Goal: Task Accomplishment & Management: Use online tool/utility

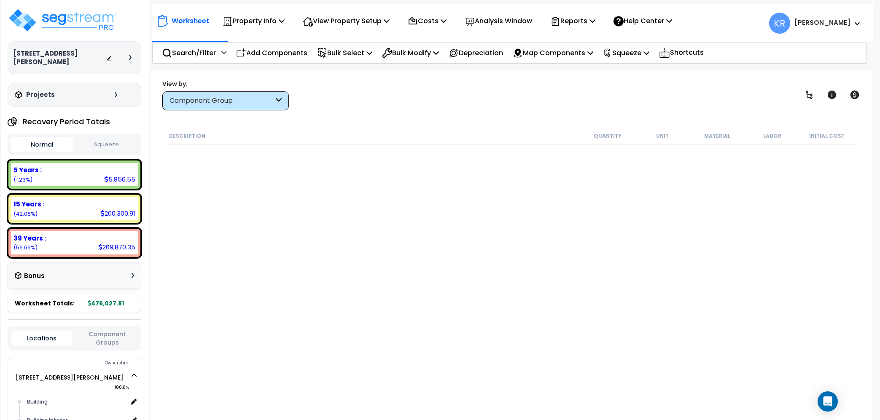
scroll to position [620, 0]
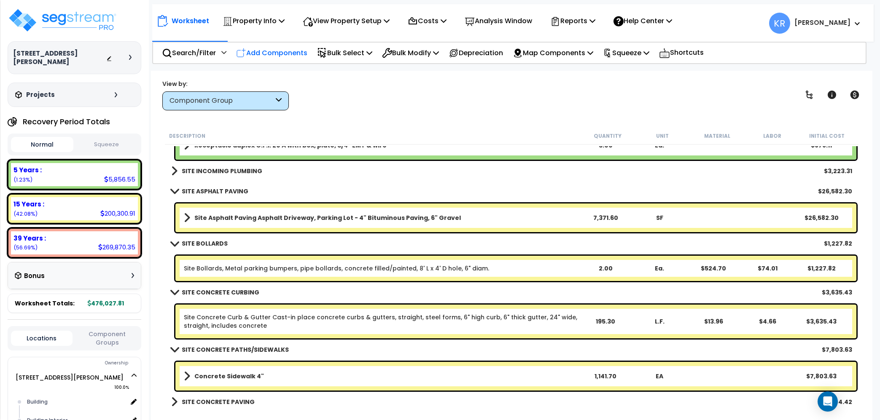
click at [275, 54] on p "Add Components" at bounding box center [271, 52] width 71 height 11
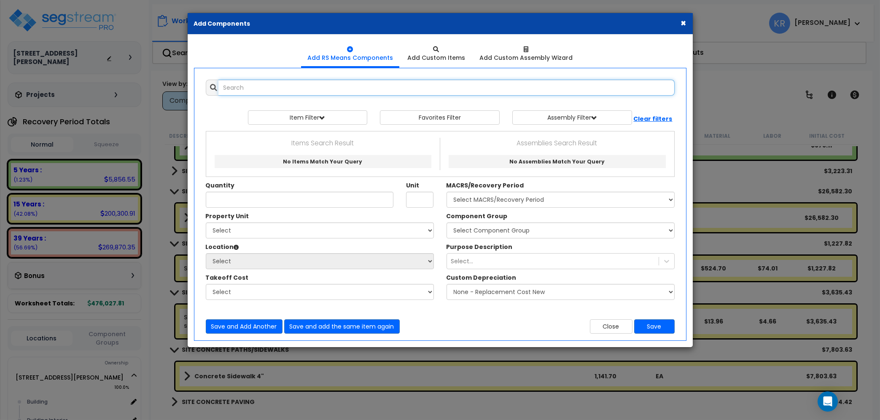
click at [245, 89] on input "text" at bounding box center [446, 88] width 456 height 16
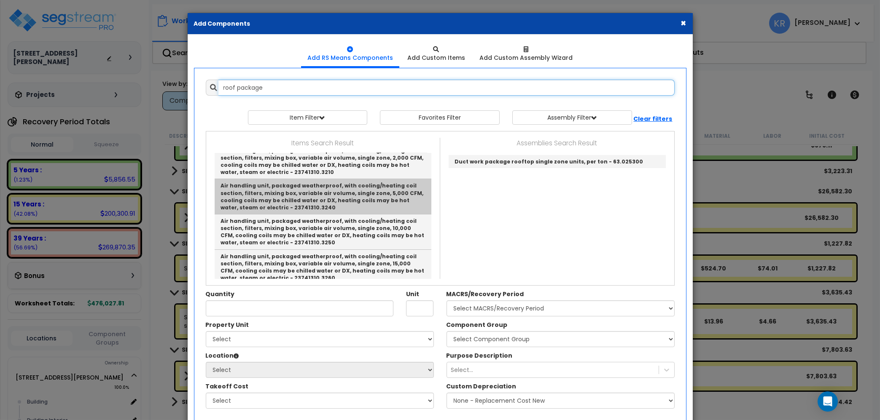
scroll to position [227, 0]
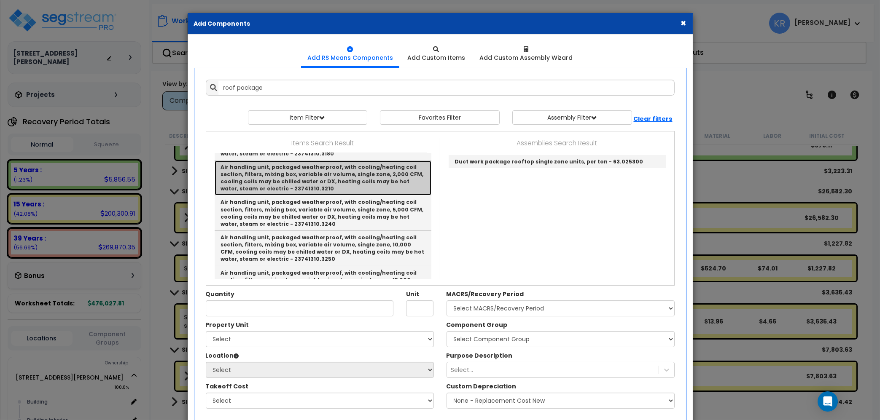
click at [317, 177] on link "Air handling unit, packaged weatherproof, with cooling/heating coil section, fi…" at bounding box center [323, 178] width 217 height 35
type input "Air handling unit, packaged weatherproof, with cooling/heating coil section, fi…"
checkbox input "false"
type input "Ea."
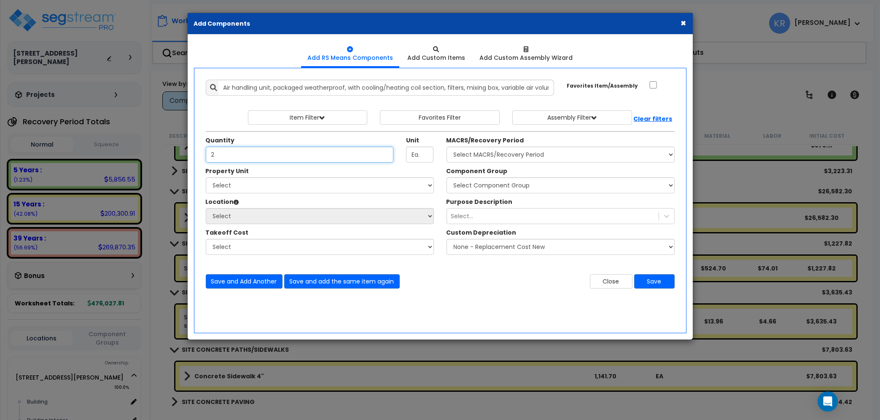
type input "2"
click at [447, 147] on select "Select MACRS/Recovery Period 5 Years - 57.0 - Distributive Trades & Services 5 …" at bounding box center [561, 155] width 228 height 16
select select "3669"
click option "39 Years - NA - Long-Life Property" at bounding box center [0, 0] width 0 height 0
click at [206, 178] on select "Select 2303 Harrison Ave NW Site Improvements" at bounding box center [320, 186] width 228 height 16
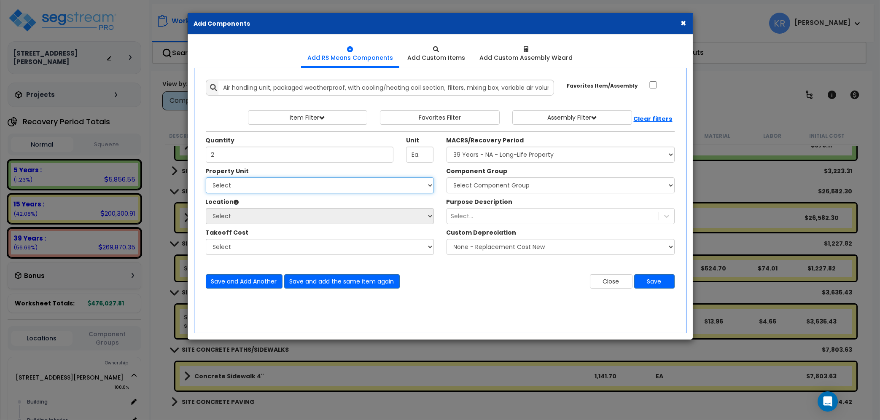
select select "164597"
click option "[STREET_ADDRESS][PERSON_NAME]" at bounding box center [0, 0] width 0 height 0
click at [206, 208] on select "Select Building Building Interior Add Additional Location" at bounding box center [320, 216] width 228 height 16
select select "6"
click option "Building" at bounding box center [0, 0] width 0 height 0
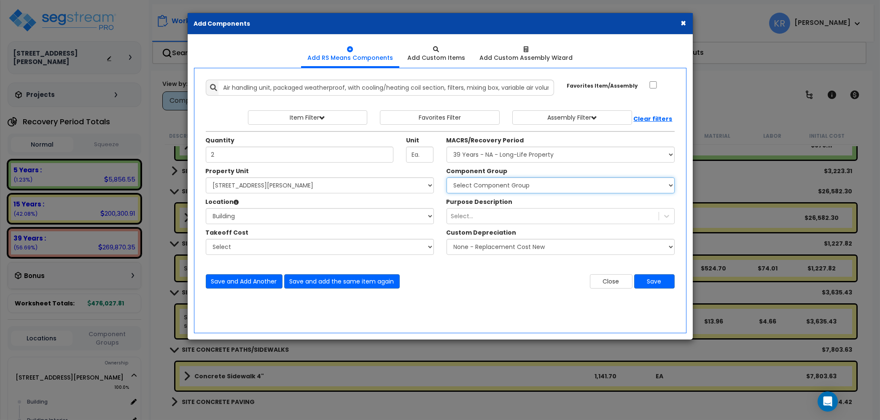
click at [447, 178] on select "Select Component Group 143.00 - FIRE EXTINGUISHERS 350.00 - SITE FIRE PROTECTIO…" at bounding box center [561, 186] width 228 height 16
select select "56957"
click option "147.00 - GENERAL HVAC EQUIPMENT/DUCTWORK" at bounding box center [0, 0] width 0 height 0
click at [206, 208] on select "Select Building Building Interior Add Additional Location" at bounding box center [320, 216] width 228 height 16
click option "Building" at bounding box center [0, 0] width 0 height 0
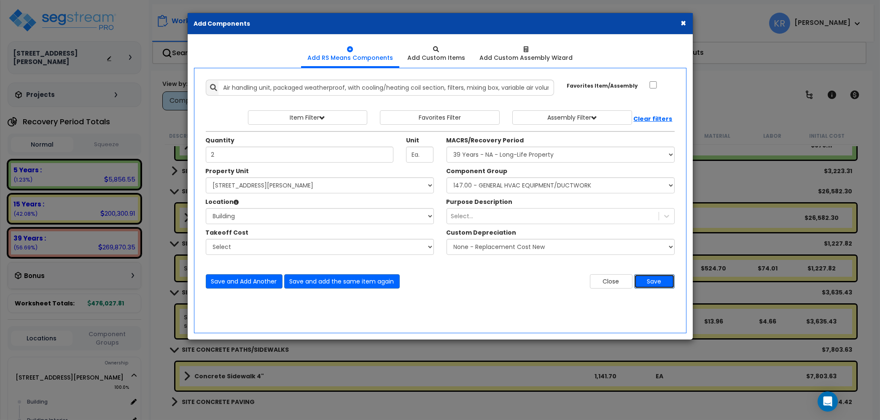
click at [656, 281] on button "Save" at bounding box center [654, 281] width 40 height 14
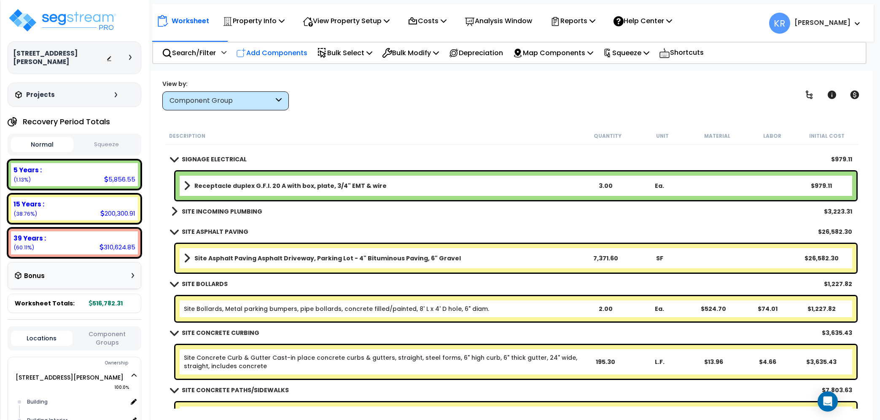
click at [290, 51] on p "Add Components" at bounding box center [271, 52] width 71 height 11
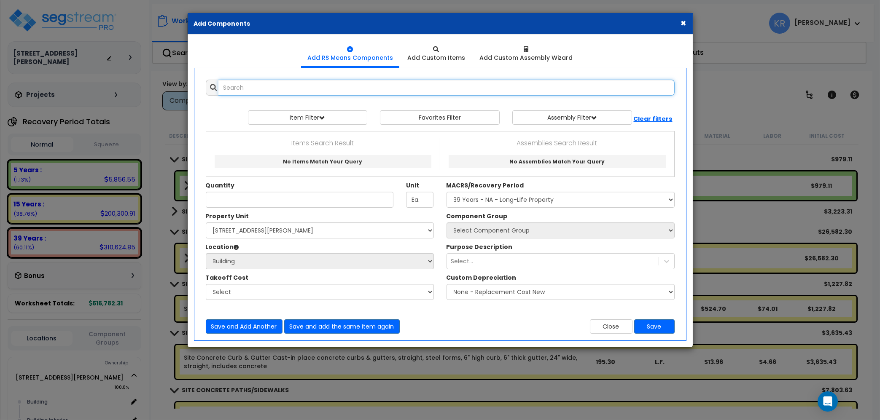
select select
click at [249, 88] on input "text" at bounding box center [446, 88] width 456 height 16
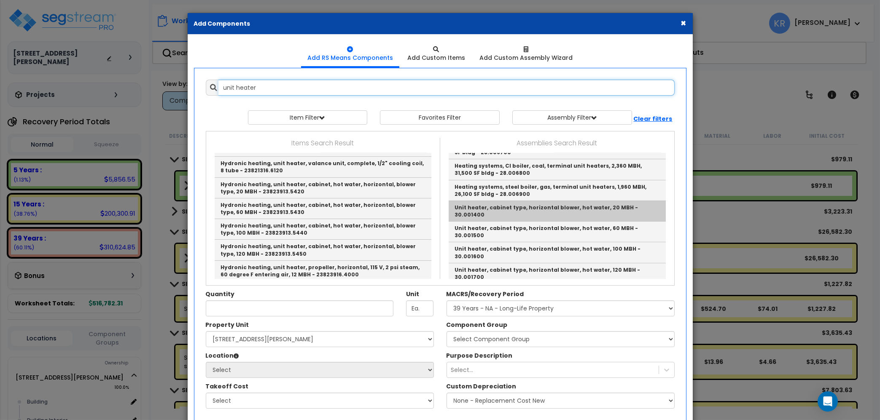
scroll to position [384, 0]
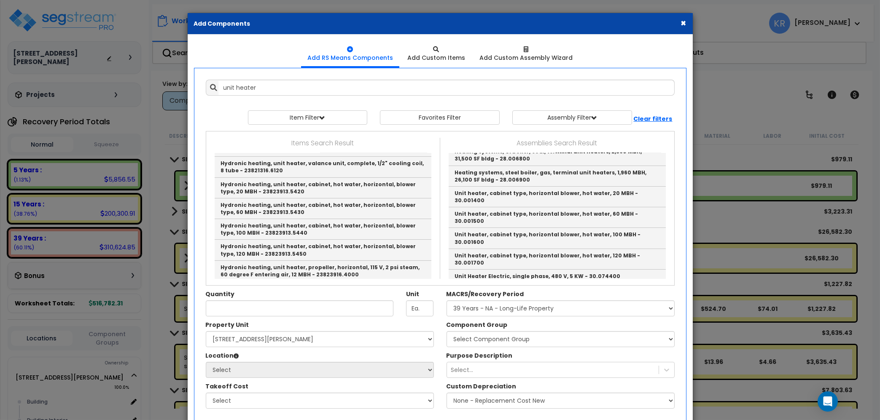
click at [570, 283] on link "Electric heating, unit heater, HD, w/fan & mtg brkt, 3ph, 480V, 5kW - 30.078300" at bounding box center [557, 293] width 217 height 21
type input "Electric heating, unit heater, HD, w/fan & mtg brkt, 3ph, 480V, 5kW - 30.078300"
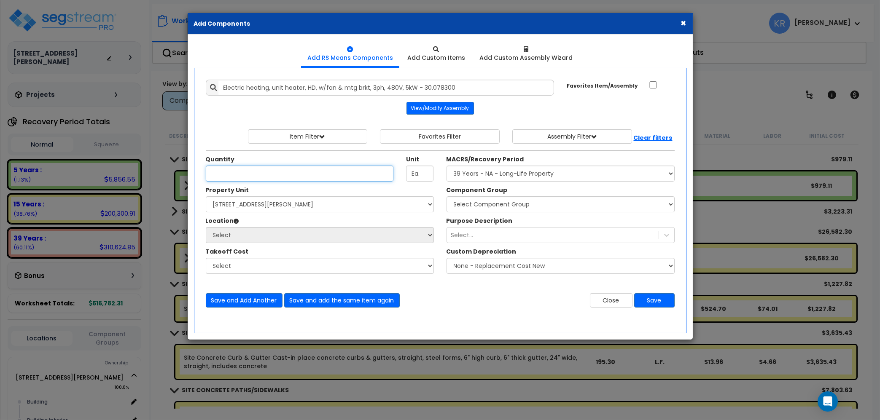
click at [253, 169] on input "Unit Quantity" at bounding box center [300, 174] width 188 height 16
type input "1"
click at [447, 166] on select "Select MACRS/Recovery Period 5 Years - 57.0 - Distributive Trades & Services 5 …" at bounding box center [561, 174] width 228 height 16
select select "3669"
click option "39 Years - NA - Long-Life Property" at bounding box center [0, 0] width 0 height 0
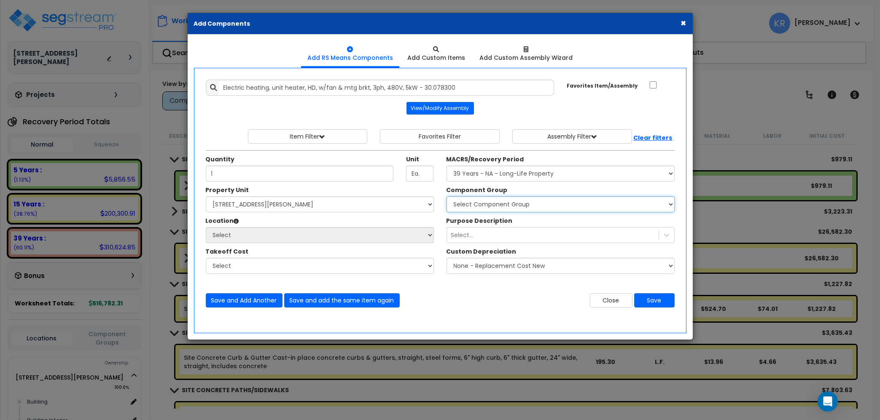
click at [447, 196] on select "Select Component Group 143.00 - FIRE EXTINGUISHERS 350.00 - SITE FIRE PROTECTIO…" at bounding box center [561, 204] width 228 height 16
select select "56957"
click option "147.00 - GENERAL HVAC EQUIPMENT/DUCTWORK" at bounding box center [0, 0] width 0 height 0
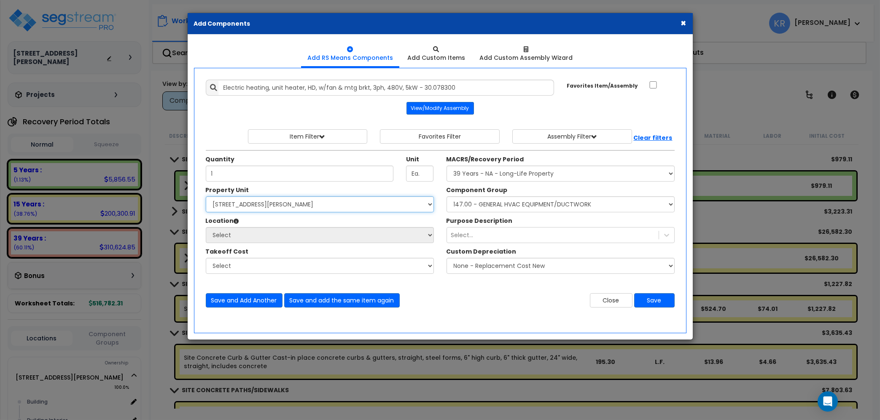
click at [206, 196] on select "Select 2303 Harrison Ave NW Site Improvements" at bounding box center [320, 204] width 228 height 16
select select "164597"
click option "2303 Harrison Ave NW" at bounding box center [0, 0] width 0 height 0
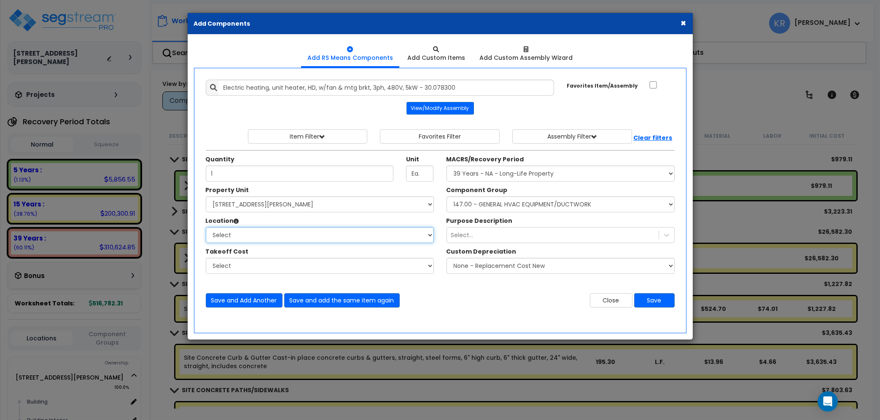
click at [206, 227] on select "Select Building Building Interior Add Additional Location" at bounding box center [320, 235] width 228 height 16
select select "6"
click option "Building" at bounding box center [0, 0] width 0 height 0
click at [661, 302] on button "Save" at bounding box center [654, 300] width 40 height 14
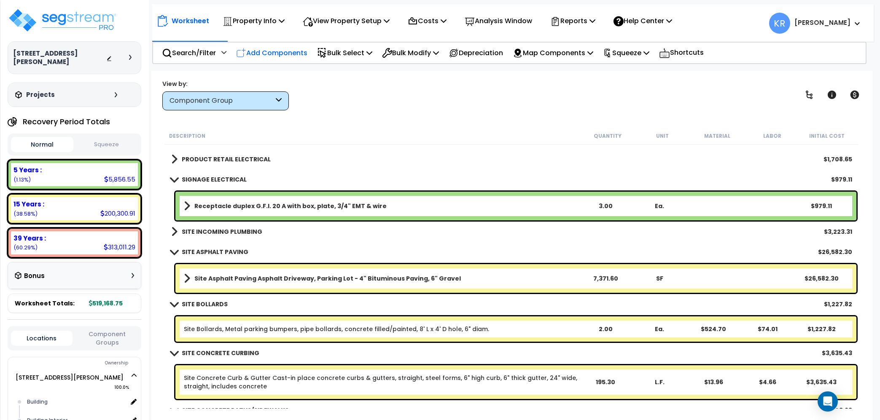
click at [274, 48] on p "Add Components" at bounding box center [271, 52] width 71 height 11
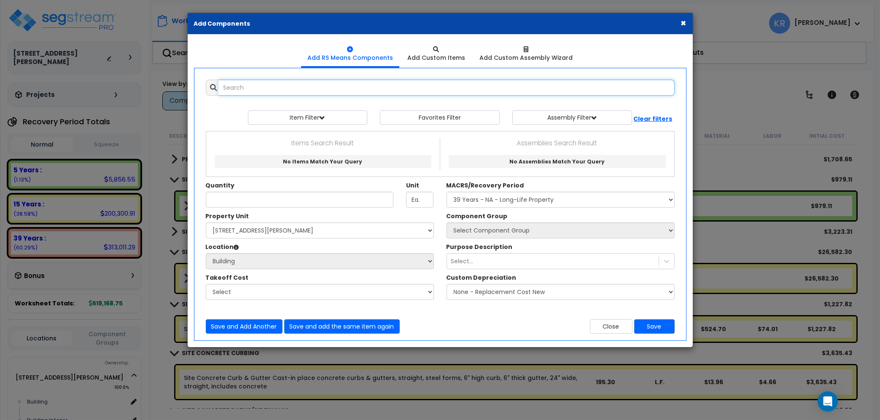
select select
click at [276, 90] on input "text" at bounding box center [446, 88] width 456 height 16
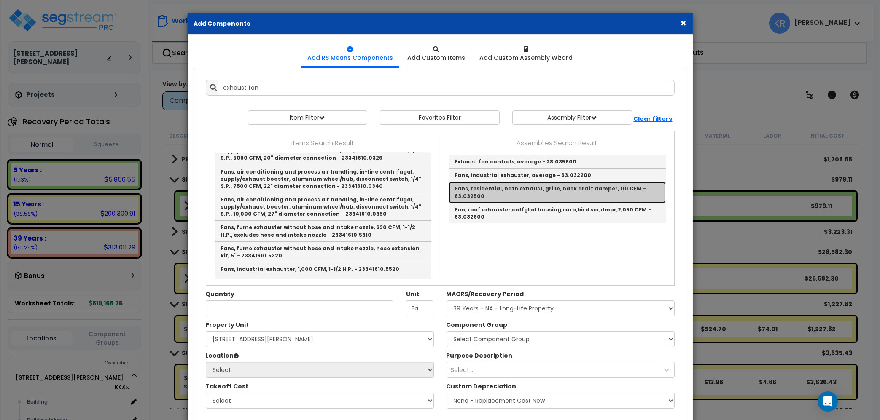
click at [562, 188] on link "Fans, residential, bath exhaust, grille, back draft damper, 110 CFM - 63.032500" at bounding box center [557, 192] width 217 height 21
type input "Fans, residential, bath exhaust, grille, back draft damper, 110 CFM - 63.032500"
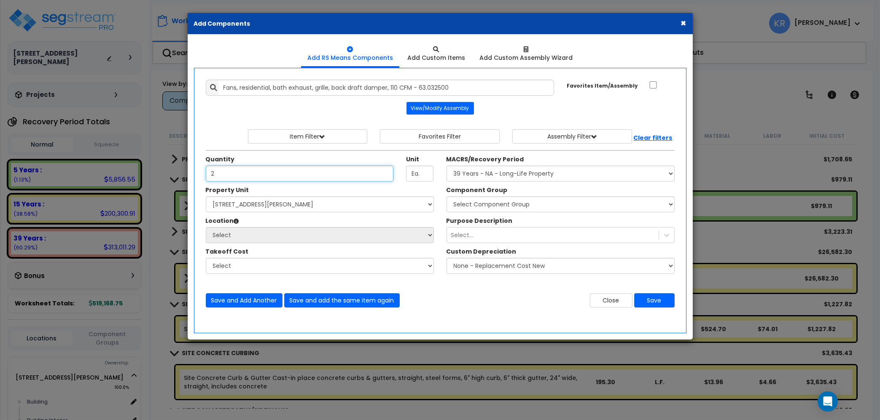
type input "2"
click at [447, 166] on select "Select MACRS/Recovery Period 5 Years - 57.0 - Distributive Trades & Services 5 …" at bounding box center [561, 174] width 228 height 16
select select "3669"
click option "39 Years - NA - Long-Life Property" at bounding box center [0, 0] width 0 height 0
click at [206, 196] on select "Select 2303 Harrison Ave NW Site Improvements" at bounding box center [320, 204] width 228 height 16
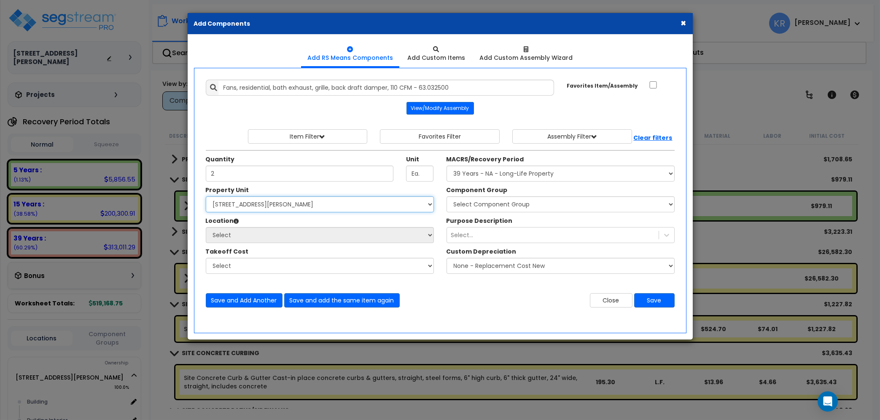
select select "164597"
click option "2303 Harrison Ave NW" at bounding box center [0, 0] width 0 height 0
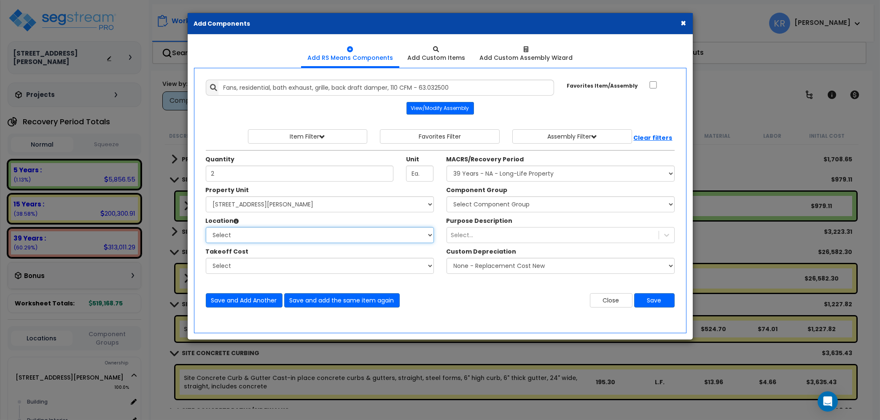
click at [206, 227] on select "Select Building Building Interior Add Additional Location" at bounding box center [320, 235] width 228 height 16
select select "461"
click option "Building Interior" at bounding box center [0, 0] width 0 height 0
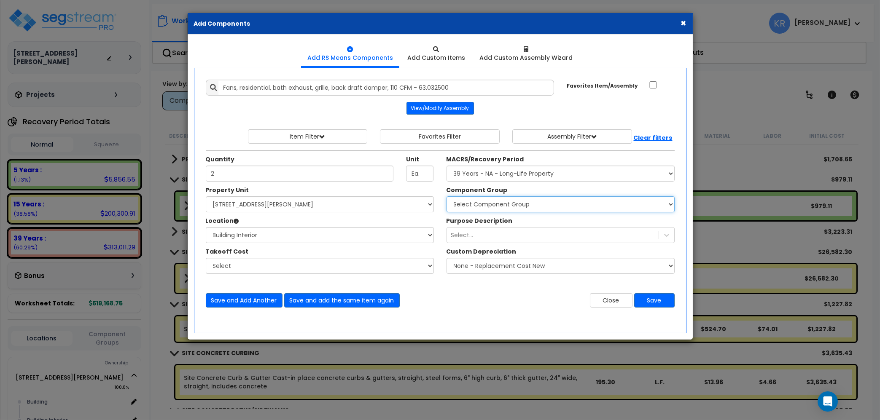
click at [447, 196] on select "Select Component Group 143.00 - FIRE EXTINGUISHERS 350.00 - SITE FIRE PROTECTIO…" at bounding box center [561, 204] width 228 height 16
select select "56957"
click option "147.00 - GENERAL HVAC EQUIPMENT/DUCTWORK" at bounding box center [0, 0] width 0 height 0
click at [656, 301] on button "Save" at bounding box center [654, 300] width 40 height 14
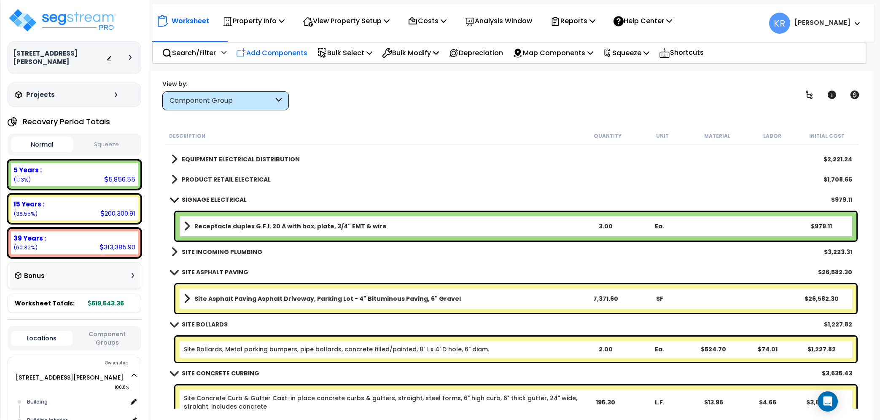
click at [276, 51] on p "Add Components" at bounding box center [271, 52] width 71 height 11
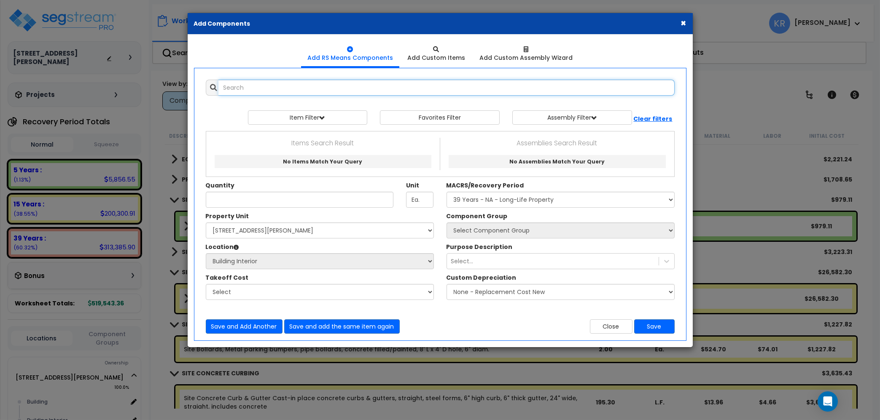
select select
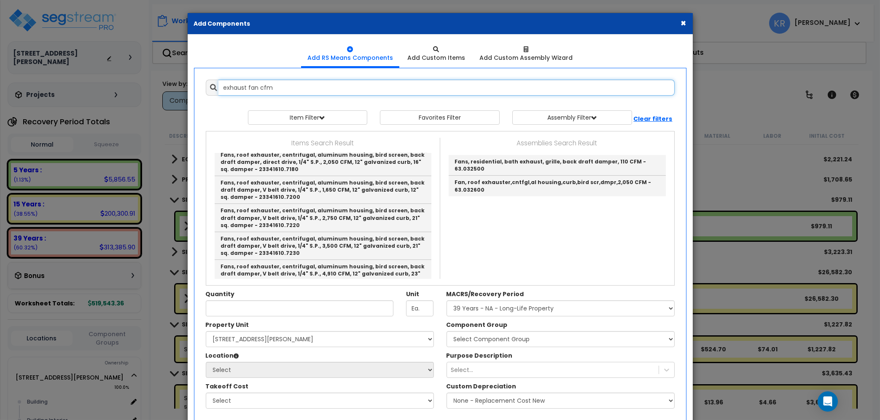
scroll to position [480, 0]
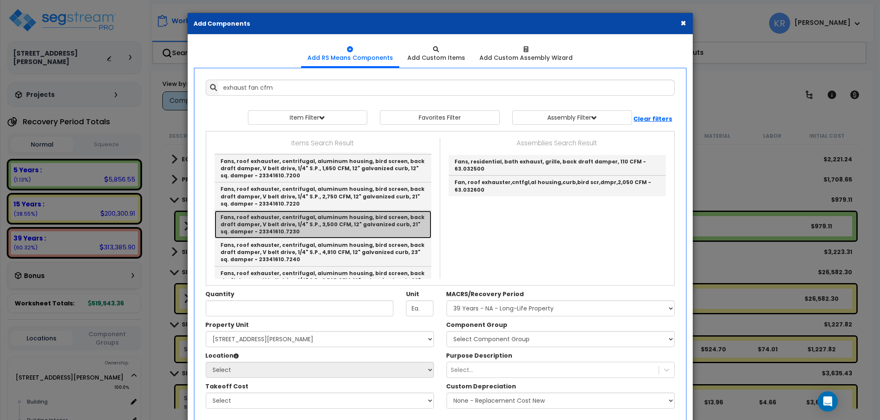
click at [390, 213] on link "Fans, roof exhauster, centrifugal, aluminum housing, bird screen, back draft da…" at bounding box center [323, 225] width 217 height 28
type input "Fans, roof exhauster, centrifugal, aluminum housing, bird screen, back draft da…"
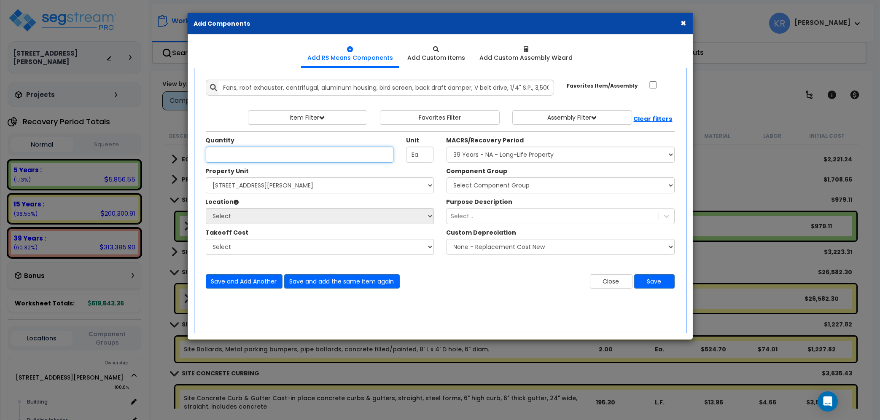
click at [287, 152] on input "Unit Quantity" at bounding box center [300, 155] width 188 height 16
type input "1"
click at [447, 147] on select "Select MACRS/Recovery Period 5 Years - 57.0 - Distributive Trades & Services 5 …" at bounding box center [561, 155] width 228 height 16
select select "3669"
click option "39 Years - NA - Long-Life Property" at bounding box center [0, 0] width 0 height 0
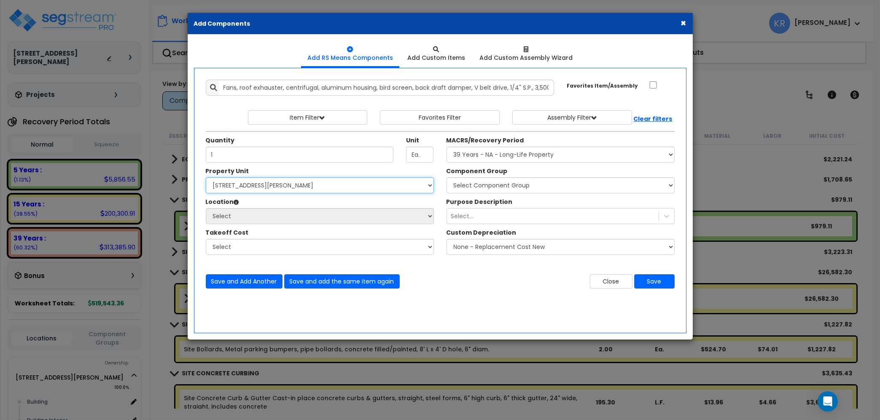
click at [206, 178] on select "Select 2303 Harrison Ave NW Site Improvements" at bounding box center [320, 186] width 228 height 16
select select "164597"
click option "2303 Harrison Ave NW" at bounding box center [0, 0] width 0 height 0
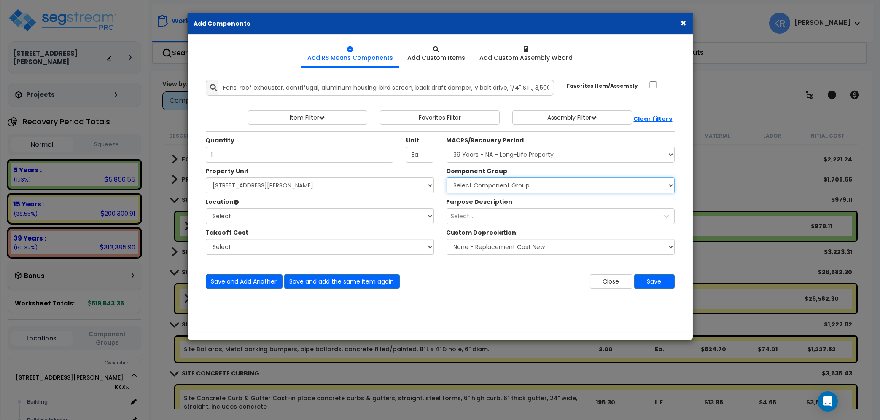
click at [447, 178] on select "Select Component Group 143.00 - FIRE EXTINGUISHERS 350.00 - SITE FIRE PROTECTIO…" at bounding box center [561, 186] width 228 height 16
select select "56957"
click option "147.00 - GENERAL HVAC EQUIPMENT/DUCTWORK" at bounding box center [0, 0] width 0 height 0
click at [206, 208] on select "Select Building Building Interior Add Additional Location" at bounding box center [320, 216] width 228 height 16
select select "6"
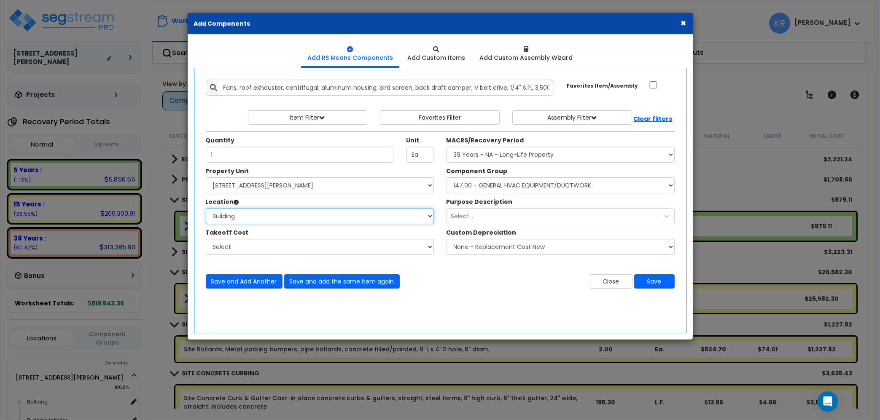
click option "Building" at bounding box center [0, 0] width 0 height 0
click at [487, 217] on div "Select..." at bounding box center [553, 216] width 212 height 13
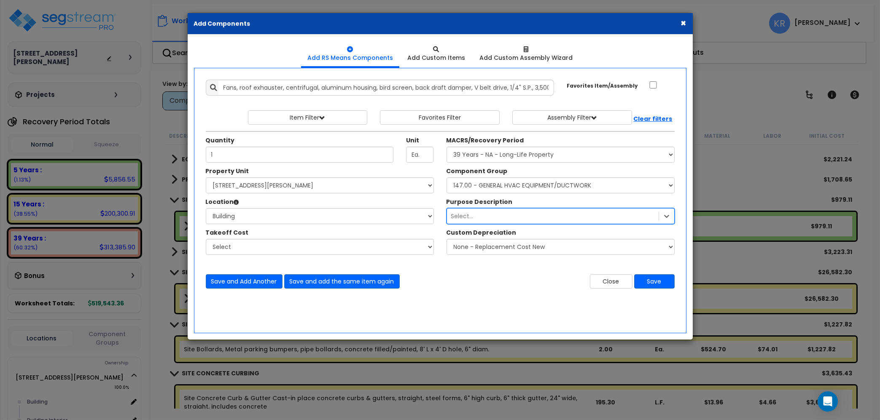
click at [487, 217] on div "Select..." at bounding box center [553, 216] width 212 height 13
click at [647, 281] on button "Save" at bounding box center [654, 281] width 40 height 14
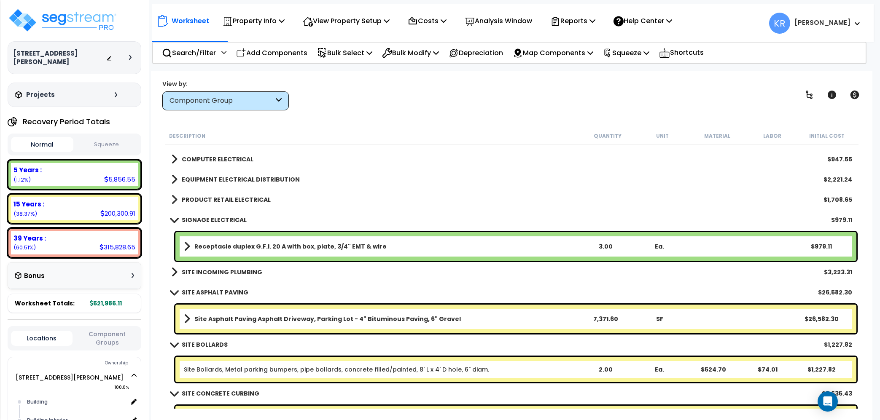
click at [176, 218] on span at bounding box center [175, 220] width 12 height 6
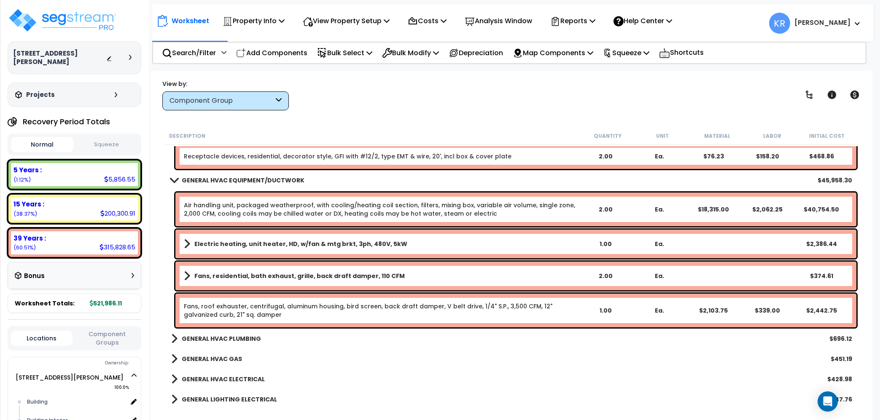
scroll to position [380, 0]
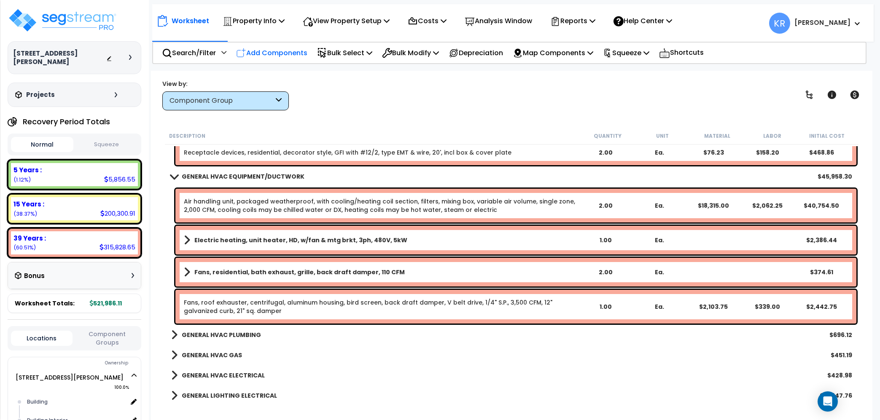
click at [281, 51] on p "Add Components" at bounding box center [271, 52] width 71 height 11
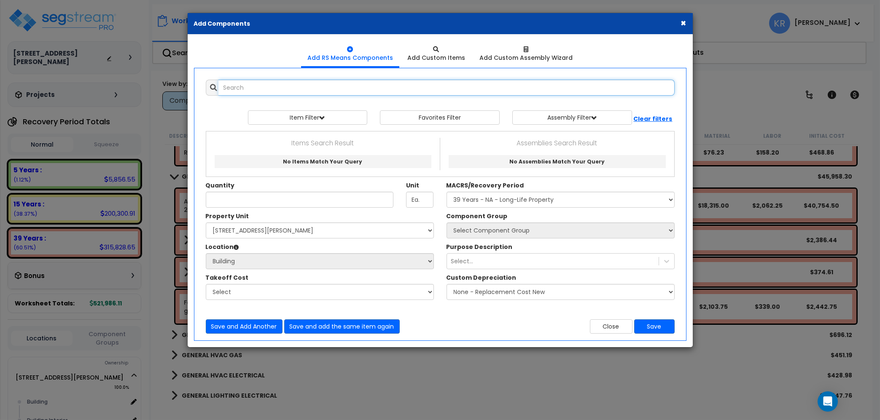
select select
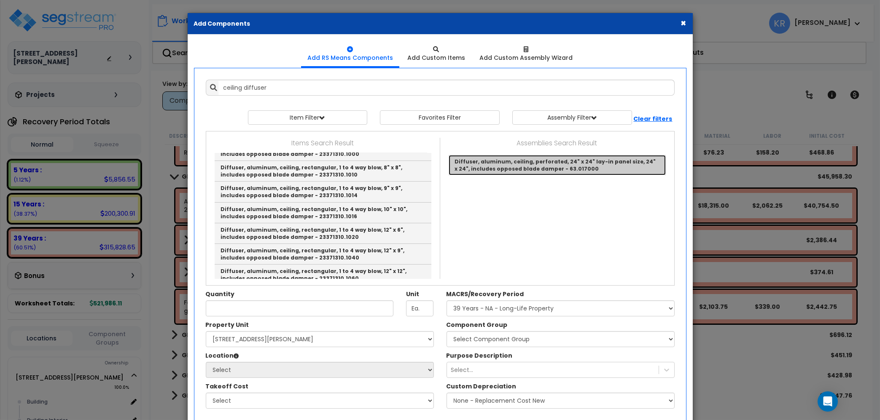
click at [572, 165] on link "Diffuser, aluminum, ceiling, perforated, 24" x 24" lay-in panel size, 24" x 24"…" at bounding box center [557, 165] width 217 height 20
type input "Diffuser, aluminum, ceiling, perforated, 24" x 24" lay-in panel size, 24" x 24"…"
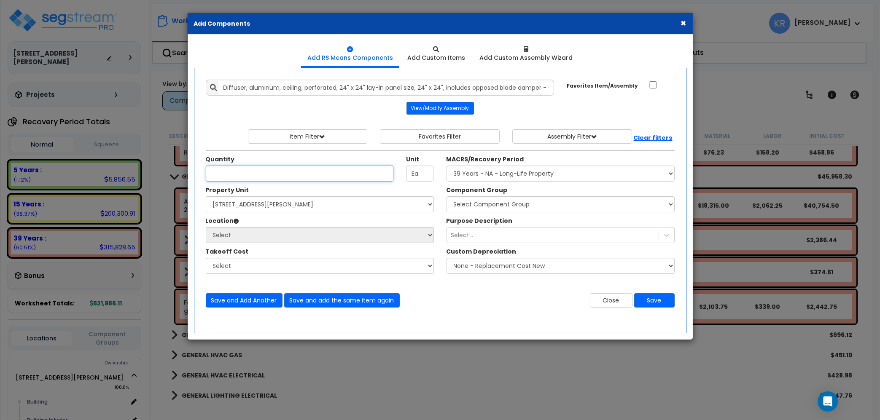
click at [262, 179] on input "Unit Quantity" at bounding box center [300, 174] width 188 height 16
type input "2"
click at [447, 166] on select "Select MACRS/Recovery Period 5 Years - 57.0 - Distributive Trades & Services 5 …" at bounding box center [561, 174] width 228 height 16
select select "3669"
click option "39 Years - NA - Long-Life Property" at bounding box center [0, 0] width 0 height 0
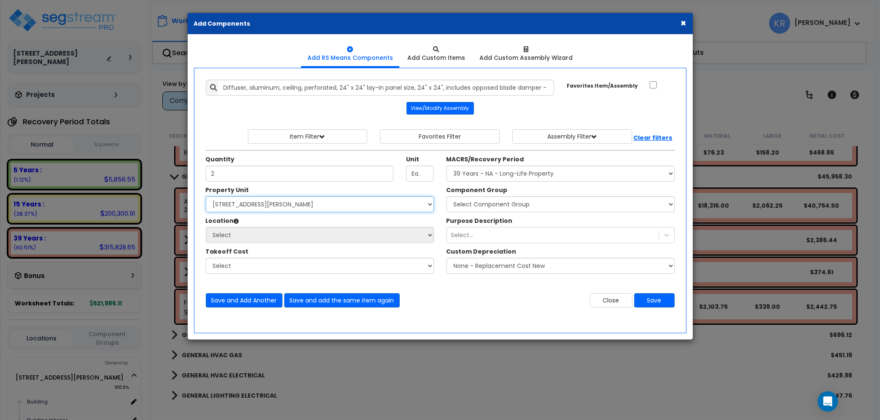
click at [206, 196] on select "Select 2303 Harrison Ave NW Site Improvements" at bounding box center [320, 204] width 228 height 16
select select "164597"
click option "[STREET_ADDRESS][PERSON_NAME]" at bounding box center [0, 0] width 0 height 0
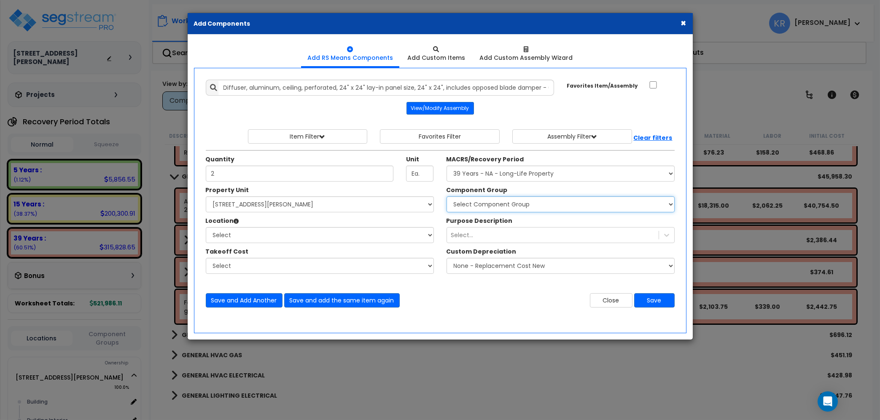
click at [447, 196] on select "Select Component Group 143.00 - FIRE EXTINGUISHERS 350.00 - SITE FIRE PROTECTIO…" at bounding box center [561, 204] width 228 height 16
select select "56957"
click option "147.00 - GENERAL HVAC EQUIPMENT/DUCTWORK" at bounding box center [0, 0] width 0 height 0
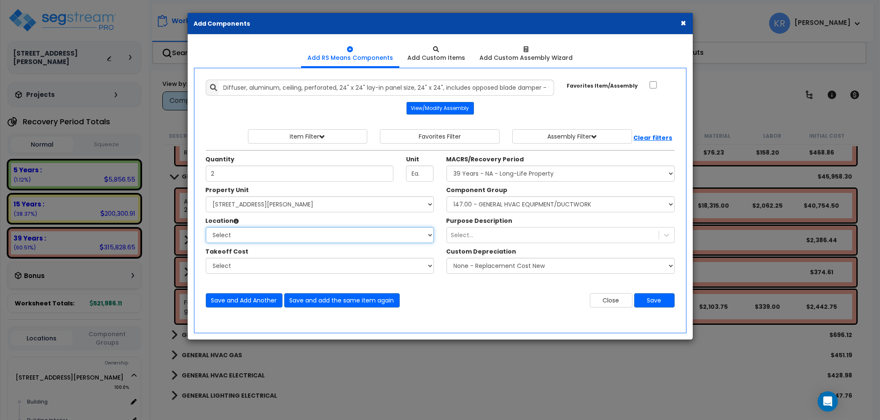
click at [206, 227] on select "Select Building Building Interior Add Additional Location" at bounding box center [320, 235] width 228 height 16
select select "461"
click option "Building Interior" at bounding box center [0, 0] width 0 height 0
click at [475, 233] on div "Select..." at bounding box center [553, 235] width 212 height 13
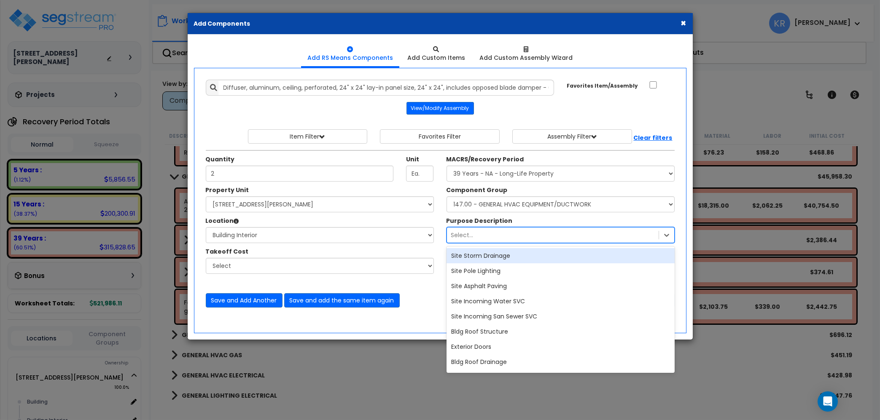
click at [475, 233] on div "Select..." at bounding box center [553, 235] width 212 height 13
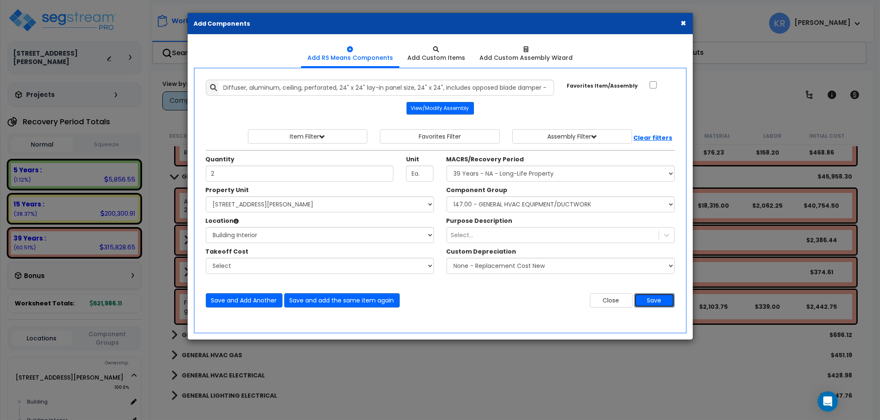
click at [646, 300] on button "Save" at bounding box center [654, 300] width 40 height 14
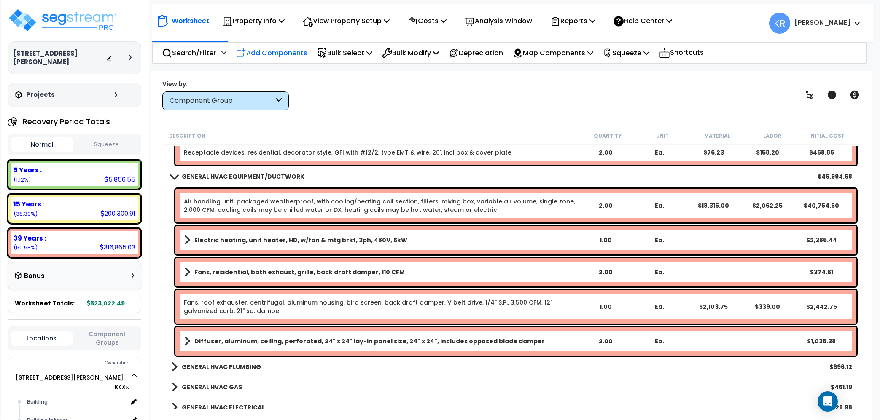
click at [269, 50] on p "Add Components" at bounding box center [271, 52] width 71 height 11
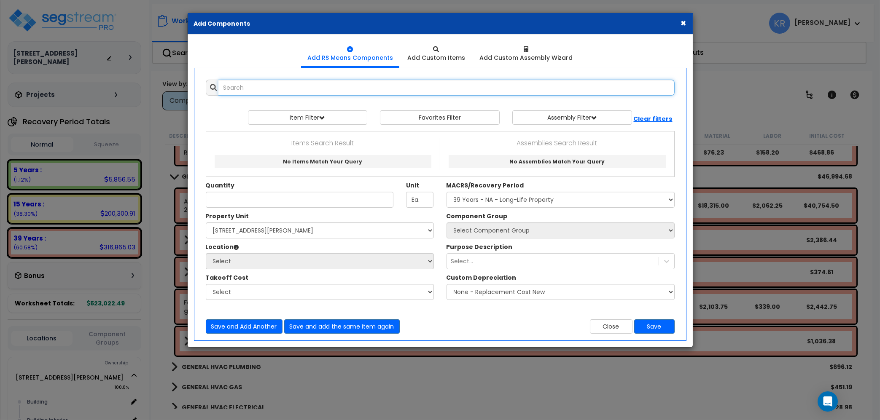
select select
click at [258, 89] on input "text" at bounding box center [446, 88] width 456 height 16
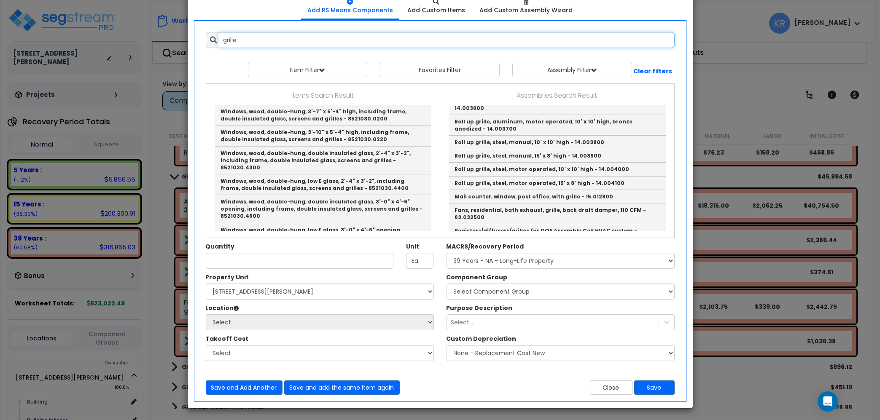
scroll to position [1918, 0]
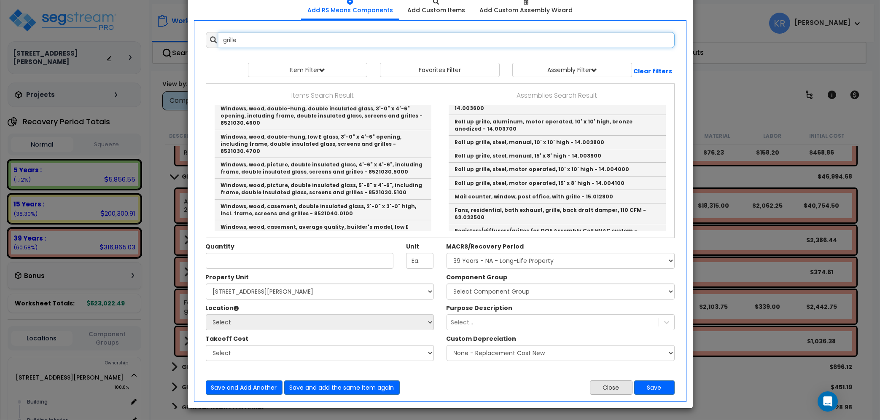
type input "grille"
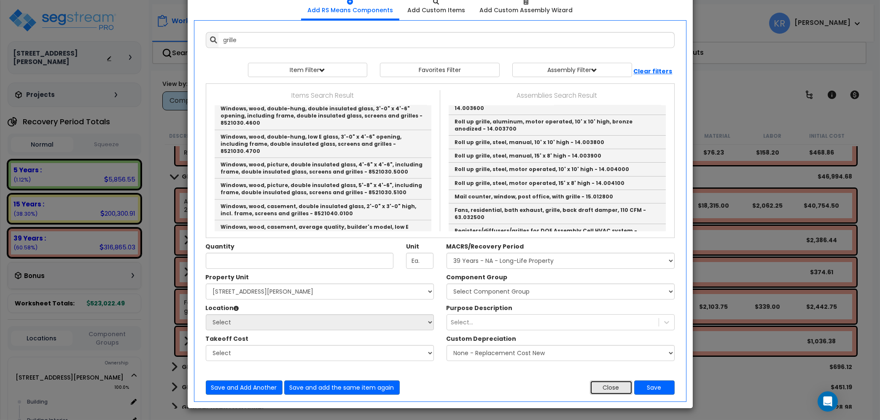
click at [603, 391] on button "Close" at bounding box center [611, 388] width 43 height 14
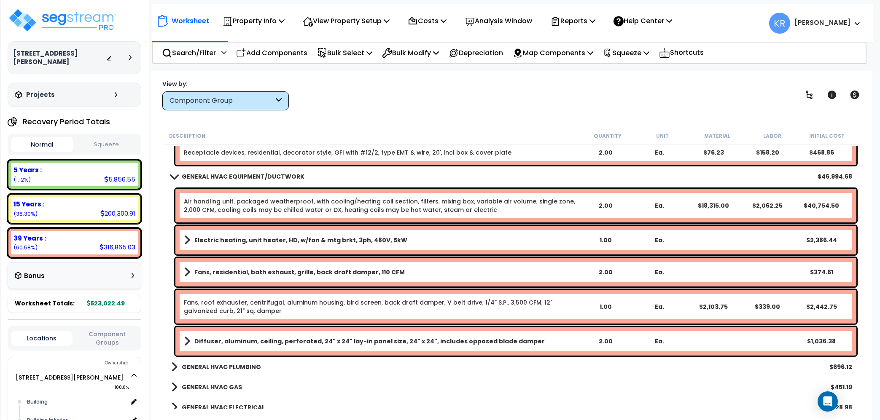
click at [181, 172] on link "GENERAL HVAC EQUIPMENT/DUCTWORK" at bounding box center [237, 177] width 133 height 12
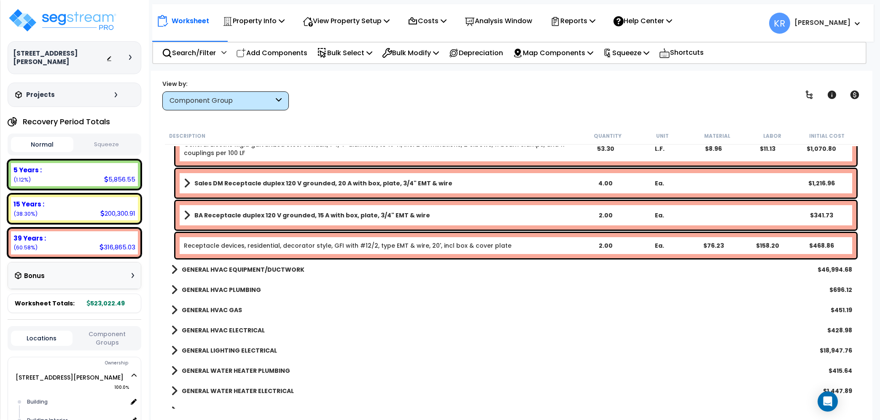
scroll to position [284, 0]
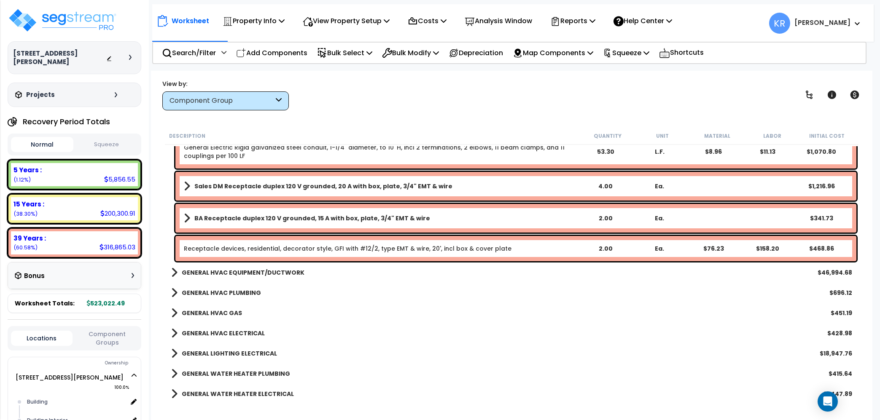
click at [191, 292] on b "GENERAL HVAC PLUMBING" at bounding box center [221, 293] width 79 height 8
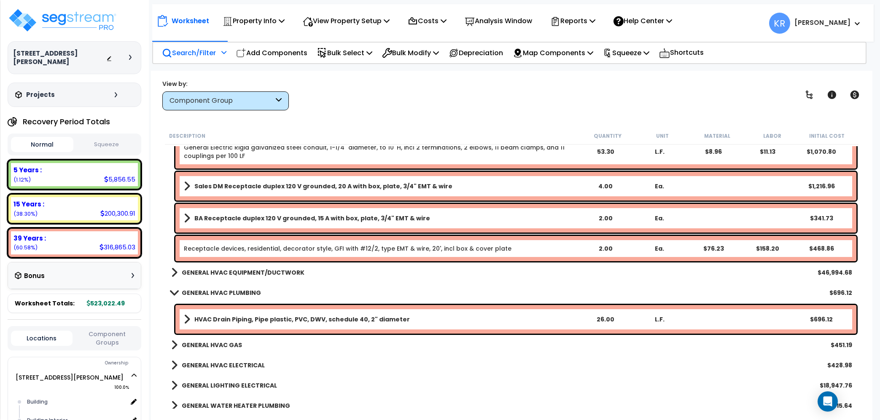
click at [183, 51] on p "Search/Filter" at bounding box center [189, 52] width 54 height 11
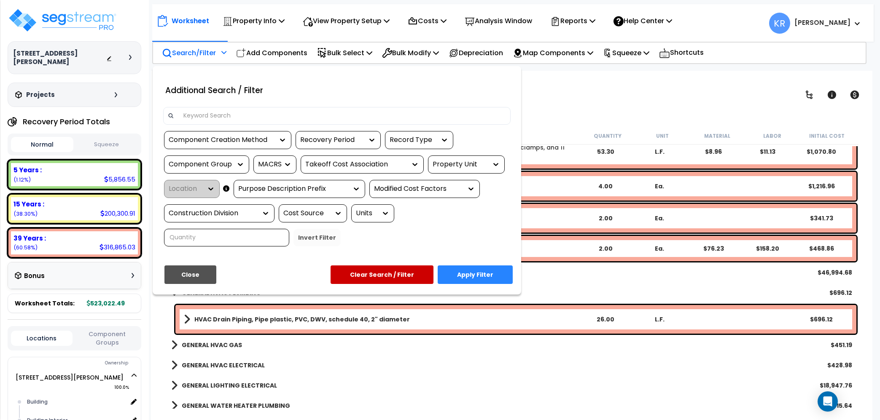
click at [194, 115] on input at bounding box center [342, 116] width 328 height 13
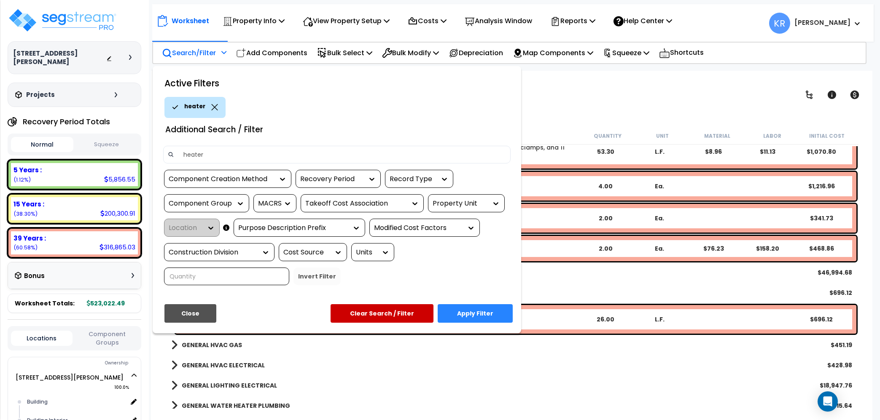
type input "heater"
click at [483, 312] on button "Apply Filter" at bounding box center [475, 313] width 75 height 19
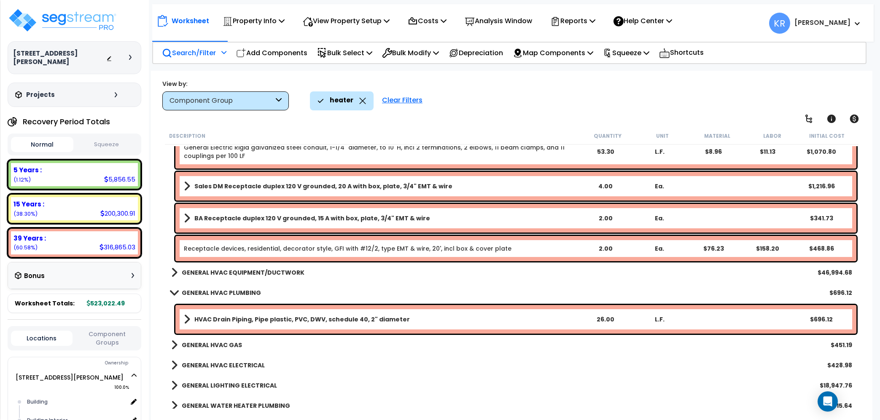
scroll to position [91, 0]
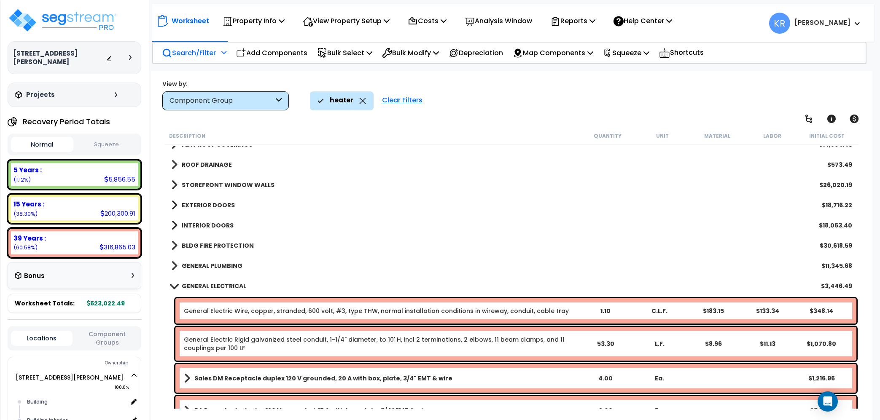
click at [225, 101] on div "Component Group" at bounding box center [221, 101] width 104 height 10
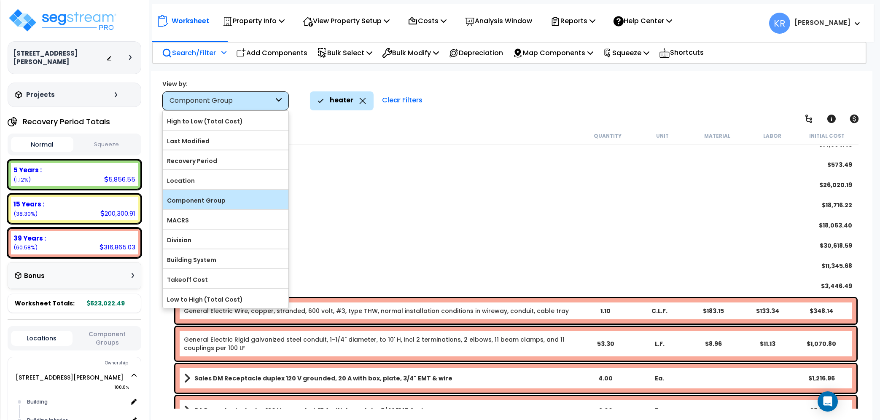
click at [212, 204] on label "Component Group" at bounding box center [226, 200] width 126 height 13
click at [0, 0] on input "Component Group" at bounding box center [0, 0] width 0 height 0
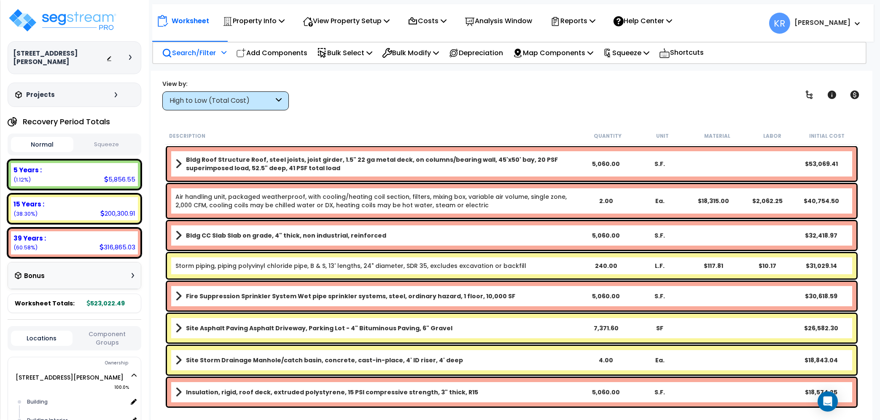
click at [195, 55] on p "Search/Filter" at bounding box center [189, 52] width 54 height 11
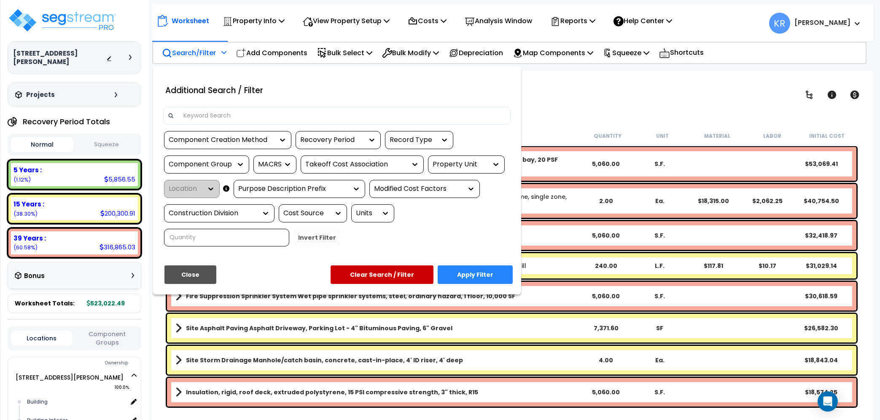
click at [211, 110] on input at bounding box center [342, 116] width 328 height 13
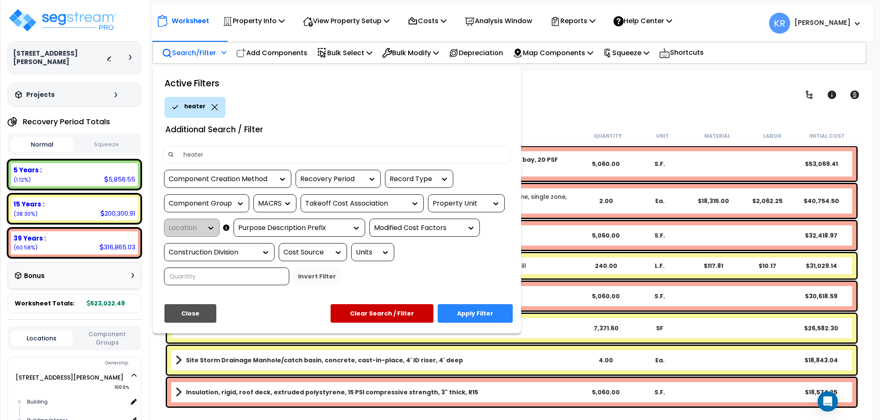
type input "heater"
click at [481, 312] on button "Apply Filter" at bounding box center [475, 313] width 75 height 19
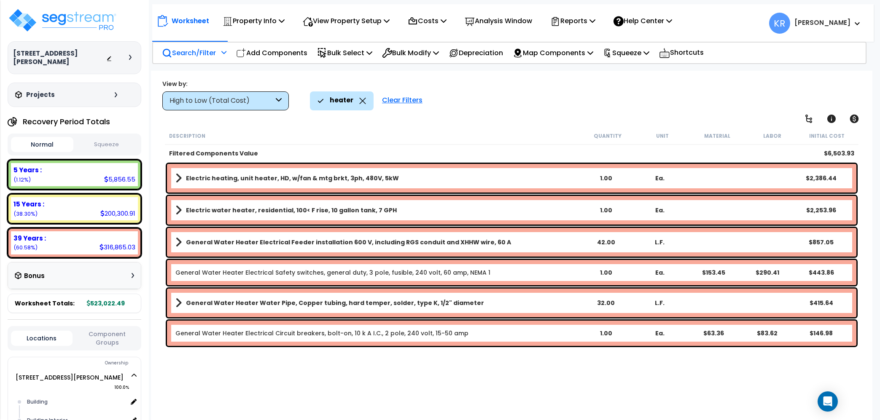
click at [387, 100] on div "Clear Filters" at bounding box center [402, 100] width 49 height 19
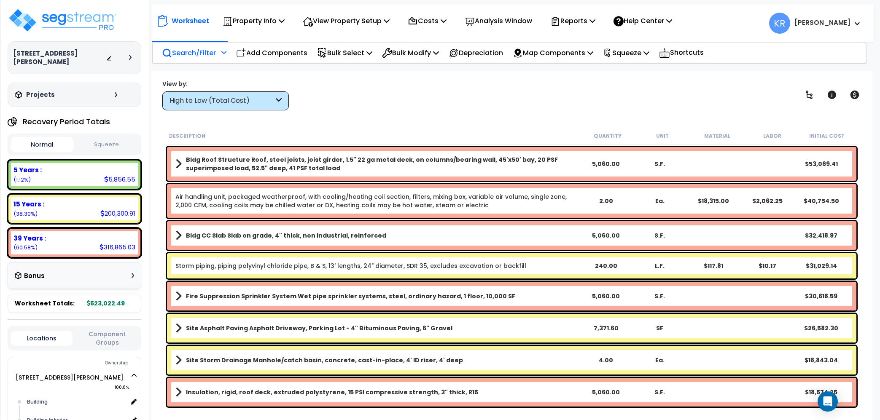
click at [250, 100] on div "High to Low (Total Cost)" at bounding box center [221, 101] width 104 height 10
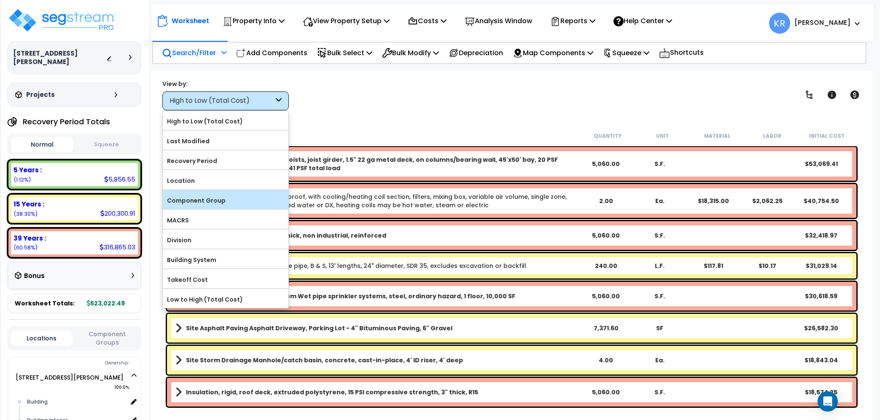
click at [242, 193] on div "Component Group" at bounding box center [226, 199] width 126 height 19
click at [247, 202] on label "Component Group" at bounding box center [226, 200] width 126 height 13
click at [0, 0] on input "Component Group" at bounding box center [0, 0] width 0 height 0
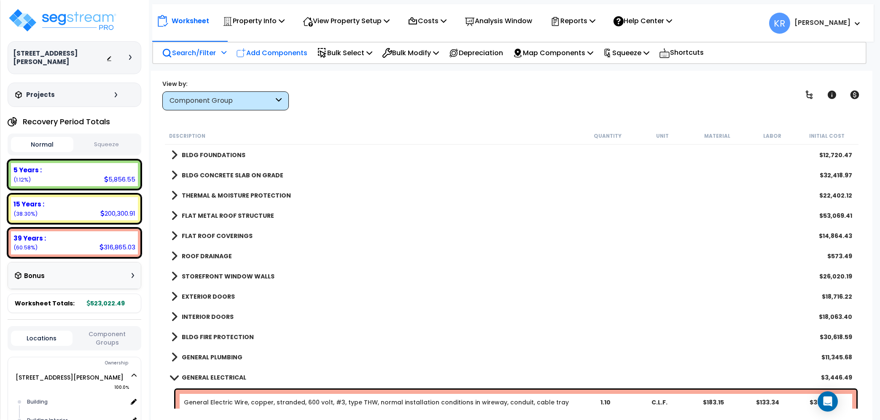
click at [249, 54] on p "Add Components" at bounding box center [271, 52] width 71 height 11
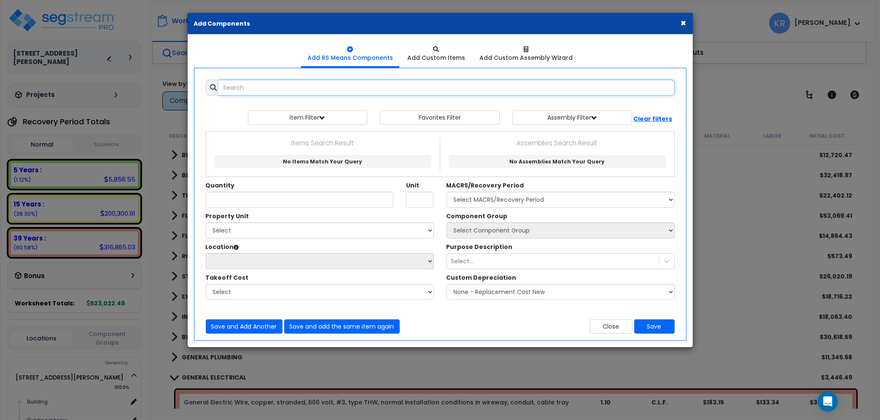
click at [274, 89] on input "text" at bounding box center [446, 88] width 456 height 16
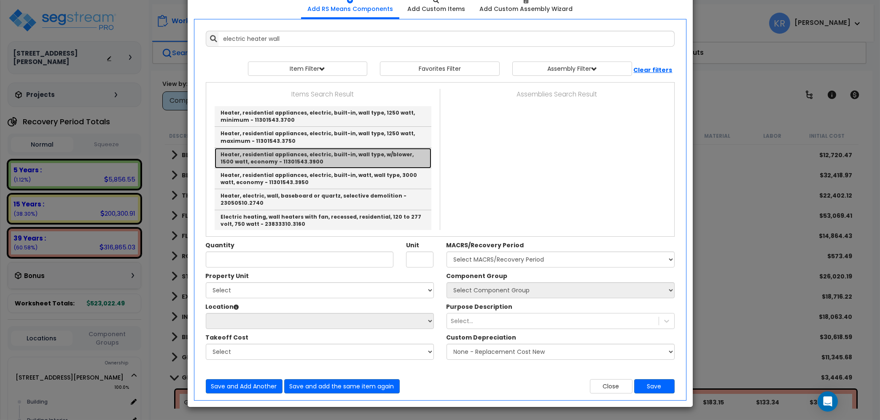
click at [354, 158] on link "Heater, residential appliances, electric, built-in, wall type, w/blower, 1500 w…" at bounding box center [323, 158] width 217 height 21
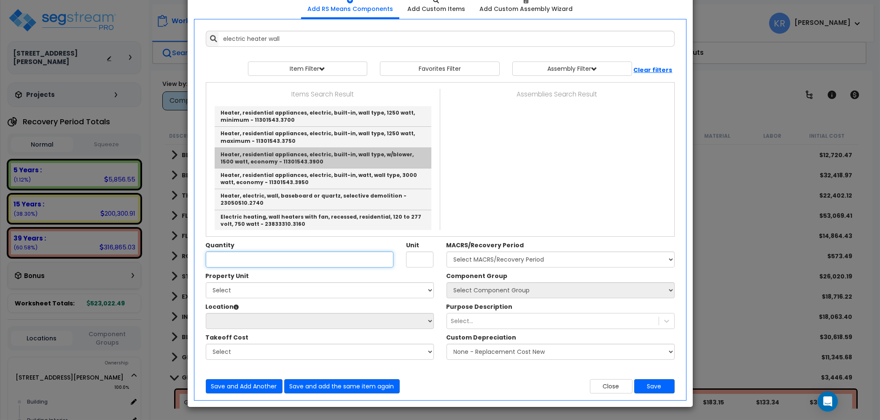
type input "Heater, residential appliances, electric, built-in, wall type, w/blower, 1500 w…"
type input "Ea."
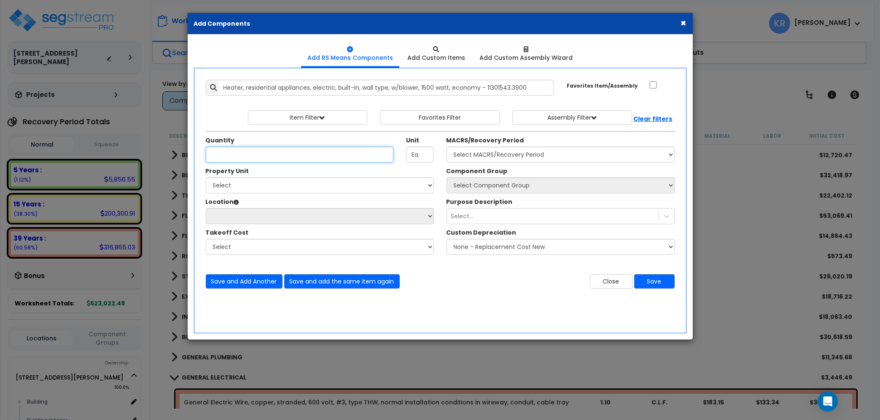
click at [227, 158] on input "Quantity" at bounding box center [300, 155] width 188 height 16
type input "2"
click at [447, 147] on select "Select MACRS/Recovery Period 5 Years - 57.0 - Distributive Trades & Services 5 …" at bounding box center [561, 155] width 228 height 16
select select "3669"
click option "39 Years - NA - Long-Life Property" at bounding box center [0, 0] width 0 height 0
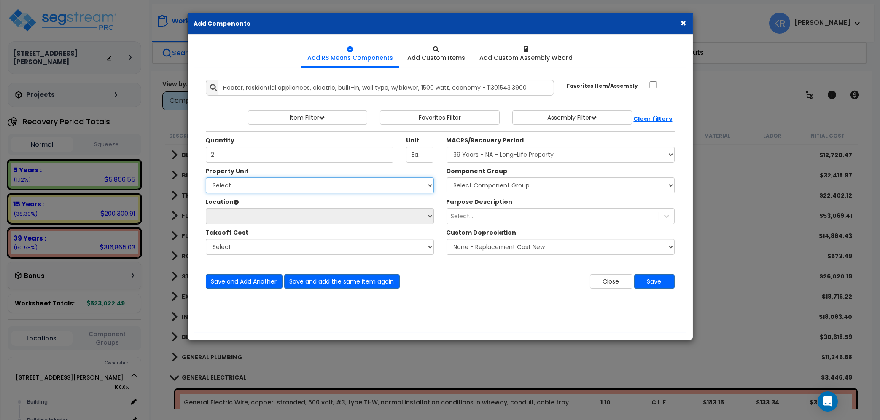
click at [206, 178] on select "Select 2303 Harrison Ave NW Site Improvements" at bounding box center [320, 186] width 228 height 16
select select "164597"
click option "[STREET_ADDRESS][PERSON_NAME]" at bounding box center [0, 0] width 0 height 0
select select
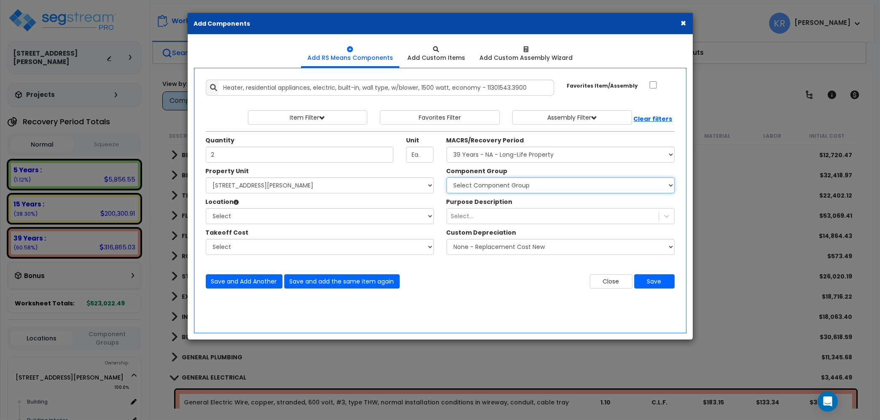
click at [447, 178] on select "Select Component Group 143.00 - FIRE EXTINGUISHERS 350.00 - SITE FIRE PROTECTIO…" at bounding box center [561, 186] width 228 height 16
select select "56957"
click option "147.00 - GENERAL HVAC EQUIPMENT/DUCTWORK" at bounding box center [0, 0] width 0 height 0
click at [206, 208] on select "Select Building Building Interior Add Additional Location" at bounding box center [320, 216] width 228 height 16
select select "461"
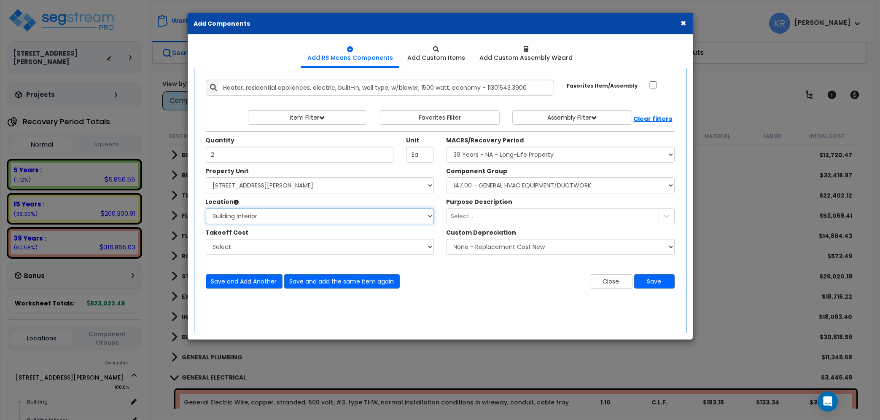
click option "Building Interior" at bounding box center [0, 0] width 0 height 0
click at [650, 283] on button "Save" at bounding box center [654, 281] width 40 height 14
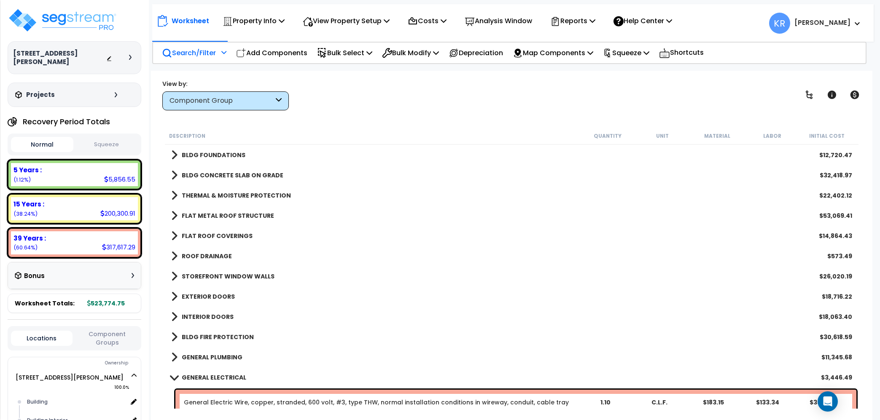
click at [190, 374] on b "GENERAL ELECTRICAL" at bounding box center [214, 378] width 65 height 8
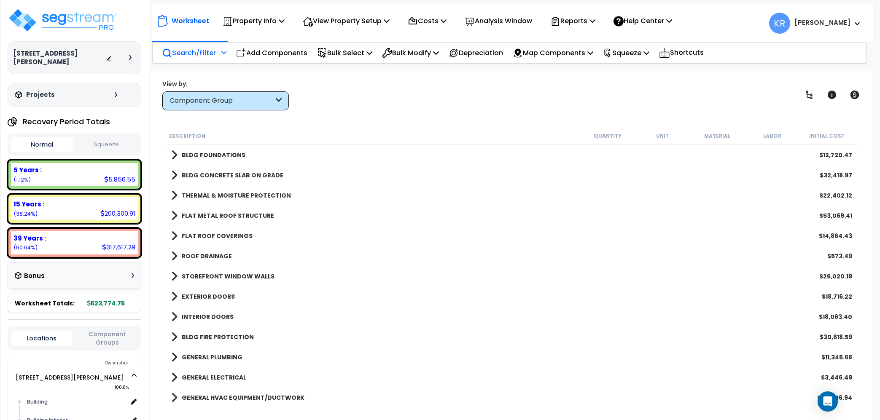
click at [193, 358] on b "GENERAL PLUMBING" at bounding box center [212, 357] width 61 height 8
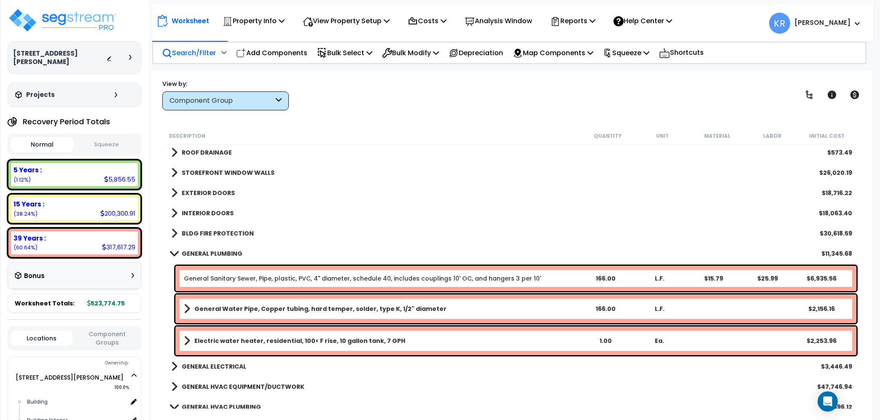
scroll to position [144, 0]
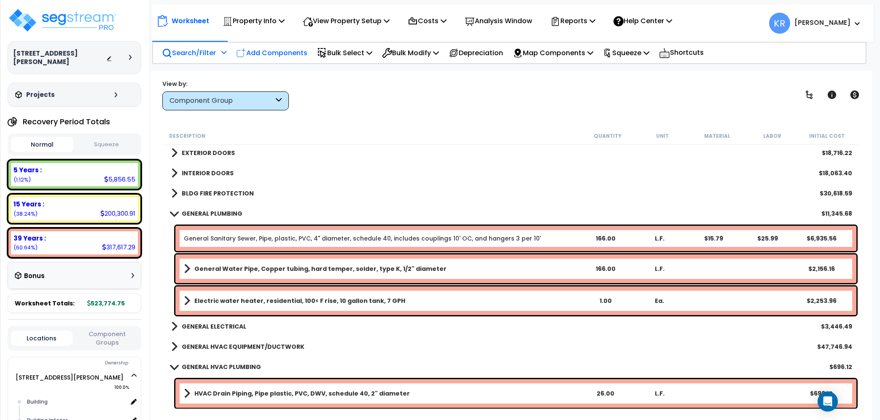
click at [279, 48] on p "Add Components" at bounding box center [271, 52] width 71 height 11
select select
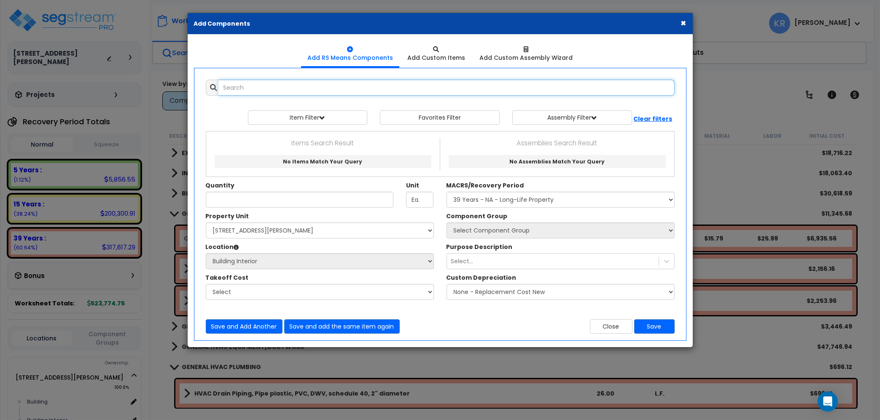
select select
click at [274, 90] on input "text" at bounding box center [446, 88] width 456 height 16
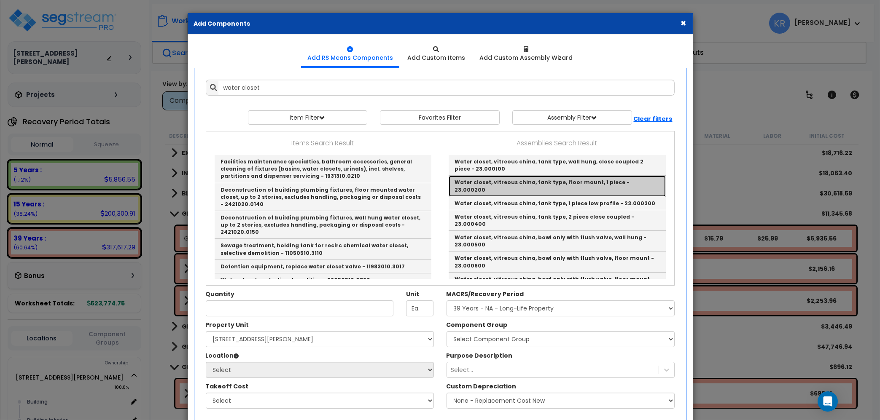
click at [524, 181] on link "Water closet, vitreous china, tank type, floor mount, 1 piece - 23.000200" at bounding box center [557, 186] width 217 height 21
type input "Water closet, vitreous china, tank type, floor mount, 1 piece - 23.000200"
checkbox input "true"
type input "Ea."
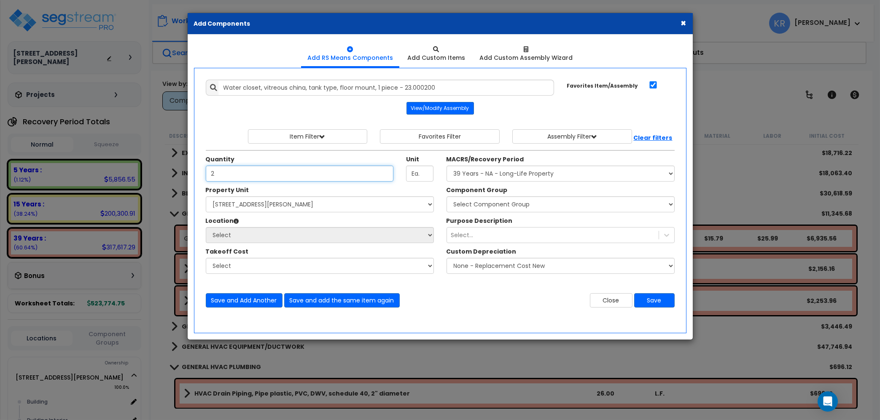
type input "2"
click at [447, 166] on select "Select MACRS/Recovery Period 5 Years - 57.0 - Distributive Trades & Services 5 …" at bounding box center [561, 174] width 228 height 16
select select "3669"
click option "39 Years - NA - Long-Life Property" at bounding box center [0, 0] width 0 height 0
click at [206, 196] on select "Select 2303 Harrison Ave NW Site Improvements" at bounding box center [320, 204] width 228 height 16
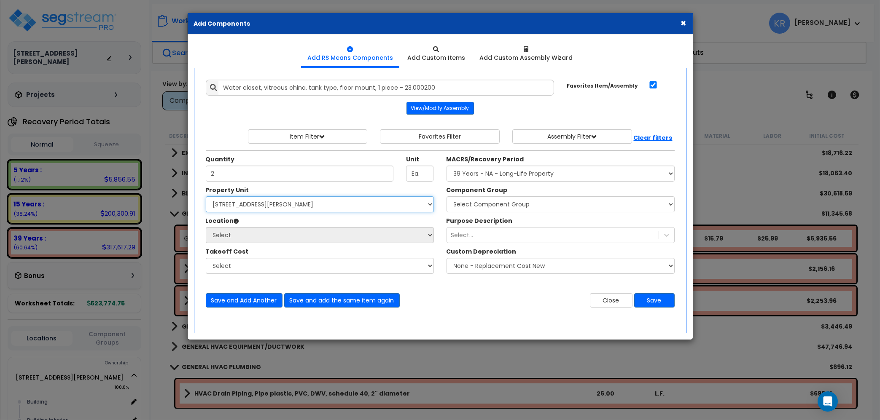
select select "164597"
click option "[STREET_ADDRESS][PERSON_NAME]" at bounding box center [0, 0] width 0 height 0
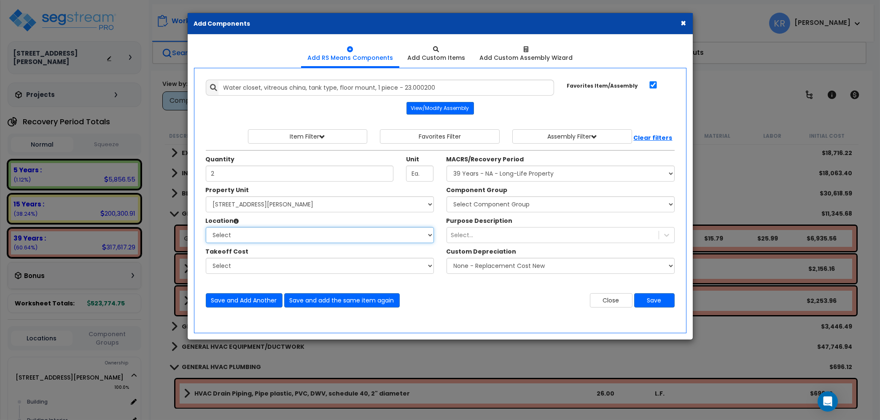
click at [206, 227] on select "Select Building Building Interior Add Additional Location" at bounding box center [320, 235] width 228 height 16
select select "461"
click option "Building Interior" at bounding box center [0, 0] width 0 height 0
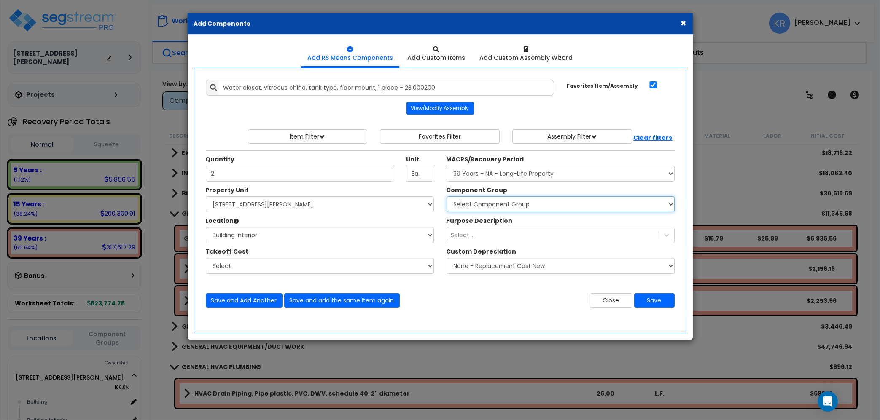
click at [447, 196] on select "Select Component Group 143.00 - FIRE EXTINGUISHERS 350.00 - SITE FIRE PROTECTIO…" at bounding box center [561, 204] width 228 height 16
select select "56954"
click option "144.00 - GENERAL PLUMBING" at bounding box center [0, 0] width 0 height 0
click at [654, 302] on button "Save" at bounding box center [654, 300] width 40 height 14
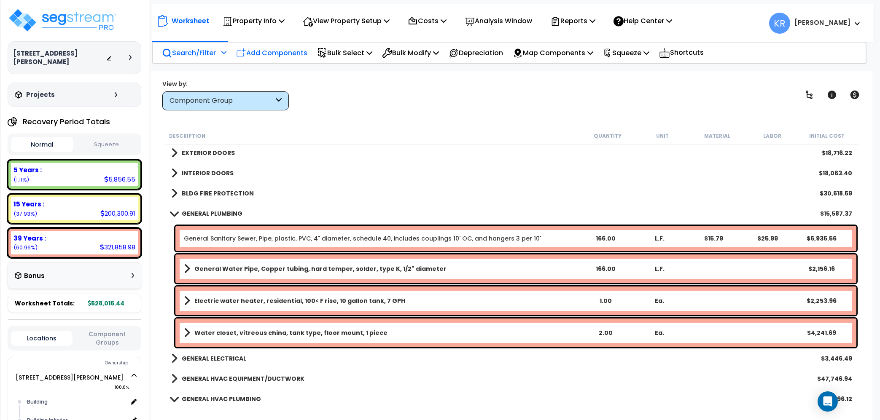
click at [292, 53] on p "Add Components" at bounding box center [271, 52] width 71 height 11
select select
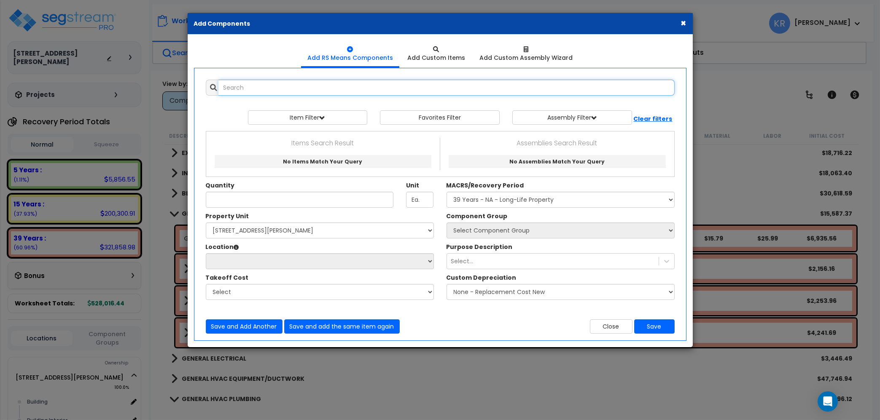
click at [272, 89] on input "text" at bounding box center [446, 88] width 456 height 16
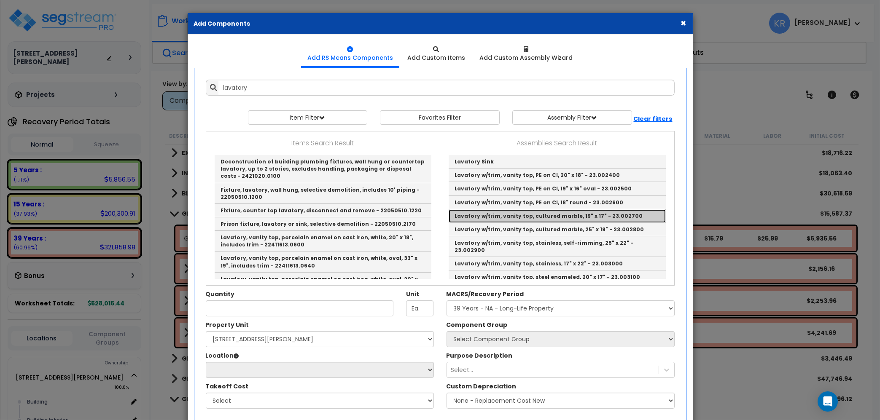
click at [628, 214] on link "Lavatory w/trim, vanity top, cultured marble, 19" x 17" - 23.002700" at bounding box center [557, 216] width 217 height 13
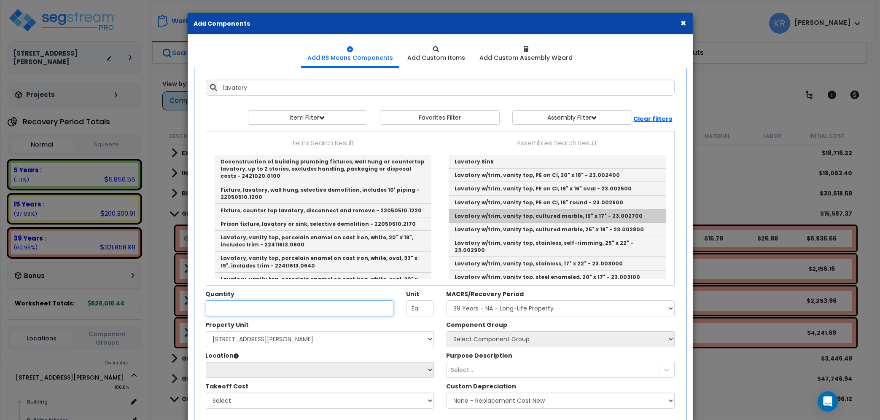
type input "Lavatory w/trim, vanity top, cultured marble, 19" x 17" - 23.002700"
checkbox input "false"
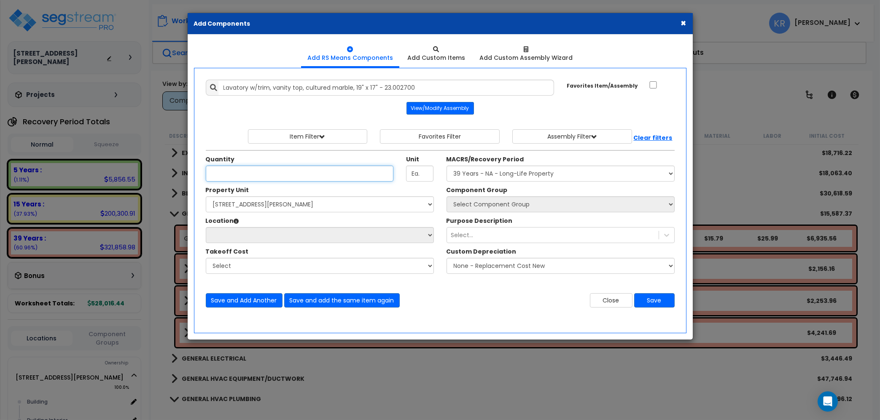
click at [285, 176] on input "Quantity" at bounding box center [300, 174] width 188 height 16
type input "2"
click at [447, 166] on select "Select MACRS/Recovery Period 5 Years - 57.0 - Distributive Trades & Services 5 …" at bounding box center [561, 174] width 228 height 16
click at [507, 342] on div "× Add Components Add RS Means Components Add Custom Items Add Items" at bounding box center [440, 210] width 880 height 420
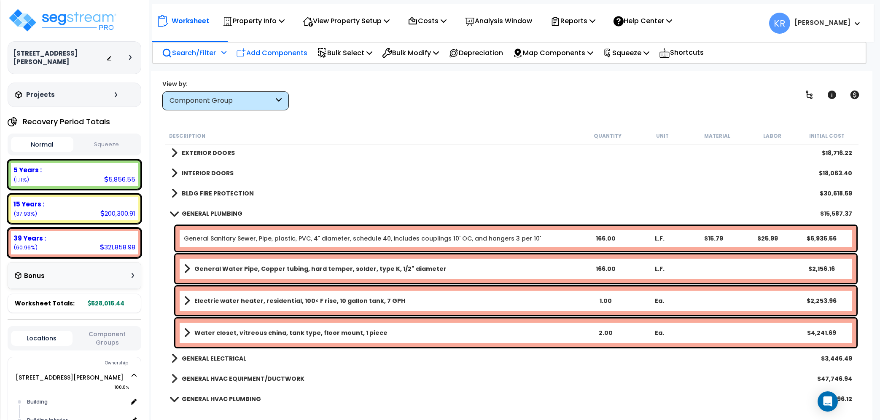
click at [266, 51] on p "Add Components" at bounding box center [271, 52] width 71 height 11
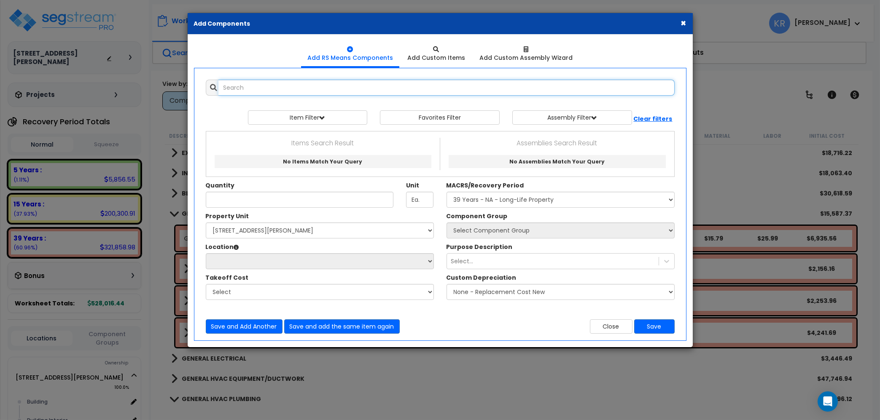
click at [270, 87] on input "text" at bounding box center [446, 88] width 456 height 16
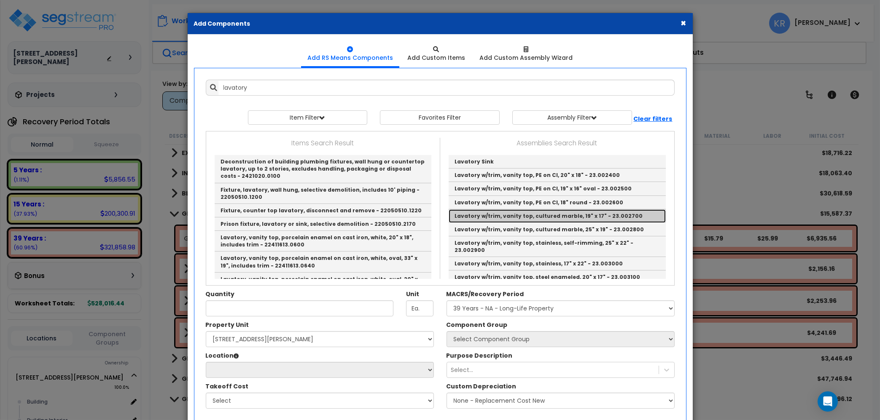
click at [603, 218] on link "Lavatory w/trim, vanity top, cultured marble, 19" x 17" - 23.002700" at bounding box center [557, 216] width 217 height 13
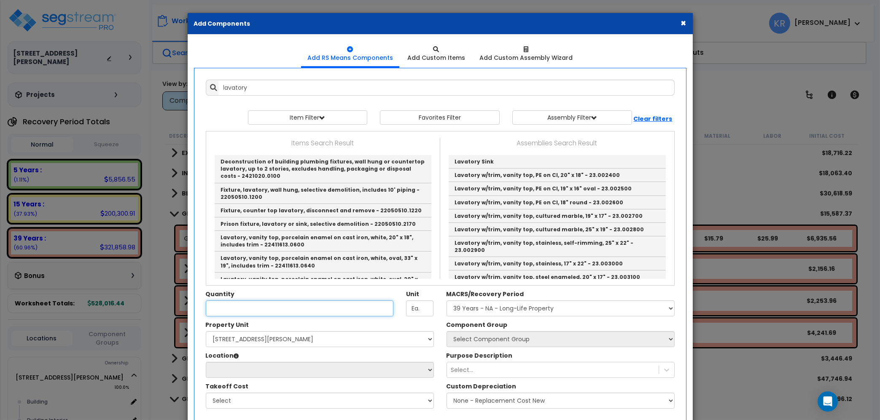
type input "Lavatory w/trim, vanity top, cultured marble, 19" x 17" - 23.002700"
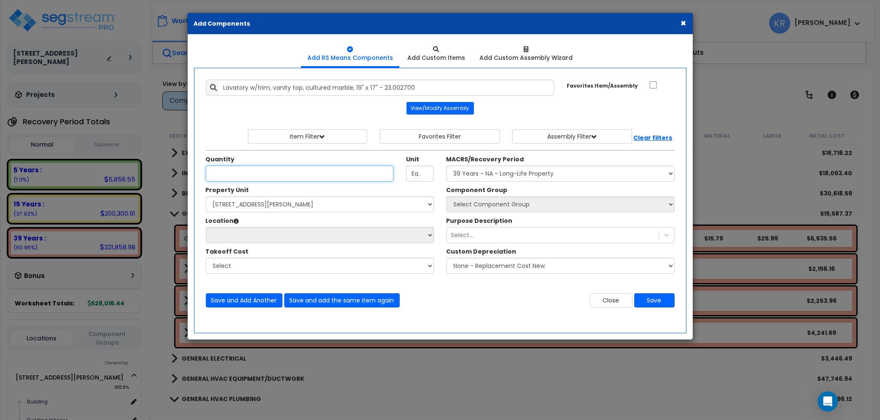
click at [251, 169] on input "Quantity" at bounding box center [300, 174] width 188 height 16
type input "2"
click at [447, 166] on select "Select MACRS/Recovery Period 5 Years - 57.0 - Distributive Trades & Services 5 …" at bounding box center [561, 174] width 228 height 16
select select "3669"
click option "39 Years - NA - Long-Life Property" at bounding box center [0, 0] width 0 height 0
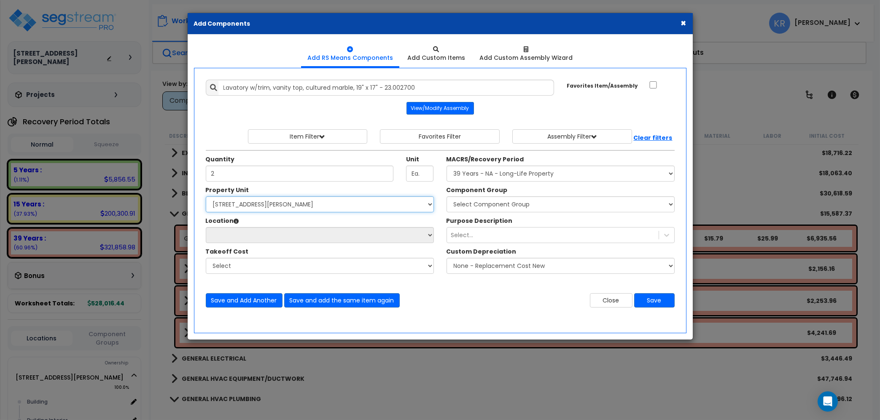
click at [206, 196] on select "Select 2303 Harrison Ave NW Site Improvements" at bounding box center [320, 204] width 228 height 16
select select "164597"
click option "[STREET_ADDRESS][PERSON_NAME]" at bounding box center [0, 0] width 0 height 0
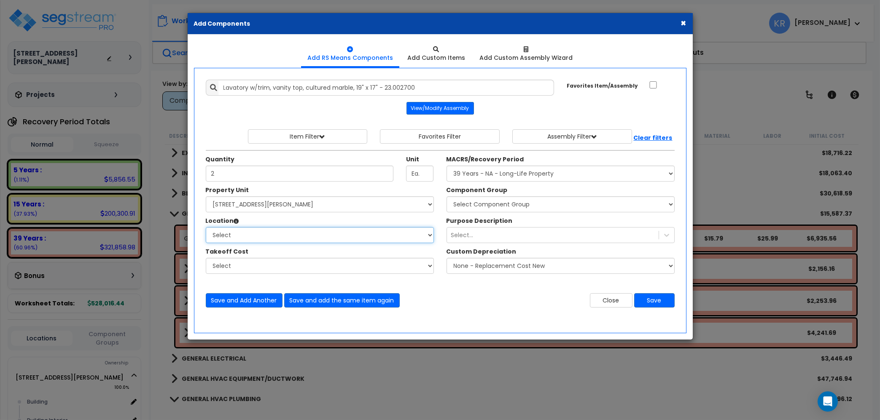
click at [206, 227] on select "Select Building Building Interior Add Additional Location" at bounding box center [320, 235] width 228 height 16
select select "461"
click option "Building Interior" at bounding box center [0, 0] width 0 height 0
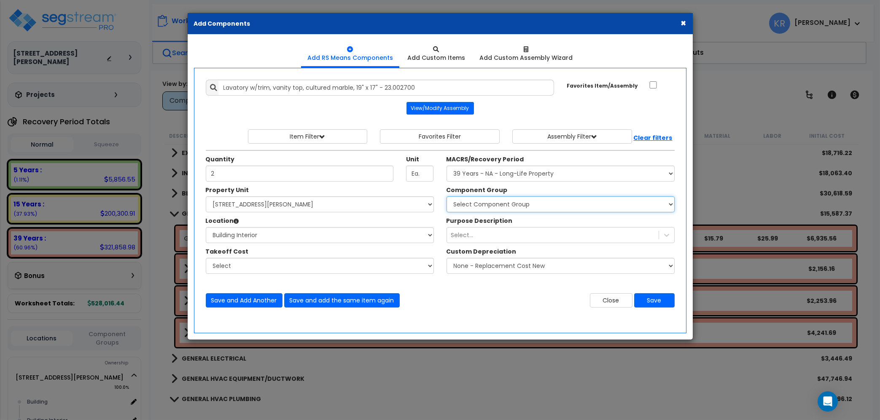
click at [447, 196] on select "Select Component Group 143.00 - FIRE EXTINGUISHERS 350.00 - SITE FIRE PROTECTIO…" at bounding box center [561, 204] width 228 height 16
select select "56954"
click option "144.00 - GENERAL PLUMBING" at bounding box center [0, 0] width 0 height 0
click at [653, 298] on button "Save" at bounding box center [654, 300] width 40 height 14
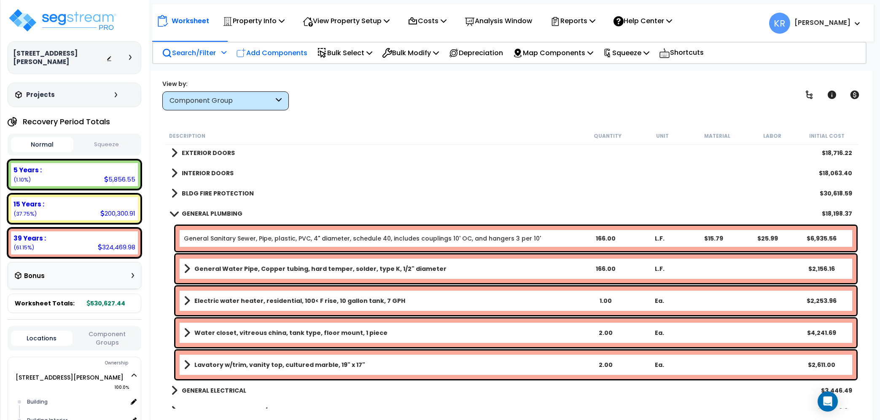
click at [277, 51] on p "Add Components" at bounding box center [271, 52] width 71 height 11
select select
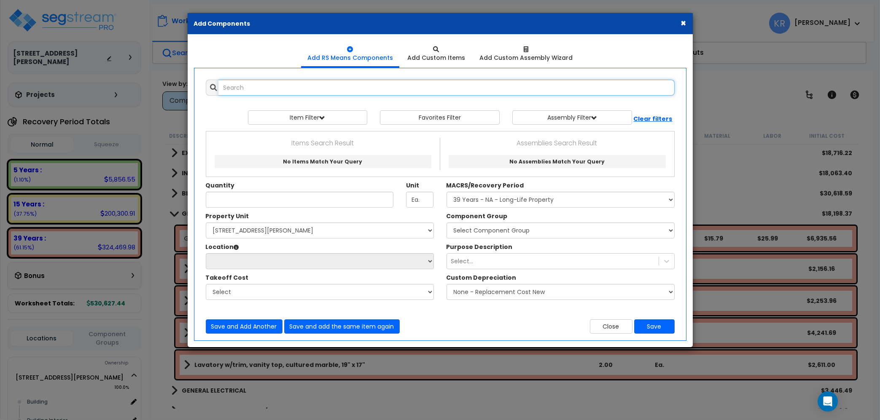
select select
click at [262, 84] on input "text" at bounding box center [446, 88] width 456 height 16
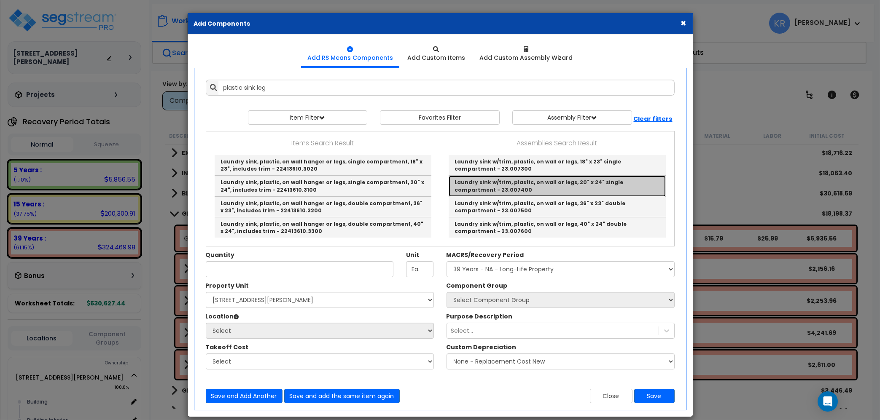
click at [497, 181] on link "Laundry sink w/trim, plastic, on wall or legs, 20" x 24" single compartment - 2…" at bounding box center [557, 186] width 217 height 21
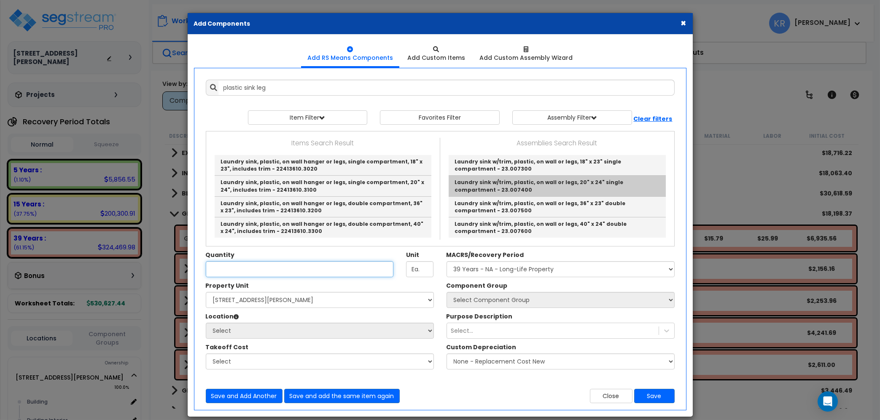
type input "Laundry sink w/trim, plastic, on wall or legs, 20" x 24" single compartment - 2…"
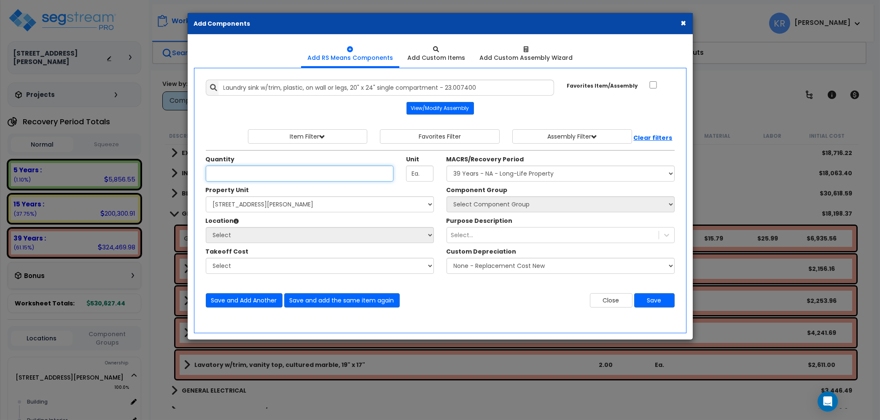
click at [222, 169] on input "Quantity" at bounding box center [300, 174] width 188 height 16
type input "1"
click at [447, 166] on select "Select MACRS/Recovery Period 5 Years - 57.0 - Distributive Trades & Services 5 …" at bounding box center [561, 174] width 228 height 16
select select "3669"
click option "39 Years - NA - Long-Life Property" at bounding box center [0, 0] width 0 height 0
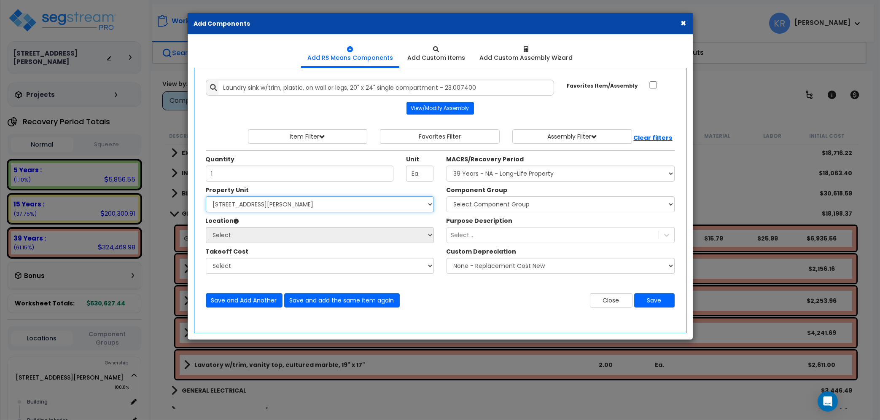
click at [206, 196] on select "Select 2303 Harrison Ave NW Site Improvements" at bounding box center [320, 204] width 228 height 16
select select "164597"
click option "[STREET_ADDRESS][PERSON_NAME]" at bounding box center [0, 0] width 0 height 0
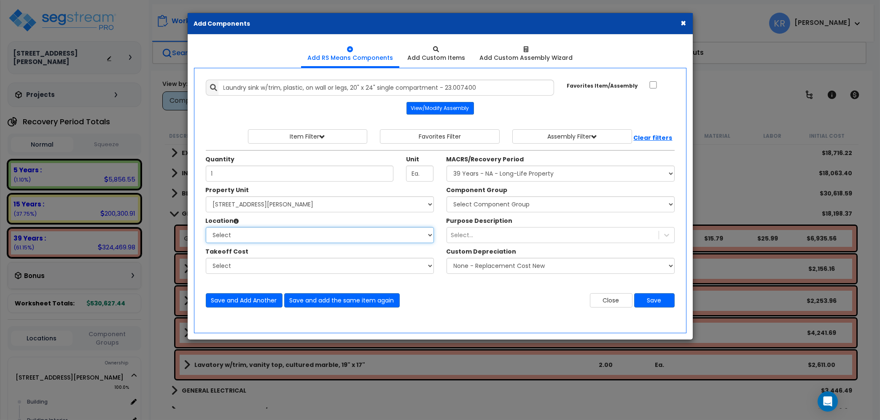
click at [206, 227] on select "Select Building Building Interior Add Additional Location" at bounding box center [320, 235] width 228 height 16
select select "461"
click option "Building Interior" at bounding box center [0, 0] width 0 height 0
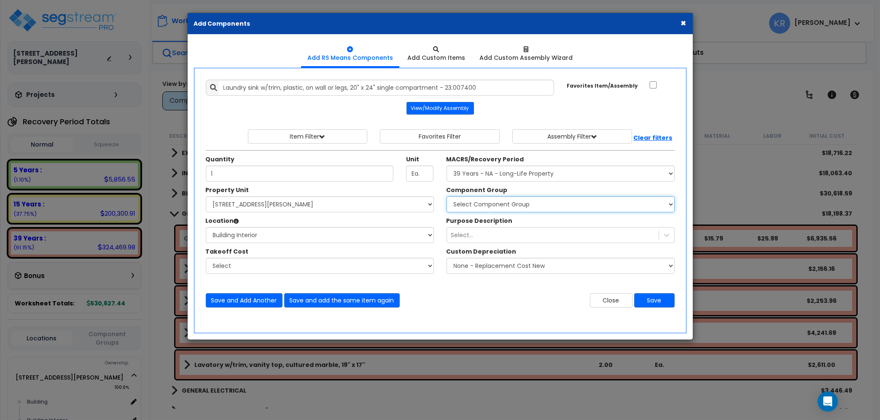
click at [447, 196] on select "Select Component Group 143.00 - FIRE EXTINGUISHERS 350.00 - SITE FIRE PROTECTIO…" at bounding box center [561, 204] width 228 height 16
select select "56954"
click option "144.00 - GENERAL PLUMBING" at bounding box center [0, 0] width 0 height 0
click at [656, 303] on button "Save" at bounding box center [654, 300] width 40 height 14
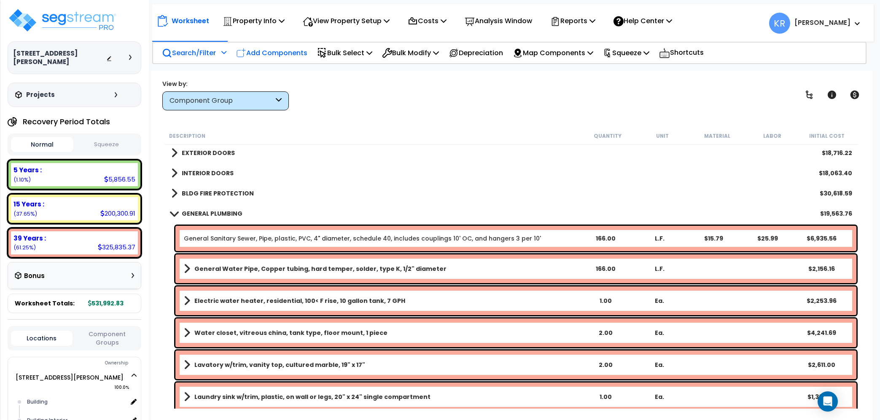
click at [265, 51] on p "Add Components" at bounding box center [271, 52] width 71 height 11
select select
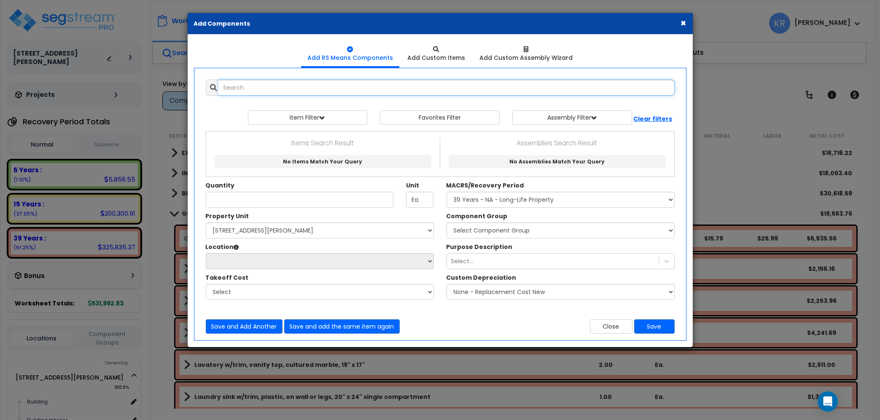
select select
click at [269, 89] on input "text" at bounding box center [446, 88] width 456 height 16
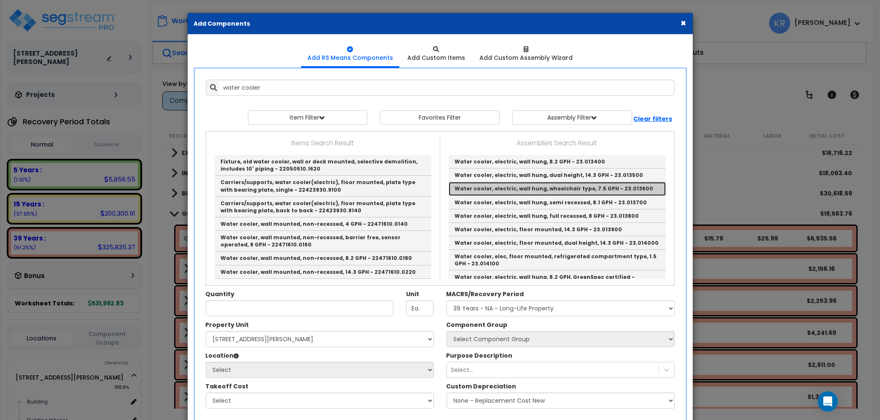
click at [608, 188] on link "Water cooler, electric, wall hung, wheelchair type, 7.5 GPH - 23.013600" at bounding box center [557, 188] width 217 height 13
type input "Water cooler, electric, wall hung, wheelchair type, 7.5 GPH - 23.013600"
checkbox input "true"
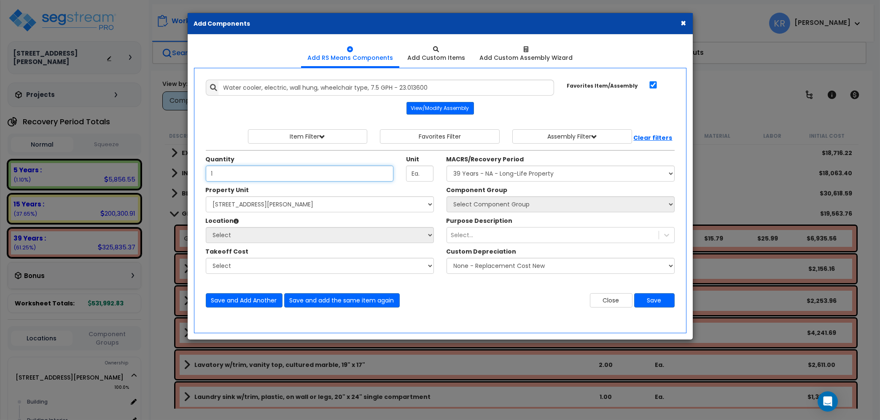
type input "1"
click at [447, 166] on select "Select MACRS/Recovery Period 5 Years - 57.0 - Distributive Trades & Services 5 …" at bounding box center [561, 174] width 228 height 16
select select "3669"
click option "39 Years - NA - Long-Life Property" at bounding box center [0, 0] width 0 height 0
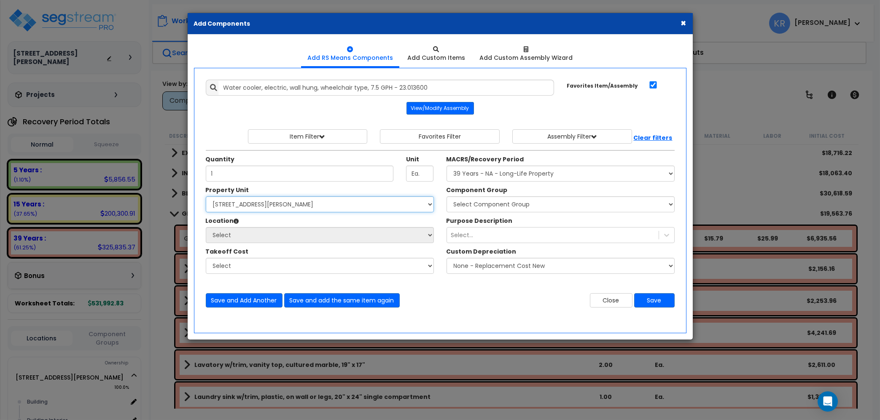
click at [206, 196] on select "Select 2303 Harrison Ave NW Site Improvements" at bounding box center [320, 204] width 228 height 16
select select "164597"
click option "[STREET_ADDRESS][PERSON_NAME]" at bounding box center [0, 0] width 0 height 0
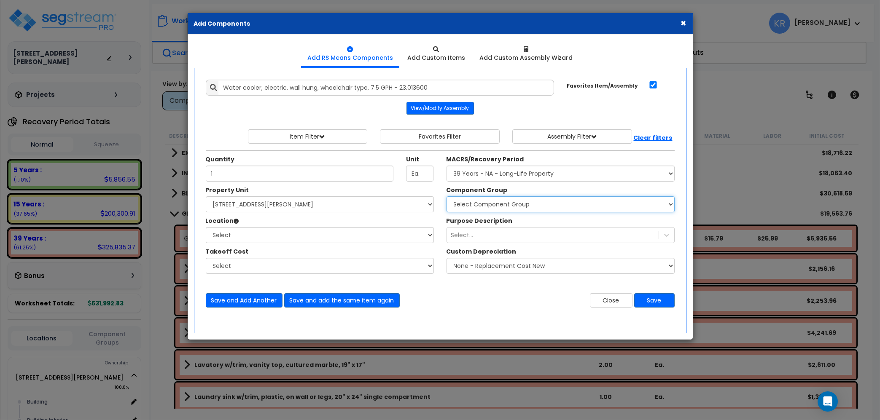
click at [447, 196] on select "Select Component Group 143.00 - FIRE EXTINGUISHERS 350.00 - SITE FIRE PROTECTIO…" at bounding box center [561, 204] width 228 height 16
select select "56954"
click option "144.00 - GENERAL PLUMBING" at bounding box center [0, 0] width 0 height 0
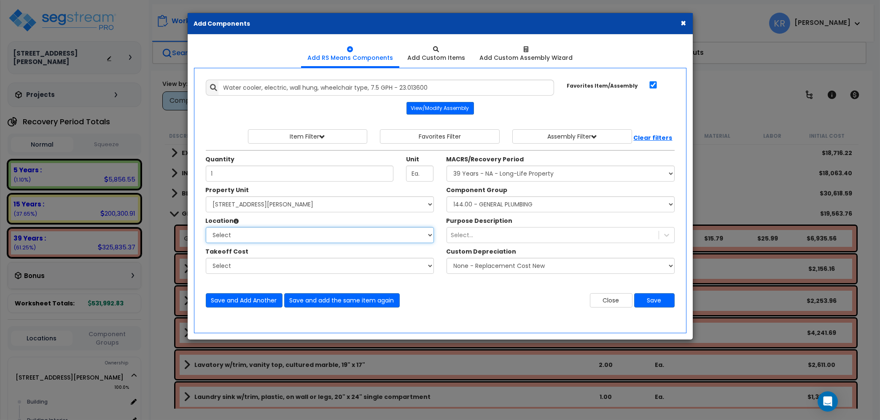
click at [206, 227] on select "Select Building Building Interior Add Additional Location" at bounding box center [320, 235] width 228 height 16
select select "461"
click option "Building Interior" at bounding box center [0, 0] width 0 height 0
click at [651, 301] on button "Save" at bounding box center [654, 300] width 40 height 14
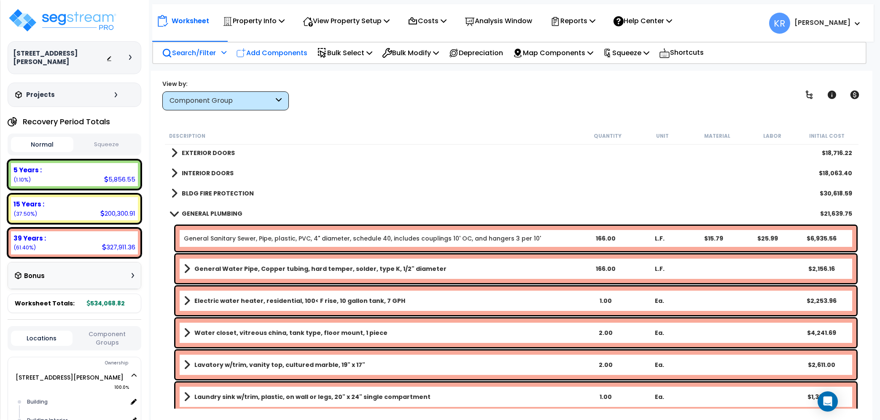
click at [271, 56] on p "Add Components" at bounding box center [271, 52] width 71 height 11
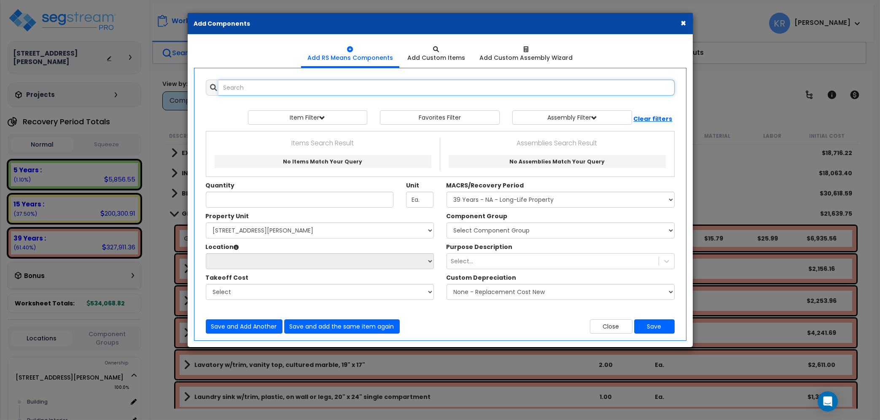
select select
click at [277, 88] on input "text" at bounding box center [446, 88] width 456 height 16
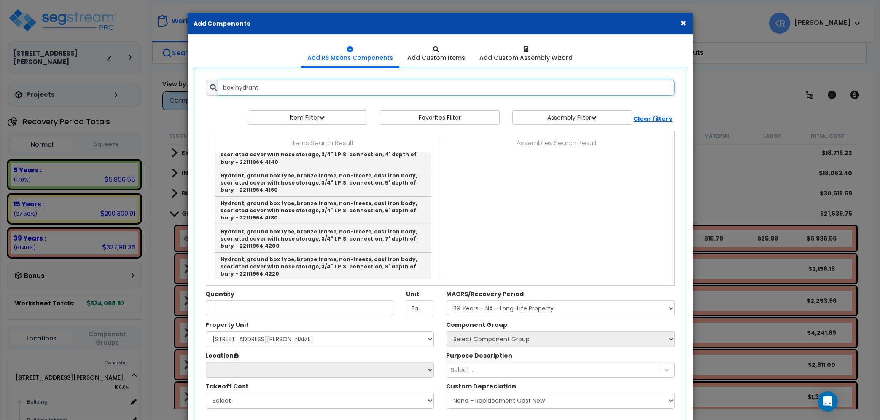
scroll to position [336, 0]
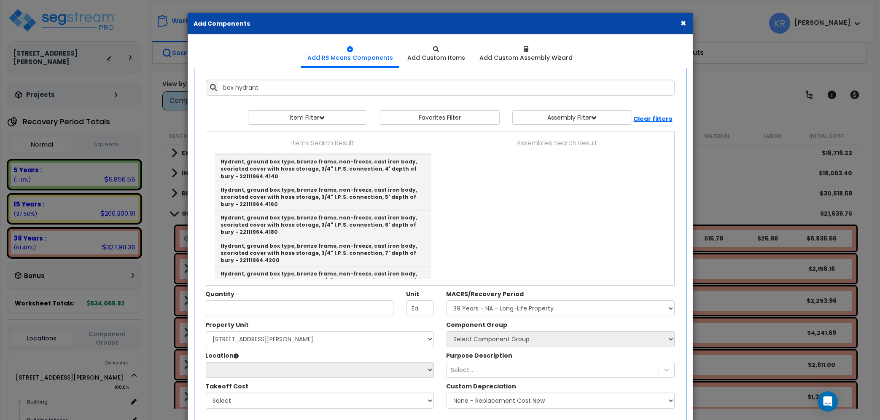
click at [313, 323] on link "Hydrant, ground box type, bronze frame, non-freeze, cast iron body, scoriated c…" at bounding box center [323, 337] width 217 height 28
type input "Hydrant, ground box type, bronze frame, non-freeze, cast iron body, scoriated c…"
checkbox input "false"
type input "Ea."
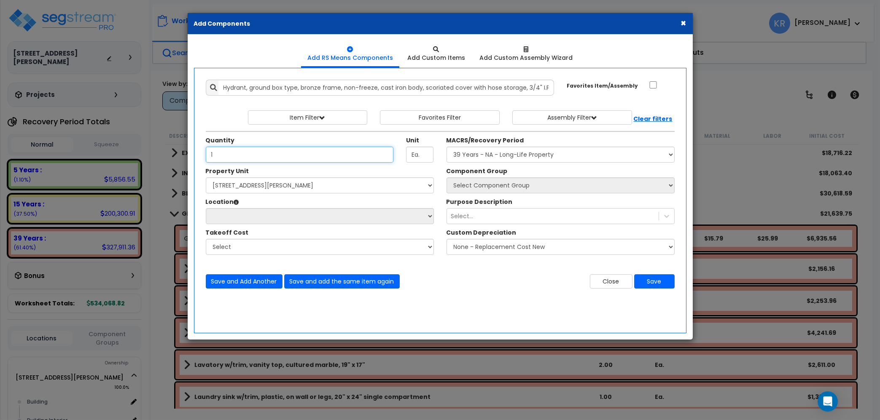
type input "1"
click at [447, 147] on select "Select MACRS/Recovery Period 5 Years - 57.0 - Distributive Trades & Services 5 …" at bounding box center [561, 155] width 228 height 16
select select "3669"
click option "39 Years - NA - Long-Life Property" at bounding box center [0, 0] width 0 height 0
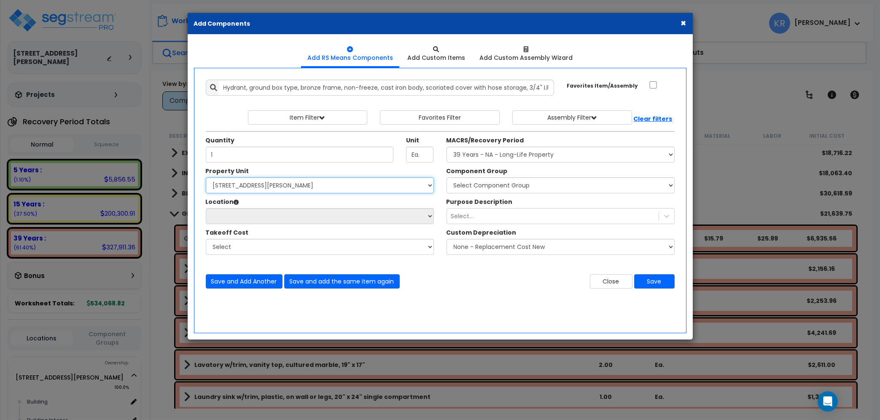
click at [206, 178] on select "Select 2303 Harrison Ave NW Site Improvements" at bounding box center [320, 186] width 228 height 16
select select "164597"
click option "[STREET_ADDRESS][PERSON_NAME]" at bounding box center [0, 0] width 0 height 0
click at [206, 208] on select "Select Building Building Interior Add Additional Location" at bounding box center [320, 216] width 228 height 16
select select "6"
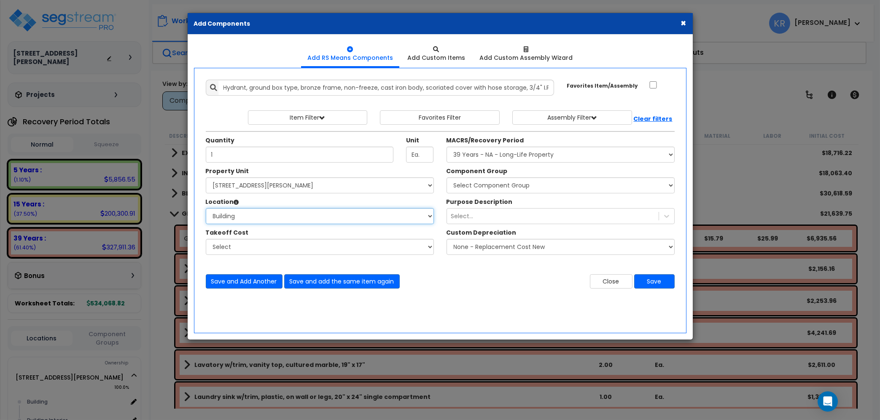
click option "Building" at bounding box center [0, 0] width 0 height 0
click at [447, 178] on select "Select Component Group 143.00 - FIRE EXTINGUISHERS 350.00 - SITE FIRE PROTECTIO…" at bounding box center [561, 186] width 228 height 16
select select "56954"
click option "144.00 - GENERAL PLUMBING" at bounding box center [0, 0] width 0 height 0
click at [657, 285] on button "Save" at bounding box center [654, 281] width 40 height 14
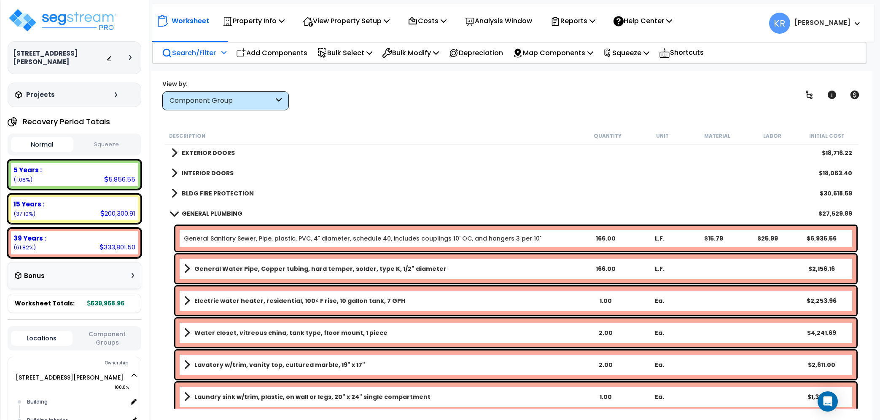
click at [194, 215] on b "GENERAL PLUMBING" at bounding box center [212, 214] width 61 height 8
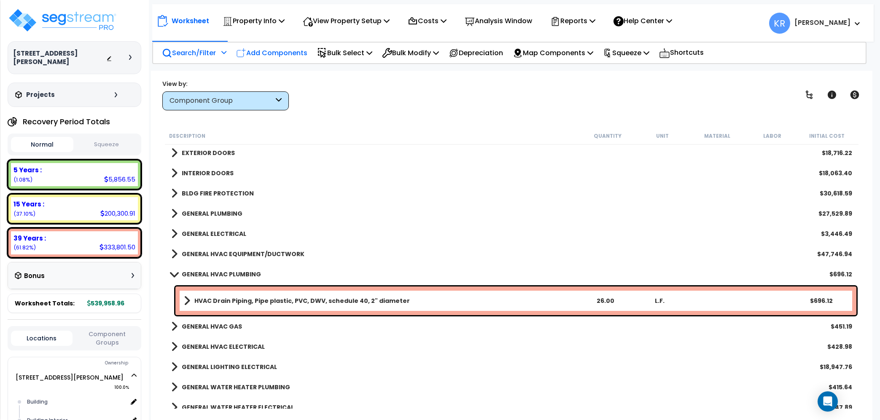
click at [279, 53] on p "Add Components" at bounding box center [271, 52] width 71 height 11
select select
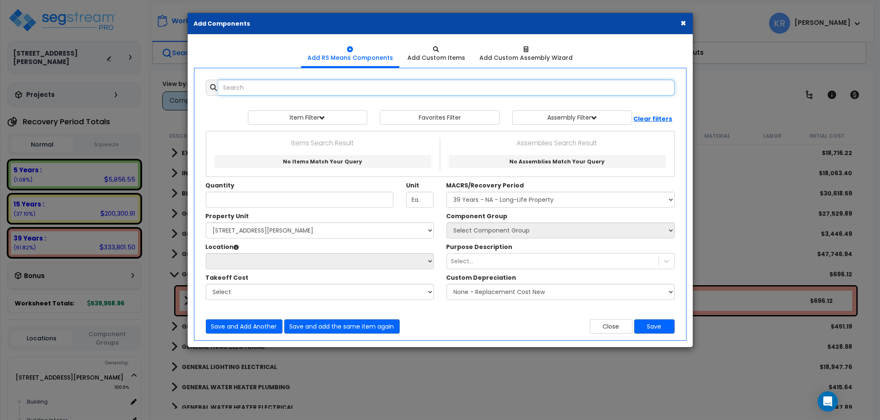
click at [269, 84] on input "text" at bounding box center [446, 88] width 456 height 16
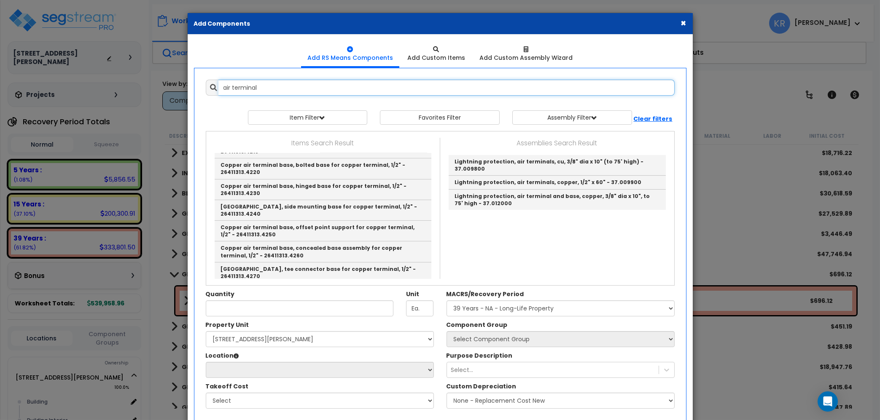
scroll to position [768, 0]
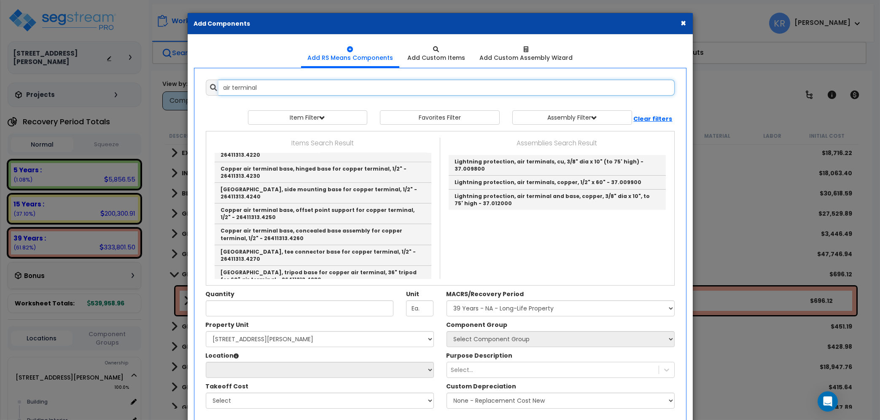
drag, startPoint x: 292, startPoint y: 86, endPoint x: 71, endPoint y: 95, distance: 220.7
click at [218, 95] on input "air terminal" at bounding box center [446, 88] width 456 height 16
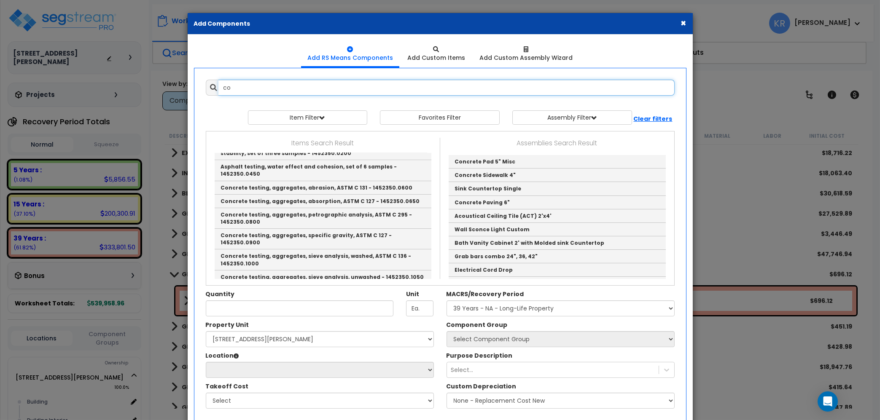
type input "c"
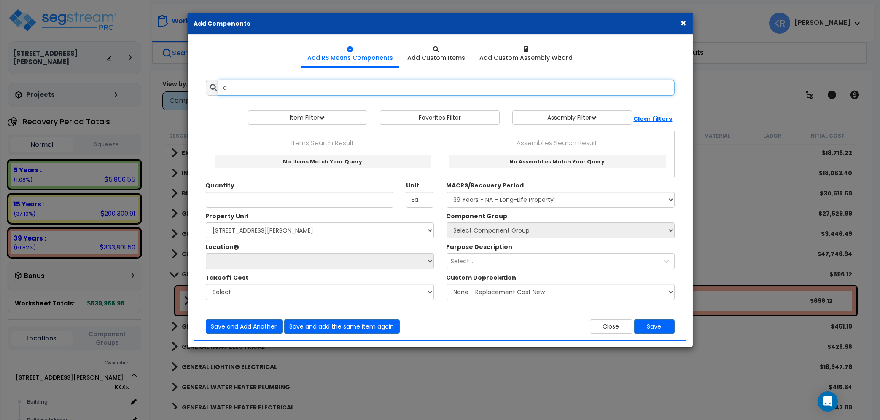
scroll to position [0, 0]
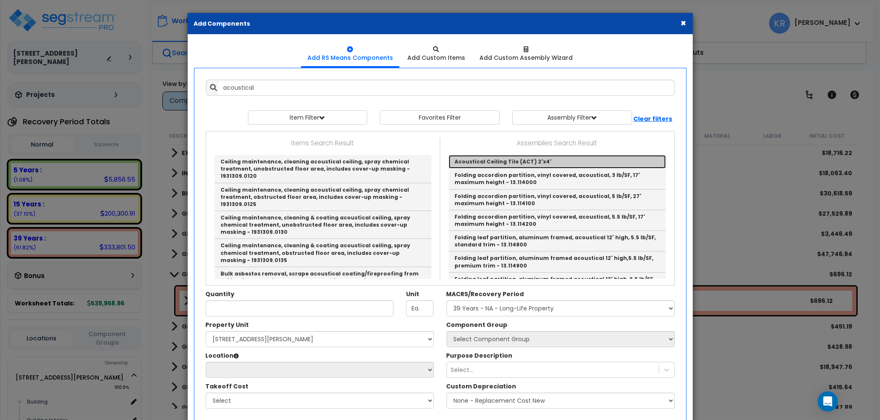
click at [489, 161] on link "Acoustical Ceiling Tile (ACT) 2'x4'" at bounding box center [557, 161] width 217 height 13
type input "Acoustical Ceiling Tile (ACT) 2'x4'"
checkbox input "true"
type input "EA"
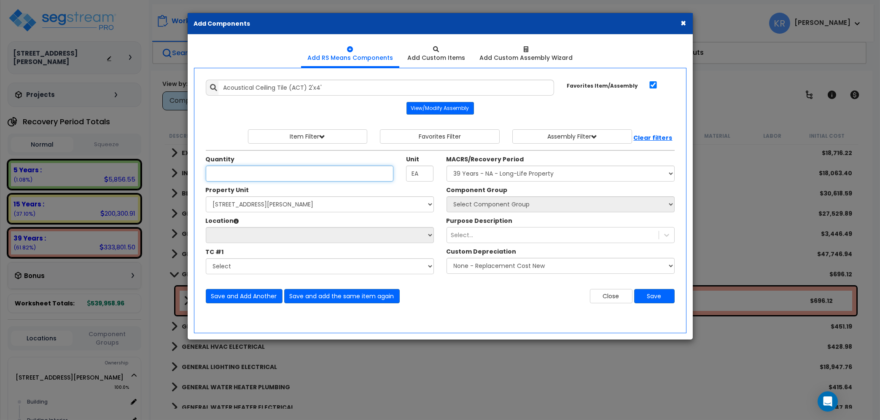
click at [235, 175] on input "Quantity" at bounding box center [300, 174] width 188 height 16
type input "3,072.2"
click at [447, 166] on select "Select MACRS/Recovery Period 5 Years - 57.0 - Distributive Trades & Services 5 …" at bounding box center [561, 174] width 228 height 16
select select "3669"
click option "39 Years - NA - Long-Life Property" at bounding box center [0, 0] width 0 height 0
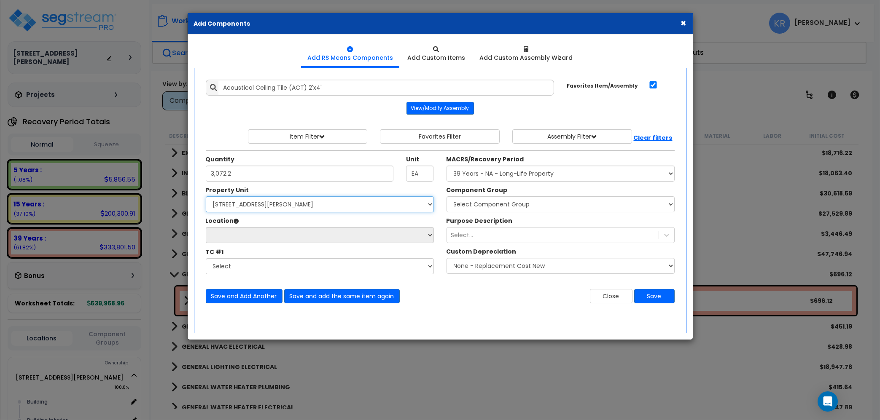
click at [206, 196] on select "Select 2303 Harrison Ave NW Site Improvements" at bounding box center [320, 204] width 228 height 16
select select "164597"
click option "[STREET_ADDRESS][PERSON_NAME]" at bounding box center [0, 0] width 0 height 0
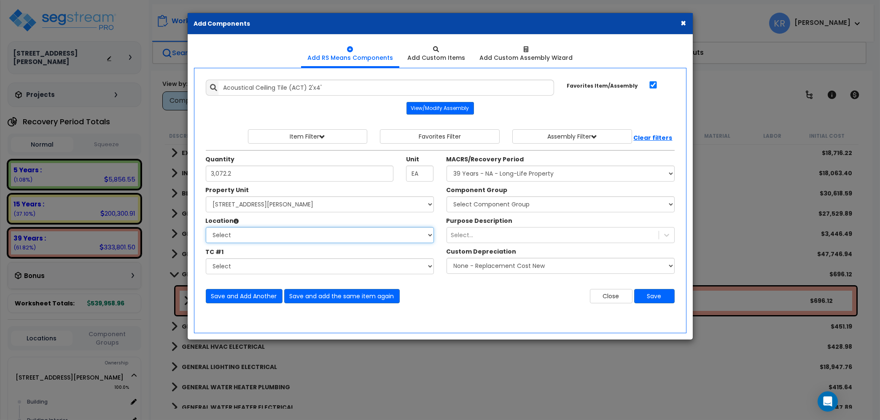
click at [206, 227] on select "Select Building Building Interior Add Additional Location" at bounding box center [320, 235] width 228 height 16
select select "461"
click option "Building Interior" at bounding box center [0, 0] width 0 height 0
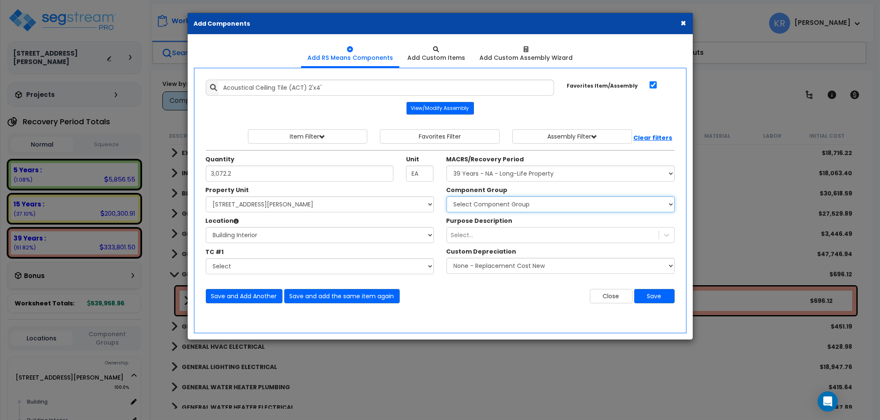
click at [447, 196] on select "Select Component Group 143.00 - FIRE EXTINGUISHERS 350.00 - SITE FIRE PROTECTIO…" at bounding box center [561, 204] width 228 height 16
select select "56949"
click option "134.00 - DROP CEILING" at bounding box center [0, 0] width 0 height 0
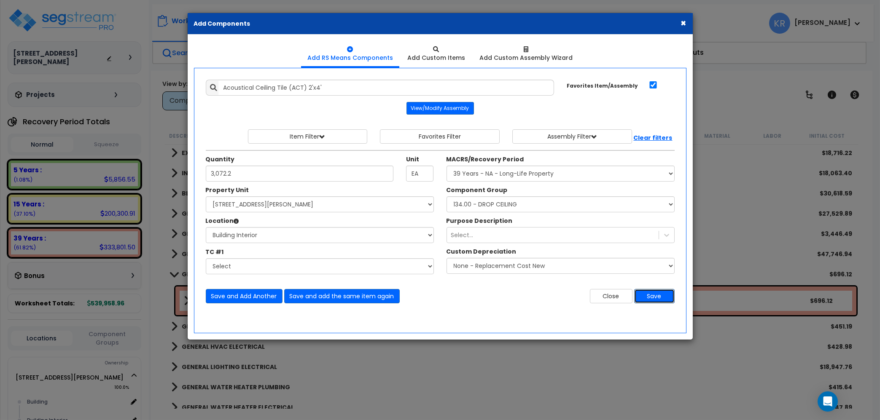
click at [654, 296] on button "Save" at bounding box center [654, 296] width 40 height 14
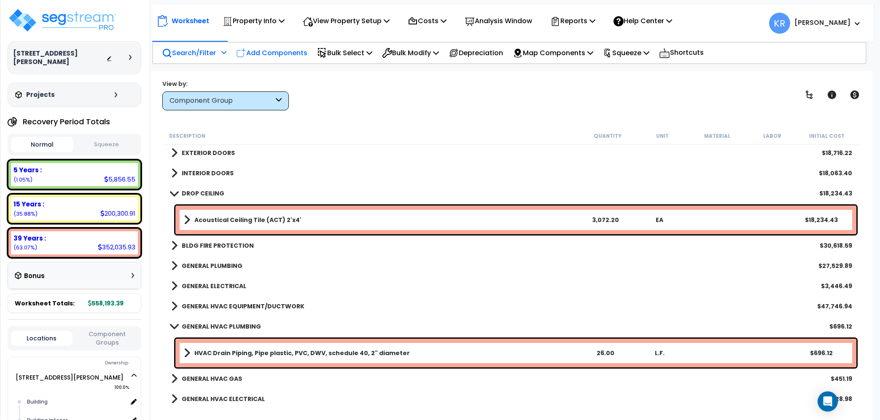
click at [263, 50] on p "Add Components" at bounding box center [271, 52] width 71 height 11
select select
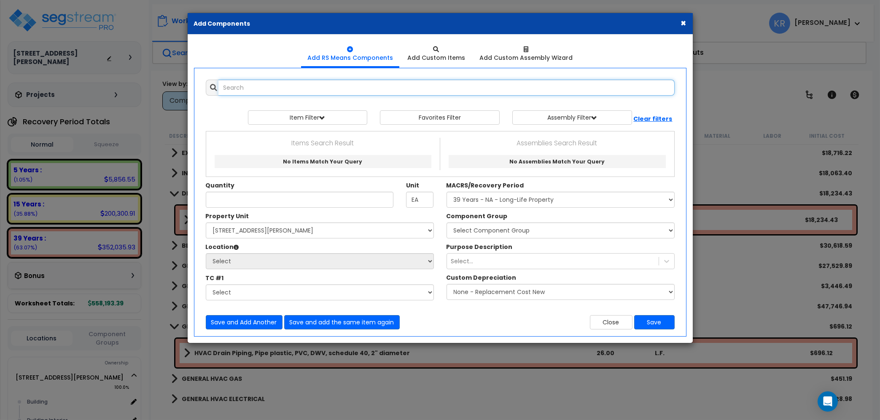
select select
click at [273, 87] on input "text" at bounding box center [446, 88] width 456 height 16
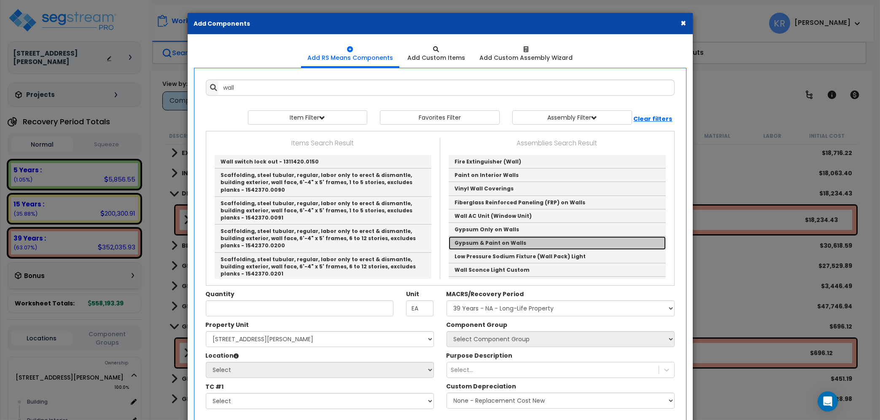
click at [495, 241] on link "Gypsum & Paint on Walls" at bounding box center [557, 243] width 217 height 13
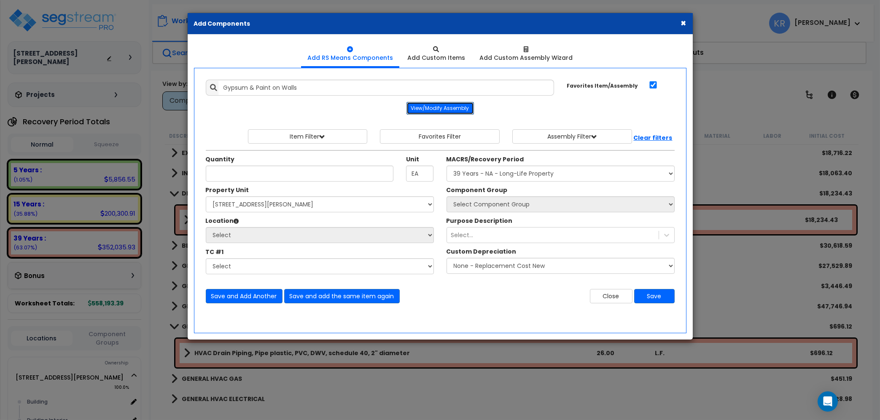
click at [449, 105] on button "View/Modify Assembly" at bounding box center [439, 108] width 67 height 13
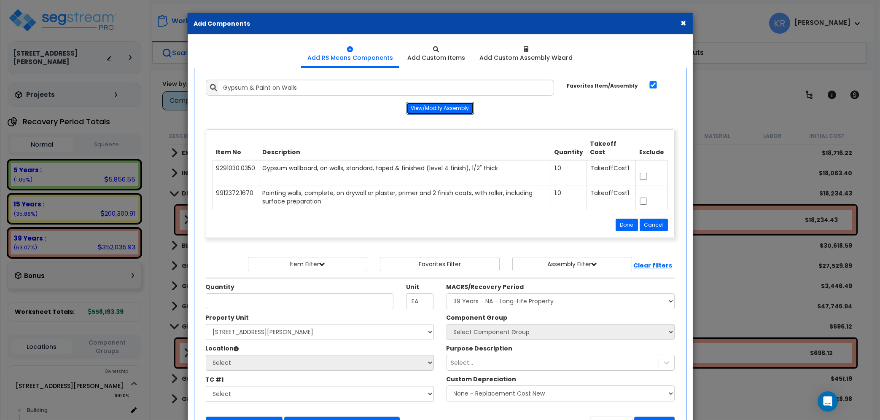
click at [449, 105] on button "View/Modify Assembly" at bounding box center [439, 108] width 67 height 13
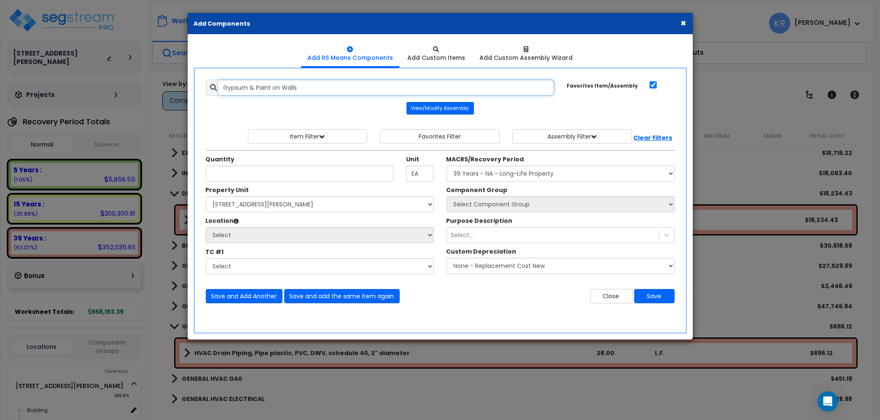
drag, startPoint x: 308, startPoint y: 90, endPoint x: 138, endPoint y: 89, distance: 169.9
click at [218, 89] on input "Gypsum & Paint on Walls" at bounding box center [386, 88] width 336 height 16
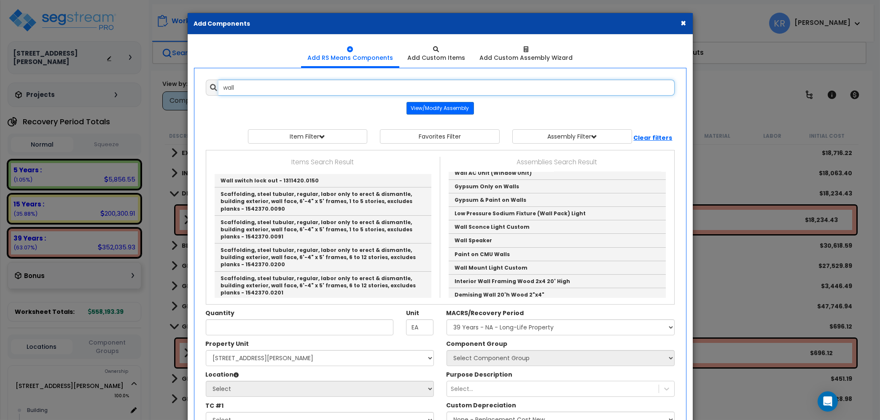
scroll to position [48, 0]
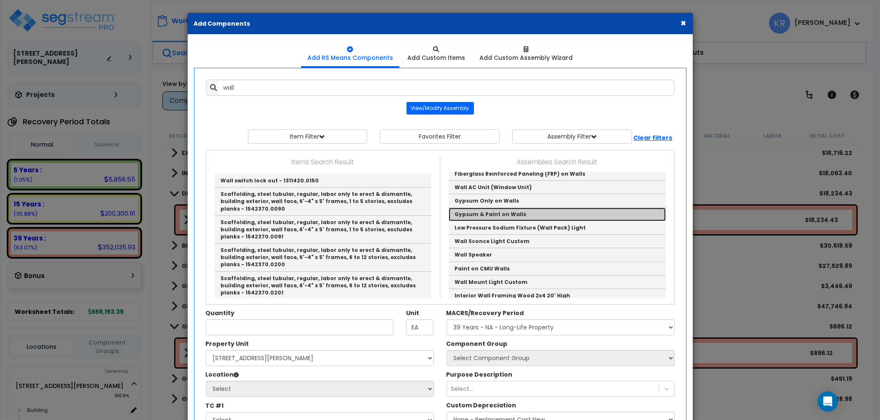
click at [501, 215] on link "Gypsum & Paint on Walls" at bounding box center [557, 214] width 217 height 13
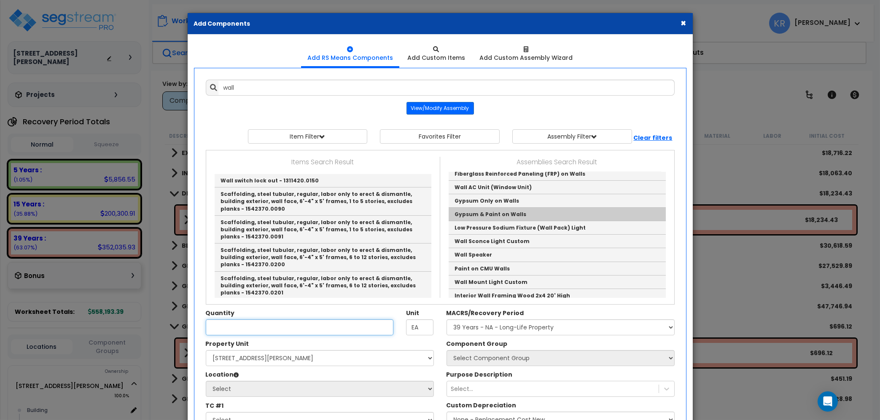
type input "Gypsum & Paint on Walls"
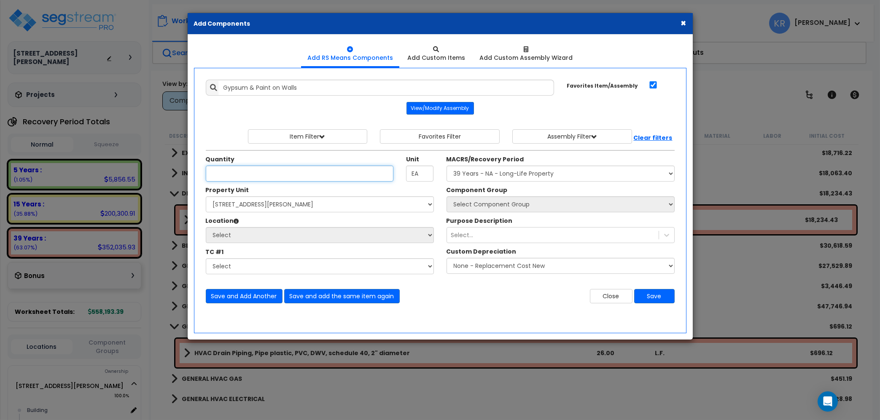
click at [219, 174] on input "Quantity" at bounding box center [300, 174] width 188 height 16
type input "1,042.6"
click at [447, 166] on select "Select MACRS/Recovery Period 5 Years - 57.0 - Distributive Trades & Services 5 …" at bounding box center [561, 174] width 228 height 16
select select "3669"
click option "39 Years - NA - Long-Life Property" at bounding box center [0, 0] width 0 height 0
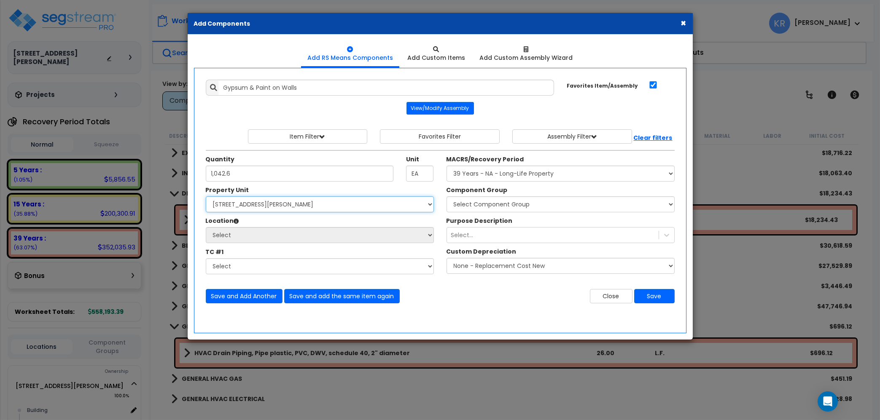
click at [206, 196] on select "Select 2303 Harrison Ave NW Site Improvements" at bounding box center [320, 204] width 228 height 16
select select "164597"
click option "[STREET_ADDRESS][PERSON_NAME]" at bounding box center [0, 0] width 0 height 0
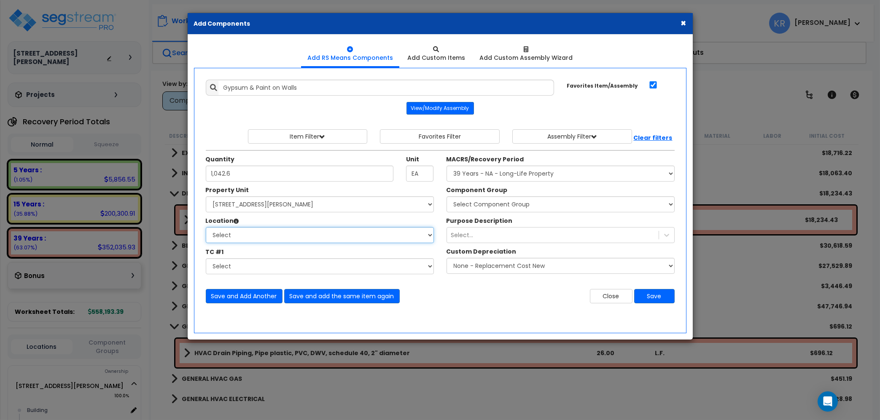
click at [206, 227] on select "Select Building Building Interior Add Additional Location" at bounding box center [320, 235] width 228 height 16
select select "461"
click option "Building Interior" at bounding box center [0, 0] width 0 height 0
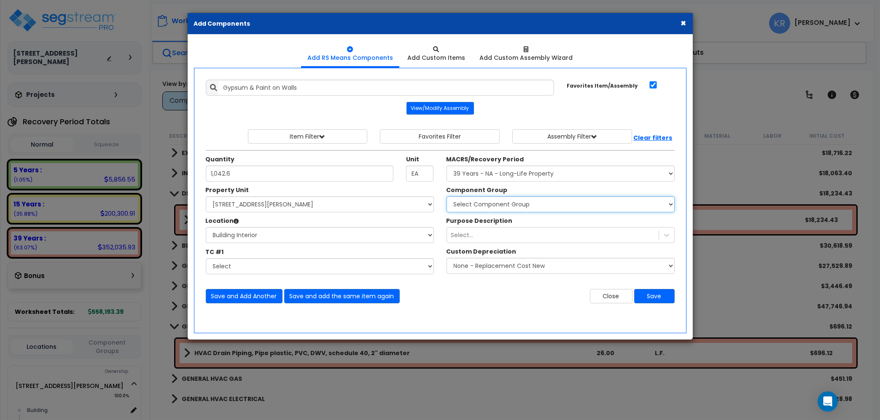
click at [447, 196] on select "Select Component Group 143.00 - FIRE EXTINGUISHERS 350.00 - SITE FIRE PROTECTIO…" at bounding box center [561, 204] width 228 height 16
select select "56869"
click option "47.00 - INTERIOR DRYWALL PARTITIONS" at bounding box center [0, 0] width 0 height 0
click at [651, 295] on button "Save" at bounding box center [654, 296] width 40 height 14
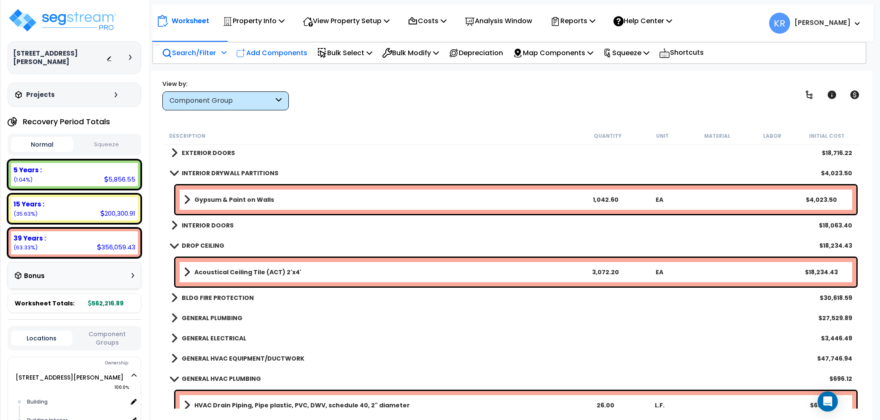
click at [272, 51] on p "Add Components" at bounding box center [271, 52] width 71 height 11
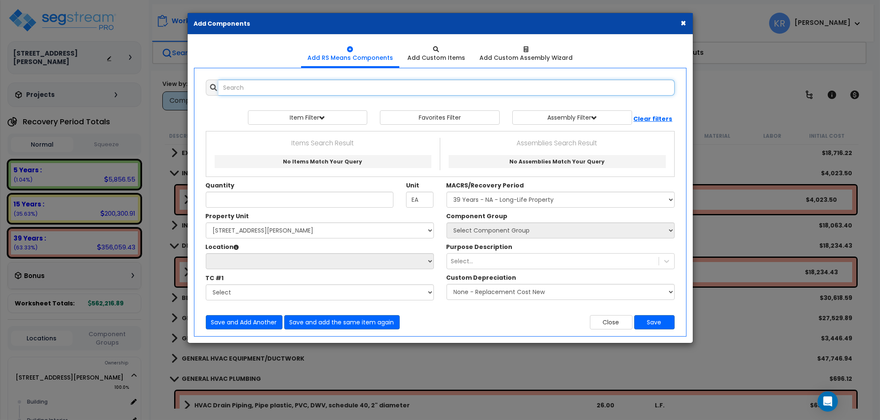
select select
click at [266, 85] on input "text" at bounding box center [446, 88] width 456 height 16
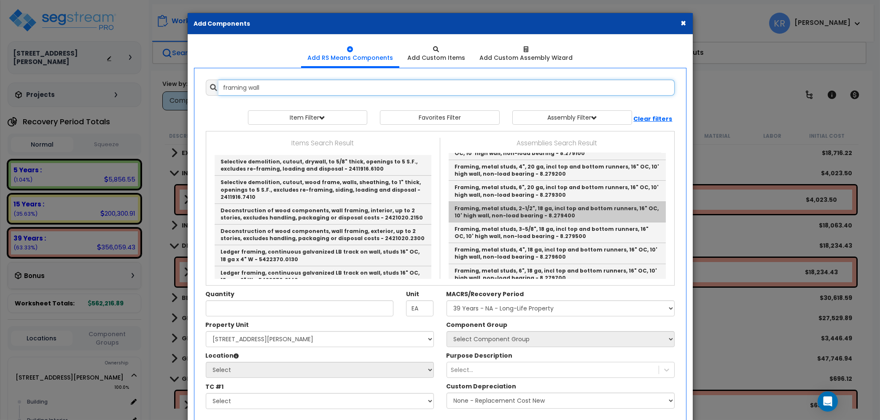
scroll to position [240, 0]
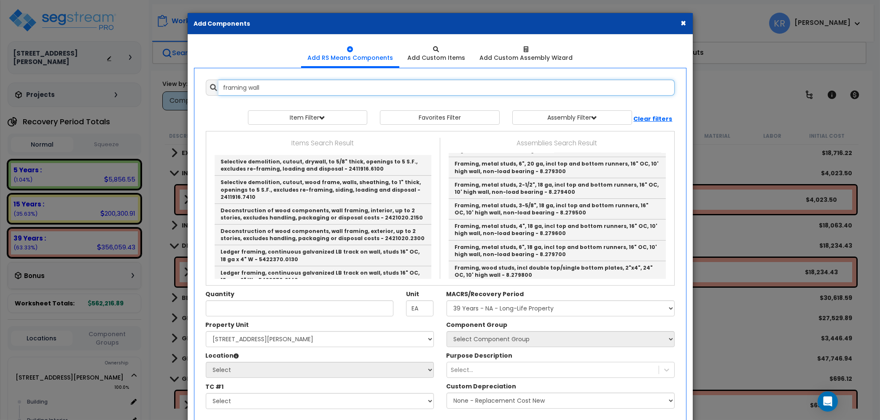
click at [294, 81] on input "framing wall" at bounding box center [446, 88] width 456 height 16
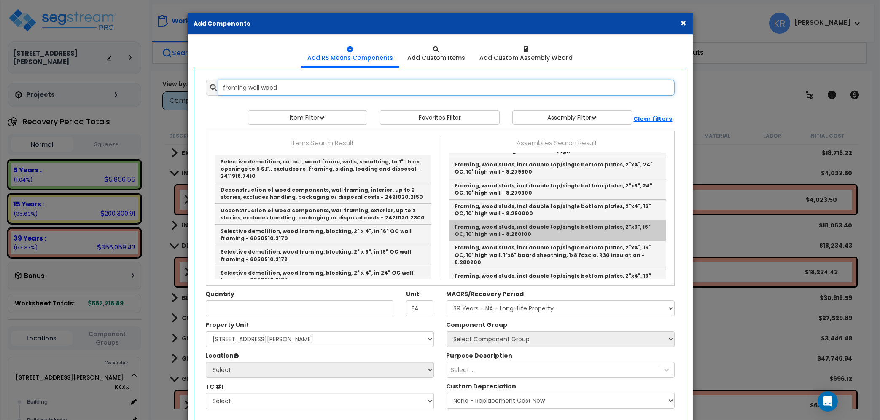
scroll to position [0, 0]
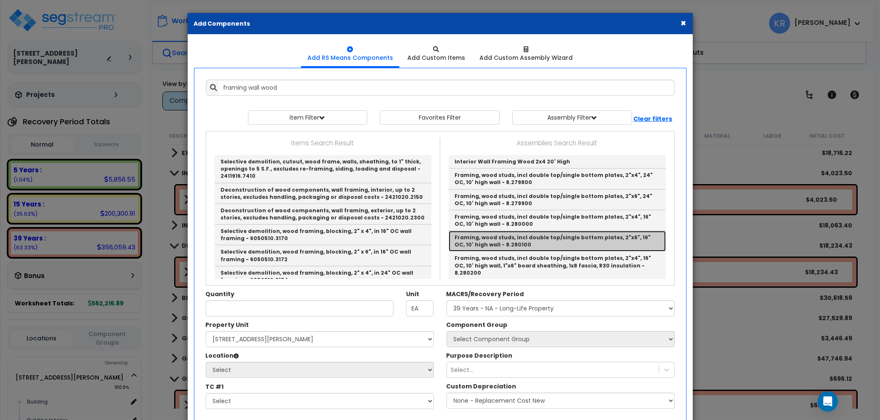
click at [542, 242] on link "Framing, wood studs, incl double top/single bottom plates, 2"x6", 16" OC, 10' h…" at bounding box center [557, 241] width 217 height 21
type input "Framing, wood studs, incl double top/single bottom plates, 2"x6", 16" OC, 10' h…"
checkbox input "false"
type input "S.F."
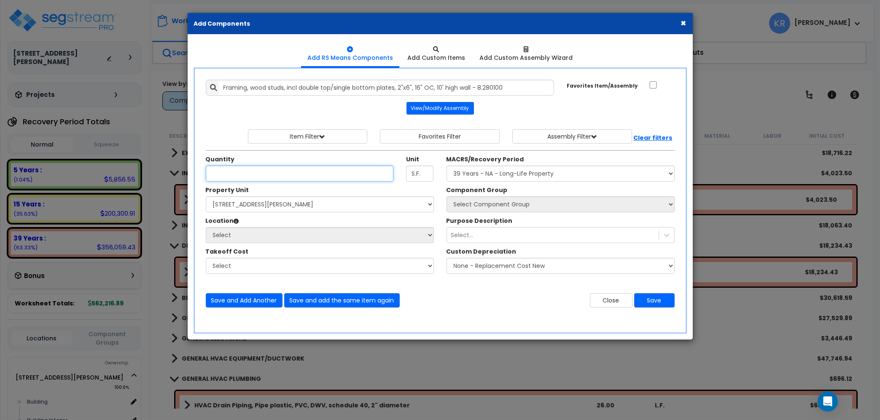
click at [221, 174] on input "Quantity" at bounding box center [300, 174] width 188 height 16
click at [444, 108] on button "View/Modify Assembly" at bounding box center [439, 108] width 67 height 13
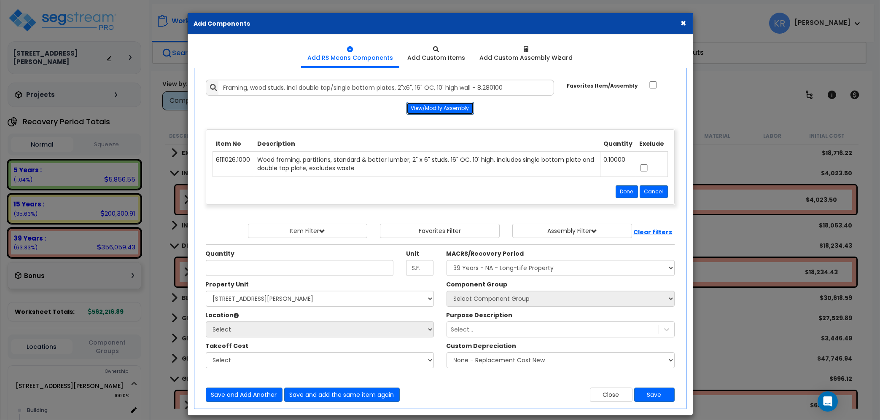
click at [444, 108] on button "View/Modify Assembly" at bounding box center [439, 108] width 67 height 13
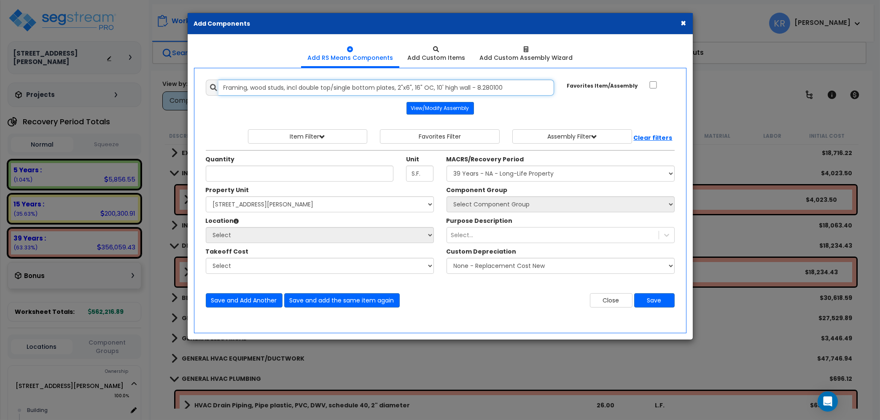
click at [419, 84] on input "Framing, wood studs, incl double top/single bottom plates, 2"x6", 16" OC, 10' h…" at bounding box center [386, 88] width 336 height 16
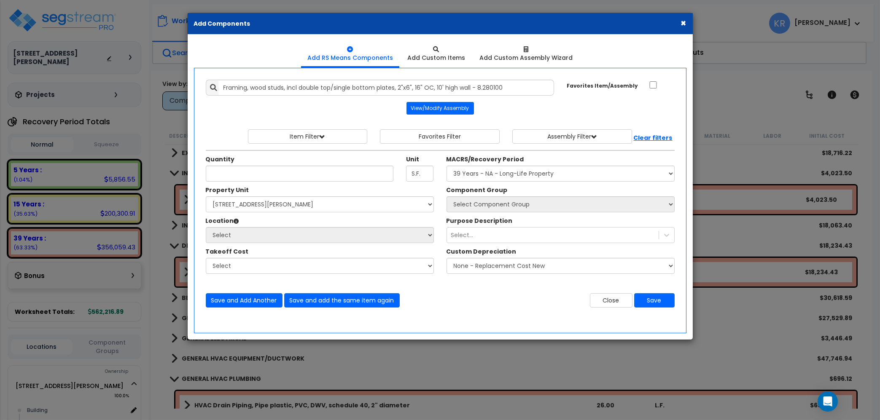
click at [602, 308] on div "Add Items Add Assemblies Both 10420014 Done" at bounding box center [440, 193] width 482 height 241
click at [602, 303] on button "Close" at bounding box center [611, 300] width 43 height 14
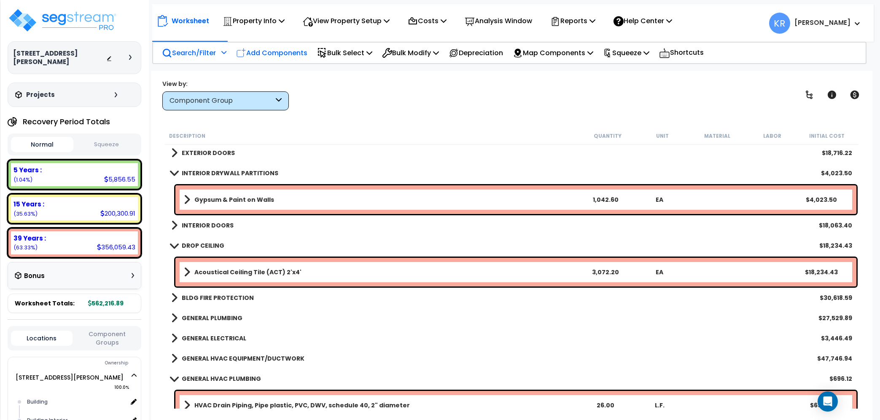
click at [294, 50] on p "Add Components" at bounding box center [271, 52] width 71 height 11
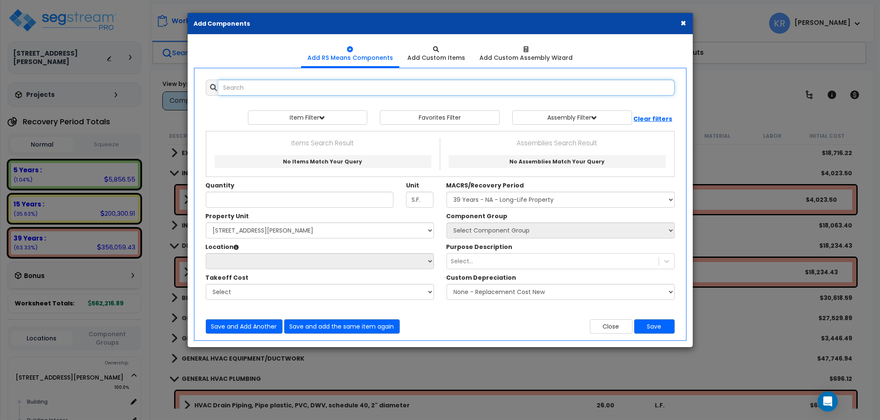
click at [331, 89] on input "text" at bounding box center [446, 88] width 456 height 16
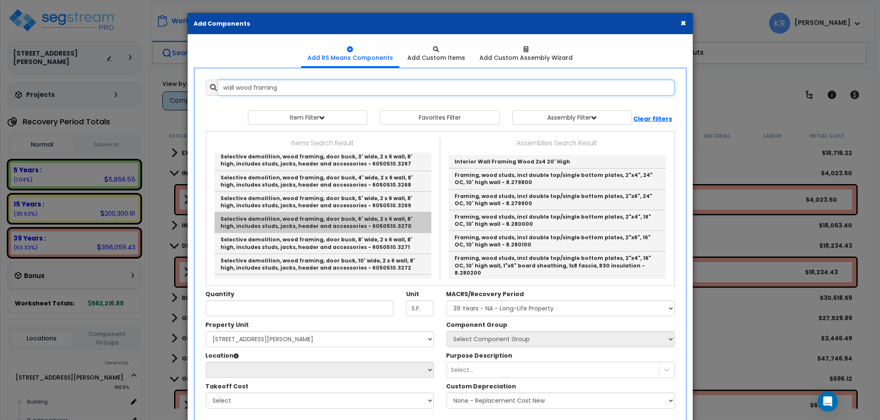
scroll to position [336, 0]
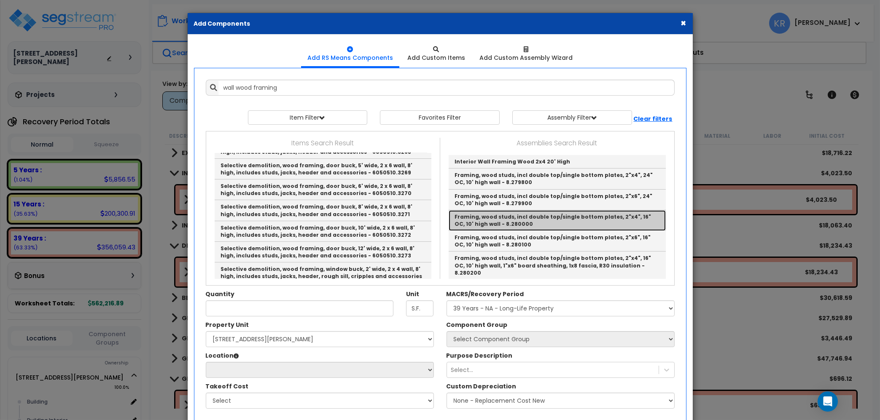
click at [592, 223] on link "Framing, wood studs, incl double top/single bottom plates, 2"x4", 16" OC, 10' h…" at bounding box center [557, 220] width 217 height 21
type input "Framing, wood studs, incl double top/single bottom plates, 2"x4", 16" OC, 10' h…"
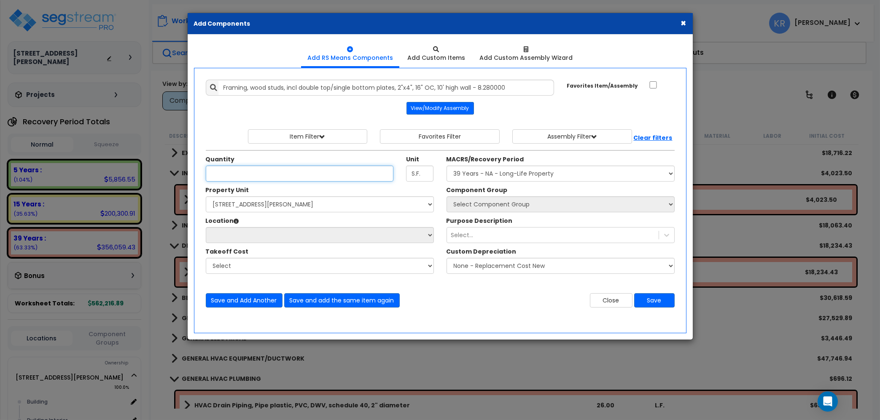
click at [256, 175] on input "Quantity" at bounding box center [300, 174] width 188 height 16
type input "1,042.60"
click at [447, 166] on select "Select MACRS/Recovery Period 5 Years - 57.0 - Distributive Trades & Services 5 …" at bounding box center [561, 174] width 228 height 16
select select "3669"
click option "39 Years - NA - Long-Life Property" at bounding box center [0, 0] width 0 height 0
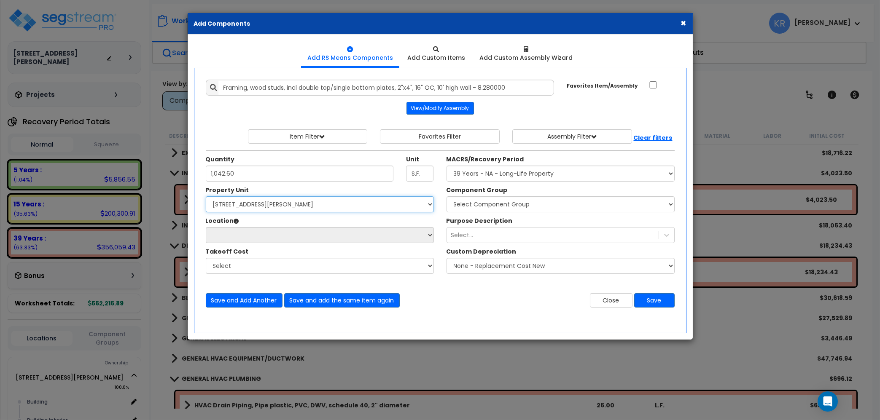
click at [206, 196] on select "Select 2303 Harrison Ave NW Site Improvements" at bounding box center [320, 204] width 228 height 16
select select "164598"
click option "Site Improvements" at bounding box center [0, 0] width 0 height 0
select select
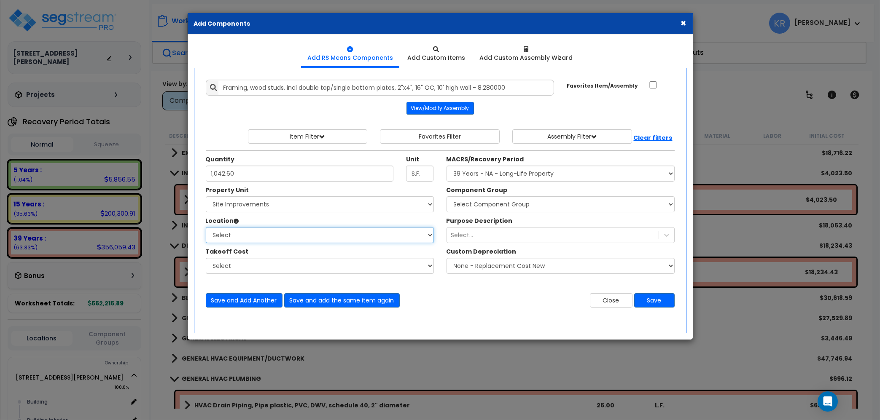
click at [206, 227] on select "Select Site Exterior Add Additional Location" at bounding box center [320, 235] width 228 height 16
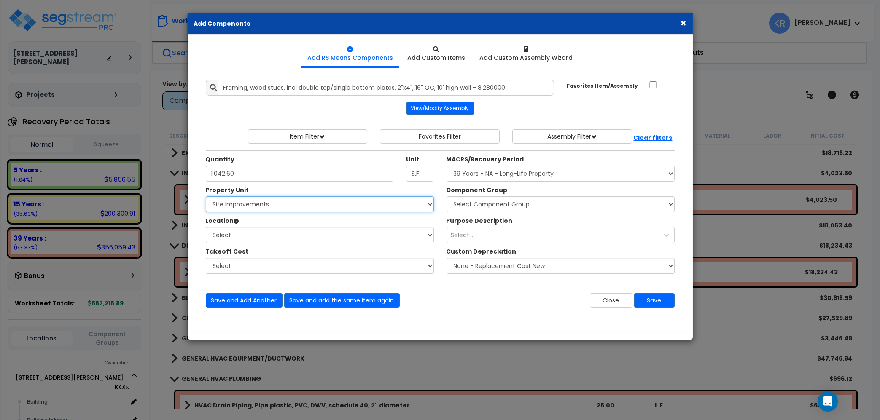
click at [206, 196] on select "Select 2303 Harrison Ave NW Site Improvements" at bounding box center [320, 204] width 228 height 16
select select "164597"
click option "[STREET_ADDRESS][PERSON_NAME]" at bounding box center [0, 0] width 0 height 0
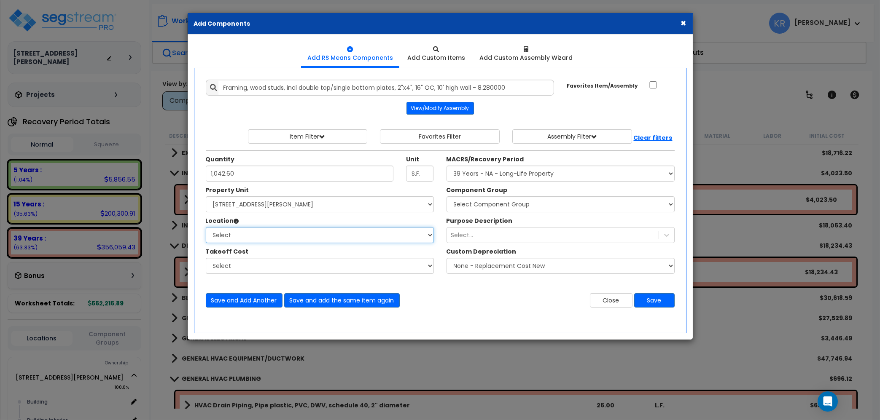
click at [206, 227] on select "Select Building Building Interior Add Additional Location" at bounding box center [320, 235] width 228 height 16
select select "461"
click option "Building Interior" at bounding box center [0, 0] width 0 height 0
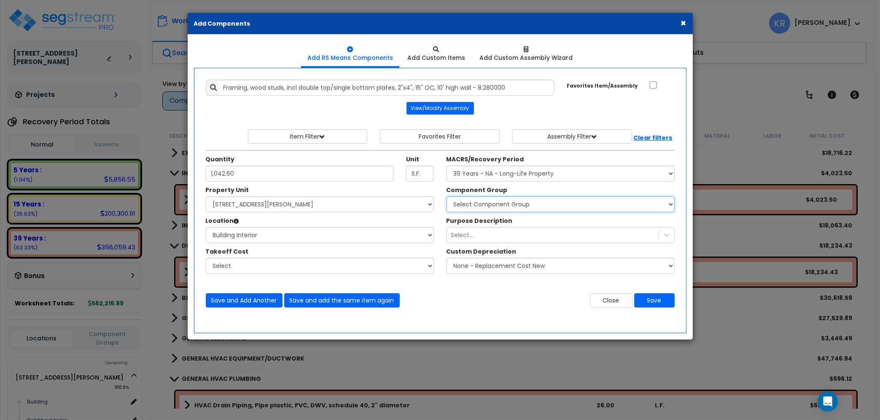
click at [447, 196] on select "Select Component Group 143.00 - FIRE EXTINGUISHERS 350.00 - SITE FIRE PROTECTIO…" at bounding box center [561, 204] width 228 height 16
select select "56869"
click option "47.00 - INTERIOR DRYWALL PARTITIONS" at bounding box center [0, 0] width 0 height 0
click at [661, 299] on button "Save" at bounding box center [654, 300] width 40 height 14
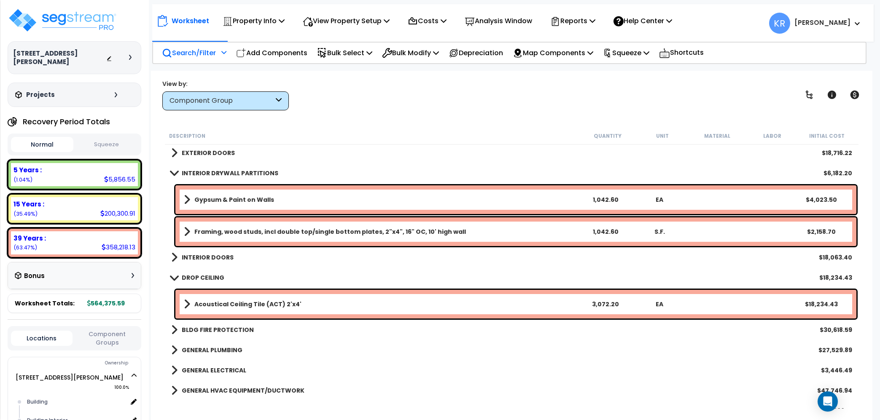
click at [218, 199] on b "Gypsum & Paint on Walls" at bounding box center [234, 200] width 80 height 8
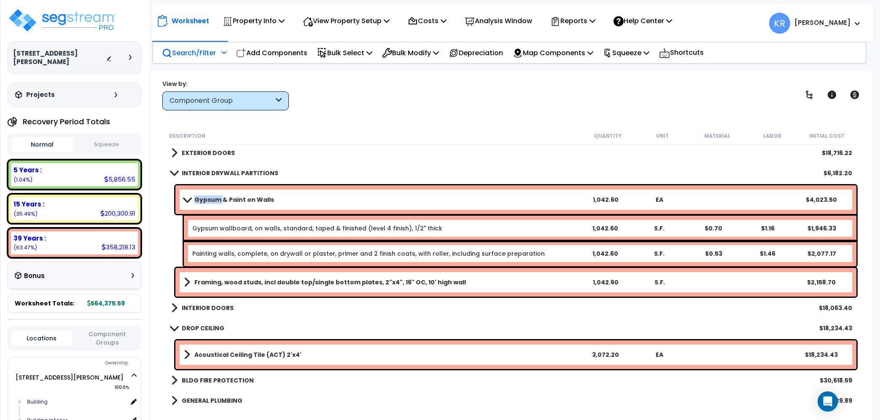
click at [218, 199] on b "Gypsum & Paint on Walls" at bounding box center [234, 200] width 80 height 8
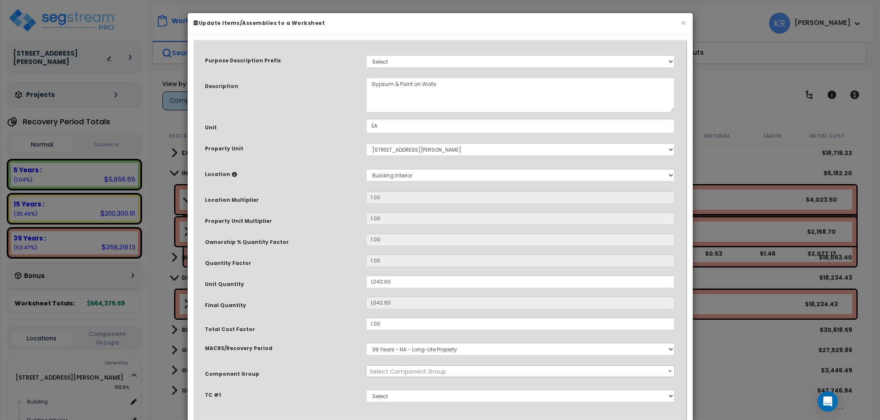
select select "56869"
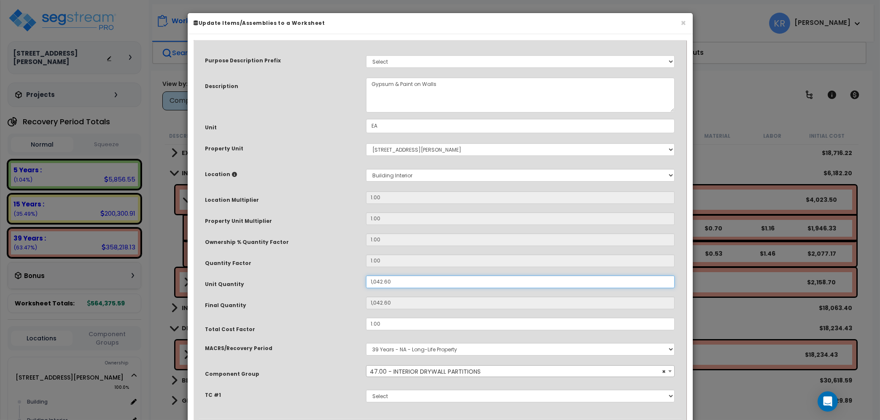
drag, startPoint x: 392, startPoint y: 285, endPoint x: 283, endPoint y: 272, distance: 109.2
click at [366, 276] on input "1,042.60" at bounding box center [520, 282] width 309 height 13
type input "1"
type input "12"
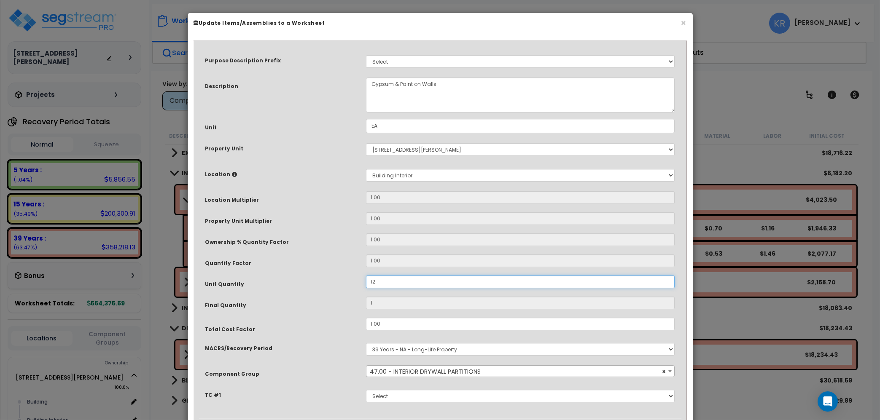
type input "12"
type input "125"
type input "1,256"
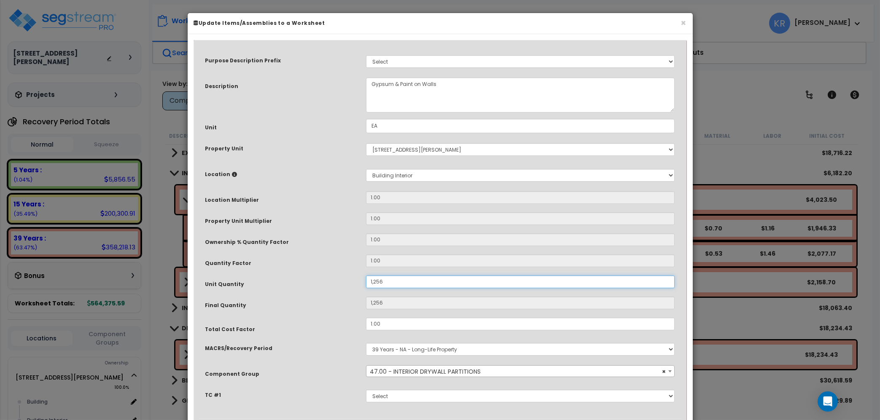
scroll to position [53, 0]
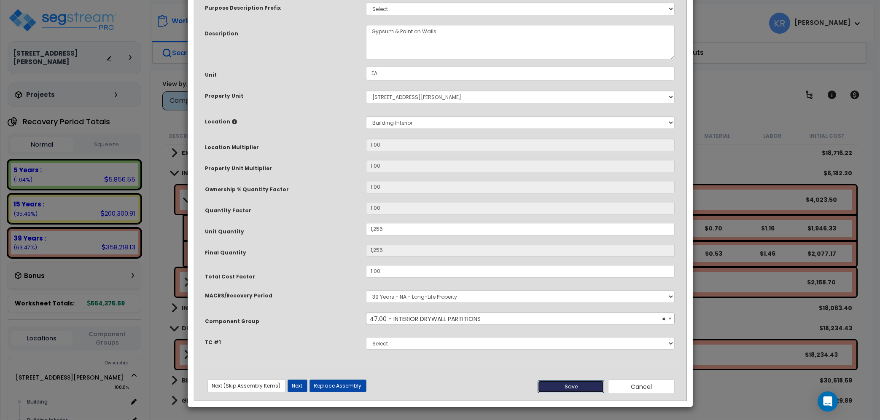
click at [581, 388] on button "Save" at bounding box center [571, 387] width 67 height 13
type input "1256.00"
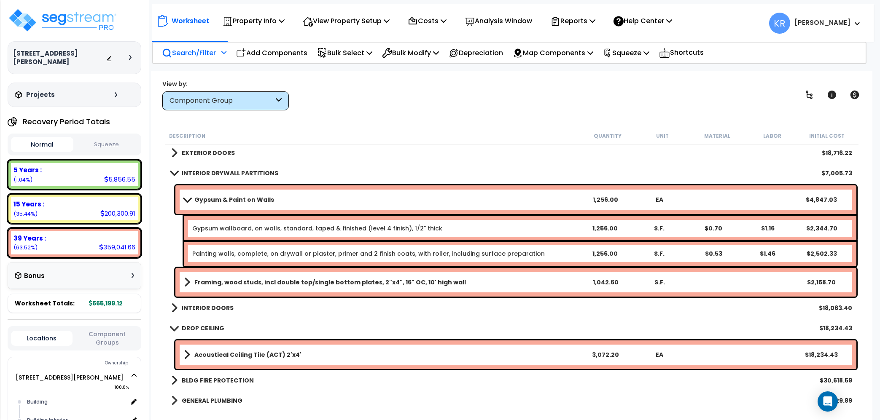
click at [246, 274] on div "Framing, wood studs, incl double top/single bottom plates, 2"x4", 16" OC, 10' h…" at bounding box center [515, 282] width 681 height 29
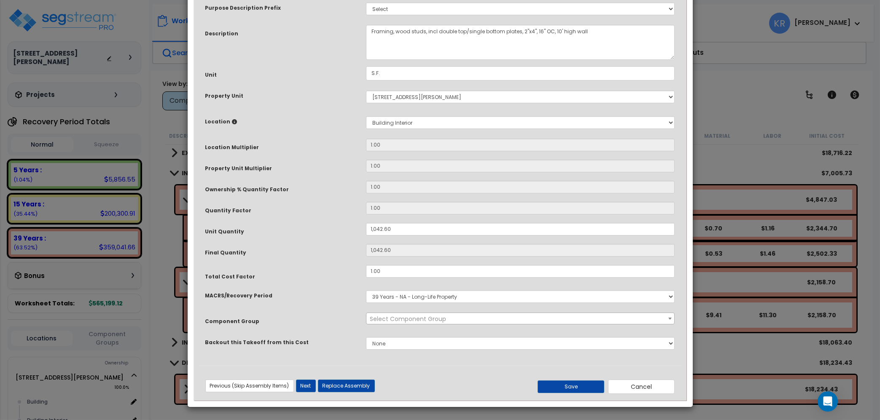
select select "56869"
drag, startPoint x: 396, startPoint y: 278, endPoint x: 292, endPoint y: 277, distance: 104.6
click at [366, 236] on input "1,042.60" at bounding box center [520, 229] width 309 height 13
type input "1"
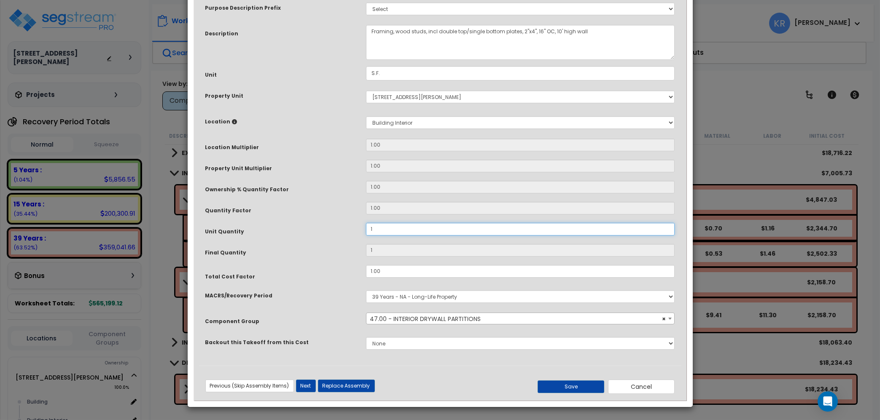
type input "13"
type input "139"
type input "1,395"
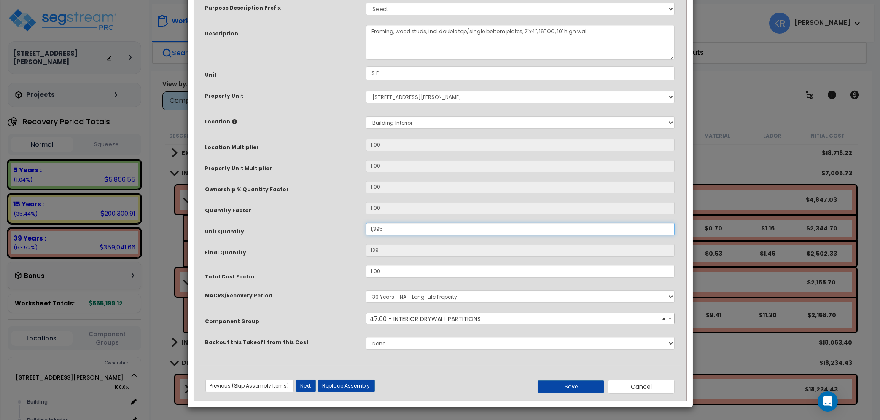
type input "1,395"
click at [560, 385] on button "Save" at bounding box center [571, 387] width 67 height 13
type input "1395.00"
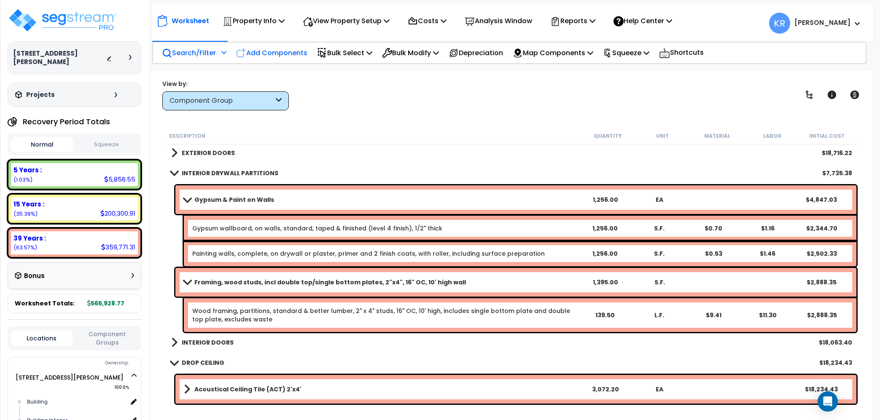
click at [283, 49] on p "Add Components" at bounding box center [271, 52] width 71 height 11
select select
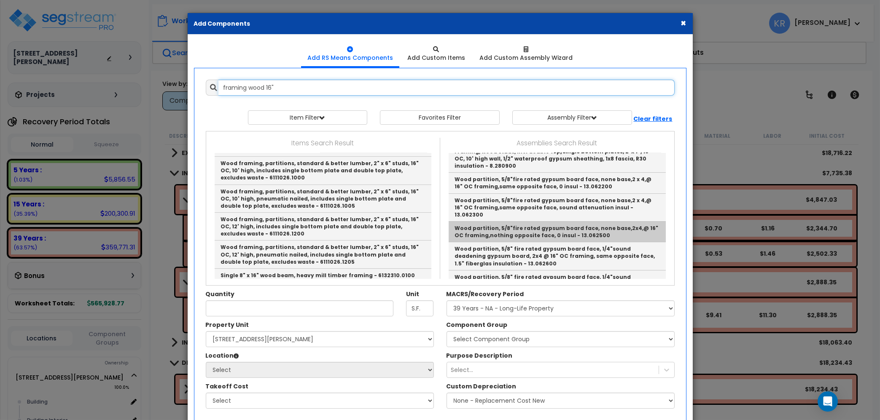
scroll to position [144, 0]
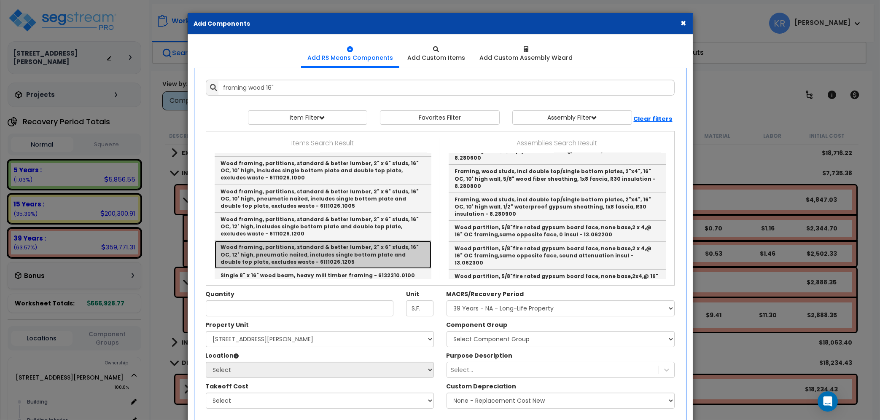
click at [354, 241] on link "Wood framing, partitions, standard & better lumber, 2" x 6" studs, 16" OC, 12' …" at bounding box center [323, 255] width 217 height 28
type input "Wood framing, partitions, standard & better lumber, 2" x 6" studs, 16" OC, 12' …"
type input "L.F."
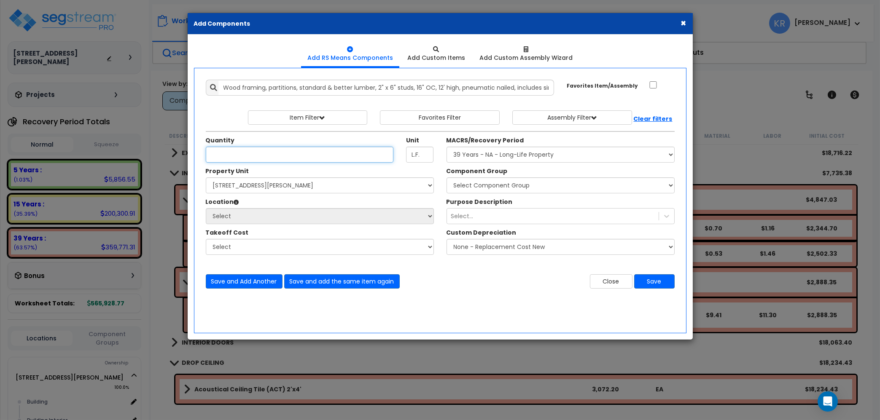
click at [223, 156] on input "Unit Quantity" at bounding box center [300, 155] width 188 height 16
type input "1,524.9"
click at [447, 147] on select "Select MACRS/Recovery Period 5 Years - 57.0 - Distributive Trades & Services 5 …" at bounding box center [561, 155] width 228 height 16
select select "3669"
click option "39 Years - NA - Long-Life Property" at bounding box center [0, 0] width 0 height 0
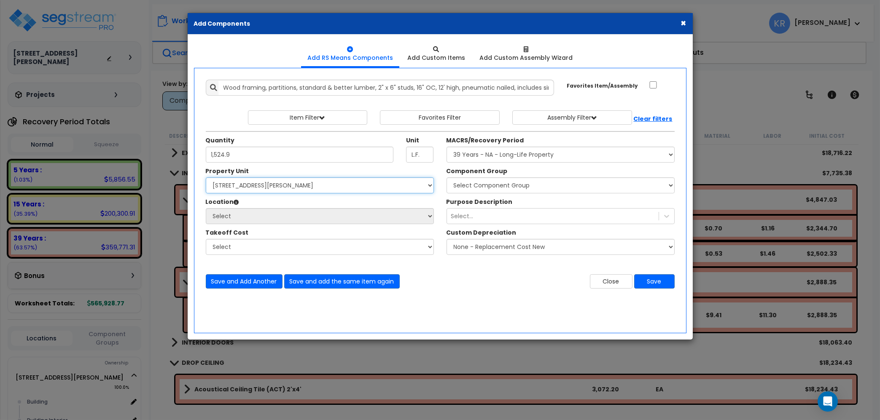
click at [206, 178] on select "Select 2303 Harrison Ave NW Site Improvements" at bounding box center [320, 186] width 228 height 16
select select "164597"
click option "[STREET_ADDRESS][PERSON_NAME]" at bounding box center [0, 0] width 0 height 0
click at [206, 208] on select "Select Building Building Interior Add Additional Location" at bounding box center [320, 216] width 228 height 16
select select "461"
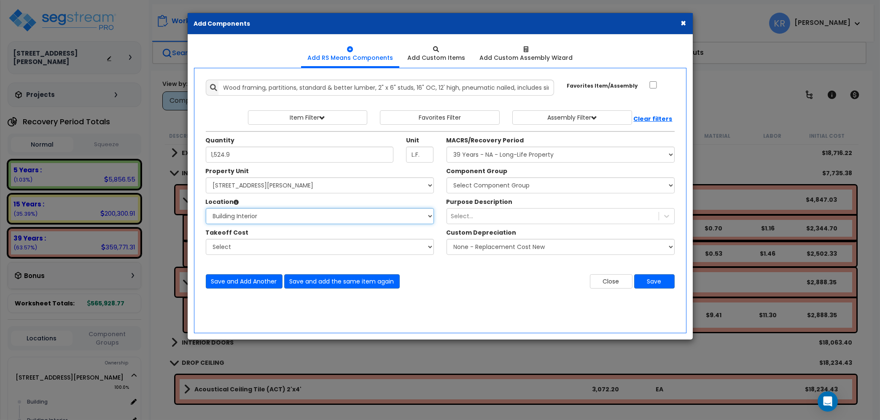
click option "Building Interior" at bounding box center [0, 0] width 0 height 0
click at [447, 178] on select "Select Component Group 143.00 - FIRE EXTINGUISHERS 350.00 - SITE FIRE PROTECTIO…" at bounding box center [561, 186] width 228 height 16
select select "56869"
click option "47.00 - INTERIOR DRYWALL PARTITIONS" at bounding box center [0, 0] width 0 height 0
click at [654, 280] on button "Save" at bounding box center [654, 281] width 40 height 14
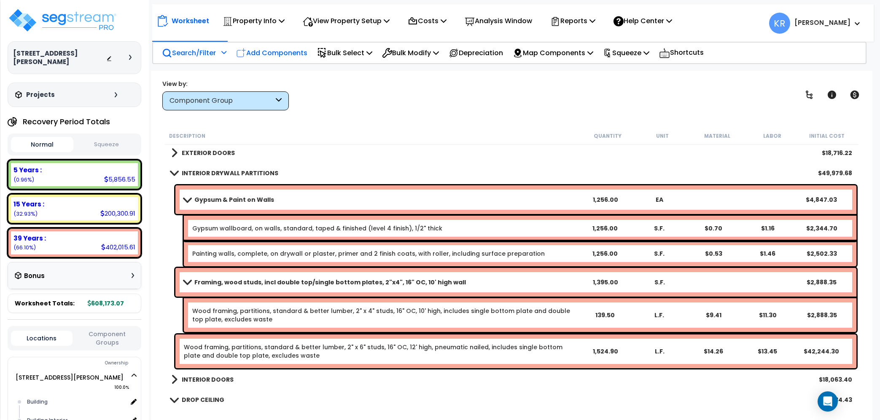
click at [258, 56] on p "Add Components" at bounding box center [271, 52] width 71 height 11
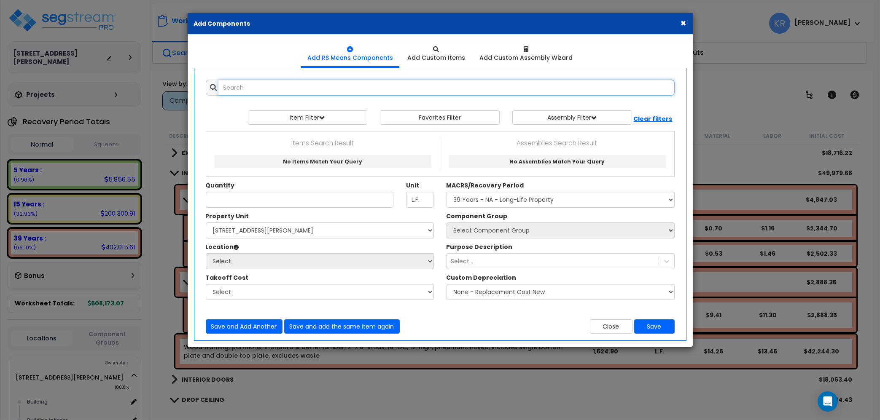
select select
click at [270, 88] on input "text" at bounding box center [446, 88] width 456 height 16
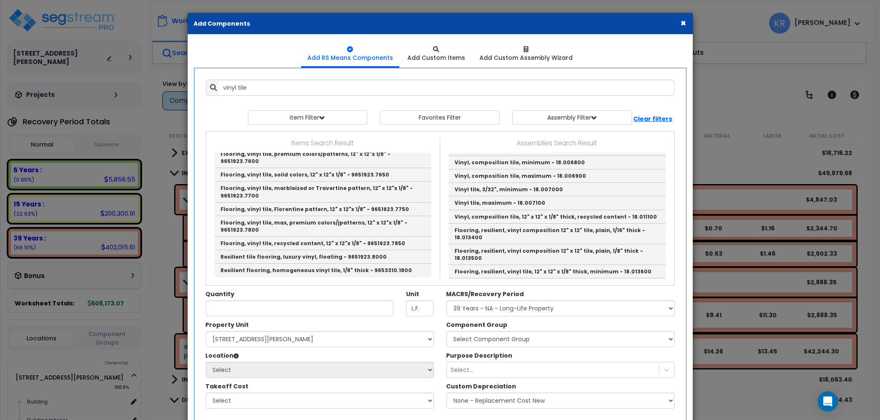
type input "Flooring, vinyl composition tile, 12" x 12" x 1/16" - 9651919.7000"
type input "S.F."
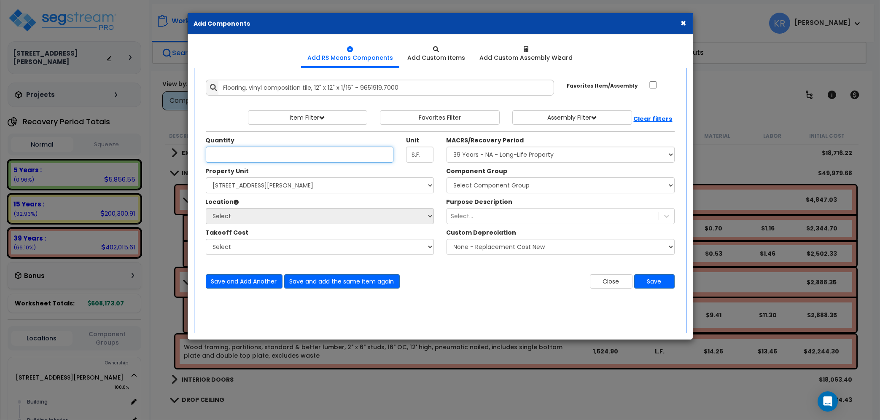
click at [238, 153] on input "Unit Quantity" at bounding box center [300, 155] width 188 height 16
type input "143.2"
click at [447, 147] on select "Select MACRS/Recovery Period 5 Years - 57.0 - Distributive Trades & Services 5 …" at bounding box center [561, 155] width 228 height 16
select select "3667"
click option "5 Years - 57.0 - Distributive Trades & Services" at bounding box center [0, 0] width 0 height 0
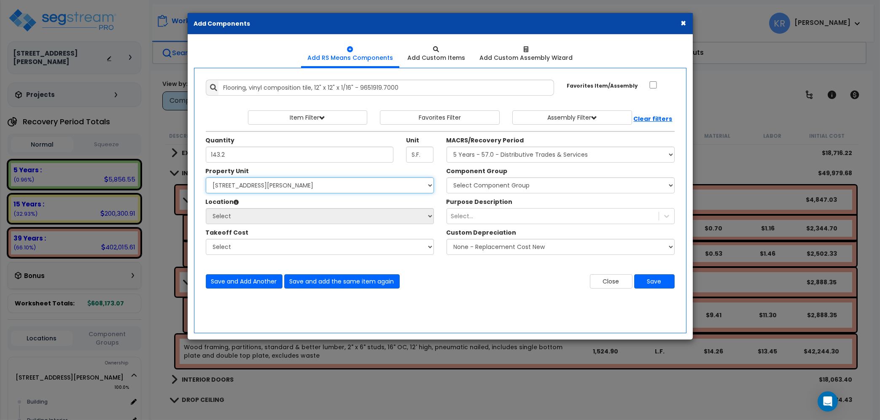
click at [206, 178] on select "Select 2303 Harrison Ave NW Site Improvements" at bounding box center [320, 186] width 228 height 16
click option "Site Improvements" at bounding box center [0, 0] width 0 height 0
click at [206, 178] on select "Select 2303 Harrison Ave NW Site Improvements" at bounding box center [320, 186] width 228 height 16
select select "164597"
click option "[STREET_ADDRESS][PERSON_NAME]" at bounding box center [0, 0] width 0 height 0
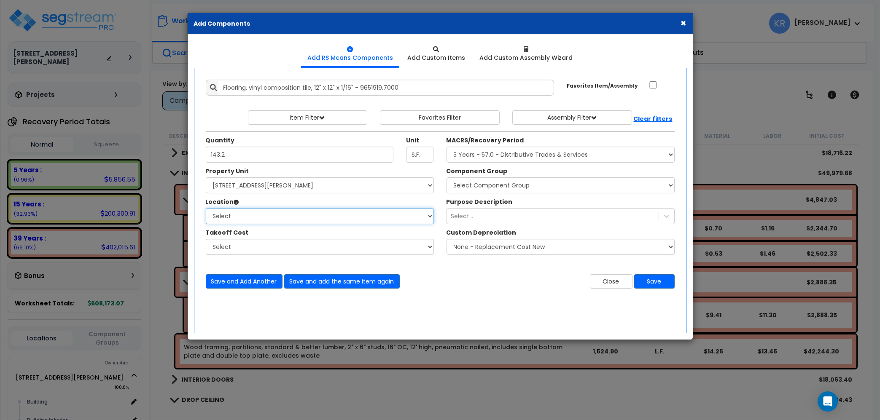
click at [206, 208] on select "Select Building Building Interior Add Additional Location" at bounding box center [320, 216] width 228 height 16
select select "461"
click option "Building Interior" at bounding box center [0, 0] width 0 height 0
click at [447, 178] on select "Select Component Group 286.00 - LAUNDRY ELECTRICAL 284.00 - LAUNDRY PLUMBING 31…" at bounding box center [561, 186] width 228 height 16
select select "56945"
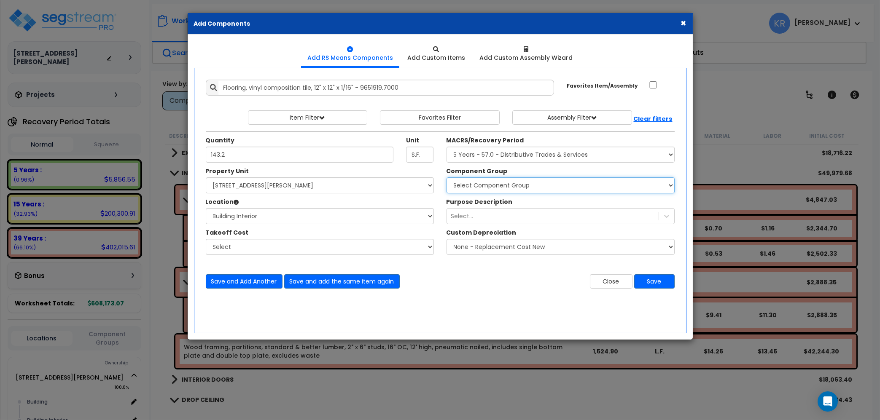
click option "130.00 - VINYL FLOORING" at bounding box center [0, 0] width 0 height 0
click at [654, 282] on button "Save" at bounding box center [654, 281] width 40 height 14
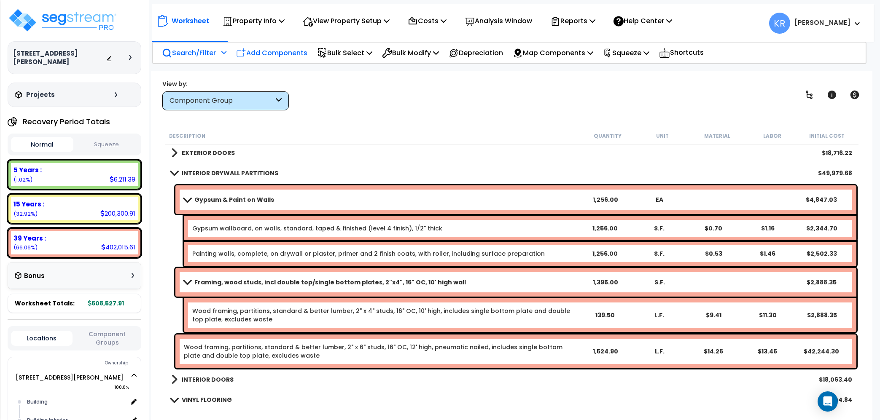
click at [277, 52] on p "Add Components" at bounding box center [271, 52] width 71 height 11
select select
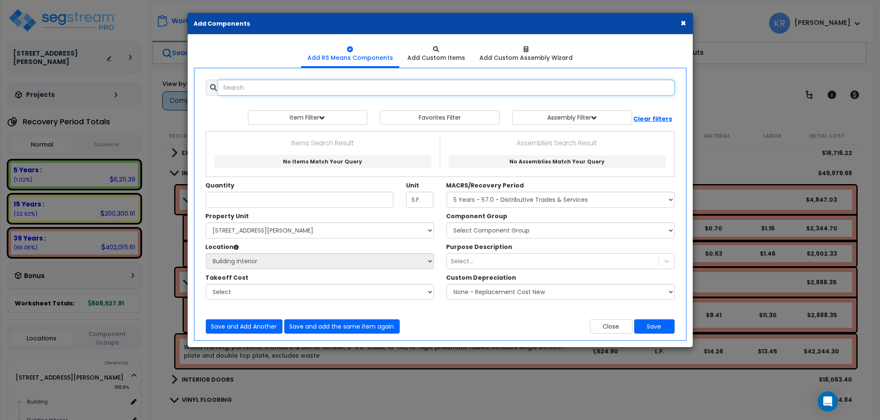
select select
click at [266, 83] on input "text" at bounding box center [446, 88] width 456 height 16
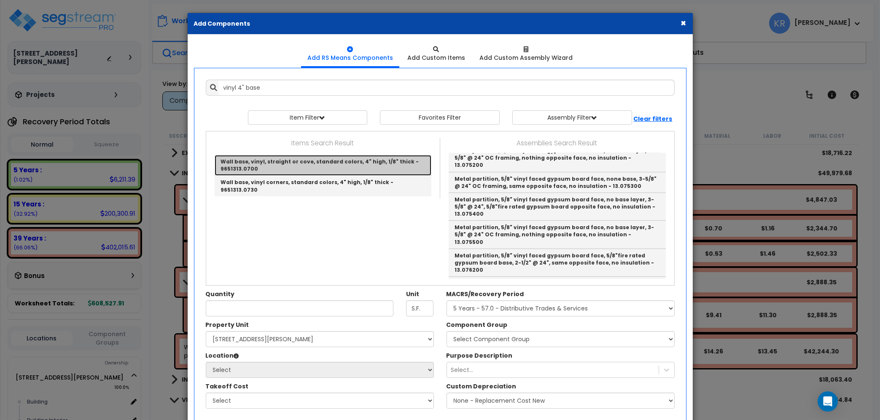
click at [301, 161] on link "Wall base, vinyl, straight or cove, standard colors, 4" high, 1/8" thick - 9651…" at bounding box center [323, 165] width 217 height 21
type input "Wall base, vinyl, straight or cove, standard colors, 4" high, 1/8" thick - 9651…"
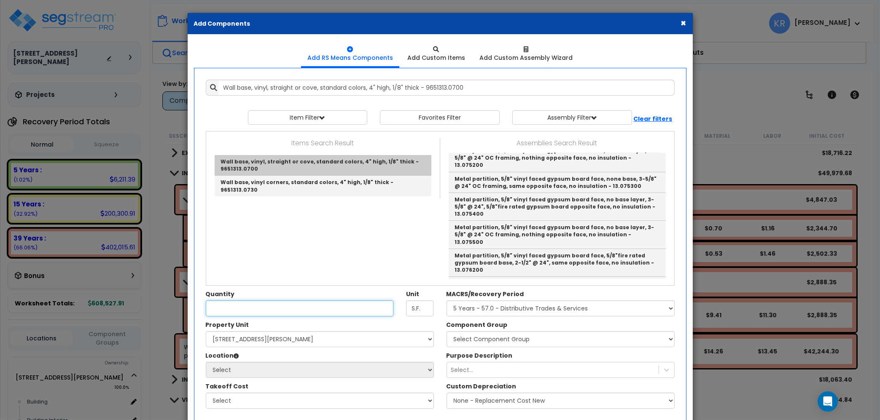
type input "L.F."
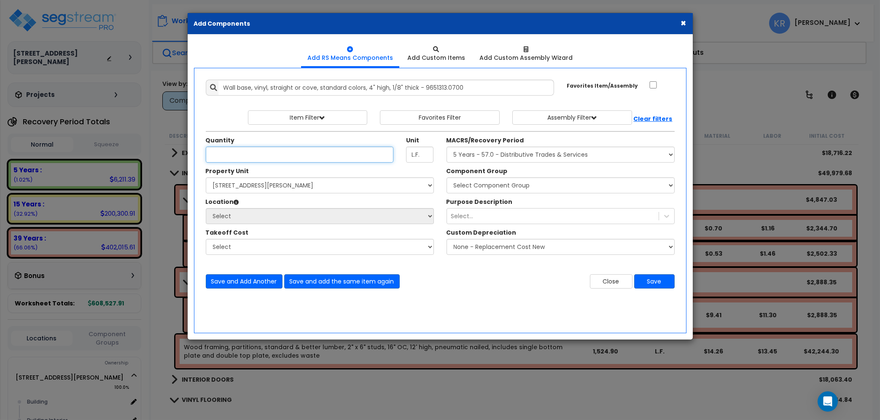
click at [219, 156] on input "Unit Quantity" at bounding box center [300, 155] width 188 height 16
click at [251, 151] on input "Unit Quantity" at bounding box center [300, 155] width 188 height 16
type input "48.55"
click at [447, 147] on select "Select MACRS/Recovery Period 5 Years - 57.0 - Distributive Trades & Services 5 …" at bounding box center [561, 155] width 228 height 16
select select "3667"
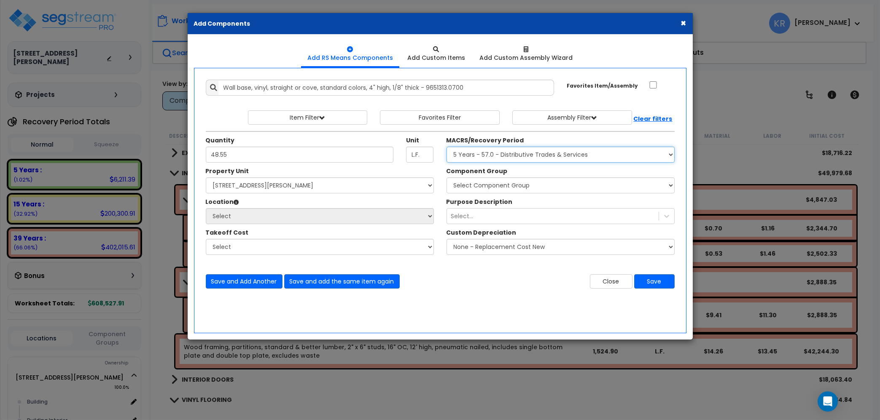
click option "5 Years - 57.0 - Distributive Trades & Services" at bounding box center [0, 0] width 0 height 0
click at [206, 178] on select "Select 2303 Harrison Ave NW Site Improvements" at bounding box center [320, 186] width 228 height 16
select select "164597"
click option "[STREET_ADDRESS][PERSON_NAME]" at bounding box center [0, 0] width 0 height 0
click at [206, 208] on select "Select Building Building Interior Add Additional Location" at bounding box center [320, 216] width 228 height 16
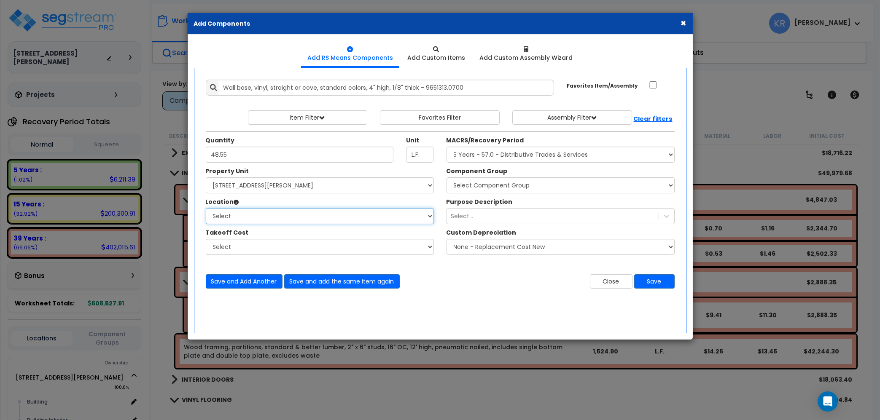
select select "461"
click option "Building Interior" at bounding box center [0, 0] width 0 height 0
click at [447, 178] on select "Select Component Group 286.00 - LAUNDRY ELECTRICAL 284.00 - LAUNDRY PLUMBING 31…" at bounding box center [561, 186] width 228 height 16
select select "56945"
click option "130.00 - VINYL FLOORING" at bounding box center [0, 0] width 0 height 0
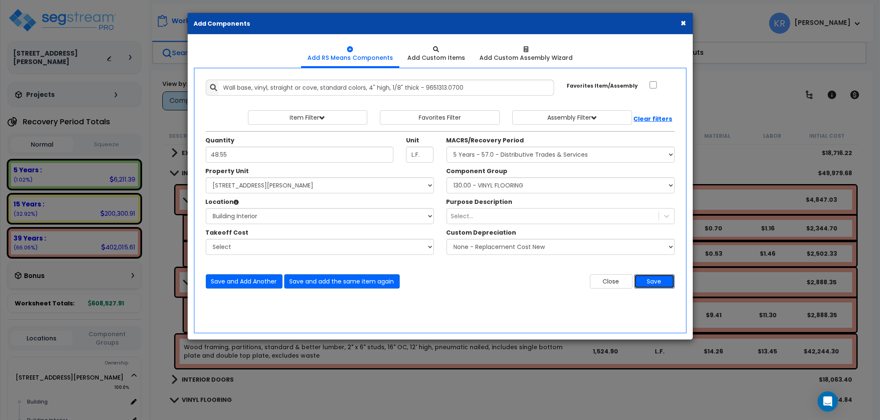
click at [650, 284] on button "Save" at bounding box center [654, 281] width 40 height 14
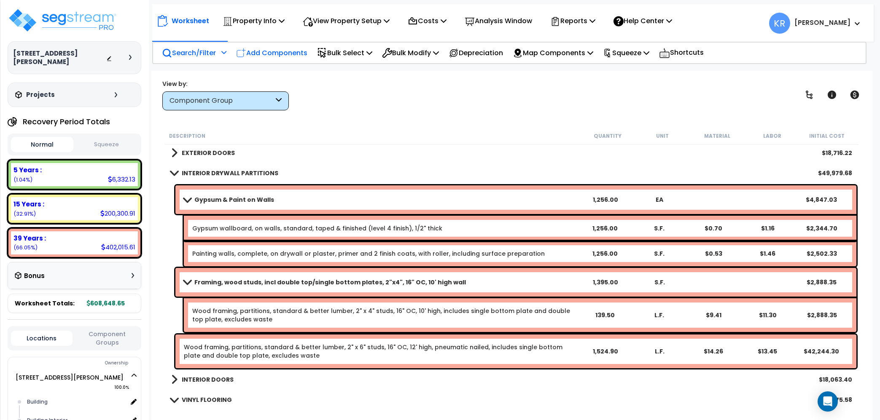
click at [291, 51] on p "Add Components" at bounding box center [271, 52] width 71 height 11
select select
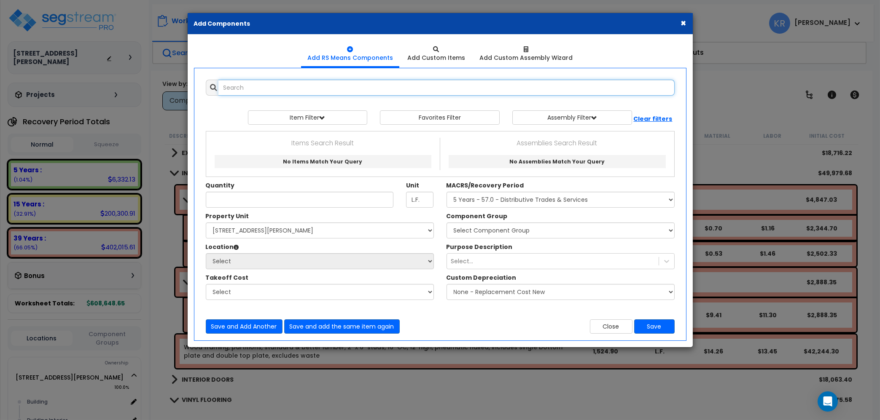
click at [301, 86] on input "text" at bounding box center [446, 88] width 456 height 16
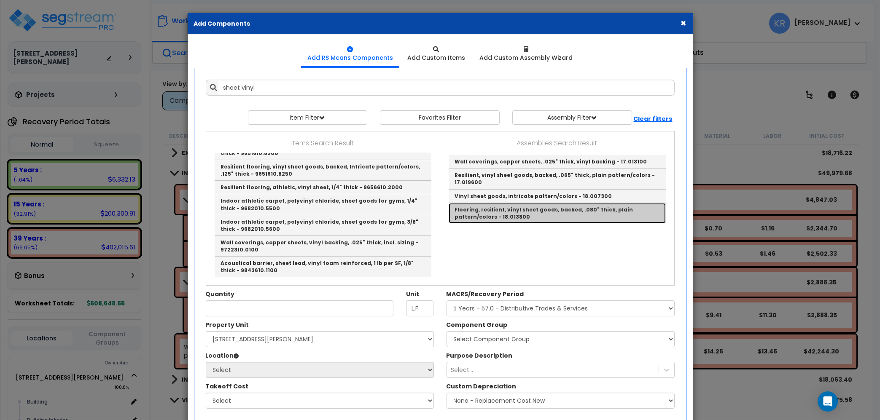
click at [581, 209] on link "Flooring, resilient, vinyl sheet goods, backed, .080" thick, plain pattern/colo…" at bounding box center [557, 213] width 217 height 20
type input "Flooring, resilient, vinyl sheet goods, backed, .080" thick, plain pattern/colo…"
type input "S.F."
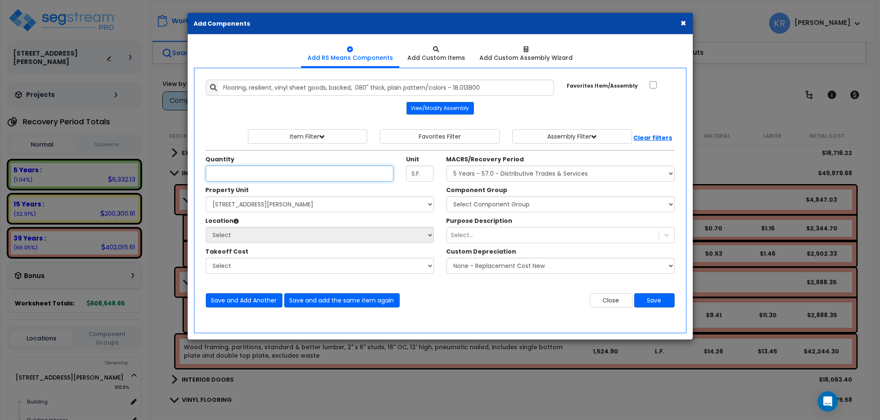
click at [241, 169] on input "Unit Quantity" at bounding box center [300, 174] width 188 height 16
type input "95.5"
click at [447, 166] on select "Select MACRS/Recovery Period 5 Years - 57.0 - Distributive Trades & Services 5 …" at bounding box center [561, 174] width 228 height 16
select select "3667"
click option "5 Years - 57.0 - Distributive Trades & Services" at bounding box center [0, 0] width 0 height 0
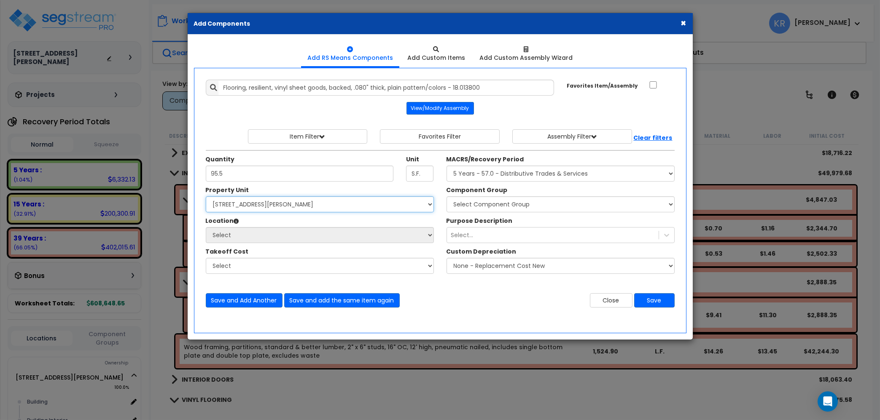
click at [206, 196] on select "Select 2303 Harrison Ave NW Site Improvements" at bounding box center [320, 204] width 228 height 16
select select "164597"
click option "[STREET_ADDRESS][PERSON_NAME]" at bounding box center [0, 0] width 0 height 0
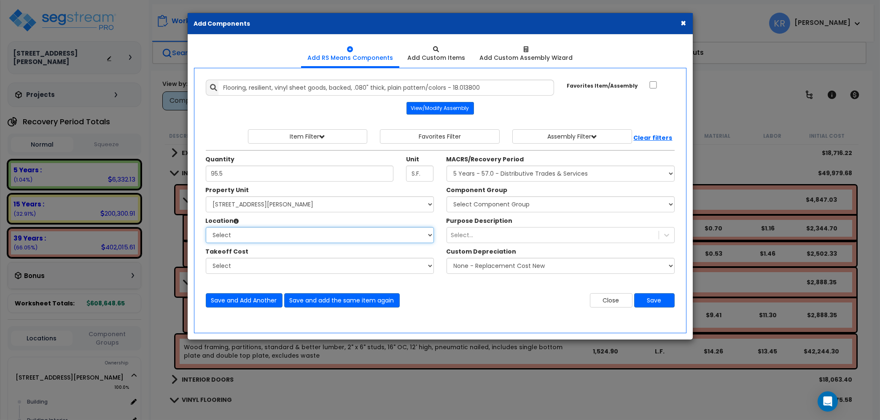
click at [206, 227] on select "Select Building Building Interior Add Additional Location" at bounding box center [320, 235] width 228 height 16
select select "461"
click option "Building Interior" at bounding box center [0, 0] width 0 height 0
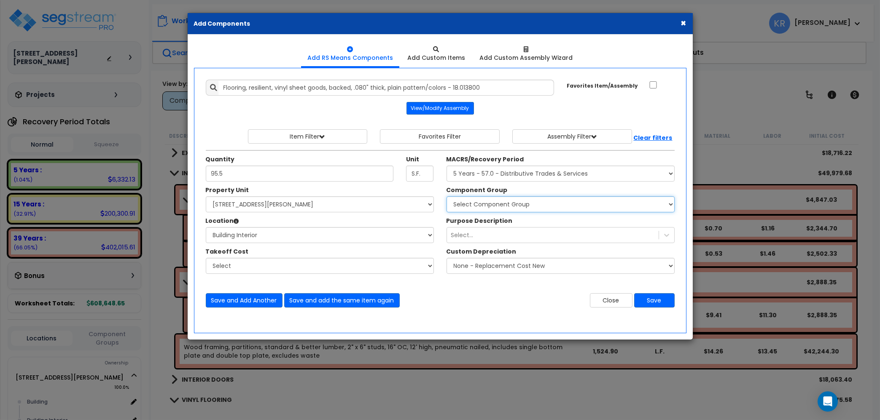
click at [447, 196] on select "Select Component Group 286.00 - LAUNDRY ELECTRICAL 284.00 - LAUNDRY PLUMBING 31…" at bounding box center [561, 204] width 228 height 16
select select "56945"
click option "130.00 - VINYL FLOORING" at bounding box center [0, 0] width 0 height 0
click at [651, 300] on button "Save" at bounding box center [654, 300] width 40 height 14
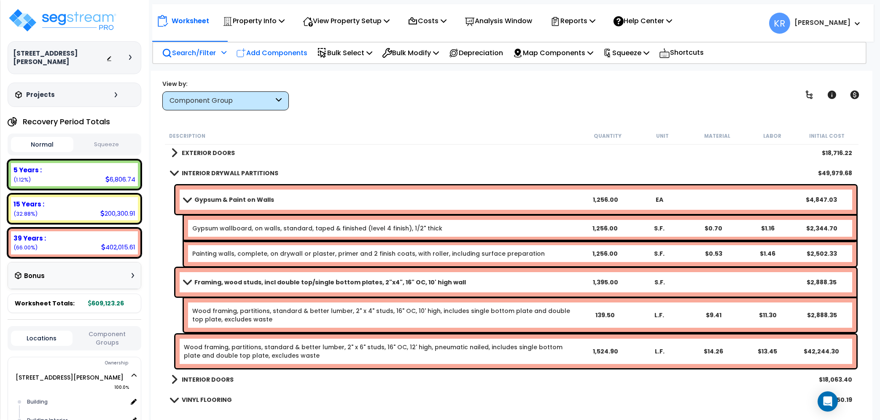
click at [282, 51] on p "Add Components" at bounding box center [271, 52] width 71 height 11
select select
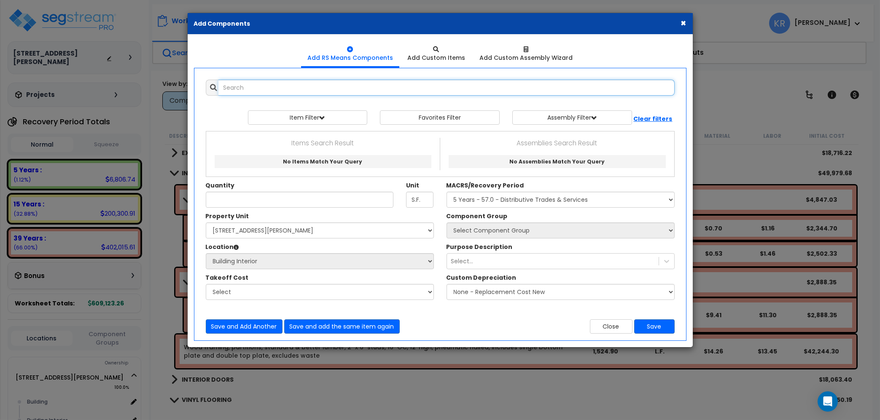
select select
click at [260, 91] on input "text" at bounding box center [446, 88] width 456 height 16
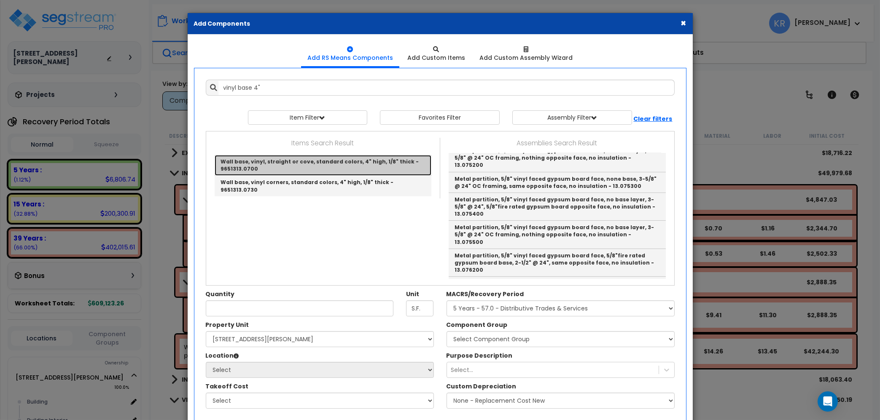
click at [309, 162] on link "Wall base, vinyl, straight or cove, standard colors, 4" high, 1/8" thick - 9651…" at bounding box center [323, 165] width 217 height 21
type input "Wall base, vinyl, straight or cove, standard colors, 4" high, 1/8" thick - 9651…"
type input "L.F."
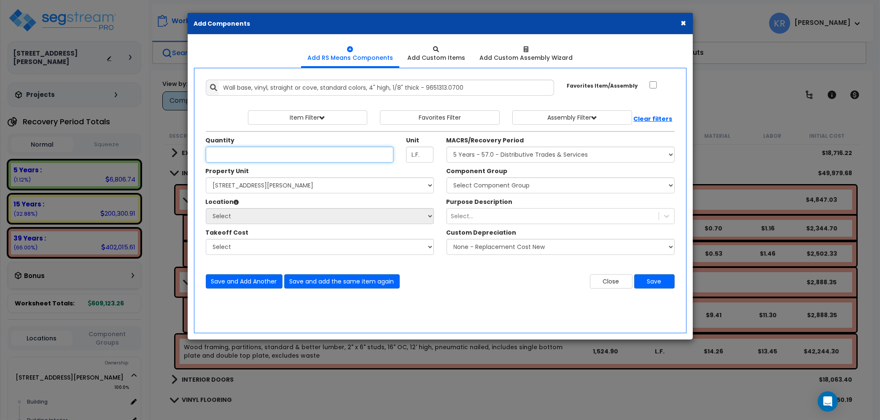
click at [231, 153] on input "Unit Quantity" at bounding box center [300, 155] width 188 height 16
type input "55.3"
click at [447, 147] on select "Select MACRS/Recovery Period 5 Years - 57.0 - Distributive Trades & Services 5 …" at bounding box center [561, 155] width 228 height 16
click option "Select MACRS/Recovery Period" at bounding box center [0, 0] width 0 height 0
click at [447, 147] on select "Select MACRS/Recovery Period 5 Years - 57.0 - Distributive Trades & Services 5 …" at bounding box center [561, 155] width 228 height 16
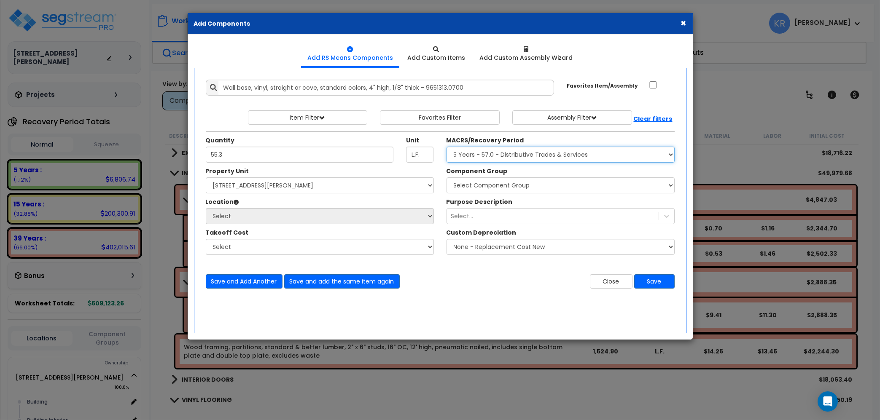
select select "3667"
click option "5 Years - 57.0 - Distributive Trades & Services" at bounding box center [0, 0] width 0 height 0
click at [206, 178] on select "Select 2303 Harrison Ave NW Site Improvements" at bounding box center [320, 186] width 228 height 16
select select "164597"
click option "[STREET_ADDRESS][PERSON_NAME]" at bounding box center [0, 0] width 0 height 0
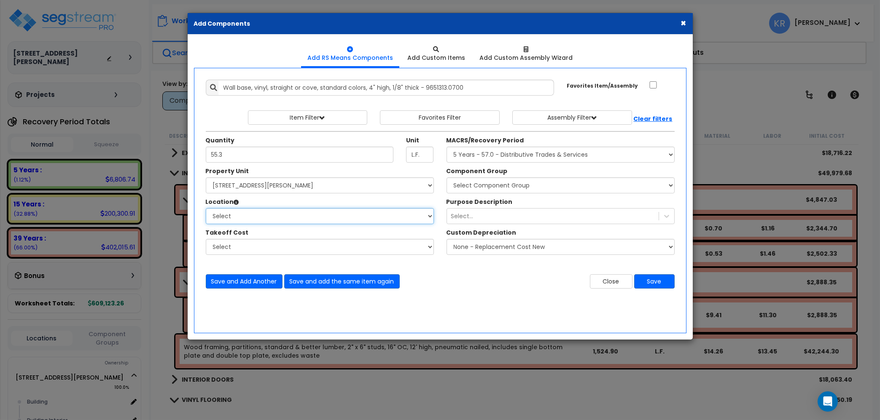
click at [206, 208] on select "Select Building Building Interior Add Additional Location" at bounding box center [320, 216] width 228 height 16
select select "461"
click option "Building Interior" at bounding box center [0, 0] width 0 height 0
click at [447, 178] on select "Select Component Group 286.00 - LAUNDRY ELECTRICAL 284.00 - LAUNDRY PLUMBING 31…" at bounding box center [561, 186] width 228 height 16
click option "114.00 - VINYL BASE MOLDING" at bounding box center [0, 0] width 0 height 0
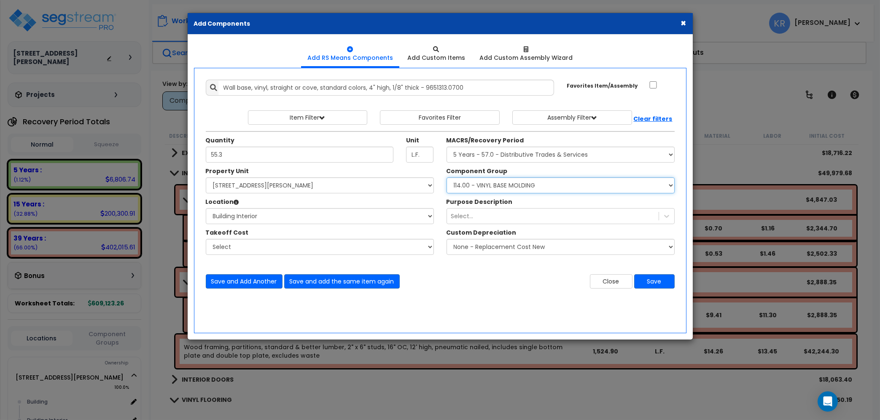
click at [447, 178] on select "Select Component Group 286.00 - LAUNDRY ELECTRICAL 284.00 - LAUNDRY PLUMBING 31…" at bounding box center [561, 186] width 228 height 16
select select "56945"
click option "130.00 - VINYL FLOORING" at bounding box center [0, 0] width 0 height 0
click at [654, 283] on button "Save" at bounding box center [654, 281] width 40 height 14
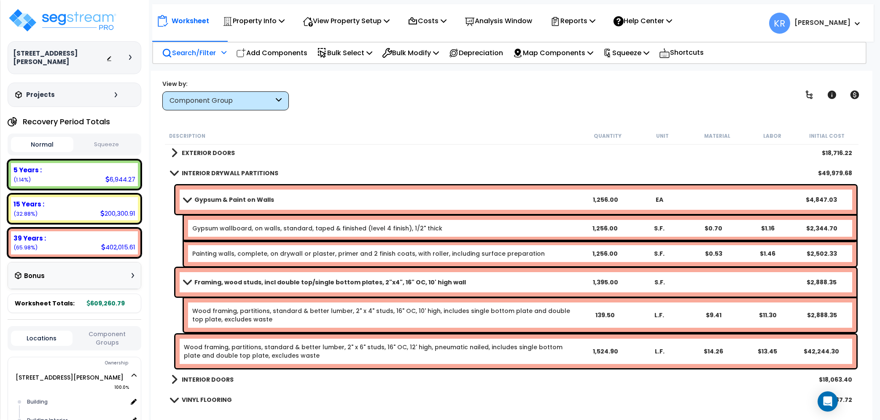
click at [195, 167] on link "INTERIOR DRYWALL PARTITIONS" at bounding box center [224, 173] width 107 height 12
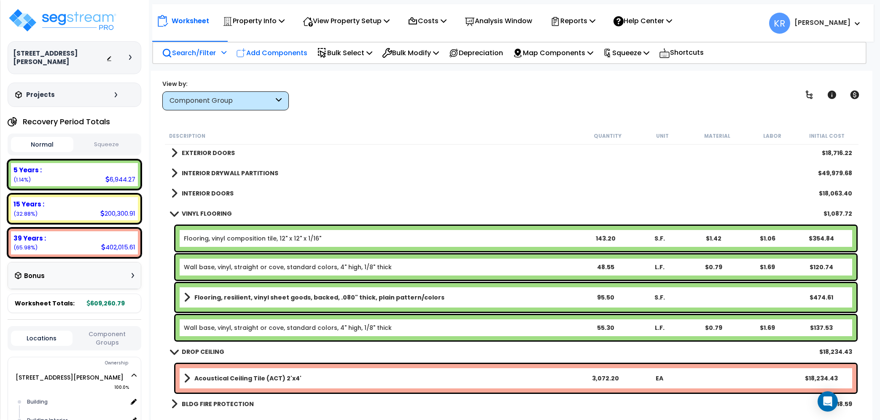
click at [265, 49] on p "Add Components" at bounding box center [271, 52] width 71 height 11
select select
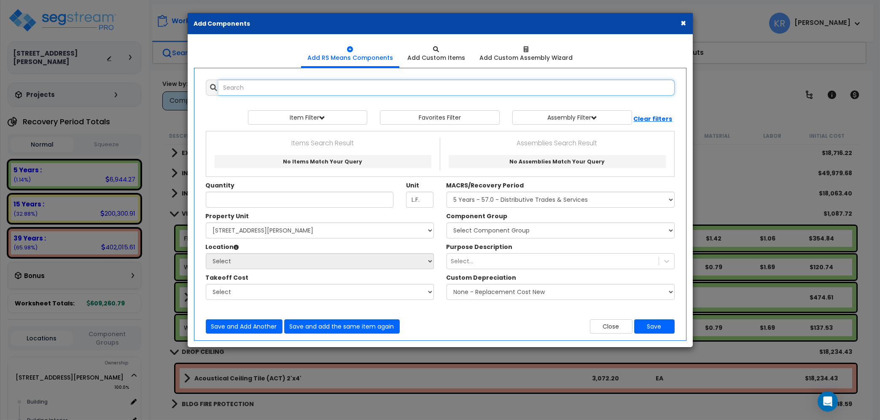
select select
click at [245, 86] on input "text" at bounding box center [446, 88] width 456 height 16
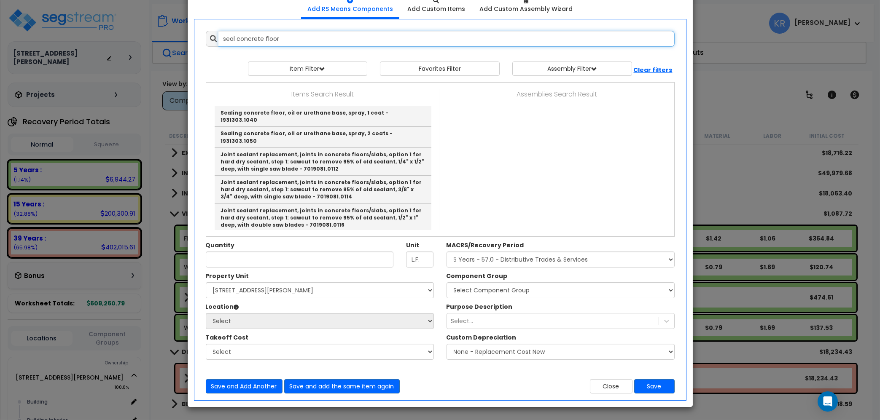
scroll to position [0, 0]
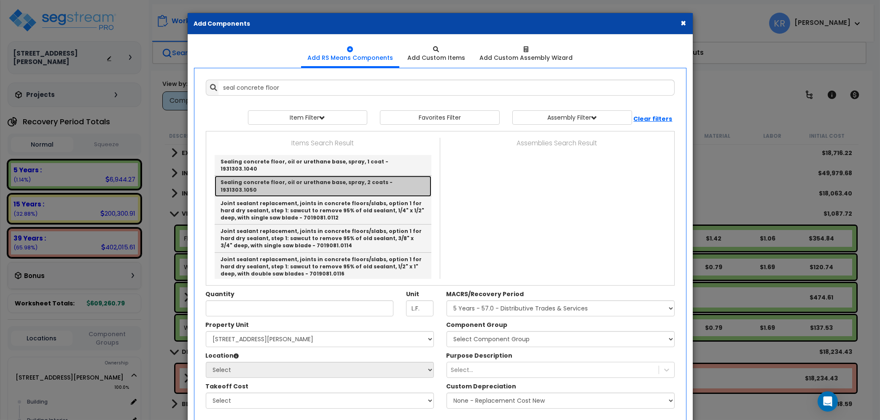
click at [327, 177] on link "Sealing concrete floor, oil or urethane base, spray, 2 coats - 1931303.1050" at bounding box center [323, 186] width 217 height 21
type input "Sealing concrete floor, oil or urethane base, spray, 2 coats - 1931303.1050"
type input "S.F."
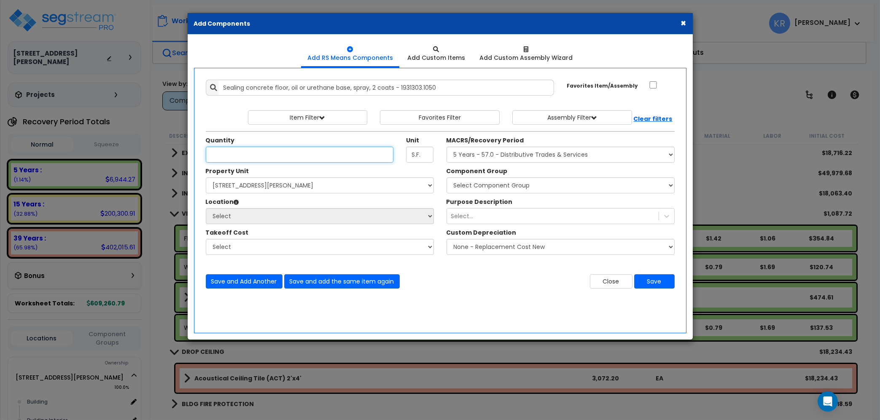
click at [273, 158] on input "Unit Quantity" at bounding box center [300, 155] width 188 height 16
type input "1,774.3"
click at [447, 147] on select "Select MACRS/Recovery Period 5 Years - 57.0 - Distributive Trades & Services 5 …" at bounding box center [561, 155] width 228 height 16
select select "3669"
click option "39 Years - NA - Long-Life Property" at bounding box center [0, 0] width 0 height 0
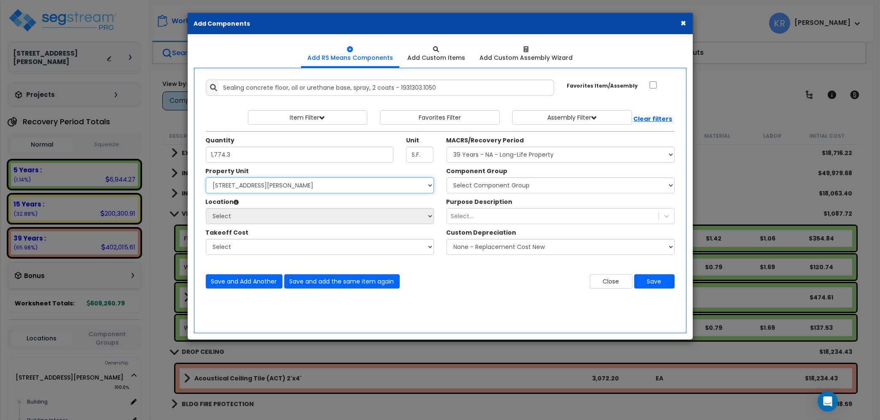
click at [206, 178] on select "Select 2303 Harrison Ave NW Site Improvements" at bounding box center [320, 186] width 228 height 16
click option "Select" at bounding box center [0, 0] width 0 height 0
click at [206, 178] on select "Select 2303 Harrison Ave NW Site Improvements" at bounding box center [320, 186] width 228 height 16
select select "164597"
click option "[STREET_ADDRESS][PERSON_NAME]" at bounding box center [0, 0] width 0 height 0
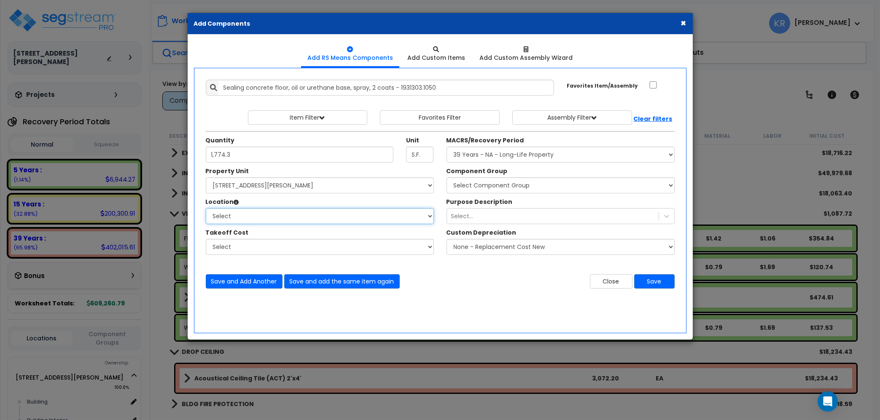
click at [206, 208] on select "Select Building Building Interior Add Additional Location" at bounding box center [320, 216] width 228 height 16
select select "461"
click option "Building Interior" at bounding box center [0, 0] width 0 height 0
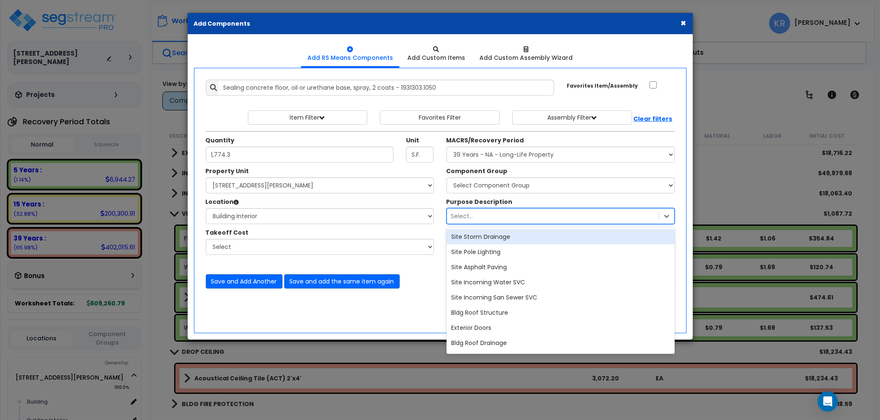
click at [511, 216] on div "Select..." at bounding box center [553, 216] width 212 height 13
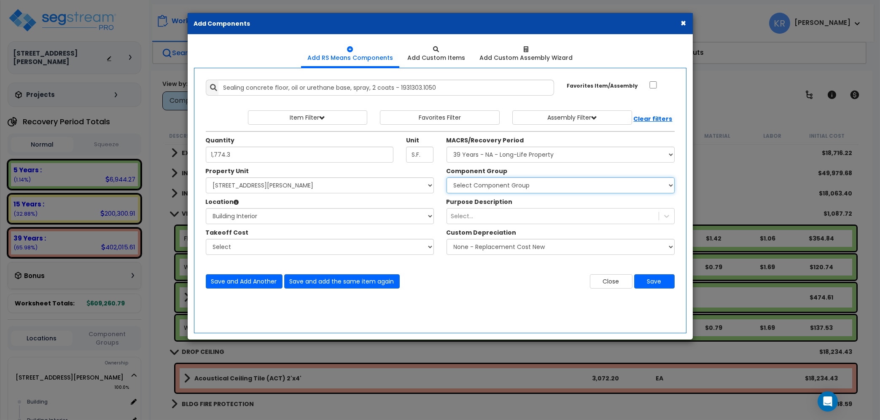
click at [447, 178] on select "Select Component Group 143.00 - FIRE EXTINGUISHERS 350.00 - SITE FIRE PROTECTIO…" at bounding box center [561, 186] width 228 height 16
click option "127.00 - CONCRETE FINISHES" at bounding box center [0, 0] width 0 height 0
click at [447, 178] on select "Select Component Group 143.00 - FIRE EXTINGUISHERS 350.00 - SITE FIRE PROTECTIO…" at bounding box center [561, 186] width 228 height 16
select select "56943"
click option "128.00 - CONCRETE SEALERS" at bounding box center [0, 0] width 0 height 0
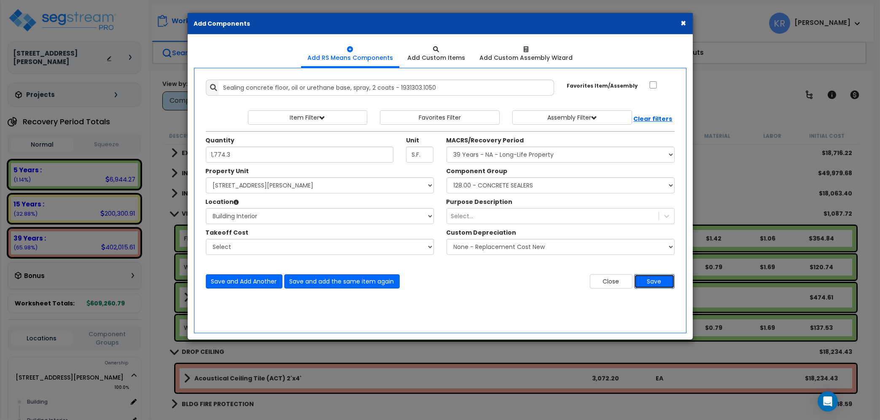
click at [645, 282] on button "Save" at bounding box center [654, 281] width 40 height 14
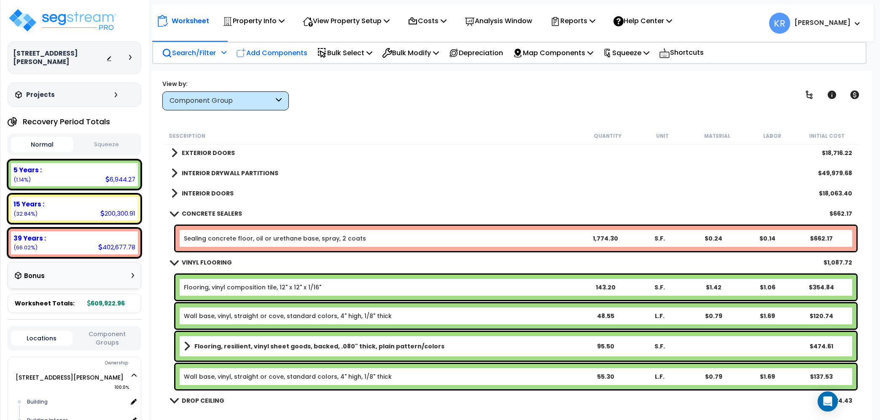
click at [268, 50] on p "Add Components" at bounding box center [271, 52] width 71 height 11
select select
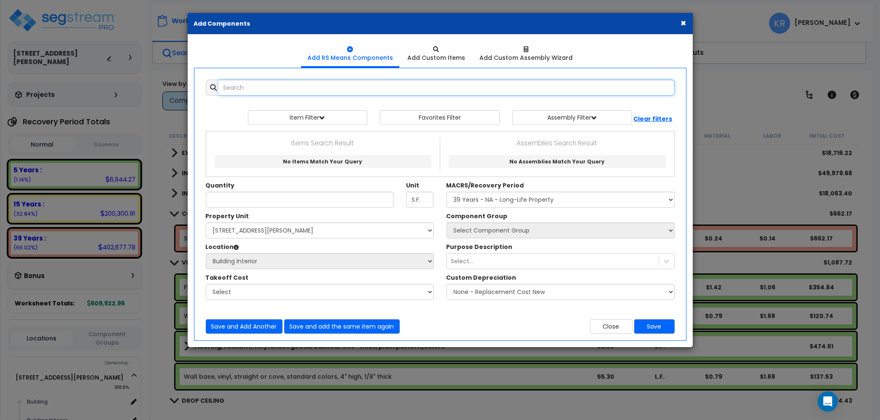
select select
click at [259, 91] on input "text" at bounding box center [446, 88] width 456 height 16
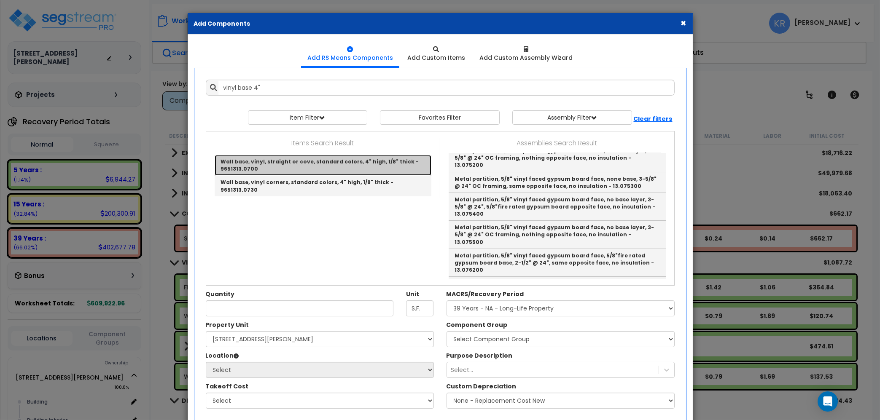
click at [286, 161] on link "Wall base, vinyl, straight or cove, standard colors, 4" high, 1/8" thick - 9651…" at bounding box center [323, 165] width 217 height 21
type input "Wall base, vinyl, straight or cove, standard colors, 4" high, 1/8" thick - 9651…"
type input "L.F."
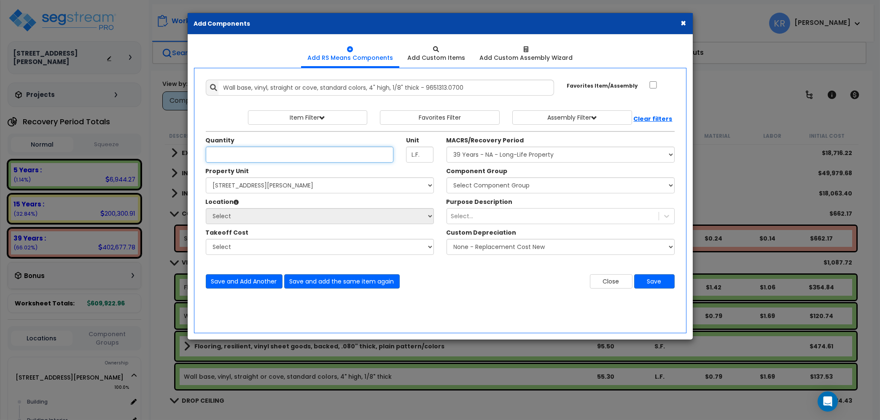
click at [286, 161] on input "Unit Quantity" at bounding box center [300, 155] width 188 height 16
click at [237, 156] on input "Unit Quantity" at bounding box center [300, 155] width 188 height 16
type input "168.69"
click at [447, 147] on select "Select MACRS/Recovery Period 5 Years - 57.0 - Distributive Trades & Services 5 …" at bounding box center [561, 155] width 228 height 16
select select "3667"
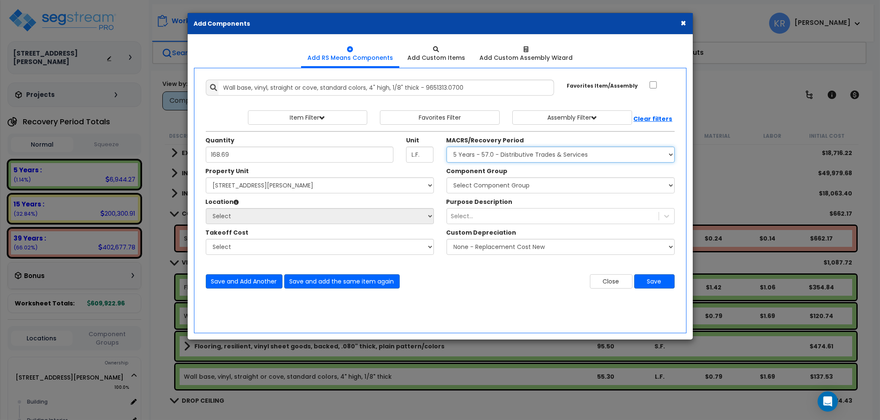
click option "5 Years - 57.0 - Distributive Trades & Services" at bounding box center [0, 0] width 0 height 0
click at [206, 178] on select "Select 2303 Harrison Ave NW Site Improvements" at bounding box center [320, 186] width 228 height 16
select select "164597"
click option "[STREET_ADDRESS][PERSON_NAME]" at bounding box center [0, 0] width 0 height 0
click at [206, 208] on select "Select Building Building Interior Add Additional Location" at bounding box center [320, 216] width 228 height 16
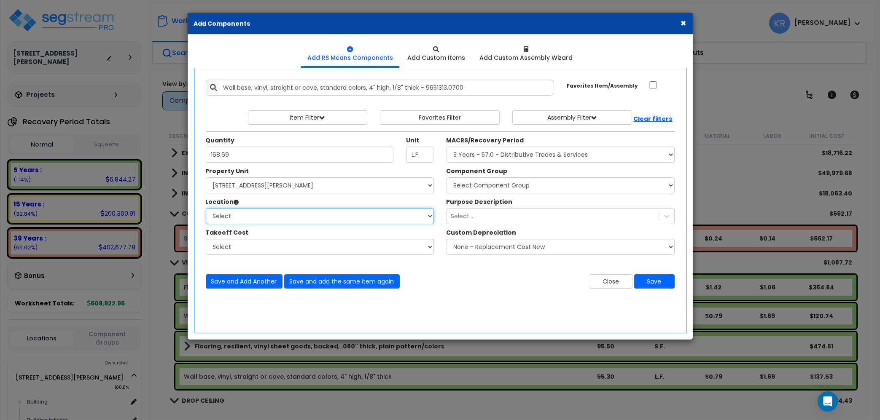
select select "461"
click option "Building Interior" at bounding box center [0, 0] width 0 height 0
click at [447, 178] on select "Select Component Group 286.00 - LAUNDRY ELECTRICAL 284.00 - LAUNDRY PLUMBING 31…" at bounding box center [561, 186] width 228 height 16
select select "56945"
click option "130.00 - VINYL FLOORING" at bounding box center [0, 0] width 0 height 0
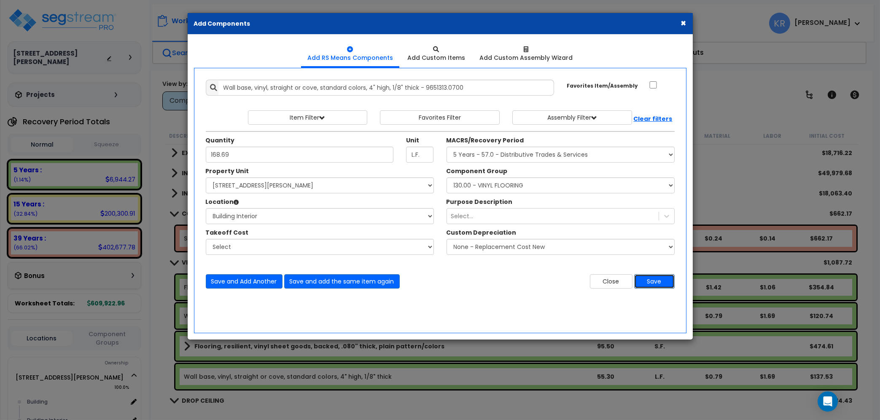
click at [651, 288] on button "Save" at bounding box center [654, 281] width 40 height 14
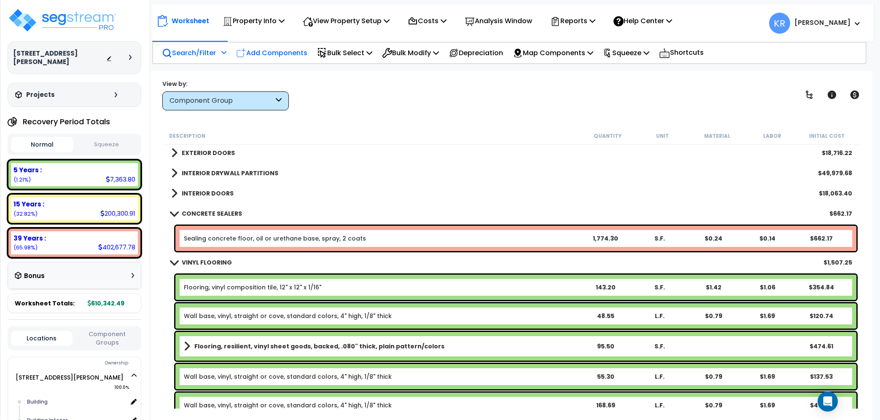
click at [294, 50] on p "Add Components" at bounding box center [271, 52] width 71 height 11
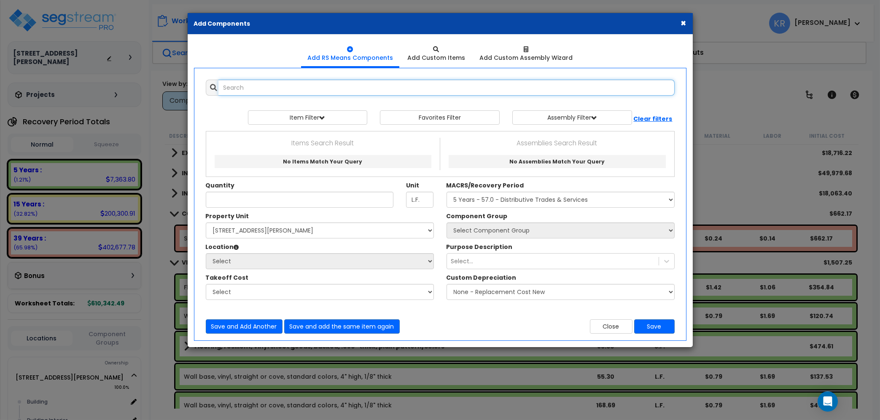
select select
click at [312, 90] on input "text" at bounding box center [446, 88] width 456 height 16
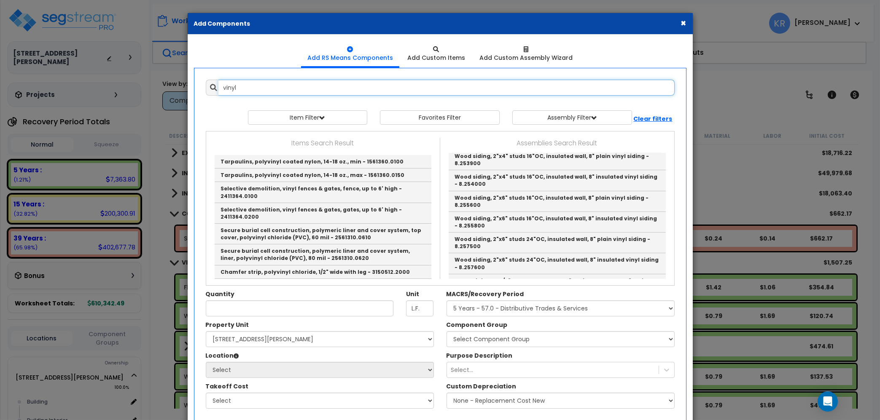
click at [255, 90] on input "vinyl" at bounding box center [446, 88] width 456 height 16
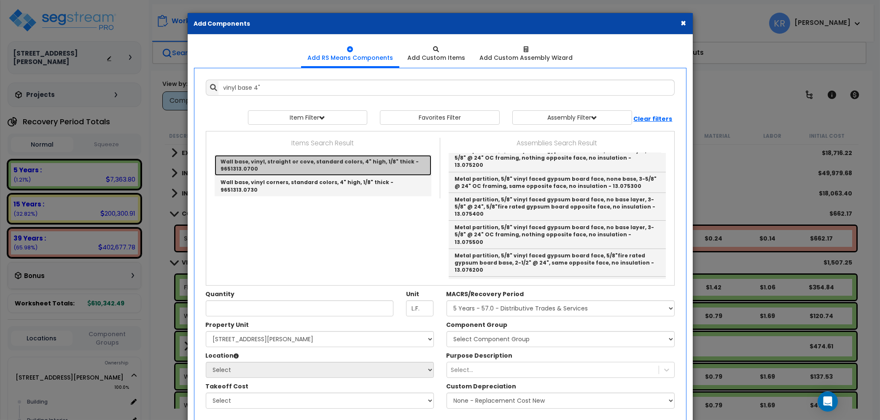
click at [297, 167] on link "Wall base, vinyl, straight or cove, standard colors, 4" high, 1/8" thick - 9651…" at bounding box center [323, 165] width 217 height 21
type input "Wall base, vinyl, straight or cove, standard colors, 4" high, 1/8" thick - 9651…"
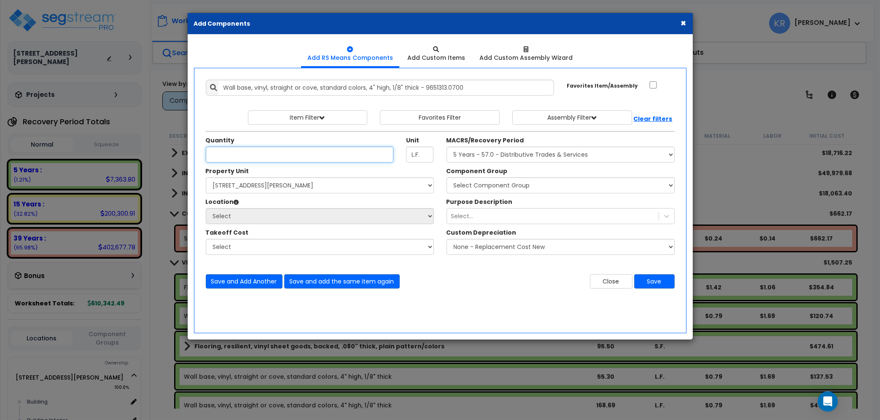
click at [241, 154] on input "Unit Quantity" at bounding box center [300, 155] width 188 height 16
type input "265.2"
click at [447, 147] on select "Select MACRS/Recovery Period 5 Years - 57.0 - Distributive Trades & Services 5 …" at bounding box center [561, 155] width 228 height 16
select select "3667"
click option "5 Years - 57.0 - Distributive Trades & Services" at bounding box center [0, 0] width 0 height 0
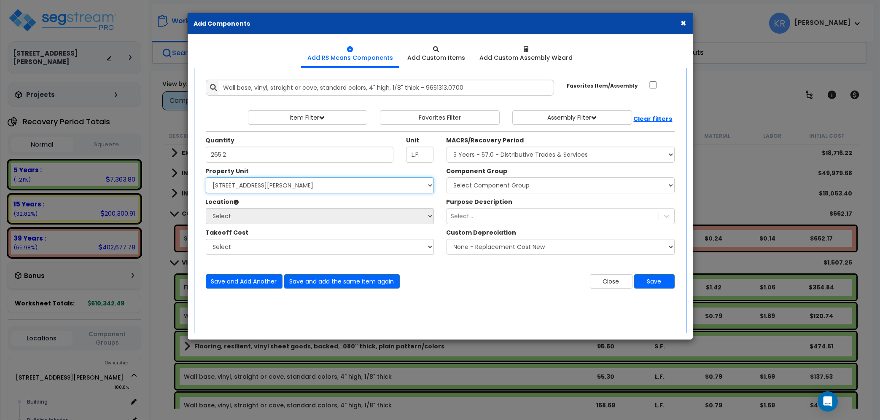
click at [206, 178] on select "Select 2303 Harrison Ave NW Site Improvements" at bounding box center [320, 186] width 228 height 16
select select "164597"
click option "[STREET_ADDRESS][PERSON_NAME]" at bounding box center [0, 0] width 0 height 0
click at [206, 208] on select "Select Building Building Interior Add Additional Location" at bounding box center [320, 216] width 228 height 16
select select "461"
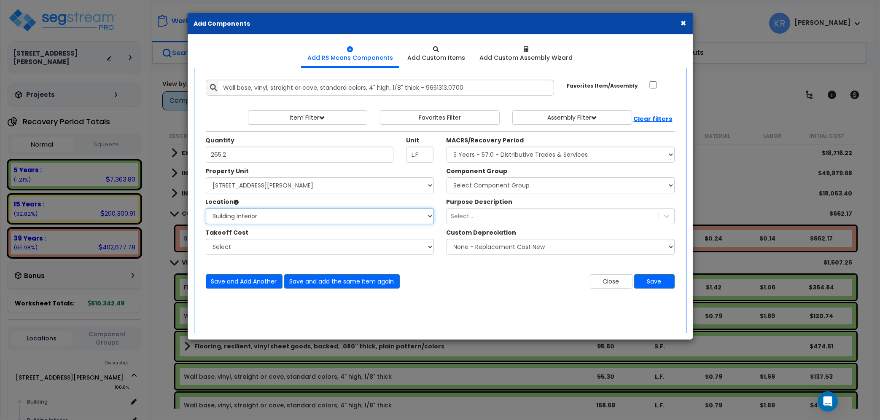
click option "Building Interior" at bounding box center [0, 0] width 0 height 0
click at [447, 178] on select "Select Component Group 286.00 - LAUNDRY ELECTRICAL 284.00 - LAUNDRY PLUMBING 31…" at bounding box center [561, 186] width 228 height 16
select select "56945"
click option "130.00 - VINYL FLOORING" at bounding box center [0, 0] width 0 height 0
click at [659, 278] on button "Save" at bounding box center [654, 281] width 40 height 14
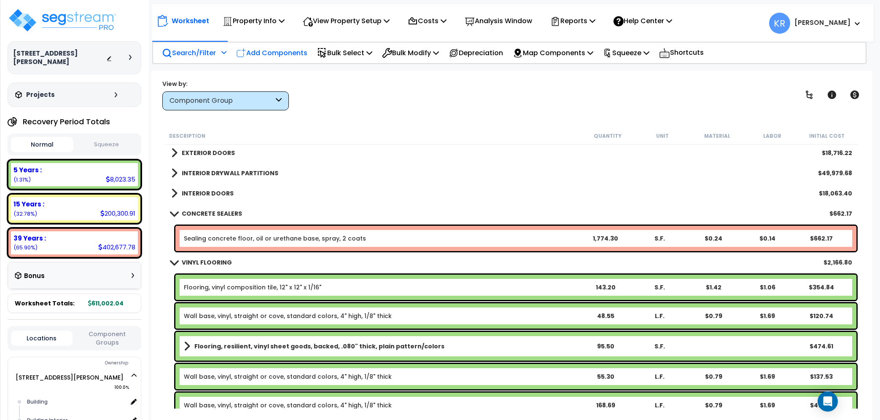
click at [278, 53] on p "Add Components" at bounding box center [271, 52] width 71 height 11
select select
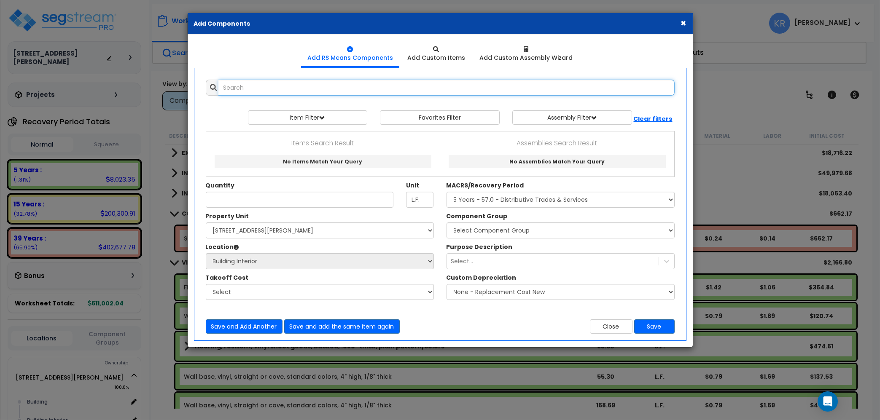
select select
click at [274, 84] on input "text" at bounding box center [446, 88] width 456 height 16
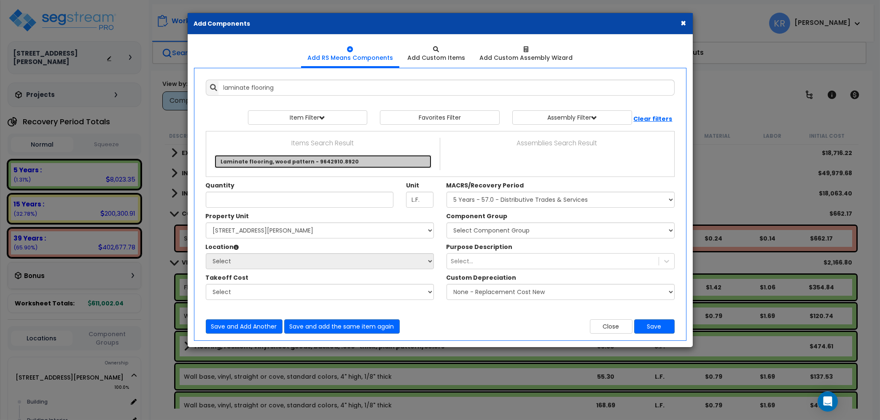
click at [326, 156] on link "Laminate flooring, wood pattern - 9642910.8920" at bounding box center [323, 161] width 217 height 13
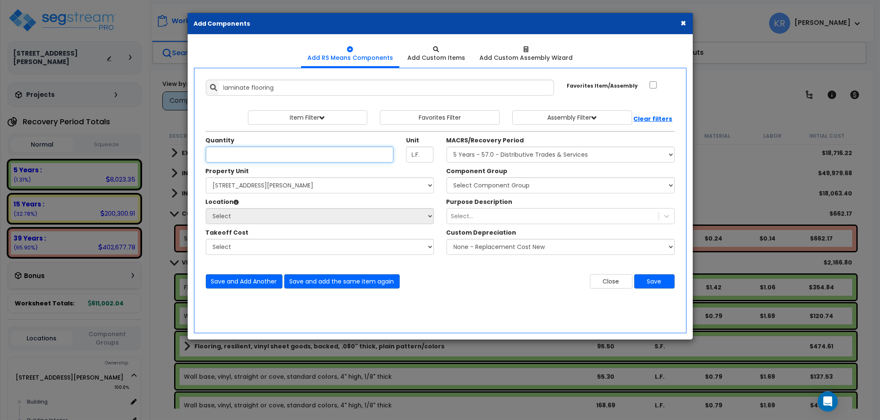
type input "Laminate flooring, wood pattern - 9642910.8920"
type input "S.F."
click at [283, 155] on input "Unit Quantity" at bounding box center [300, 155] width 188 height 16
type input "373.6"
click at [447, 147] on select "Select MACRS/Recovery Period 5 Years - 57.0 - Distributive Trades & Services 5 …" at bounding box center [561, 155] width 228 height 16
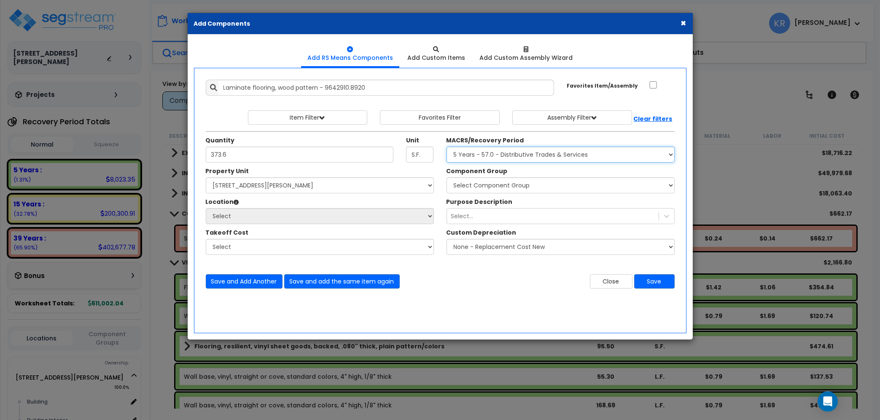
select select "3667"
click option "5 Years - 57.0 - Distributive Trades & Services" at bounding box center [0, 0] width 0 height 0
click at [206, 178] on select "Select 2303 Harrison Ave NW Site Improvements" at bounding box center [320, 186] width 228 height 16
select select "164597"
click option "[STREET_ADDRESS][PERSON_NAME]" at bounding box center [0, 0] width 0 height 0
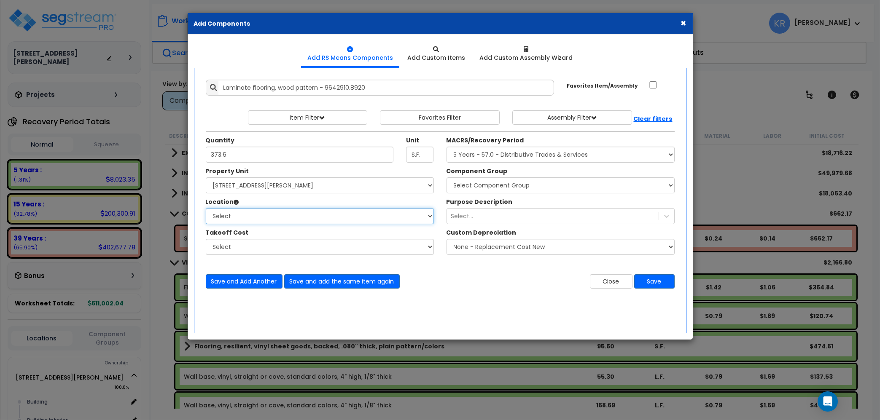
click at [206, 208] on select "Select Building Building Interior Add Additional Location" at bounding box center [320, 216] width 228 height 16
select select "461"
click option "Building Interior" at bounding box center [0, 0] width 0 height 0
click at [447, 178] on select "Select Component Group 286.00 - LAUNDRY ELECTRICAL 284.00 - LAUNDRY PLUMBING 31…" at bounding box center [561, 186] width 228 height 16
select select "56947"
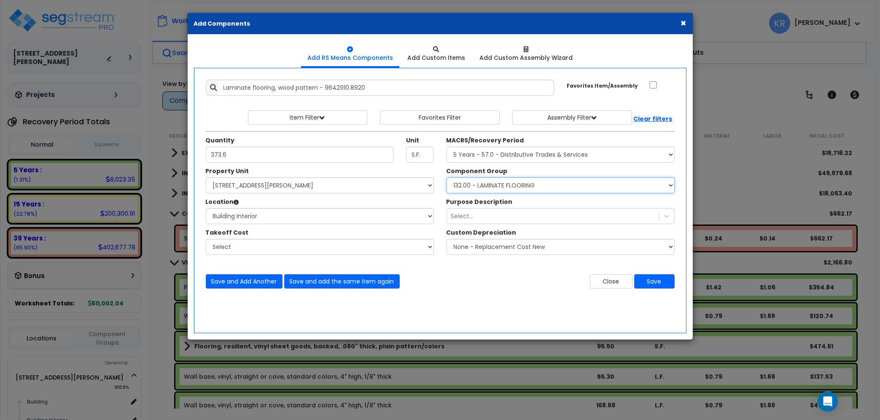
click option "132.00 - LAMINATE FLOORING" at bounding box center [0, 0] width 0 height 0
click at [646, 280] on button "Save" at bounding box center [654, 281] width 40 height 14
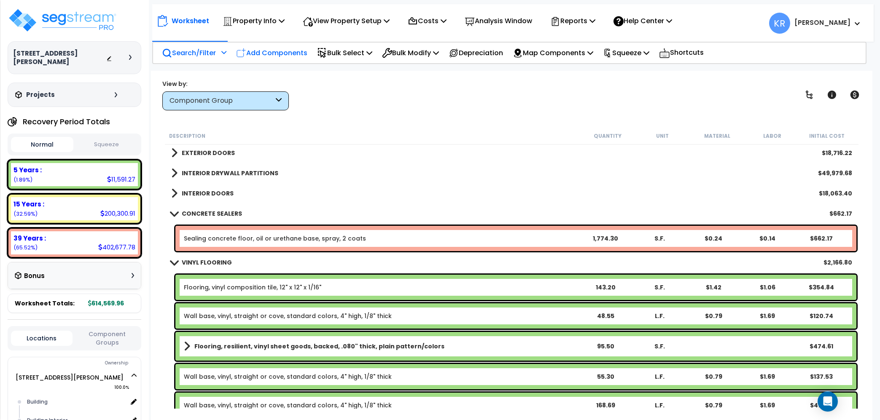
click at [287, 50] on p "Add Components" at bounding box center [271, 52] width 71 height 11
select select
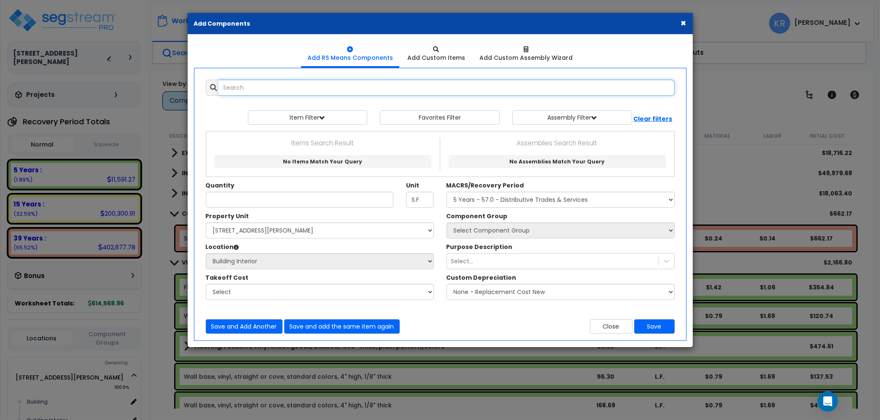
select select
click at [275, 85] on input "text" at bounding box center [446, 88] width 456 height 16
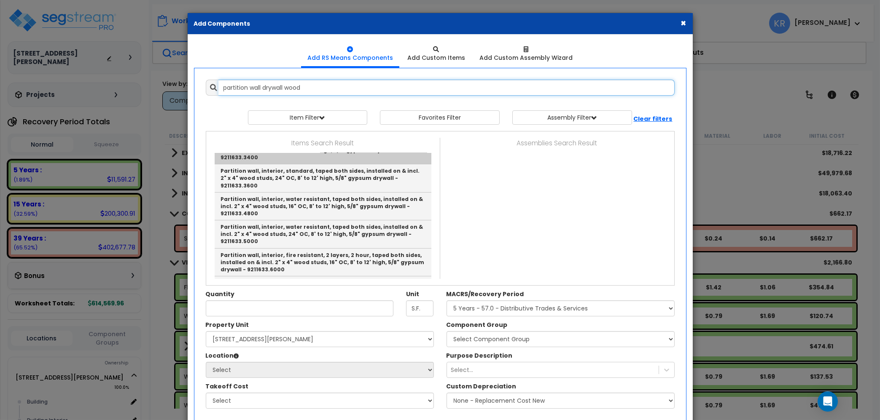
scroll to position [144, 0]
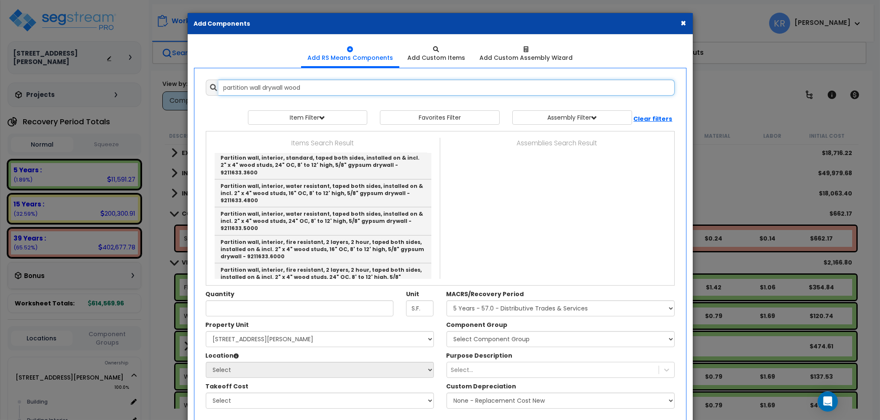
drag, startPoint x: 263, startPoint y: 88, endPoint x: 384, endPoint y: 89, distance: 120.6
click at [384, 89] on input "partition wall drywall wood" at bounding box center [446, 88] width 456 height 16
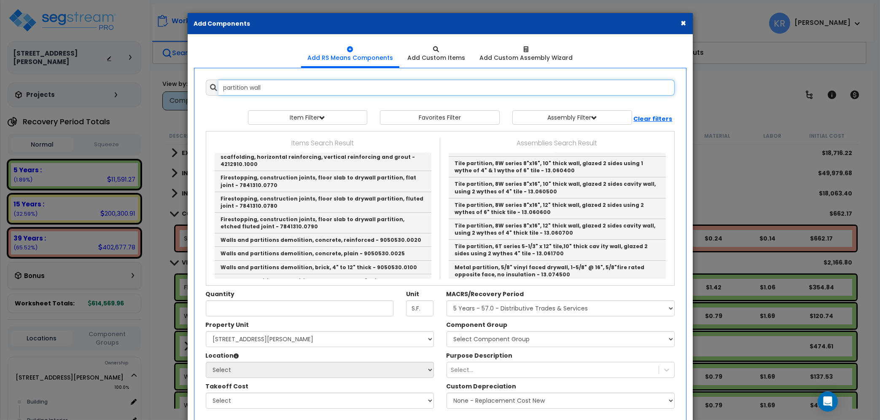
drag, startPoint x: 374, startPoint y: 87, endPoint x: 163, endPoint y: 89, distance: 211.7
click at [218, 89] on input "partition wall" at bounding box center [446, 88] width 456 height 16
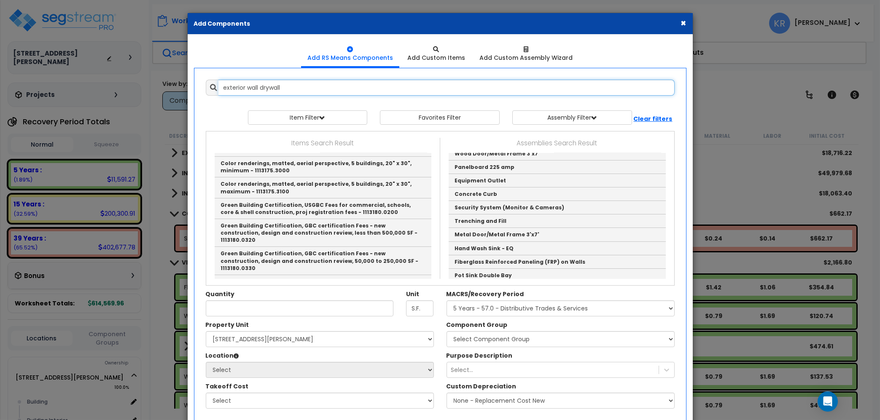
scroll to position [0, 0]
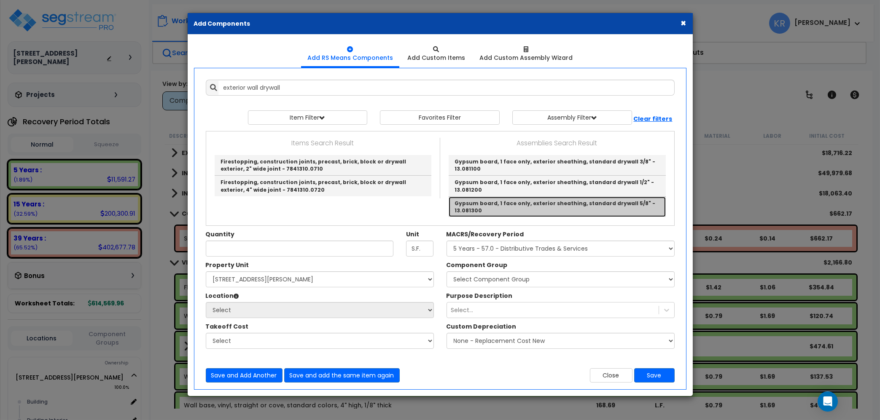
click at [515, 207] on link "Gypsum board, 1 face only, exterior sheathing, standard drywall 5/8" - 13.081300" at bounding box center [557, 207] width 217 height 20
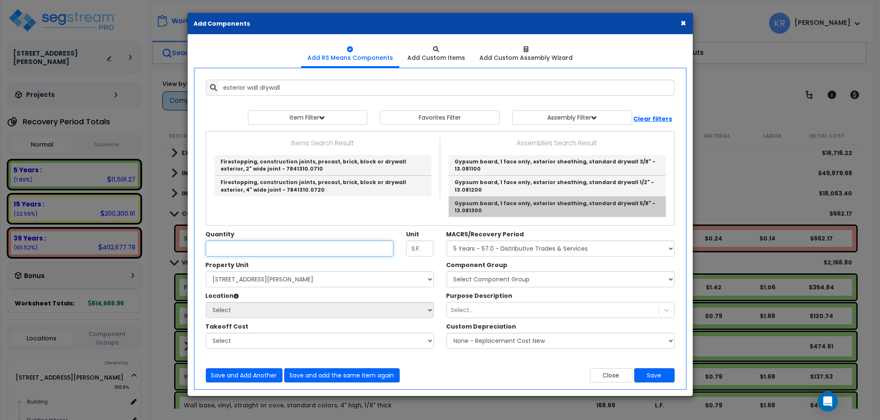
type input "Gypsum board, 1 face only, exterior sheathing, standard drywall 5/8" - 13.081300"
type input "S.F."
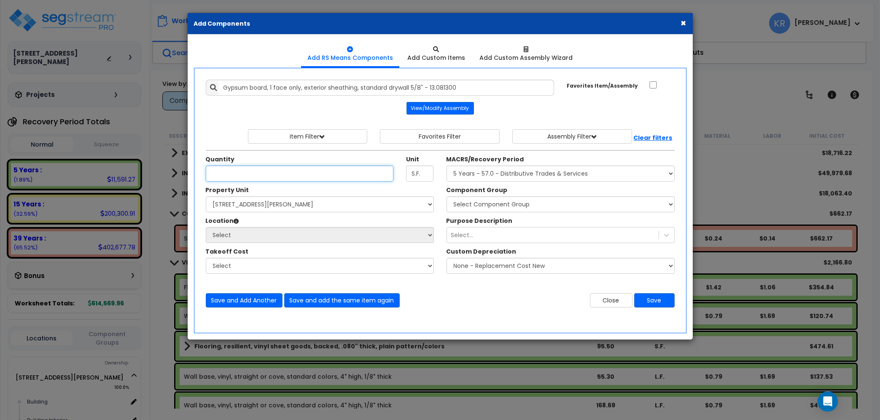
click at [218, 175] on input "Unit Quantity" at bounding box center [300, 174] width 188 height 16
type input "1,837.8"
click at [447, 166] on select "Select MACRS/Recovery Period 5 Years - 57.0 - Distributive Trades & Services 5 …" at bounding box center [561, 174] width 228 height 16
click option "39 Years - NA - Long-Life Property" at bounding box center [0, 0] width 0 height 0
click at [447, 196] on select "Select Component Group 143.00 - FIRE EXTINGUISHERS 350.00 - SITE FIRE PROTECTIO…" at bounding box center [561, 204] width 228 height 16
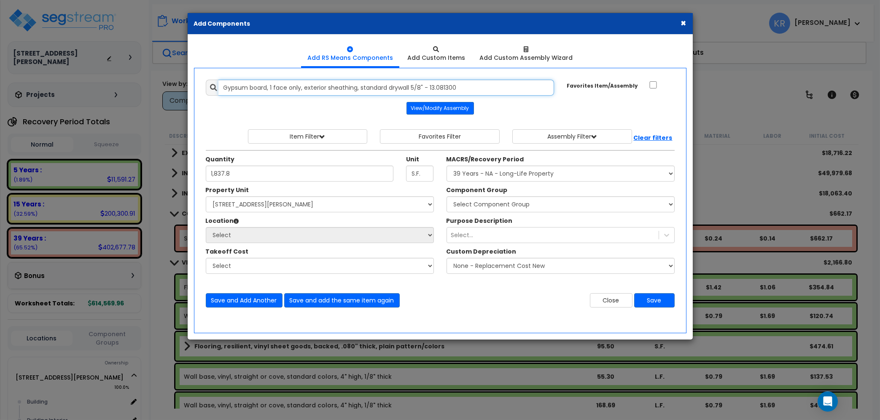
drag, startPoint x: 473, startPoint y: 204, endPoint x: 56, endPoint y: 65, distance: 439.5
click at [218, 80] on input "Gypsum board, 1 face only, exterior sheathing, standard drywall 5/8" - 13.081300" at bounding box center [386, 88] width 336 height 16
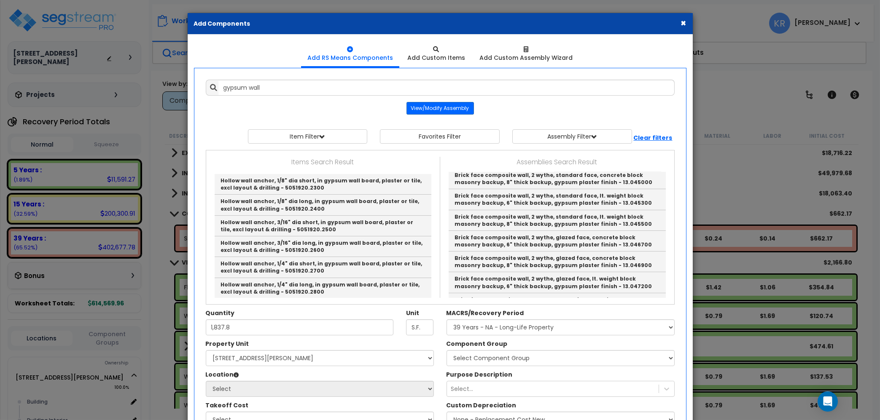
click at [530, 57] on link "Gypsum & Paint on Walls" at bounding box center [557, 50] width 217 height 13
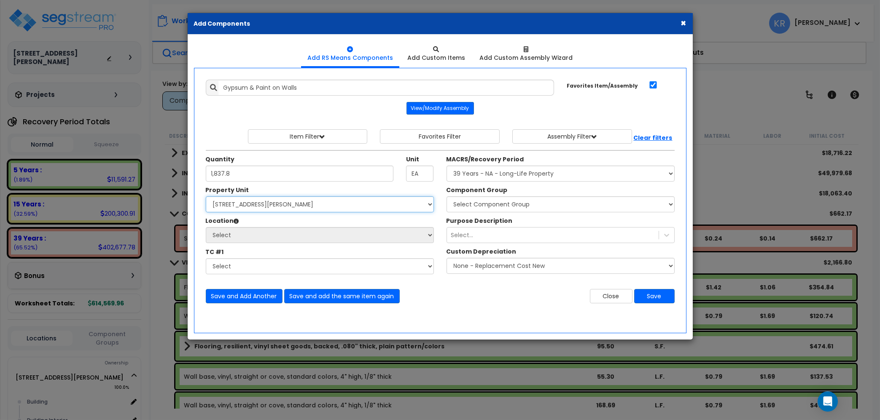
click at [206, 196] on select "Select 2303 Harrison Ave NW Site Improvements" at bounding box center [320, 204] width 228 height 16
click option "[STREET_ADDRESS][PERSON_NAME]" at bounding box center [0, 0] width 0 height 0
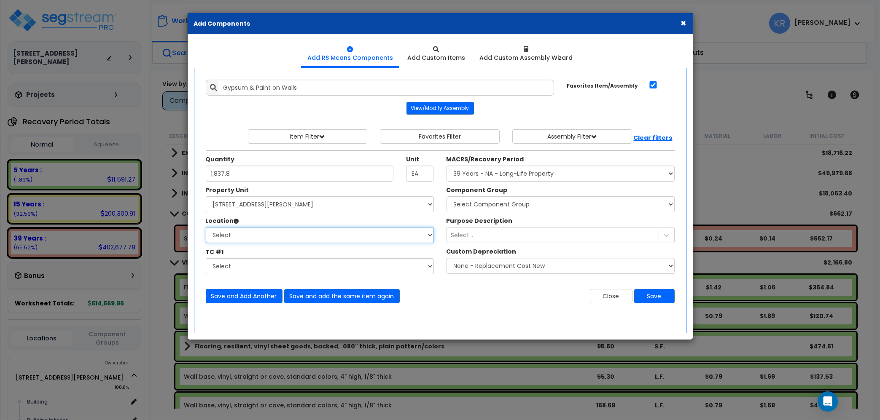
click at [206, 227] on select "Select Building Building Interior Add Additional Location" at bounding box center [320, 235] width 228 height 16
click option "Building Interior" at bounding box center [0, 0] width 0 height 0
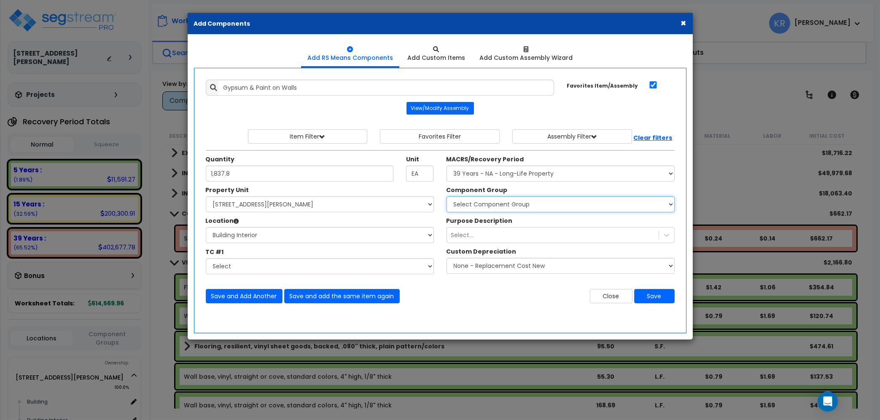
click at [447, 196] on select "Select Component Group 143.00 - FIRE EXTINGUISHERS 350.00 - SITE FIRE PROTECTIO…" at bounding box center [561, 204] width 228 height 16
click option "47.00 - INTERIOR DRYWALL PARTITIONS" at bounding box center [0, 0] width 0 height 0
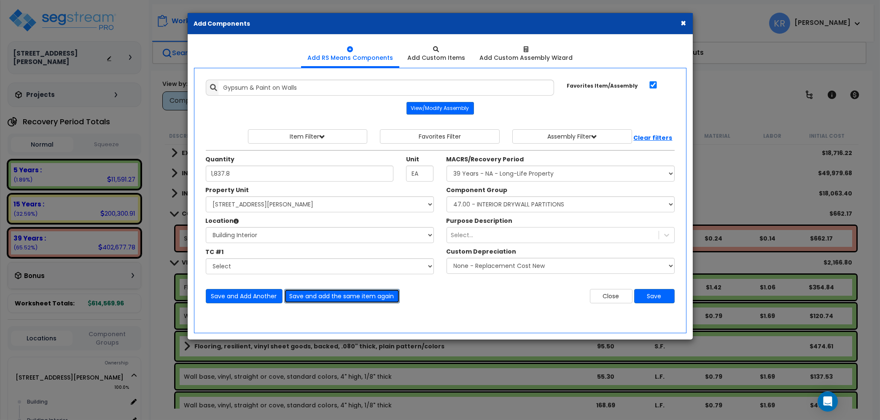
click at [318, 294] on button "Save and add the same item again" at bounding box center [342, 296] width 116 height 14
click at [238, 173] on input "Unit Quantity" at bounding box center [300, 174] width 188 height 16
click at [654, 296] on button "Save" at bounding box center [654, 296] width 40 height 14
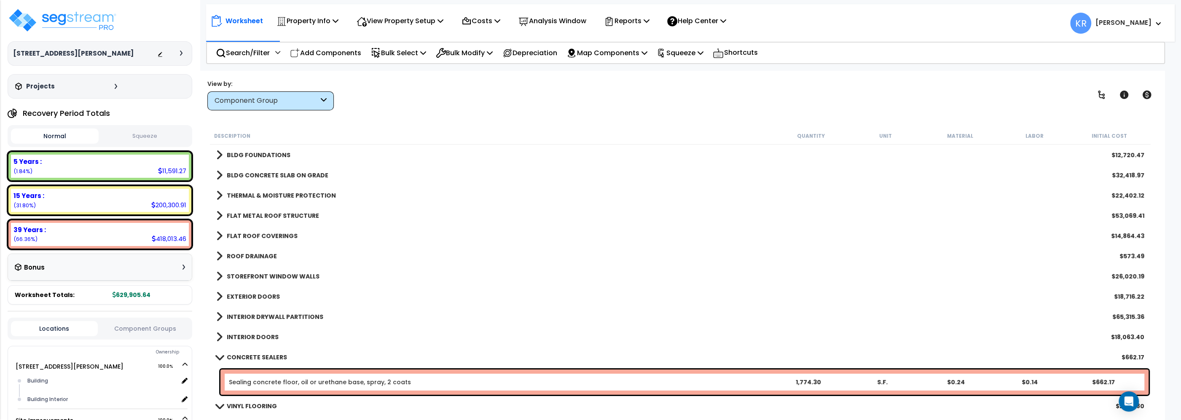
click at [266, 177] on b "BLDG CONCRETE SLAB ON GRADE" at bounding box center [278, 175] width 102 height 8
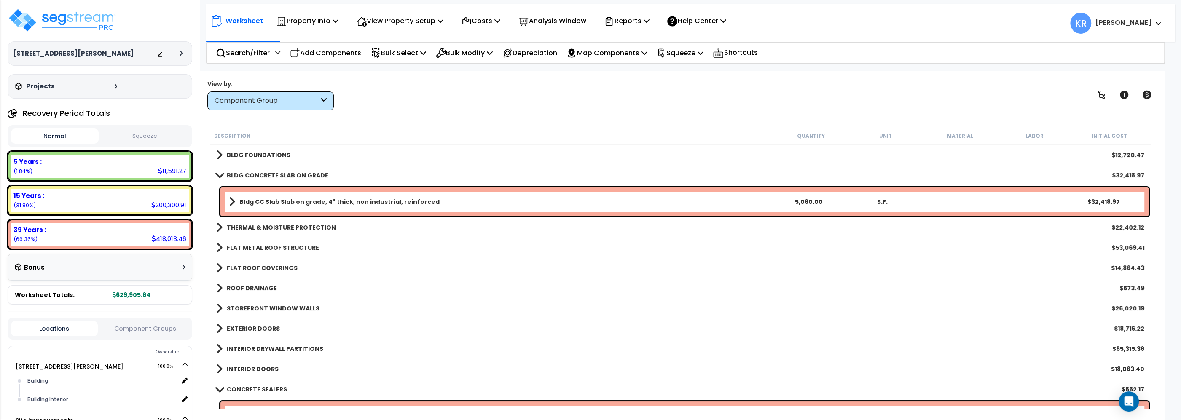
click at [272, 199] on b "Bldg CC Slab Slab on grade, 4" thick, non industrial, reinforced" at bounding box center [339, 202] width 200 height 8
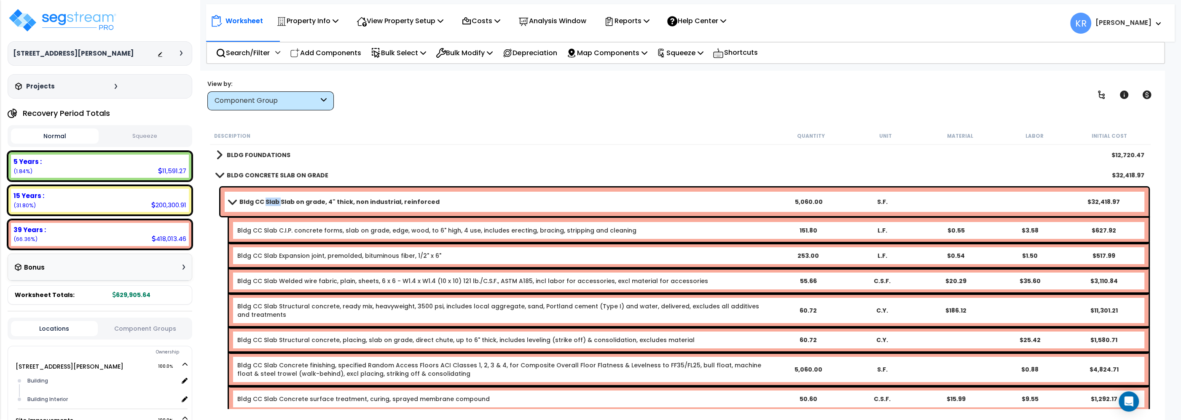
click at [272, 199] on b "Bldg CC Slab Slab on grade, 4" thick, non industrial, reinforced" at bounding box center [339, 202] width 200 height 8
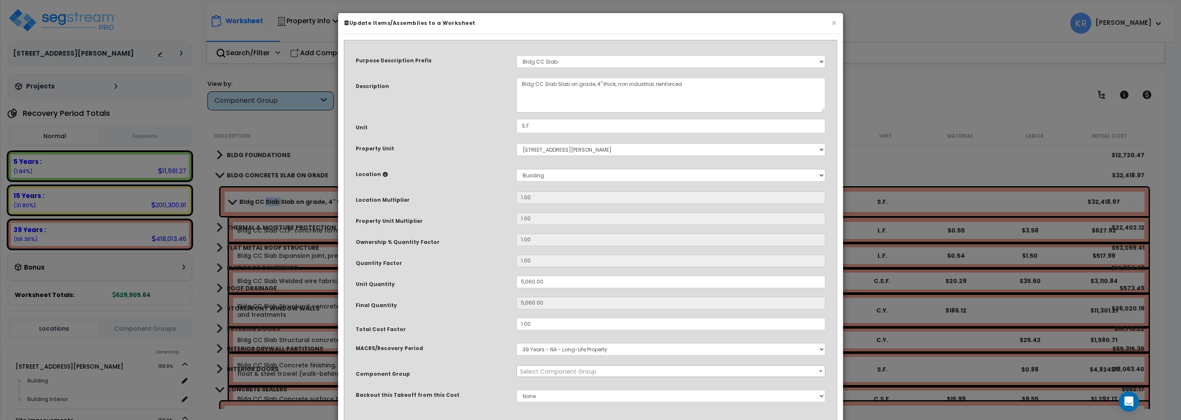
select select "56841"
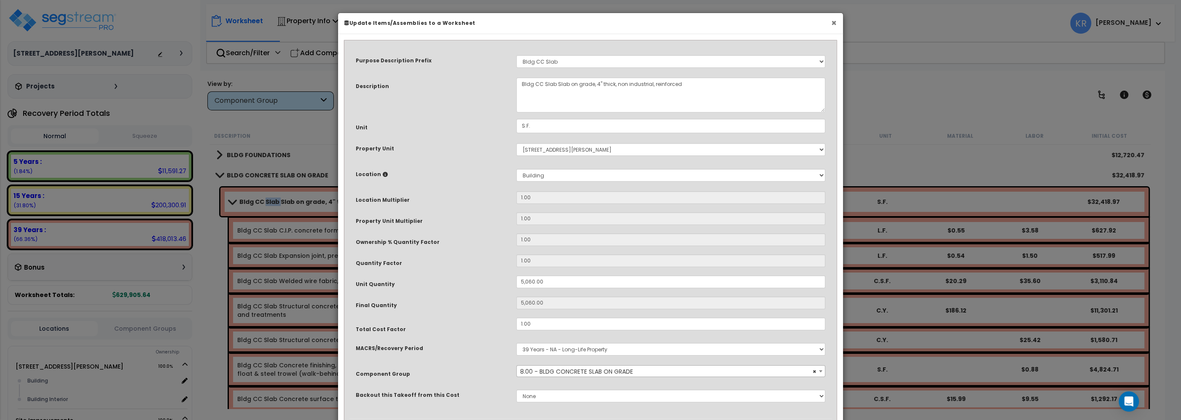
click at [832, 23] on button "×" at bounding box center [833, 23] width 5 height 9
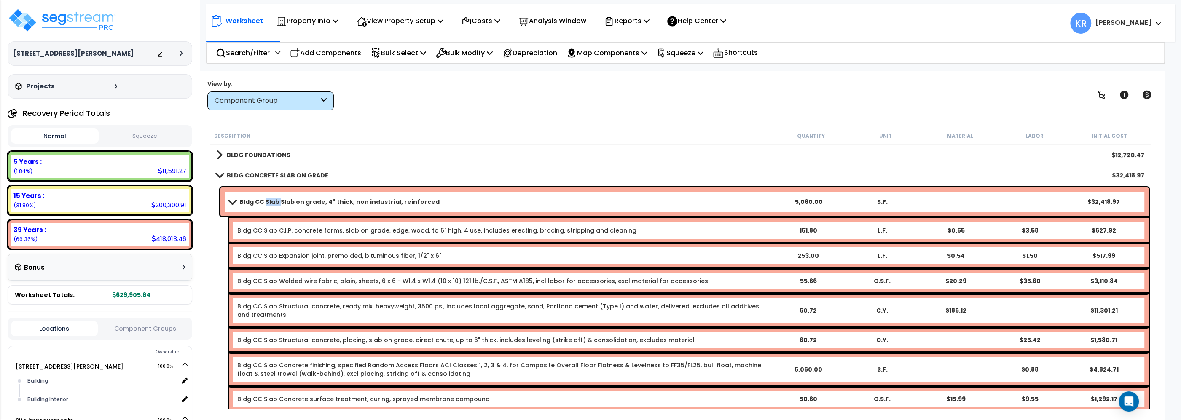
click at [222, 172] on span at bounding box center [220, 175] width 12 height 6
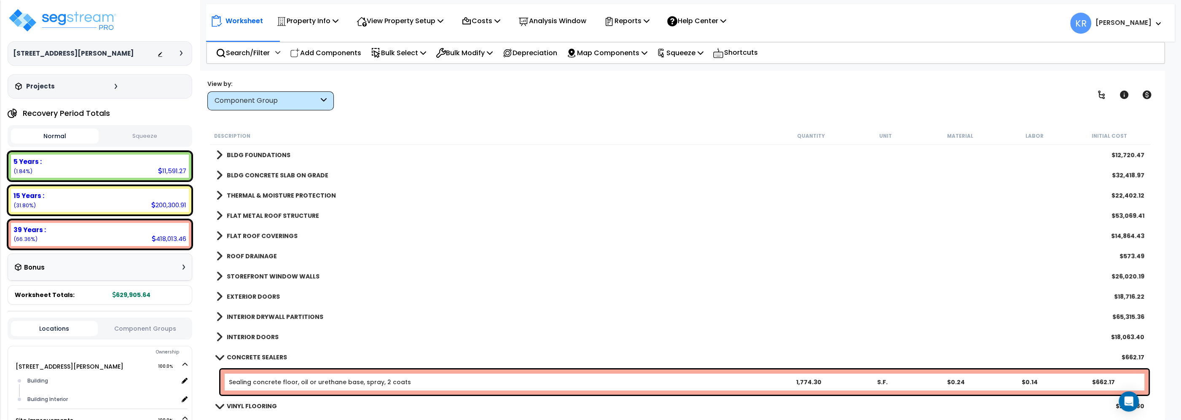
click at [238, 177] on b "BLDG CONCRETE SLAB ON GRADE" at bounding box center [278, 175] width 102 height 8
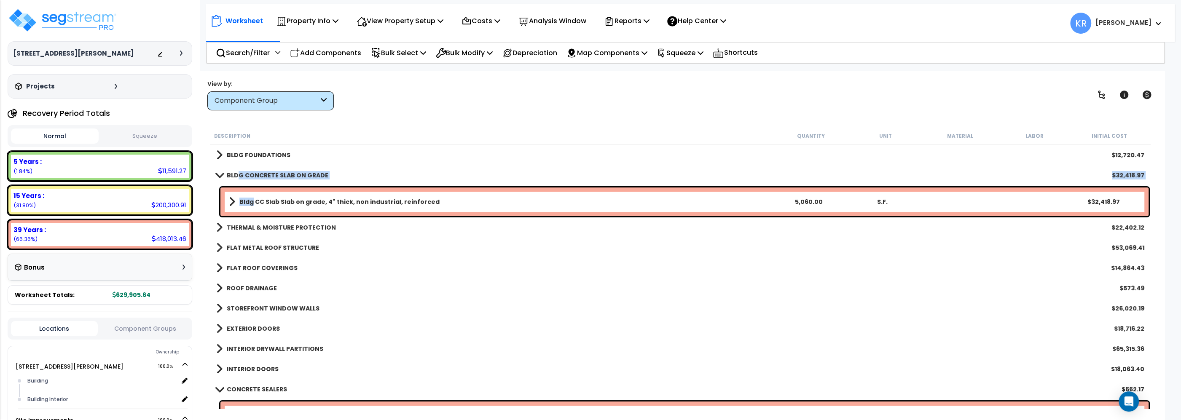
click at [253, 198] on b "Bldg CC Slab Slab on grade, 4" thick, non industrial, reinforced" at bounding box center [339, 202] width 200 height 8
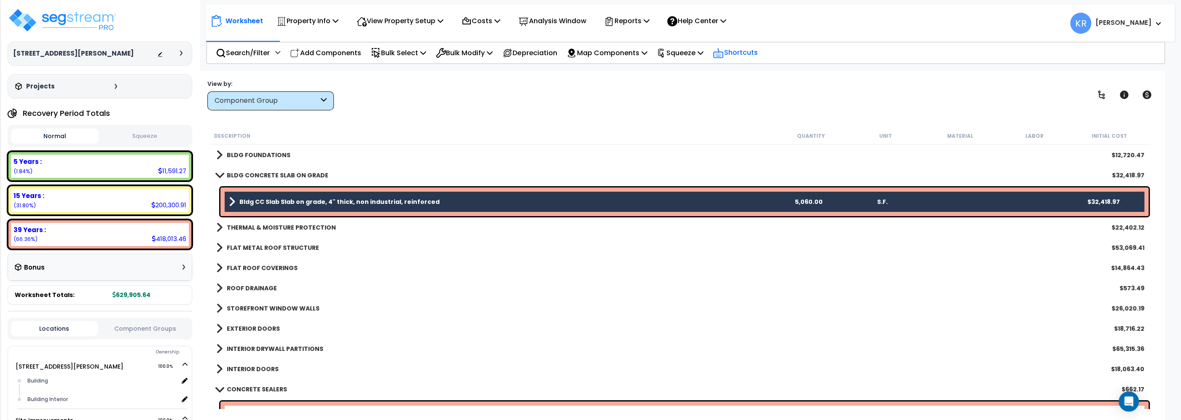
click at [758, 57] on p "Shortcuts" at bounding box center [735, 53] width 45 height 12
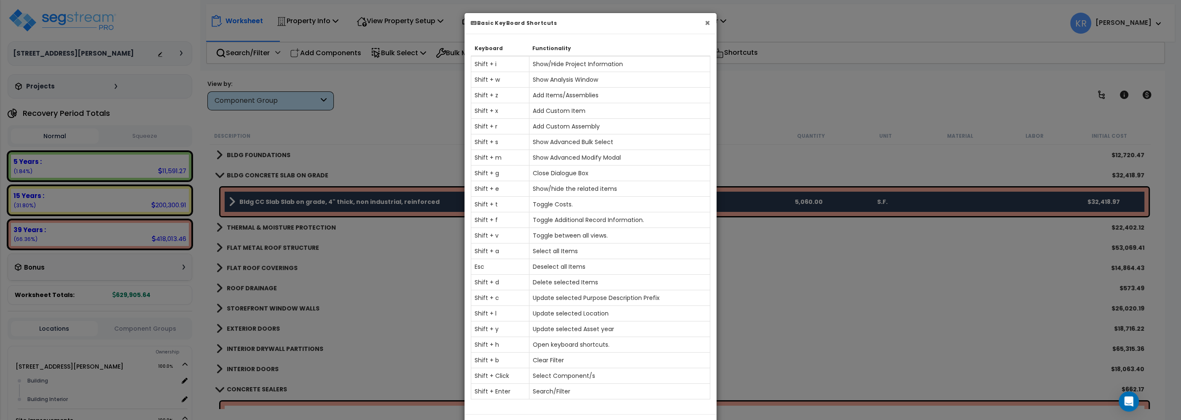
click at [707, 24] on button "×" at bounding box center [707, 23] width 5 height 9
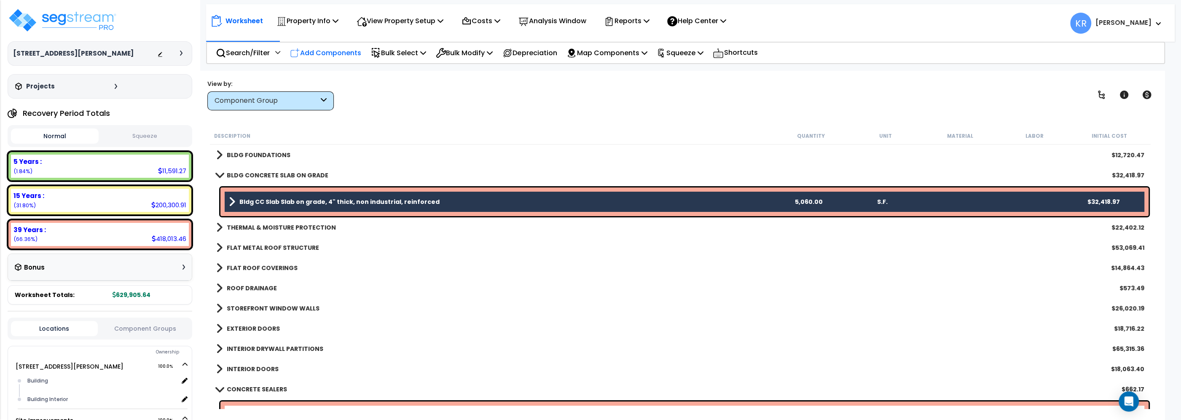
click at [320, 49] on p "Add Components" at bounding box center [325, 52] width 71 height 11
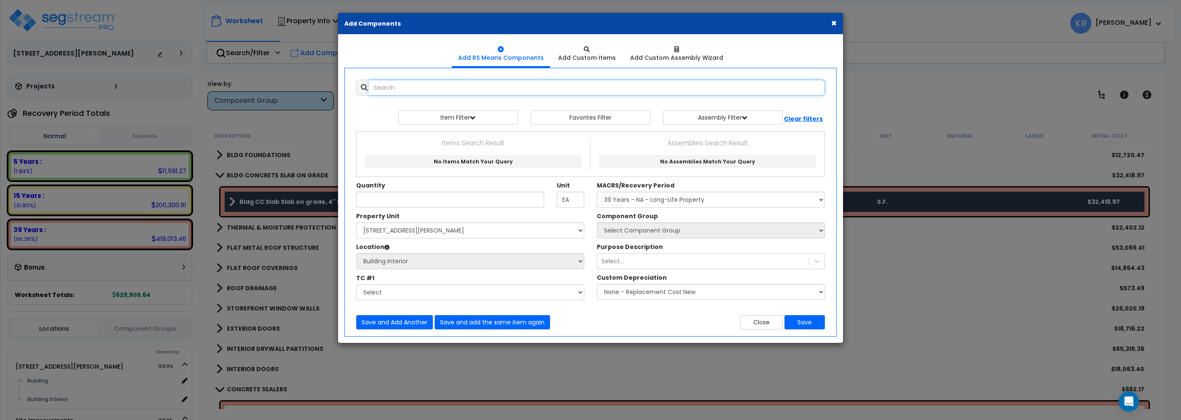
select select
click at [431, 93] on input "text" at bounding box center [597, 88] width 456 height 16
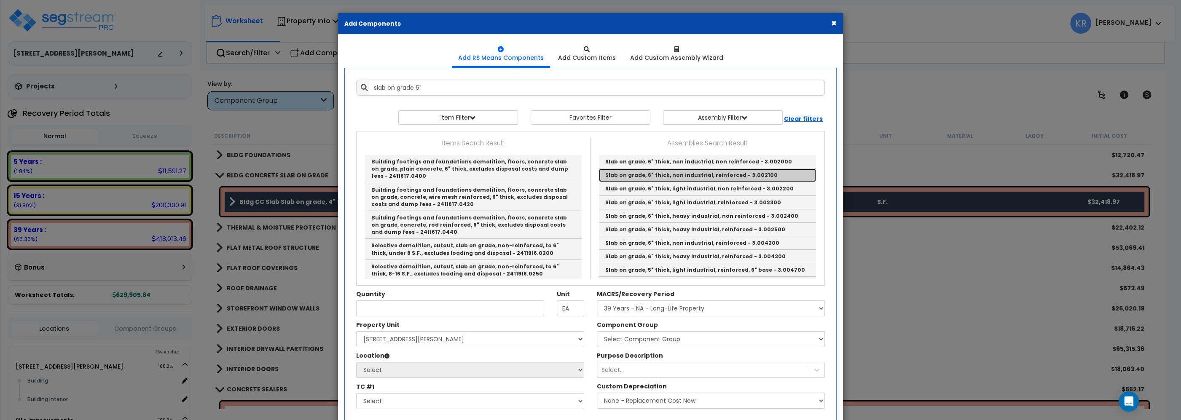
click at [723, 176] on link "Slab on grade, 6" thick, non industrial, reinforced - 3.002100" at bounding box center [707, 175] width 217 height 13
type input "Slab on grade, 6" thick, non industrial, reinforced - 3.002100"
checkbox input "false"
type input "S.F."
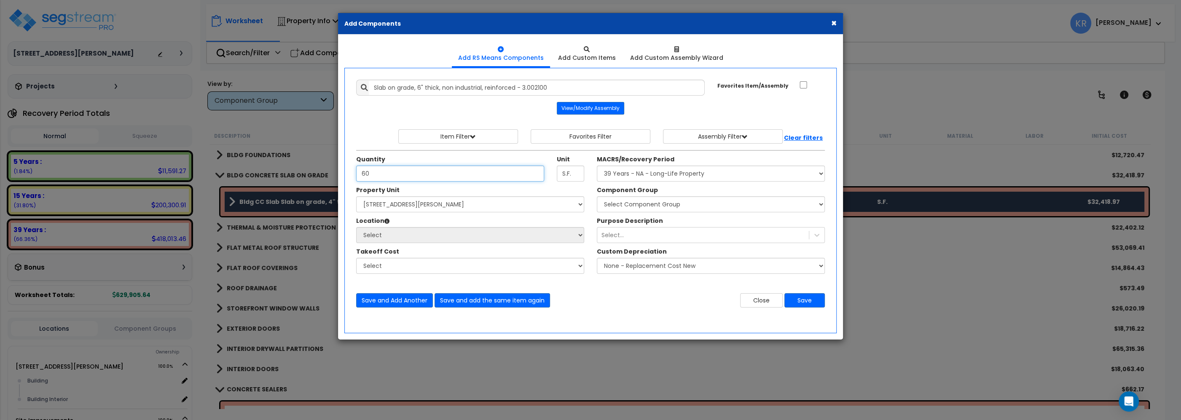
type input "6"
type input "5,060"
click at [597, 166] on select "Select MACRS/Recovery Period 5 Years - 57.0 - Distributive Trades & Services 5 …" at bounding box center [711, 174] width 228 height 16
select select "3669"
click option "39 Years - NA - Long-Life Property" at bounding box center [0, 0] width 0 height 0
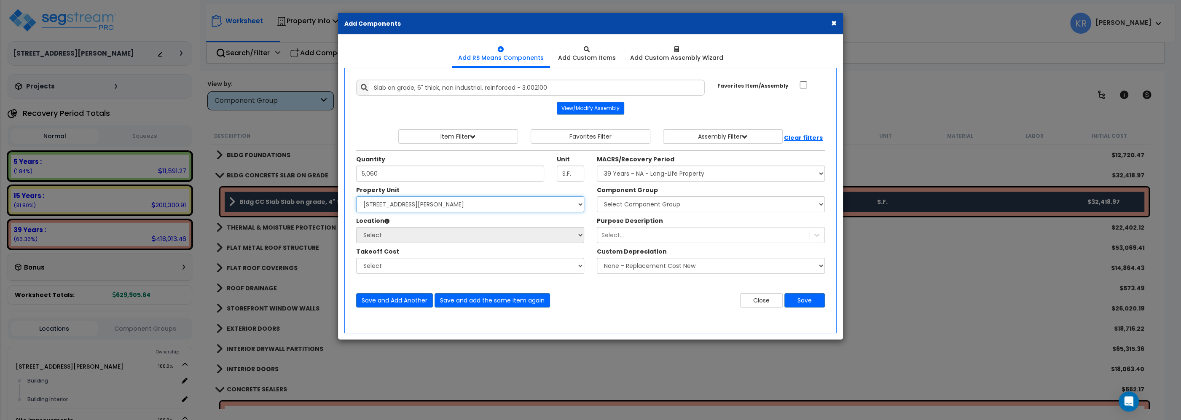
click at [356, 196] on select "Select 2303 Harrison Ave NW Site Improvements" at bounding box center [470, 204] width 228 height 16
select select "164597"
click option "2303 Harrison Ave NW" at bounding box center [0, 0] width 0 height 0
click at [356, 227] on select "Select Building Building Interior Add Additional Location" at bounding box center [470, 235] width 228 height 16
select select "6"
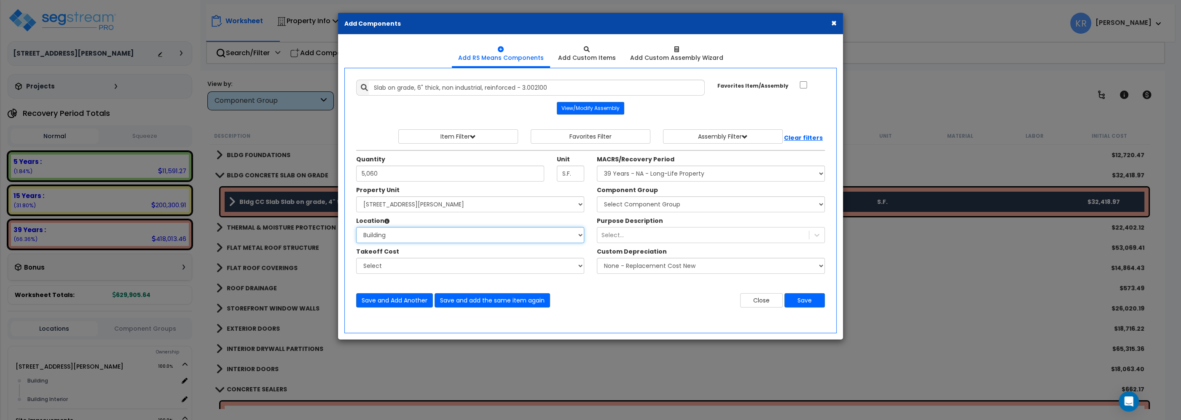
click option "Building" at bounding box center [0, 0] width 0 height 0
click at [597, 196] on select "Select Component Group 143.00 - FIRE EXTINGUISHERS 350.00 - SITE FIRE PROTECTIO…" at bounding box center [711, 204] width 228 height 16
select select "56841"
click option "8.00 - BLDG CONCRETE SLAB ON GRADE" at bounding box center [0, 0] width 0 height 0
click at [798, 299] on button "Save" at bounding box center [805, 300] width 40 height 14
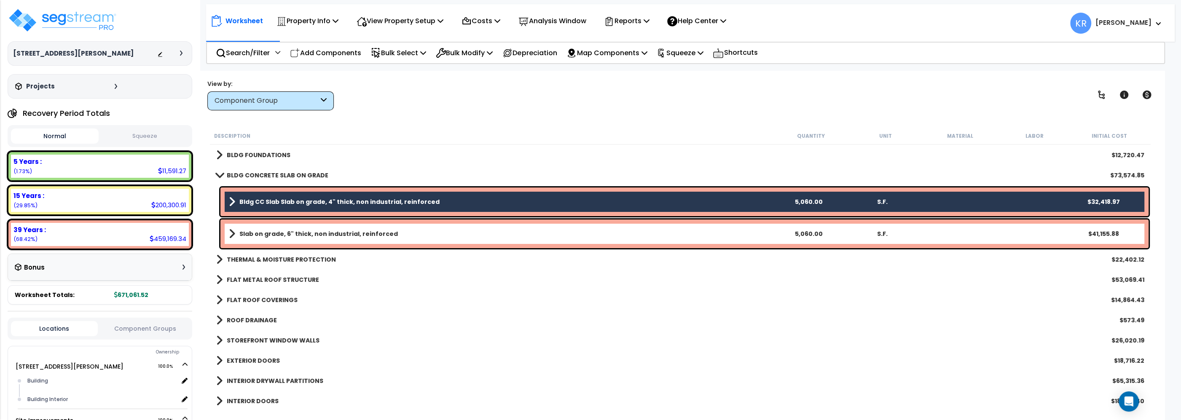
click at [243, 193] on div "Bldg CC Slab Slab on grade, 4" thick, non industrial, reinforced 5,060.00 S.F. …" at bounding box center [685, 202] width 928 height 29
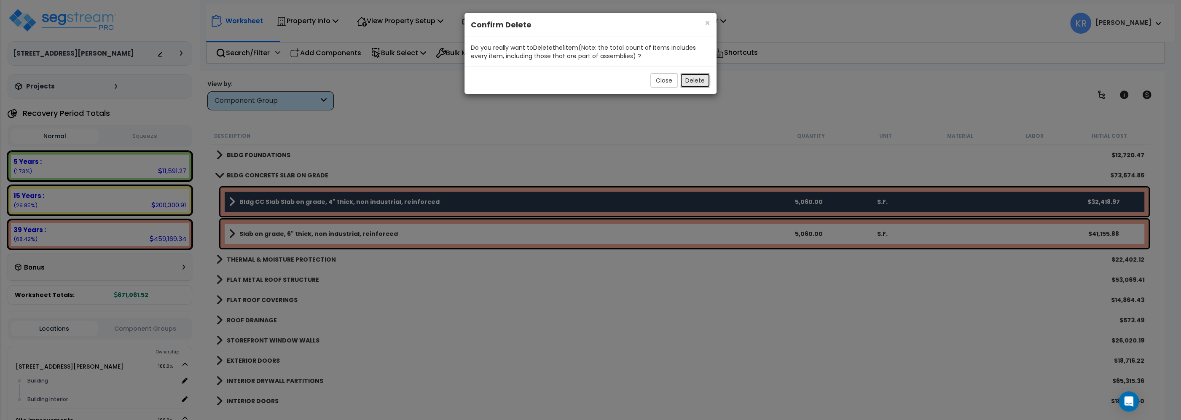
click at [689, 81] on button "Delete" at bounding box center [695, 80] width 30 height 14
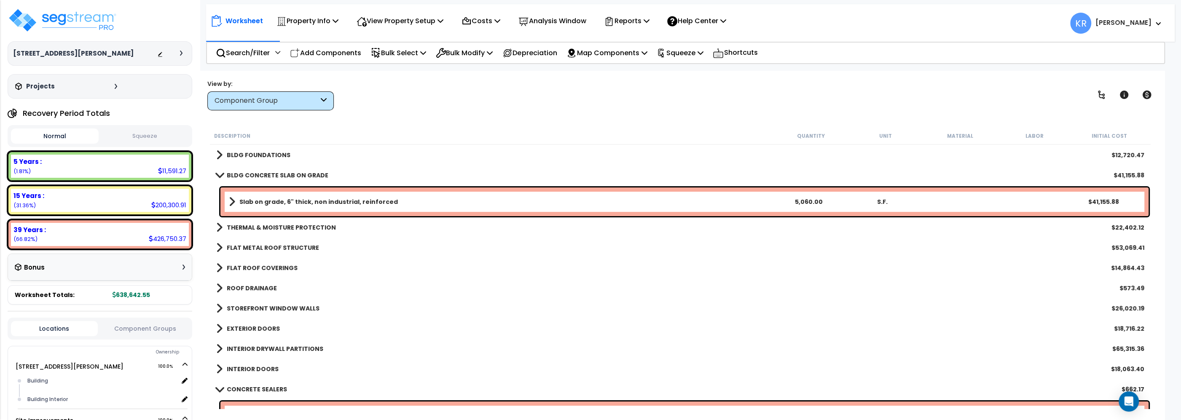
click at [233, 196] on span at bounding box center [232, 202] width 6 height 12
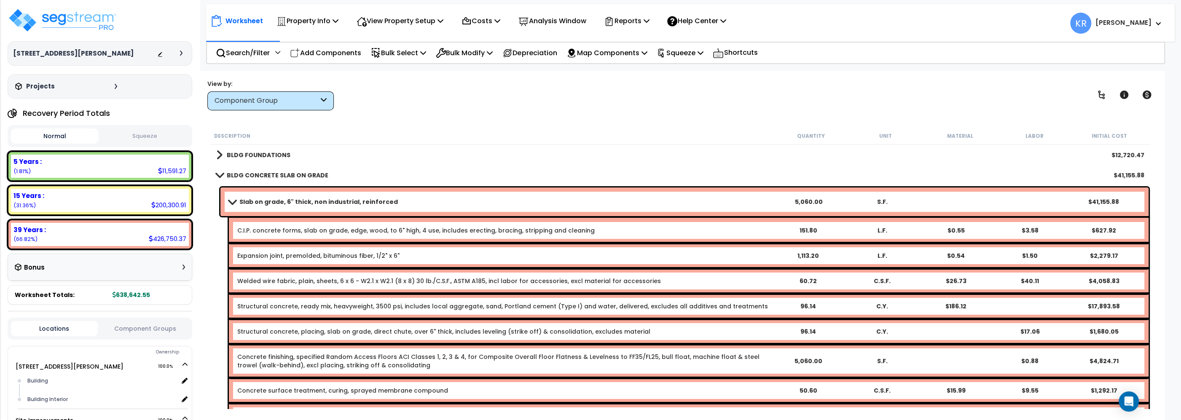
click at [233, 196] on link "Slab on grade, 6" thick, non industrial, reinforced" at bounding box center [500, 202] width 543 height 12
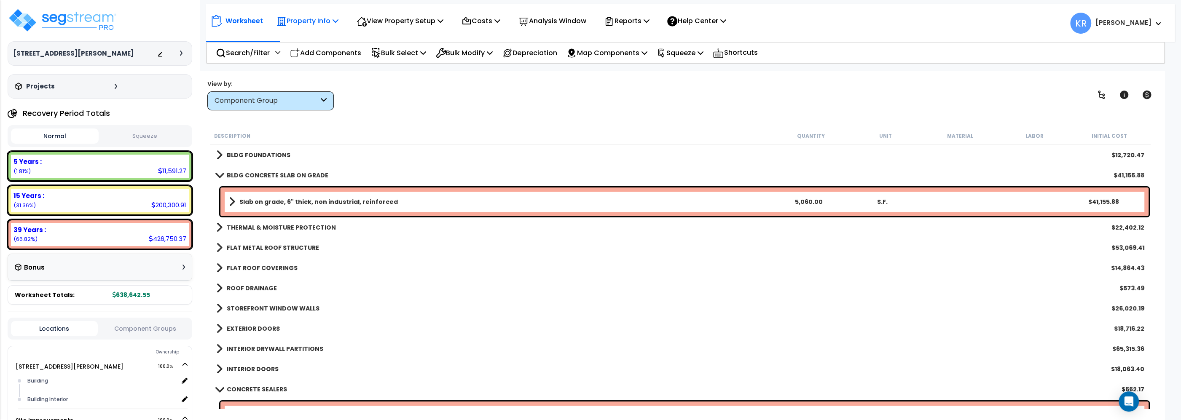
click at [300, 15] on div "Property Info" at bounding box center [308, 21] width 62 height 20
click at [78, 18] on img at bounding box center [63, 20] width 110 height 25
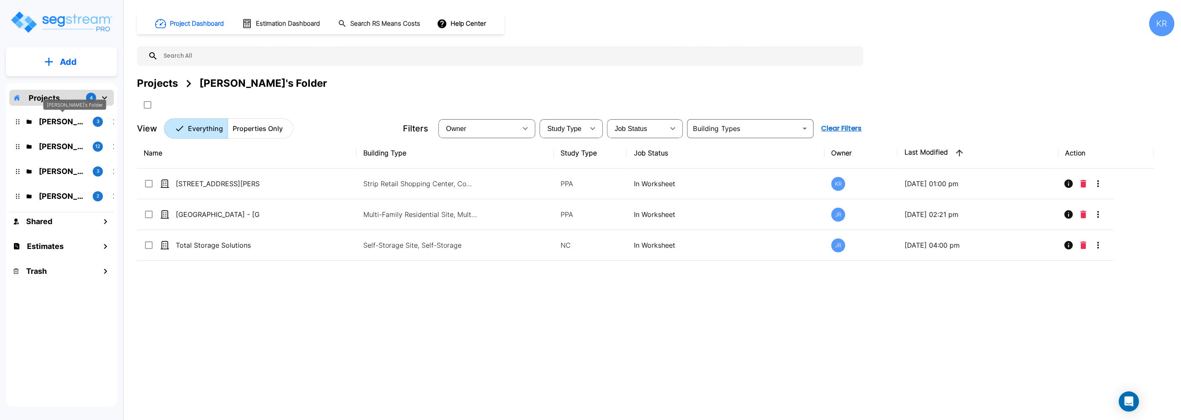
click at [48, 118] on p "[PERSON_NAME]'s Folder" at bounding box center [62, 121] width 47 height 11
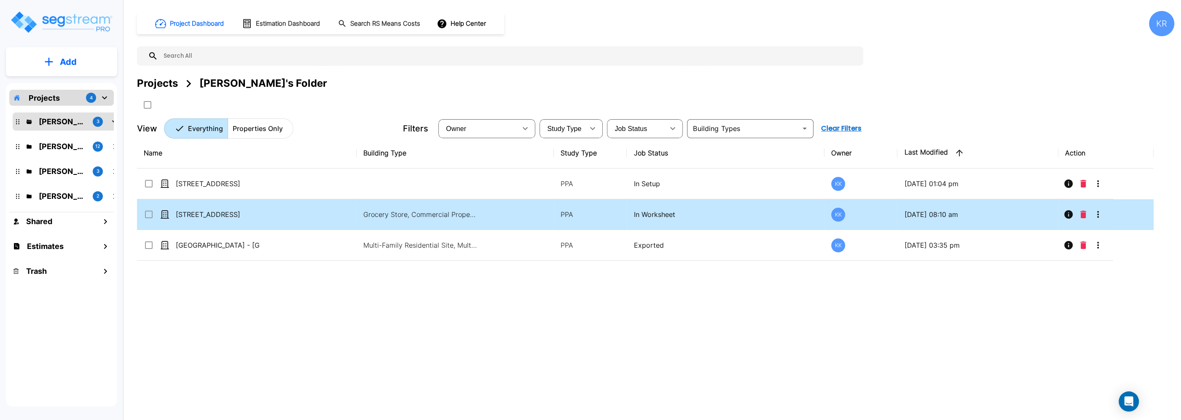
click at [148, 214] on input "select row 112 Chieftan St" at bounding box center [148, 213] width 8 height 7
click at [1095, 213] on icon "More-Options" at bounding box center [1098, 215] width 10 height 10
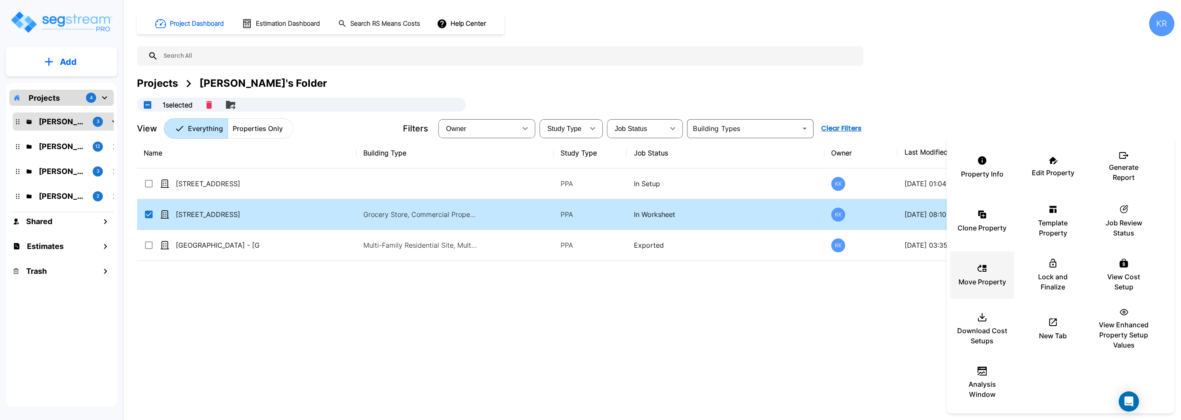
click at [984, 280] on p "Move Property" at bounding box center [983, 282] width 48 height 10
checkbox input "false"
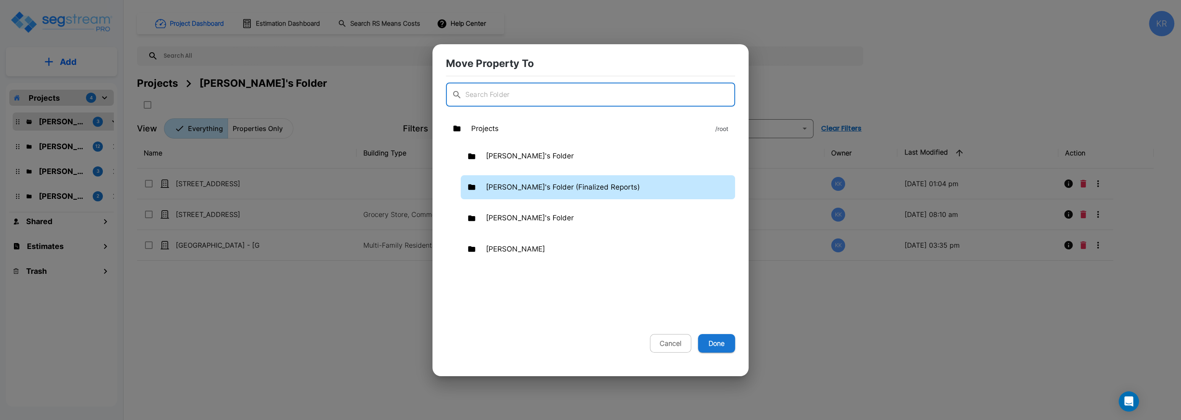
click at [534, 190] on p "[PERSON_NAME]'s Folder (Finalized Reports)" at bounding box center [563, 187] width 154 height 11
click at [717, 344] on button "Done" at bounding box center [716, 343] width 37 height 19
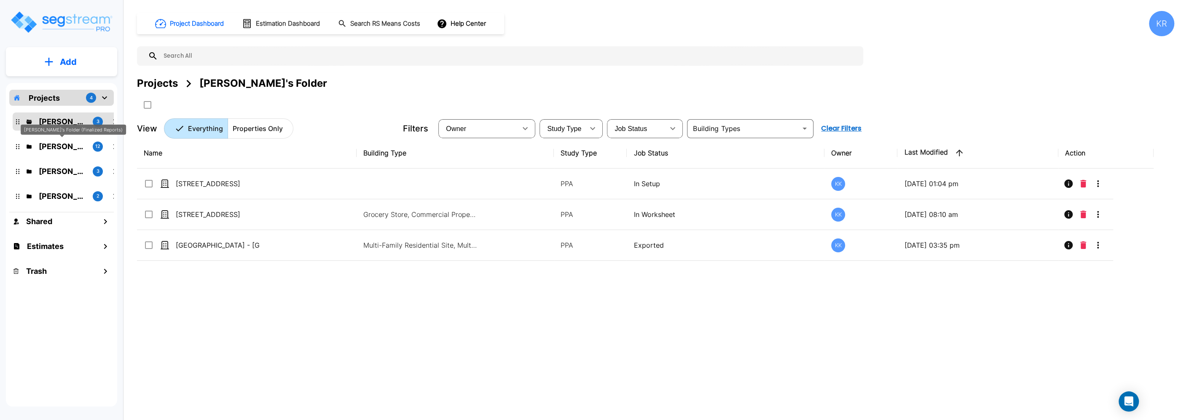
click at [65, 145] on p "Kristina's Folder (Finalized Reports)" at bounding box center [62, 146] width 47 height 11
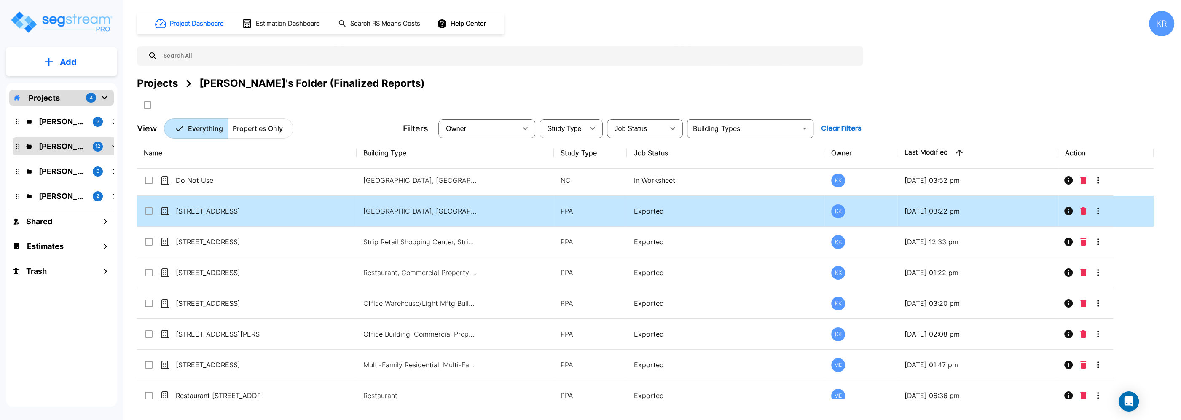
scroll to position [140, 0]
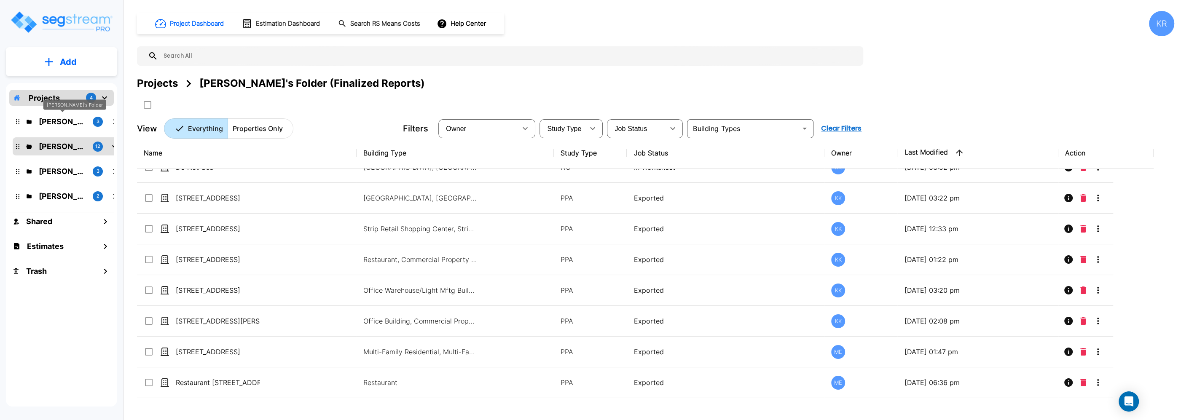
click at [64, 124] on p "Karina's Folder" at bounding box center [62, 121] width 47 height 11
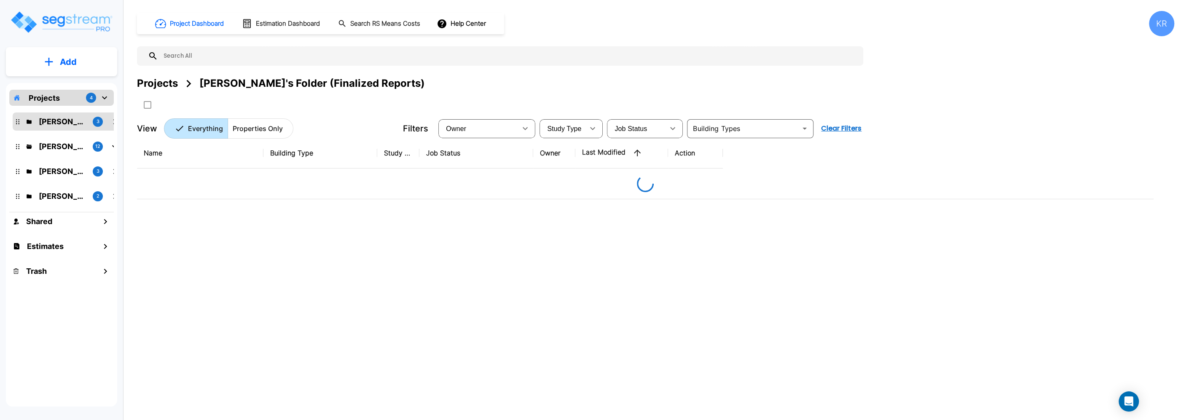
scroll to position [0, 0]
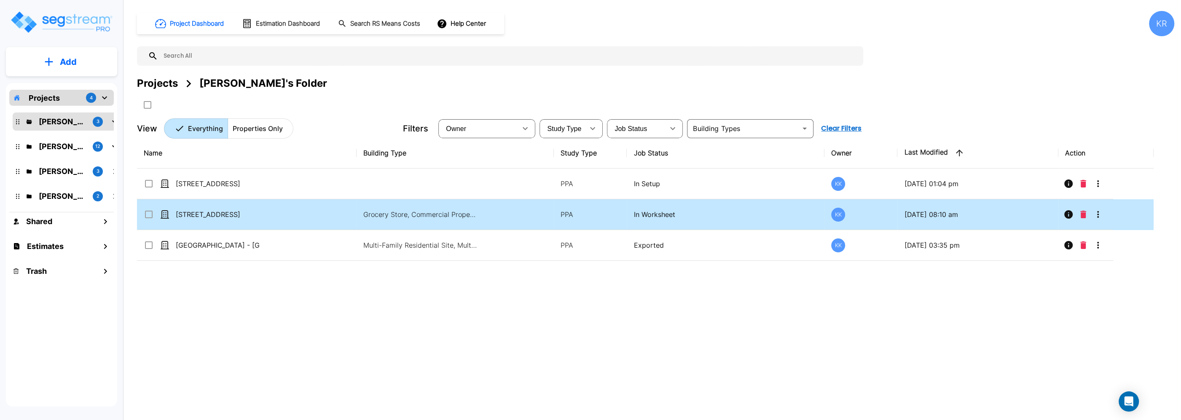
click at [145, 216] on input "select row 112 Chieftan St" at bounding box center [148, 213] width 8 height 7
click at [1097, 217] on icon "More-Options" at bounding box center [1098, 215] width 10 height 10
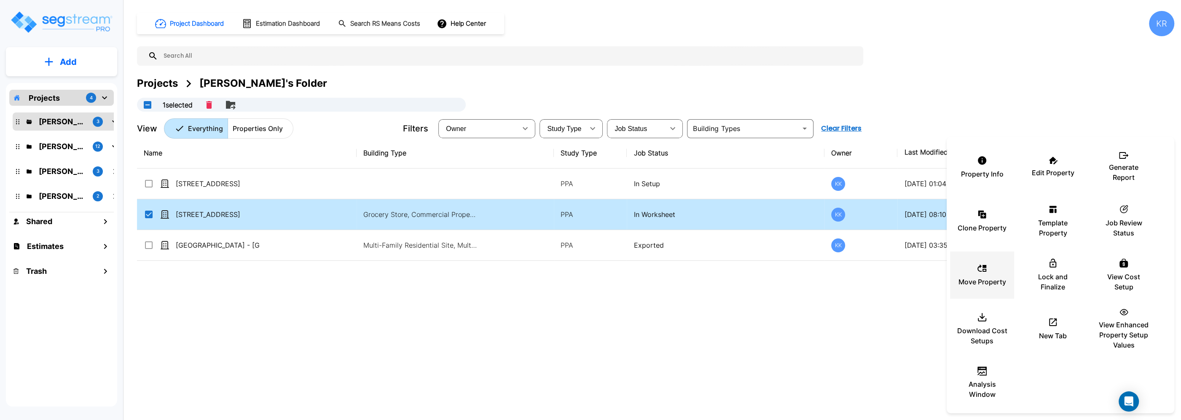
click at [977, 278] on p "Move Property" at bounding box center [983, 282] width 48 height 10
checkbox input "false"
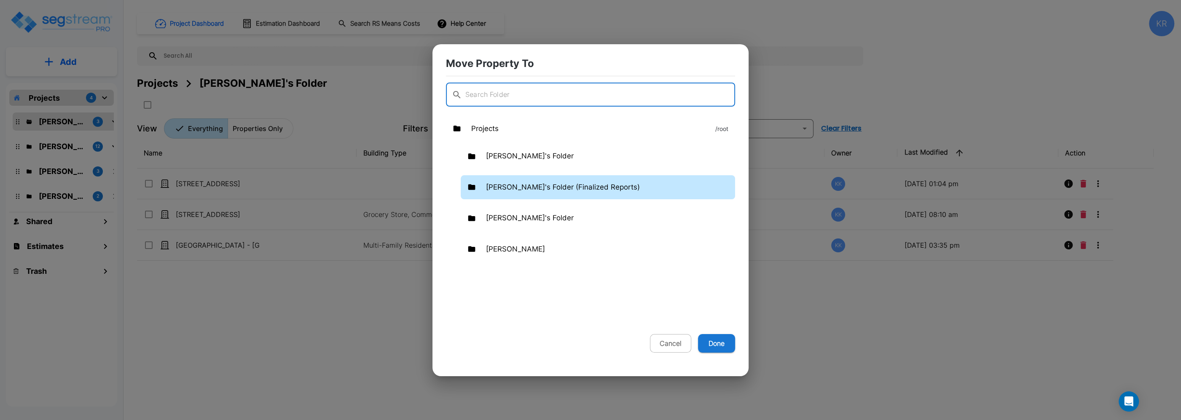
click at [565, 191] on p "Kristina's Folder (Finalized Reports)" at bounding box center [563, 187] width 154 height 11
click at [712, 337] on button "Done" at bounding box center [716, 343] width 37 height 19
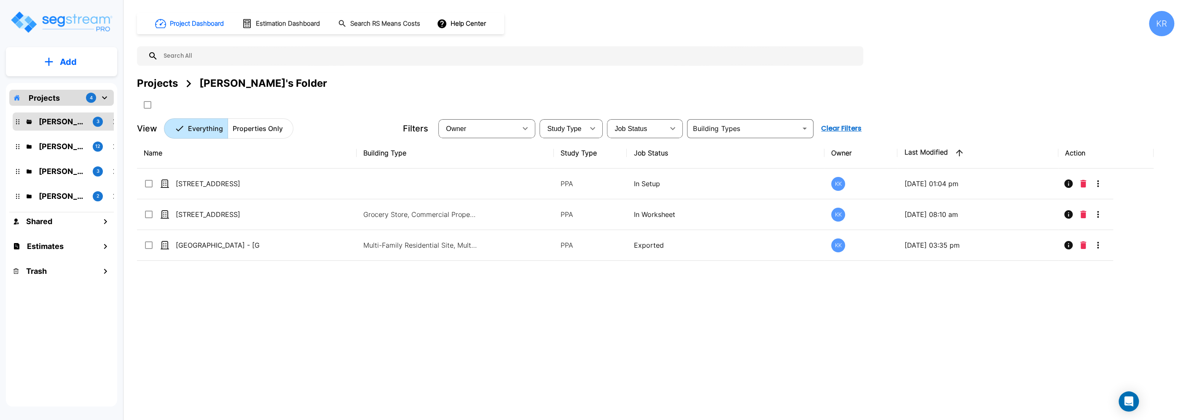
click at [39, 148] on div "Kristina's Folder (Finalized Reports) 12" at bounding box center [68, 146] width 104 height 11
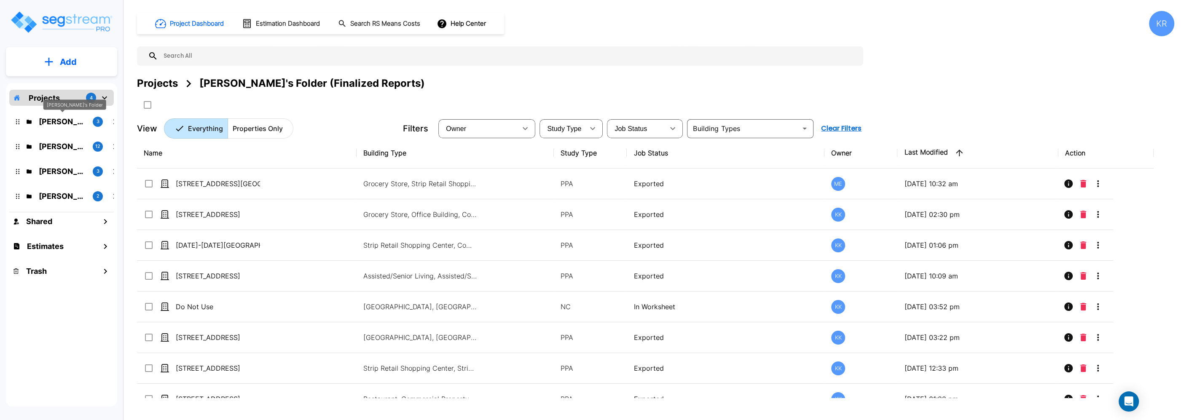
click at [56, 120] on p "[PERSON_NAME]'s Folder" at bounding box center [62, 121] width 47 height 11
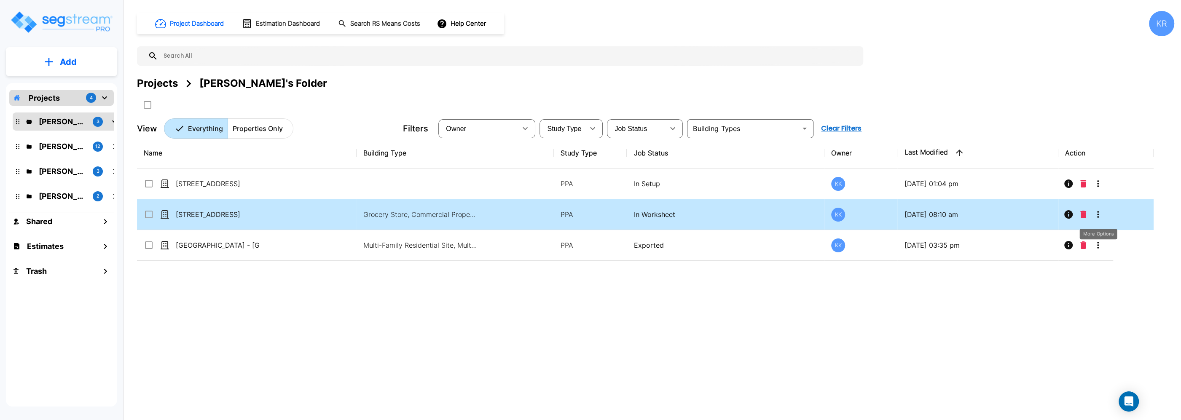
click at [1098, 214] on icon "More-Options" at bounding box center [1098, 215] width 10 height 10
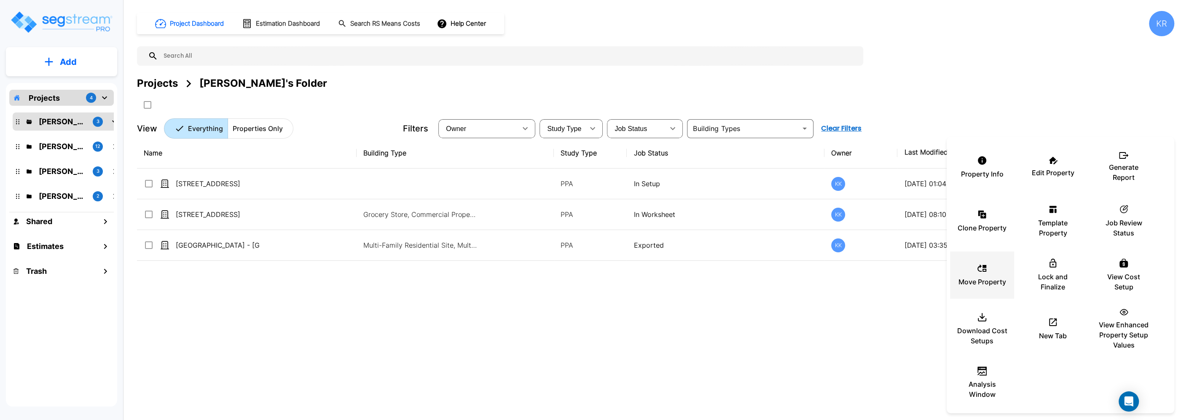
click at [978, 263] on div "Move Property" at bounding box center [982, 275] width 51 height 42
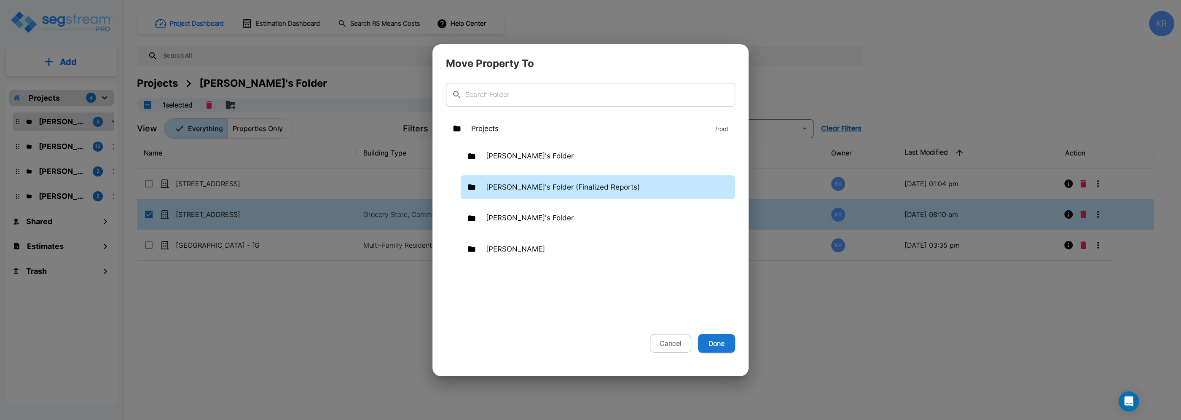
click at [521, 194] on div "[PERSON_NAME]'s Folder (Finalized Reports)" at bounding box center [598, 187] width 274 height 24
click at [718, 346] on button "Done" at bounding box center [716, 343] width 37 height 19
checkbox input "false"
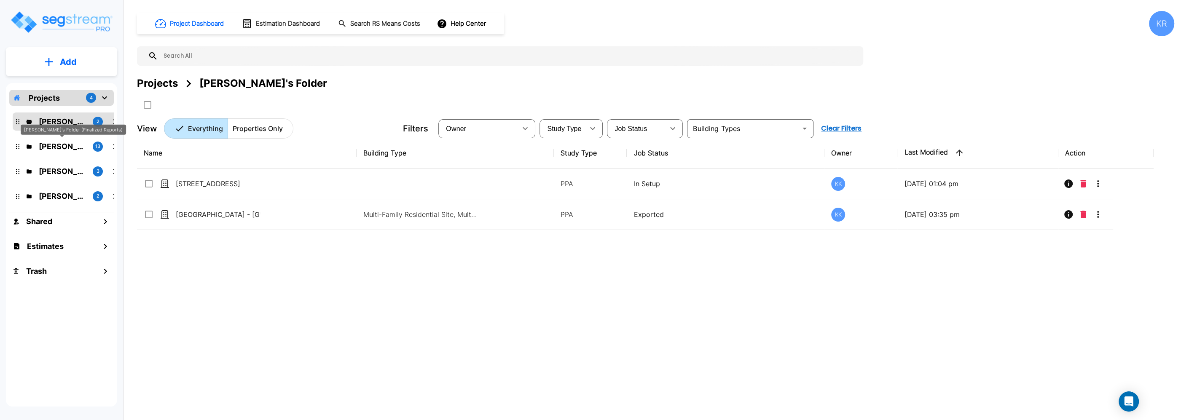
click at [43, 146] on p "[PERSON_NAME]'s Folder (Finalized Reports)" at bounding box center [62, 146] width 47 height 11
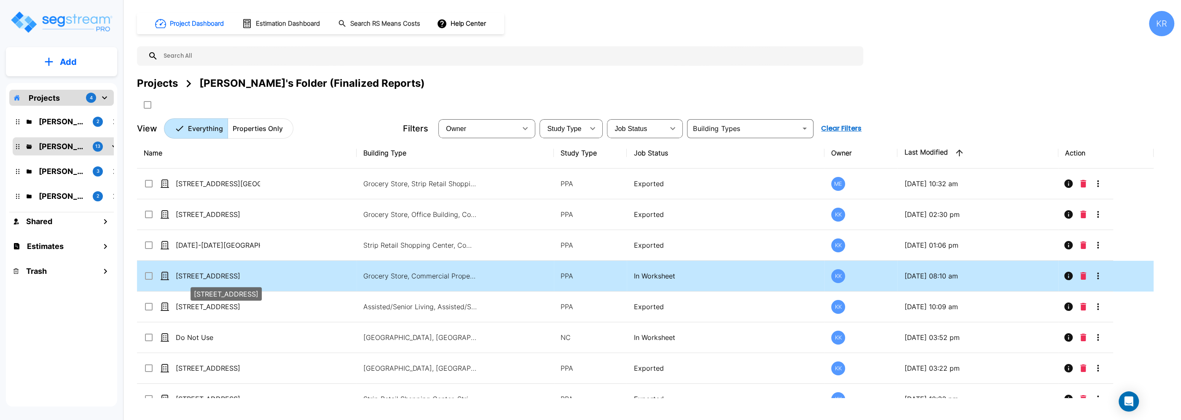
click at [183, 280] on p "[STREET_ADDRESS]" at bounding box center [218, 276] width 84 height 10
checkbox input "true"
click at [183, 280] on p "[STREET_ADDRESS]" at bounding box center [218, 276] width 84 height 10
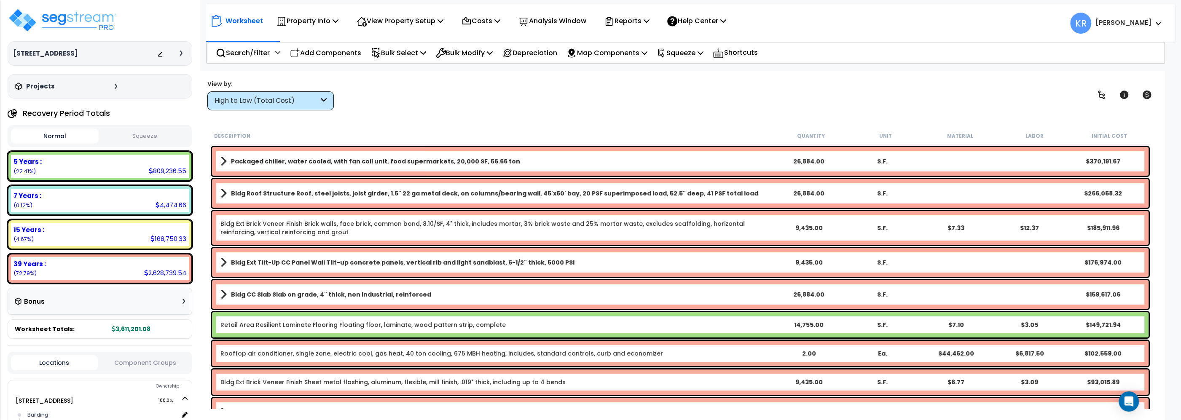
click at [282, 103] on div "High to Low (Total Cost)" at bounding box center [267, 101] width 104 height 10
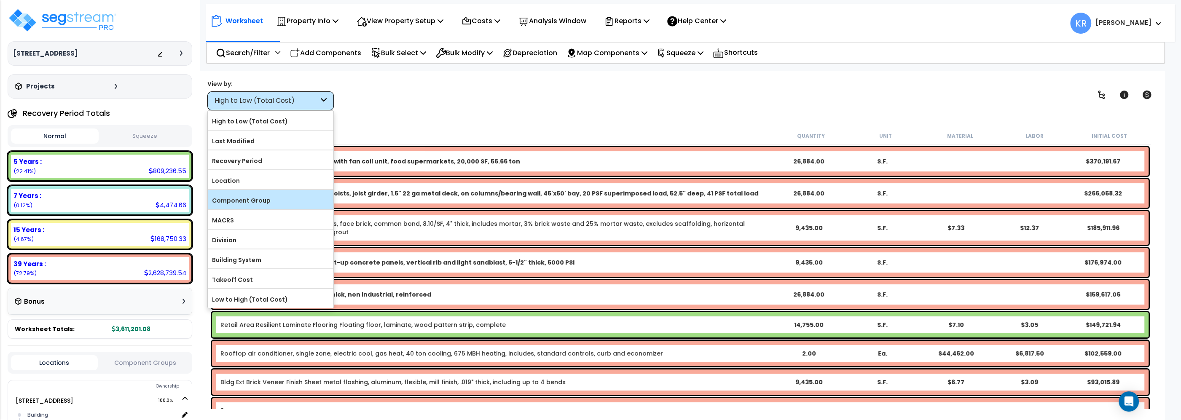
click at [249, 202] on label "Component Group" at bounding box center [271, 200] width 126 height 13
click at [0, 0] on input "Component Group" at bounding box center [0, 0] width 0 height 0
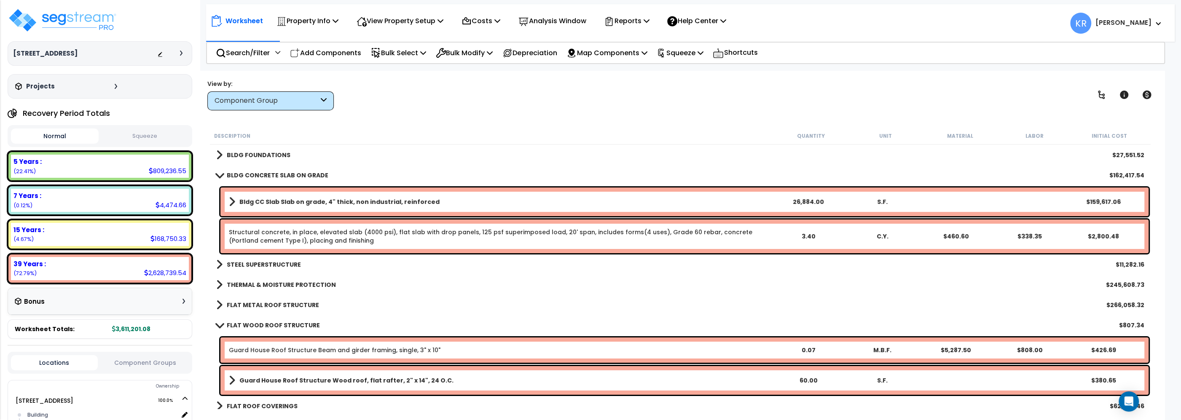
click at [229, 280] on link "THERMAL & MOISTURE PROTECTION" at bounding box center [276, 285] width 120 height 12
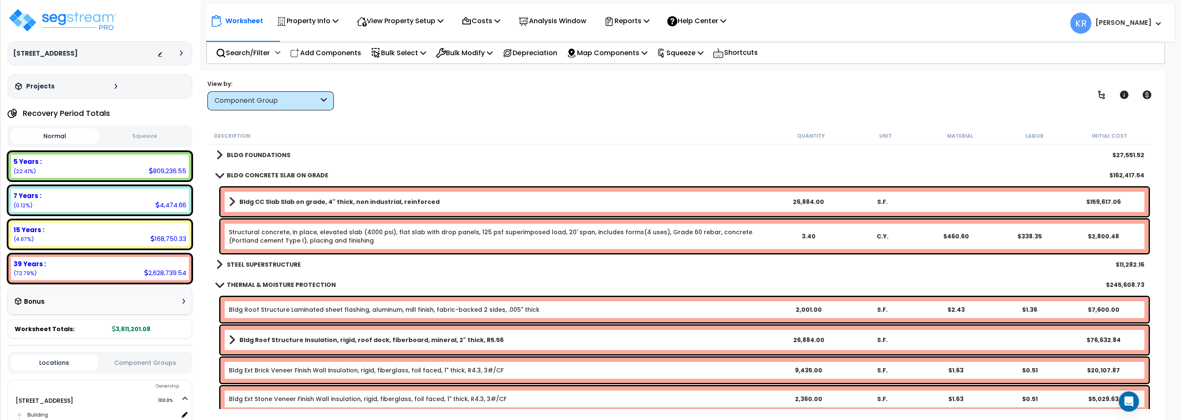
click at [230, 280] on link "THERMAL & MOISTURE PROTECTION" at bounding box center [276, 285] width 120 height 12
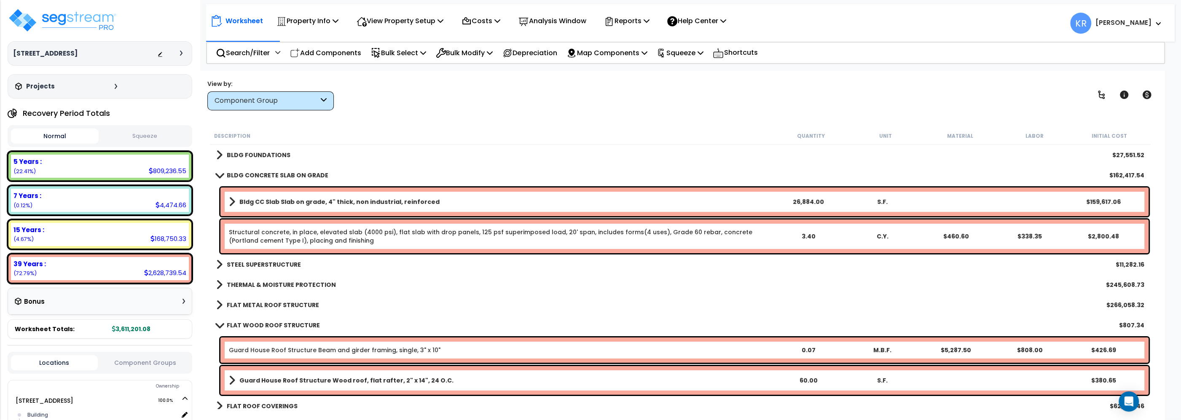
click at [238, 264] on b "STEEL SUPERSTRUCTURE" at bounding box center [264, 265] width 74 height 8
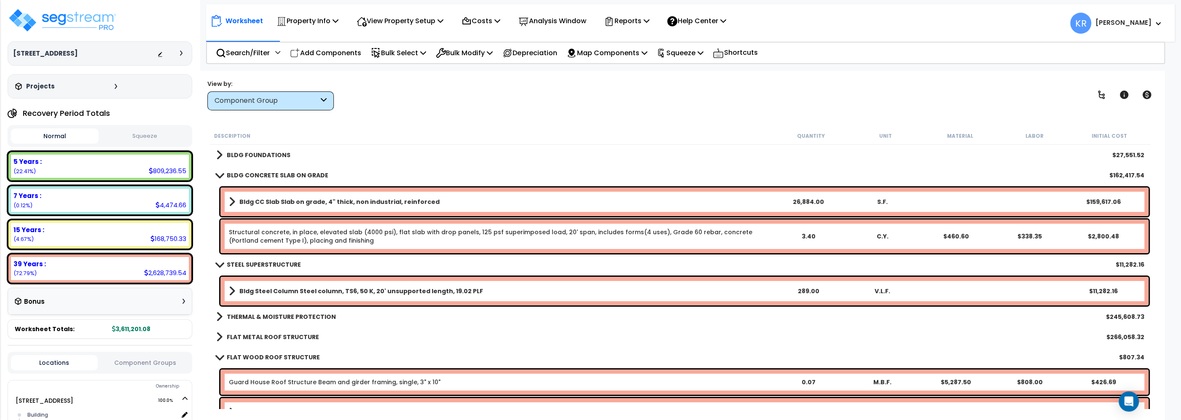
click at [238, 264] on b "STEEL SUPERSTRUCTURE" at bounding box center [264, 265] width 74 height 8
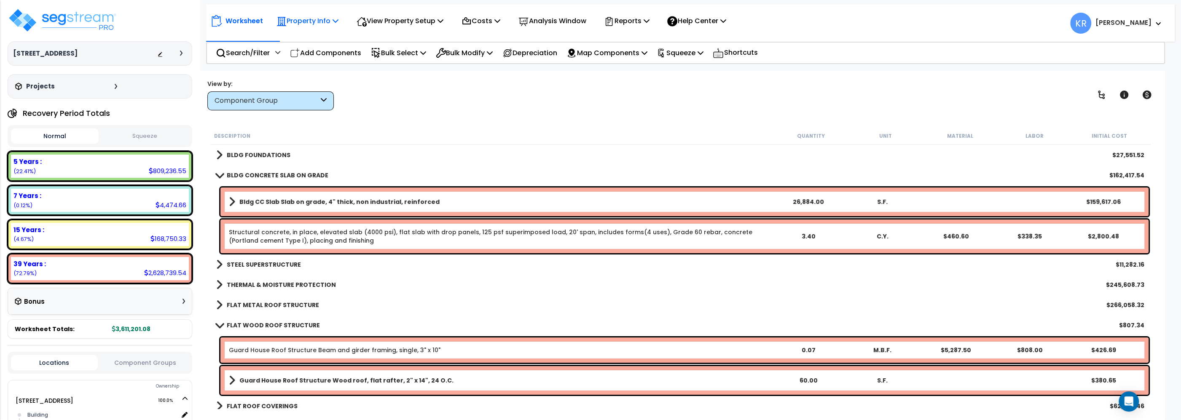
click at [311, 19] on p "Property Info" at bounding box center [308, 20] width 62 height 11
click at [301, 46] on link "Property Setup" at bounding box center [313, 40] width 83 height 17
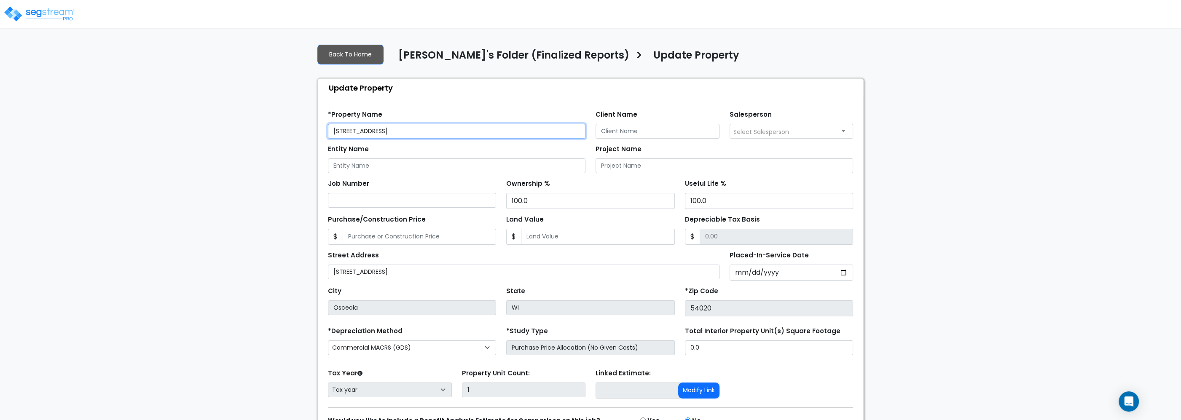
drag, startPoint x: 406, startPoint y: 129, endPoint x: 206, endPoint y: 115, distance: 200.8
click at [328, 124] on input "[STREET_ADDRESS]" at bounding box center [457, 131] width 258 height 15
paste input "in [GEOGRAPHIC_DATA]"
type input "[STREET_ADDRESS]"
drag, startPoint x: 389, startPoint y: 276, endPoint x: 257, endPoint y: 266, distance: 132.4
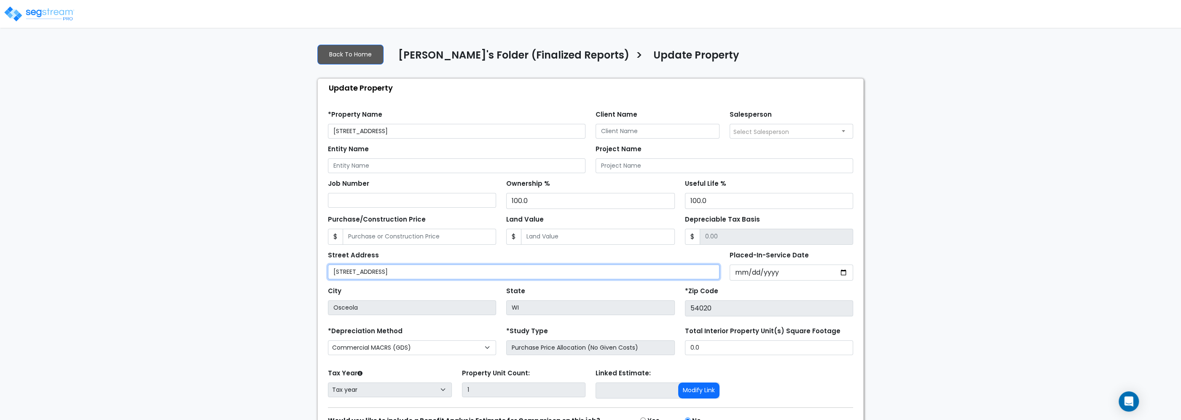
click at [328, 266] on input "[STREET_ADDRESS]" at bounding box center [524, 272] width 392 height 15
paste input "in [GEOGRAPHIC_DATA]"
type input "[STREET_ADDRESS]"
click at [366, 164] on input "Entity Name" at bounding box center [457, 166] width 258 height 15
paste input "NIL9 Osceola Real Estate, LLC"
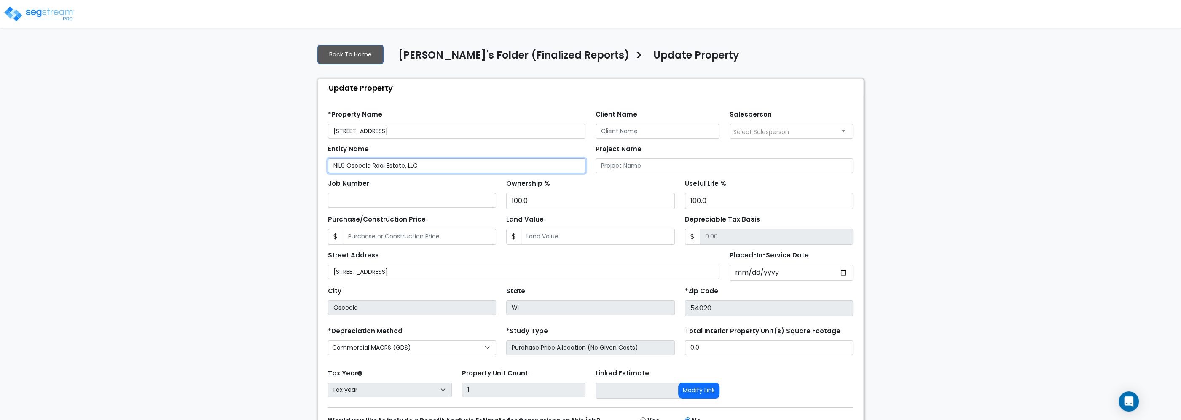
type input "NIL9 Osceola Real Estate, LLC"
click at [744, 134] on span "Select Salesperson" at bounding box center [762, 132] width 56 height 8
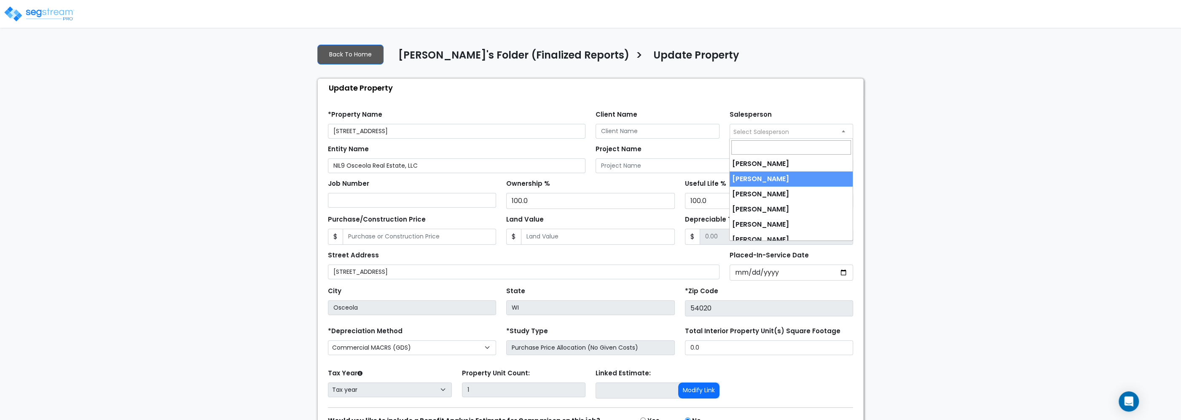
scroll to position [22, 0]
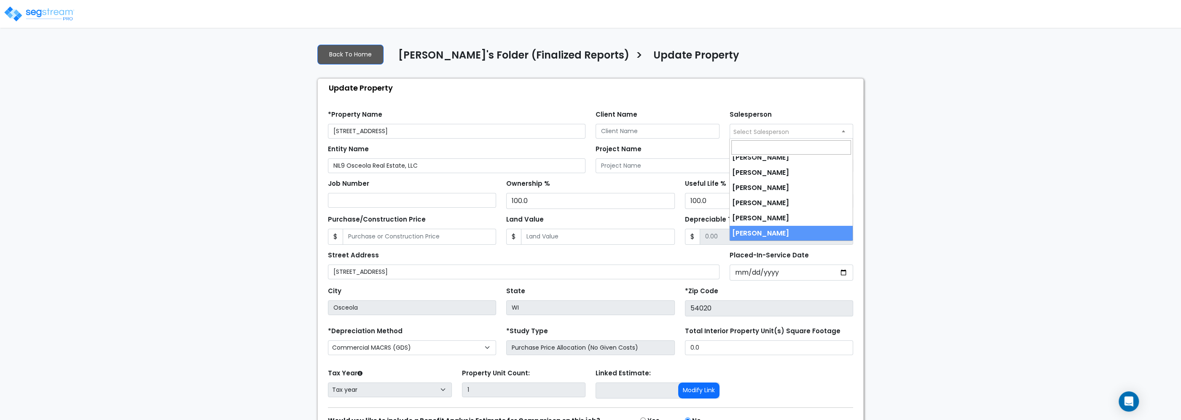
select select "245"
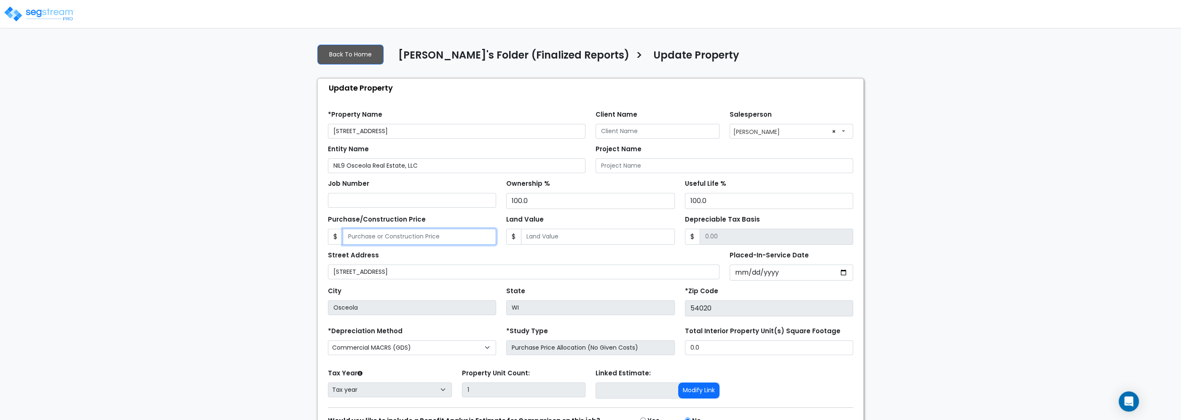
click at [404, 239] on input "Purchase/Construction Price" at bounding box center [419, 237] width 153 height 16
click at [376, 239] on input "Purchase/Construction Price" at bounding box center [419, 237] width 153 height 16
type input "2,433,000"
click at [733, 239] on input "Depreciable Tax Basis" at bounding box center [776, 237] width 153 height 16
click at [737, 277] on input "Placed-In-Service Date" at bounding box center [792, 273] width 124 height 16
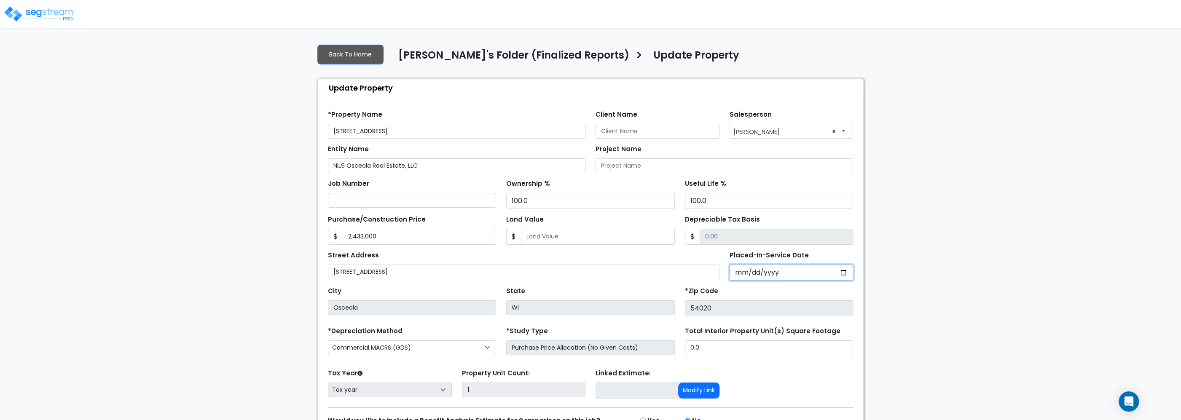
type input "2024-08-15"
select select "2024"
click at [694, 267] on input "[STREET_ADDRESS]" at bounding box center [524, 272] width 392 height 15
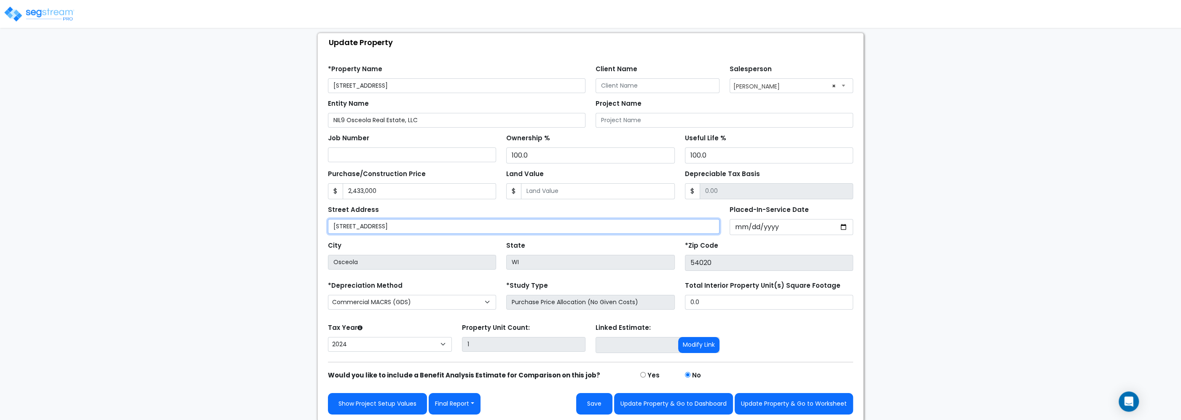
scroll to position [49, 0]
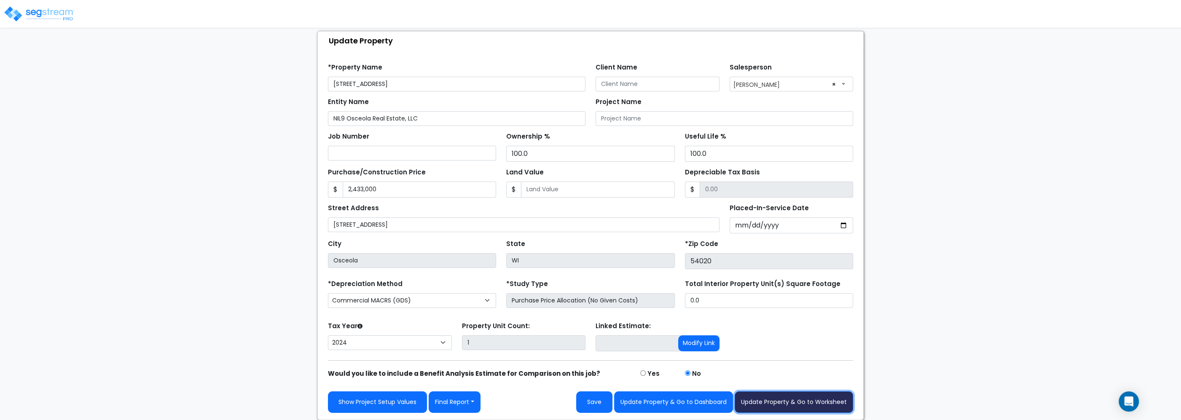
click at [802, 402] on button "Update Property & Go to Worksheet" at bounding box center [794, 403] width 118 height 22
type input "2433000"
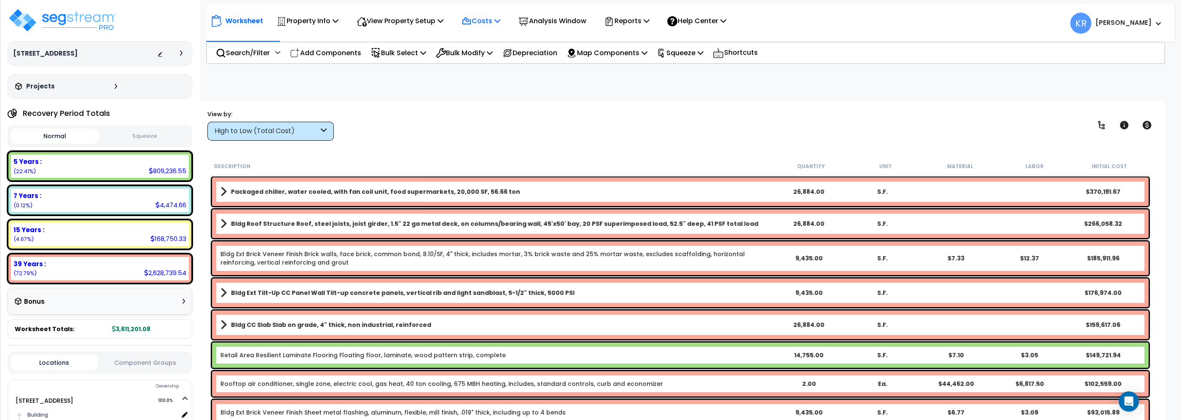
click at [483, 22] on p "Costs" at bounding box center [481, 20] width 39 height 11
click at [483, 38] on link "Indirect Costs" at bounding box center [498, 40] width 83 height 17
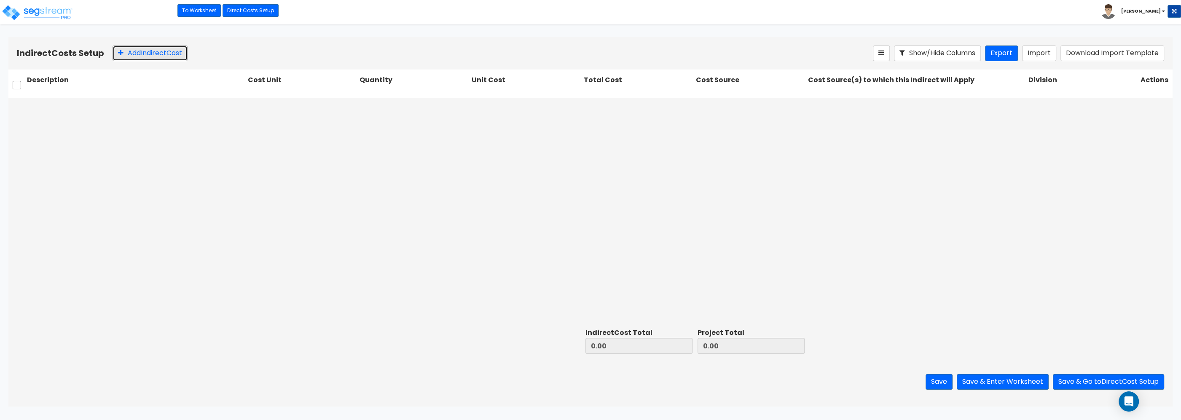
click at [145, 46] on button "Add Indirect Cost" at bounding box center [150, 54] width 75 height 16
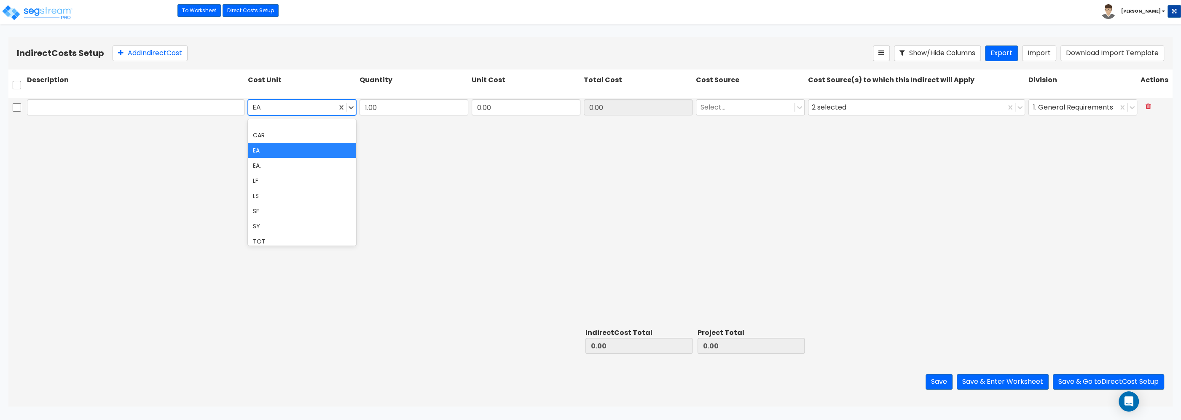
click at [277, 108] on div at bounding box center [293, 107] width 81 height 11
click at [269, 194] on div "LS" at bounding box center [302, 195] width 109 height 15
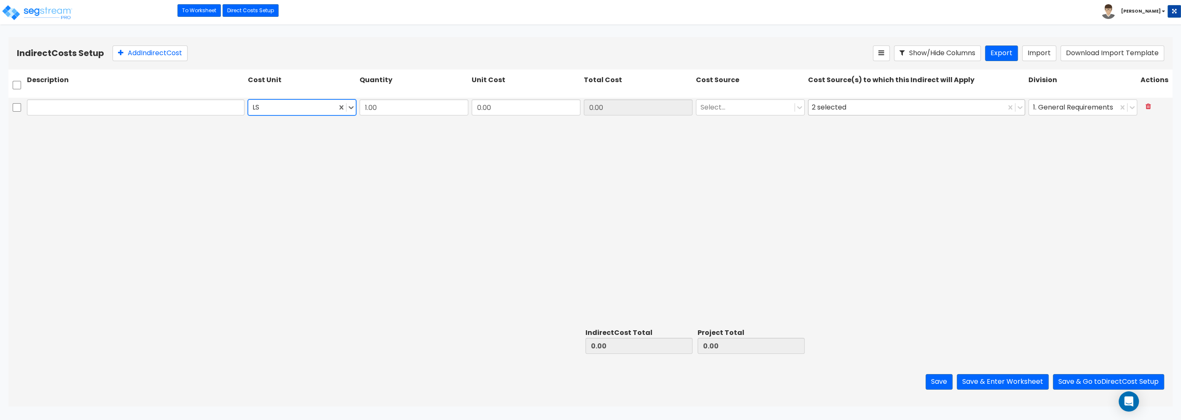
click at [828, 108] on div "2 selected" at bounding box center [831, 107] width 38 height 13
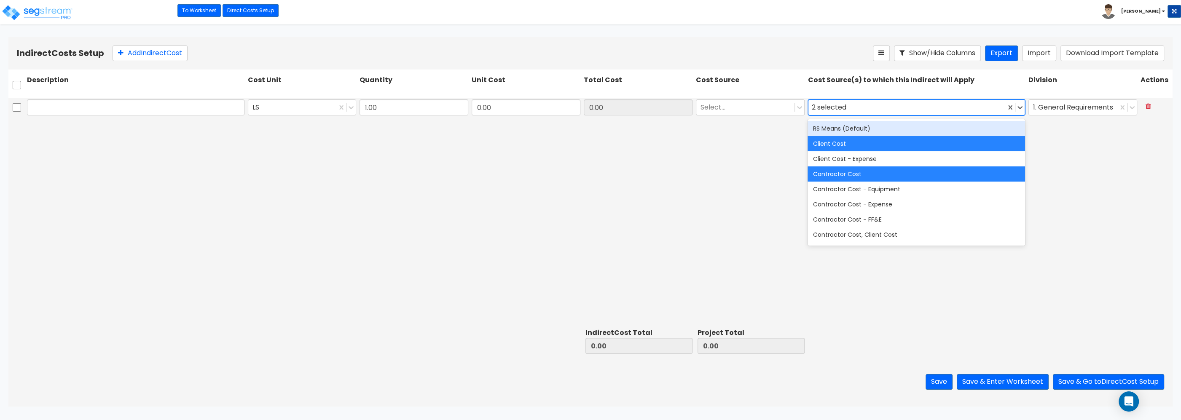
click at [831, 128] on div "RS Means (Default)" at bounding box center [917, 128] width 218 height 15
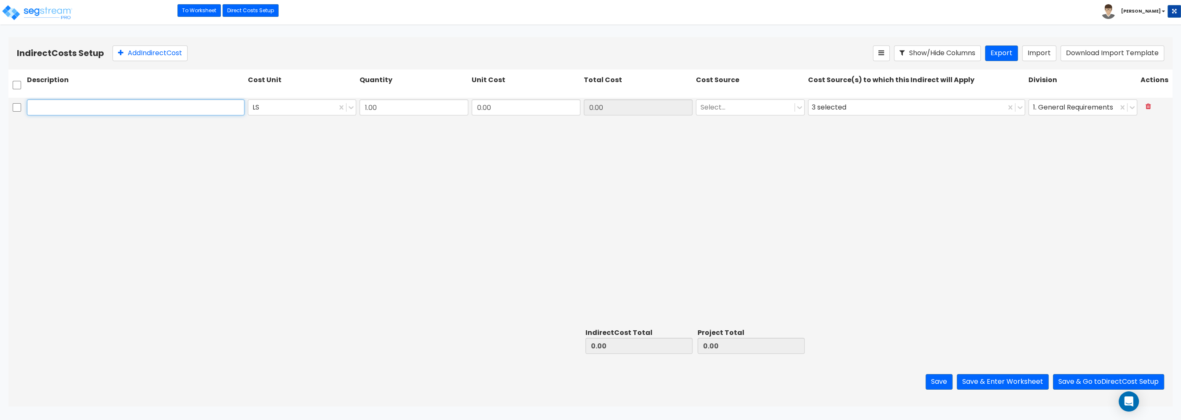
click at [88, 102] on input "text" at bounding box center [136, 108] width 218 height 16
paste input "Architect"
type input "Architect"
drag, startPoint x: 509, startPoint y: 108, endPoint x: 606, endPoint y: 111, distance: 96.6
click at [581, 111] on input "0.00" at bounding box center [526, 108] width 109 height 16
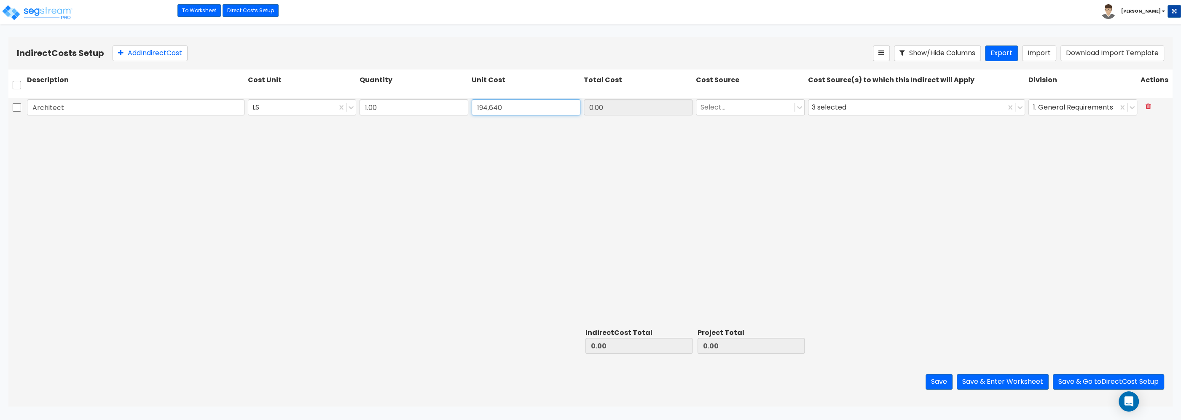
type input "194,640"
type input "194,640.00"
click at [161, 55] on button "Add Indirect Cost" at bounding box center [150, 54] width 75 height 16
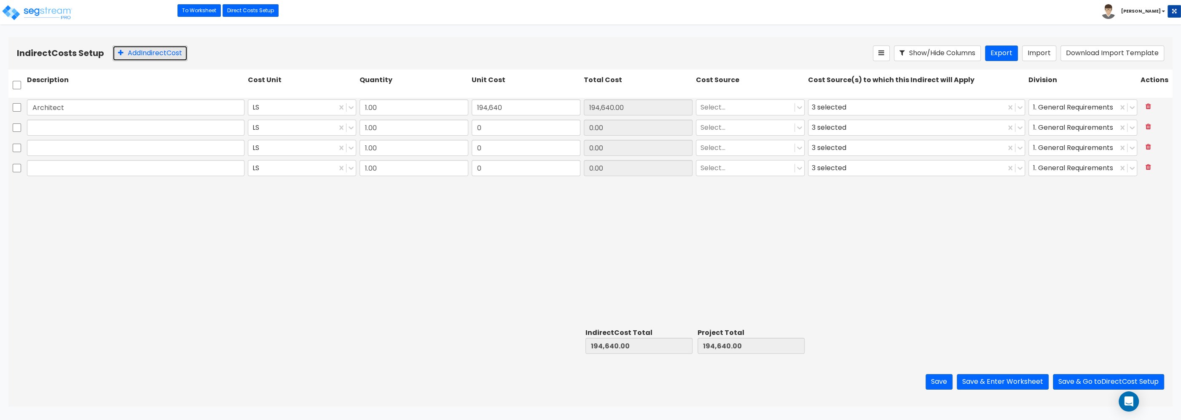
click at [161, 55] on button "Add Indirect Cost" at bounding box center [150, 54] width 75 height 16
click at [177, 126] on input "text" at bounding box center [136, 128] width 218 height 16
paste input "Engineering"
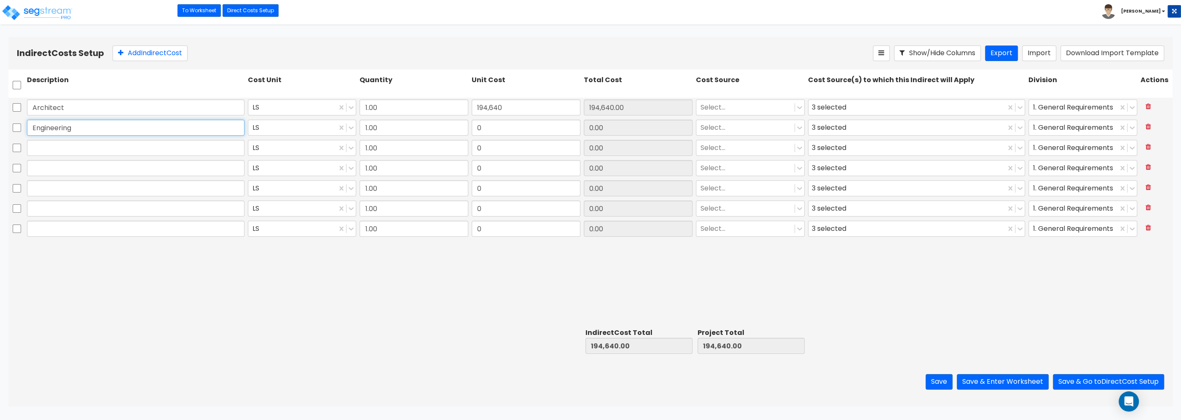
type input "Engineering"
click at [96, 150] on input "text" at bounding box center [136, 148] width 218 height 16
paste input "General Construction Manager"
type input "General Construction Manager"
click at [139, 166] on input "text" at bounding box center [136, 168] width 218 height 16
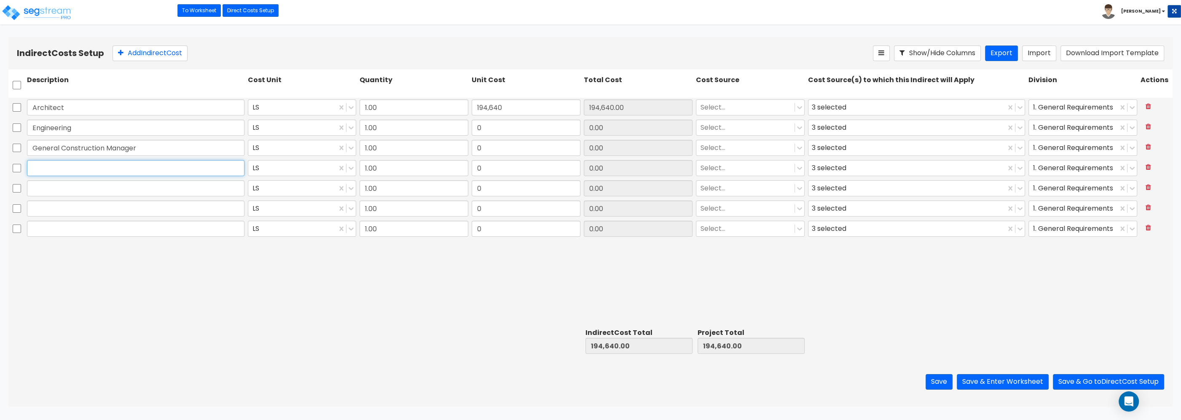
paste input "Overhead and Profit"
type input "Overhead and Profit"
click at [120, 186] on input "text" at bounding box center [136, 188] width 218 height 16
paste input "Bond"
type input "Bond"
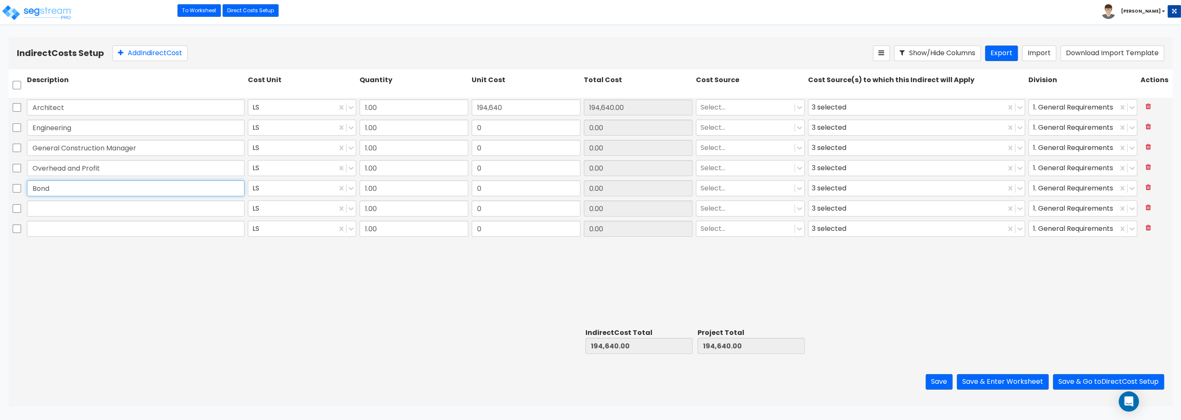
click at [161, 189] on input "Bond" at bounding box center [136, 188] width 218 height 16
click at [141, 212] on input "text" at bounding box center [136, 209] width 218 height 16
paste input "Permits"
type input "Permits"
click at [187, 231] on input "text" at bounding box center [136, 229] width 218 height 16
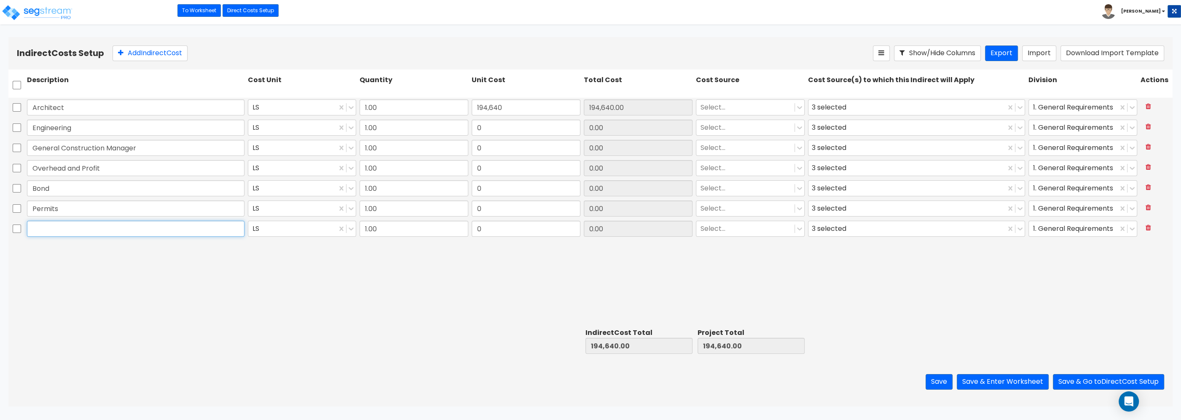
paste input "Other"
type input "Other"
drag, startPoint x: 508, startPoint y: 130, endPoint x: 434, endPoint y: 128, distance: 73.4
click at [472, 128] on input "0" at bounding box center [526, 128] width 109 height 16
type input "60,825"
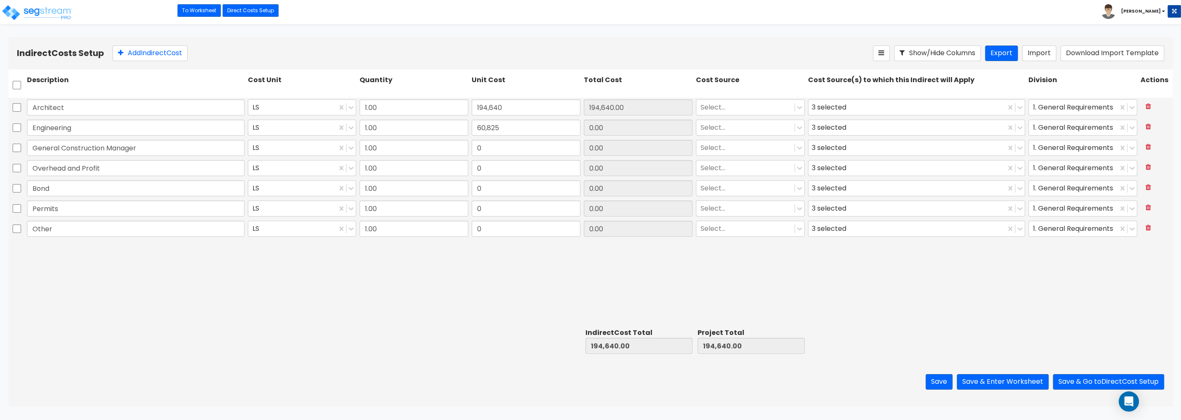
type input "60,825.00"
click at [722, 108] on div at bounding box center [746, 107] width 90 height 11
click at [726, 132] on div "RS Means (Default)" at bounding box center [750, 128] width 109 height 15
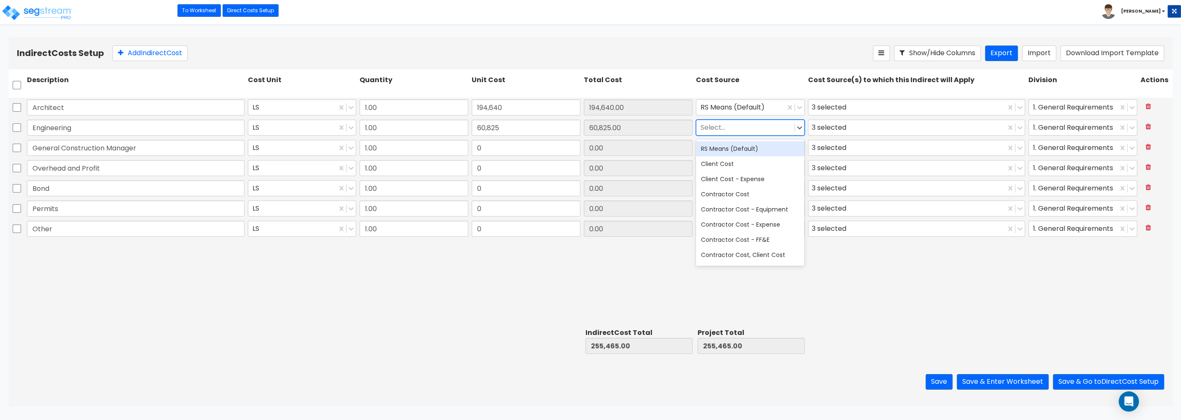
click at [726, 132] on div at bounding box center [746, 127] width 90 height 11
click at [726, 156] on div "RS Means (Default)" at bounding box center [750, 148] width 109 height 15
click at [728, 147] on div at bounding box center [746, 148] width 90 height 11
click at [726, 165] on div "RS Means (Default)" at bounding box center [750, 168] width 109 height 15
click at [727, 160] on div "Select..." at bounding box center [750, 168] width 112 height 19
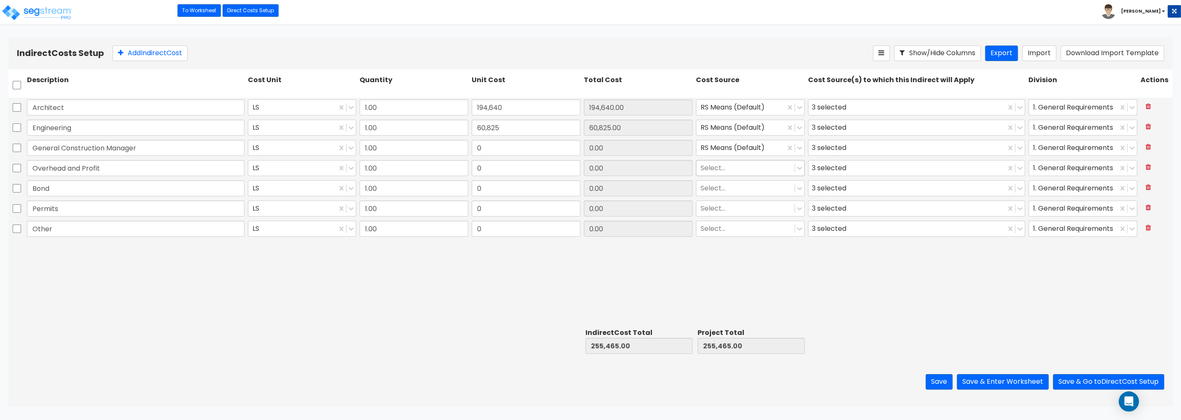
click at [726, 171] on div at bounding box center [746, 168] width 90 height 11
click at [726, 189] on div "RS Means (Default)" at bounding box center [750, 189] width 109 height 15
click at [726, 189] on div at bounding box center [746, 188] width 90 height 11
click at [726, 210] on div "RS Means (Default)" at bounding box center [750, 209] width 109 height 15
click at [726, 210] on div at bounding box center [746, 208] width 90 height 11
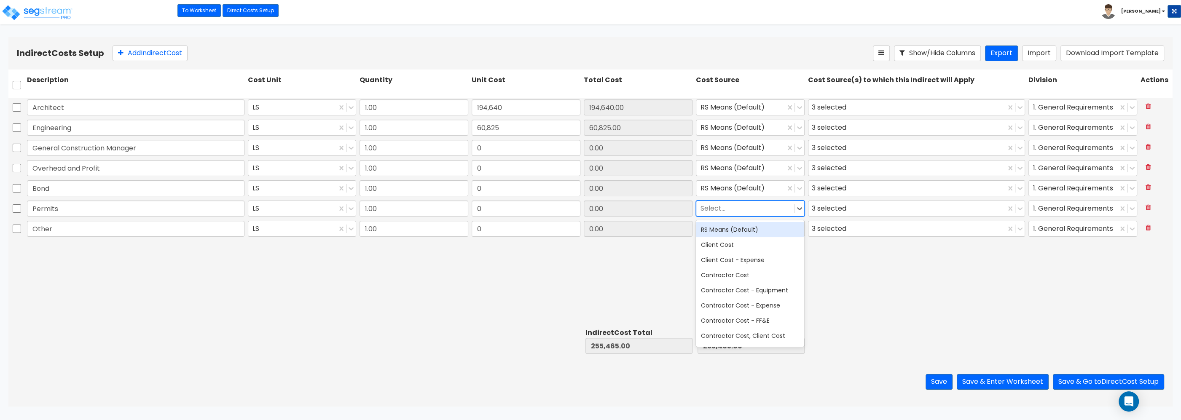
click at [723, 233] on div "RS Means (Default)" at bounding box center [750, 229] width 109 height 15
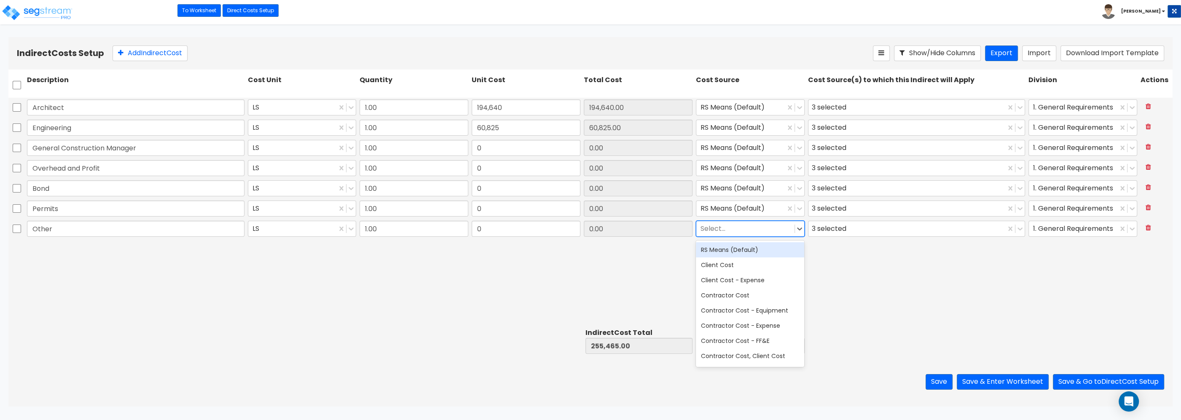
click at [724, 229] on div at bounding box center [746, 228] width 90 height 11
click at [726, 251] on div "RS Means (Default)" at bounding box center [750, 249] width 109 height 15
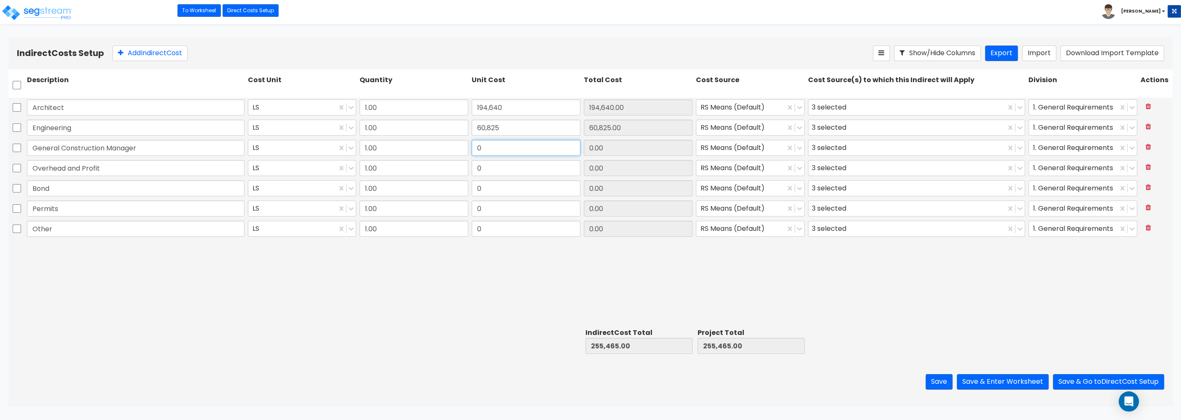
drag, startPoint x: 488, startPoint y: 144, endPoint x: 628, endPoint y: 158, distance: 140.2
click at [581, 156] on input "0" at bounding box center [526, 148] width 109 height 16
type input "48,660"
type input "48,660.00"
drag, startPoint x: 488, startPoint y: 173, endPoint x: 449, endPoint y: 168, distance: 39.5
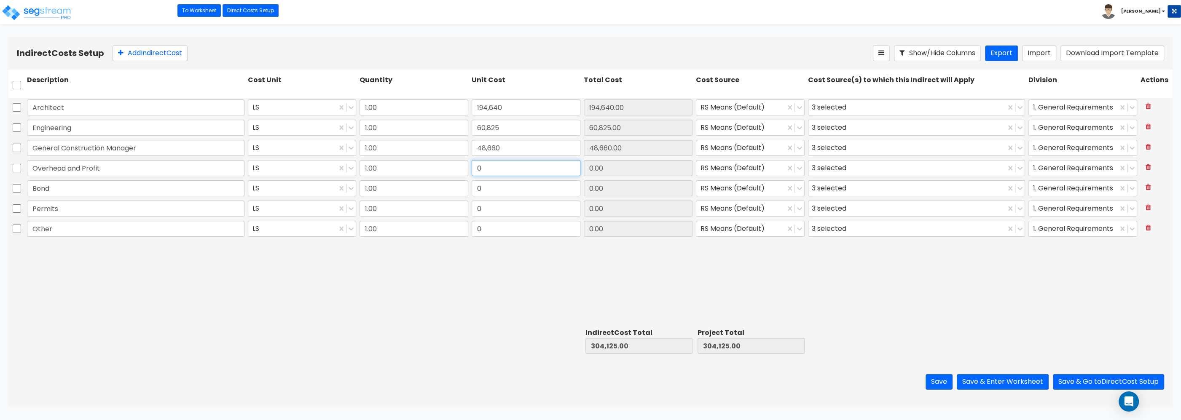
click at [472, 168] on input "0" at bounding box center [526, 168] width 109 height 16
type input "121,650"
type input "121,650.00"
drag, startPoint x: 485, startPoint y: 193, endPoint x: 498, endPoint y: 187, distance: 14.1
click at [498, 187] on input "0" at bounding box center [526, 188] width 109 height 16
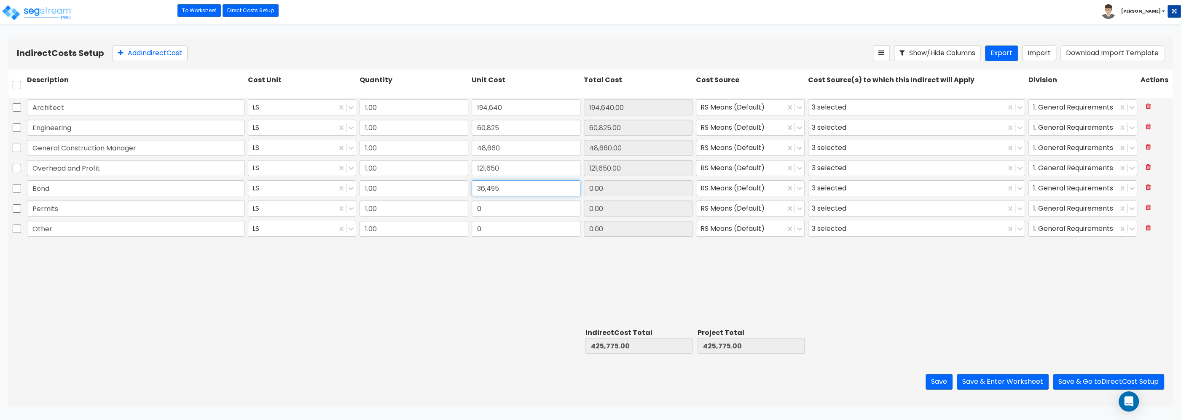
type input "36,495"
type input "36,495.00"
drag, startPoint x: 501, startPoint y: 209, endPoint x: 572, endPoint y: 223, distance: 71.9
click at [572, 217] on input "0" at bounding box center [526, 209] width 109 height 16
click at [491, 215] on input "36,495" at bounding box center [526, 209] width 109 height 16
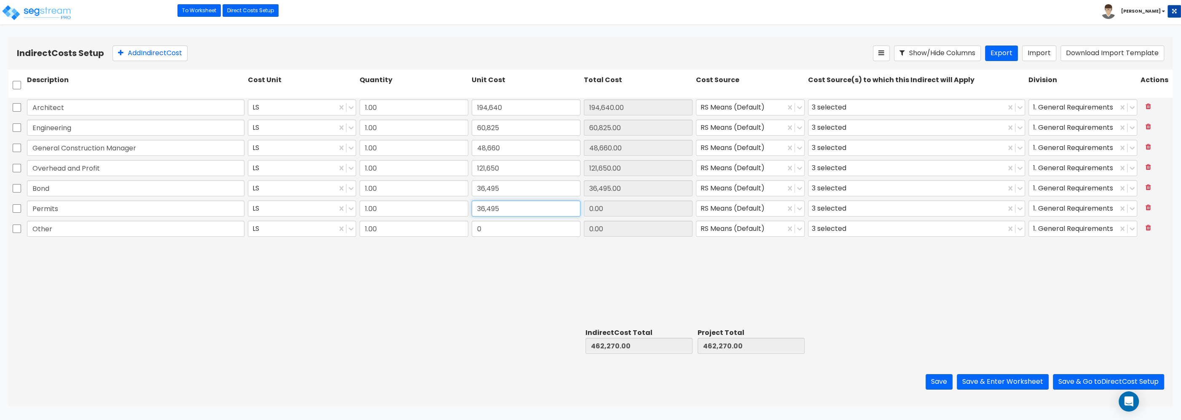
type input "36,495"
type input "36,495.00"
drag, startPoint x: 479, startPoint y: 237, endPoint x: 482, endPoint y: 233, distance: 4.5
click at [482, 233] on input "0" at bounding box center [526, 229] width 109 height 16
type input "24,330"
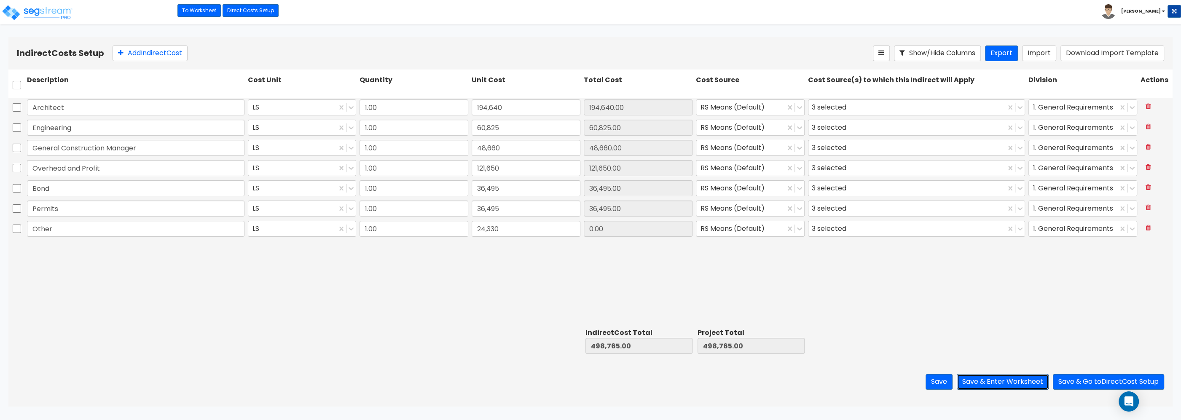
type input "24,330.00"
click at [1025, 380] on button "Save & Enter Worksheet" at bounding box center [1003, 382] width 92 height 16
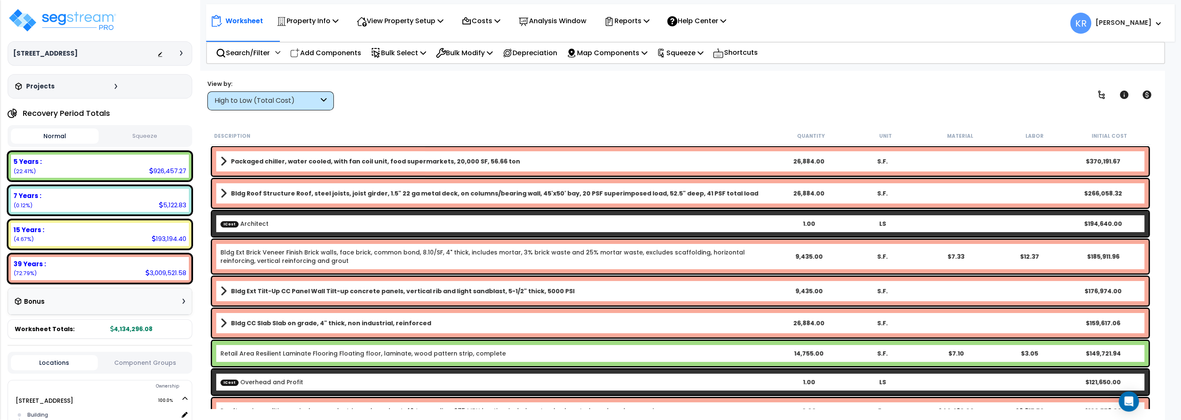
click at [256, 98] on div "High to Low (Total Cost)" at bounding box center [267, 101] width 104 height 10
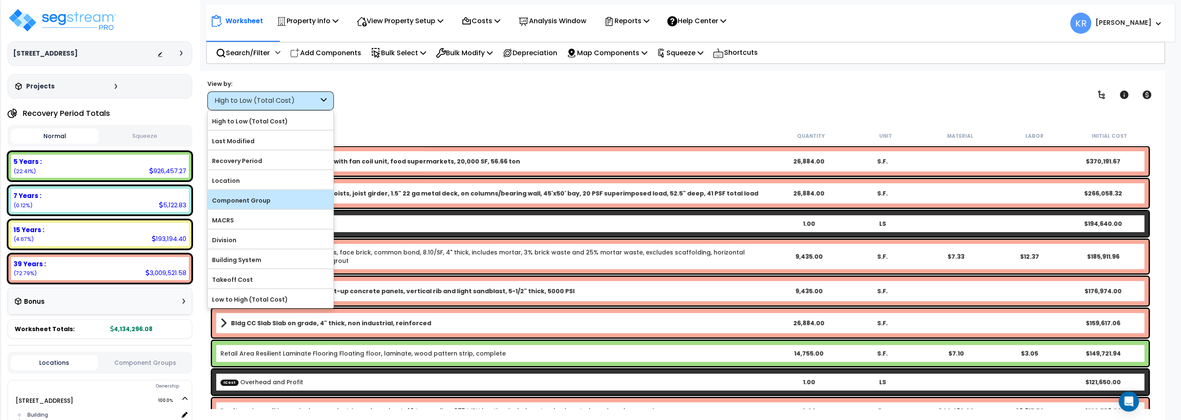
click at [258, 195] on label "Component Group" at bounding box center [271, 200] width 126 height 13
click at [0, 0] on input "Component Group" at bounding box center [0, 0] width 0 height 0
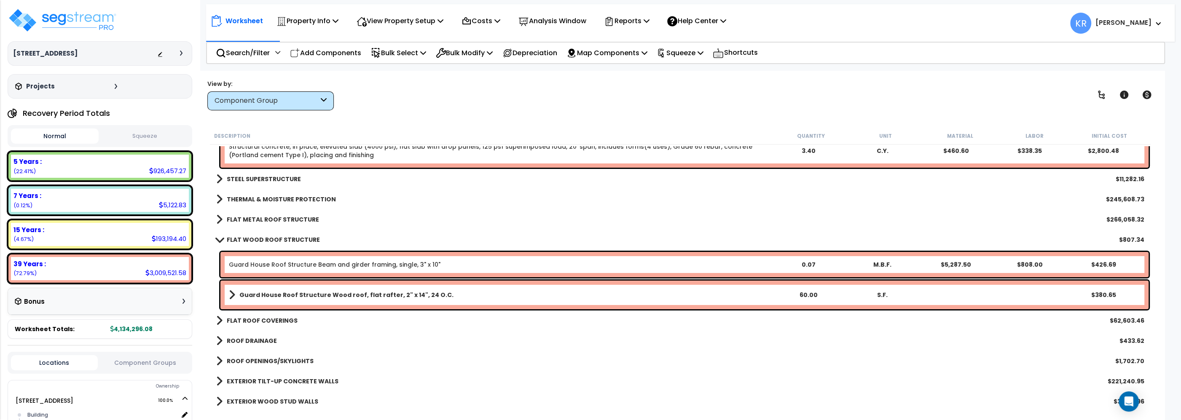
scroll to position [96, 0]
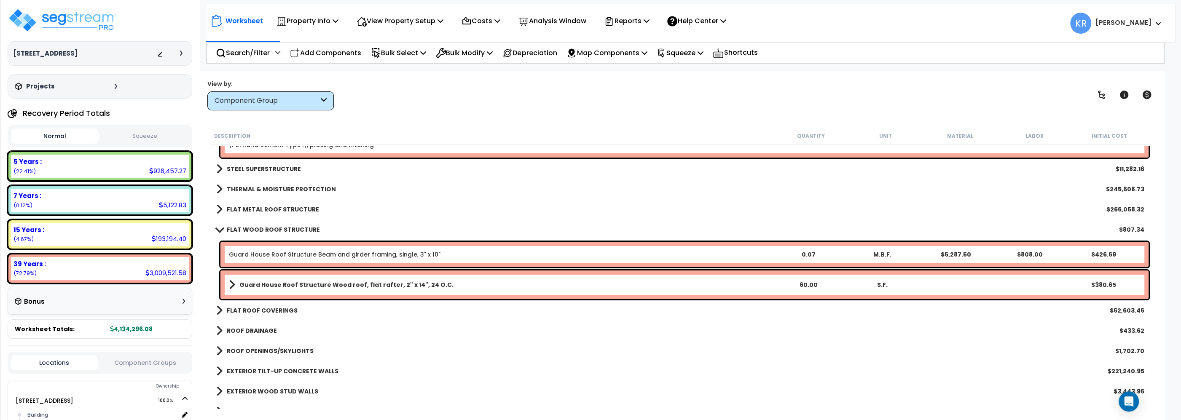
click at [290, 253] on link "Guard House Roof Structure Beam and girder framing, single, 3" x 10"" at bounding box center [335, 254] width 212 height 8
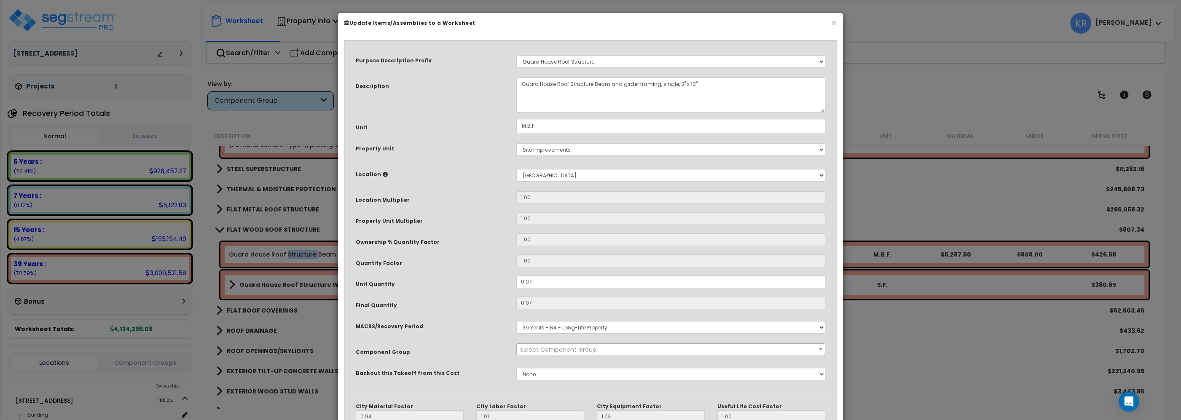
select select "56850"
drag, startPoint x: 554, startPoint y: 84, endPoint x: 493, endPoint y: 80, distance: 60.9
click at [516, 80] on textarea "Guard House Roof Structure Beam and girder framing, single, 3" x 10"" at bounding box center [670, 95] width 309 height 35
click at [516, 55] on select "Select A/V System A/V System Equipment A/V System Equipment Electric A/V System…" at bounding box center [670, 61] width 309 height 13
select select
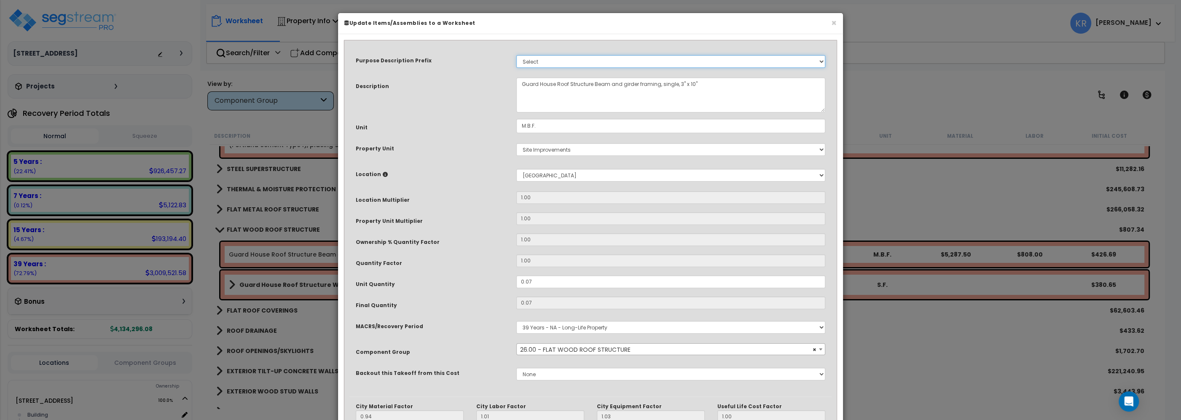
click option "Select" at bounding box center [0, 0] width 0 height 0
click at [521, 84] on textarea "Guard House Roof Structure Beam and girder framing, single, 3" x 10"" at bounding box center [670, 95] width 309 height 35
drag, startPoint x: 578, startPoint y: 85, endPoint x: 458, endPoint y: 77, distance: 120.5
click at [516, 78] on textarea "Guard House Roof Structure Beam and girder framing, single, 3" x 10"" at bounding box center [670, 95] width 309 height 35
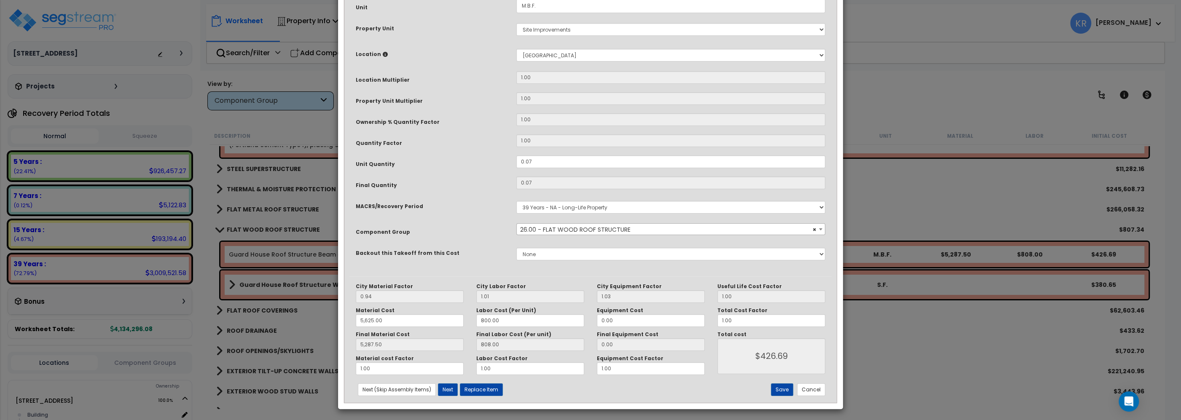
scroll to position [122, 0]
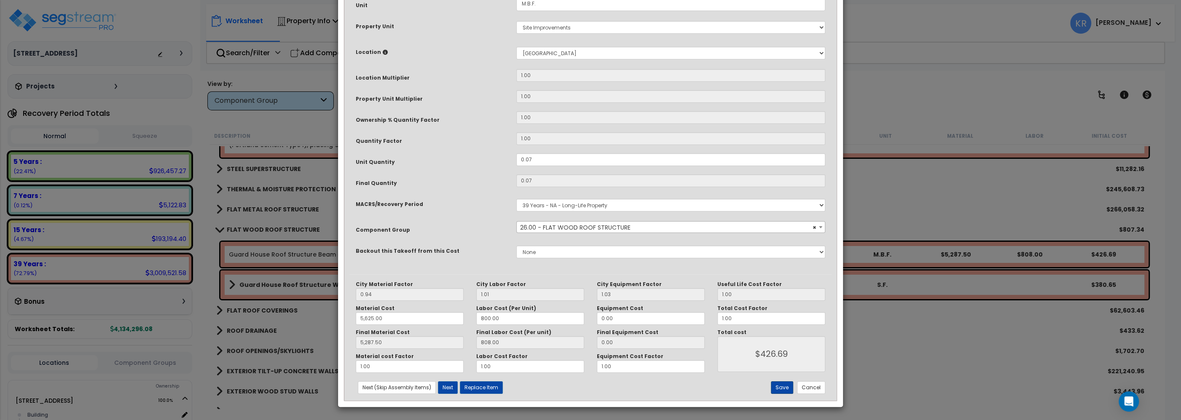
type textarea "Fundraising brat stand Roof Structure Beam and girder framing, single, 3" x 10""
click at [784, 388] on button "Save" at bounding box center [782, 388] width 22 height 13
type input "5625.00"
type input "5287.50"
type input "426.69"
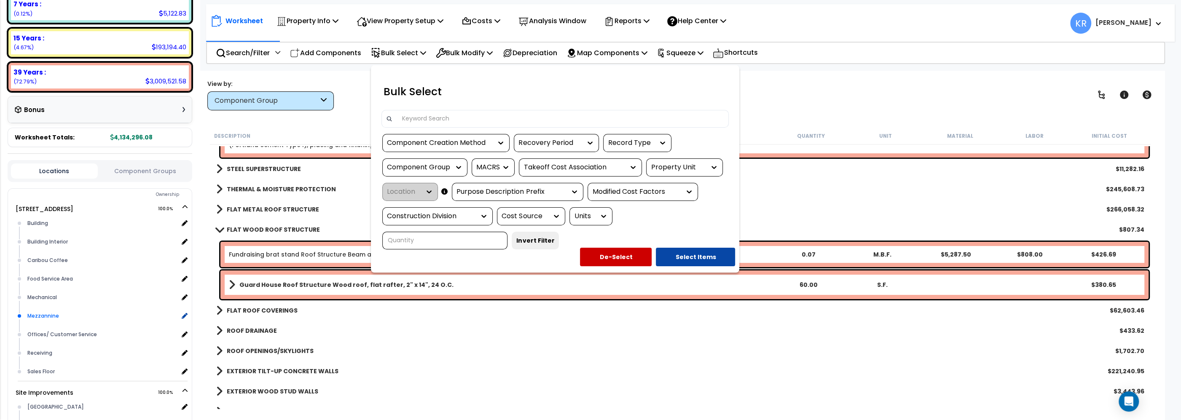
scroll to position [288, 0]
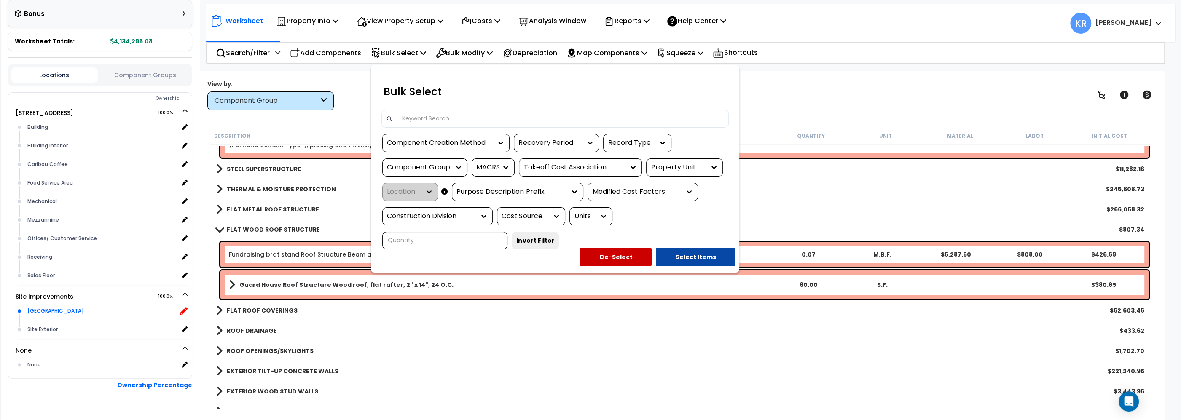
click at [181, 307] on icon at bounding box center [184, 311] width 8 height 8
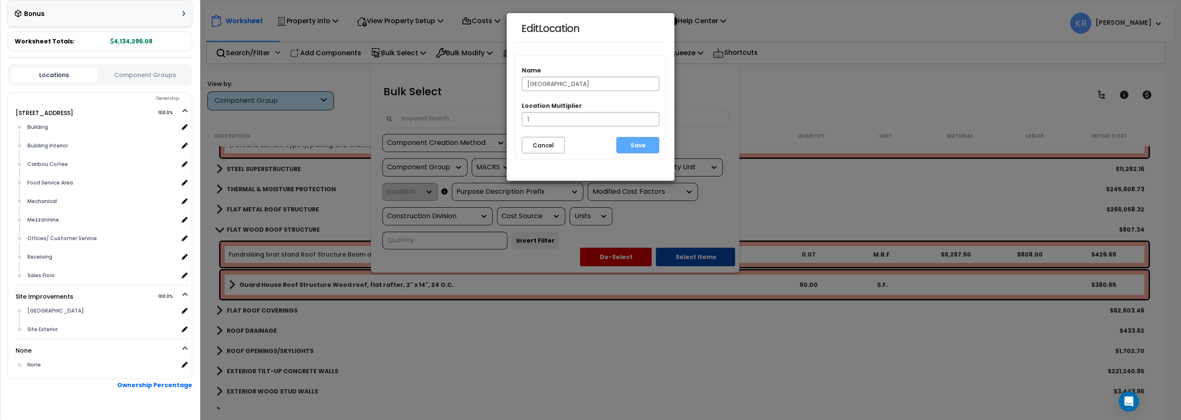
drag, startPoint x: 565, startPoint y: 85, endPoint x: 437, endPoint y: 83, distance: 128.2
click at [522, 83] on input "Guard House Building" at bounding box center [590, 84] width 137 height 14
type input "Fundraising [GEOGRAPHIC_DATA]"
click at [627, 146] on button "Save" at bounding box center [637, 145] width 43 height 16
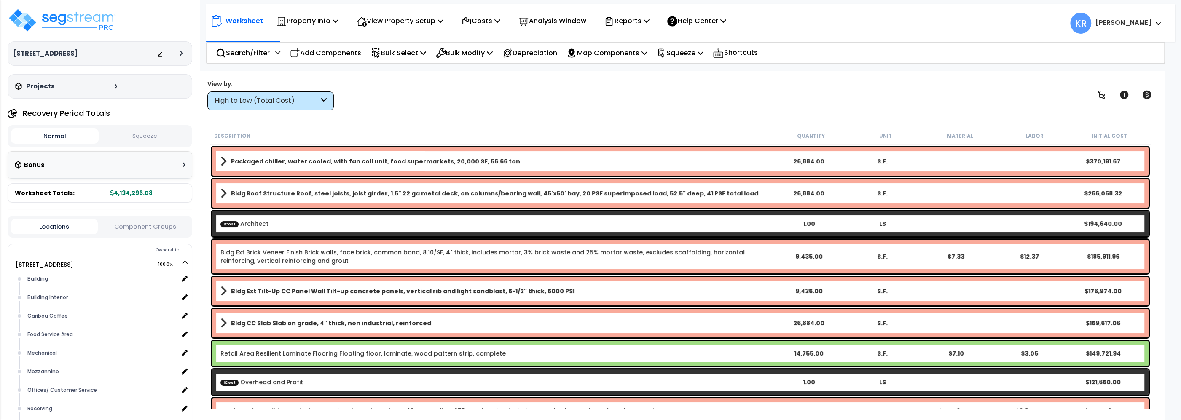
scroll to position [170, 0]
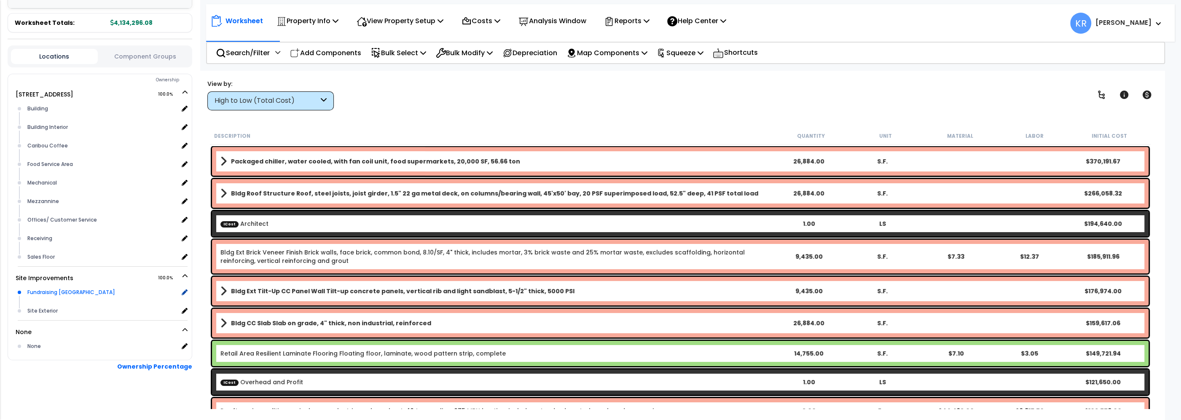
click at [73, 174] on div "Food Service Area x 1" at bounding box center [106, 164] width 162 height 19
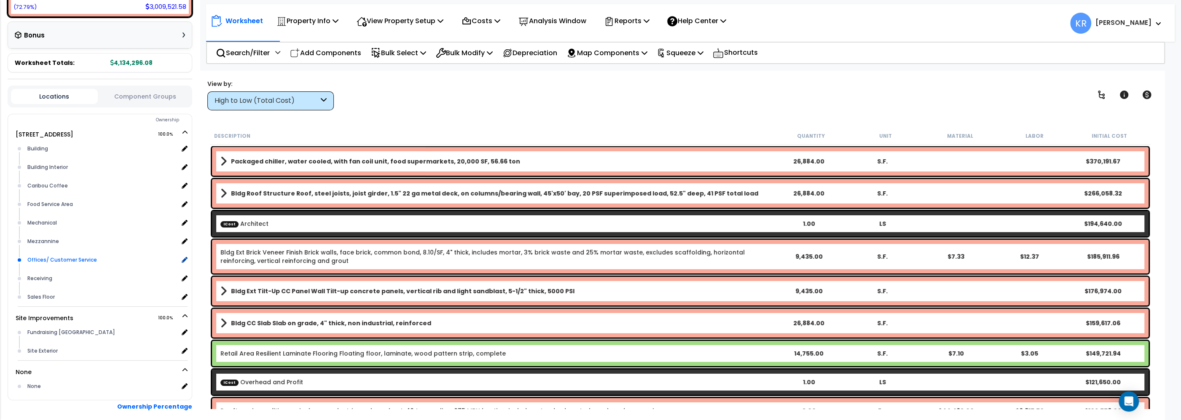
scroll to position [304, 0]
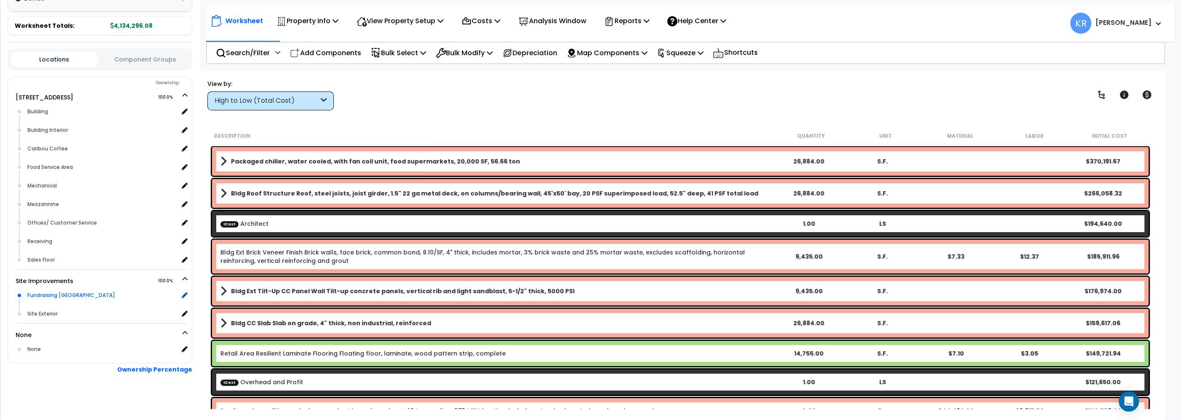
click at [80, 294] on div "Fundraising [GEOGRAPHIC_DATA]" at bounding box center [101, 296] width 153 height 10
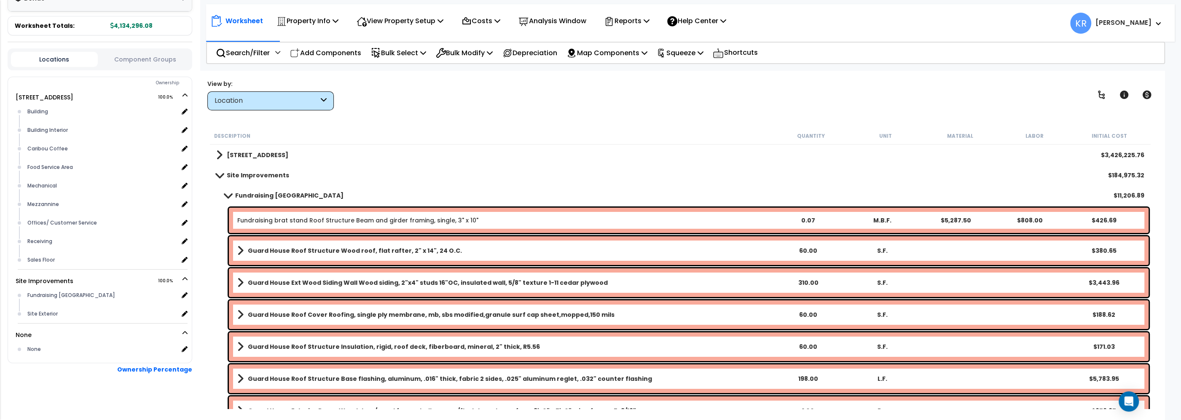
scroll to position [48, 0]
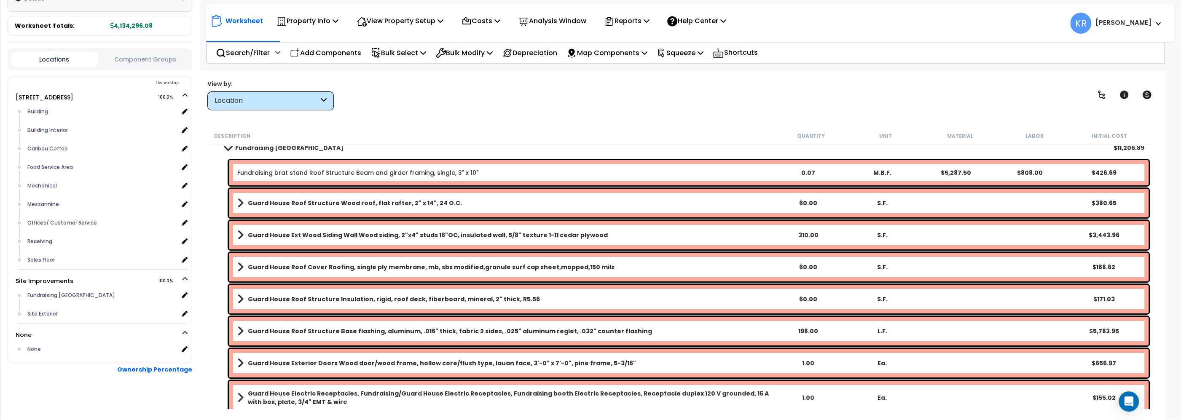
click at [299, 165] on div "Fundraising brat stand Roof Structure Beam and girder framing, single, 3" x 10"…" at bounding box center [689, 172] width 920 height 25
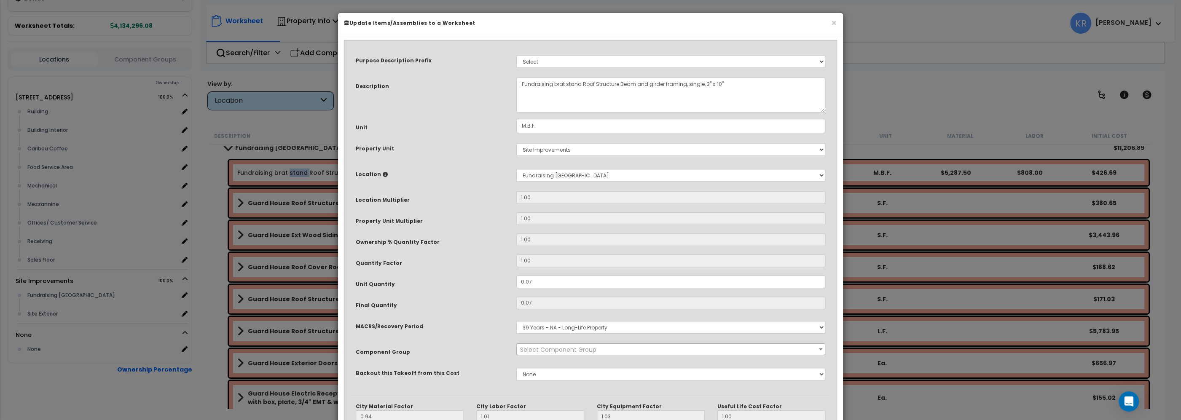
select select "56850"
click at [578, 83] on textarea "Fundraising brat stand Roof Structure Beam and girder framing, single, 3" x 10"" at bounding box center [670, 95] width 309 height 35
drag, startPoint x: 582, startPoint y: 84, endPoint x: 325, endPoint y: 67, distance: 257.3
click at [516, 78] on textarea "Fundraising brat stand Roof Structure Beam and girder framing, single, 3" x 10"" at bounding box center [670, 95] width 309 height 35
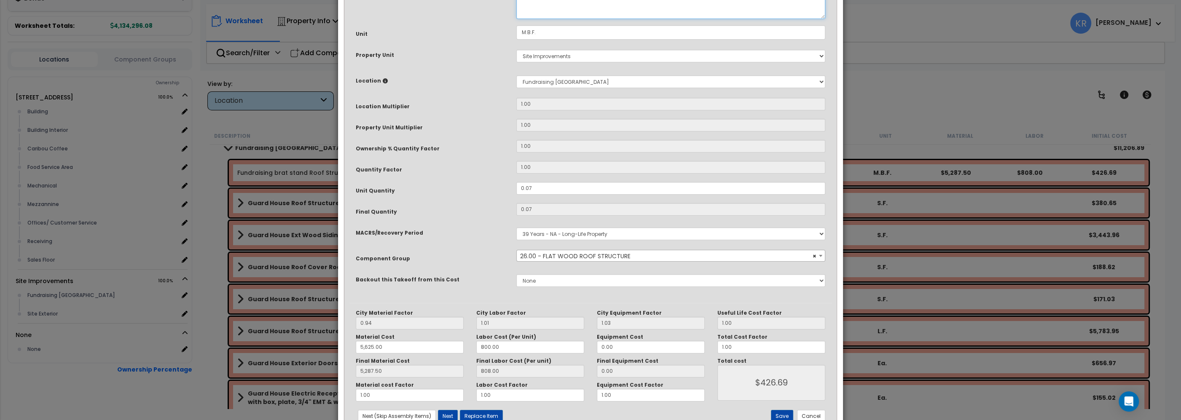
scroll to position [122, 0]
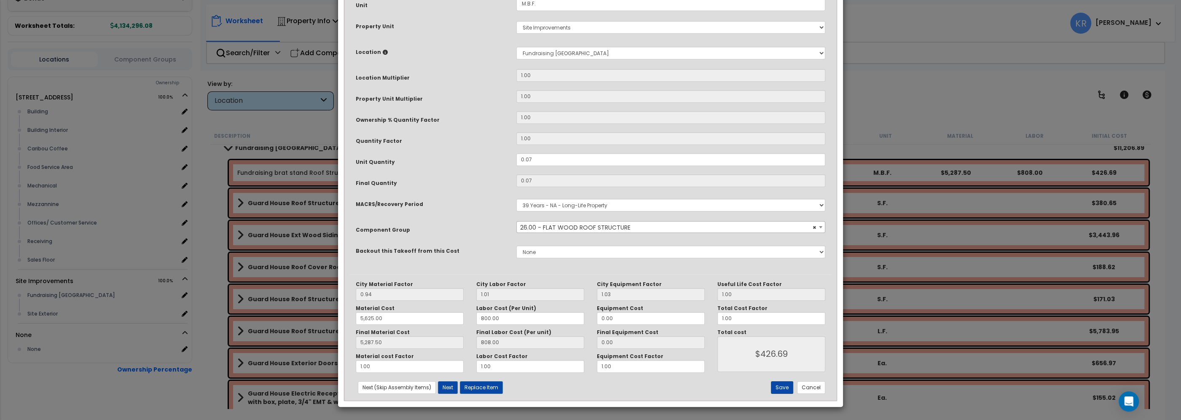
type textarea "Fundraising brat stand, Roof Structure Beam and girder framing, single, 3" x 10""
click at [780, 385] on button "Save" at bounding box center [782, 388] width 22 height 13
type input "5625.00"
type input "5287.50"
type input "426.69"
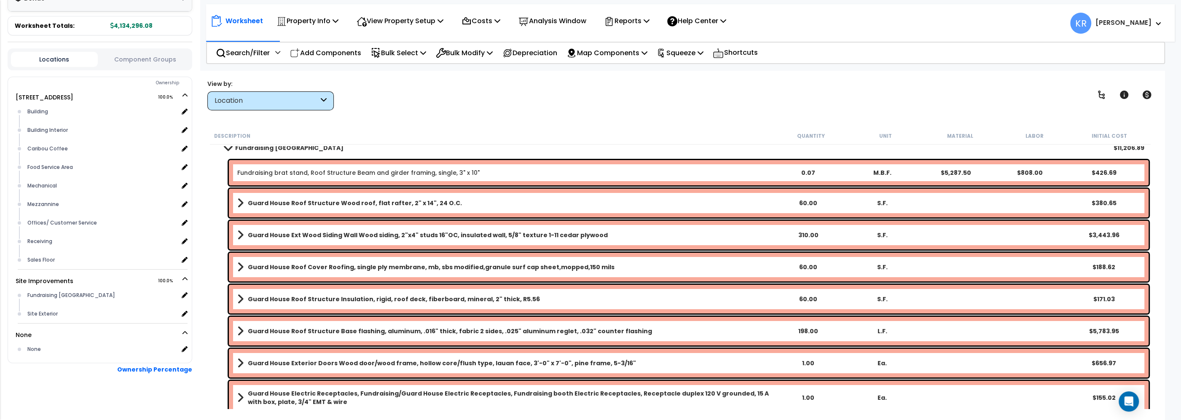
click at [304, 203] on b "Guard House Roof Structure Wood roof, flat rafter, 2" x 14", 24 O.C." at bounding box center [355, 203] width 214 height 8
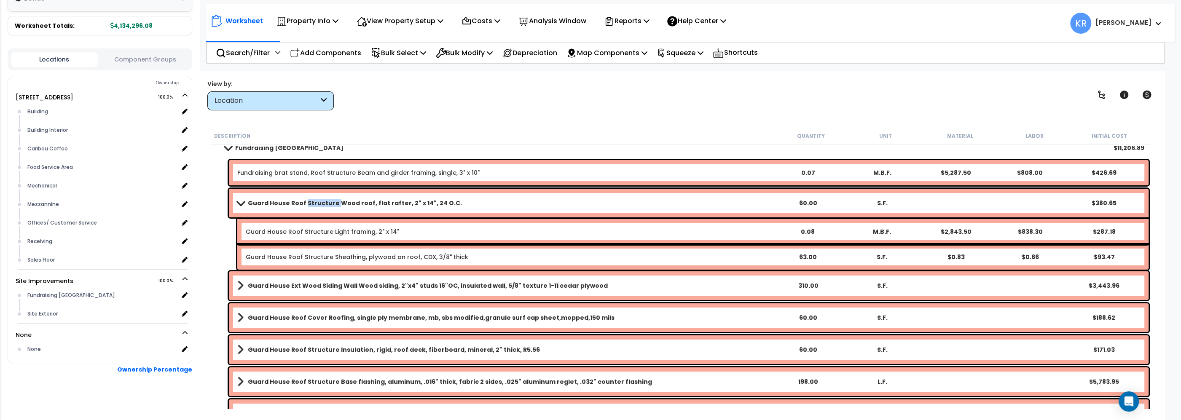
click at [304, 203] on b "Guard House Roof Structure Wood roof, flat rafter, 2" x 14", 24 O.C." at bounding box center [355, 203] width 214 height 8
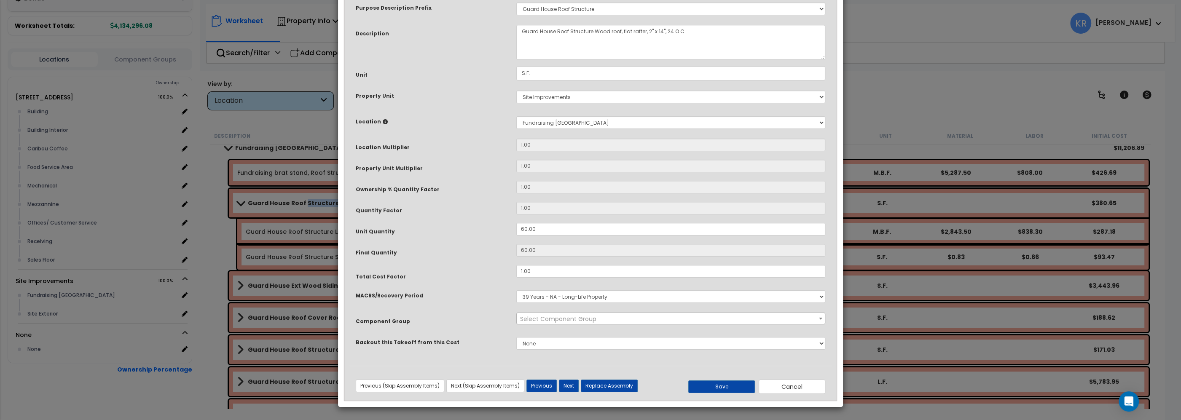
select select "56850"
drag, startPoint x: 554, startPoint y: 85, endPoint x: 371, endPoint y: 70, distance: 184.0
click at [516, 60] on textarea "Guard House Roof Structure Wood roof, flat rafter, 2" x 14", 24 O.C." at bounding box center [670, 42] width 309 height 35
paste textarea "Fundraising brat stand,"
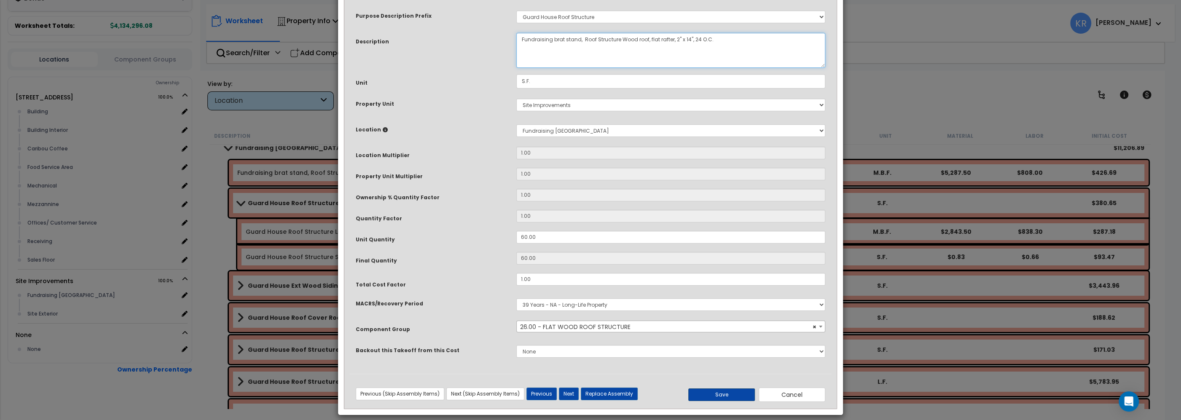
scroll to position [53, 0]
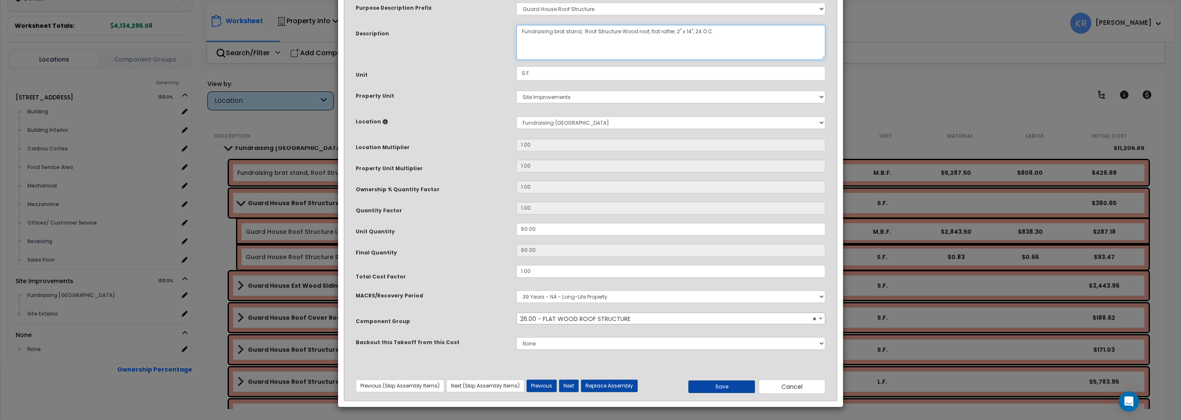
type textarea "Fundraising brat stand, Roof Structure Wood roof, flat rafter, 2" x 14", 24 O.C."
click at [714, 387] on button "Save" at bounding box center [722, 387] width 67 height 13
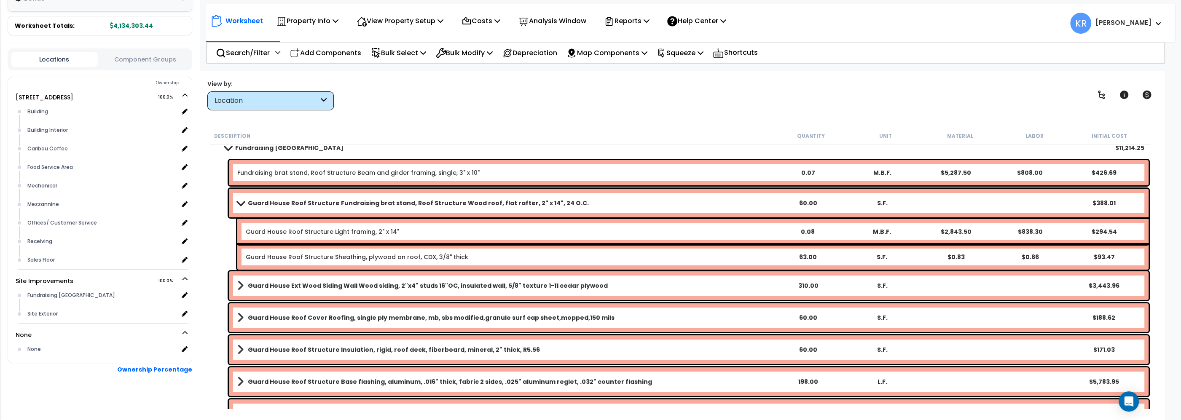
click at [274, 228] on link "Guard House Roof Structure Light framing, 2" x 14"" at bounding box center [322, 232] width 153 height 8
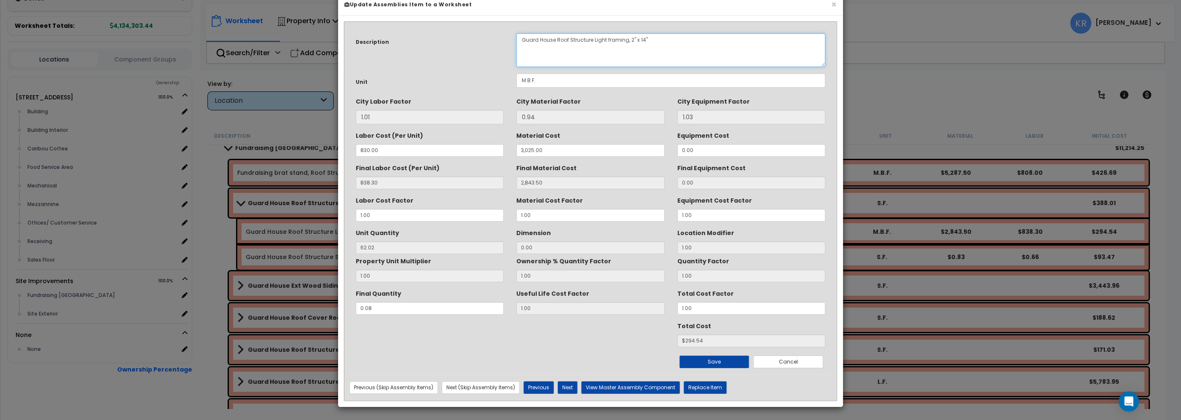
drag, startPoint x: 555, startPoint y: 59, endPoint x: 215, endPoint y: 40, distance: 341.3
click at [516, 40] on textarea "Guard House Roof Structure Light framing, 2" x 14"" at bounding box center [670, 50] width 309 height 34
paste textarea "Fundraising brat stand,"
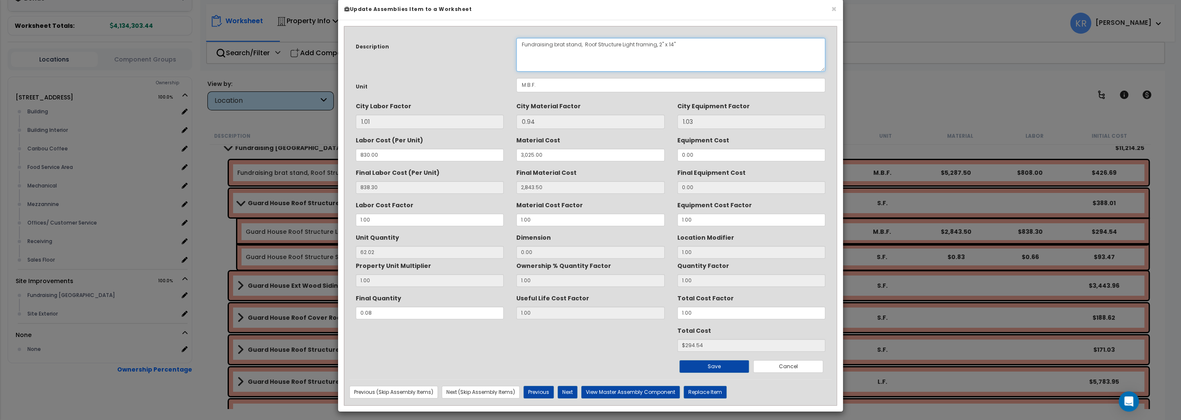
scroll to position [19, 0]
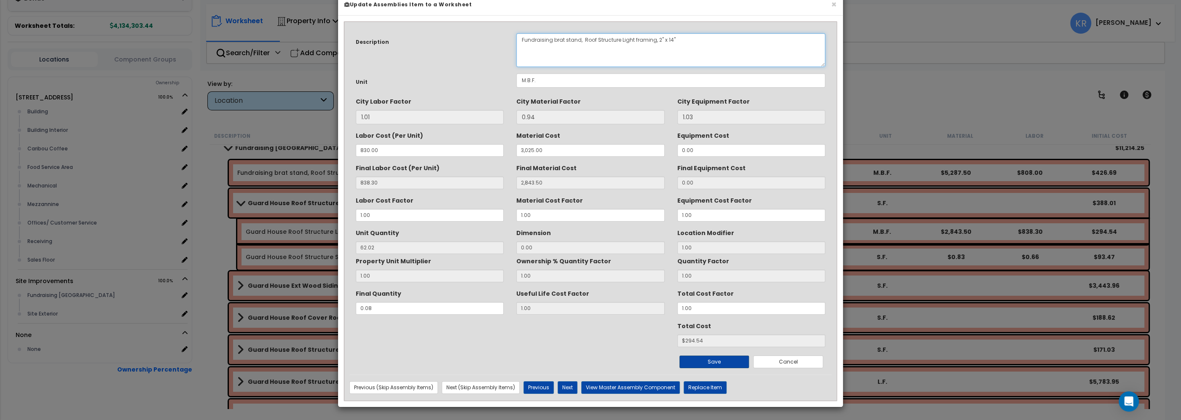
type textarea "Fundraising brat stand, Roof Structure Light framing, 2" x 14""
click at [716, 357] on button "Save" at bounding box center [715, 362] width 70 height 13
type input "3025.00"
type input "2843.50"
type input "294.54"
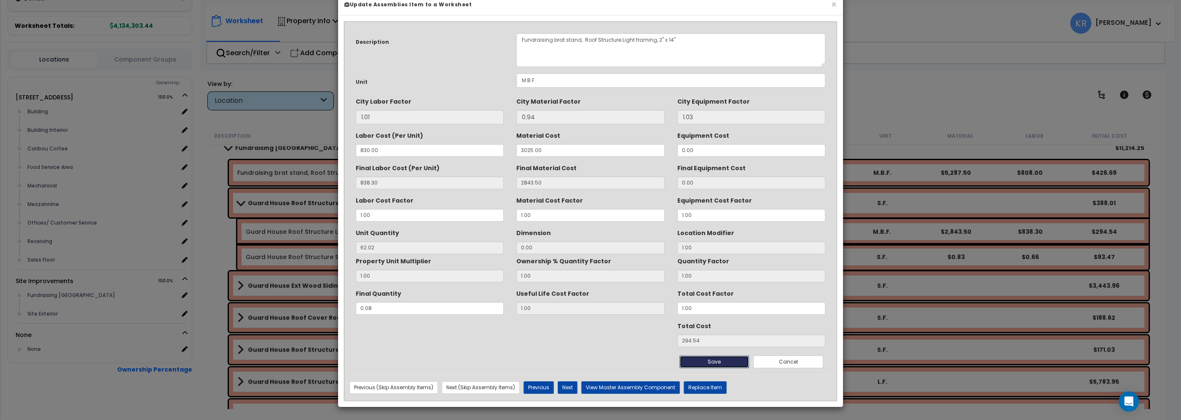
click at [707, 360] on button "Save" at bounding box center [715, 362] width 70 height 13
click at [705, 361] on button "Save" at bounding box center [715, 362] width 70 height 13
click at [832, 5] on button "×" at bounding box center [833, 4] width 5 height 9
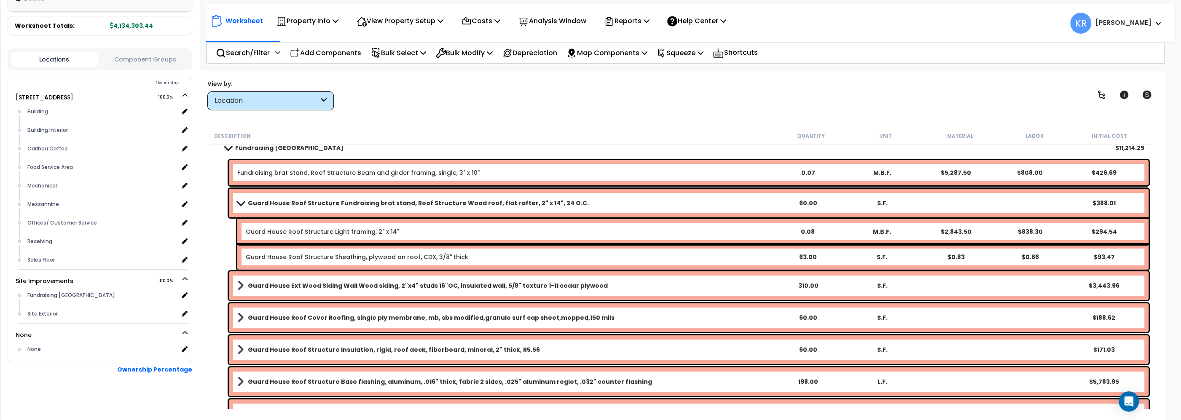
click at [315, 201] on b "Guard House Roof Structure Fundraising brat stand, Roof Structure Wood roof, fl…" at bounding box center [418, 203] width 341 height 8
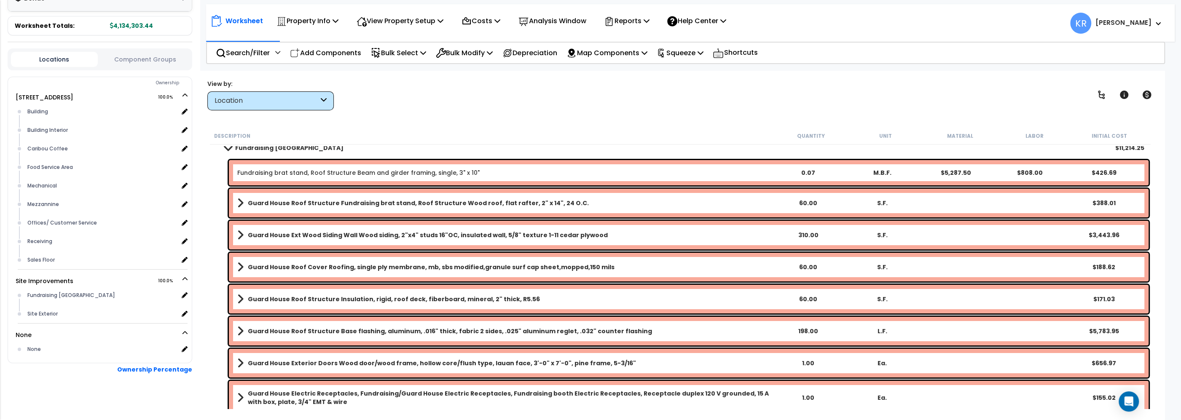
click at [315, 204] on b "Guard House Roof Structure Fundraising brat stand, Roof Structure Wood roof, fl…" at bounding box center [418, 203] width 341 height 8
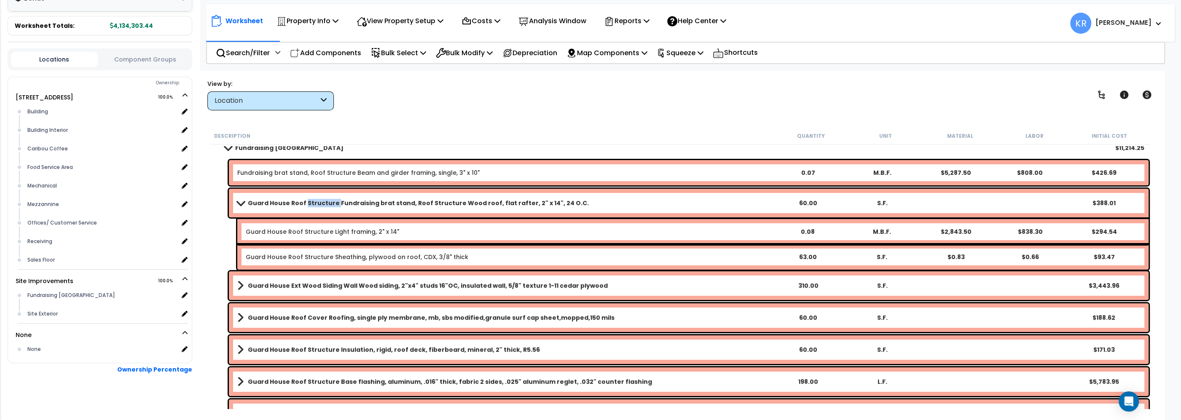
click at [315, 204] on b "Guard House Roof Structure Fundraising brat stand, Roof Structure Wood roof, fl…" at bounding box center [418, 203] width 341 height 8
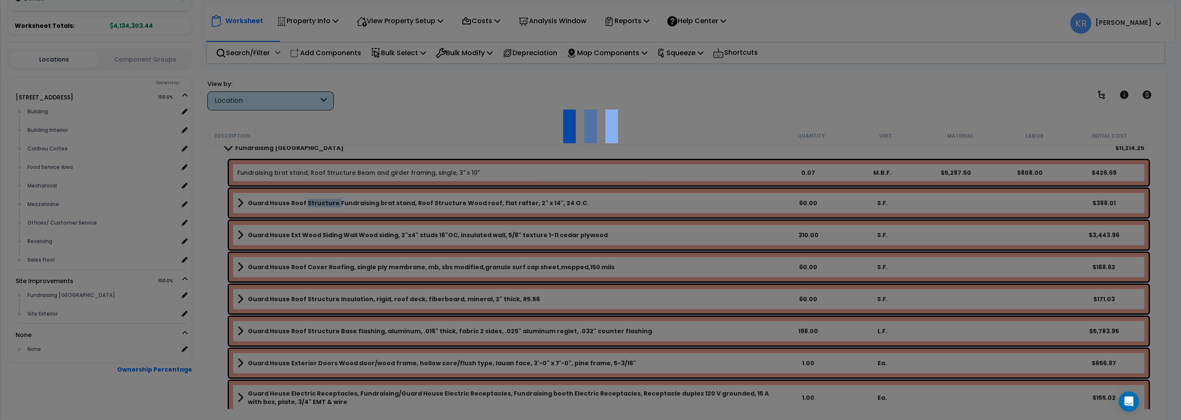
select select "56850"
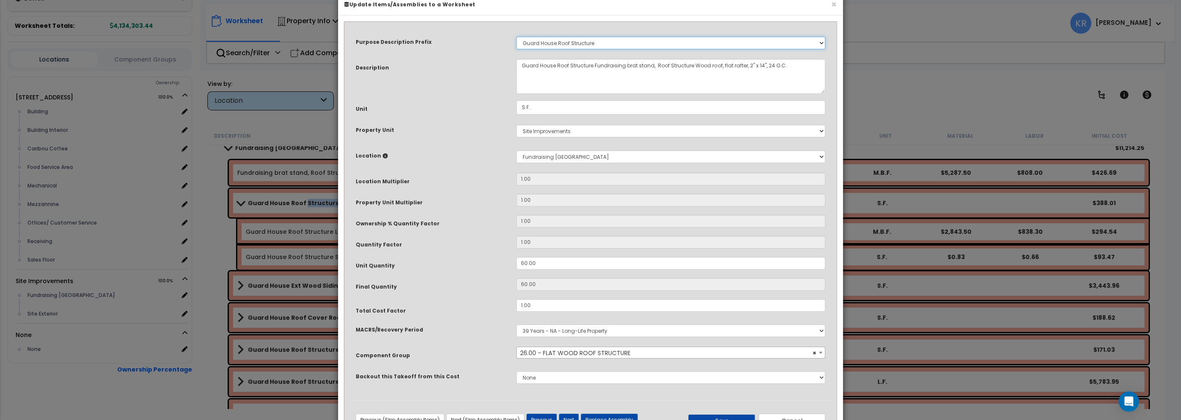
select select
click option "Select" at bounding box center [0, 0] width 0 height 0
drag, startPoint x: 593, startPoint y: 84, endPoint x: 294, endPoint y: 81, distance: 298.9
click at [516, 81] on textarea "Guard House Roof Structure Fundraising brat stand, Roof Structure Wood roof, fl…" at bounding box center [670, 76] width 309 height 35
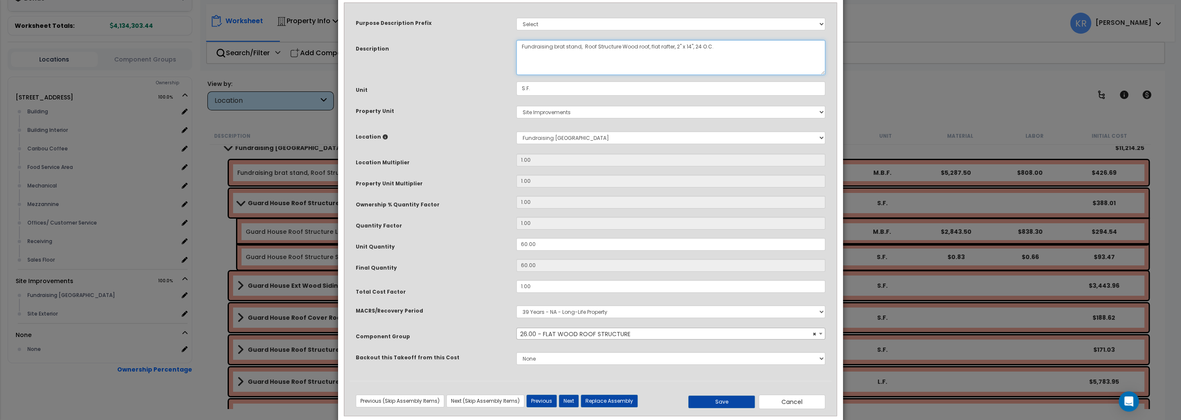
scroll to position [53, 0]
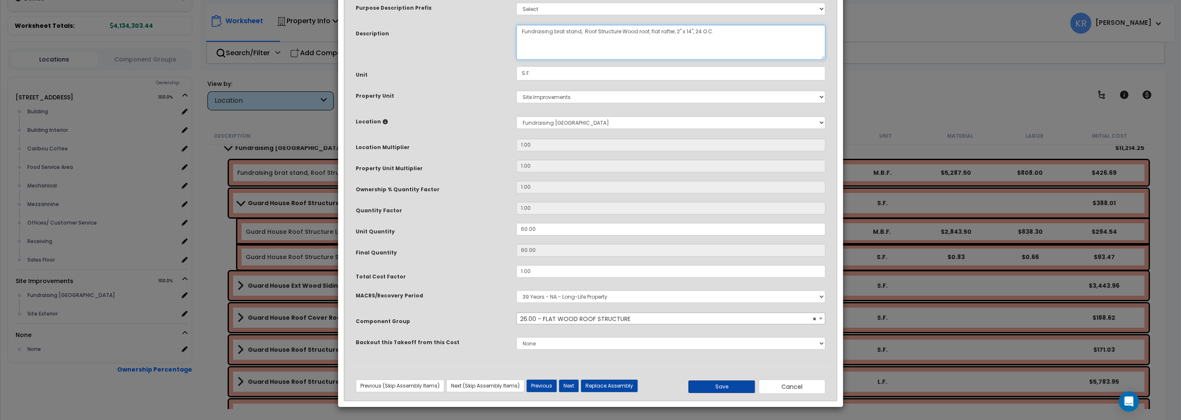
type textarea "Fundraising brat stand, Roof Structure Wood roof, flat rafter, 2" x 14", 24 O.C."
click at [718, 385] on button "Save" at bounding box center [722, 387] width 67 height 13
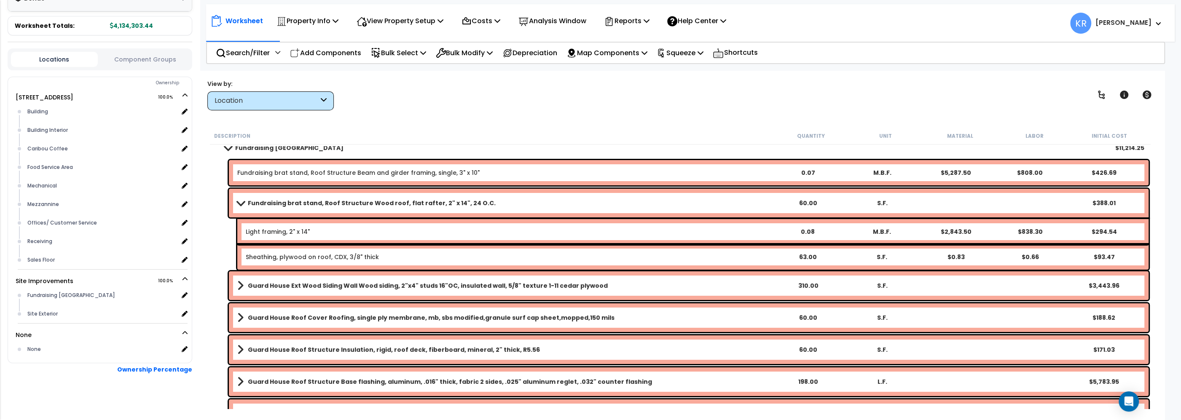
click at [269, 283] on b "Guard House Ext Wood Siding Wall Wood siding, 2"x4" studs 16"OC, insulated wall…" at bounding box center [428, 286] width 360 height 8
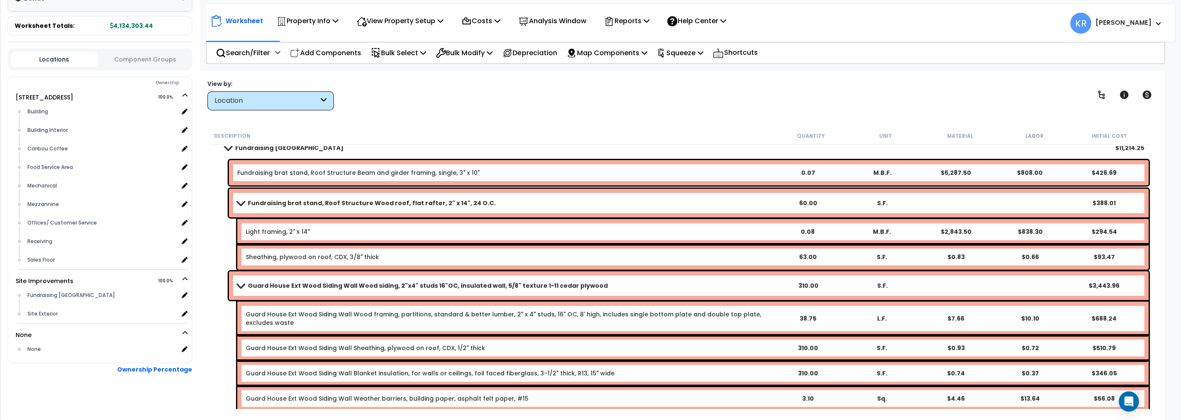
click at [269, 283] on b "Guard House Ext Wood Siding Wall Wood siding, 2"x4" studs 16"OC, insulated wall…" at bounding box center [428, 286] width 360 height 8
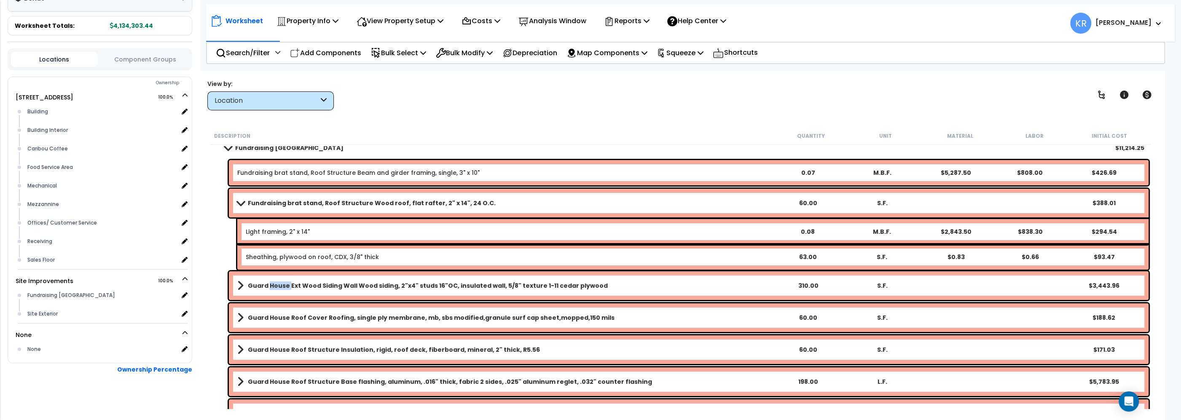
click at [269, 283] on b "Guard House Ext Wood Siding Wall Wood siding, 2"x4" studs 16"OC, insulated wall…" at bounding box center [428, 286] width 360 height 8
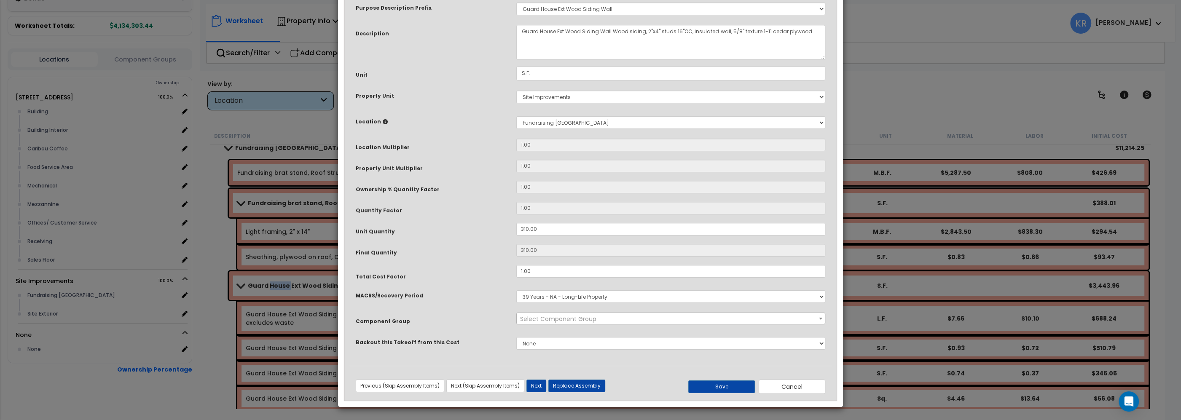
select select "56861"
select select
click option "Select" at bounding box center [0, 0] width 0 height 0
drag, startPoint x: 596, startPoint y: 85, endPoint x: 274, endPoint y: 86, distance: 322.1
click at [516, 60] on textarea "Guard House Ext Wood Siding Wall Wood siding, 2"x4" studs 16"OC, insulated wall…" at bounding box center [670, 42] width 309 height 35
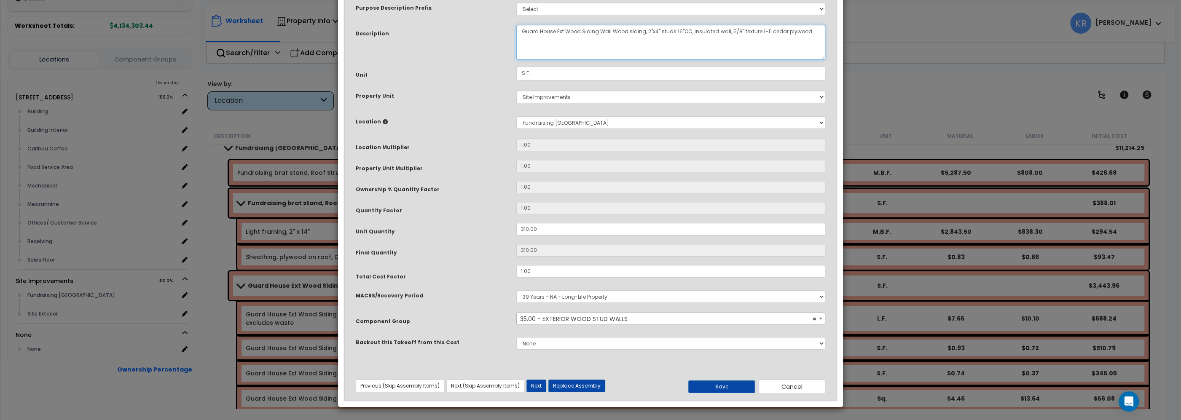
paste textarea "Fundraising brat stand,"
type textarea "Fundraising brat stand, Wall Wood siding, 2"x4" studs 16"OC, insulated wall, 5/…"
click at [727, 388] on button "Save" at bounding box center [722, 387] width 67 height 13
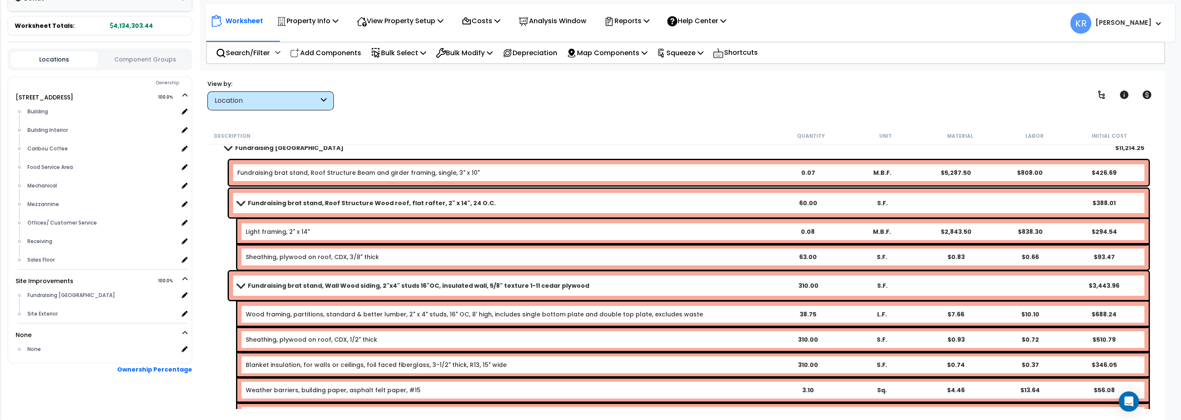
click at [235, 284] on span at bounding box center [241, 285] width 12 height 6
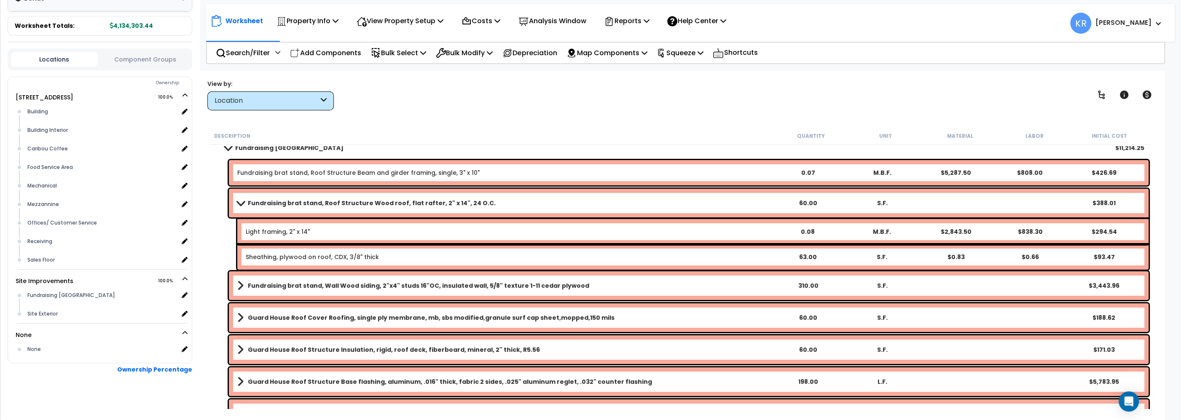
click at [256, 315] on b "Guard House Roof Cover Roofing, single ply membrane, mb, sbs modified,granule s…" at bounding box center [431, 318] width 367 height 8
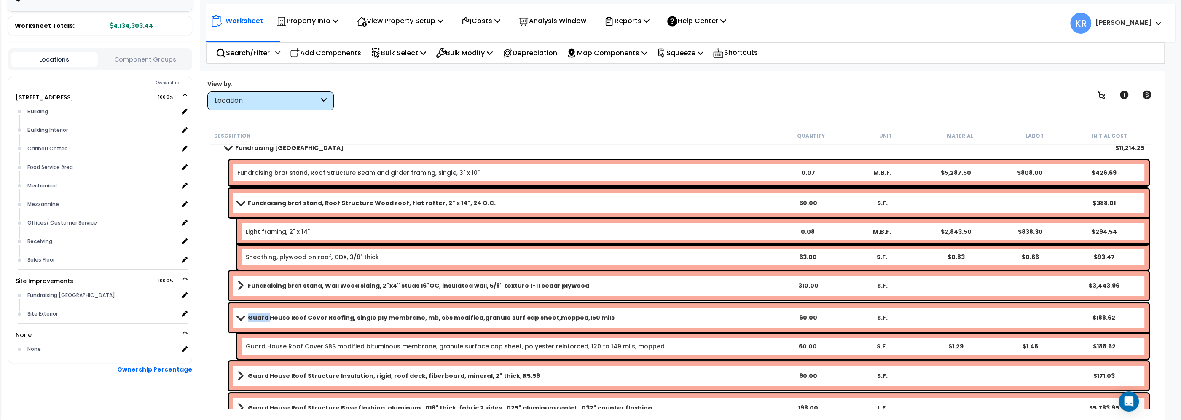
click at [256, 315] on b "Guard House Roof Cover Roofing, single ply membrane, mb, sbs modified,granule s…" at bounding box center [431, 318] width 367 height 8
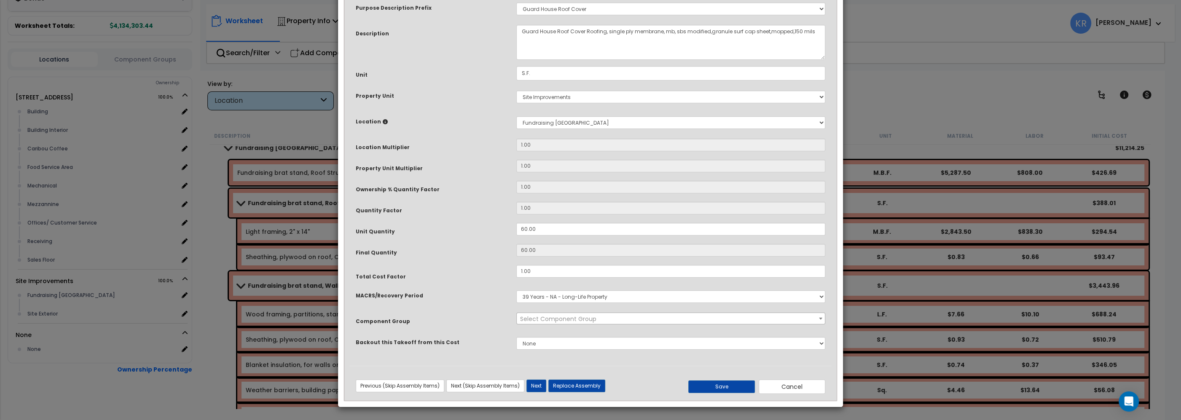
select select "56853"
select select
click option "Select" at bounding box center [0, 0] width 0 height 0
drag, startPoint x: 584, startPoint y: 86, endPoint x: 410, endPoint y: 78, distance: 173.5
click at [516, 60] on textarea "Guard House Roof Cover Roofing, single ply membrane, mb, sbs modified,granule s…" at bounding box center [670, 42] width 309 height 35
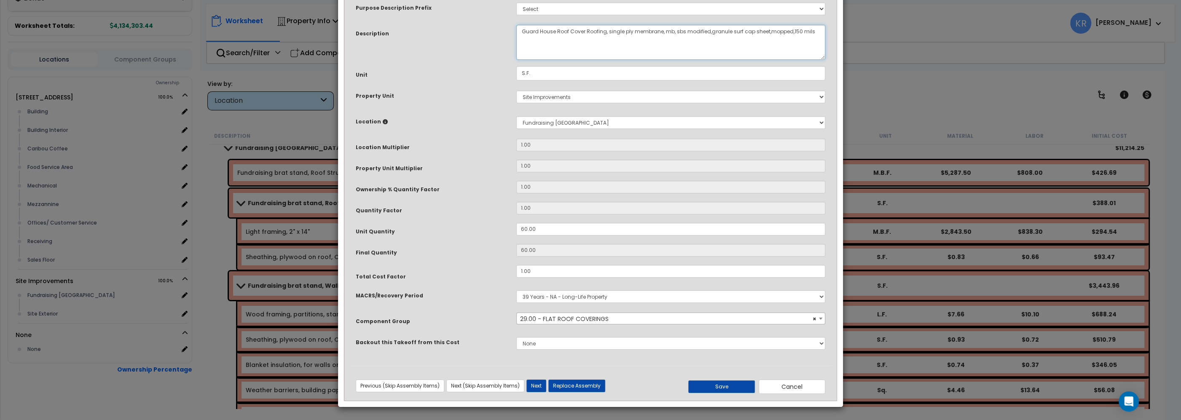
paste textarea "Fundraising brat stand,"
type textarea "Fundraising brat stand, Roofing, single ply membrane, mb, sbs modified,granule …"
click at [740, 389] on button "Save" at bounding box center [722, 387] width 67 height 13
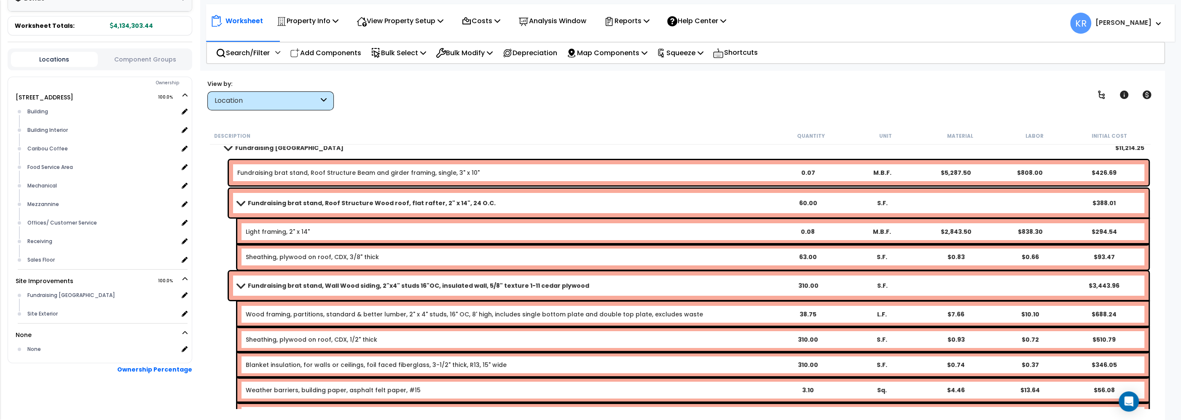
click at [250, 286] on b "Fundraising brat stand, Wall Wood siding, 2"x4" studs 16"OC, insulated wall, 5/…" at bounding box center [419, 286] width 342 height 8
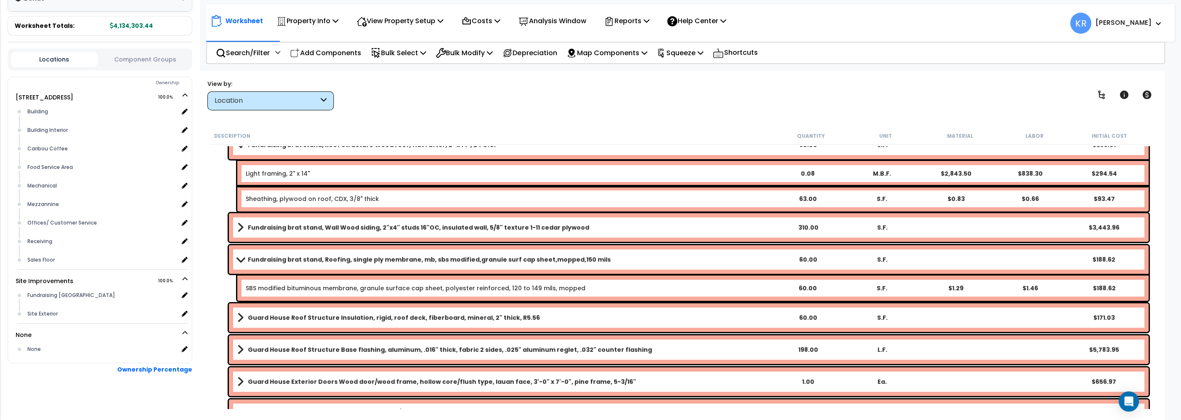
scroll to position [144, 0]
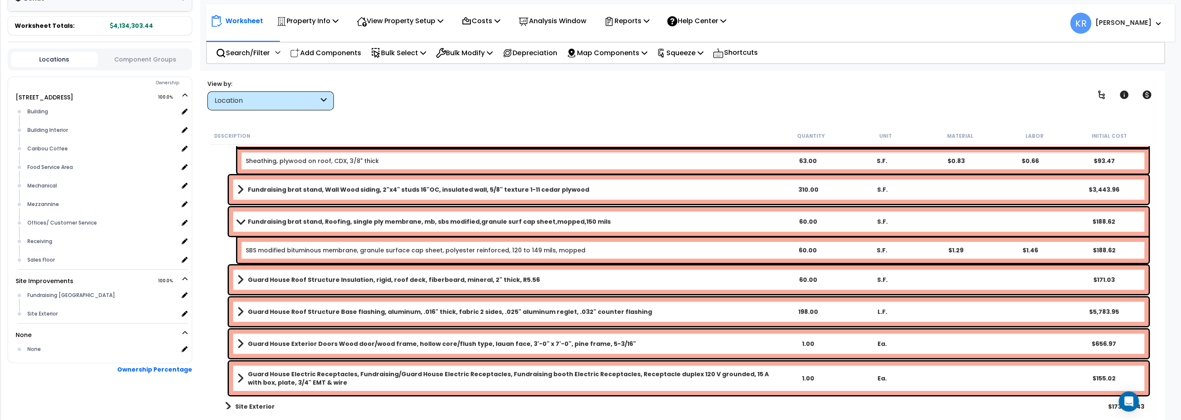
click at [250, 276] on b "Guard House Roof Structure Insulation, rigid, roof deck, fiberboard, mineral, 2…" at bounding box center [394, 280] width 292 height 8
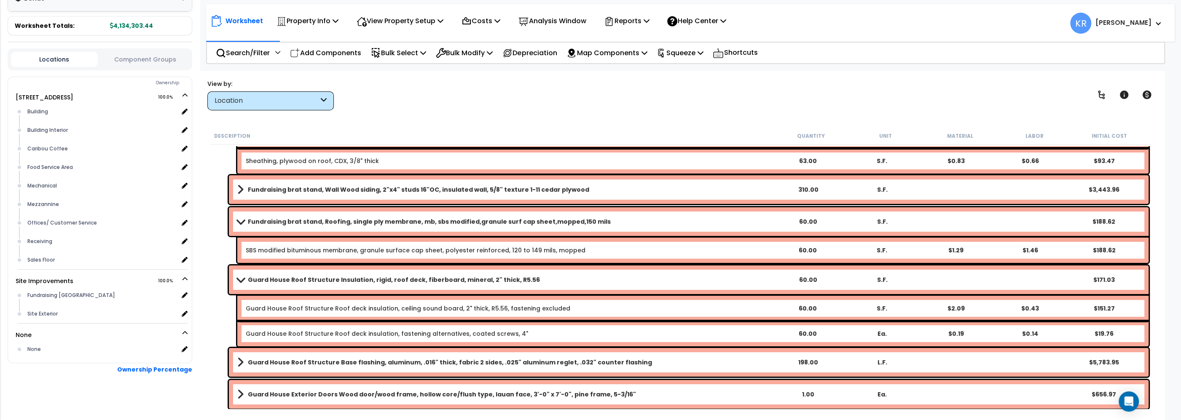
click at [267, 272] on div "Guard House Roof Structure Insulation, rigid, roof deck, fiberboard, mineral, 2…" at bounding box center [689, 280] width 920 height 29
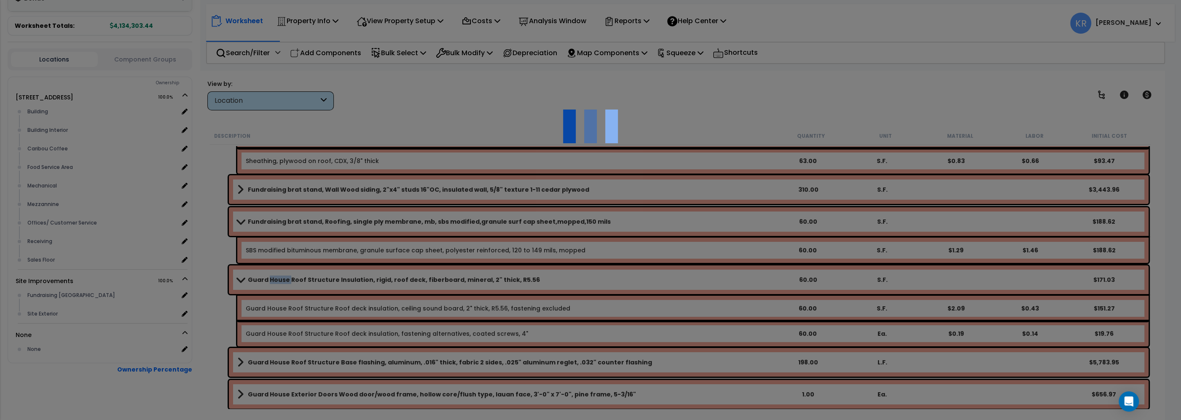
select select "57239"
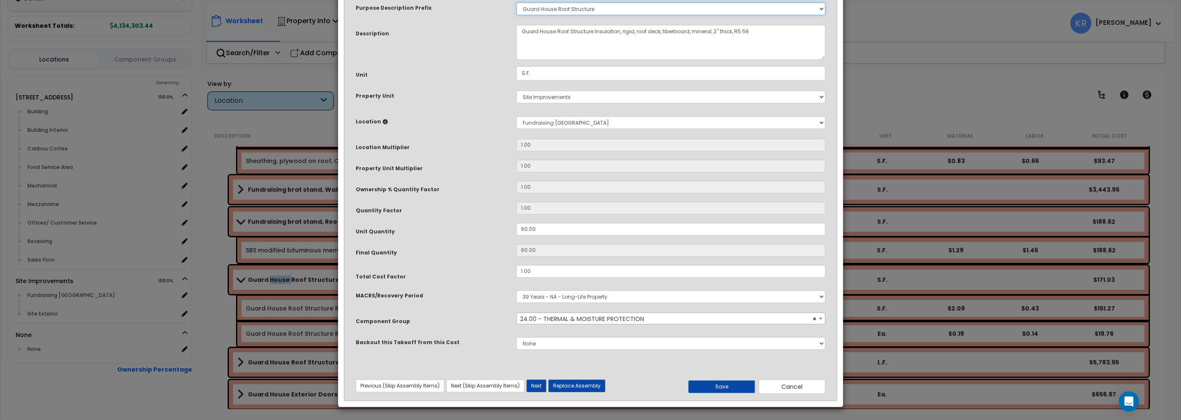
click at [516, 3] on select "Select A/V System A/V System Equipment A/V System Equipment Electric A/V System…" at bounding box center [670, 9] width 309 height 13
select select
click option "Select" at bounding box center [0, 0] width 0 height 0
drag, startPoint x: 556, startPoint y: 85, endPoint x: 387, endPoint y: 82, distance: 168.3
click at [516, 60] on textarea "Guard House Roof Structure Insulation, rigid, roof deck, fiberboard, mineral, 2…" at bounding box center [670, 42] width 309 height 35
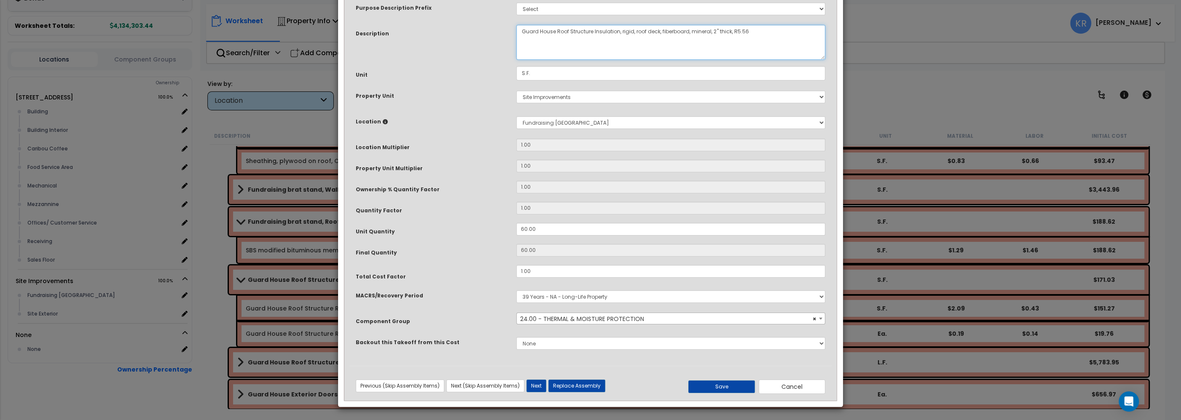
paste textarea "Fundraising brat stand,"
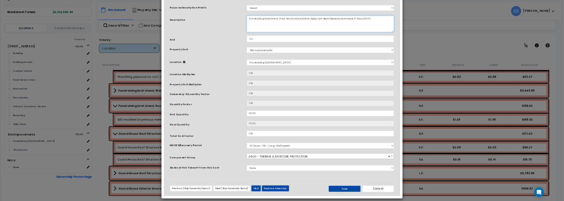
scroll to position [53, 0]
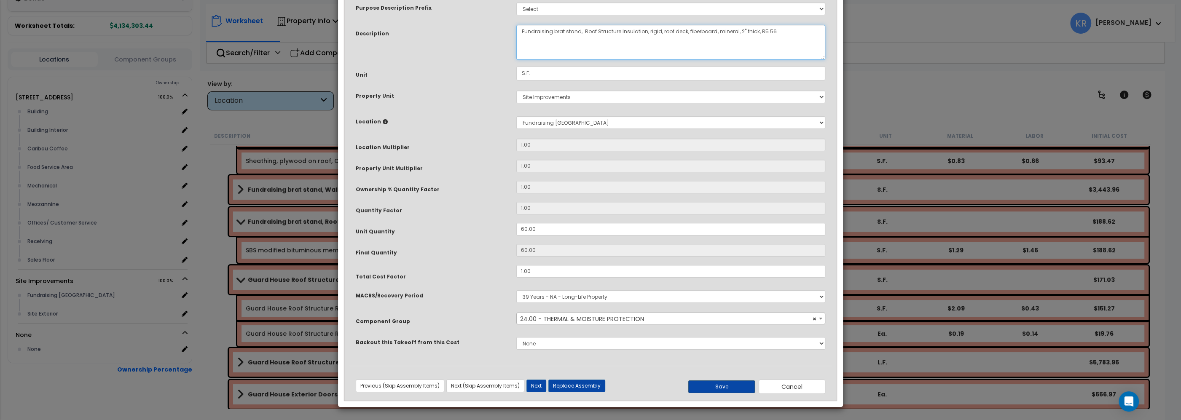
type textarea "Fundraising brat stand, Roof Structure Insulation, rigid, roof deck, fiberboard…"
click at [724, 389] on button "Save" at bounding box center [722, 387] width 67 height 13
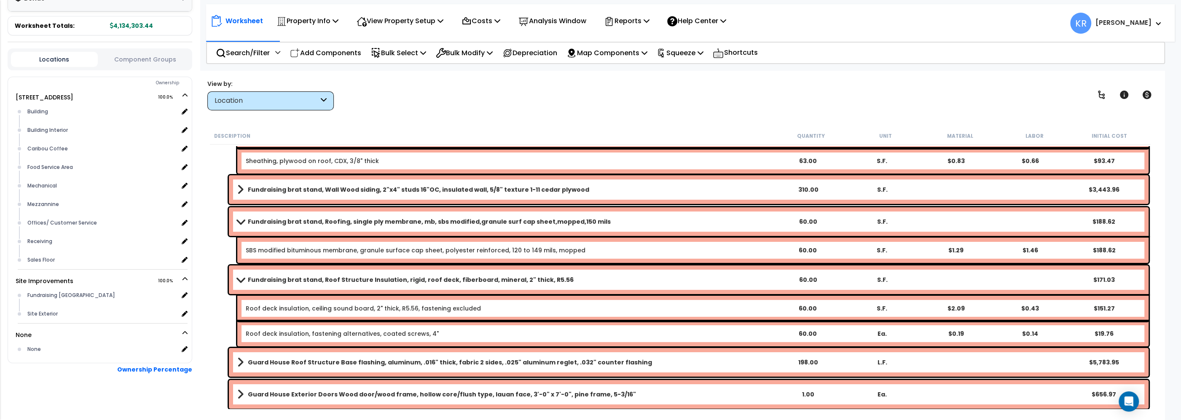
click at [240, 278] on span at bounding box center [241, 280] width 12 height 6
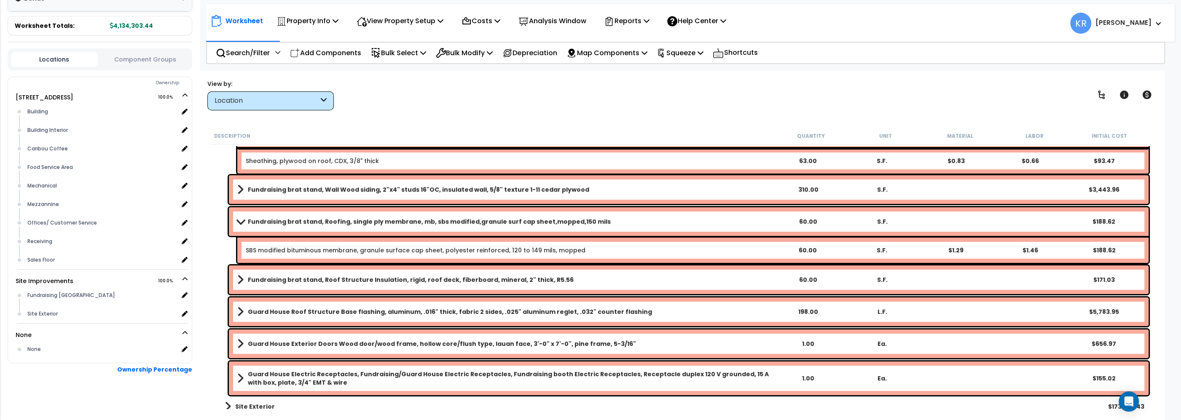
click at [239, 311] on span at bounding box center [240, 312] width 6 height 12
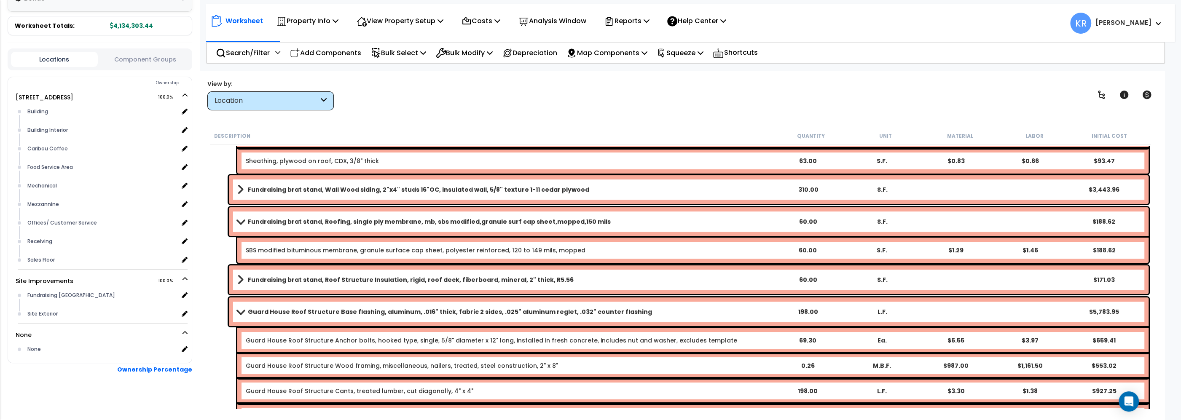
click at [239, 311] on span at bounding box center [241, 312] width 12 height 6
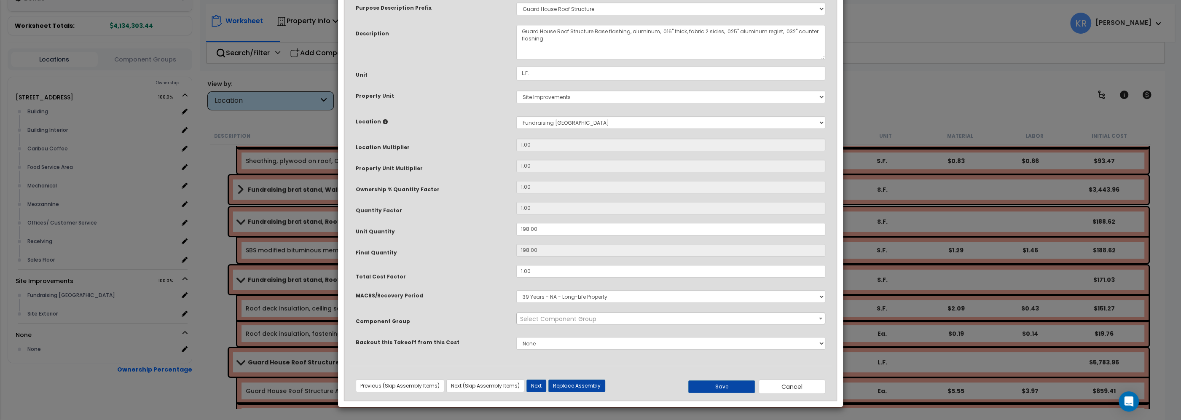
select select "57239"
click at [516, 3] on select "Select A/V System A/V System Equipment A/V System Equipment Electric A/V System…" at bounding box center [670, 9] width 309 height 13
select select
click option "Select" at bounding box center [0, 0] width 0 height 0
drag, startPoint x: 554, startPoint y: 84, endPoint x: 380, endPoint y: 77, distance: 174.3
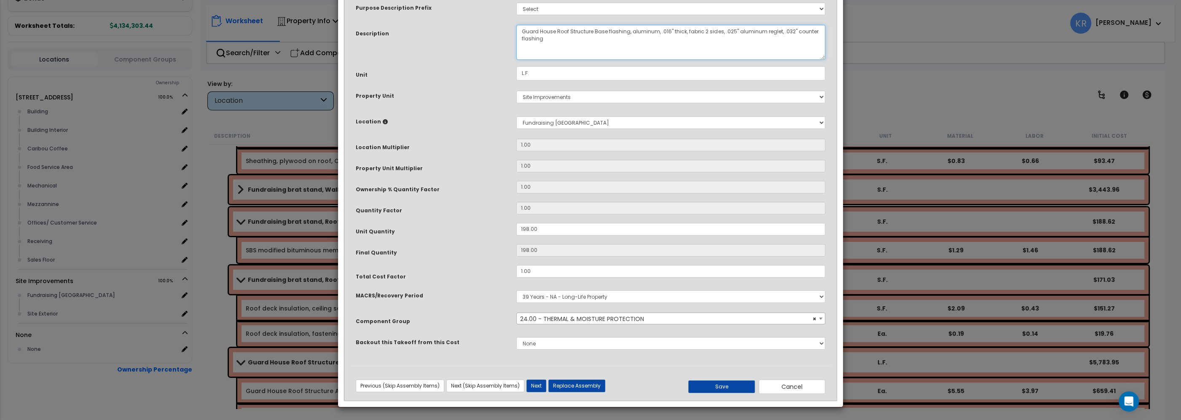
click at [516, 60] on textarea "Guard House Roof Structure Base flashing, aluminum, .016" thick, fabric 2 sides…" at bounding box center [670, 42] width 309 height 35
paste textarea "Fundraising brat stand,"
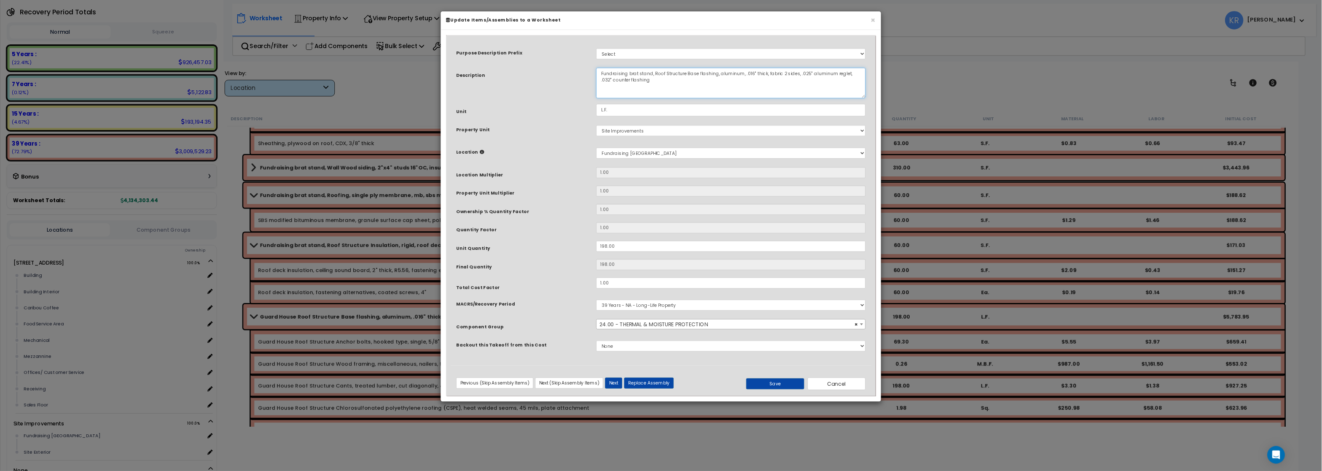
scroll to position [99, 0]
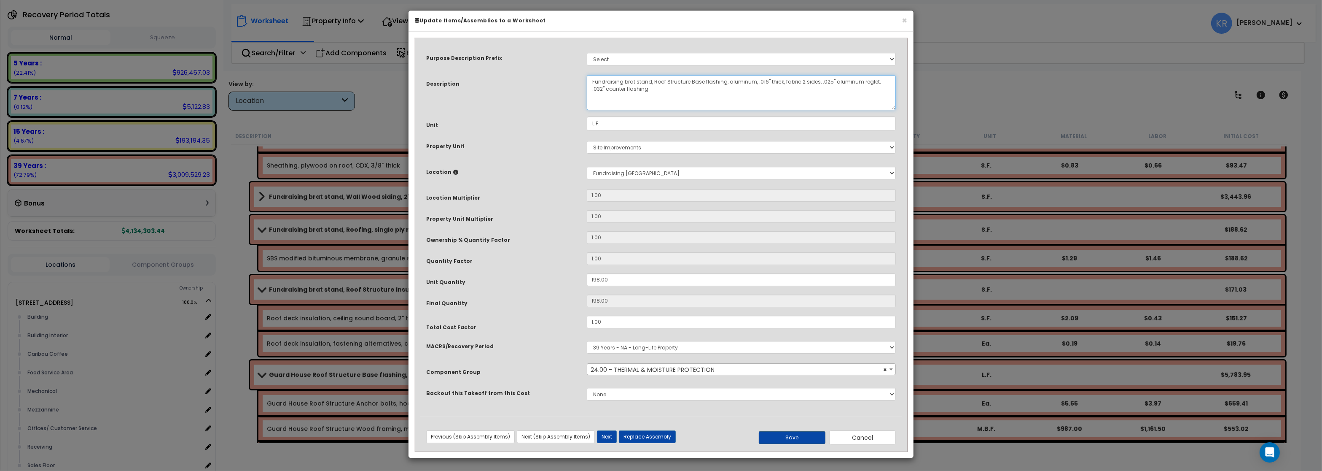
type textarea "Fundraising brat stand, Roof Structure Base flashing, aluminum, .016" thick, fa…"
click at [782, 420] on button "Save" at bounding box center [792, 437] width 67 height 13
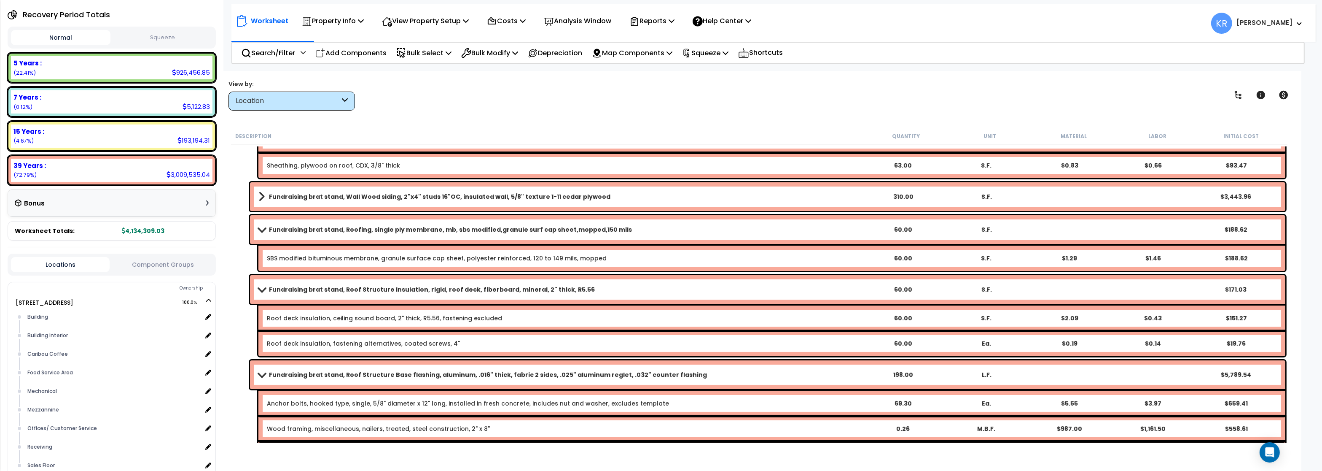
click at [263, 287] on span at bounding box center [262, 289] width 12 height 6
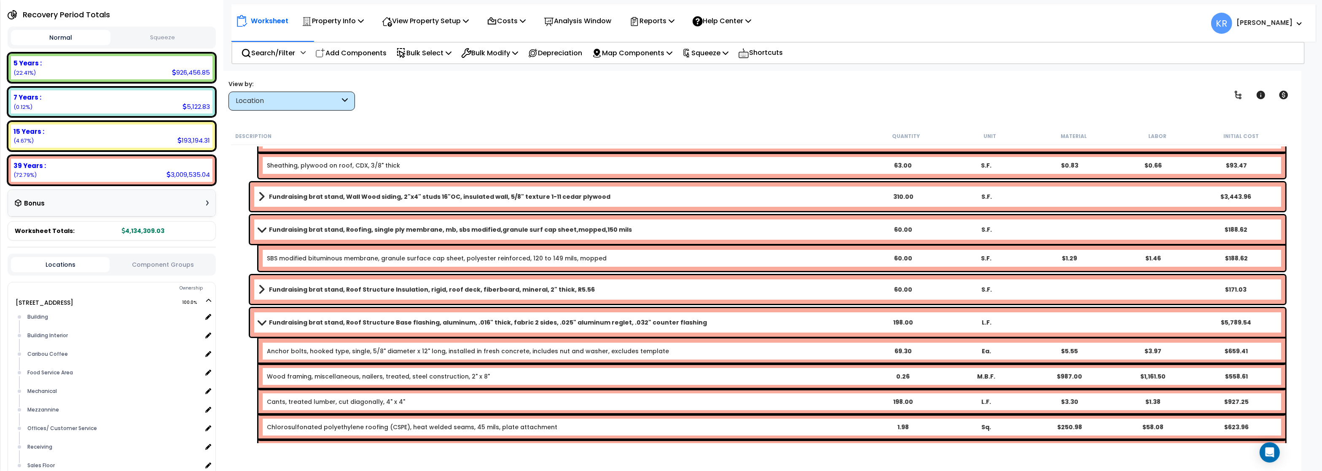
drag, startPoint x: 263, startPoint y: 321, endPoint x: 257, endPoint y: 246, distance: 75.3
click at [263, 321] on span at bounding box center [262, 322] width 12 height 6
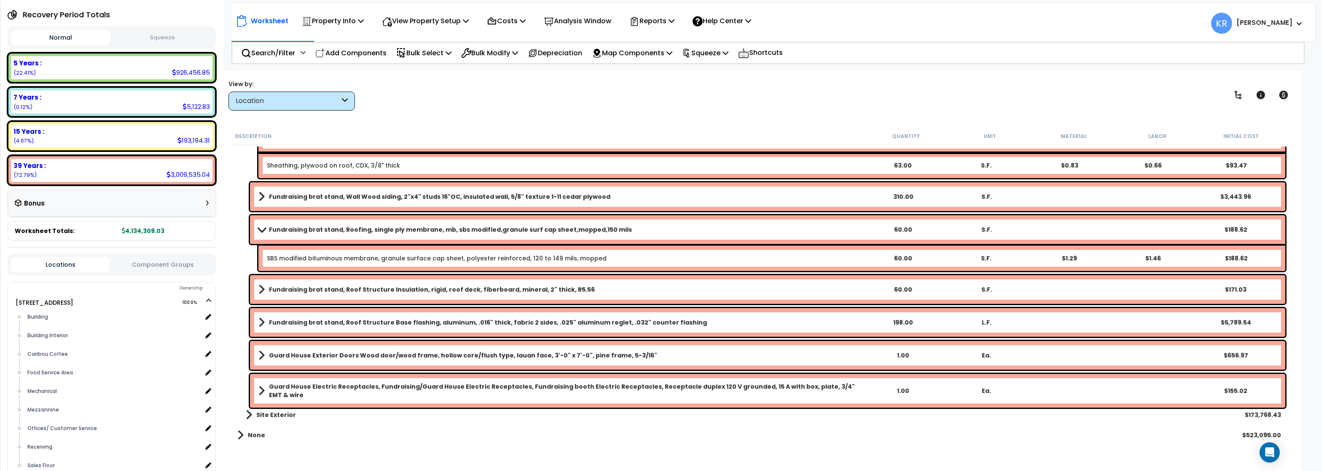
click at [258, 227] on span at bounding box center [262, 229] width 12 height 6
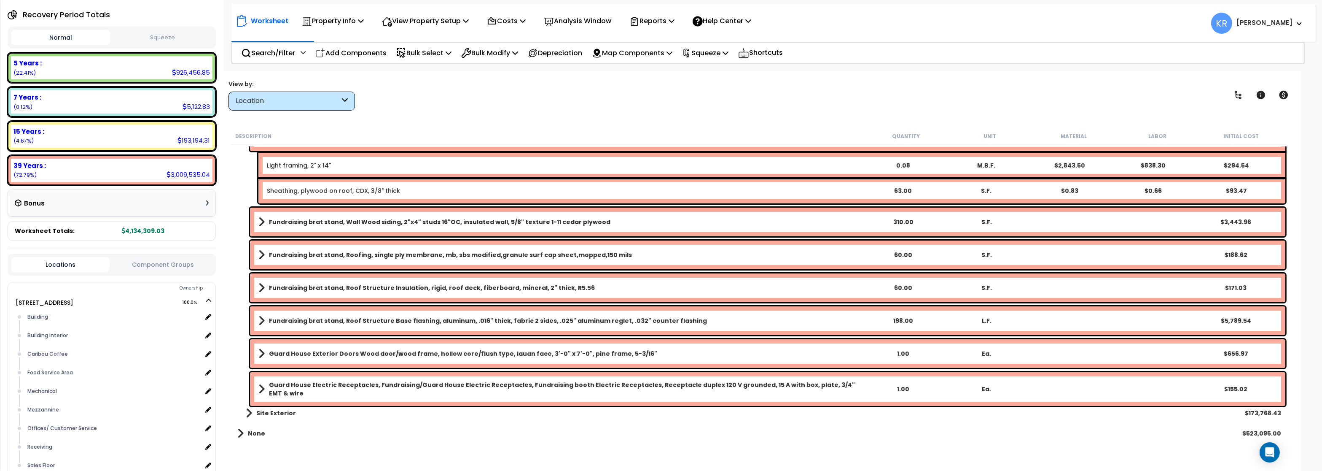
click at [308, 343] on div "Guard House Exterior Doors Wood door/wood frame, hollow core/flush type, lauan …" at bounding box center [768, 353] width 1036 height 29
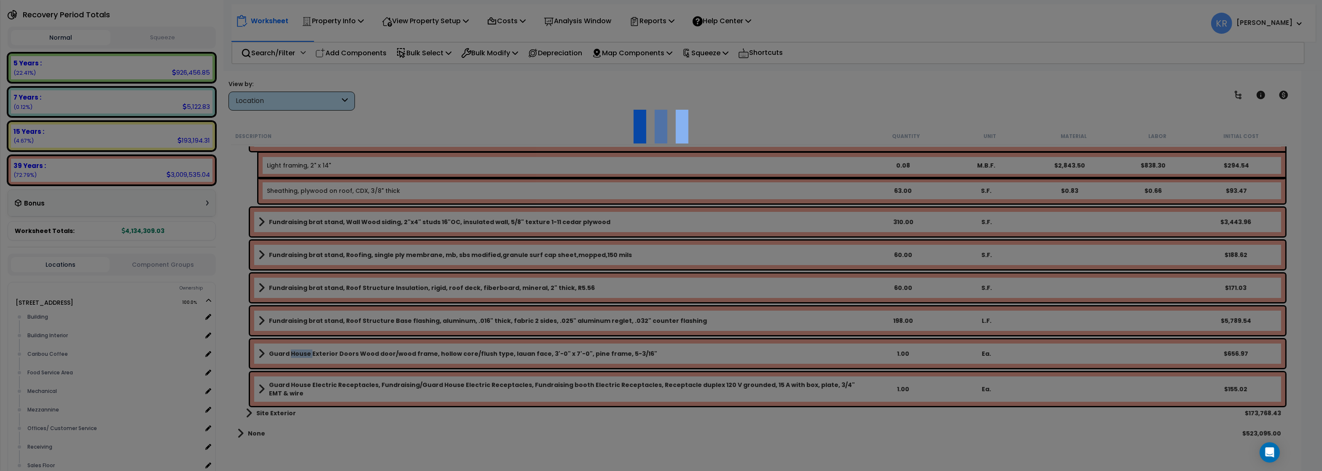
select select "56868"
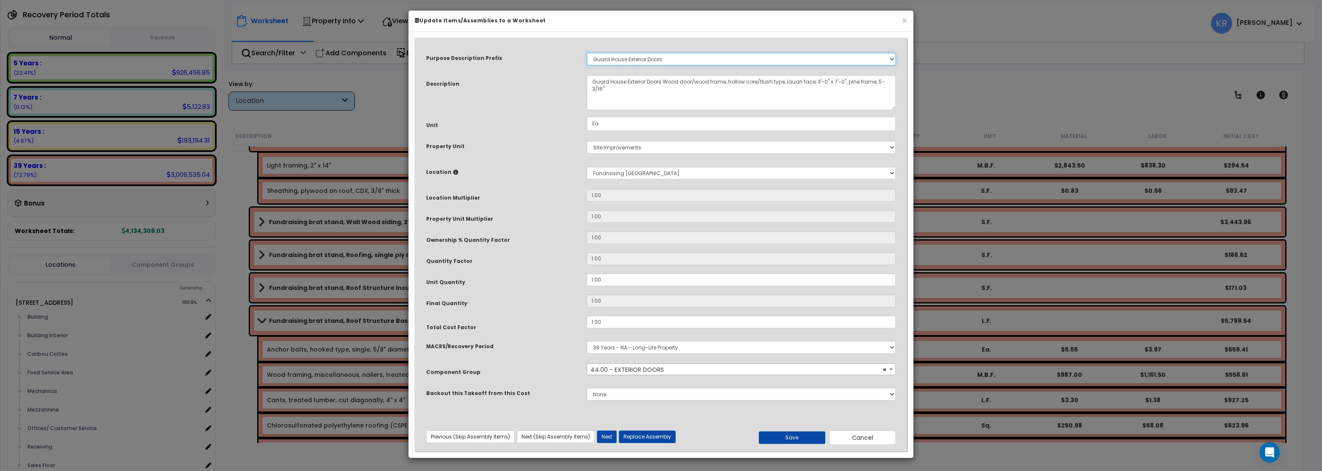
click at [587, 53] on select "Select A/V System A/V System Equipment A/V System Equipment Electric A/V System…" at bounding box center [741, 59] width 309 height 13
select select
click option "Select" at bounding box center [0, 0] width 0 height 0
drag, startPoint x: 626, startPoint y: 84, endPoint x: 358, endPoint y: 83, distance: 267.7
click at [587, 83] on textarea "Guard House Exterior Doors Wood door/wood frame, hollow core/flush type, lauan …" at bounding box center [741, 92] width 309 height 35
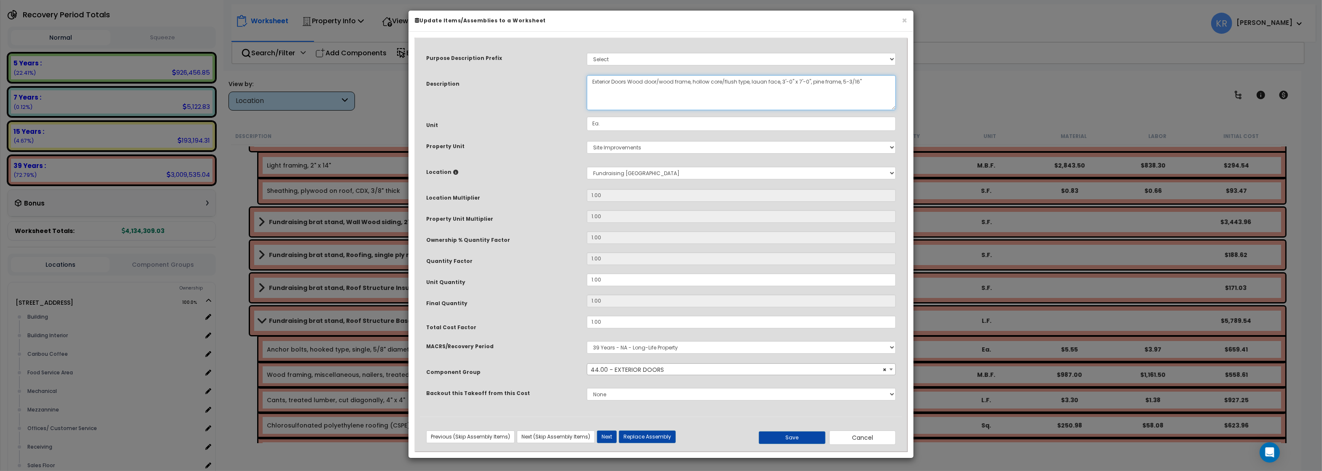
paste textarea "Fundraising brat stand,"
type textarea "Fundraising brat stand, Exterior Doors Wood door/wood frame, hollow core/flush …"
click at [796, 420] on button "Save" at bounding box center [792, 437] width 67 height 13
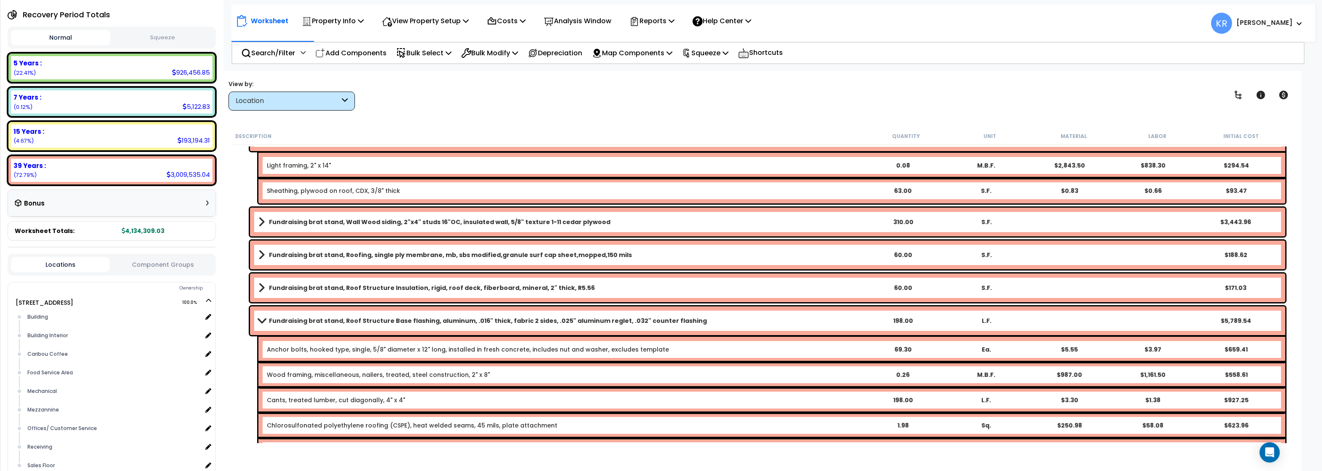
click at [261, 322] on span at bounding box center [262, 320] width 12 height 6
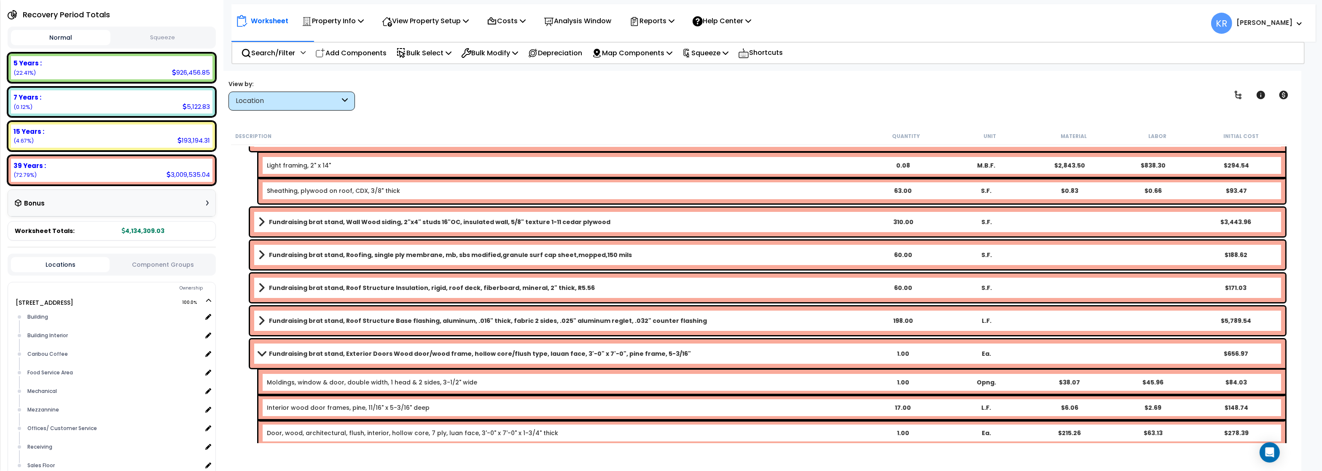
click at [264, 352] on span at bounding box center [262, 353] width 12 height 6
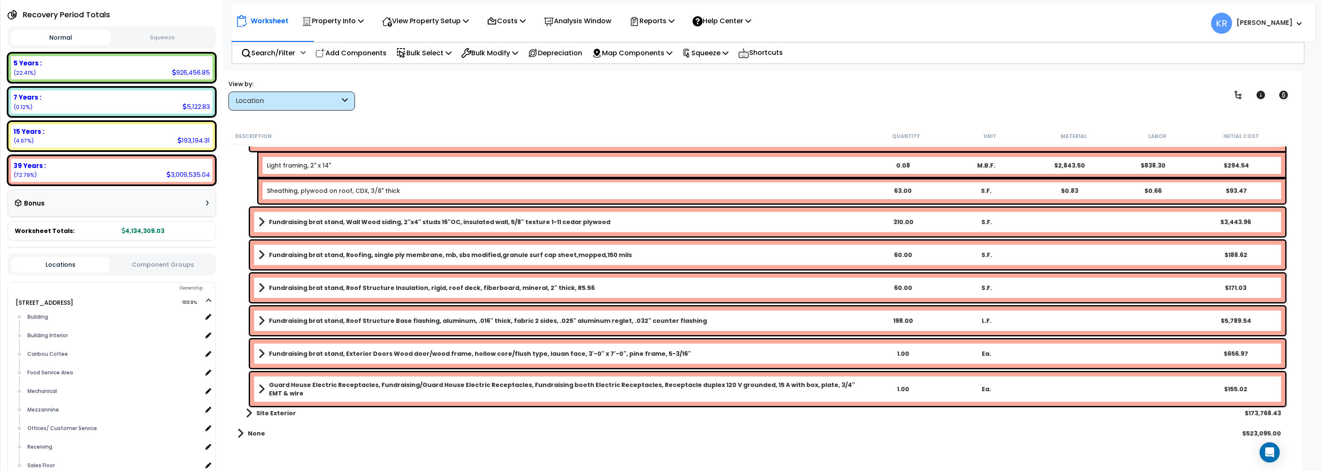
click at [282, 388] on b "Guard House Electric Receptacles, Fundraising/Guard House Electric Receptacles,…" at bounding box center [565, 388] width 592 height 17
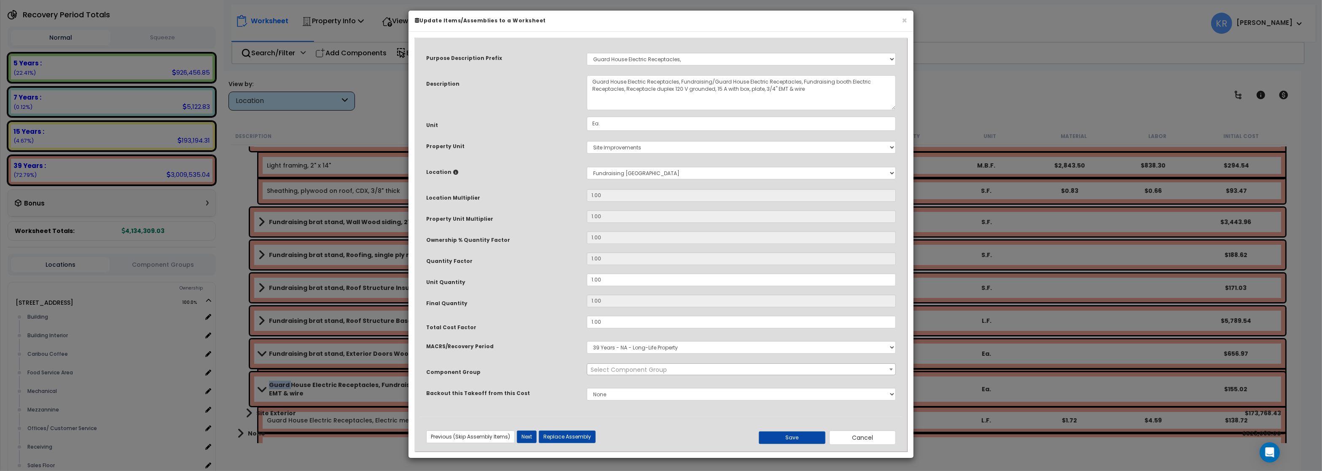
select select "56955"
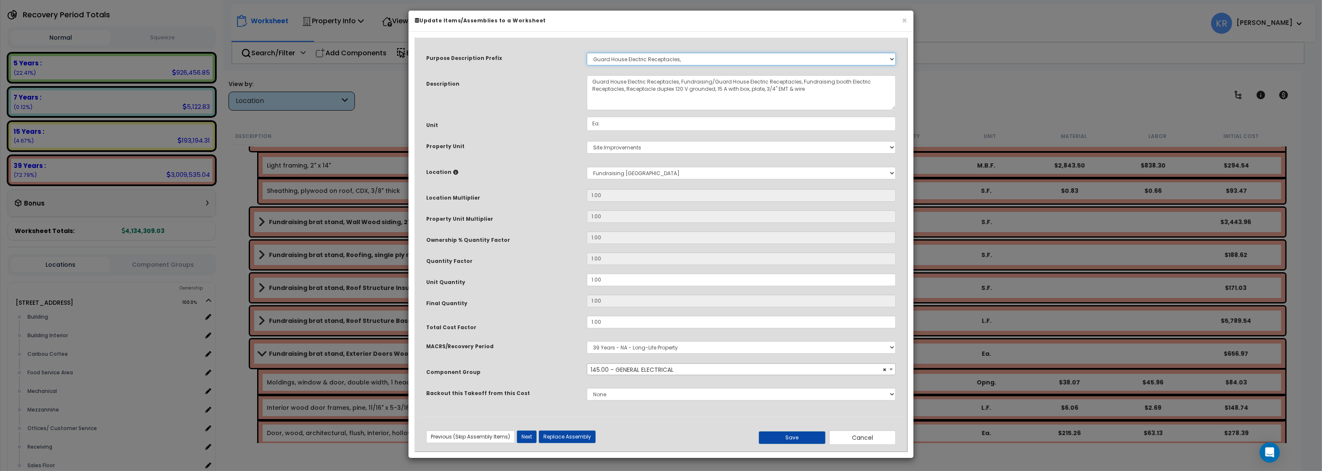
click at [587, 53] on select "Select A/V System A/V System Equipment A/V System Equipment Electric A/V System…" at bounding box center [741, 59] width 309 height 13
select select
click option "Select" at bounding box center [0, 0] width 0 height 0
drag, startPoint x: 679, startPoint y: 83, endPoint x: 272, endPoint y: 66, distance: 407.3
click at [587, 75] on textarea "Guard House Electric Receptacles, Fundraising/Guard House Electric Receptacles,…" at bounding box center [741, 92] width 309 height 35
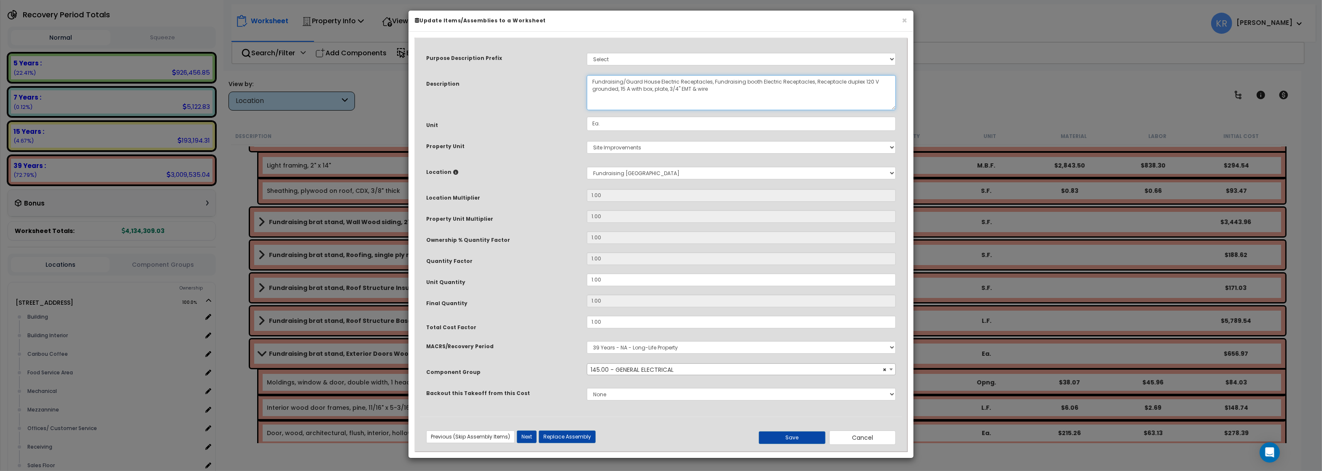
drag, startPoint x: 657, startPoint y: 84, endPoint x: 492, endPoint y: 77, distance: 164.6
click at [587, 77] on textarea "Guard House Electric Receptacles, Fundraising/Guard House Electric Receptacles,…" at bounding box center [741, 92] width 309 height 35
paste textarea "brat stand,"
type textarea "Fundraising brat stand, Electric Receptacles, Fundraising booth Electric Recept…"
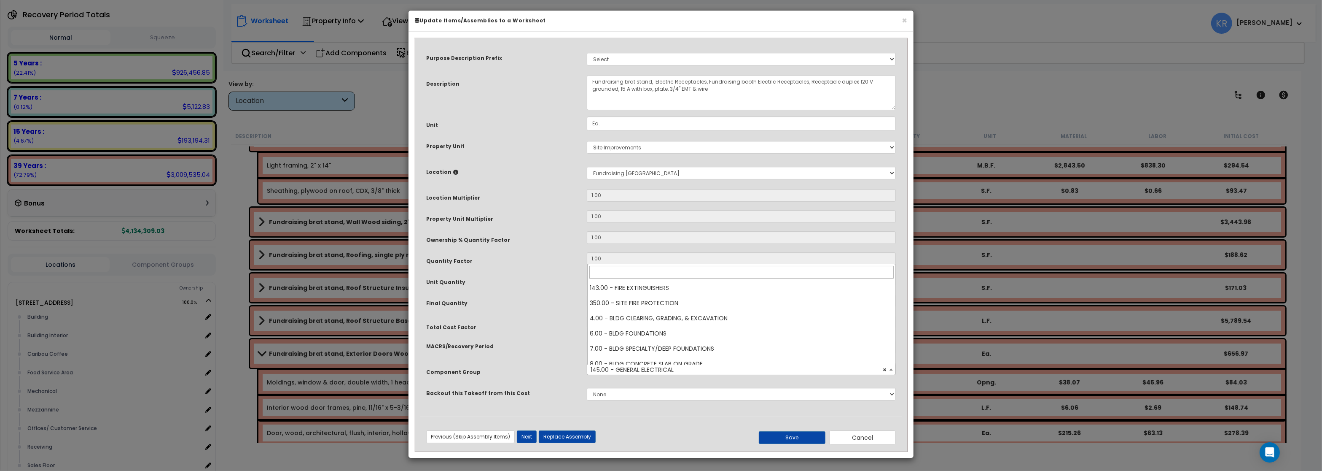
scroll to position [850, 0]
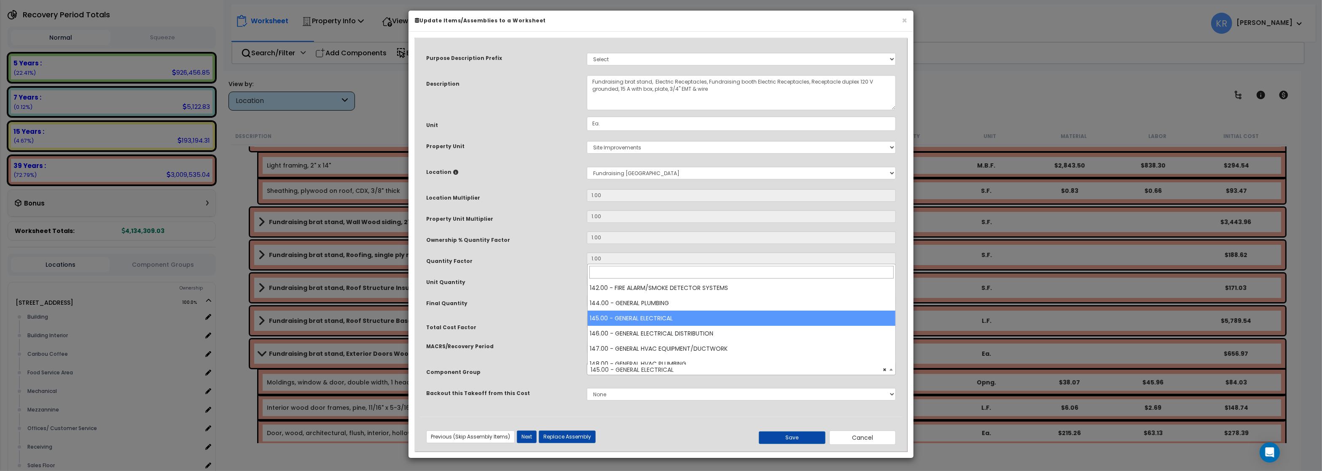
click at [653, 374] on span "× 145.00 - GENERAL ELECTRICAL" at bounding box center [741, 369] width 308 height 12
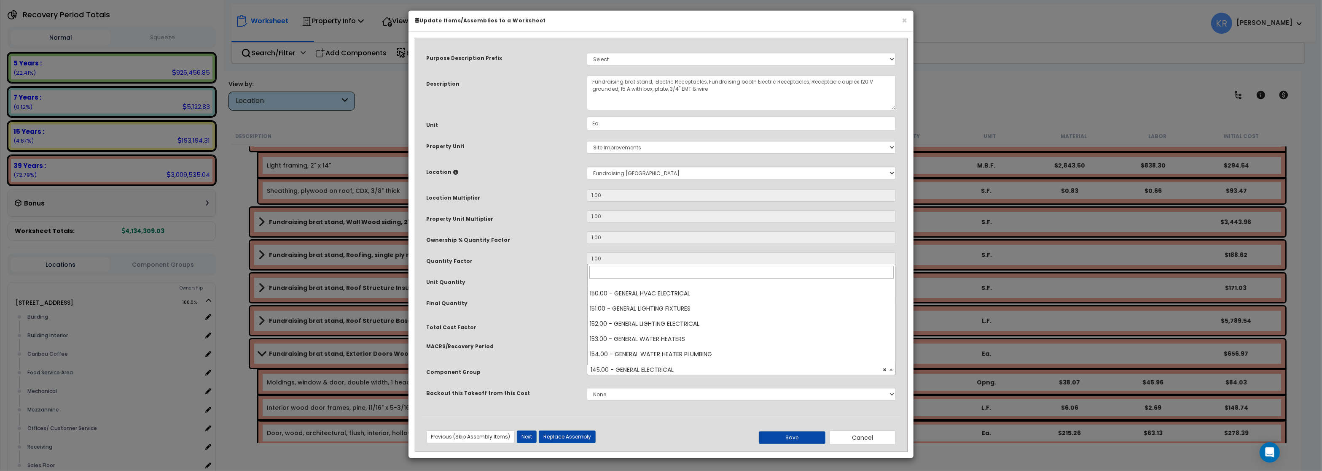
scroll to position [951, 0]
click at [575, 231] on div "Purpose Description Prefix Select A/V System A/V System Equipment A/V System Eq…" at bounding box center [661, 229] width 482 height 373
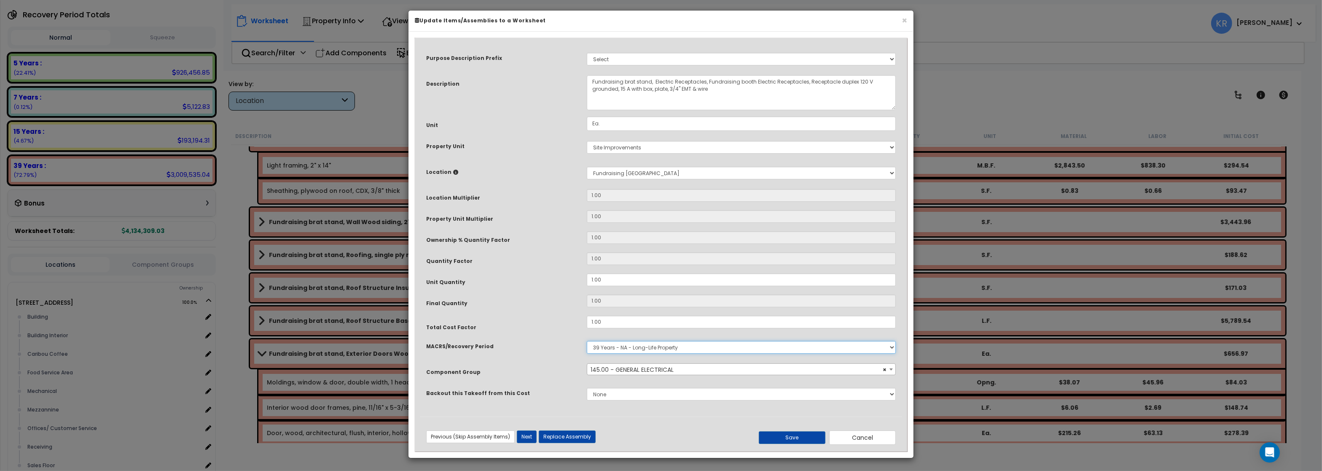
click at [587, 341] on select "Select MACRS/Recovery Period 5 Years - 57.0 - Distributive Trades & Services 5 …" at bounding box center [741, 347] width 309 height 13
select select "3667"
click option "5 Years - 57.0 - Distributive Trades & Services" at bounding box center [0, 0] width 0 height 0
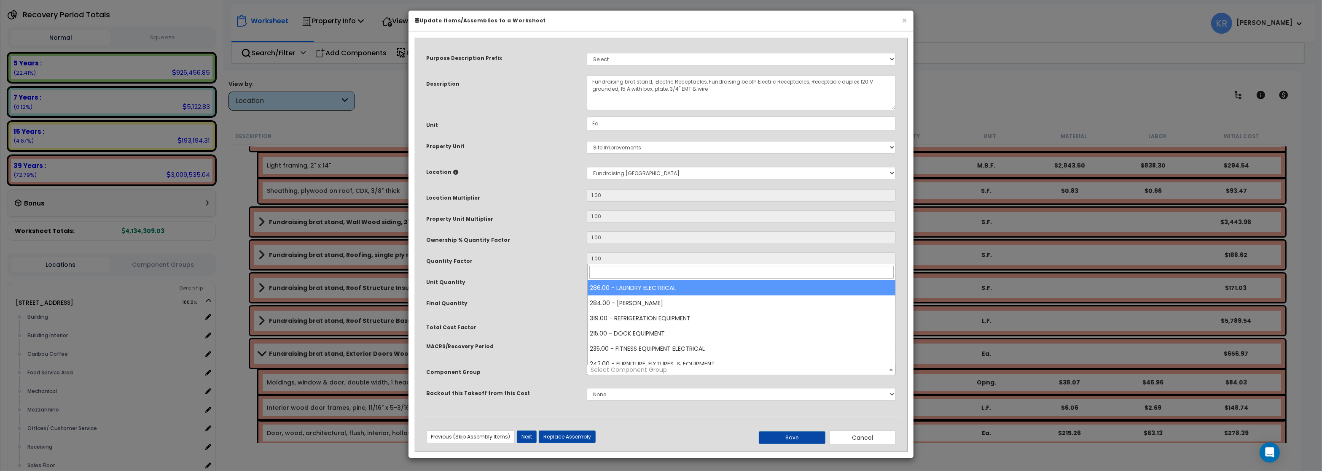
click at [596, 371] on span "Select Component Group" at bounding box center [629, 369] width 76 height 8
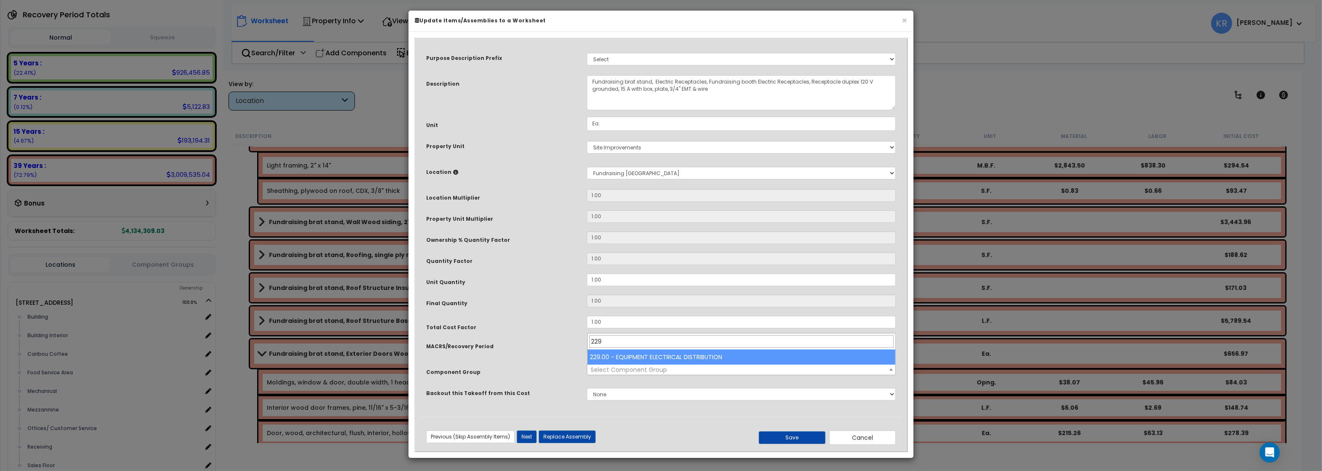
type input "229"
select select "57033"
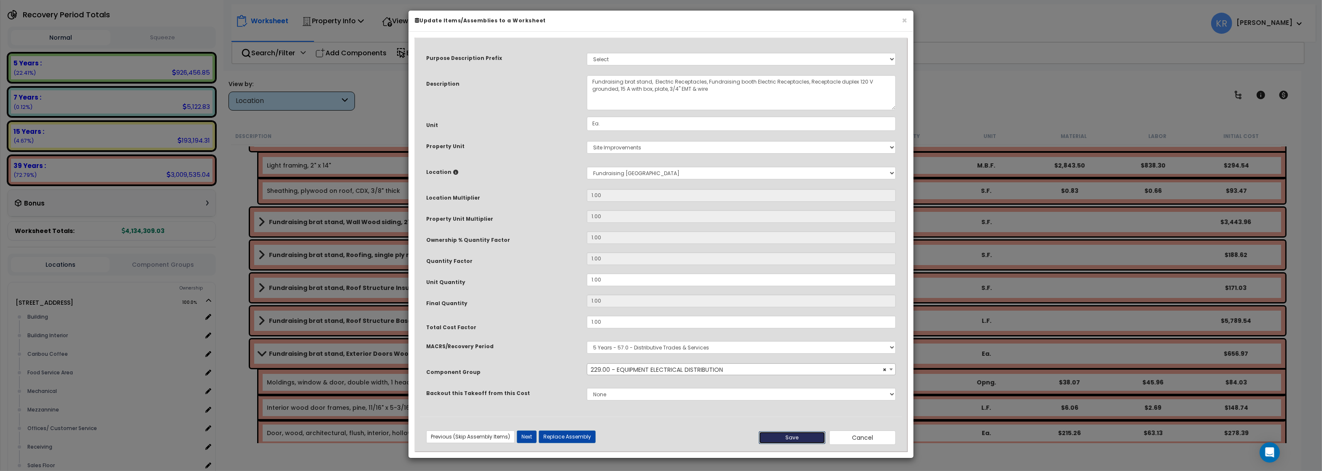
click at [777, 420] on button "Save" at bounding box center [792, 437] width 67 height 13
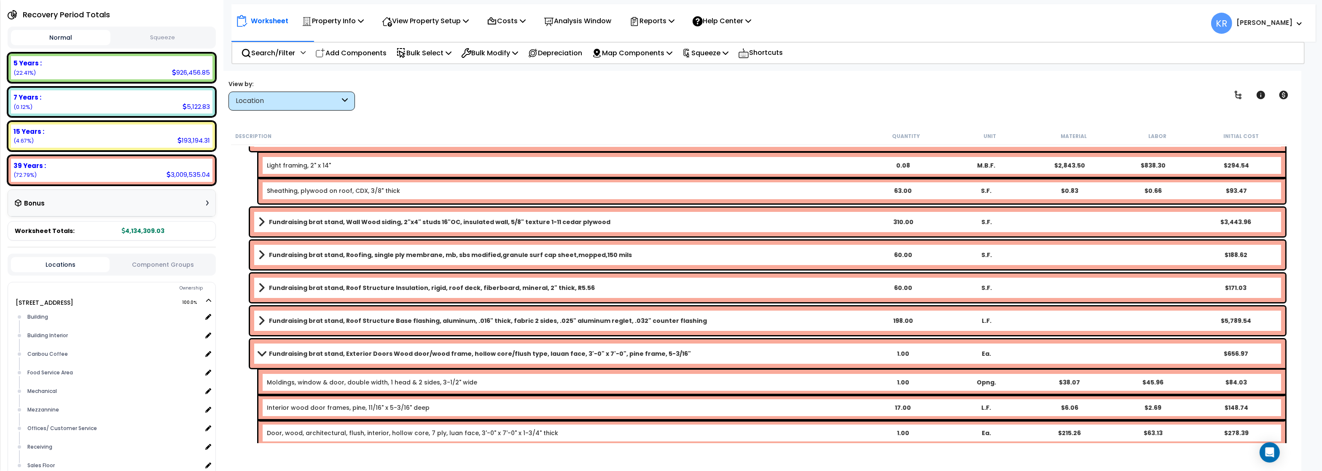
click at [266, 352] on span at bounding box center [262, 353] width 12 height 6
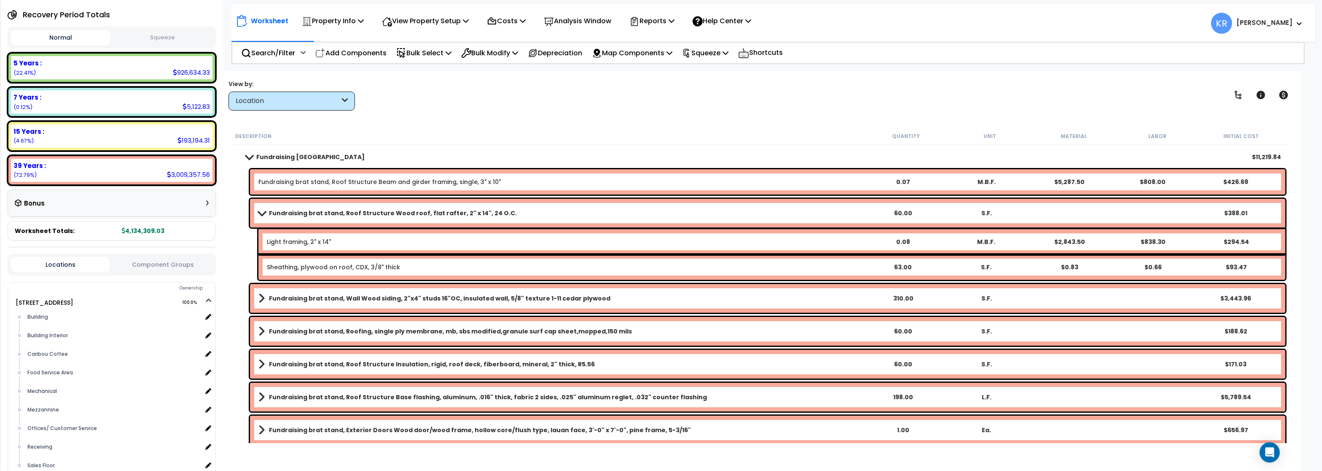
scroll to position [14, 0]
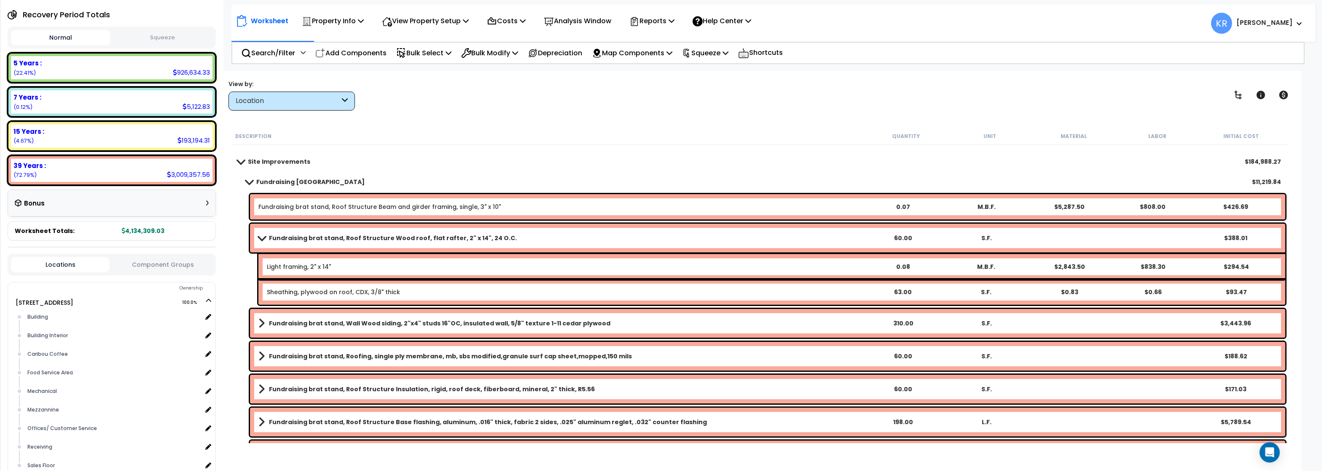
click at [270, 234] on b "Fundraising brat stand, Roof Structure Wood roof, flat rafter, 2" x 14", 24 O.C." at bounding box center [393, 238] width 248 height 8
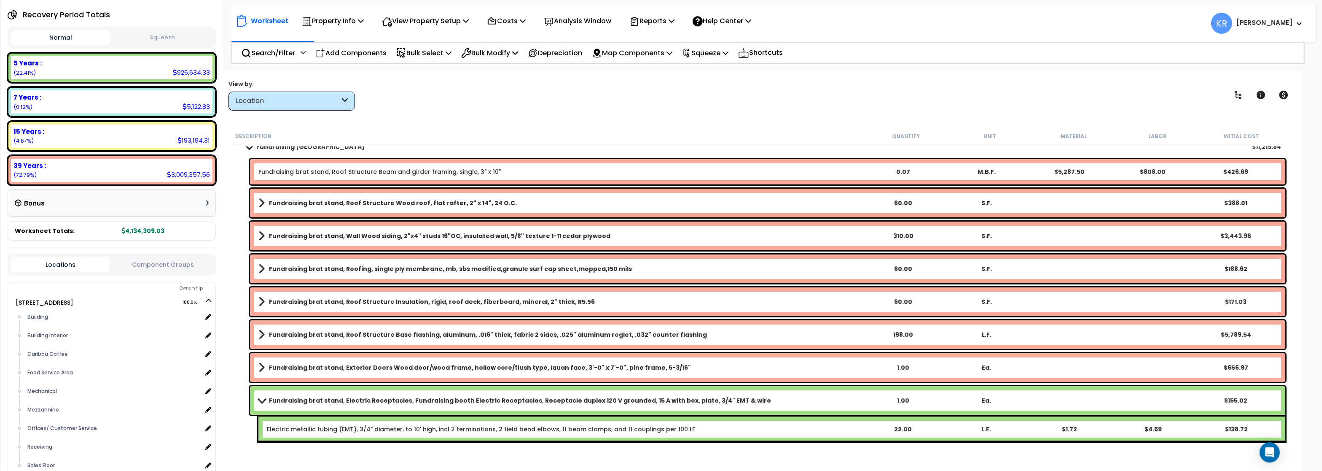
scroll to position [65, 0]
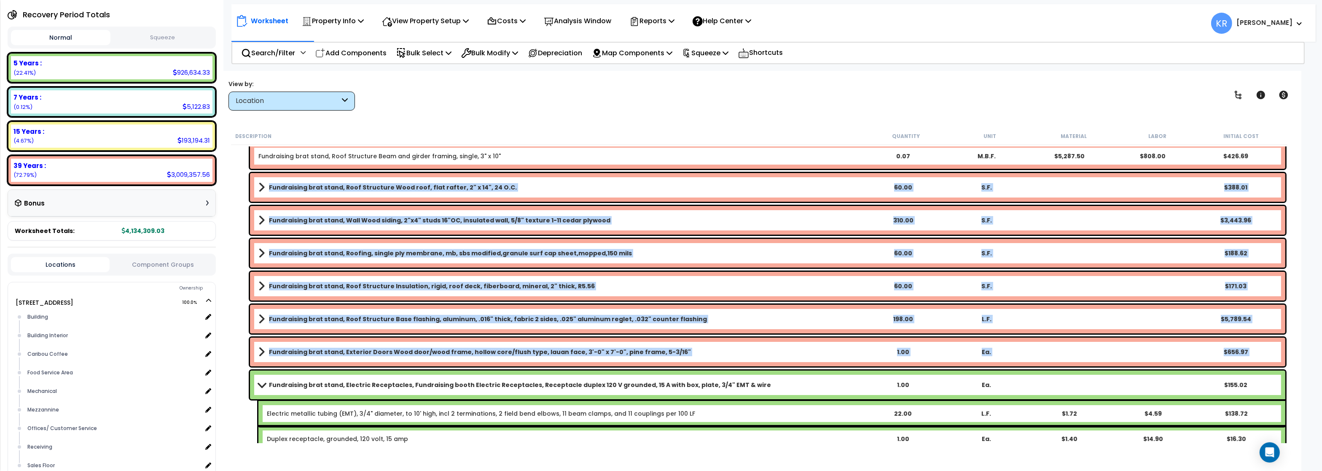
click at [270, 388] on link "Fundraising brat stand, Electric Receptacles, Fundraising booth Electric Recept…" at bounding box center [559, 385] width 603 height 12
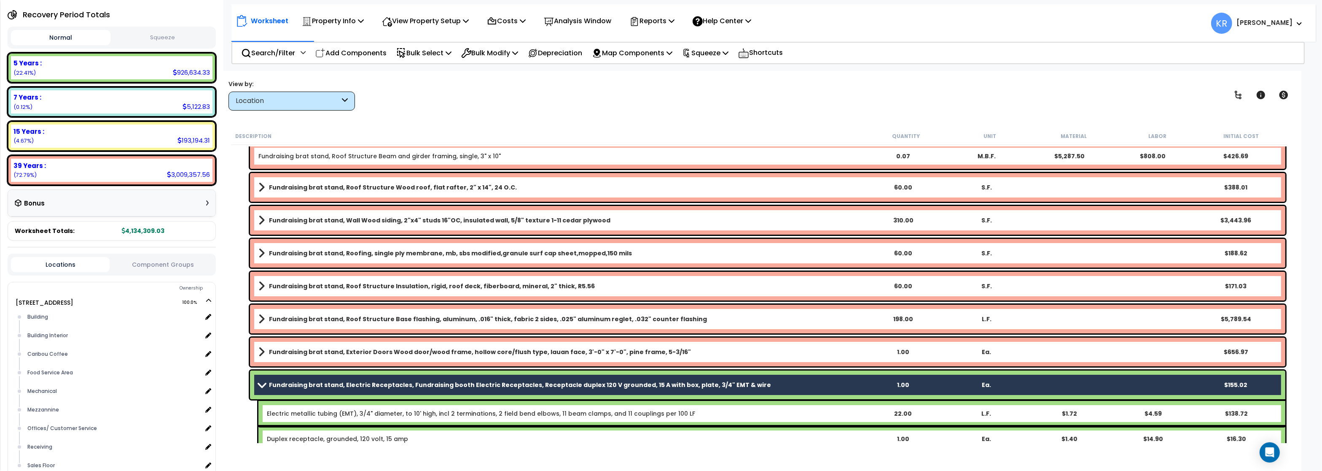
click at [278, 352] on b "Fundraising brat stand, Exterior Doors Wood door/wood frame, hollow core/flush …" at bounding box center [480, 351] width 422 height 8
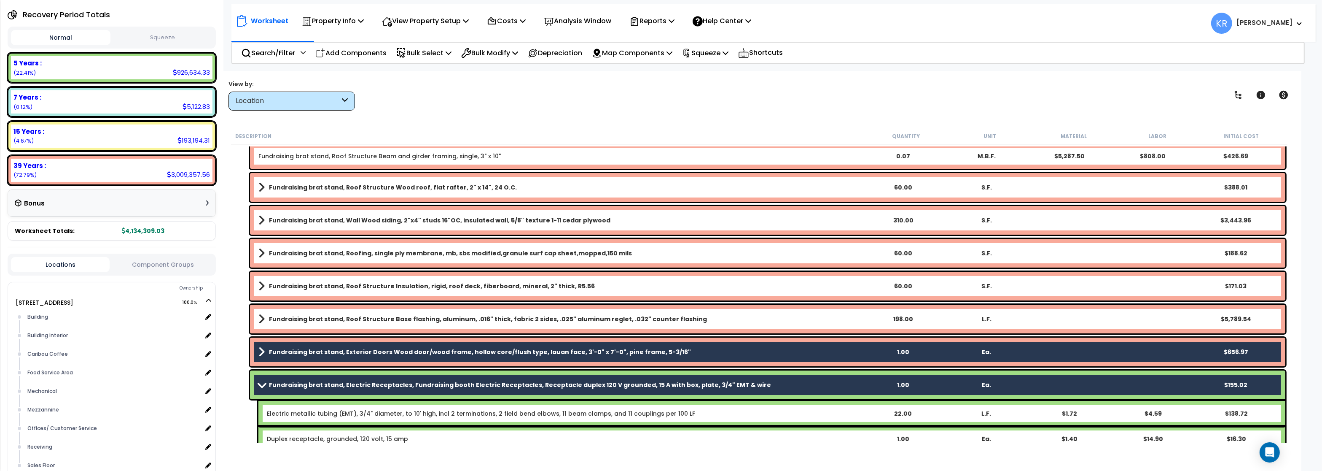
click at [278, 313] on link "Fundraising brat stand, Roof Structure Base flashing, aluminum, .016" thick, fa…" at bounding box center [559, 319] width 603 height 12
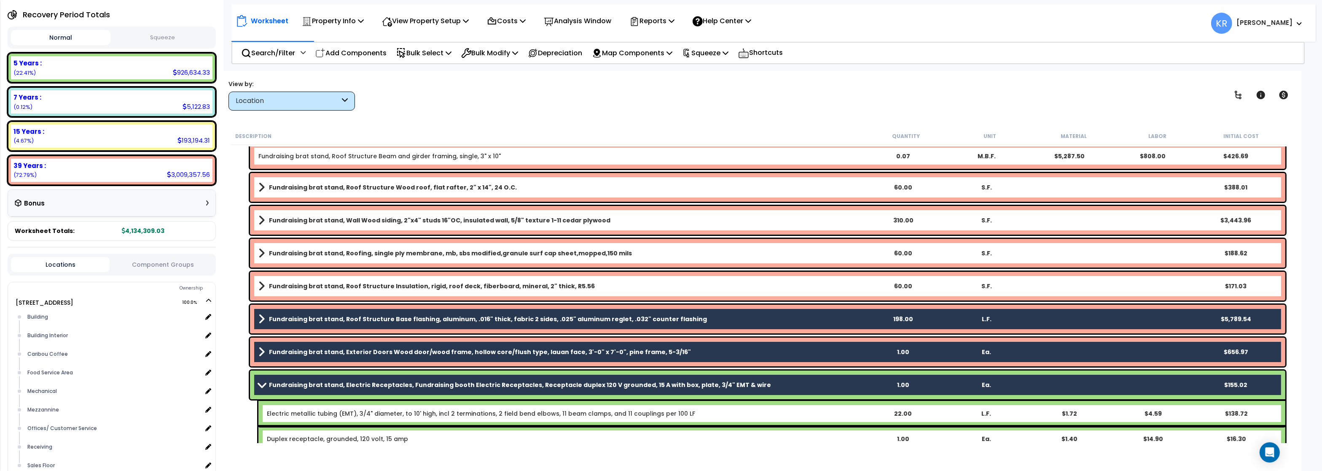
click at [274, 287] on b "Fundraising brat stand, Roof Structure Insulation, rigid, roof deck, fiberboard…" at bounding box center [432, 286] width 326 height 8
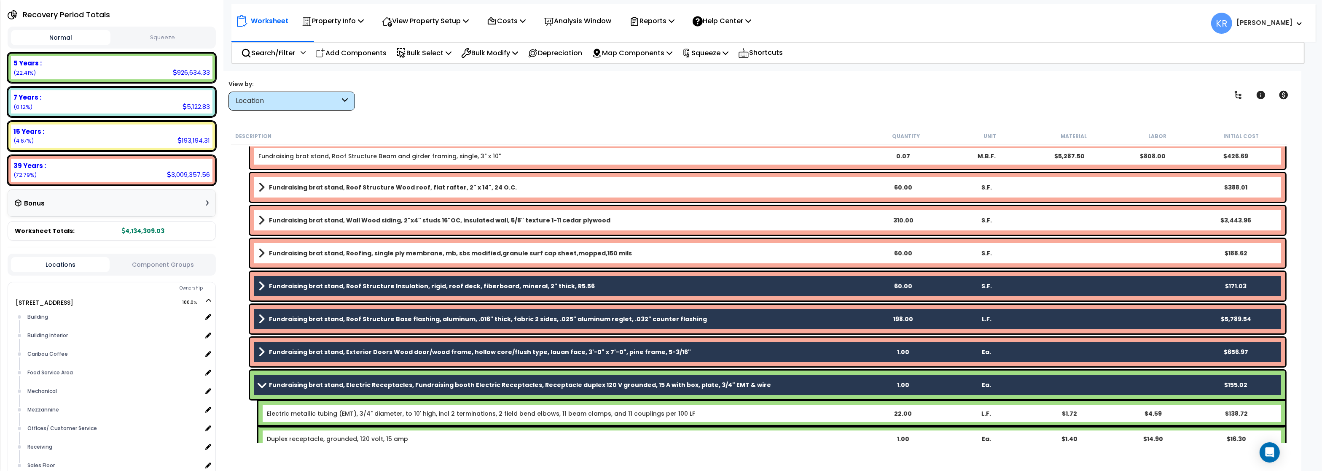
click at [275, 255] on b "Fundraising brat stand, Roofing, single ply membrane, mb, sbs modified,granule …" at bounding box center [450, 253] width 363 height 8
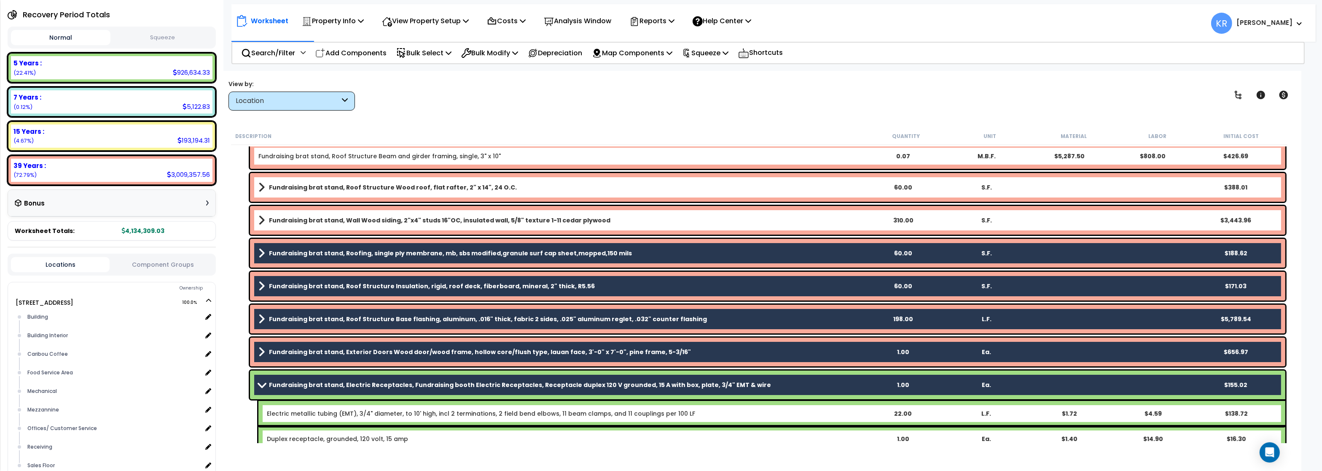
click at [310, 218] on b "Fundraising brat stand, Wall Wood siding, 2"x4" studs 16"OC, insulated wall, 5/…" at bounding box center [440, 220] width 342 height 8
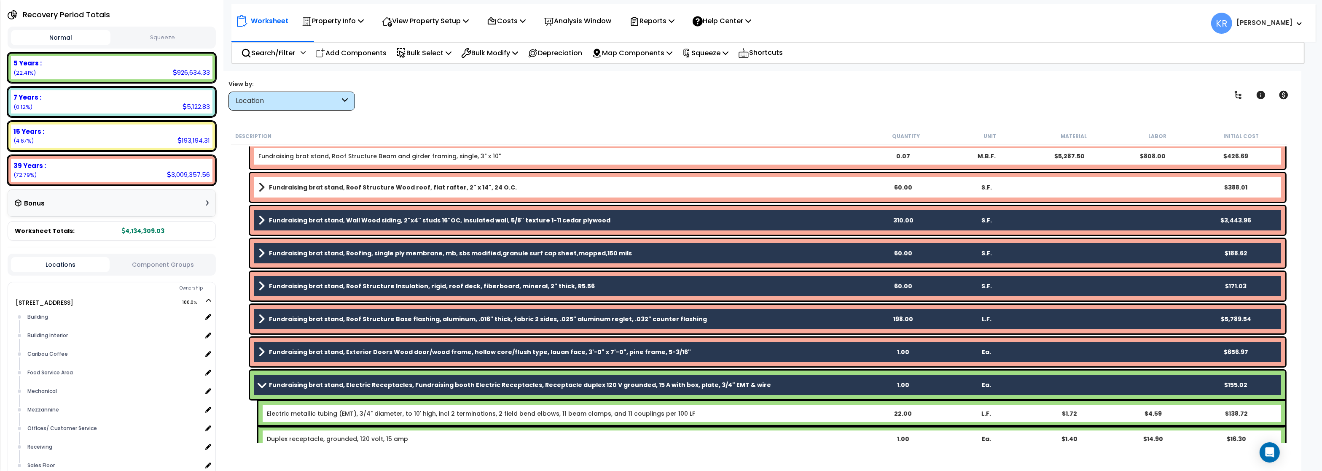
click at [304, 188] on b "Fundraising brat stand, Roof Structure Wood roof, flat rafter, 2" x 14", 24 O.C." at bounding box center [393, 187] width 248 height 8
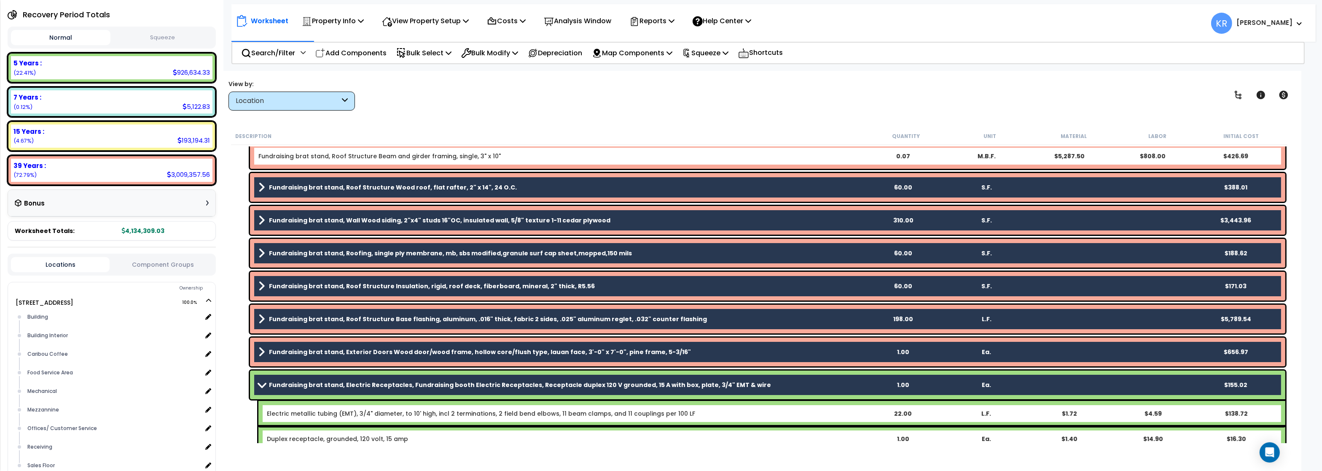
click at [312, 152] on link "Fundraising brat stand, Roof Structure Beam and girder framing, single, 3" x 10"" at bounding box center [379, 156] width 242 height 8
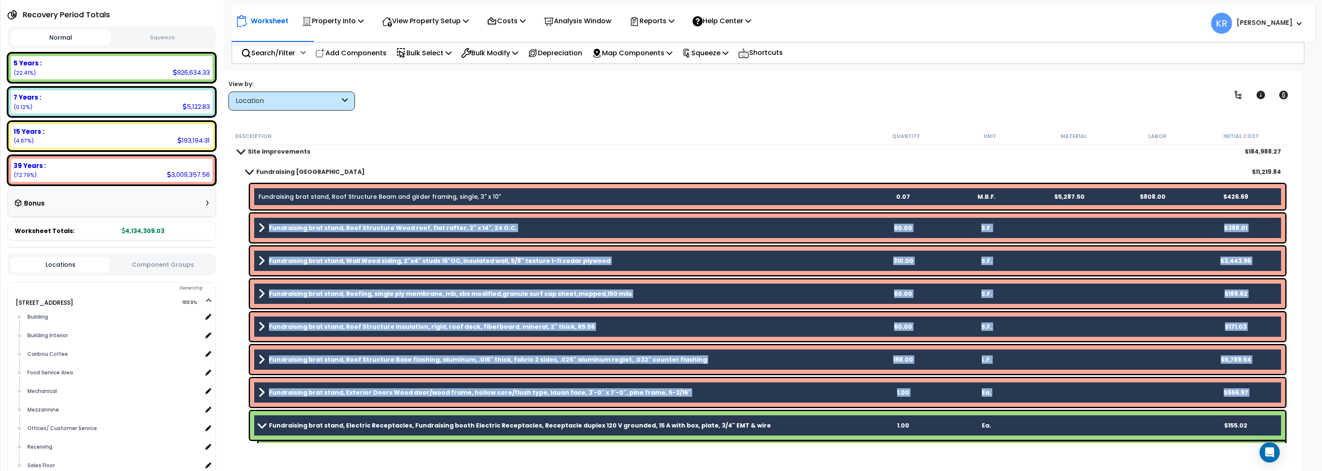
scroll to position [0, 0]
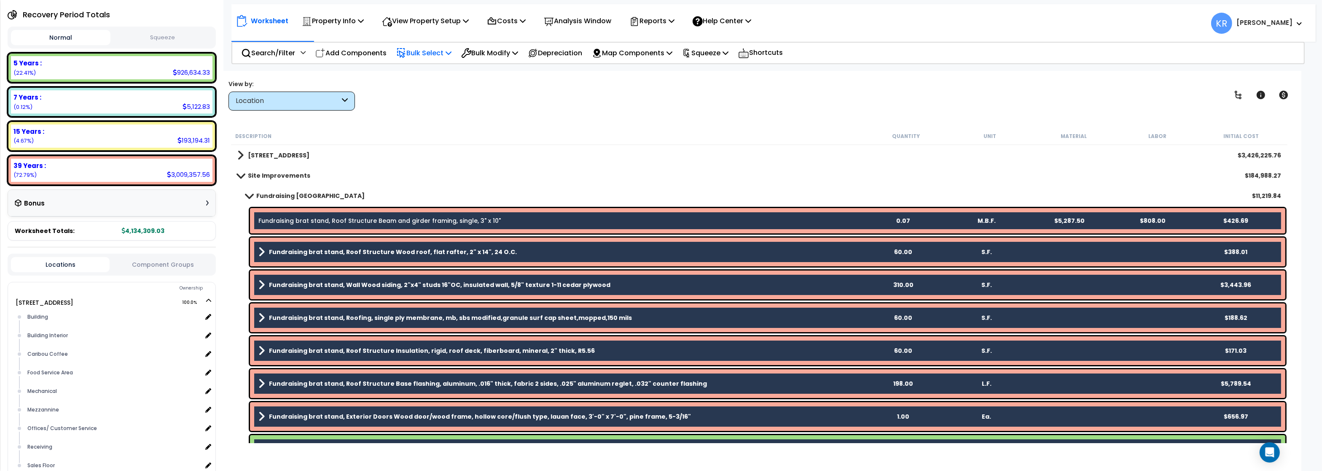
click at [427, 51] on p "Bulk Select" at bounding box center [423, 52] width 55 height 11
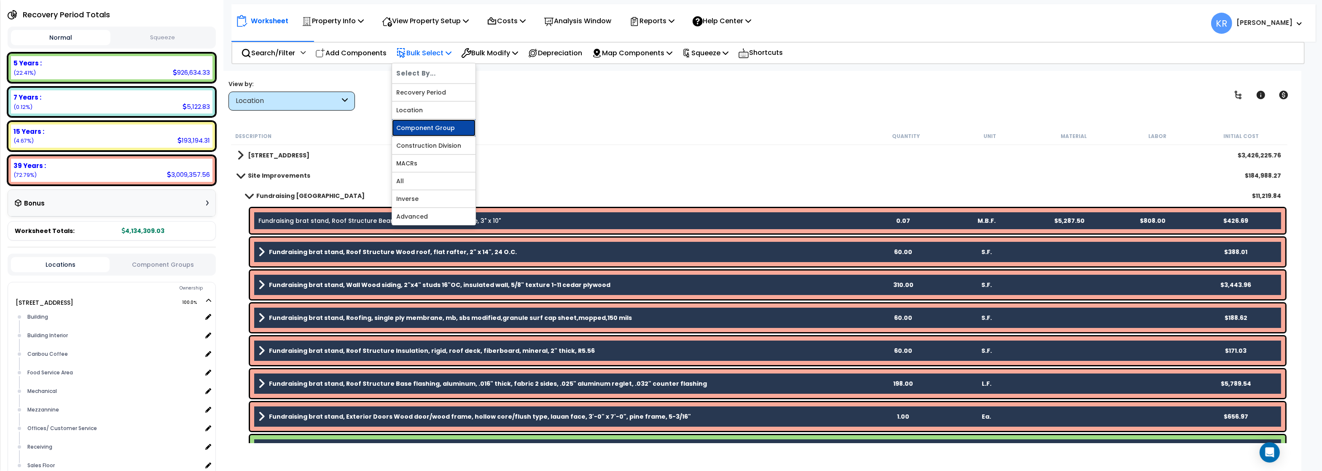
click at [428, 133] on link "Component Group" at bounding box center [433, 127] width 83 height 17
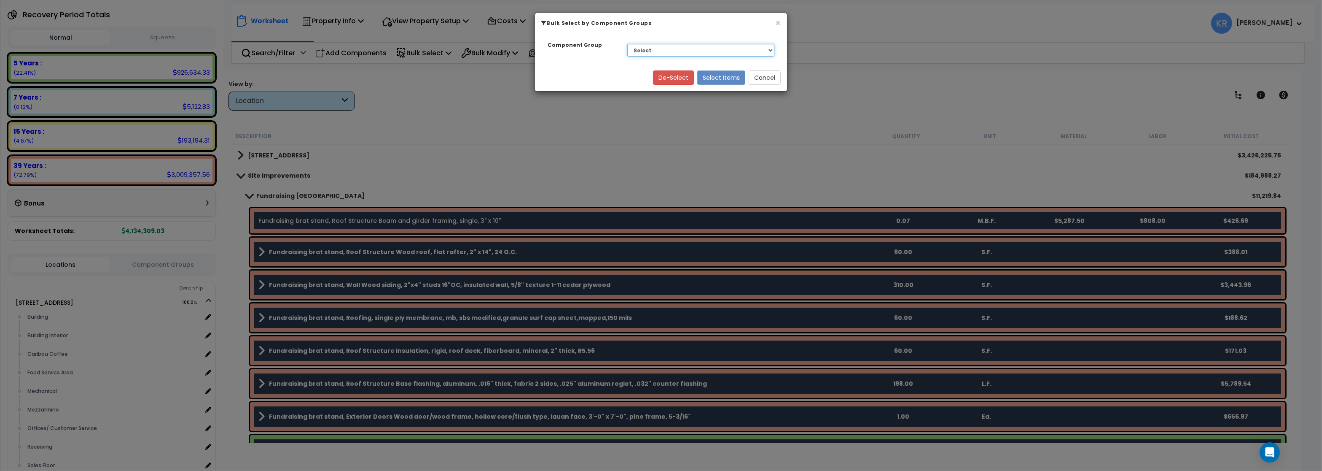
click at [627, 44] on select "Select BLDG FOUNDATIONS BLDG CONCRETE SLAB ON GRADE STEEL SUPERSTRUCTURE THERMA…" at bounding box center [700, 50] width 147 height 13
select select "56827"
click option "KITCHEN EQUIPMENT" at bounding box center [0, 0] width 0 height 0
click at [601, 61] on div "Component Group Select BLDG FOUNDATIONS BLDG CONCRETE SLAB ON GRADE STEEL SUPER…" at bounding box center [661, 49] width 252 height 30
click at [772, 83] on button "Cancel" at bounding box center [765, 77] width 32 height 14
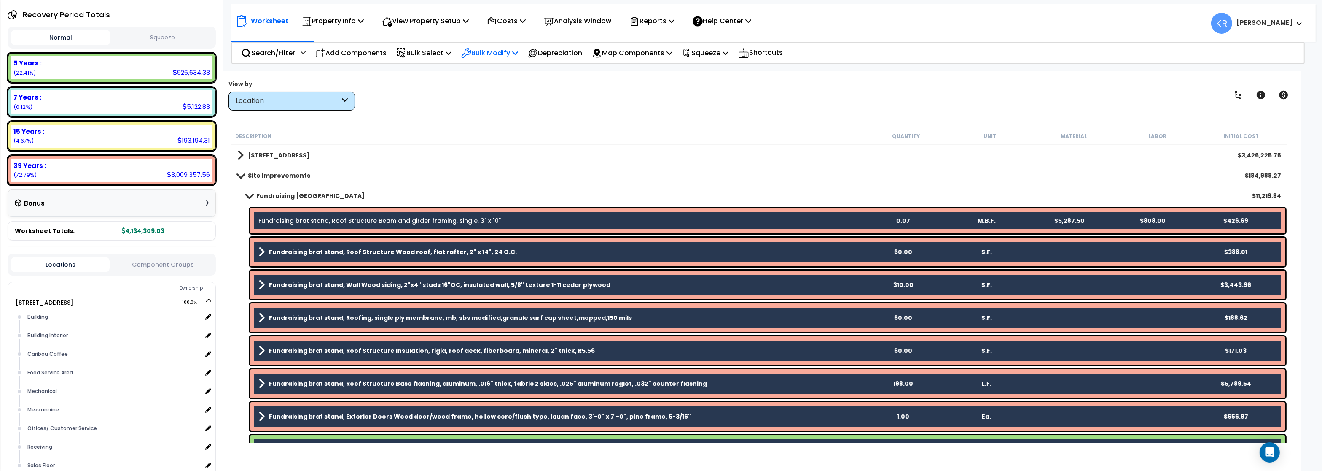
click at [488, 52] on p "Bulk Modify" at bounding box center [489, 52] width 57 height 11
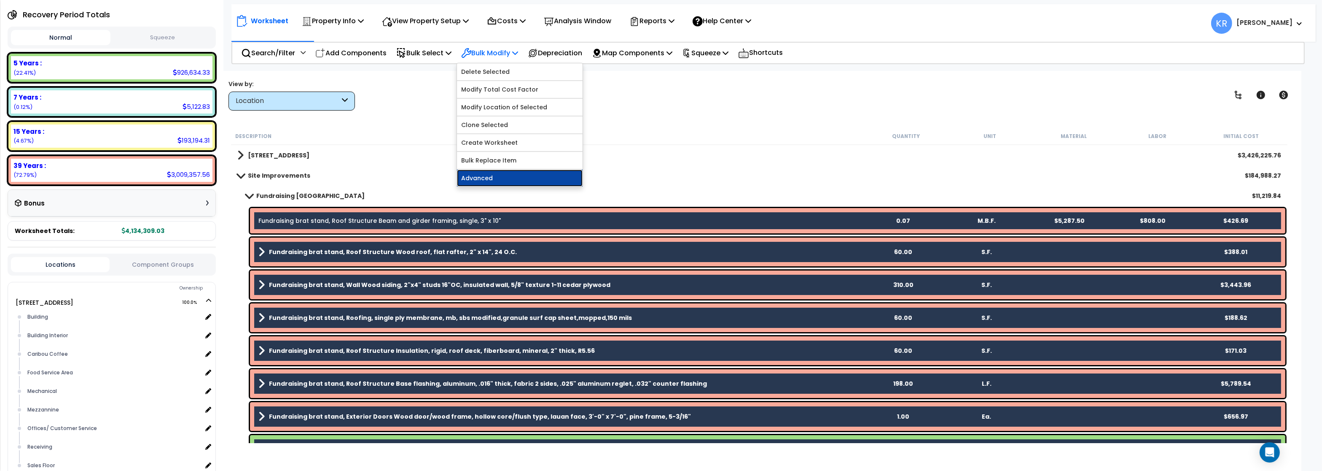
click at [492, 179] on link "Advanced" at bounding box center [520, 177] width 126 height 17
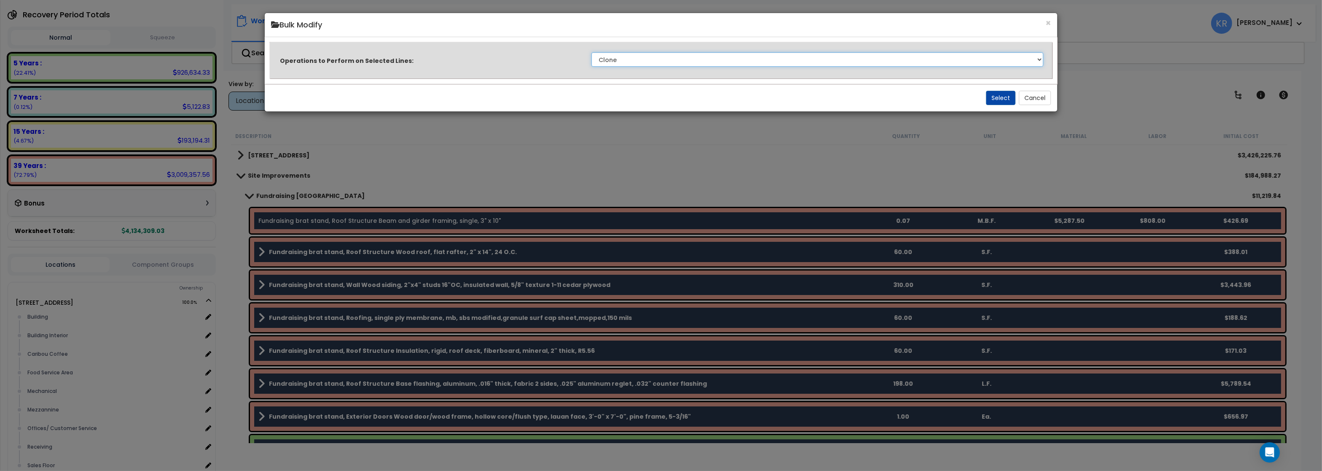
click at [592, 52] on select "Clone Delete Delete Zero Quantities Modify Component Group Modify Recovery Peri…" at bounding box center [818, 59] width 452 height 14
select select "modifyAssetClassMacrs"
click option "Modify Component Group" at bounding box center [0, 0] width 0 height 0
click at [990, 97] on button "Select" at bounding box center [1001, 98] width 30 height 14
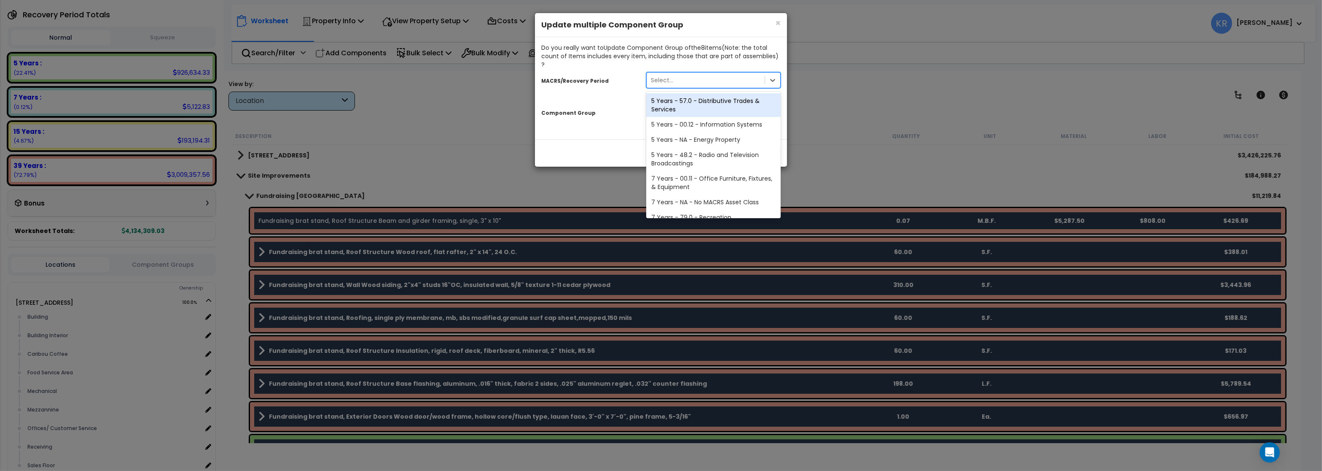
click at [658, 76] on div "Select..." at bounding box center [662, 80] width 22 height 8
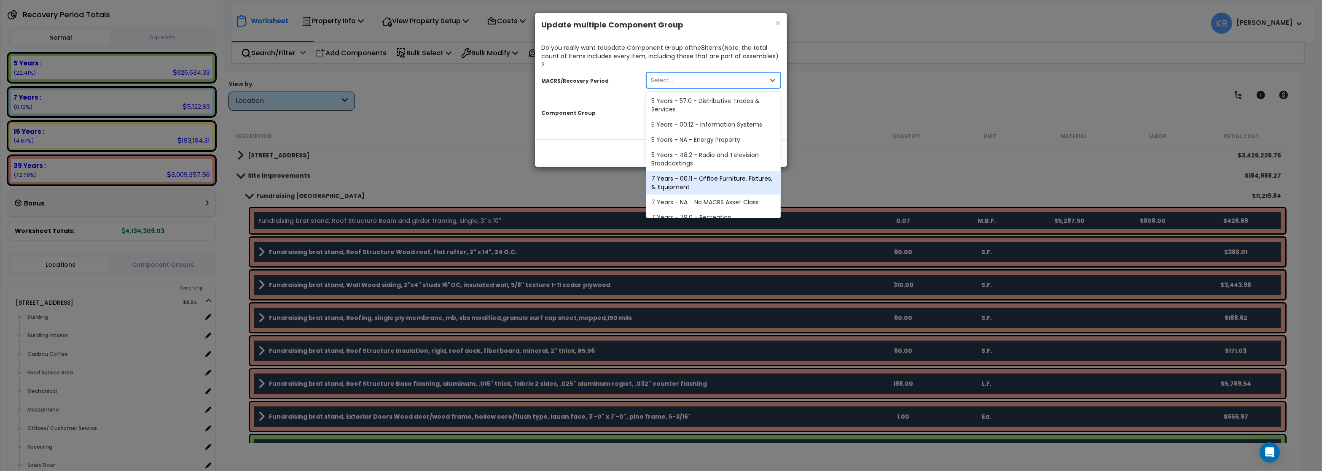
scroll to position [142, 0]
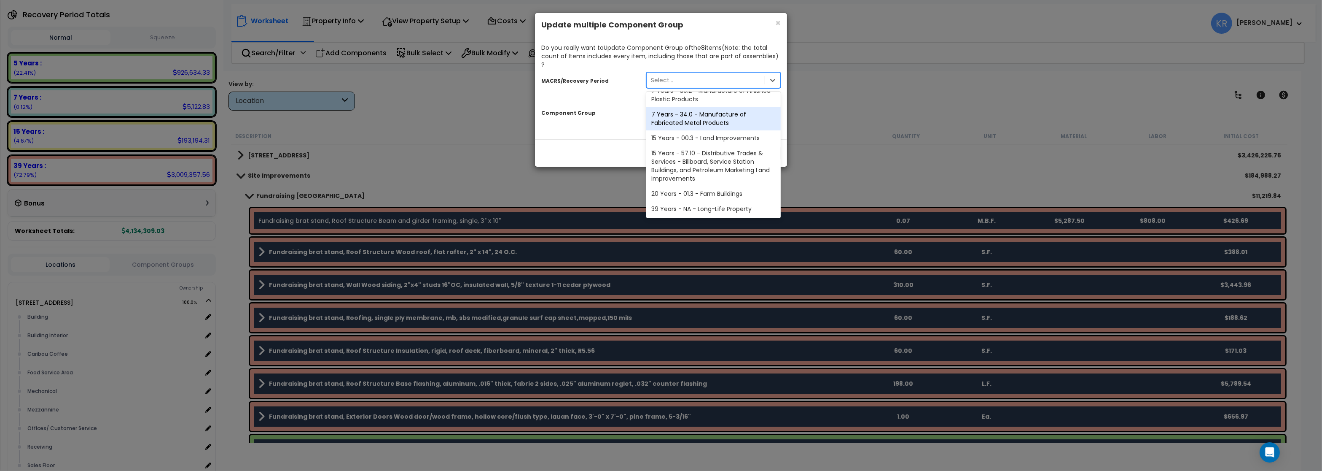
click at [680, 130] on div "15 Years - 00.3 - Land Improvements" at bounding box center [713, 137] width 135 height 15
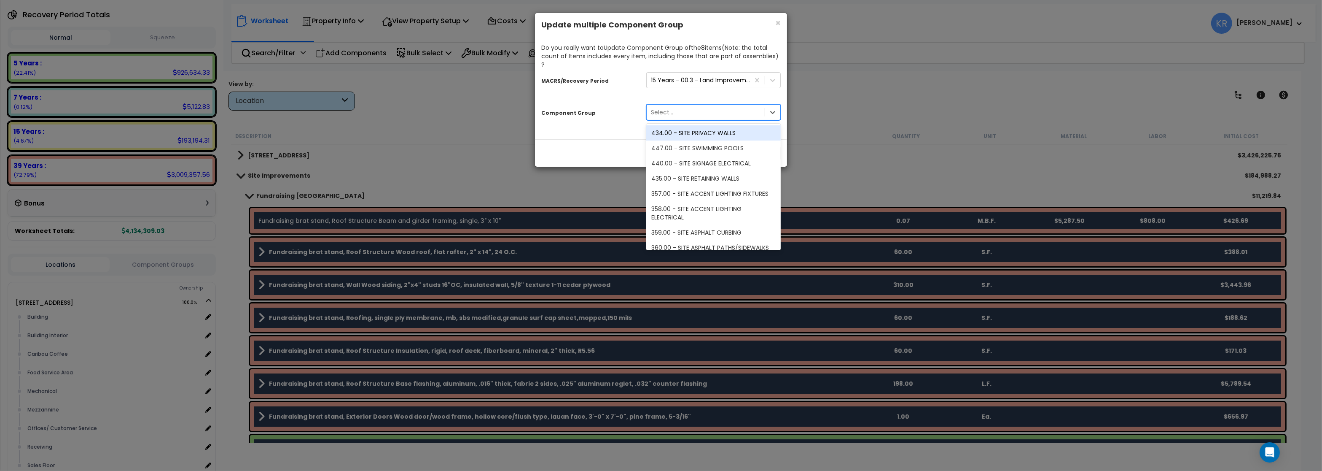
click at [668, 108] on div "Select..." at bounding box center [662, 112] width 22 height 8
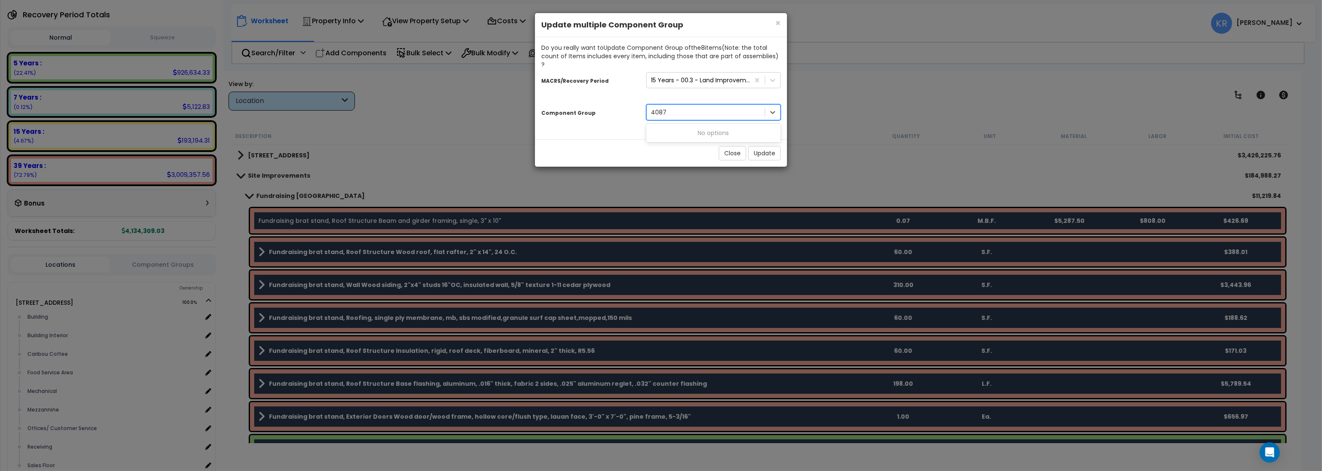
type input "408"
click at [686, 125] on div "408.00 - SITE KITCHEN" at bounding box center [713, 132] width 135 height 15
click at [758, 146] on button "Update" at bounding box center [764, 153] width 32 height 14
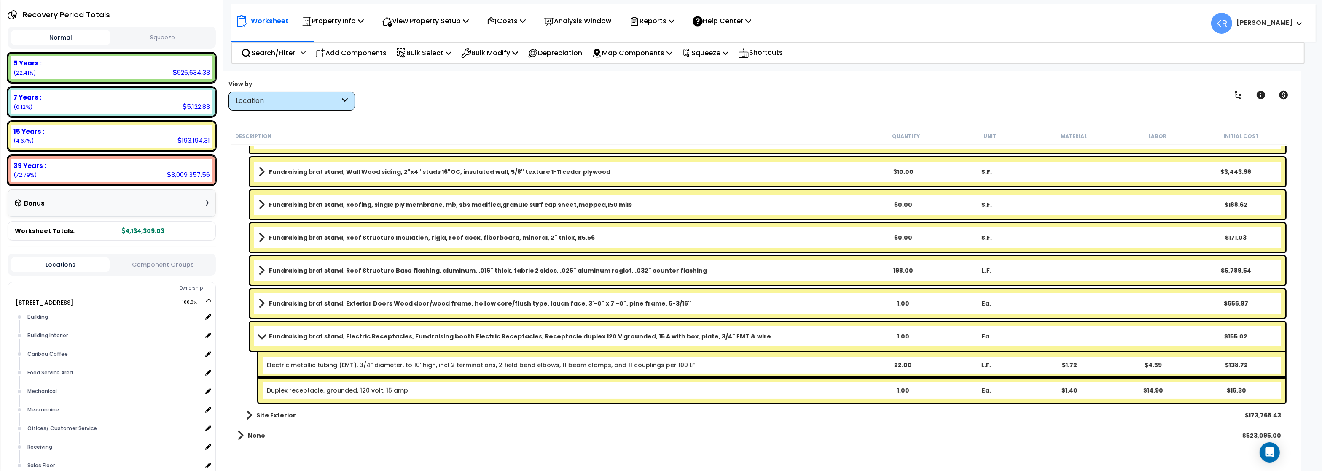
scroll to position [115, 0]
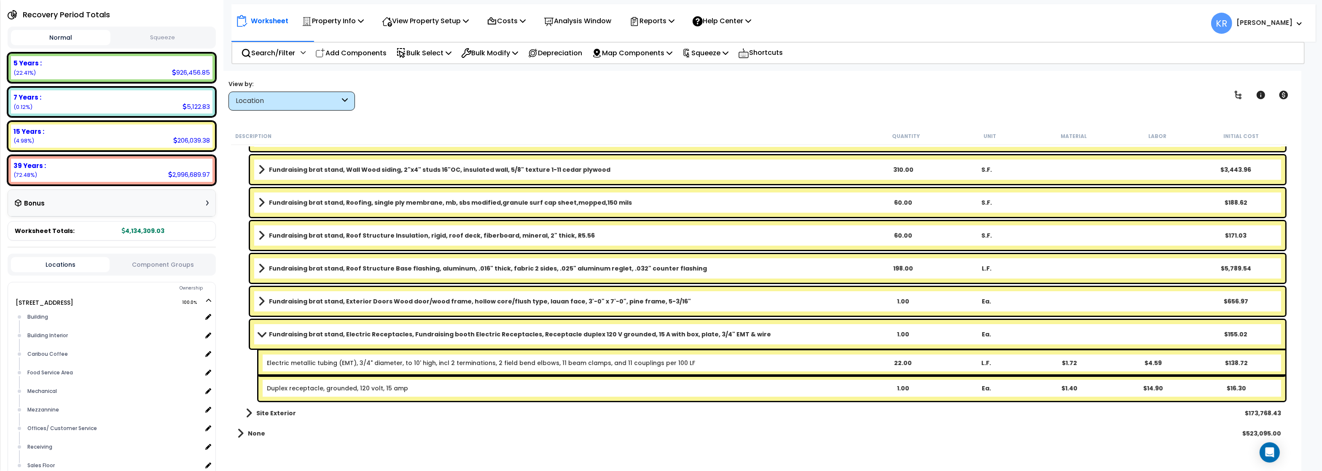
click at [272, 332] on b "Fundraising brat stand, Electric Receptacles, Fundraising booth Electric Recept…" at bounding box center [520, 334] width 502 height 8
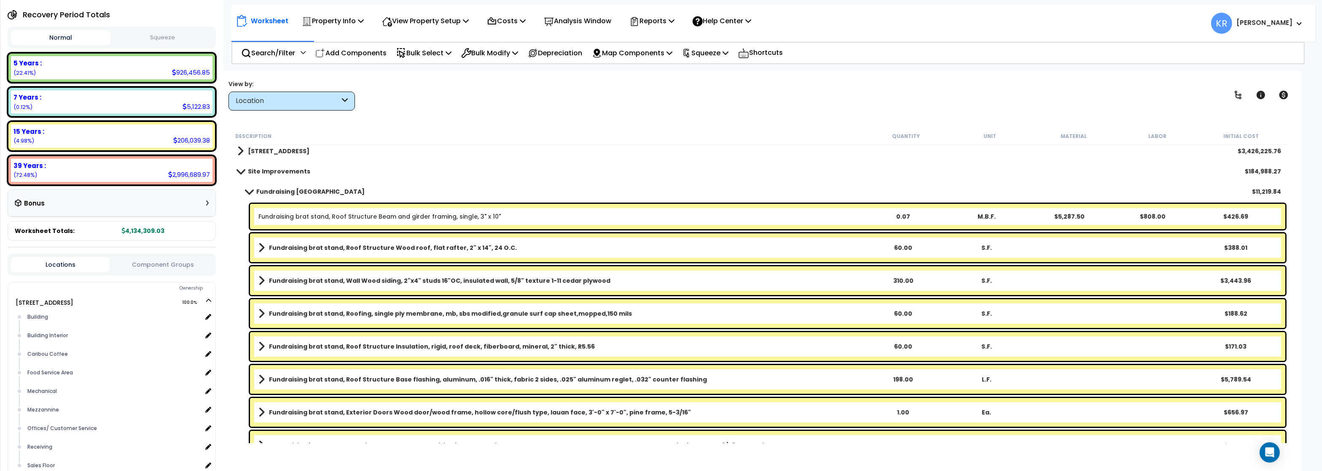
scroll to position [0, 0]
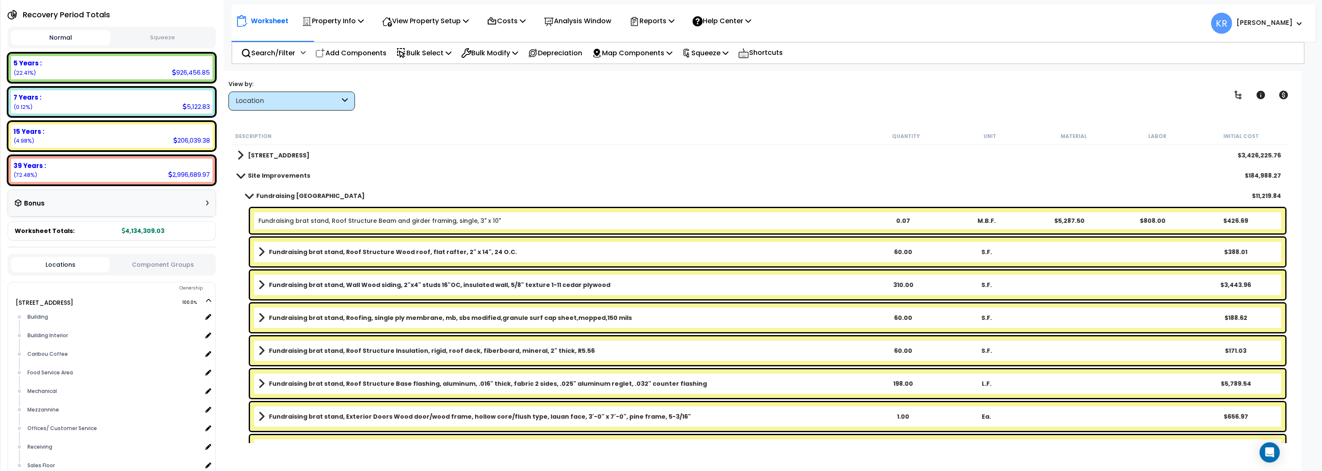
click at [293, 358] on div "Fundraising brat stand, Roof Structure Insulation, rigid, roof deck, fiberboard…" at bounding box center [768, 350] width 1036 height 29
click at [293, 350] on b "Fundraising brat stand, Roof Structure Insulation, rigid, roof deck, fiberboard…" at bounding box center [432, 350] width 326 height 8
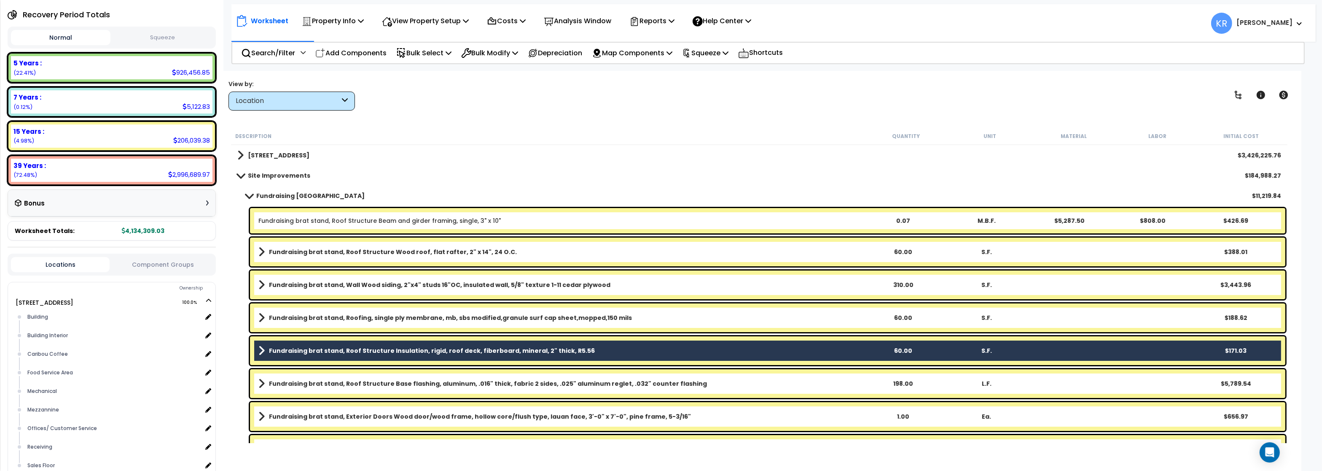
click at [565, 125] on div "Worksheet Property Info Property Setup Add Property Unit Template property Clon…" at bounding box center [759, 306] width 1084 height 471
click at [272, 192] on b "Fundraising [GEOGRAPHIC_DATA]" at bounding box center [310, 195] width 108 height 8
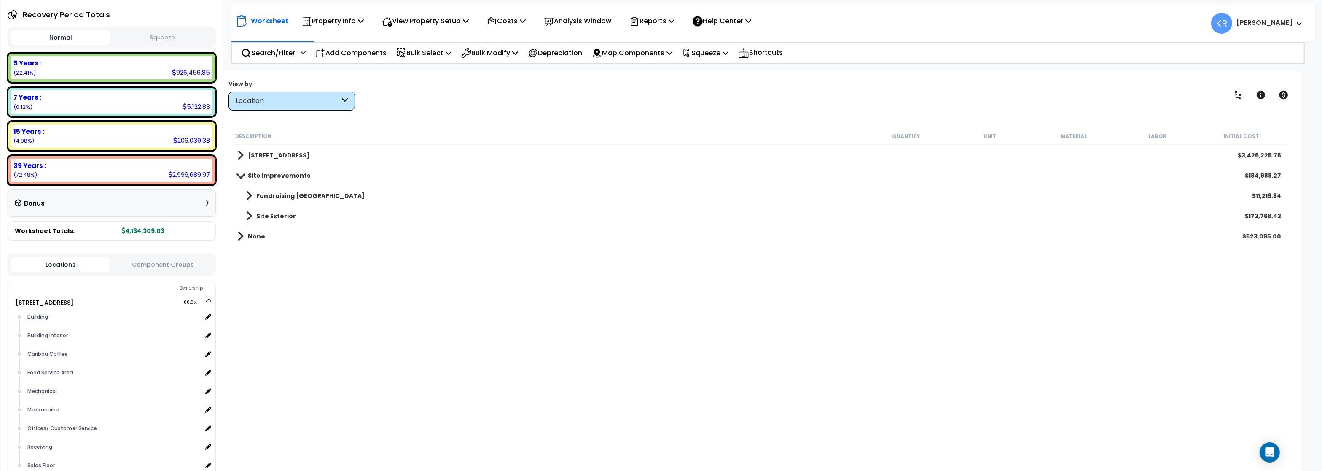
click at [261, 173] on b "Site Improvements" at bounding box center [279, 175] width 62 height 8
click at [49, 352] on div "Caribou Coffee" at bounding box center [113, 354] width 177 height 10
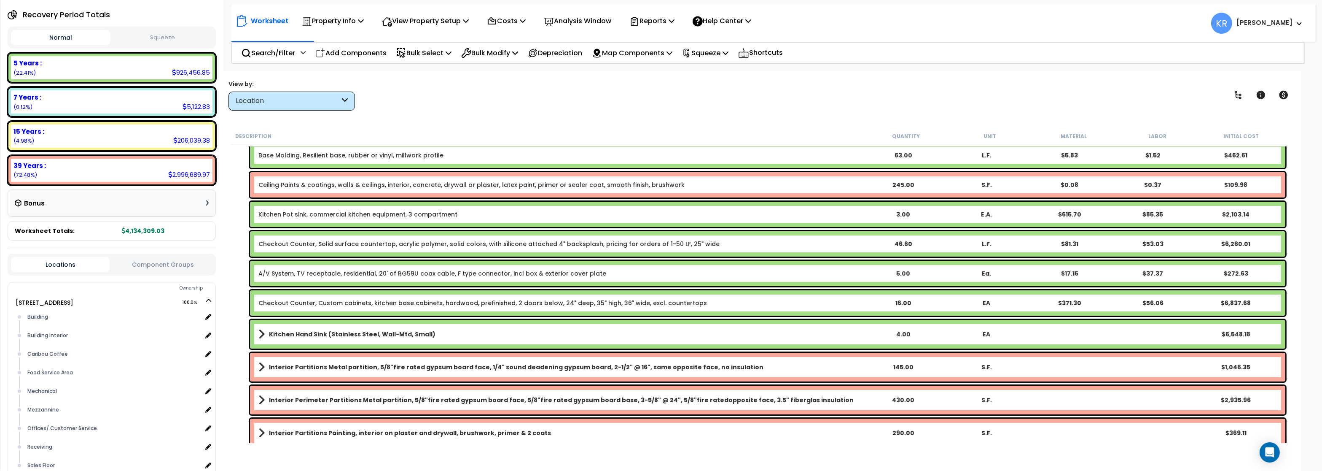
scroll to position [152, 0]
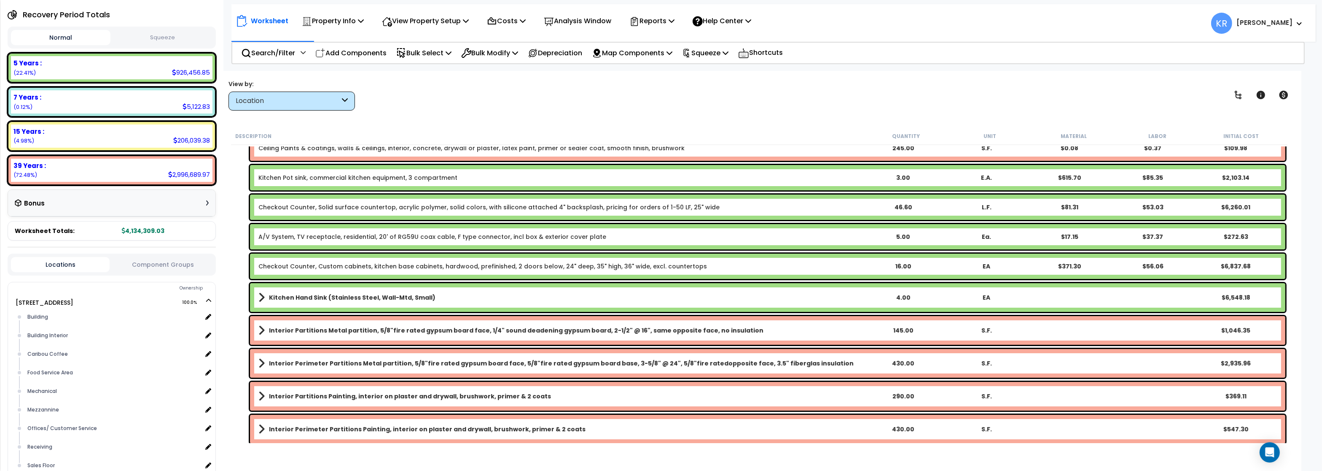
click at [285, 95] on div "Location" at bounding box center [292, 100] width 126 height 19
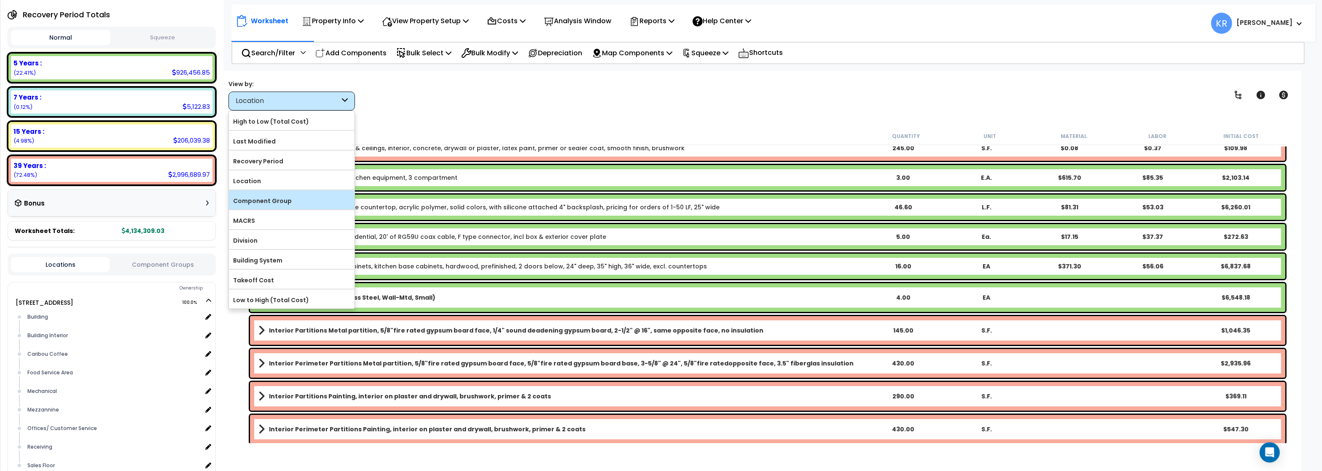
click at [280, 203] on label "Component Group" at bounding box center [292, 200] width 126 height 13
click at [0, 0] on input "Component Group" at bounding box center [0, 0] width 0 height 0
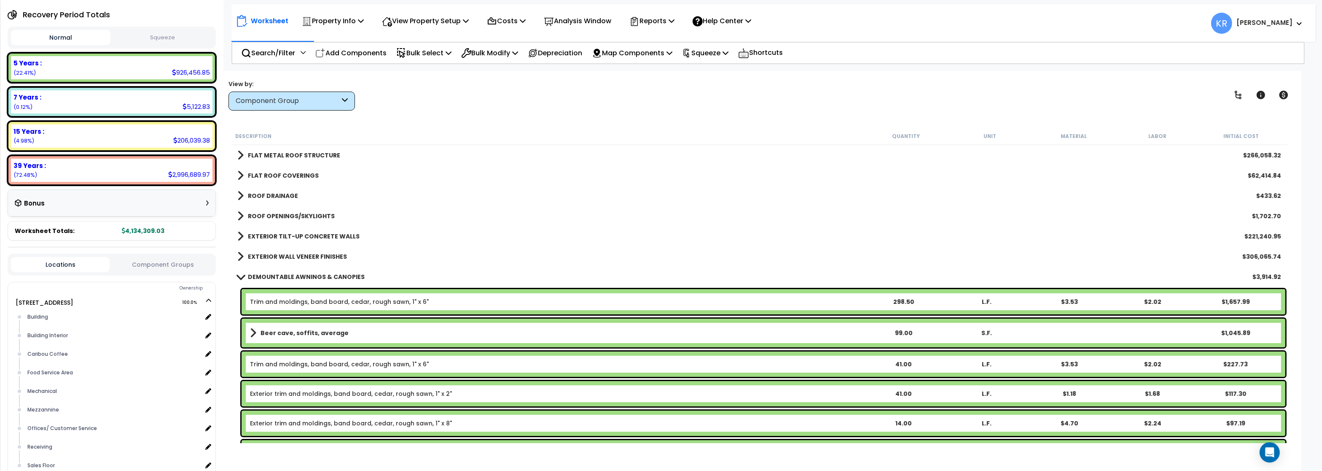
scroll to position [0, 0]
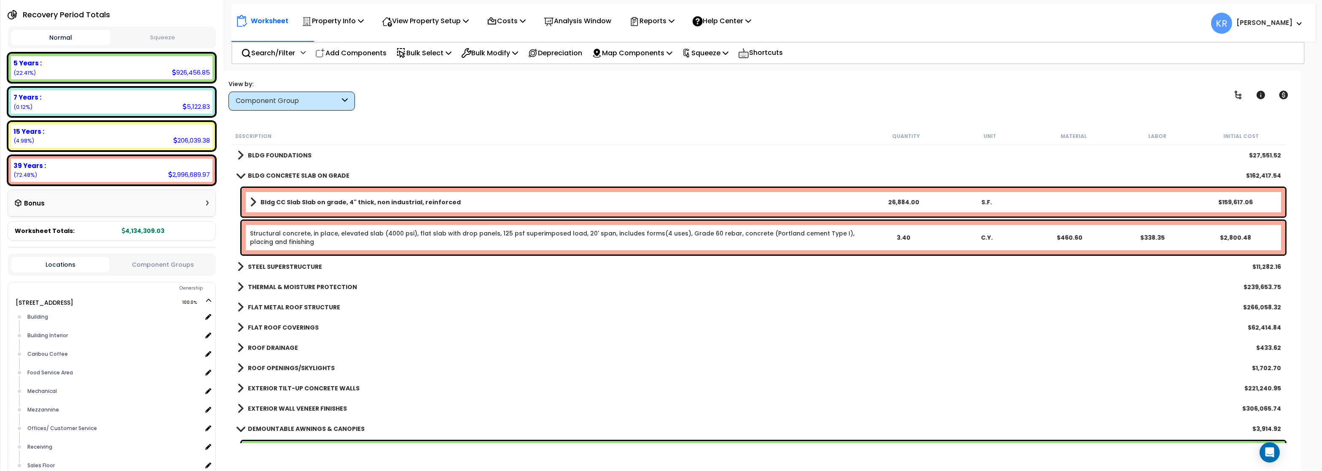
click at [258, 155] on b "BLDG FOUNDATIONS" at bounding box center [280, 155] width 64 height 8
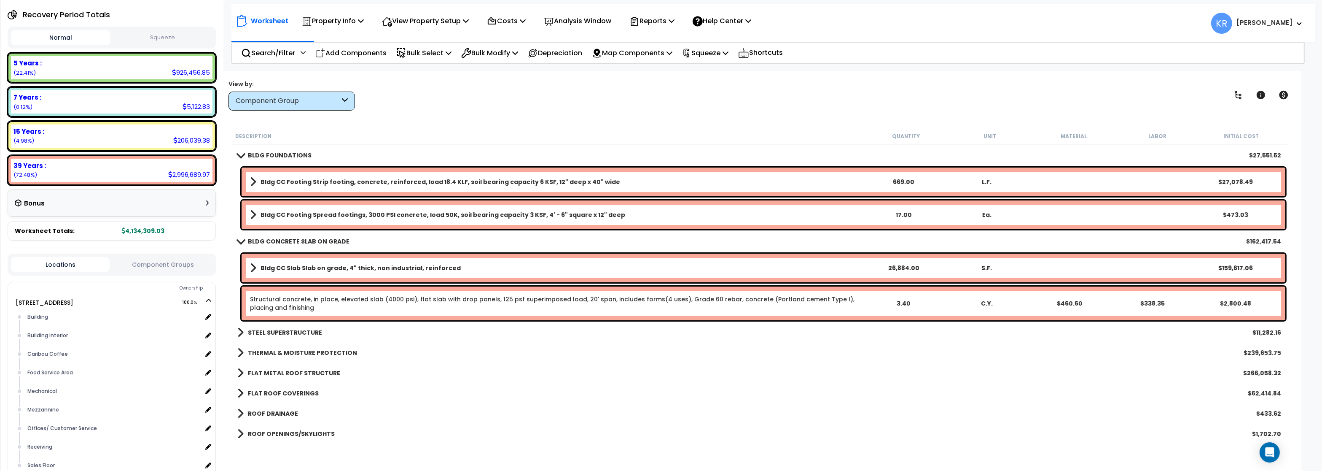
click at [258, 155] on b "BLDG FOUNDATIONS" at bounding box center [280, 155] width 64 height 8
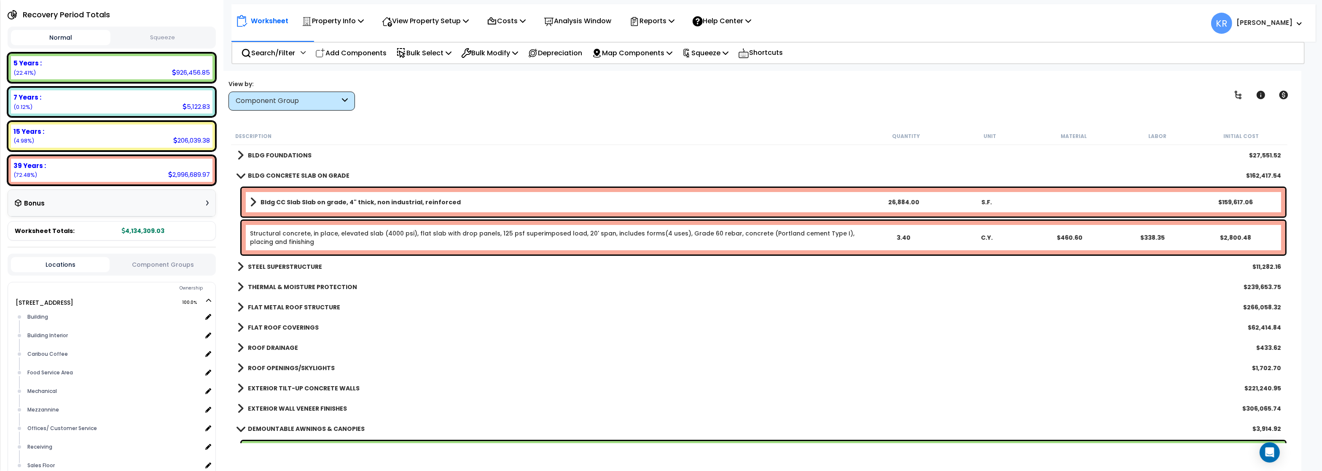
click at [257, 175] on b "BLDG CONCRETE SLAB ON GRADE" at bounding box center [299, 175] width 102 height 8
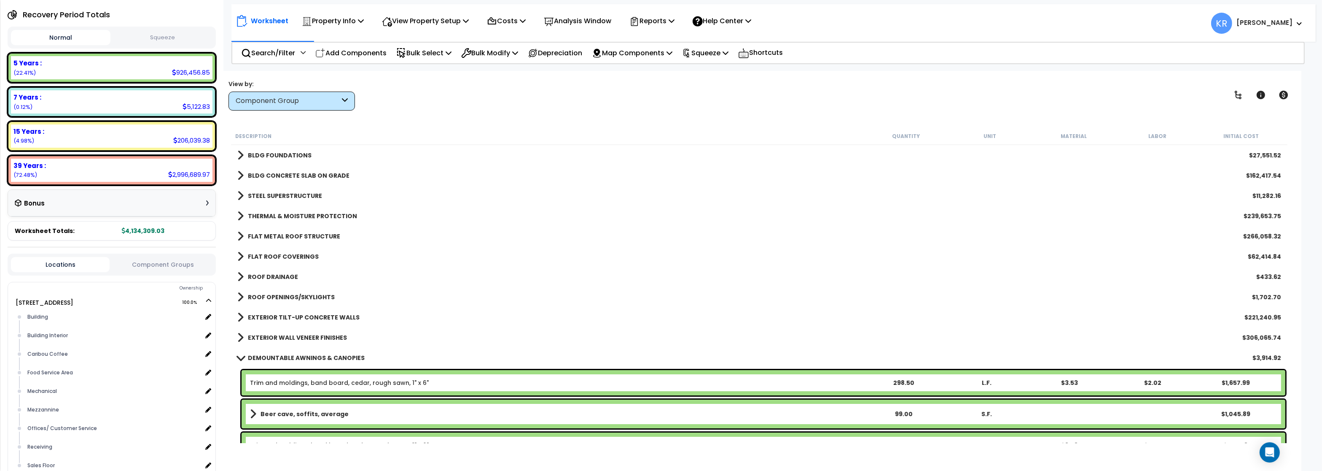
click at [257, 175] on b "BLDG CONCRETE SLAB ON GRADE" at bounding box center [299, 175] width 102 height 8
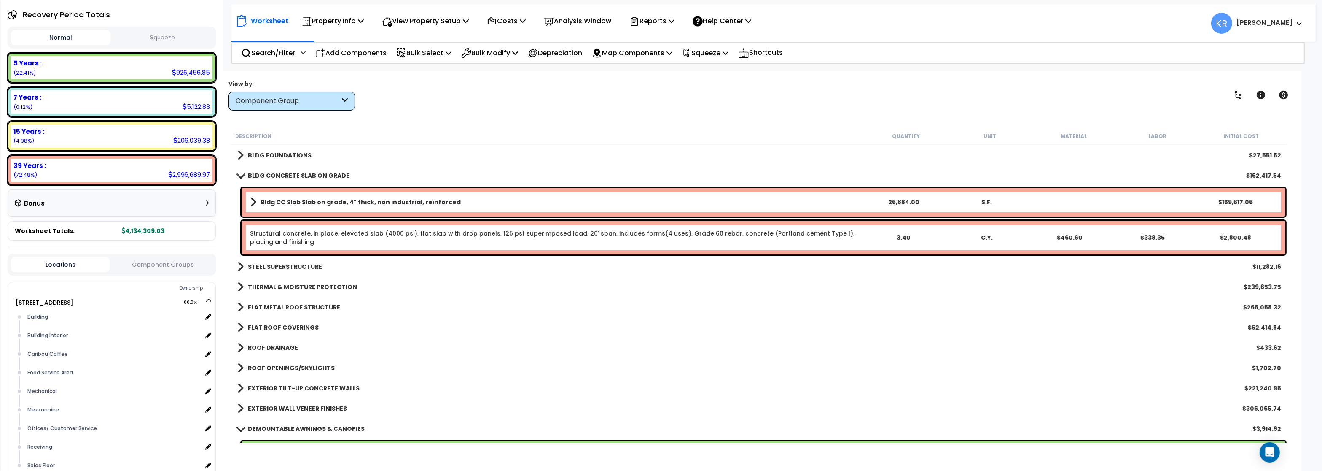
click at [257, 173] on b "BLDG CONCRETE SLAB ON GRADE" at bounding box center [299, 175] width 102 height 8
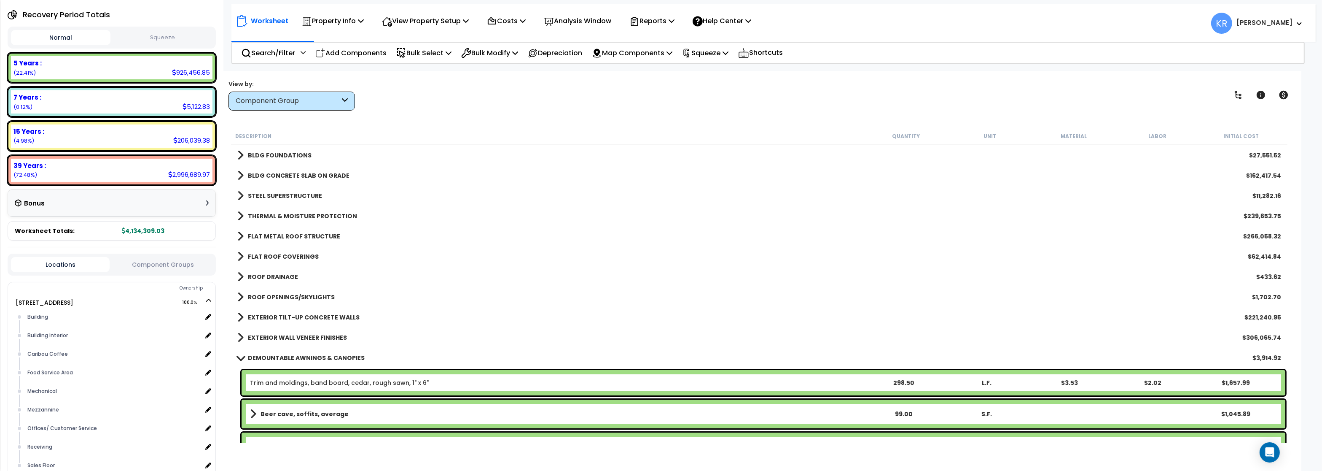
click at [253, 190] on link "STEEL SUPERSTRUCTURE" at bounding box center [279, 196] width 85 height 12
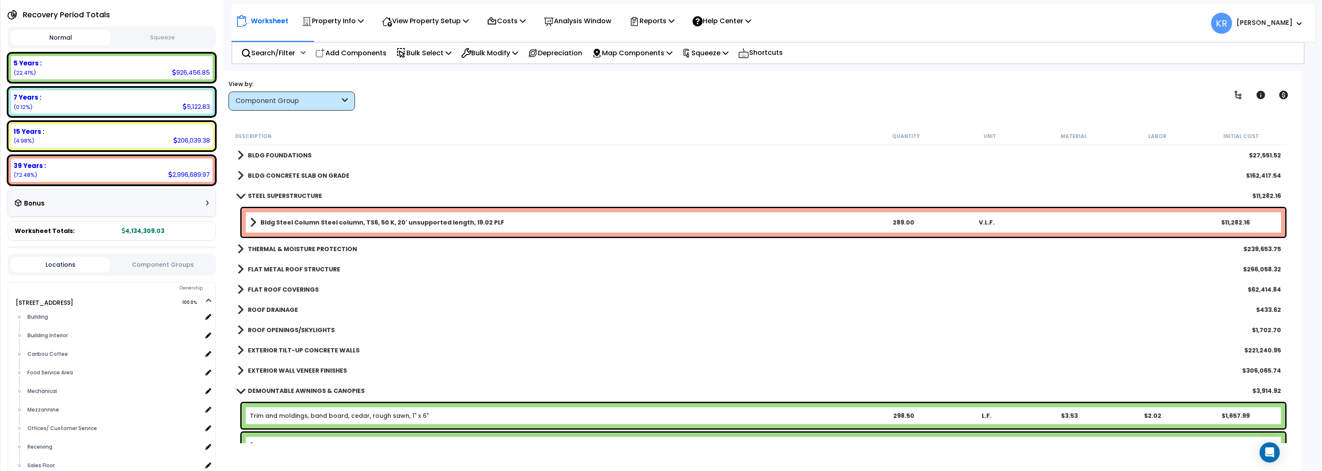
click at [253, 189] on div "STEEL SUPERSTRUCTURE $11,282.16" at bounding box center [759, 196] width 1052 height 20
click at [253, 242] on div "THERMAL & MOISTURE PROTECTION $239,653.75" at bounding box center [759, 249] width 1052 height 20
click at [253, 270] on b "FLAT METAL ROOF STRUCTURE" at bounding box center [294, 269] width 92 height 8
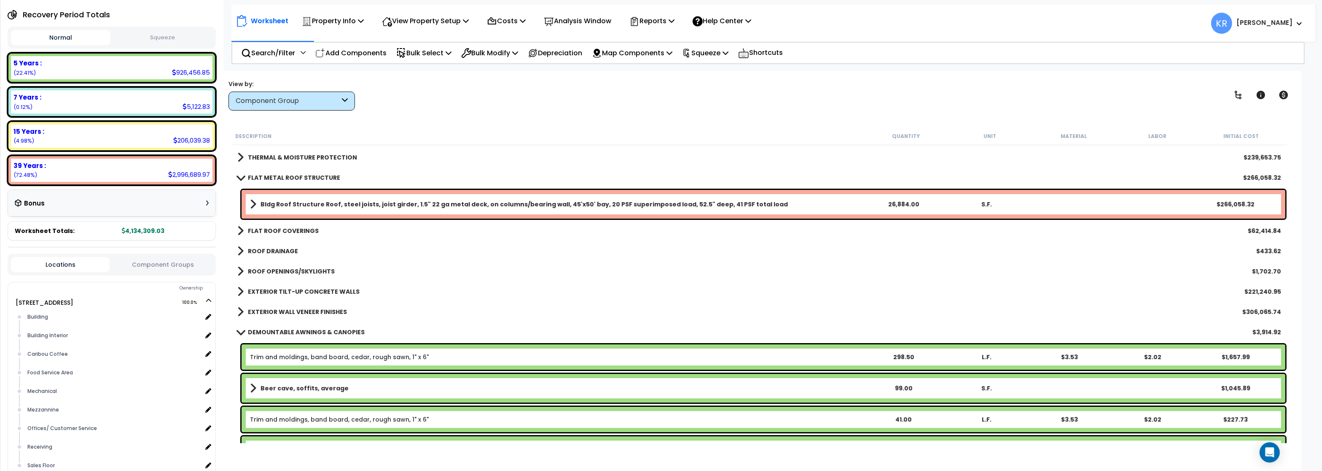
scroll to position [101, 0]
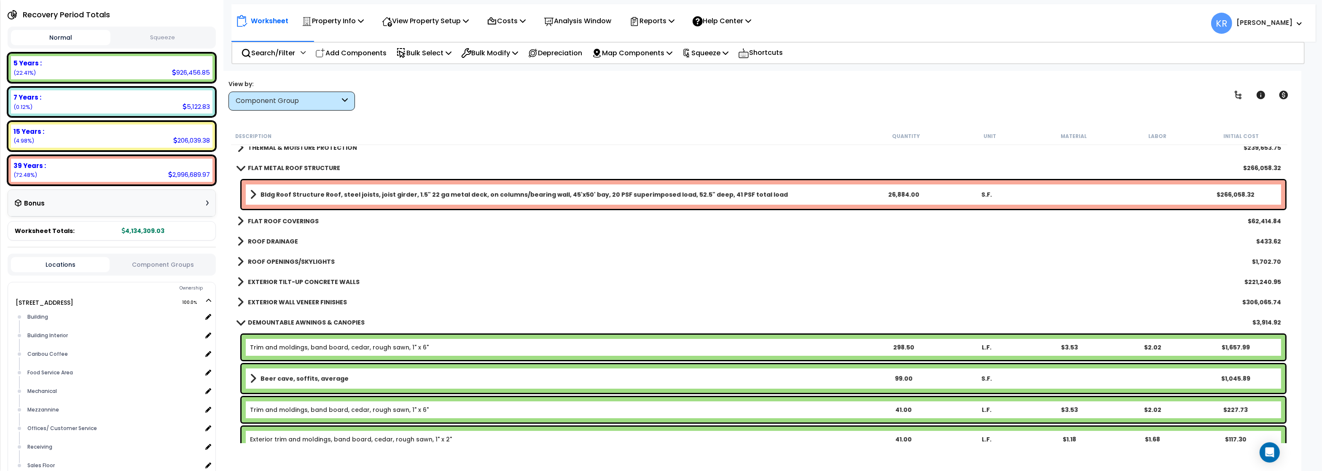
click at [290, 168] on b "FLAT METAL ROOF STRUCTURE" at bounding box center [294, 168] width 92 height 8
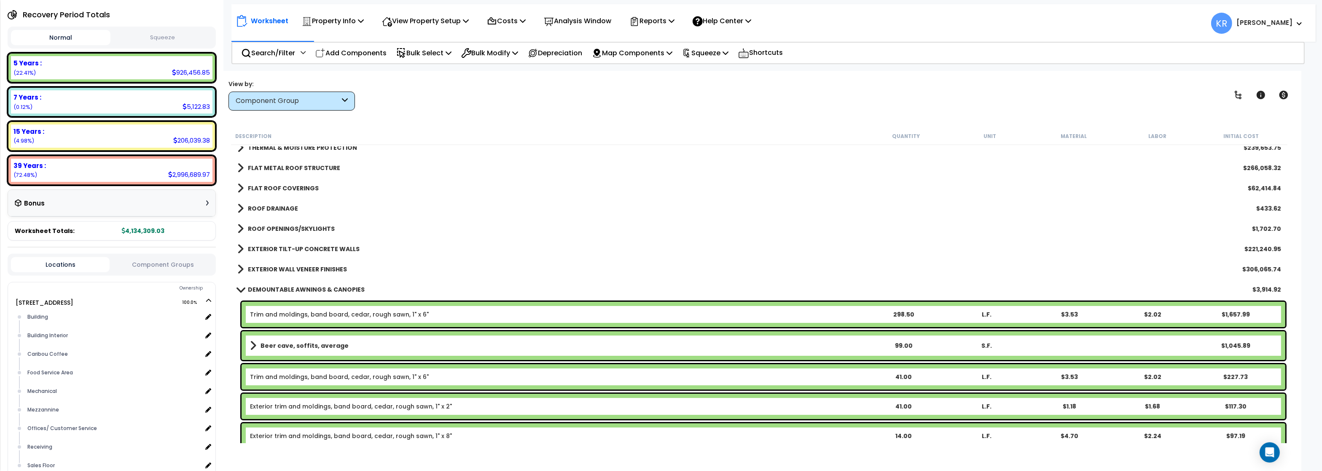
click at [286, 187] on b "FLAT ROOF COVERINGS" at bounding box center [283, 188] width 71 height 8
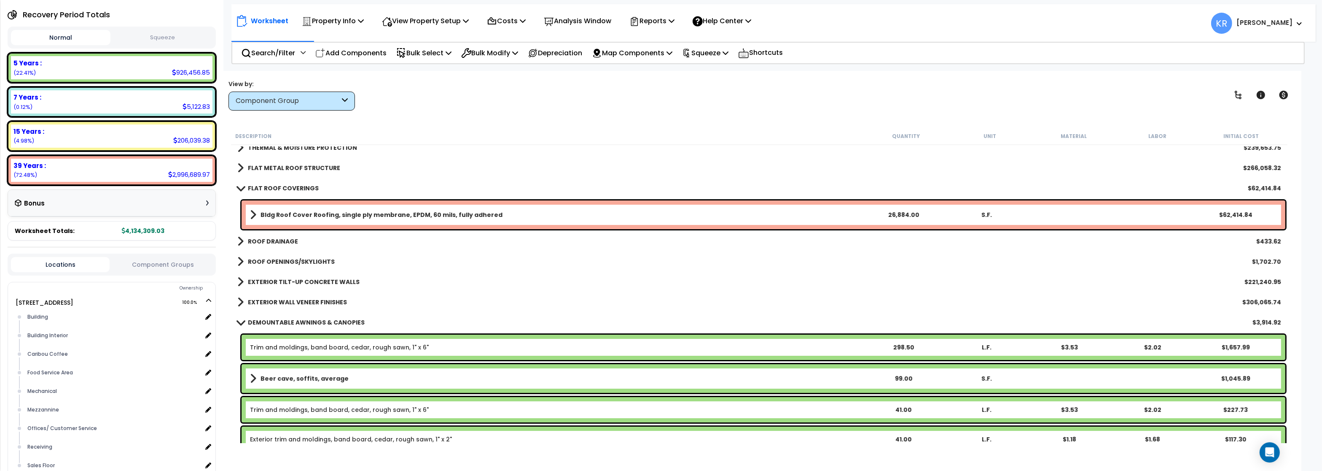
click at [286, 187] on b "FLAT ROOF COVERINGS" at bounding box center [283, 188] width 71 height 8
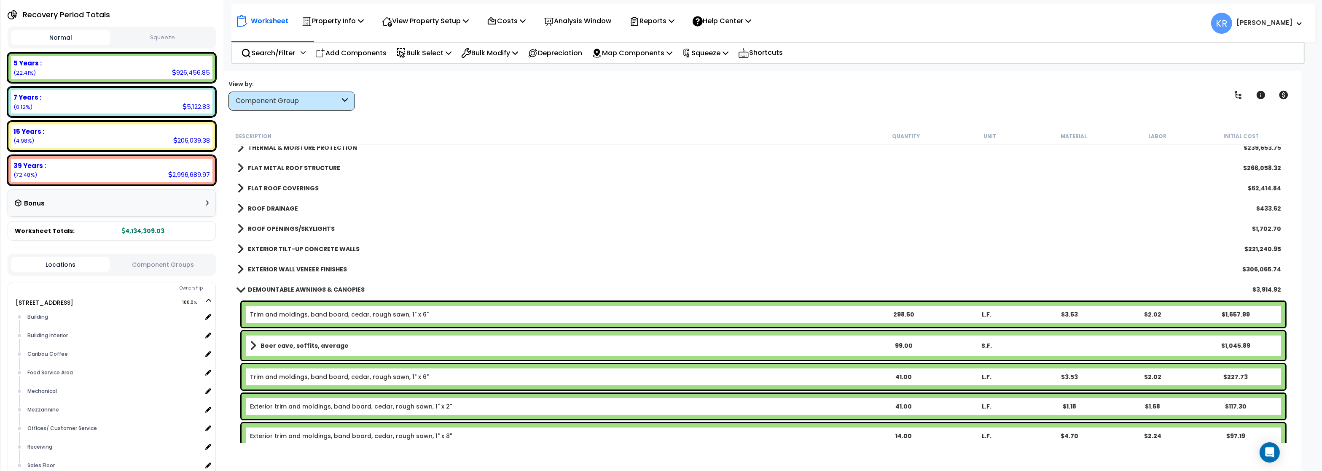
click at [277, 207] on b "ROOF DRAINAGE" at bounding box center [273, 208] width 50 height 8
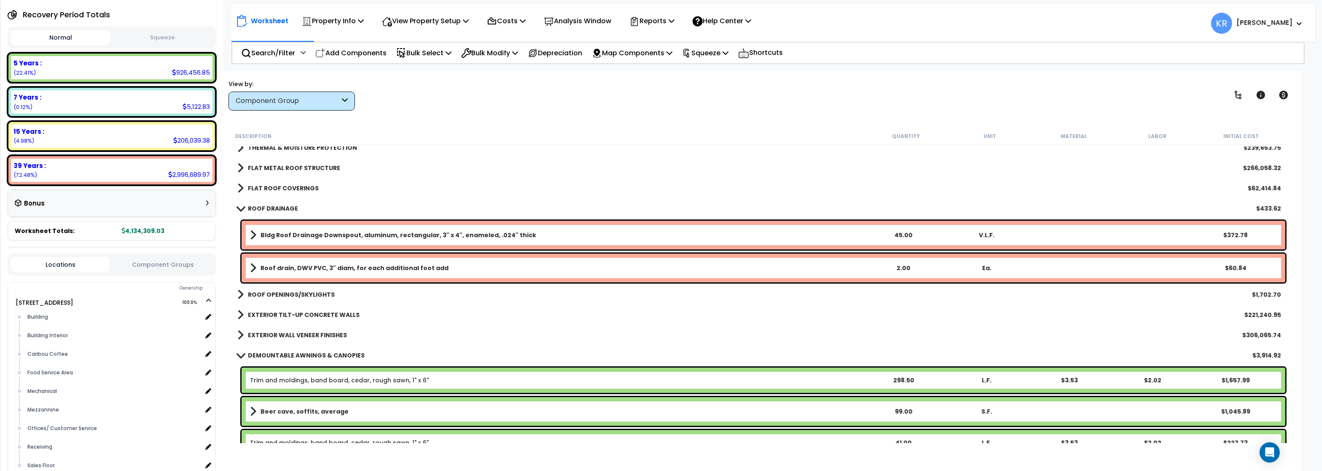
click at [277, 206] on b "ROOF DRAINAGE" at bounding box center [273, 208] width 50 height 8
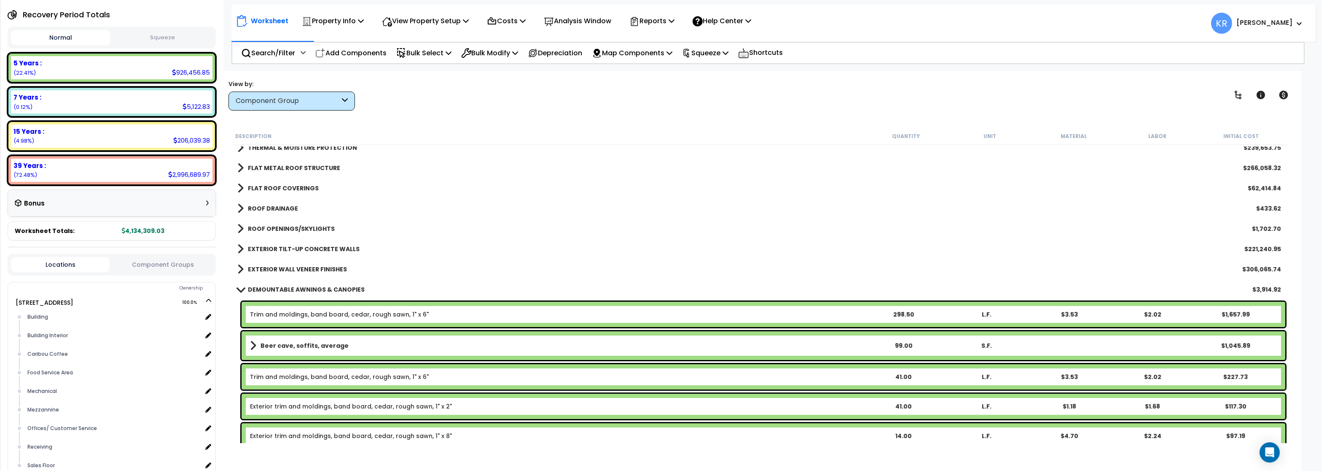
click at [275, 225] on b "ROOF OPENINGS/SKYLIGHTS" at bounding box center [291, 228] width 87 height 8
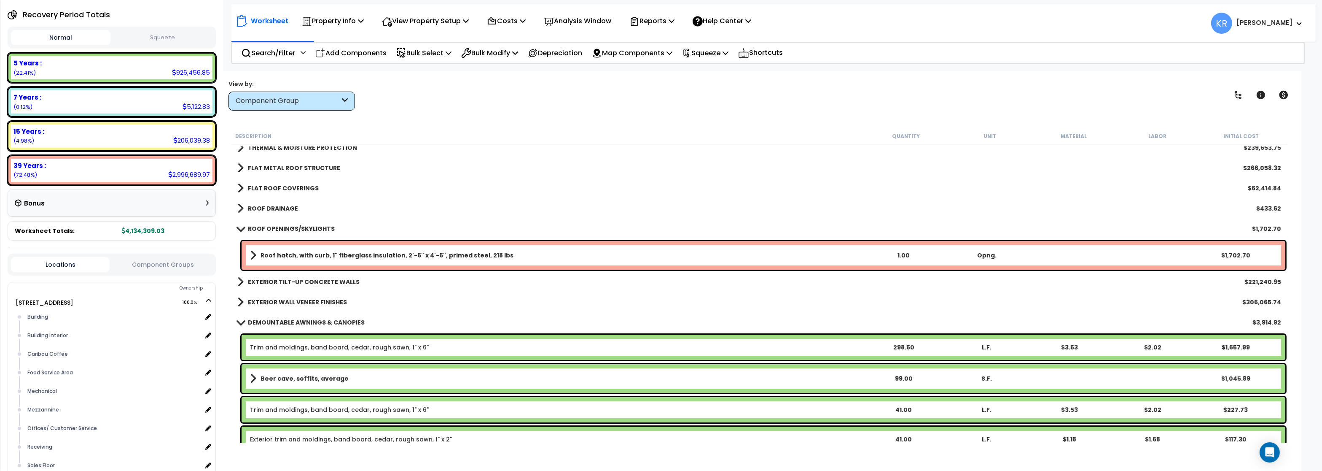
click at [254, 225] on b "ROOF OPENINGS/SKYLIGHTS" at bounding box center [291, 228] width 87 height 8
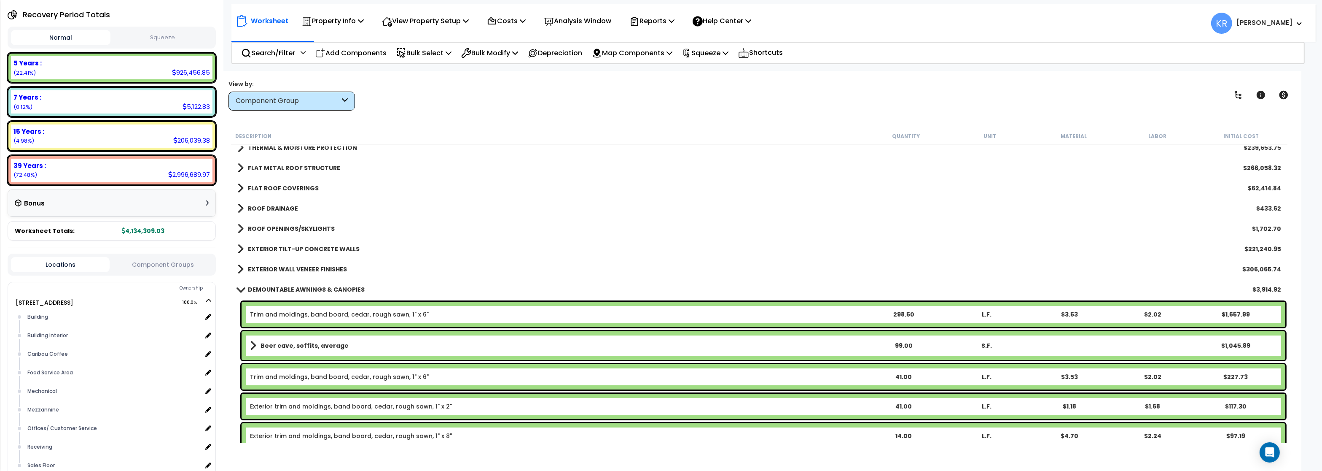
click at [256, 246] on b "EXTERIOR TILT-UP CONCRETE WALLS" at bounding box center [304, 249] width 112 height 8
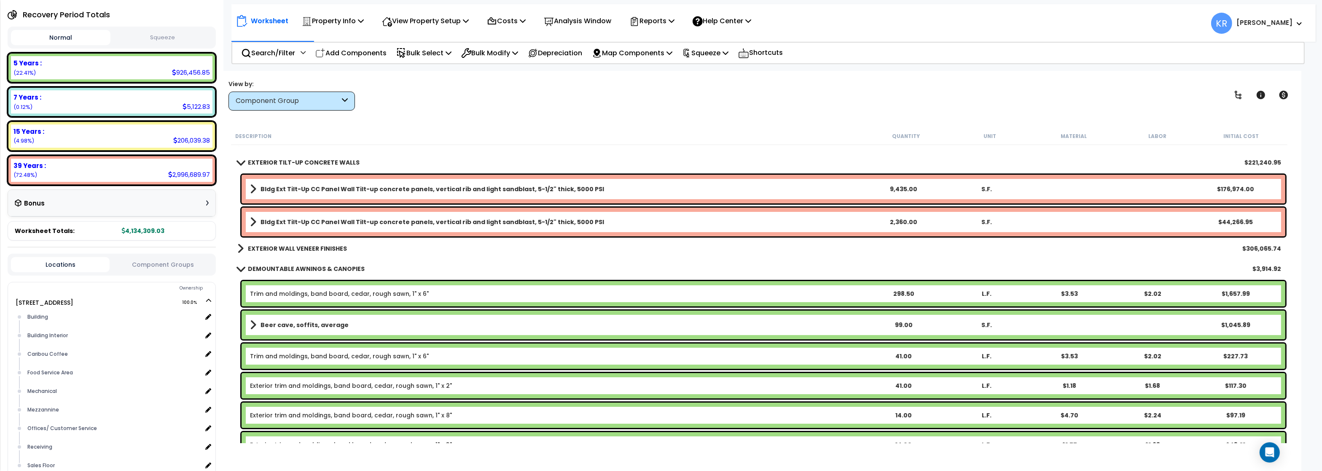
scroll to position [202, 0]
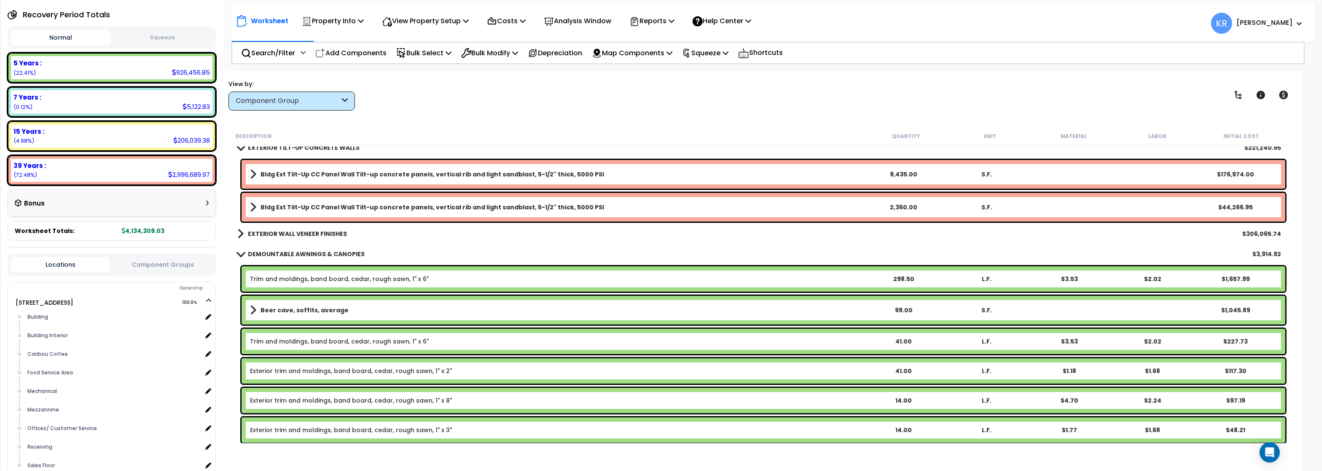
click at [263, 232] on b "EXTERIOR WALL VENEER FINISHES" at bounding box center [297, 233] width 99 height 8
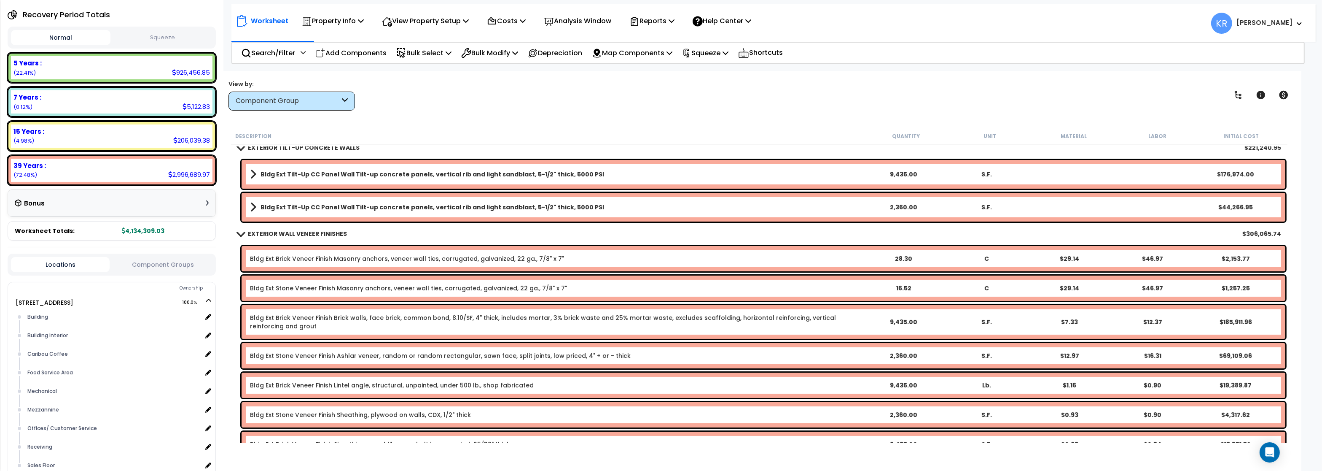
click at [263, 232] on b "EXTERIOR WALL VENEER FINISHES" at bounding box center [297, 233] width 99 height 8
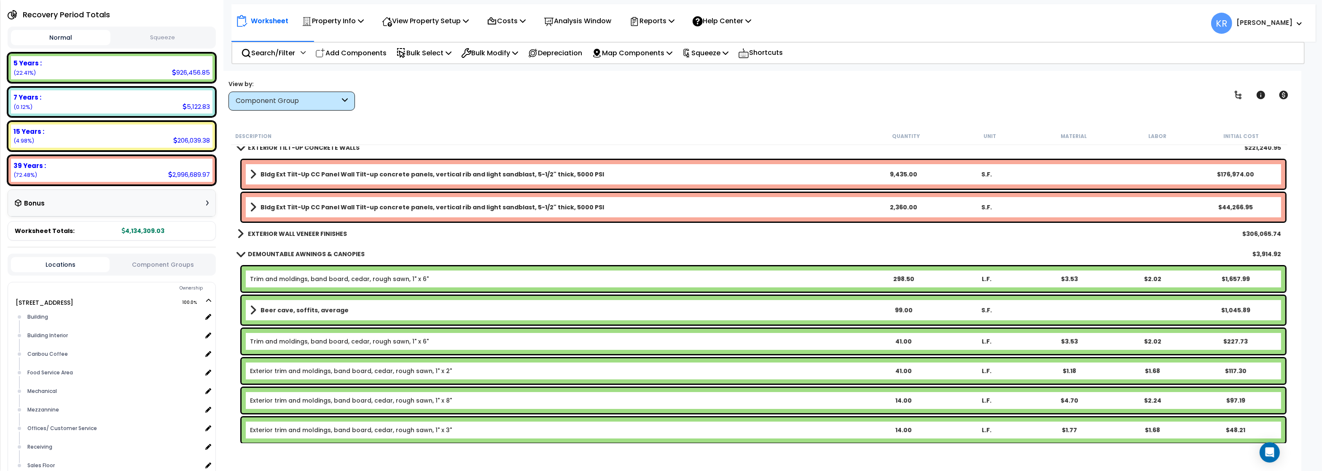
click at [263, 248] on link "DEMOUNTABLE AWNINGS & CANOPIES" at bounding box center [300, 254] width 127 height 12
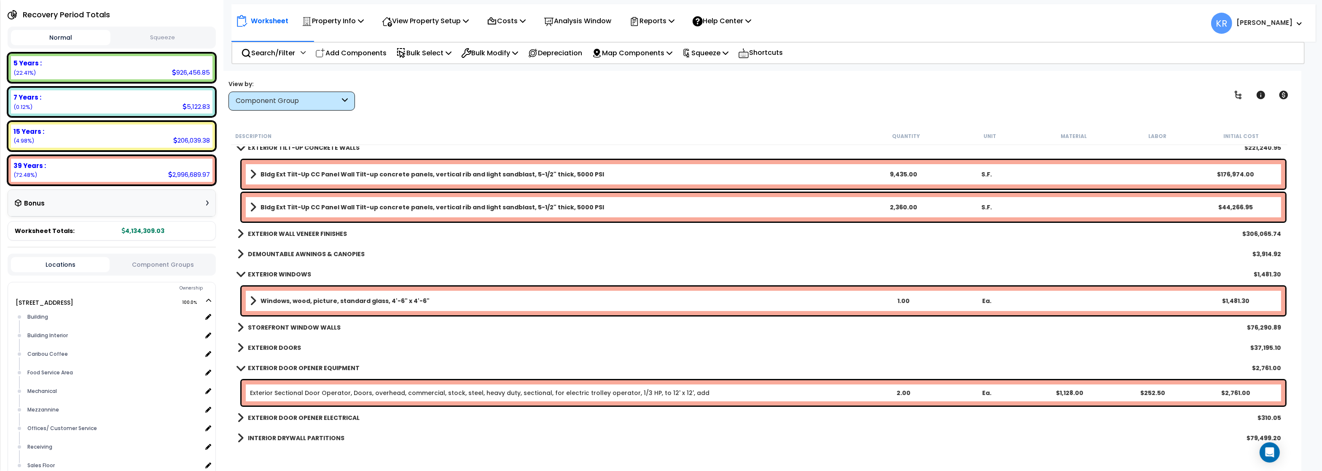
click at [263, 249] on link "DEMOUNTABLE AWNINGS & CANOPIES" at bounding box center [300, 254] width 127 height 12
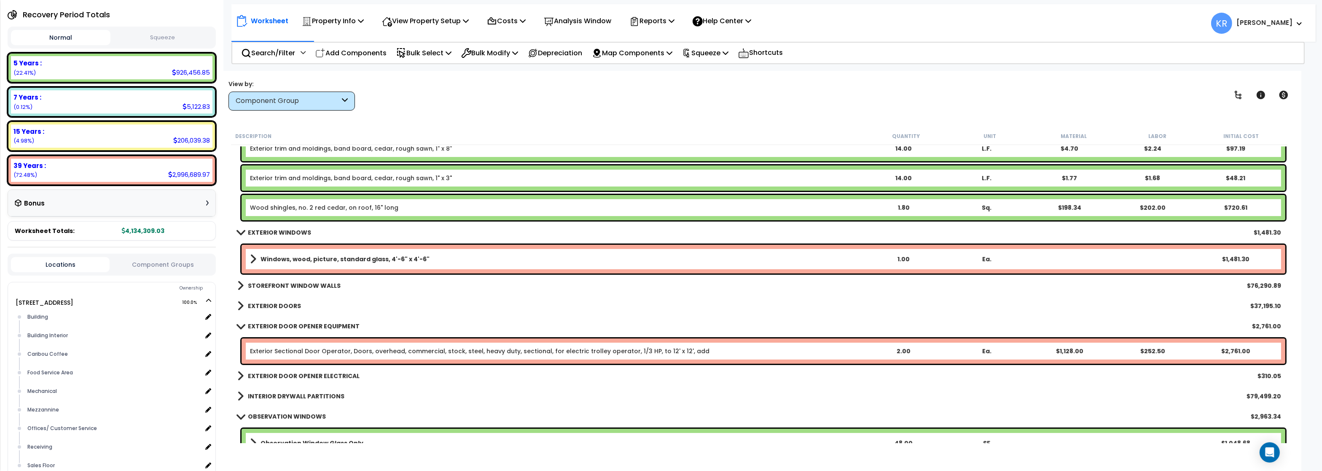
scroll to position [455, 0]
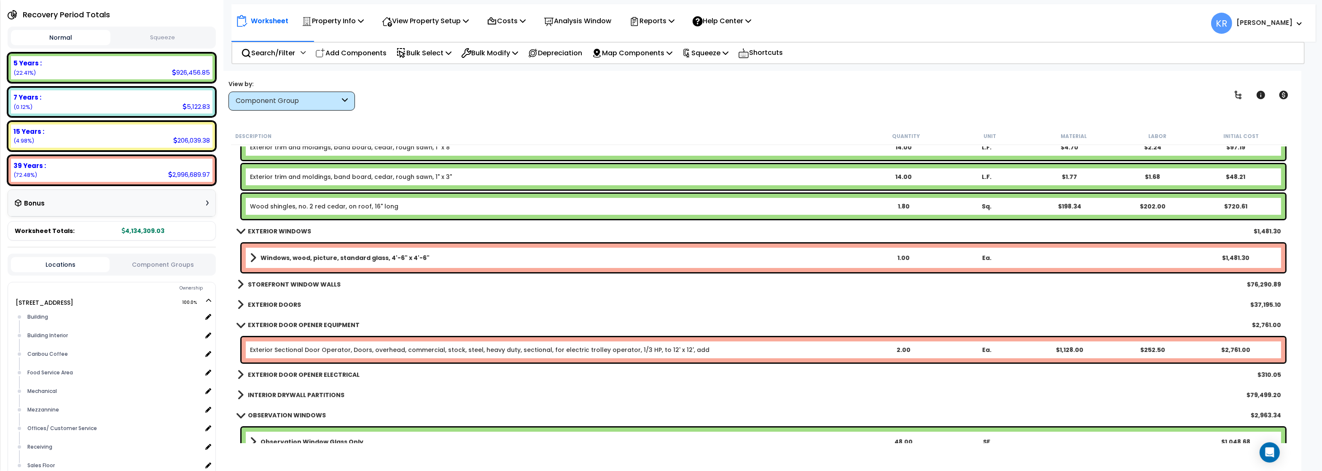
click at [289, 282] on b "STOREFRONT WINDOW WALLS" at bounding box center [294, 284] width 93 height 8
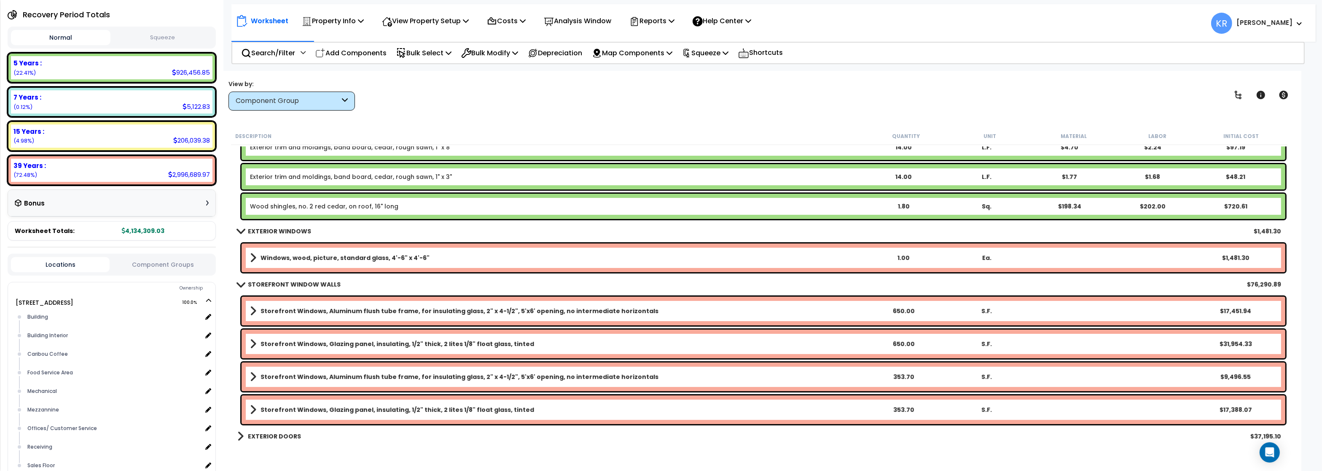
click at [269, 287] on b "STOREFRONT WINDOW WALLS" at bounding box center [294, 284] width 93 height 8
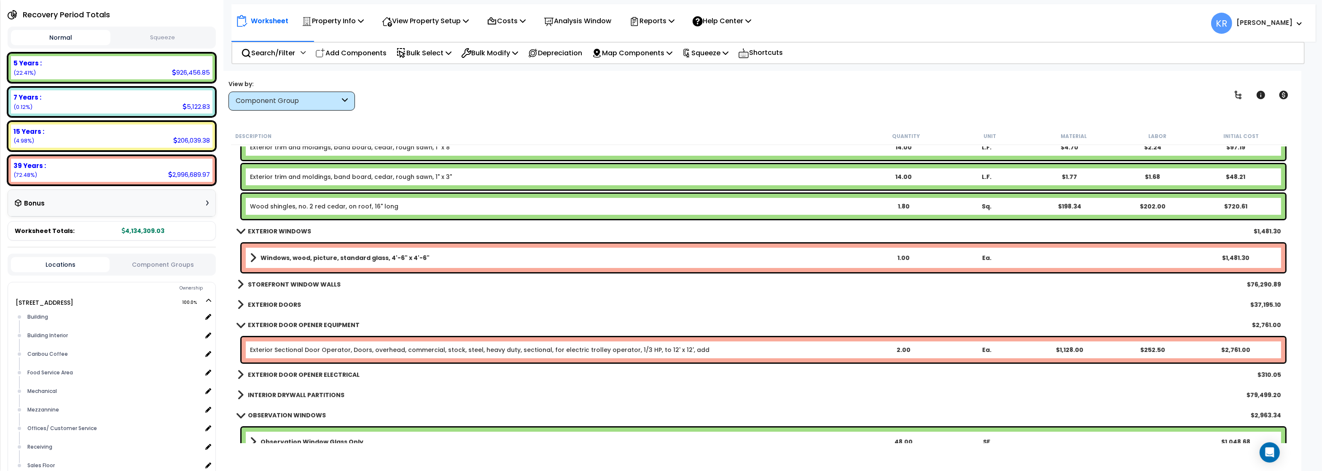
click at [268, 229] on b "EXTERIOR WINDOWS" at bounding box center [279, 231] width 63 height 8
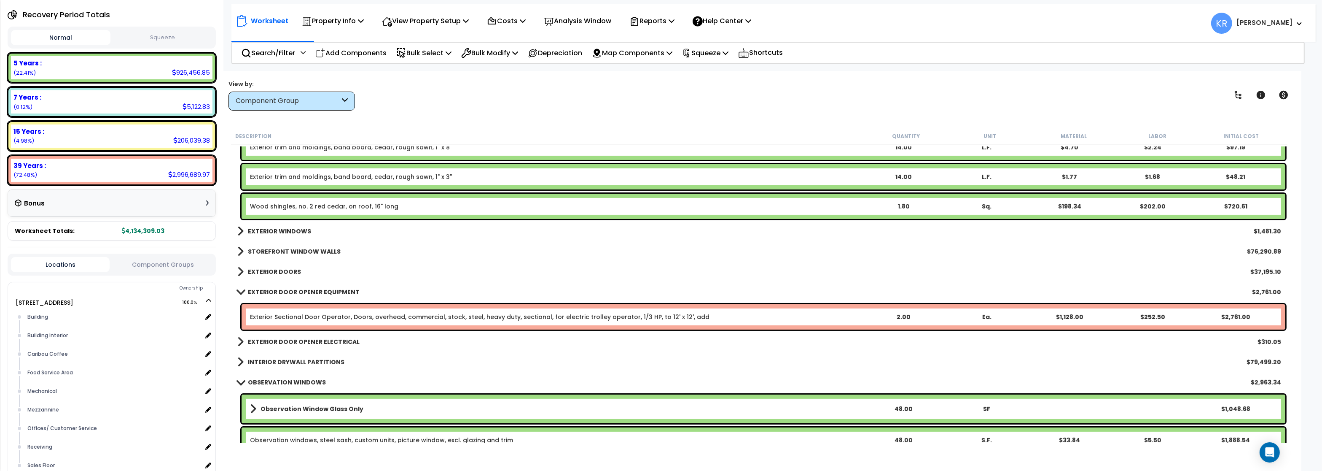
click at [272, 271] on b "EXTERIOR DOORS" at bounding box center [274, 271] width 53 height 8
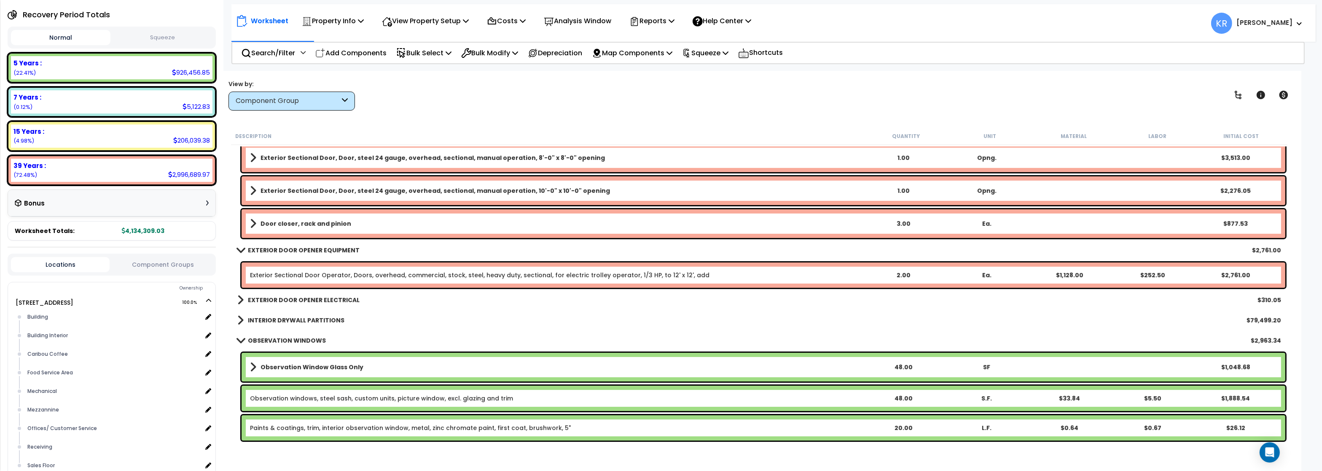
scroll to position [708, 0]
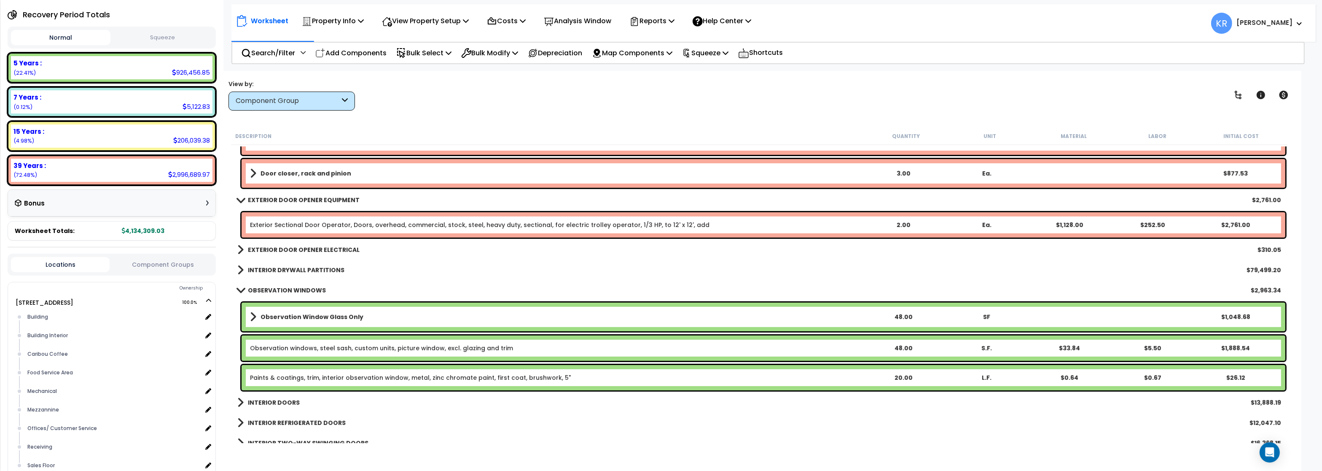
click at [285, 249] on b "EXTERIOR DOOR OPENER ELECTRICAL" at bounding box center [304, 249] width 112 height 8
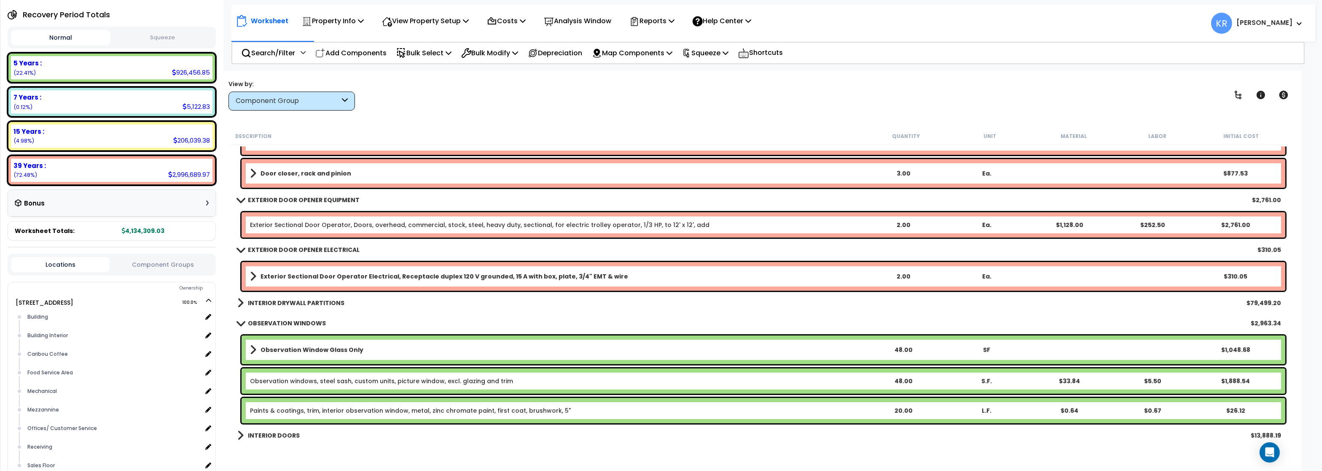
click at [285, 249] on b "EXTERIOR DOOR OPENER ELECTRICAL" at bounding box center [304, 249] width 112 height 8
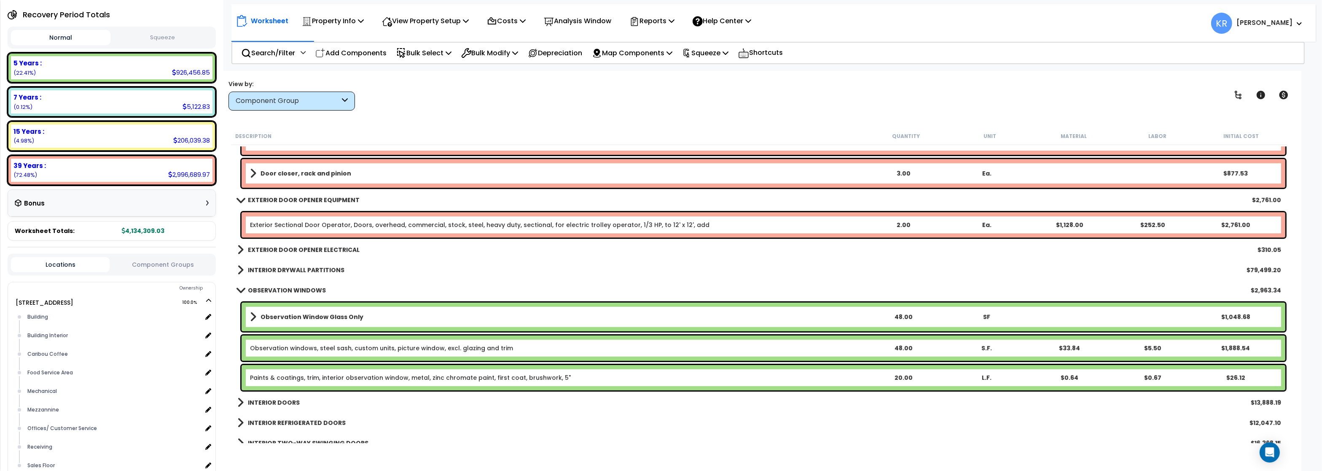
click at [286, 267] on b "INTERIOR DRYWALL PARTITIONS" at bounding box center [296, 270] width 97 height 8
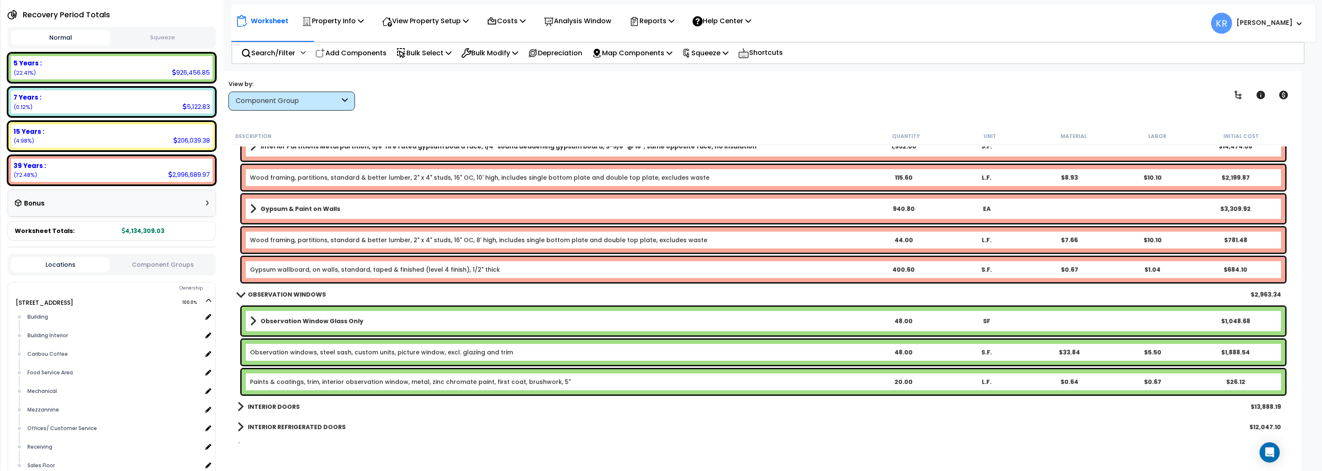
scroll to position [1366, 0]
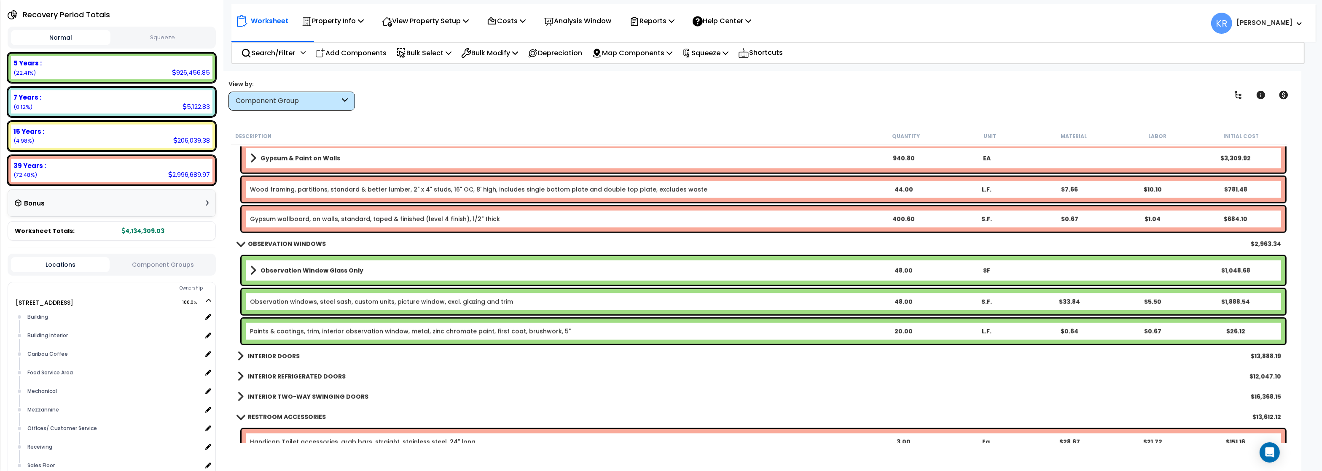
click at [291, 354] on b "INTERIOR DOORS" at bounding box center [274, 356] width 52 height 8
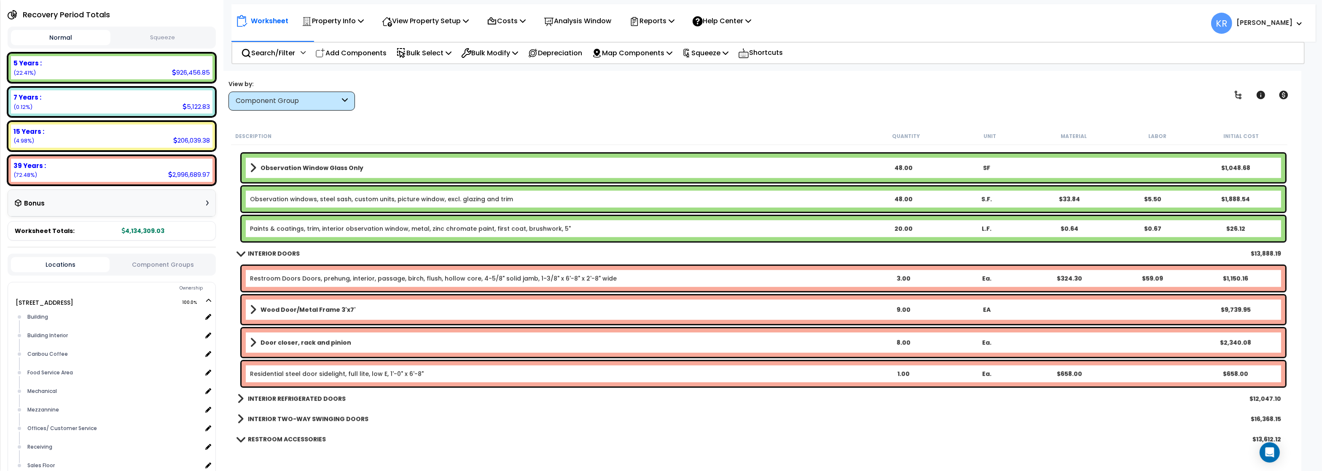
scroll to position [1518, 0]
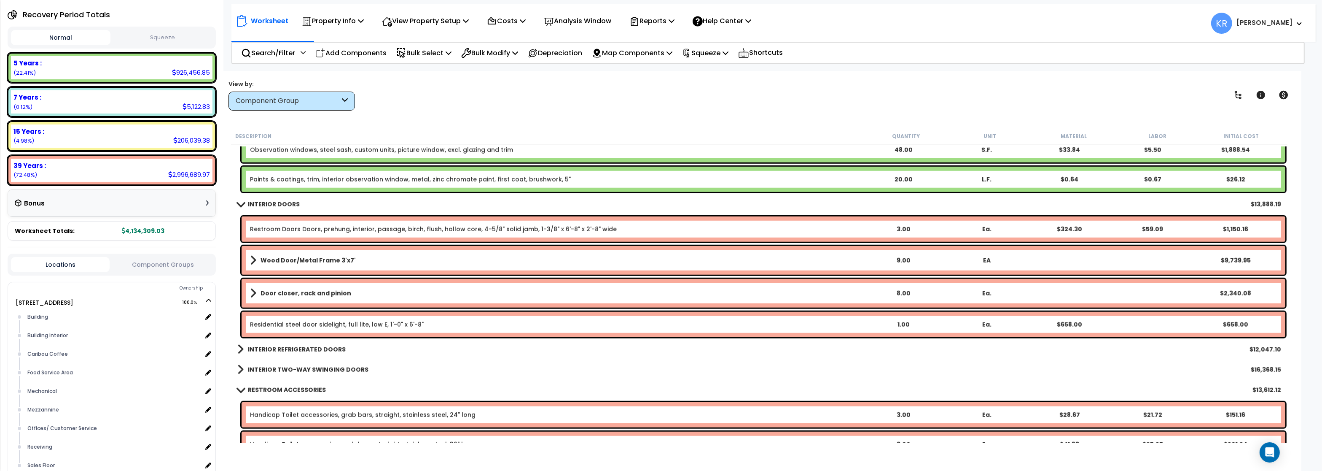
click at [299, 323] on link "Residential steel door sidelight, full lite, low E, 1'-0" x 6'-8"" at bounding box center [337, 324] width 174 height 8
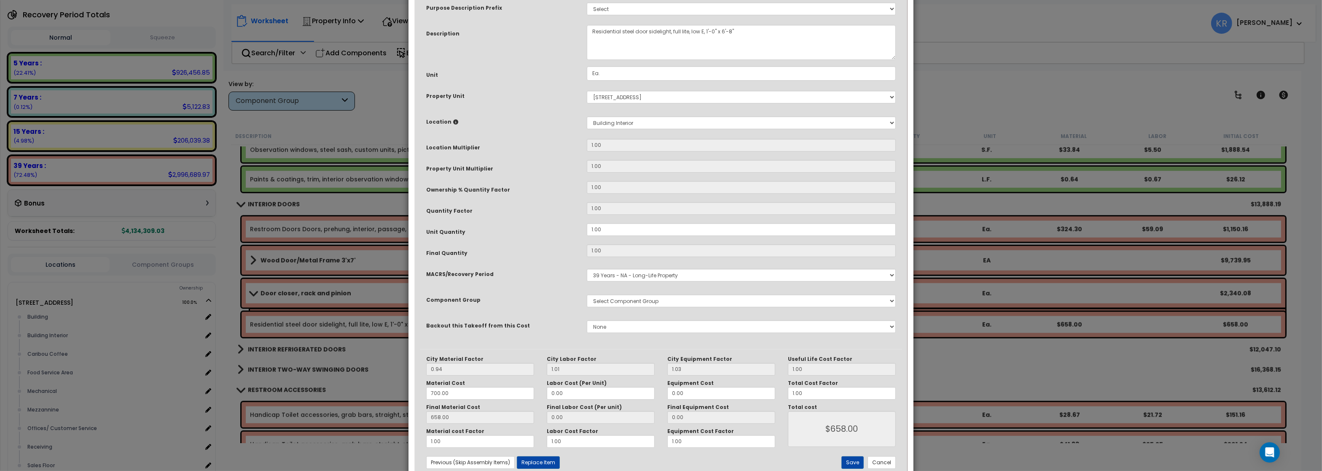
select select "56882"
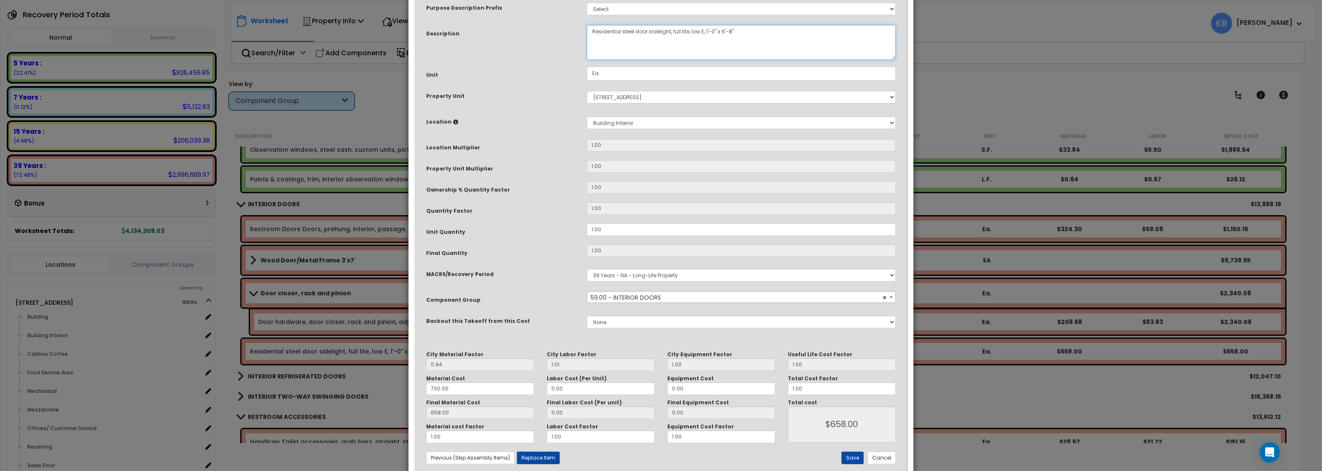
click at [622, 60] on textarea "Residential steel door sidelight, full lite, low E, 1'-0" x 6'-8"" at bounding box center [741, 42] width 309 height 35
drag, startPoint x: 622, startPoint y: 88, endPoint x: 506, endPoint y: 86, distance: 116.4
click at [587, 60] on textarea "Residential steel door sidelight, full lite, low E, 1'-0" x 6'-8"" at bounding box center [741, 42] width 309 height 35
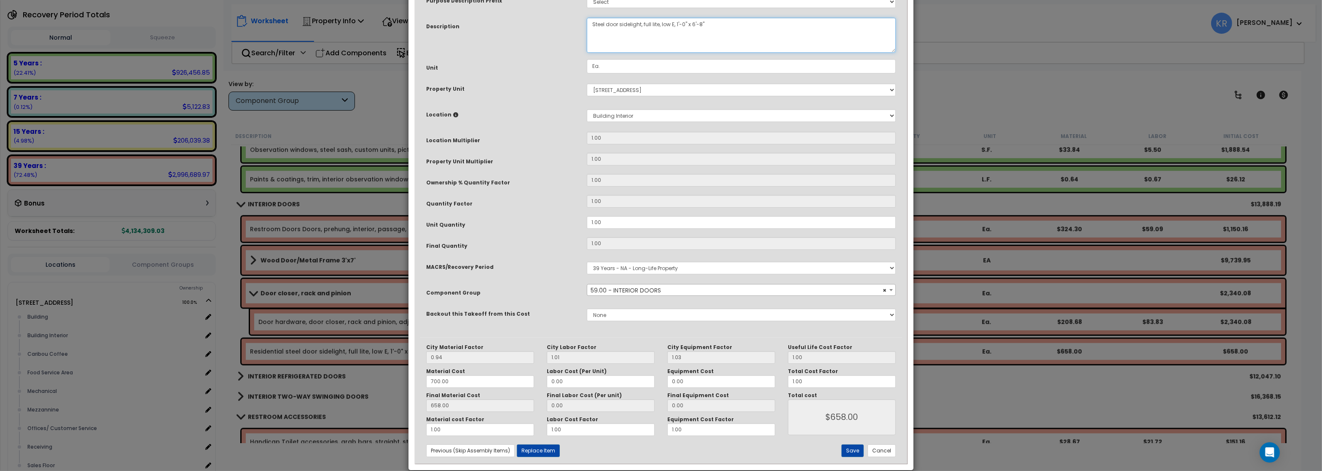
scroll to position [73, 0]
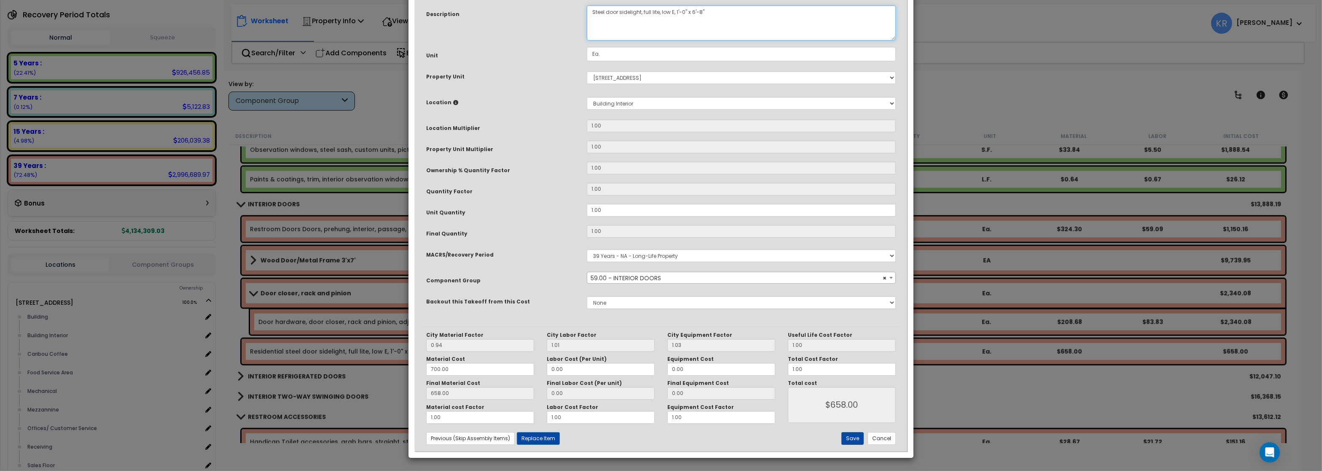
type textarea "Steel door sidelight, full lite, low E, 1'-0" x 6'-8""
click at [850, 420] on button "Save" at bounding box center [853, 438] width 22 height 13
type input "658.00"
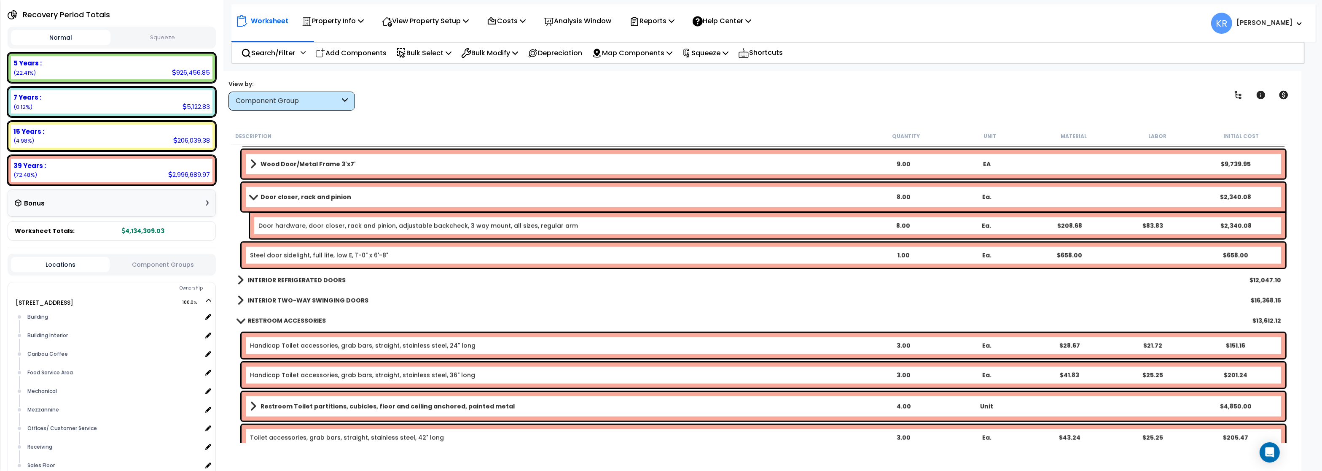
scroll to position [1619, 0]
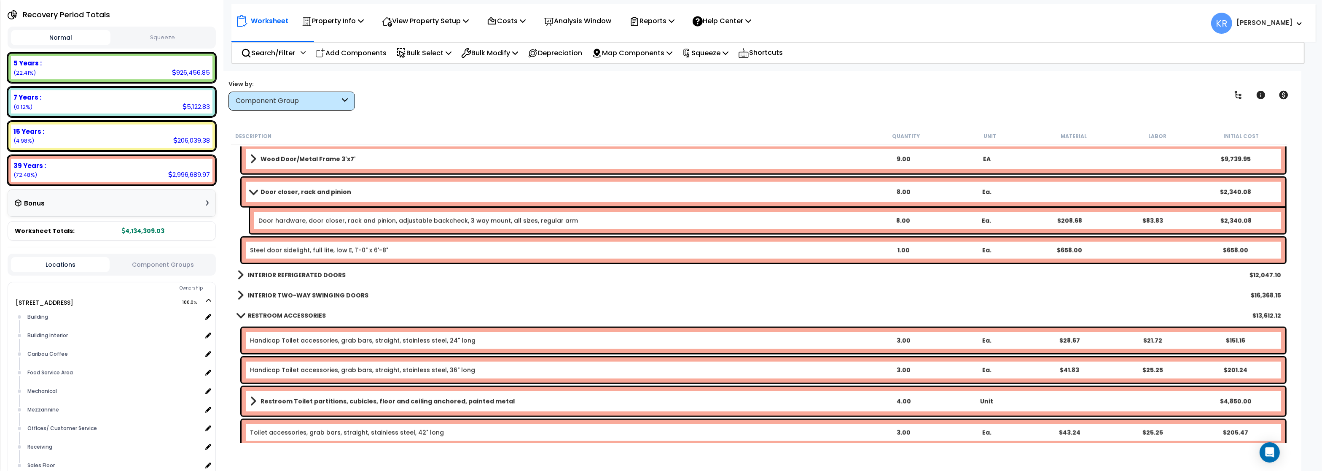
click at [297, 269] on div "INTERIOR REFRIGERATED DOORS $12,047.10" at bounding box center [759, 275] width 1052 height 20
click at [296, 275] on b "INTERIOR REFRIGERATED DOORS" at bounding box center [297, 275] width 98 height 8
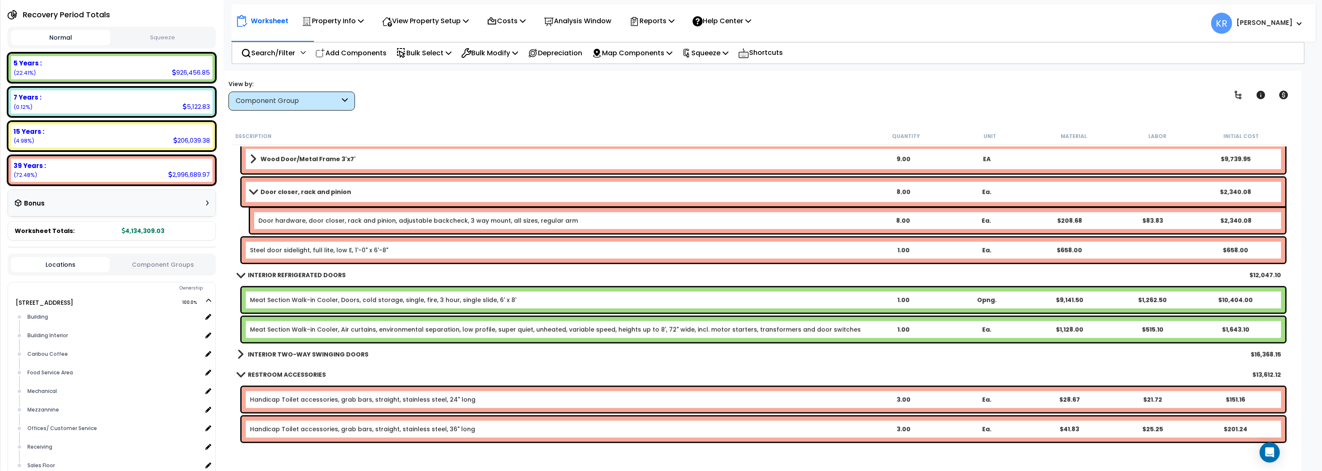
click at [295, 274] on b "INTERIOR REFRIGERATED DOORS" at bounding box center [297, 275] width 98 height 8
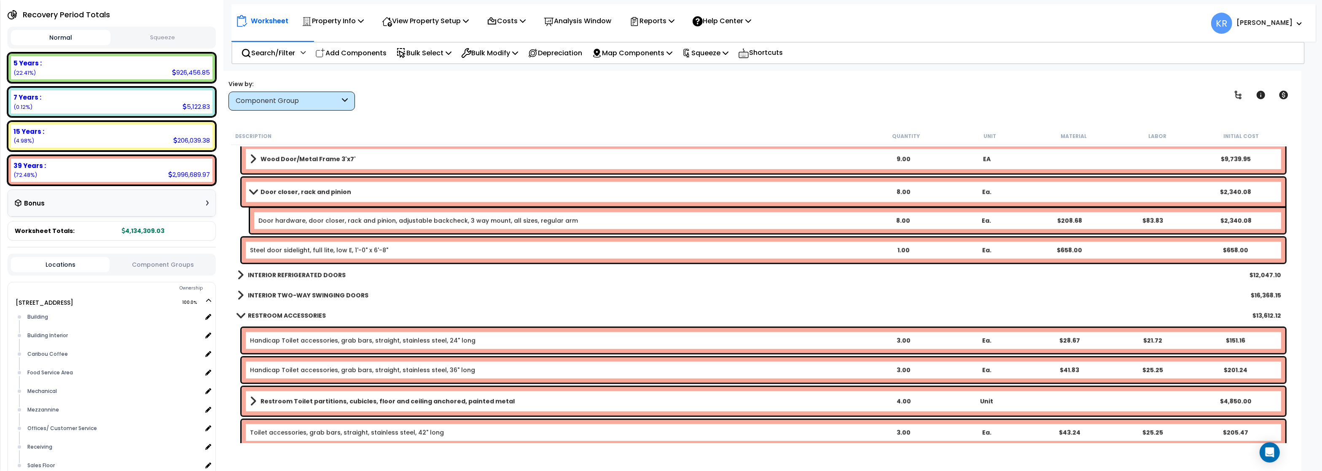
click at [293, 291] on b "INTERIOR TWO-WAY SWINGING DOORS" at bounding box center [308, 295] width 121 height 8
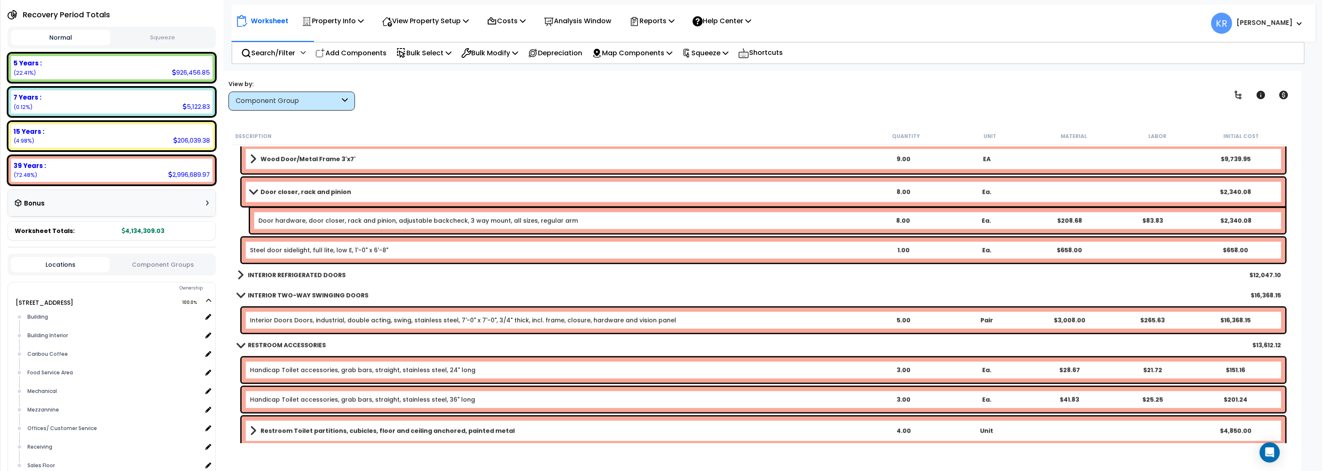
click at [293, 291] on b "INTERIOR TWO-WAY SWINGING DOORS" at bounding box center [308, 295] width 121 height 8
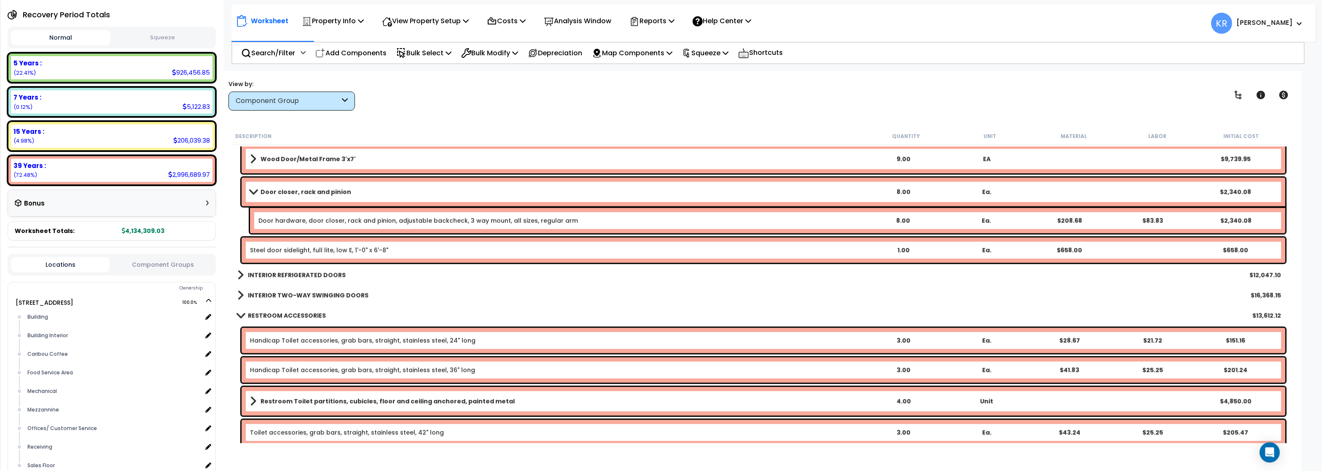
click at [280, 293] on b "INTERIOR TWO-WAY SWINGING DOORS" at bounding box center [308, 295] width 121 height 8
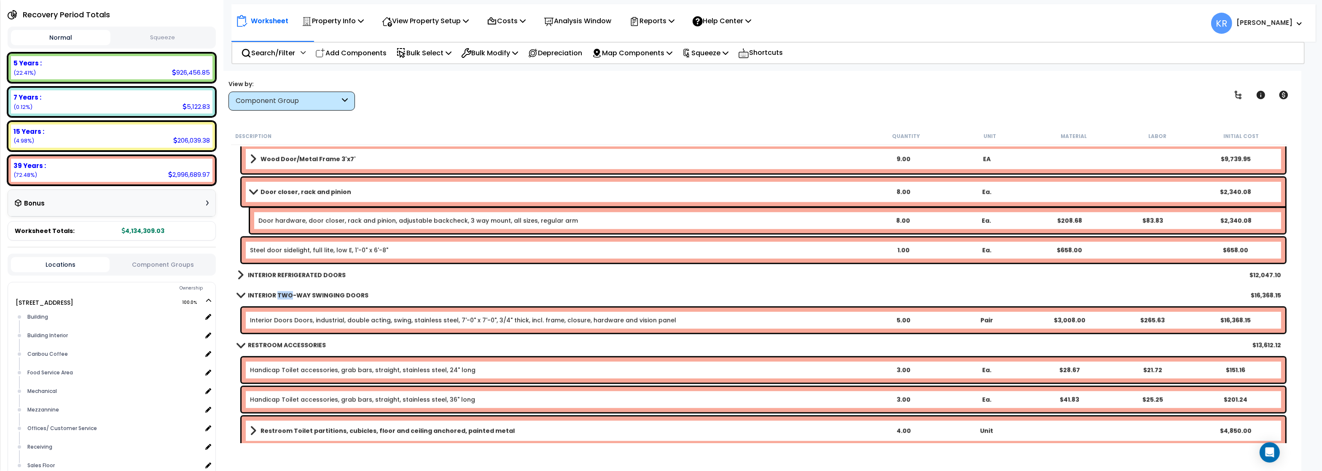
click at [280, 293] on b "INTERIOR TWO-WAY SWINGING DOORS" at bounding box center [308, 295] width 121 height 8
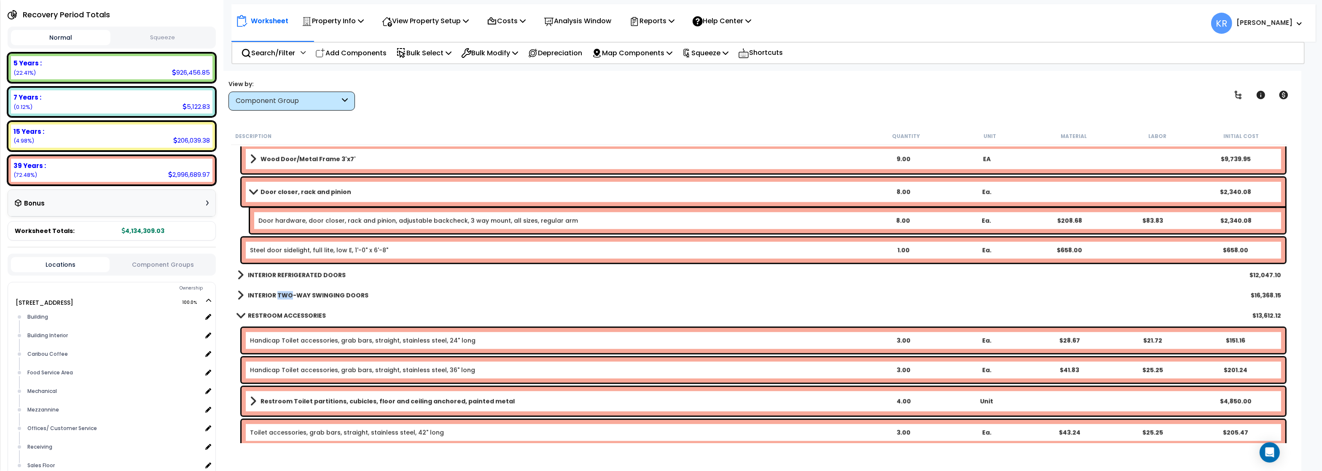
click at [239, 291] on span at bounding box center [240, 295] width 6 height 12
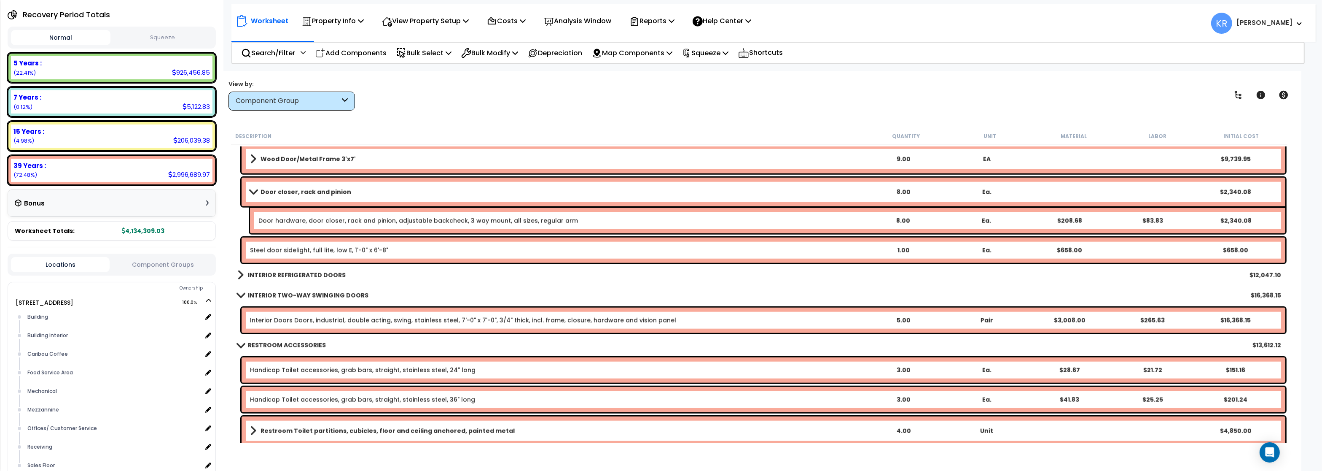
click at [284, 321] on link "Interior Doors Doors, industrial, double acting, swing, stainless steel, 7'-0" …" at bounding box center [463, 320] width 426 height 8
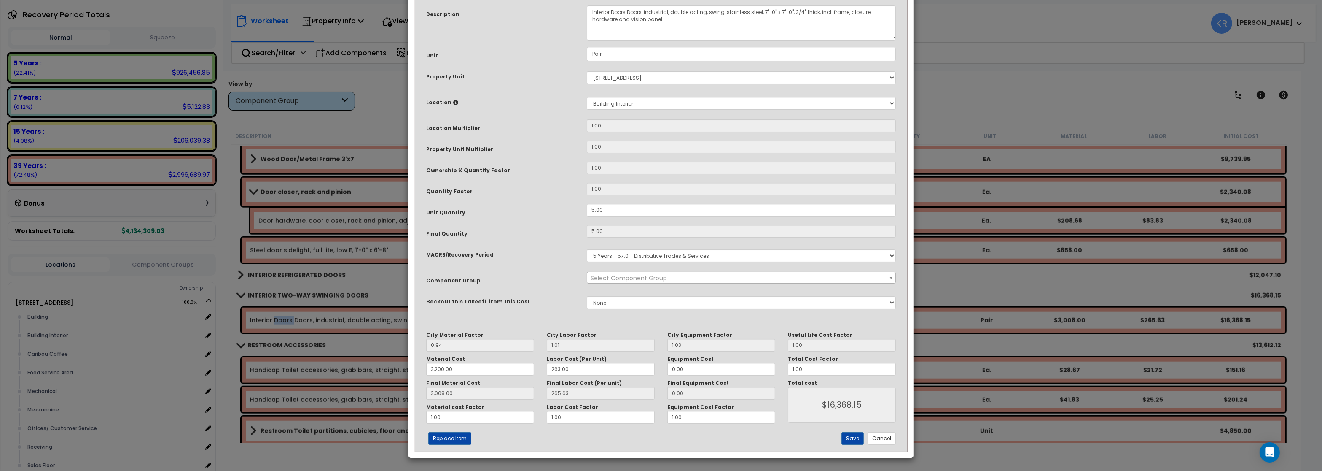
select select "56886"
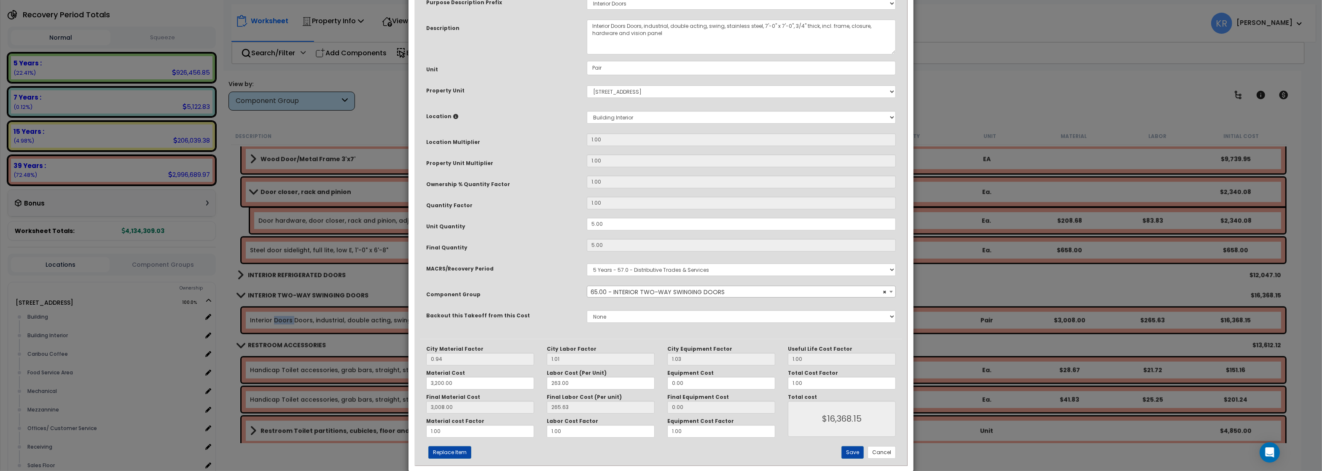
scroll to position [73, 0]
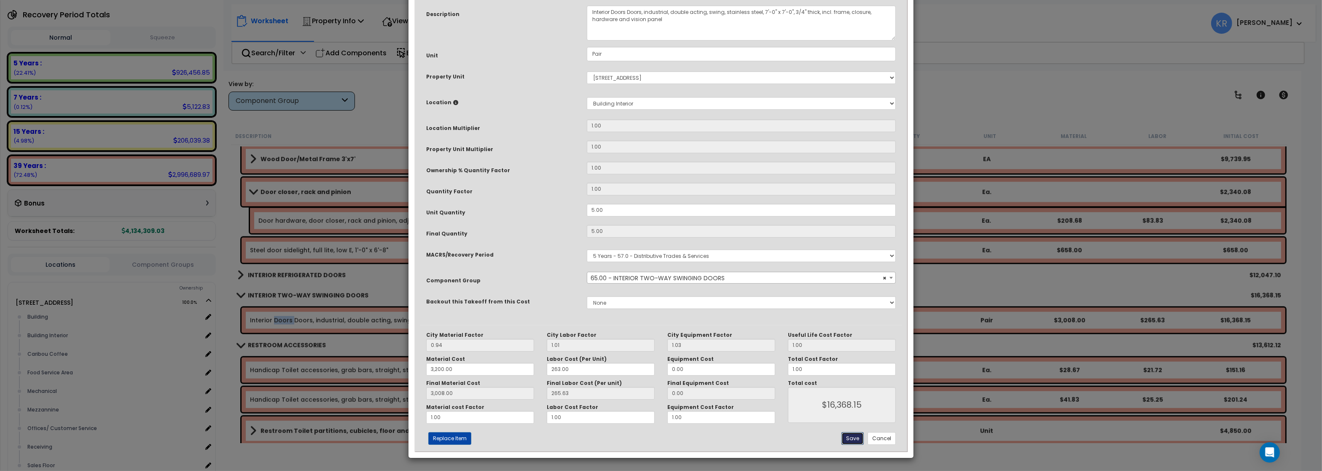
click at [851, 420] on button "Save" at bounding box center [853, 438] width 22 height 13
type input "3200.00"
type input "3008.00"
type input "16368.15"
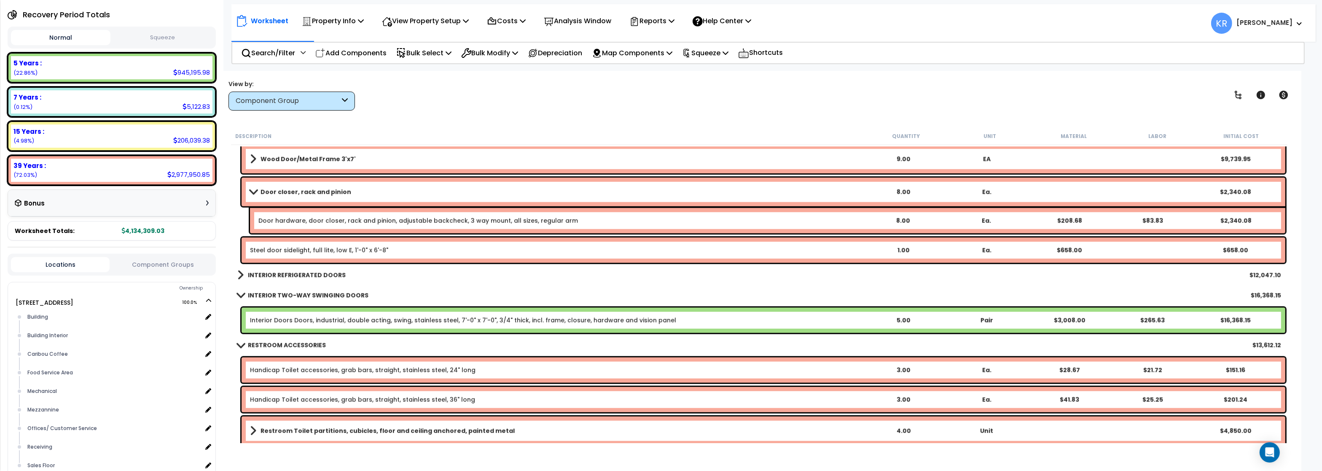
click at [307, 276] on b "INTERIOR REFRIGERATED DOORS" at bounding box center [297, 275] width 98 height 8
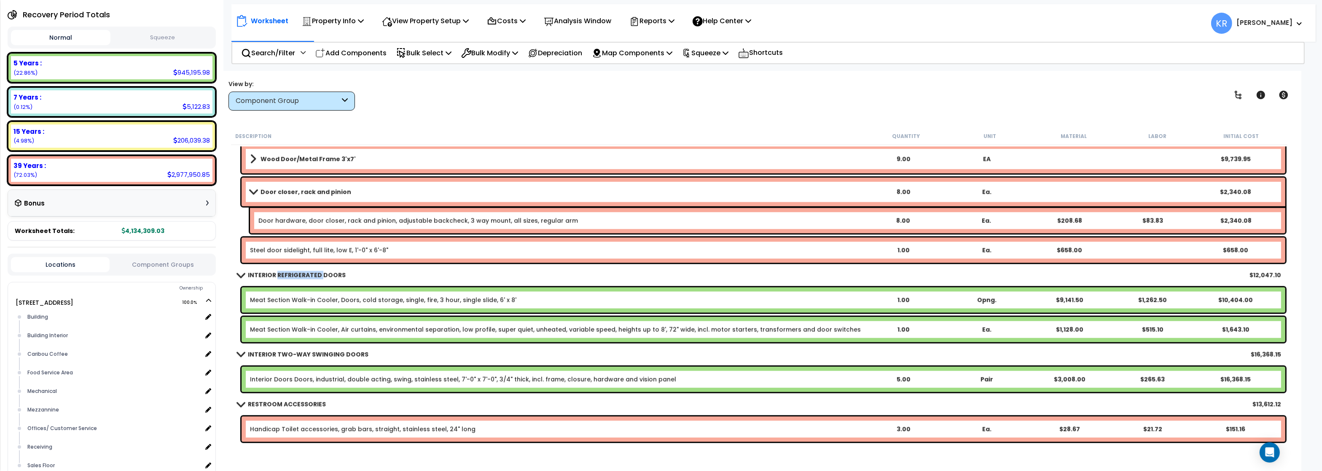
click at [307, 276] on b "INTERIOR REFRIGERATED DOORS" at bounding box center [297, 275] width 98 height 8
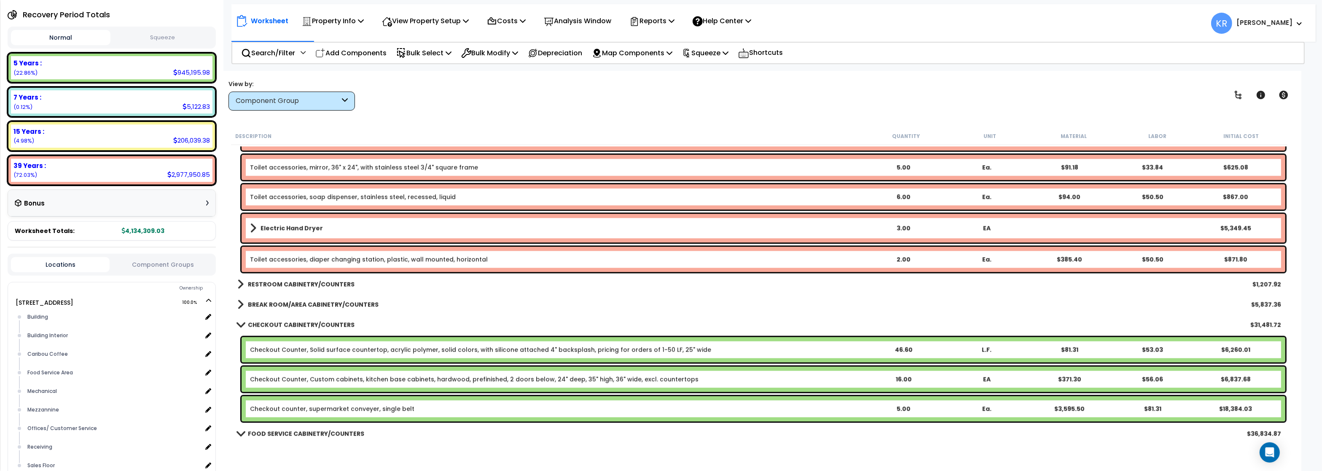
scroll to position [1973, 0]
click at [256, 278] on link "RESTROOM CABINETRY/COUNTERS" at bounding box center [295, 283] width 117 height 12
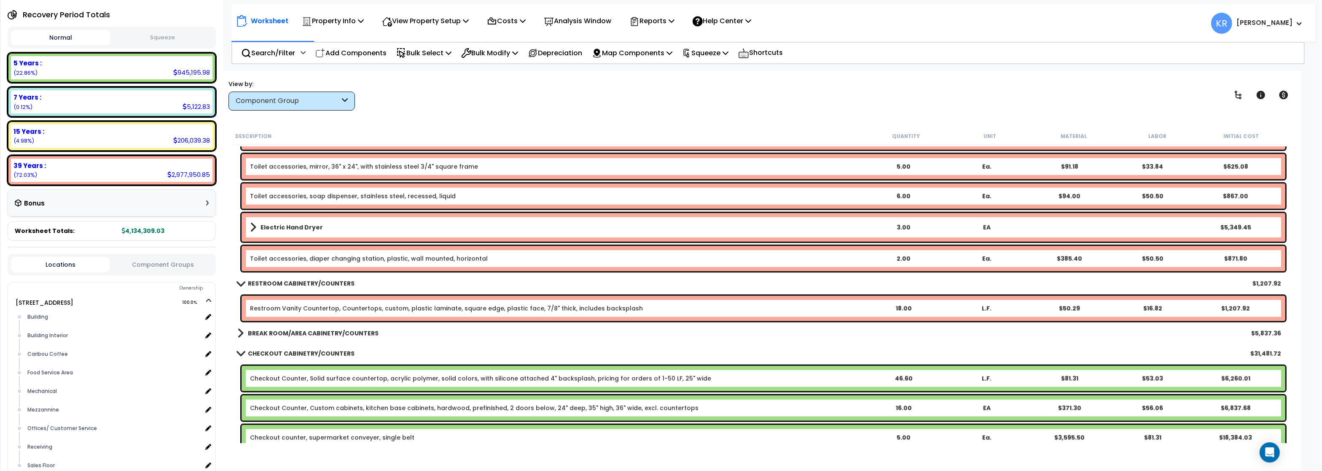
click at [248, 329] on link "BREAK ROOM/AREA CABINETRY/COUNTERS" at bounding box center [307, 333] width 141 height 12
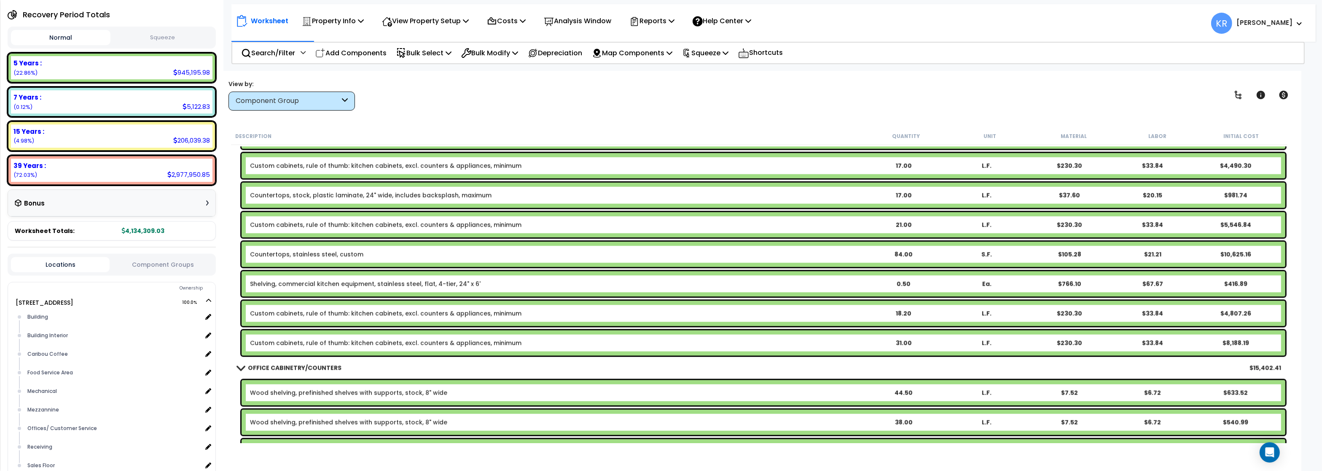
scroll to position [2429, 0]
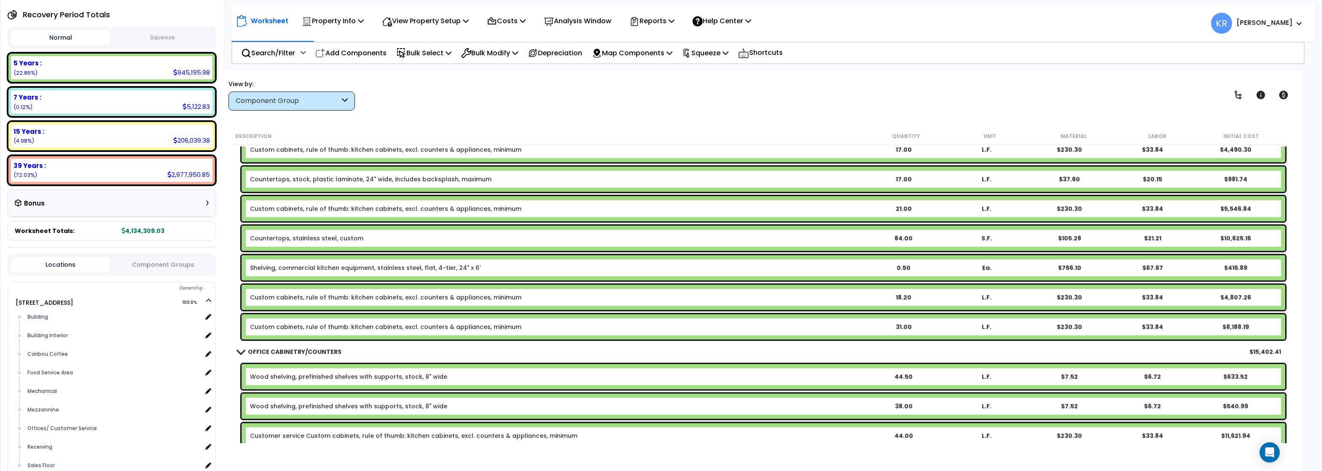
click at [315, 267] on link "Shelving, commercial kitchen equipment, stainless steel, flat, 4-tier, 24" x 6'" at bounding box center [365, 268] width 231 height 8
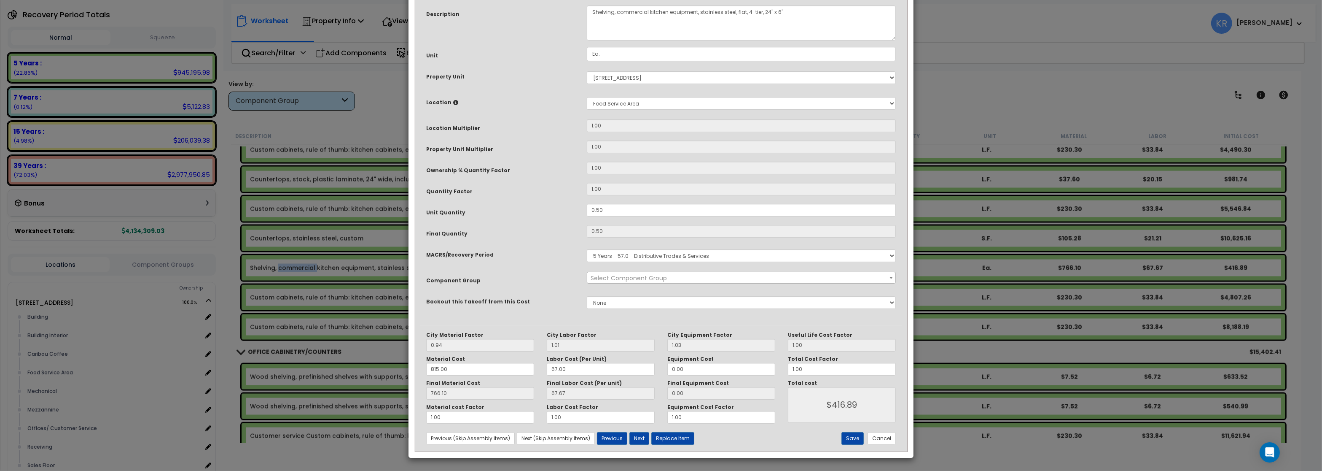
select select "56899"
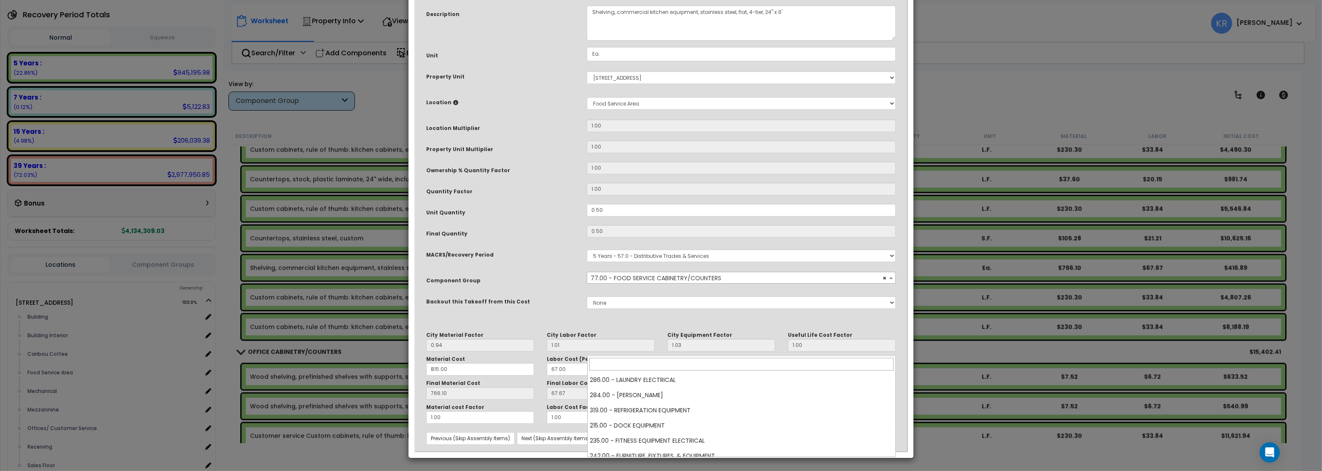
click at [622, 284] on span "× 77.00 - FOOD SERVICE CABINETRY/COUNTERS" at bounding box center [741, 278] width 308 height 12
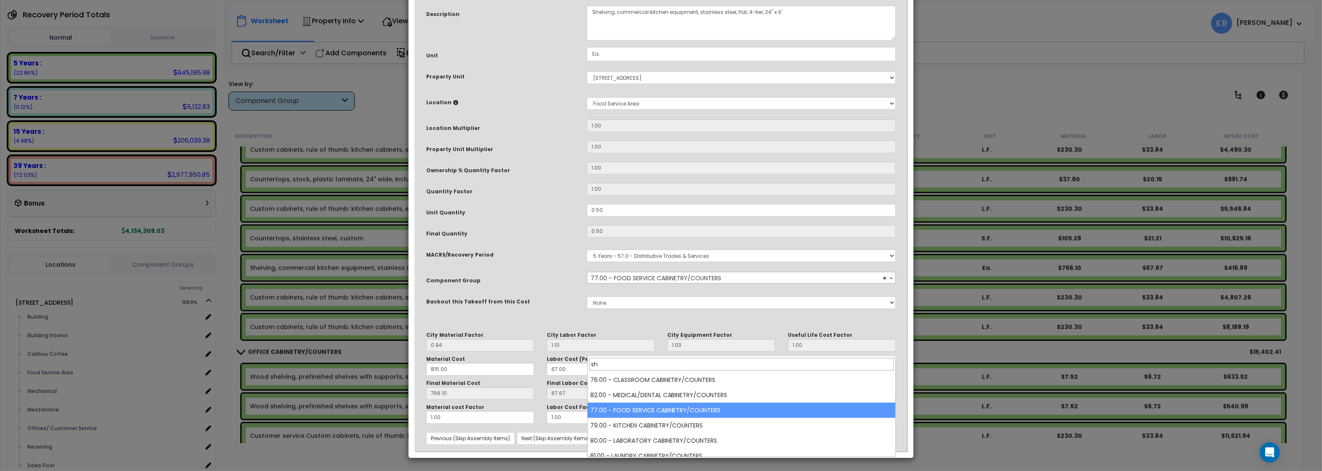
scroll to position [0, 0]
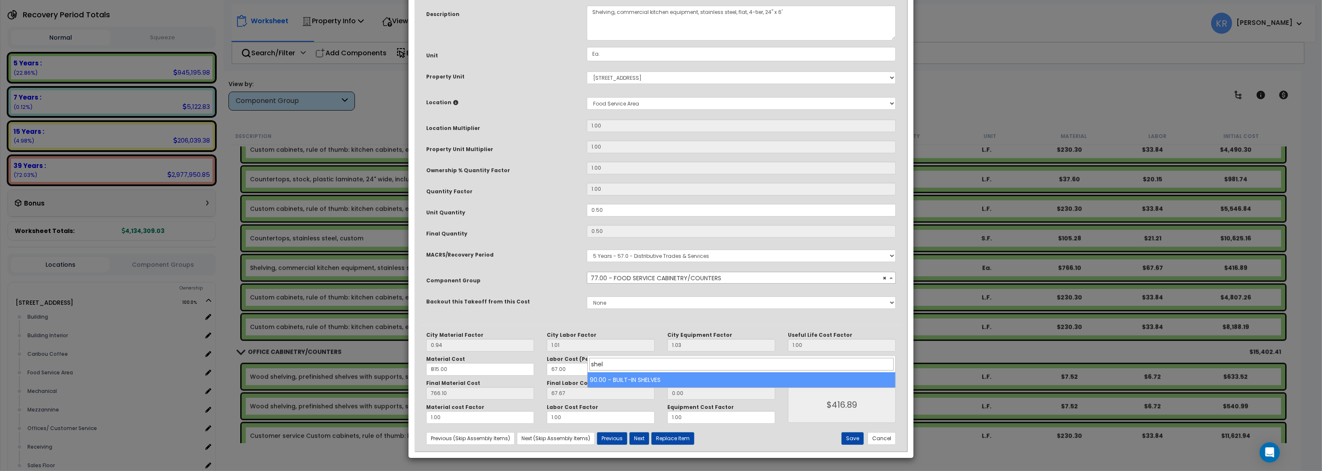
type input "shel"
select select "56910"
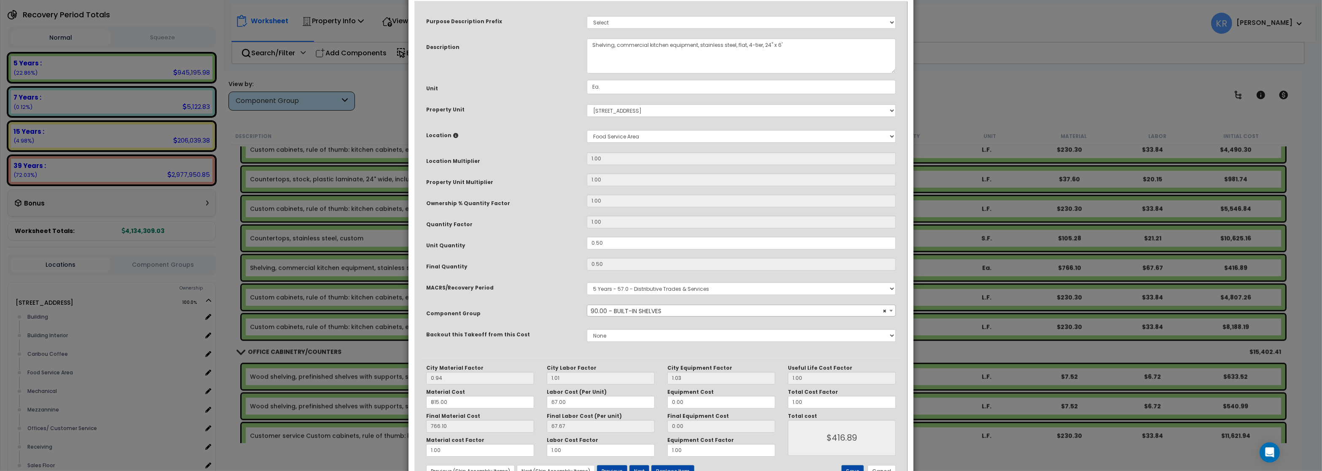
scroll to position [73, 0]
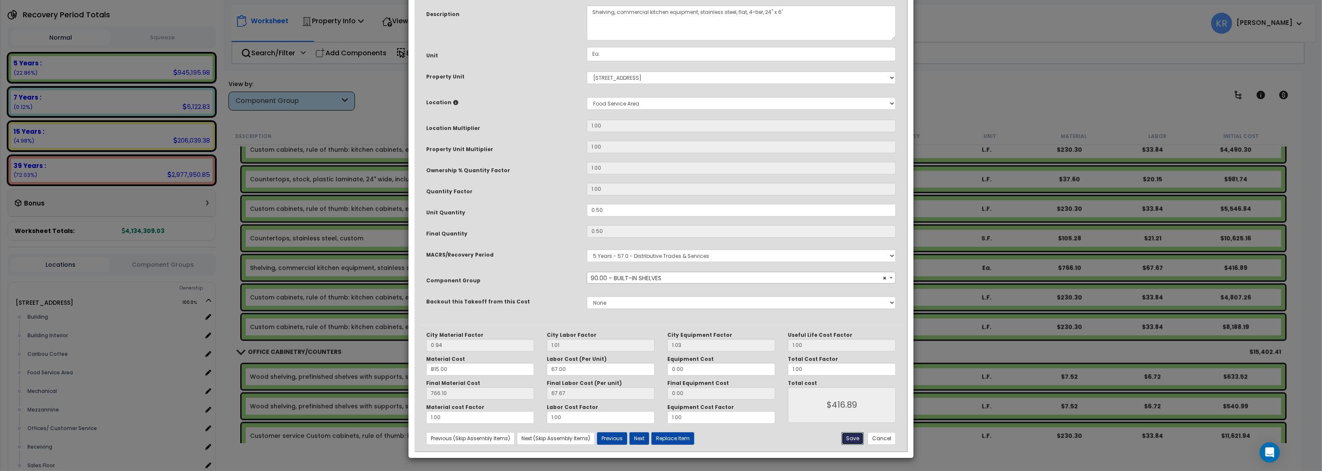
click at [850, 420] on button "Save" at bounding box center [853, 438] width 22 height 13
type input "416.89"
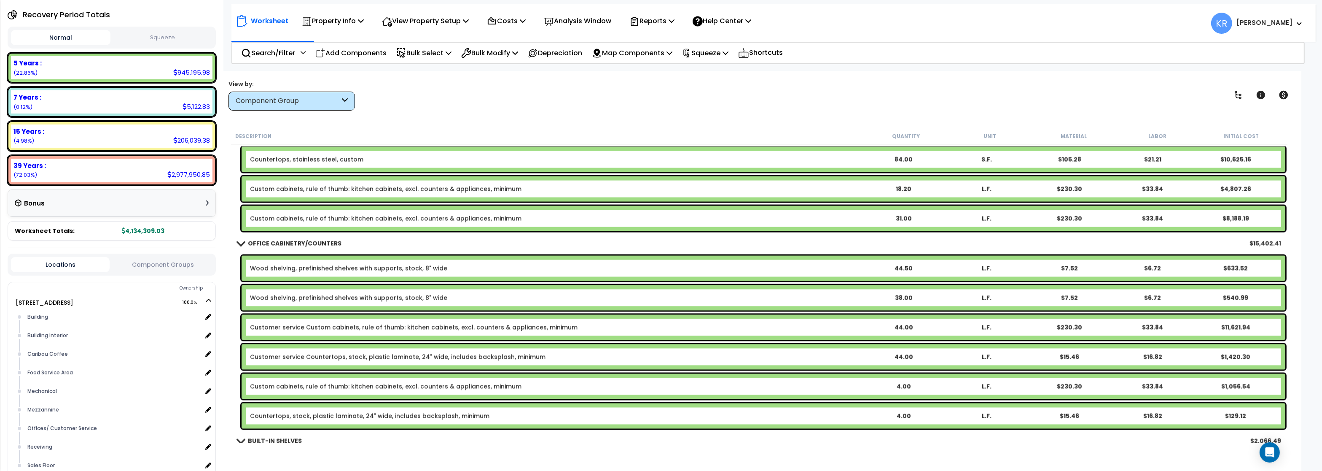
scroll to position [2530, 0]
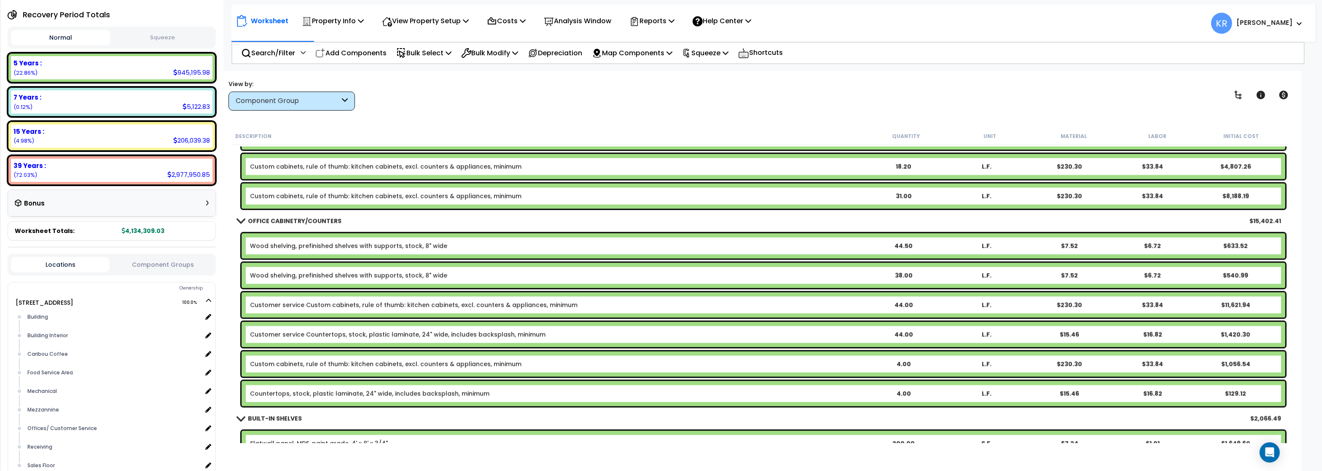
click at [267, 246] on link "Wood shelving, prefinished shelves with supports, stock, 8" wide" at bounding box center [348, 246] width 197 height 8
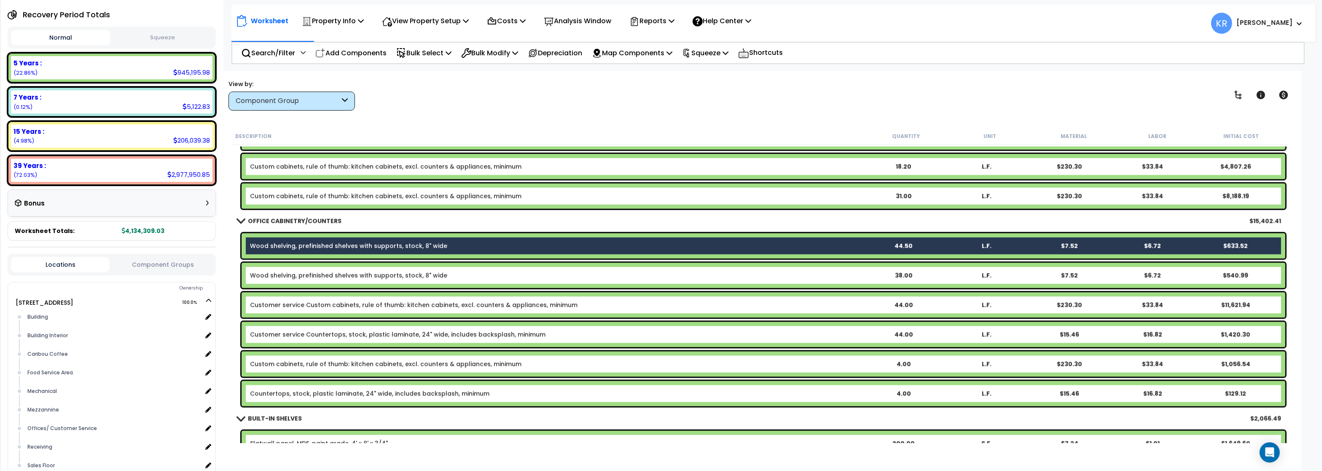
click at [274, 272] on link "Wood shelving, prefinished shelves with supports, stock, 8" wide" at bounding box center [348, 275] width 197 height 8
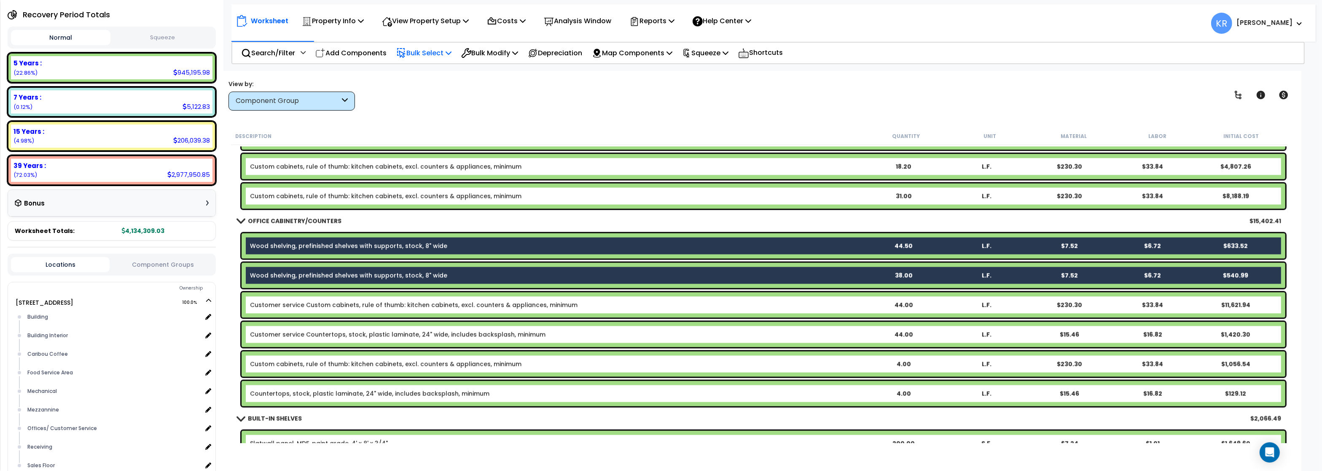
click at [443, 48] on p "Bulk Select" at bounding box center [423, 52] width 55 height 11
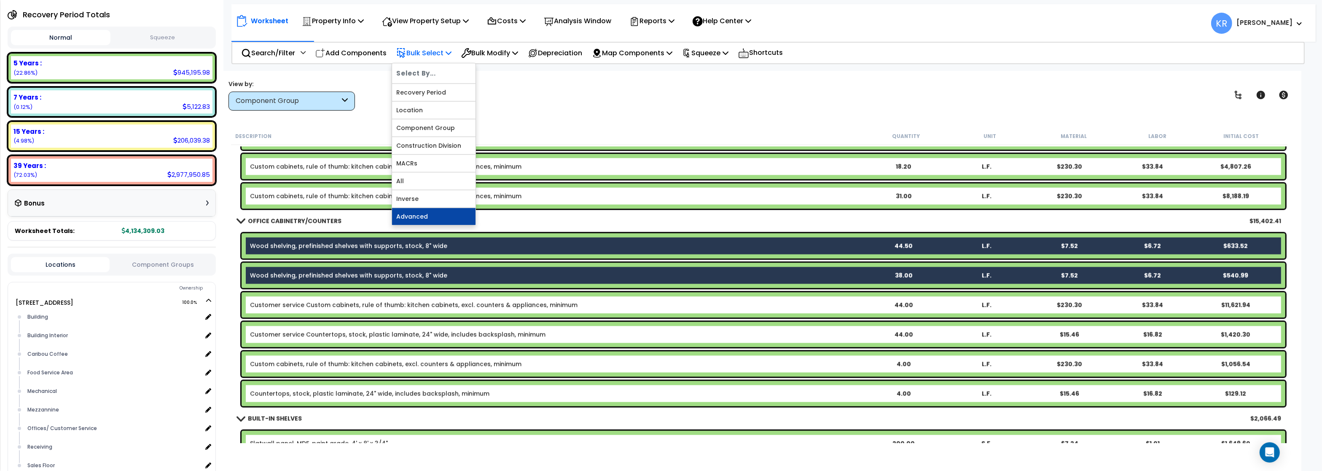
click at [436, 219] on link "Advanced" at bounding box center [433, 216] width 83 height 17
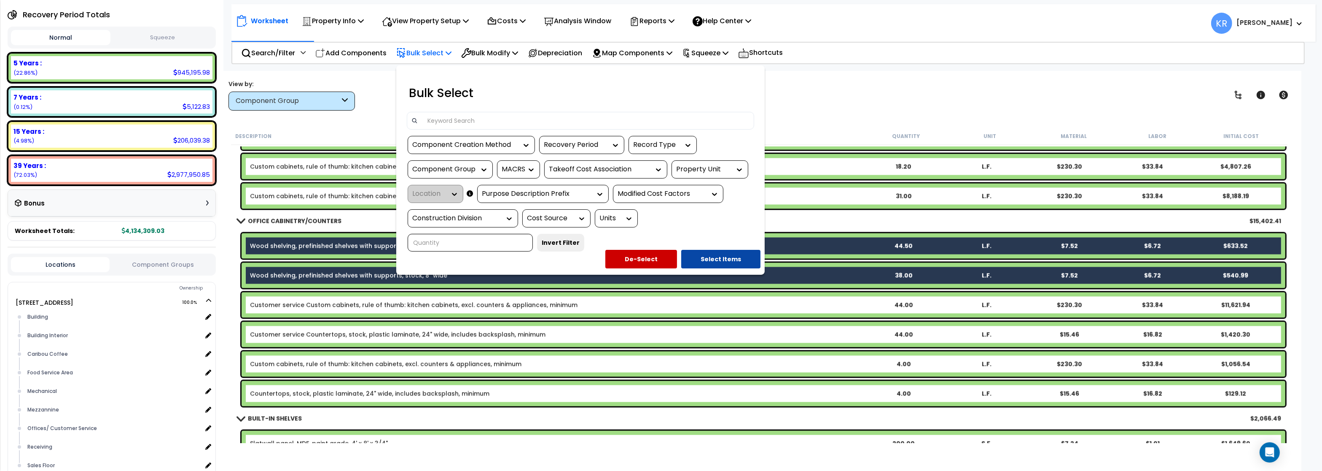
click at [813, 109] on div at bounding box center [661, 235] width 1322 height 471
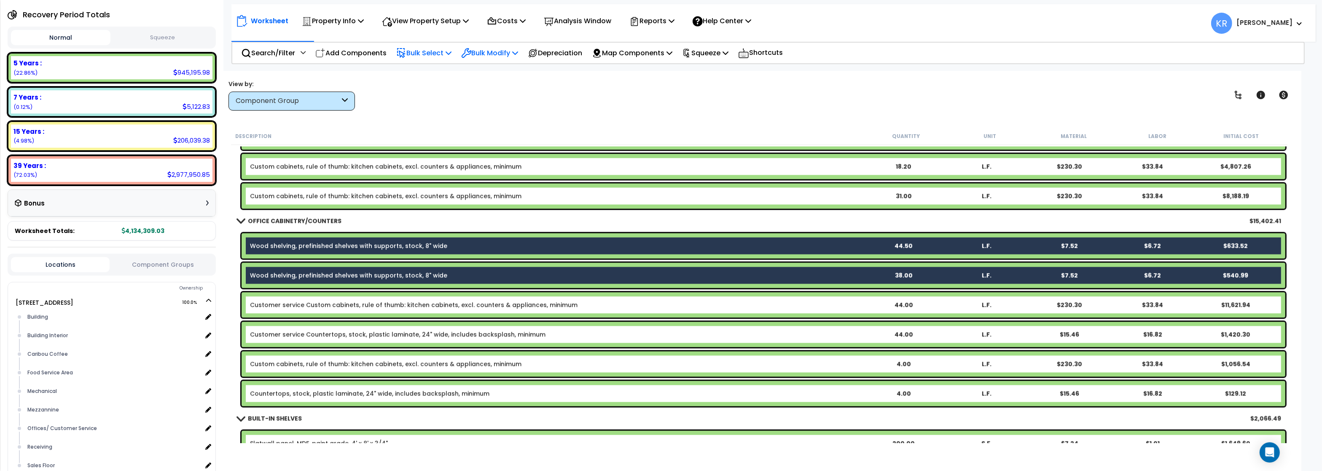
click at [498, 51] on p "Bulk Modify" at bounding box center [489, 52] width 57 height 11
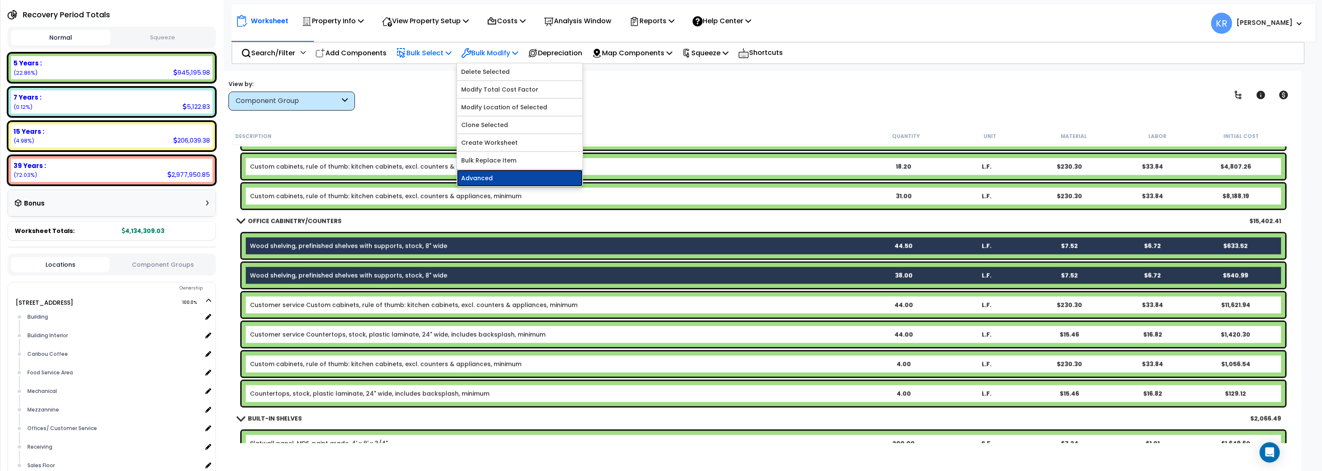
click at [502, 181] on link "Advanced" at bounding box center [520, 177] width 126 height 17
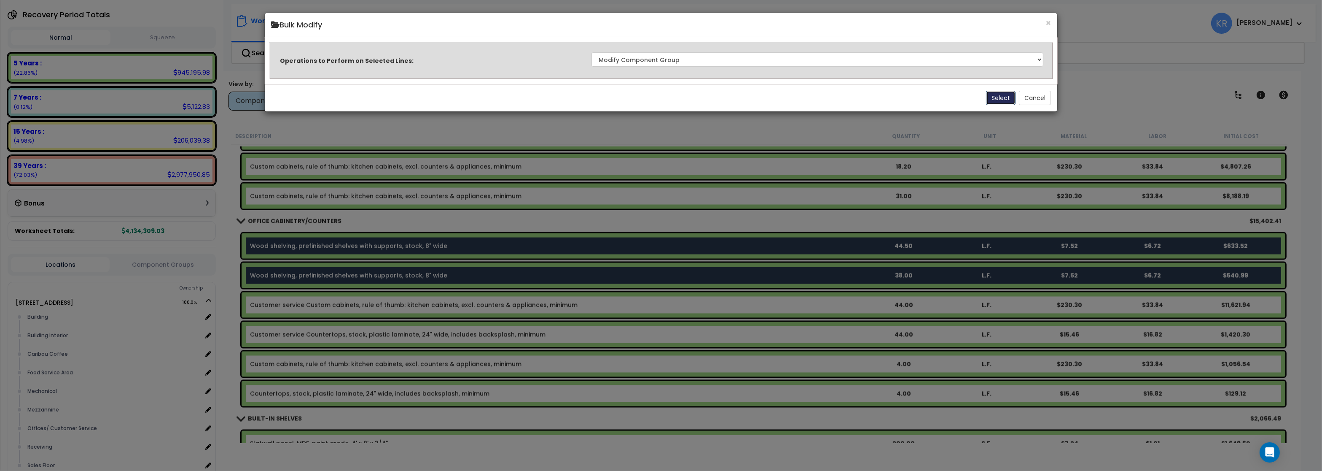
click at [1003, 98] on button "Select" at bounding box center [1001, 98] width 30 height 14
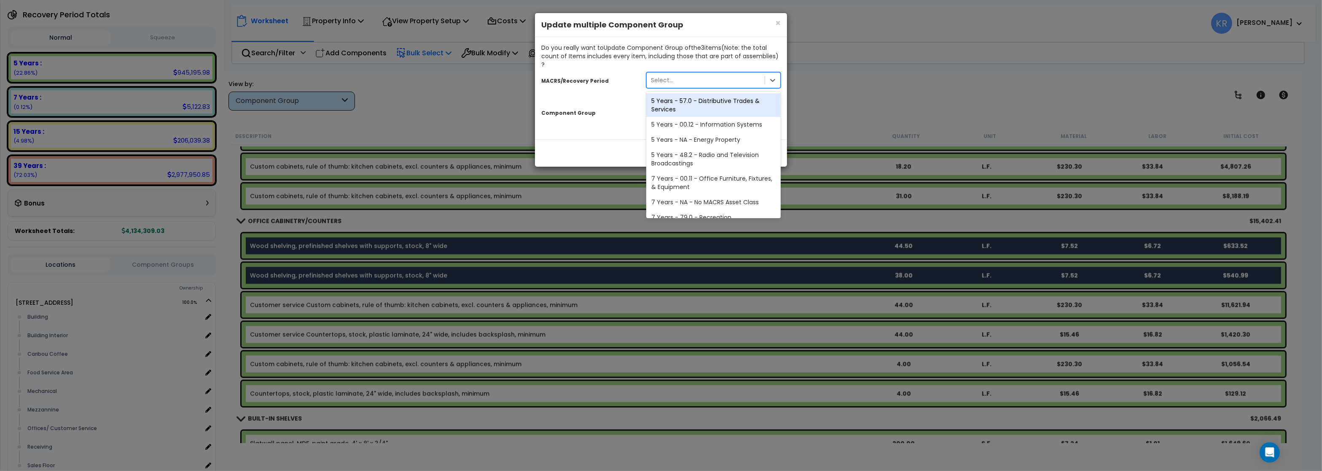
click at [662, 76] on div "Select..." at bounding box center [662, 80] width 22 height 8
click at [674, 97] on div "5 Years - 57.0 - Distributive Trades & Services" at bounding box center [713, 105] width 135 height 24
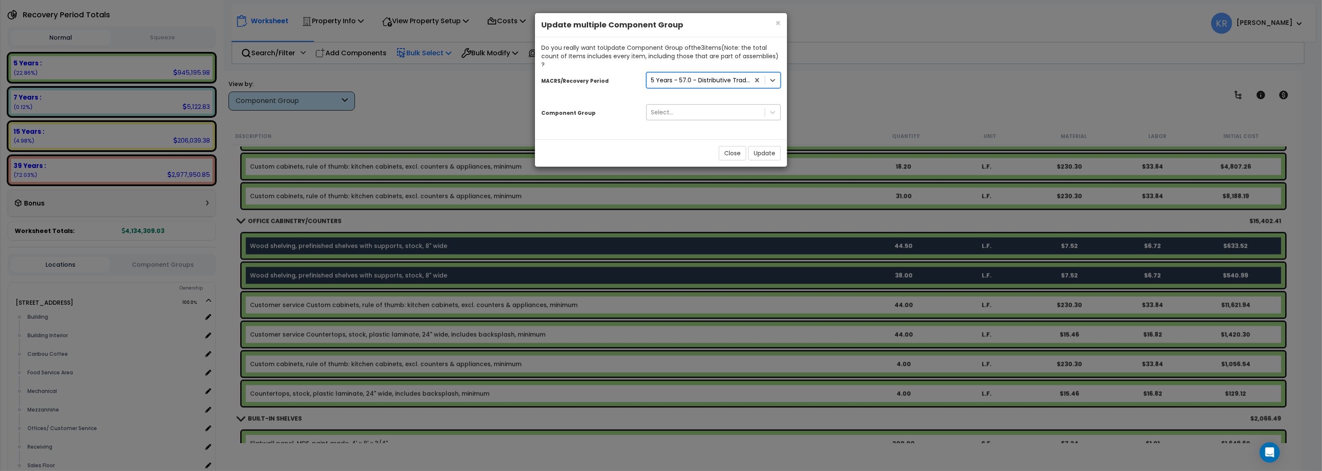
click at [664, 108] on div "Select..." at bounding box center [662, 112] width 22 height 8
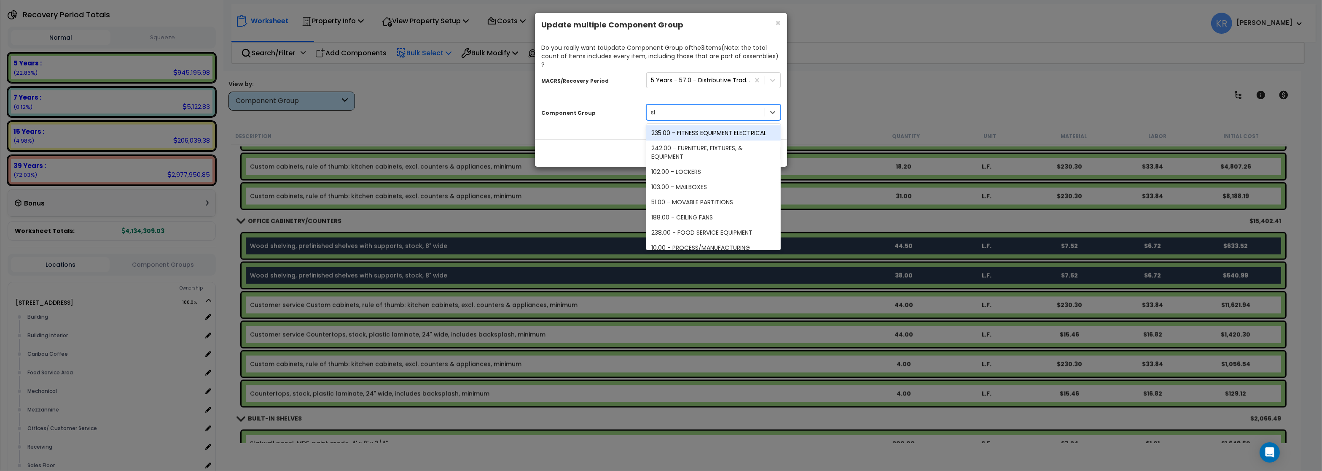
type input "she"
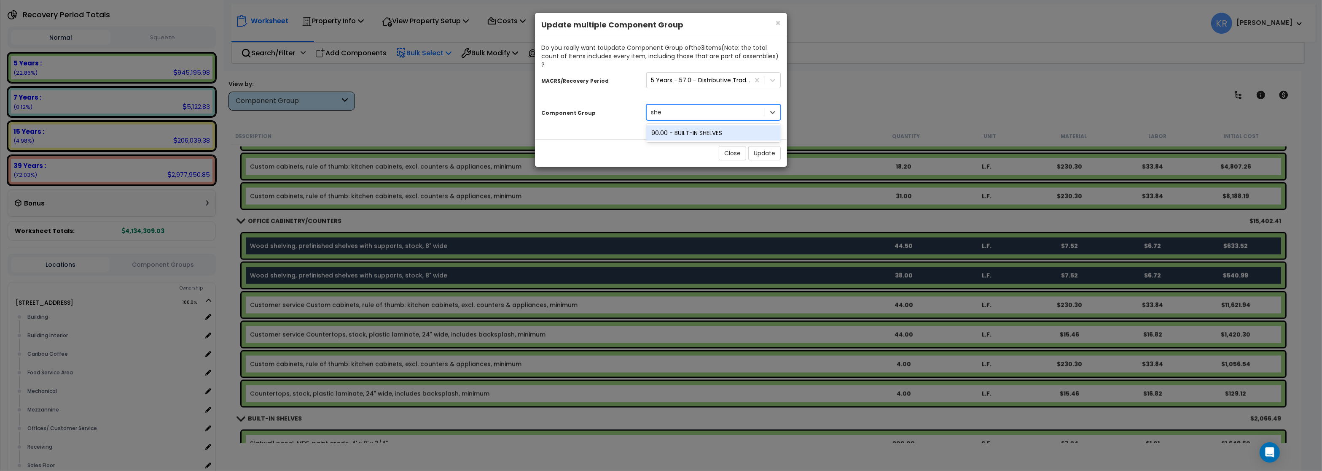
click at [679, 125] on div "90.00 - BUILT-IN SHELVES" at bounding box center [713, 132] width 135 height 15
click at [767, 151] on button "Update" at bounding box center [764, 153] width 32 height 14
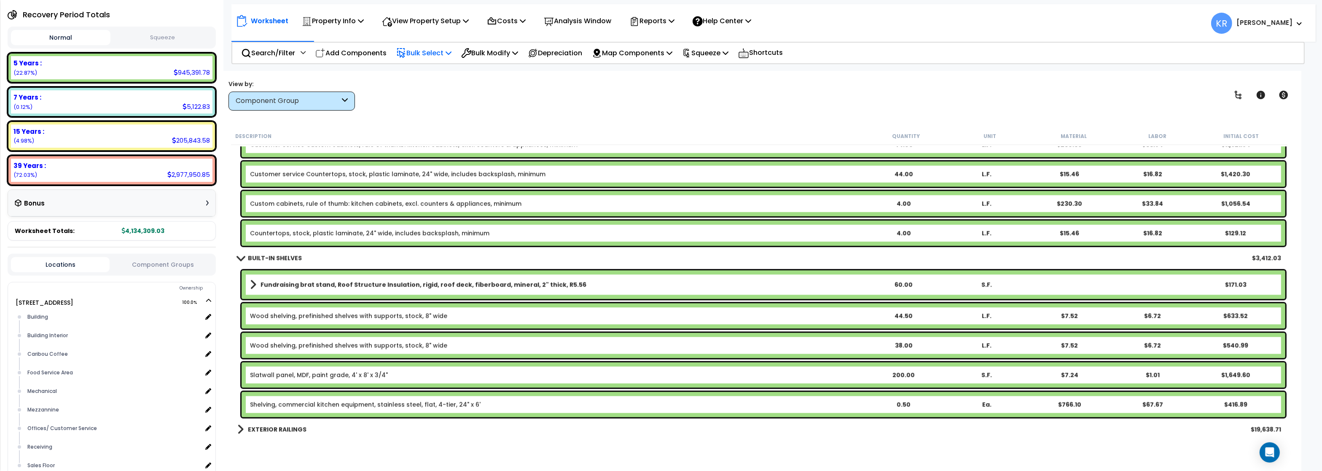
scroll to position [2682, 0]
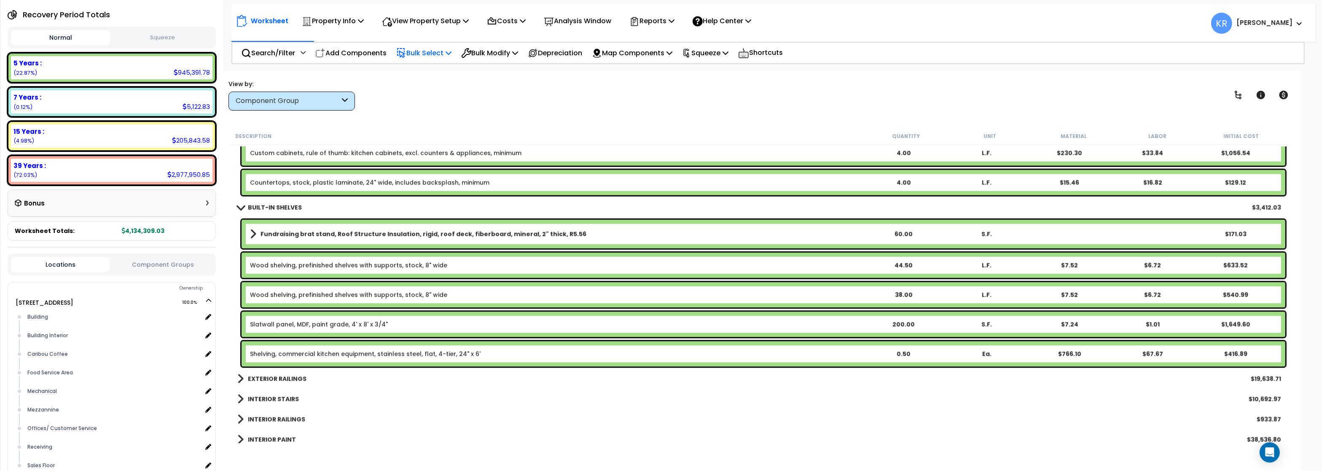
click at [301, 231] on b "Fundraising brat stand, Roof Structure Insulation, rigid, roof deck, fiberboard…" at bounding box center [424, 234] width 326 height 8
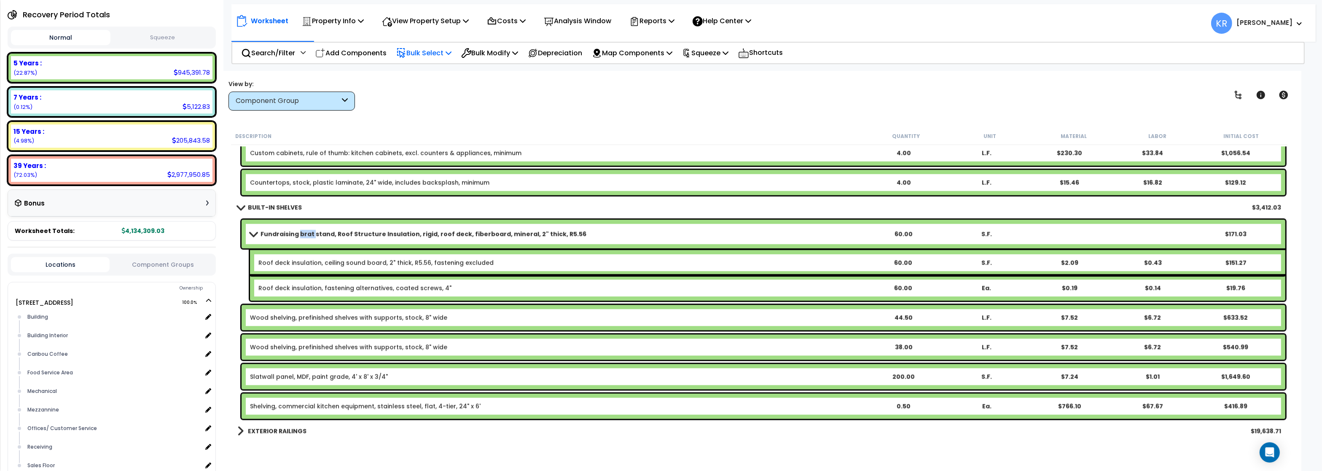
click at [301, 231] on b "Fundraising brat stand, Roof Structure Insulation, rigid, roof deck, fiberboard…" at bounding box center [424, 234] width 326 height 8
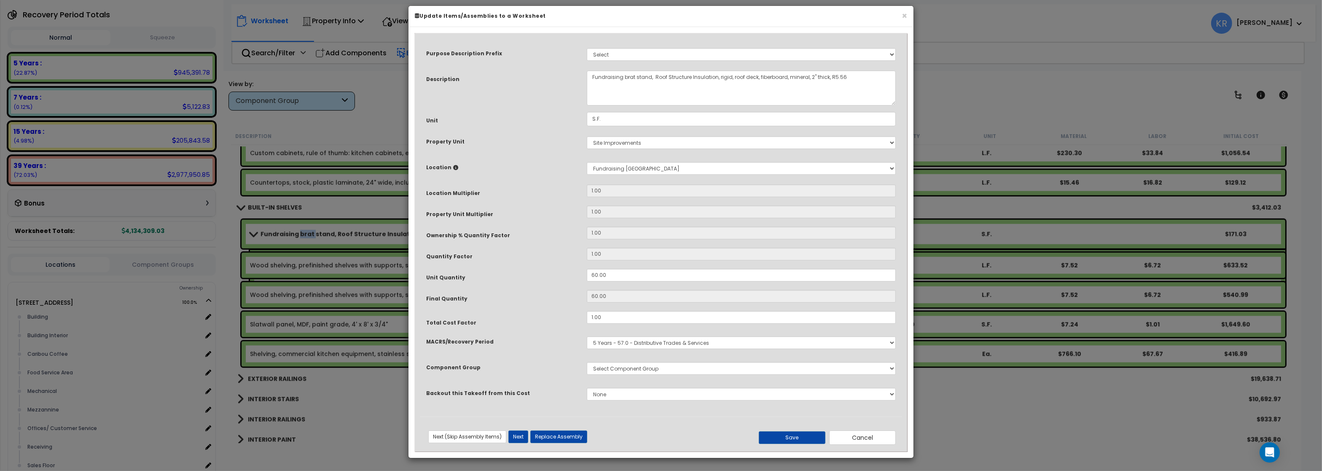
select select "56910"
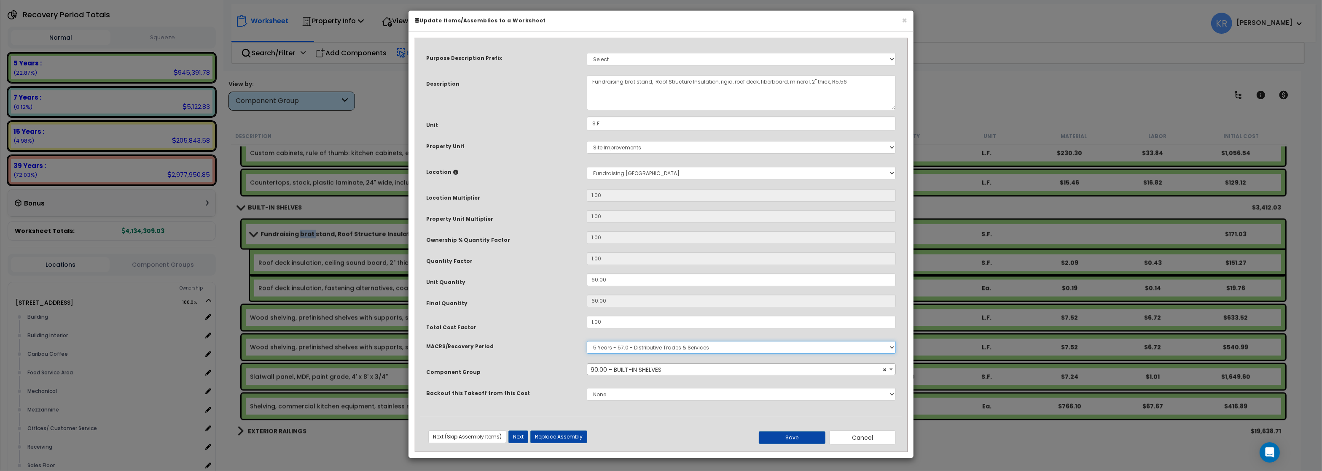
click at [587, 341] on select "Select MACRS/Recovery Period 5 Years - 57.0 - Distributive Trades & Services 5 …" at bounding box center [741, 347] width 309 height 13
select select "3666"
click option "15 Years - 00.3 - Land Improvements" at bounding box center [0, 0] width 0 height 0
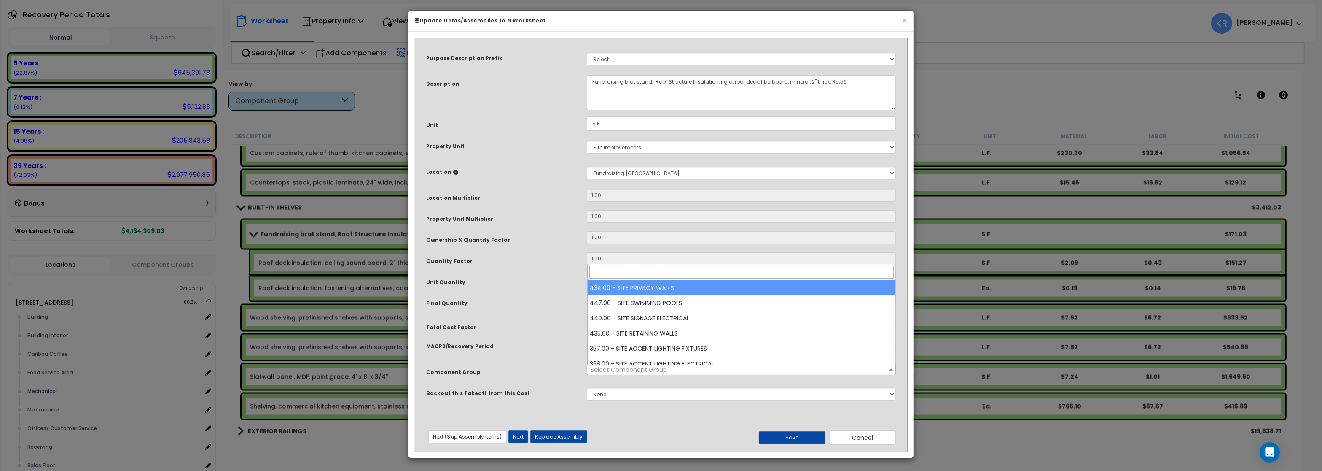
click at [620, 369] on span "Select Component Group" at bounding box center [629, 369] width 76 height 8
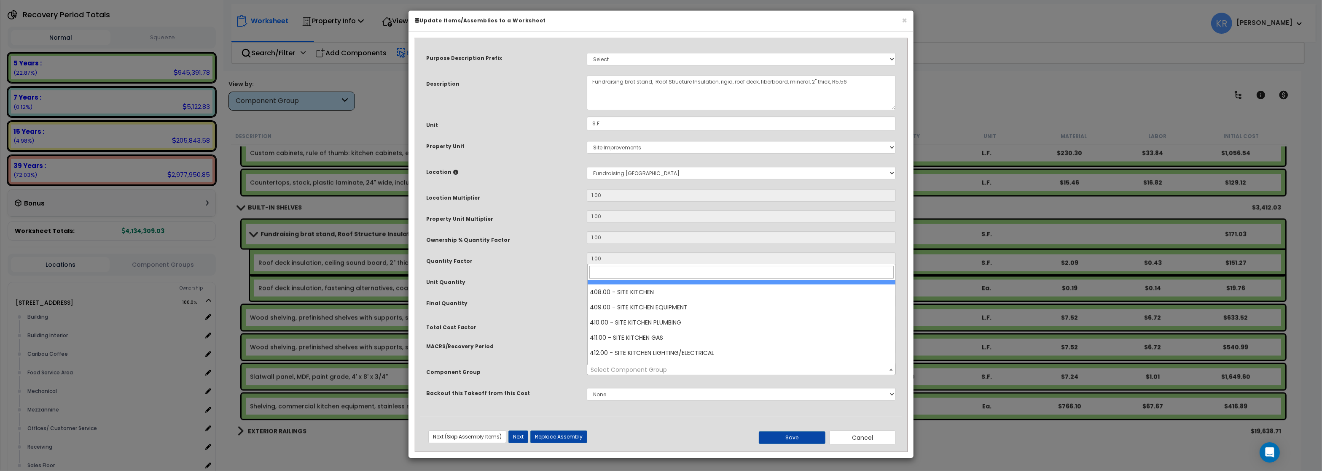
scroll to position [810, 0]
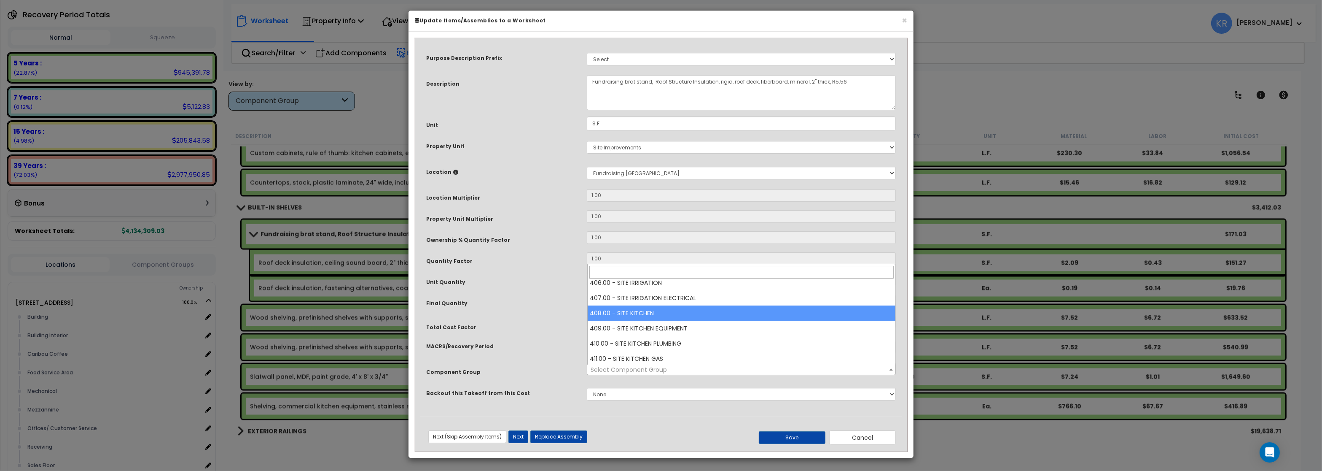
select select "57195"
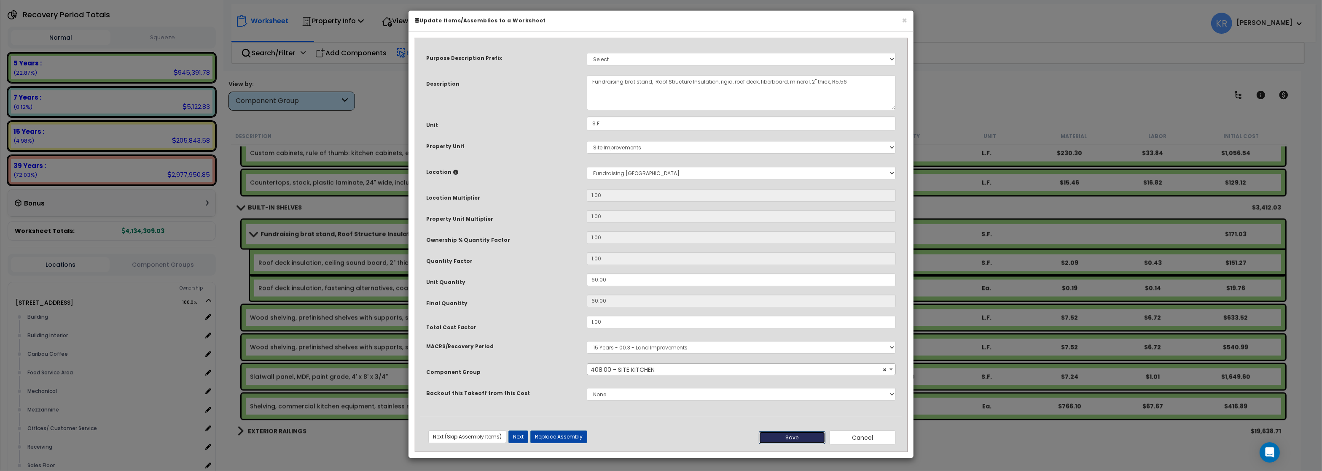
click at [793, 420] on button "Save" at bounding box center [792, 437] width 67 height 13
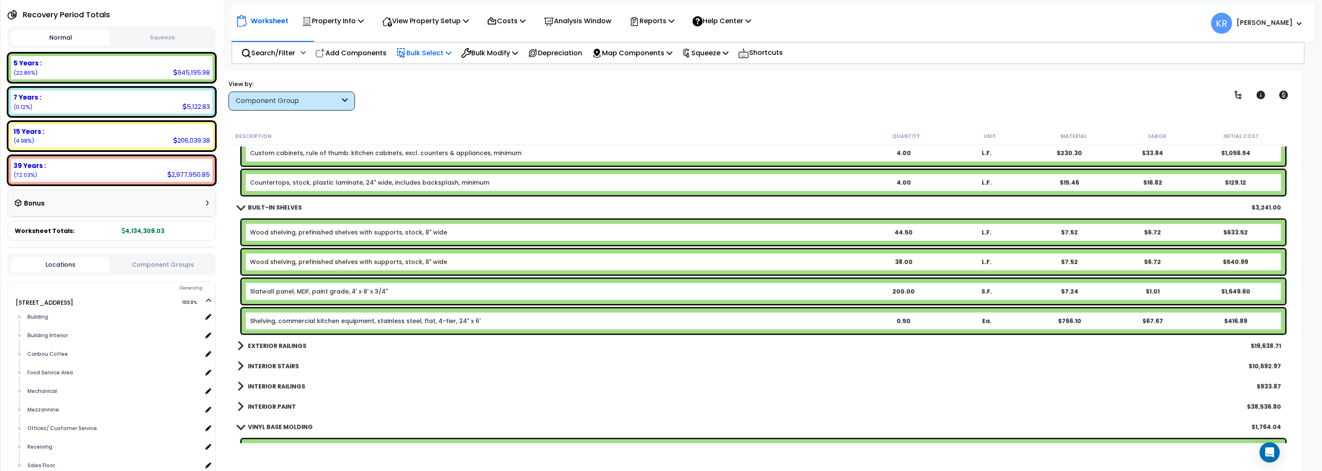
click at [320, 292] on link "Slatwall panel, MDF, paint grade, 4' x 8' x 3/4"" at bounding box center [319, 291] width 138 height 8
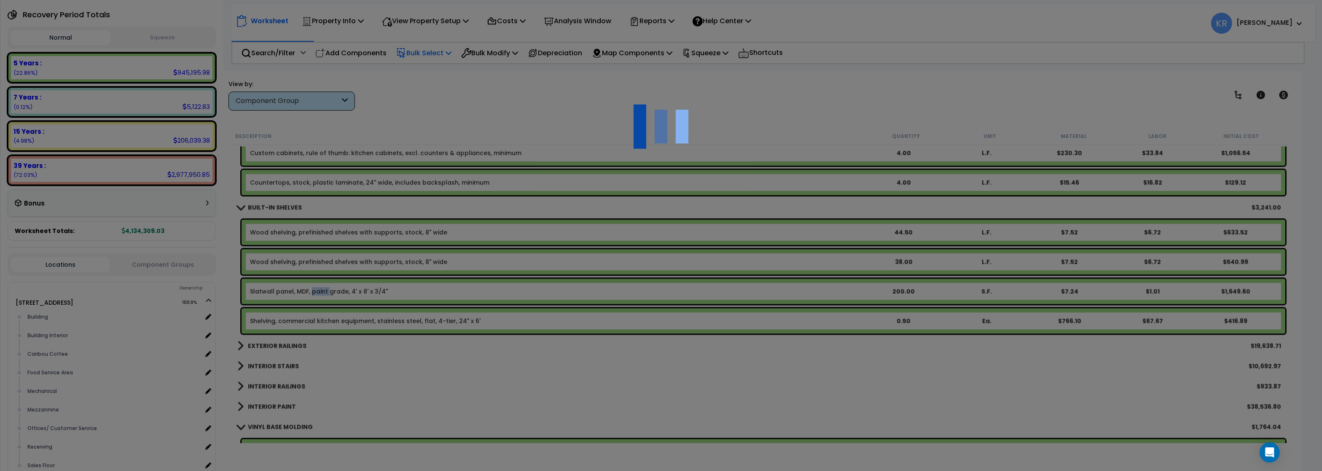
select select "56910"
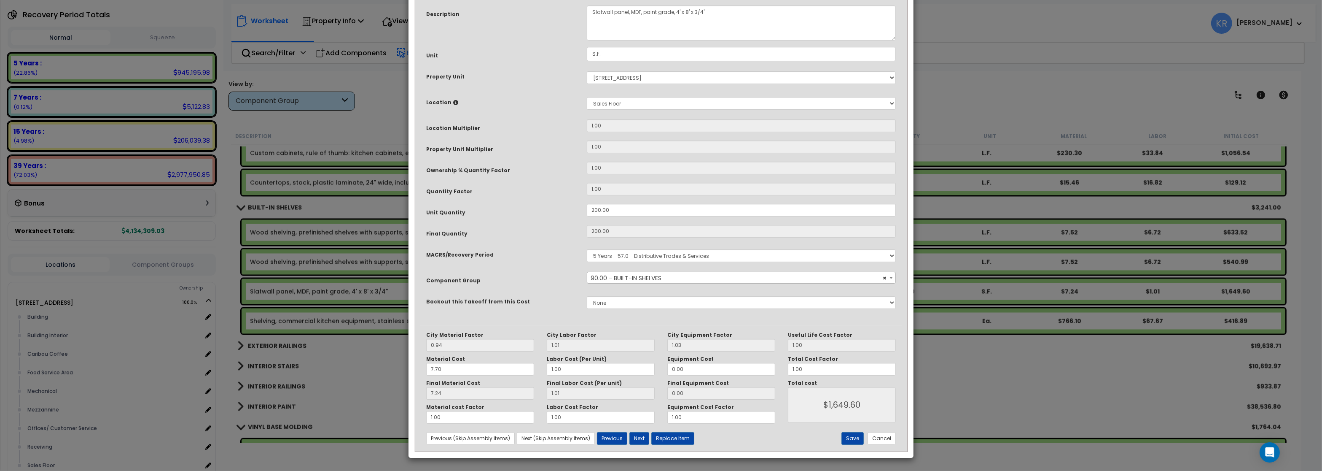
click at [624, 284] on span "× 90.00 - BUILT-IN SHELVES" at bounding box center [741, 278] width 308 height 12
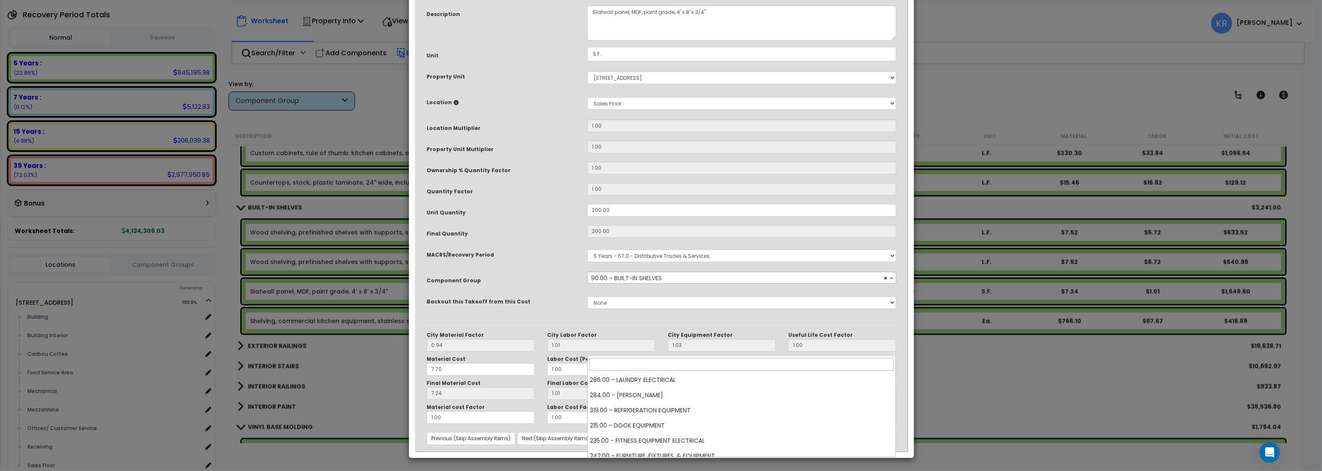
scroll to position [835, 0]
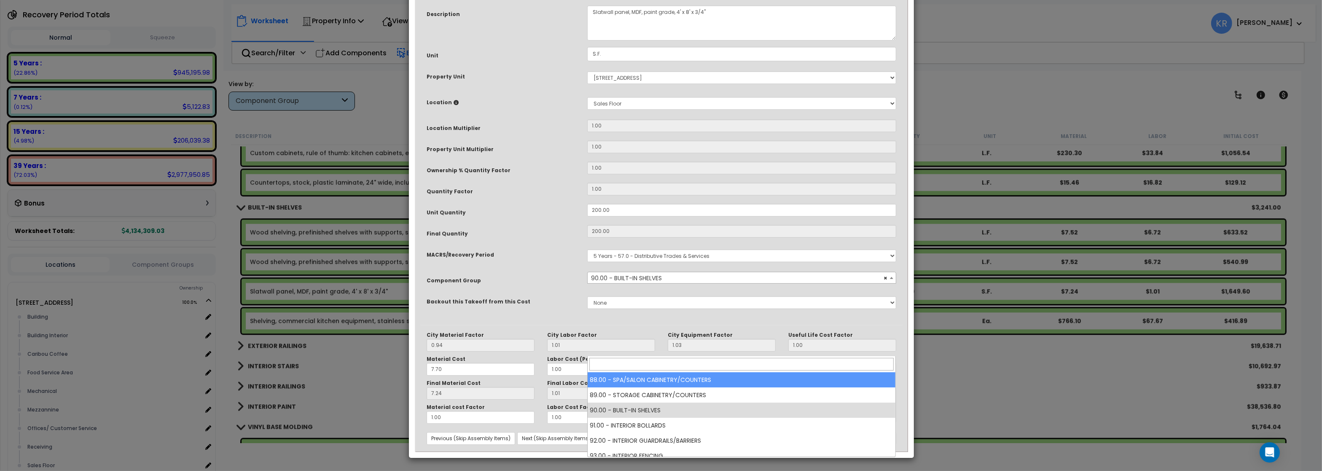
click at [596, 360] on input "search" at bounding box center [741, 364] width 304 height 13
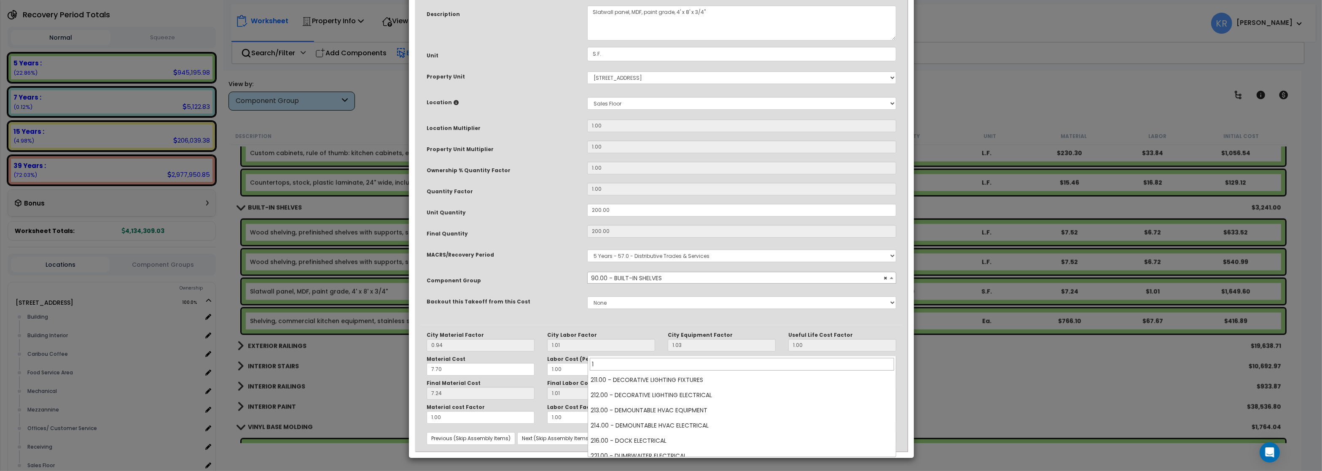
scroll to position [0, 0]
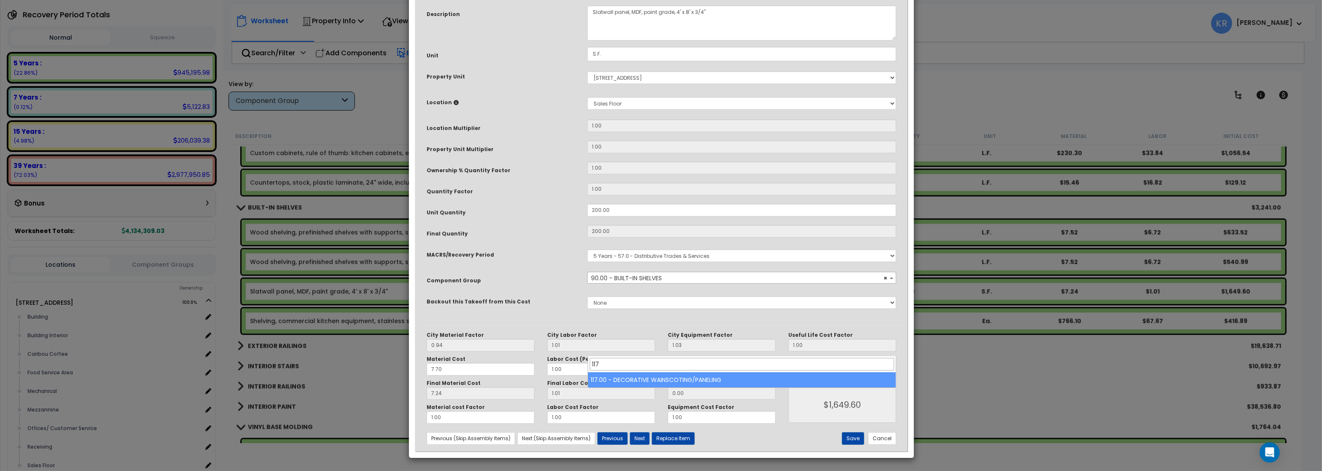
type input "117"
select select "56932"
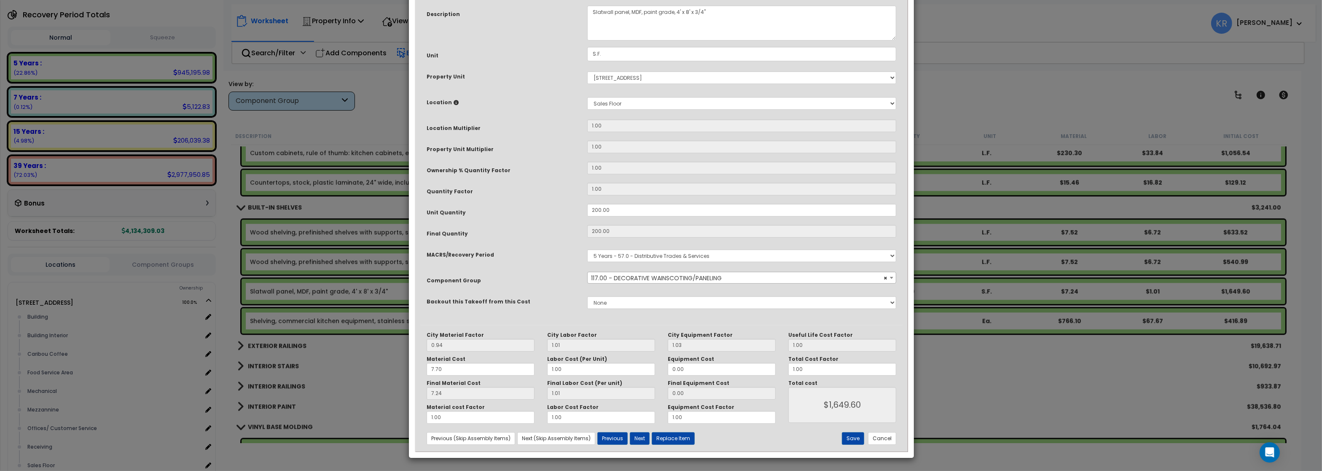
scroll to position [73, 0]
click at [851, 420] on button "Save" at bounding box center [853, 438] width 22 height 13
type input "1649.60"
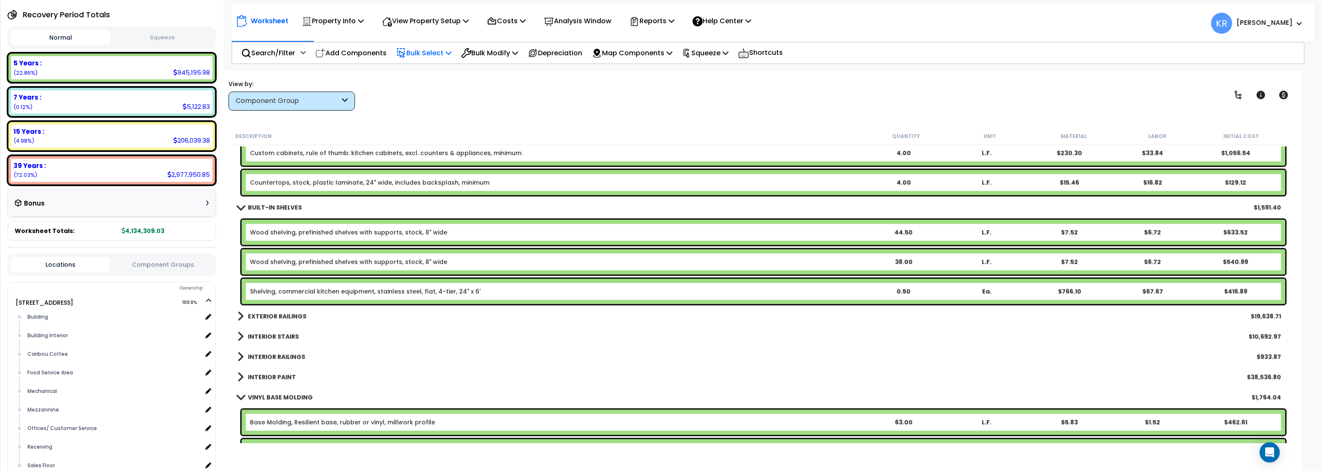
click at [255, 208] on b "BUILT-IN SHELVES" at bounding box center [275, 207] width 54 height 8
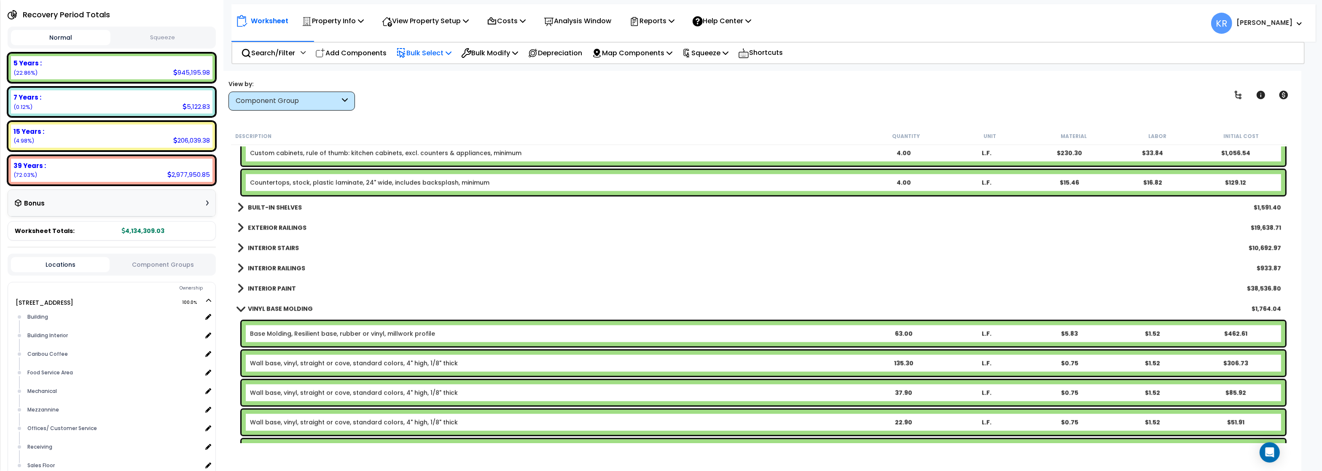
click at [275, 228] on b "EXTERIOR RAILINGS" at bounding box center [277, 227] width 59 height 8
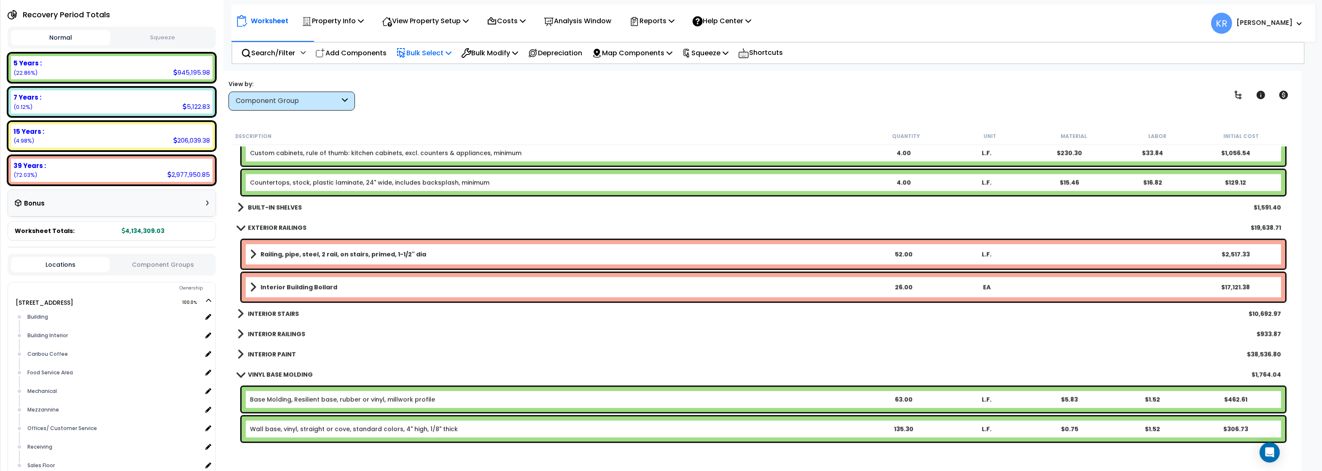
click at [316, 286] on b "Interior Building Bollard" at bounding box center [299, 287] width 77 height 8
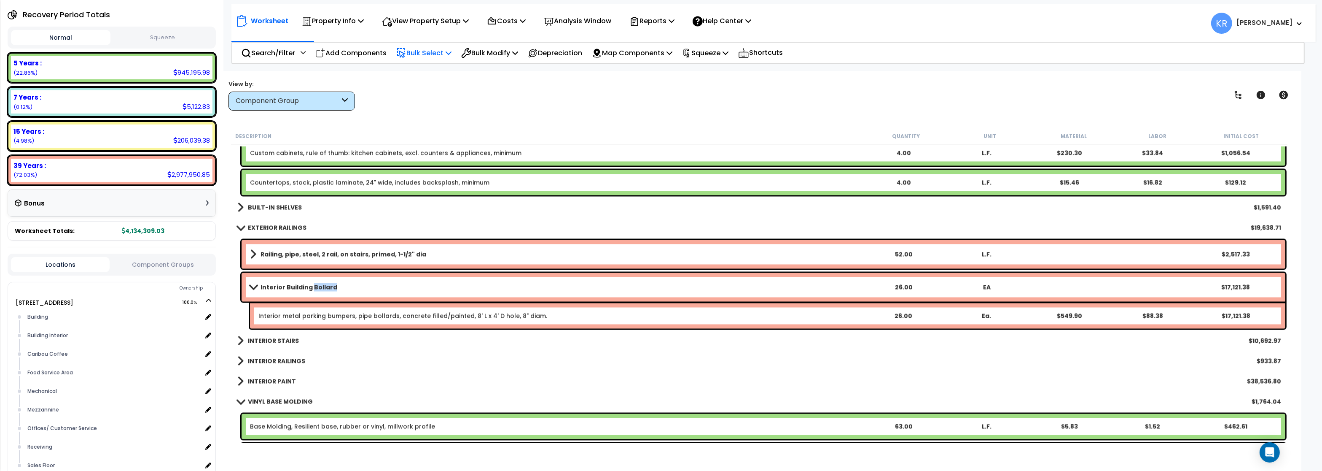
click at [316, 286] on b "Interior Building Bollard" at bounding box center [299, 287] width 77 height 8
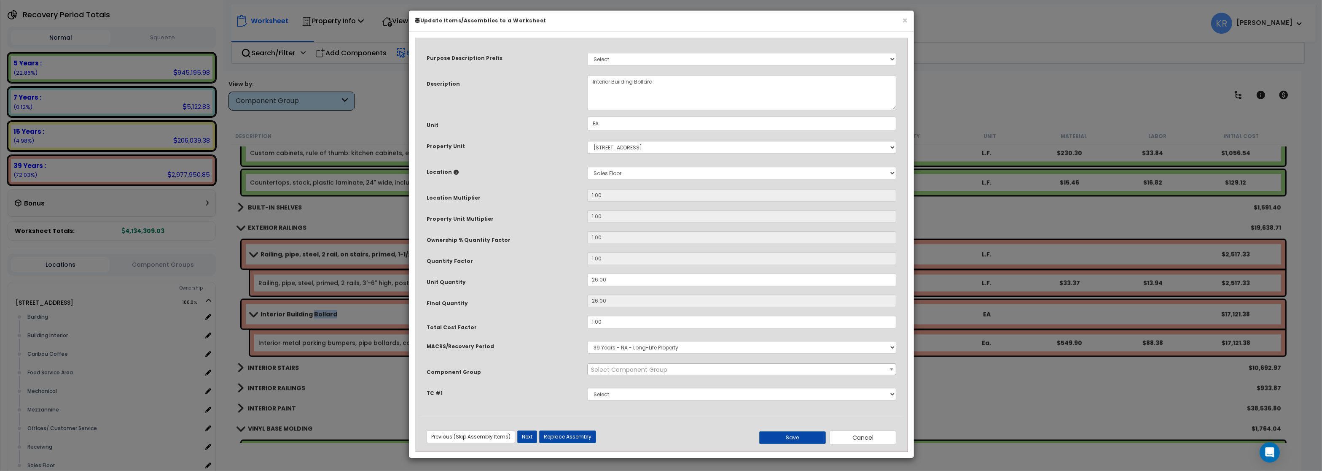
select select "56922"
click at [587, 341] on select "Select MACRS/Recovery Period 5 Years - 57.0 - Distributive Trades & Services 5 …" at bounding box center [741, 347] width 309 height 13
select select "3667"
click option "5 Years - 57.0 - Distributive Trades & Services" at bounding box center [0, 0] width 0 height 0
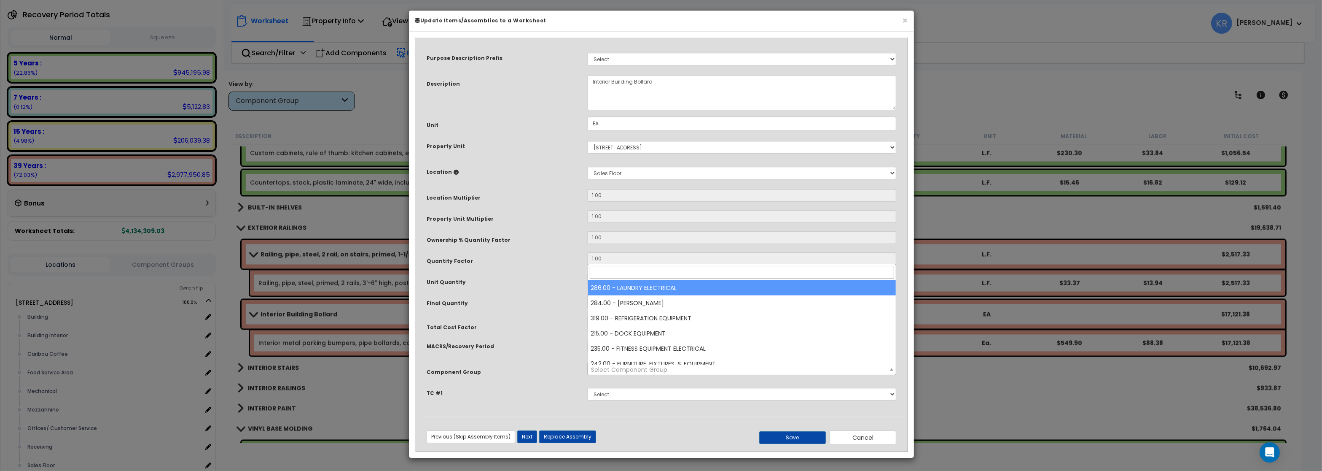
click at [623, 374] on span "Select Component Group" at bounding box center [629, 369] width 76 height 8
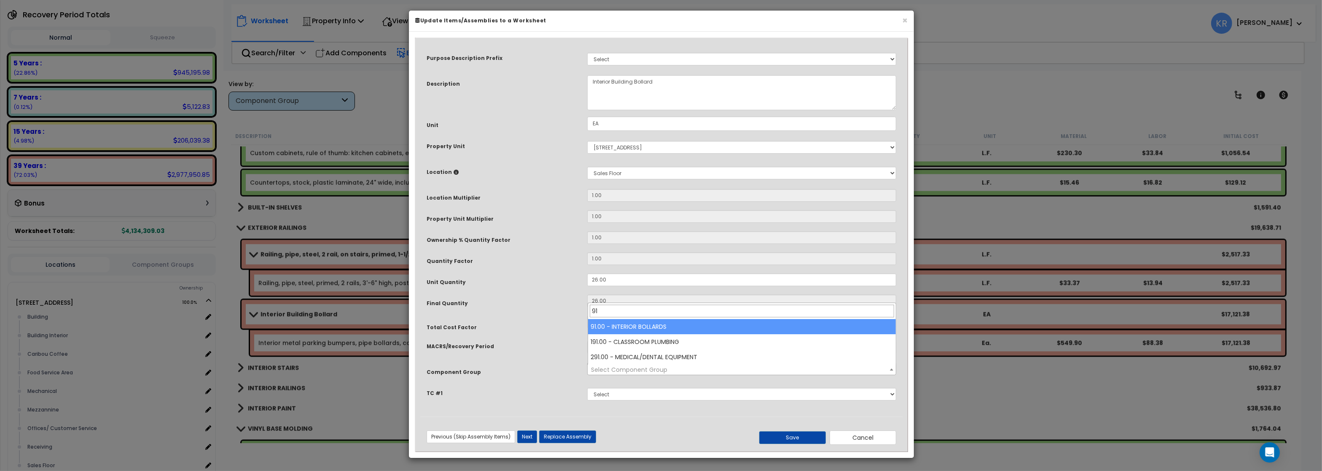
type input "91"
select select "56911"
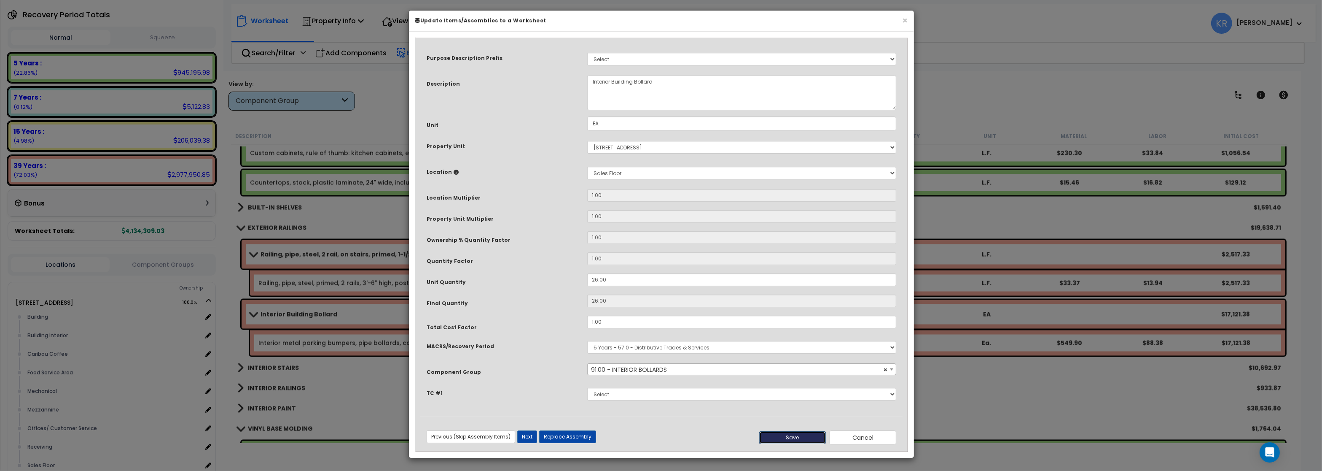
click at [803, 420] on button "Save" at bounding box center [792, 437] width 67 height 13
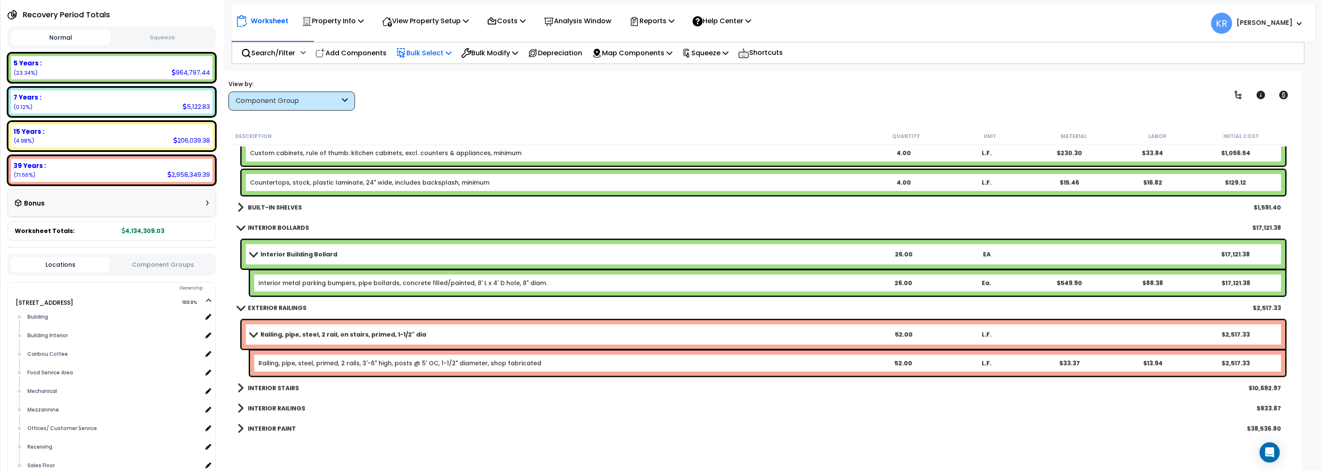
click at [249, 307] on b "EXTERIOR RAILINGS" at bounding box center [277, 308] width 59 height 8
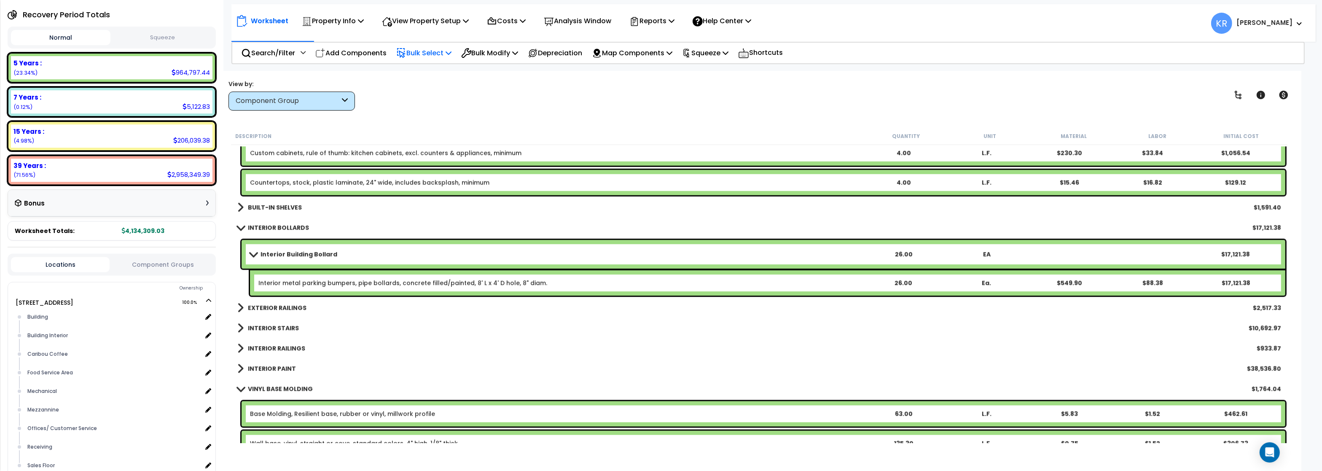
click at [252, 324] on link "INTERIOR STAIRS" at bounding box center [268, 328] width 62 height 12
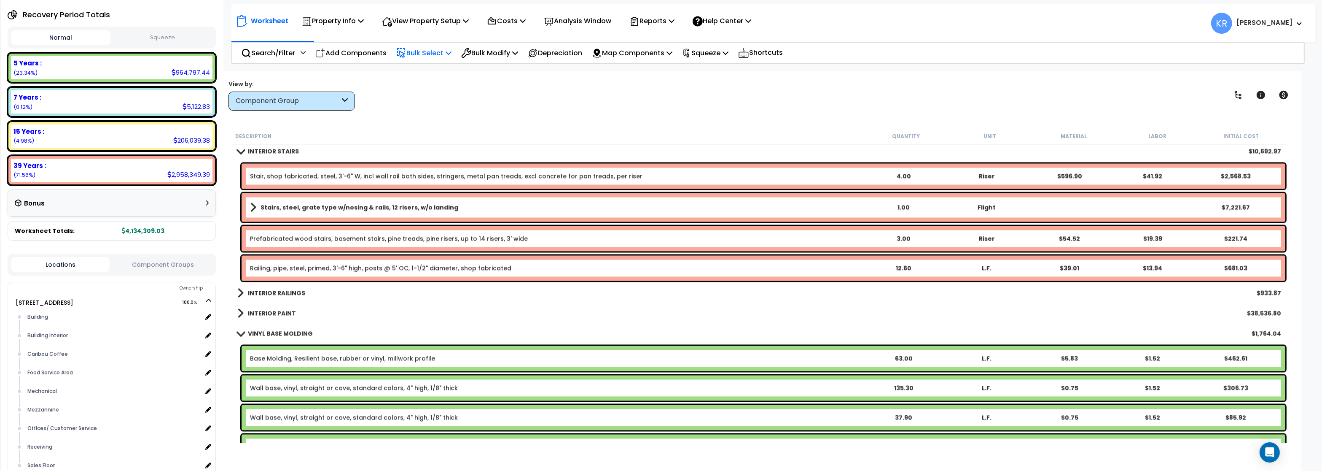
scroll to position [2884, 0]
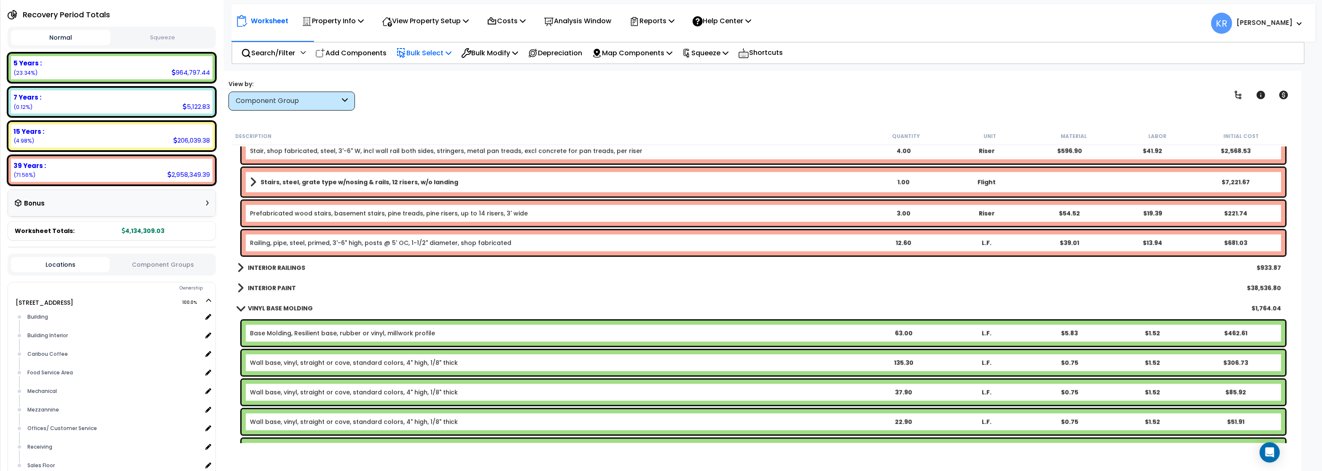
click at [263, 267] on b "INTERIOR RAILINGS" at bounding box center [276, 267] width 57 height 8
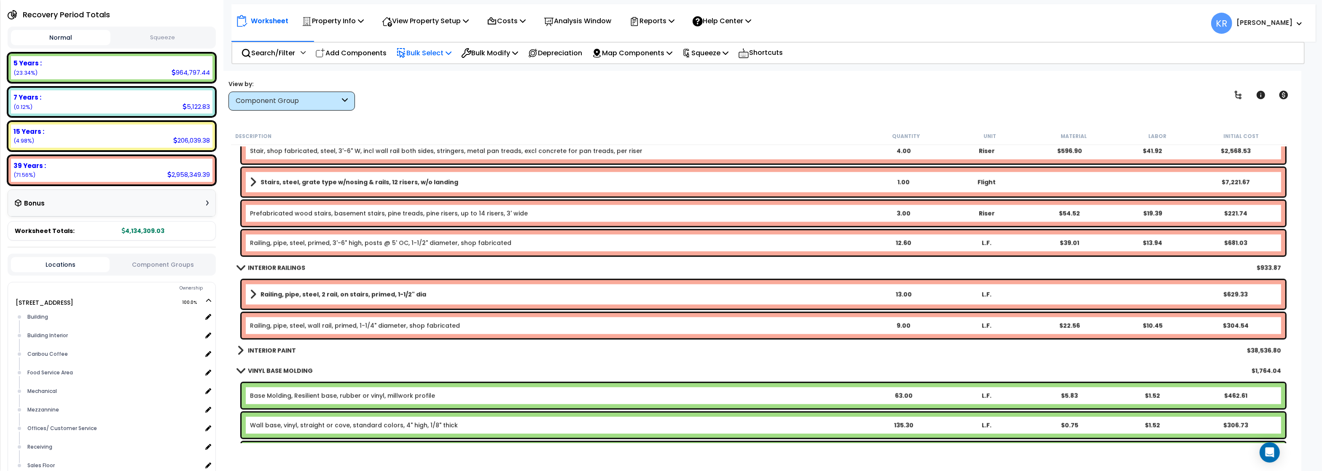
click at [263, 267] on b "INTERIOR RAILINGS" at bounding box center [276, 267] width 57 height 8
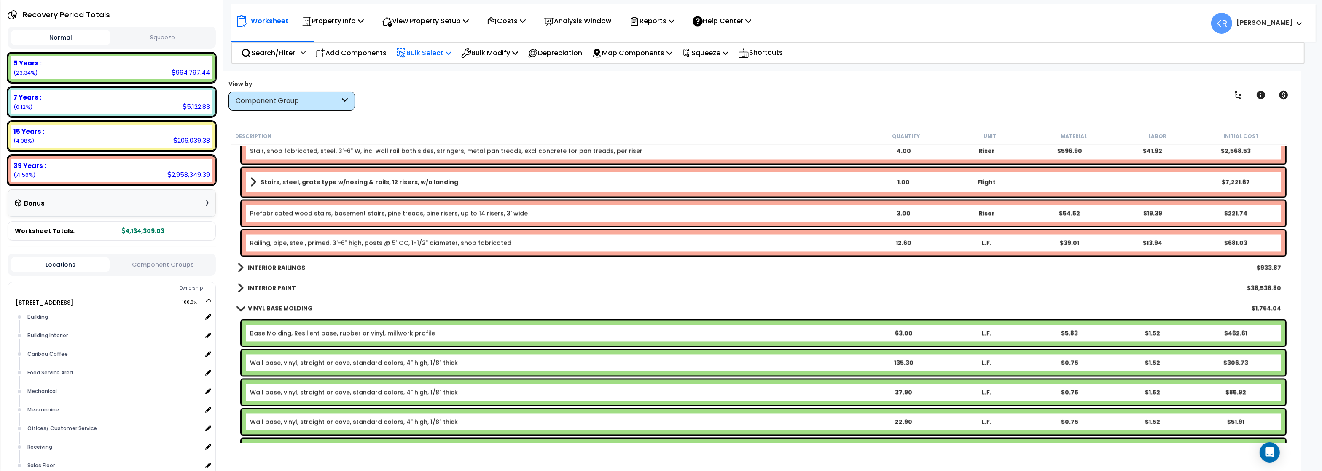
click at [265, 280] on div "INTERIOR PAINT $38,536.80" at bounding box center [759, 287] width 1052 height 20
click at [265, 284] on b "INTERIOR PAINT" at bounding box center [272, 287] width 48 height 8
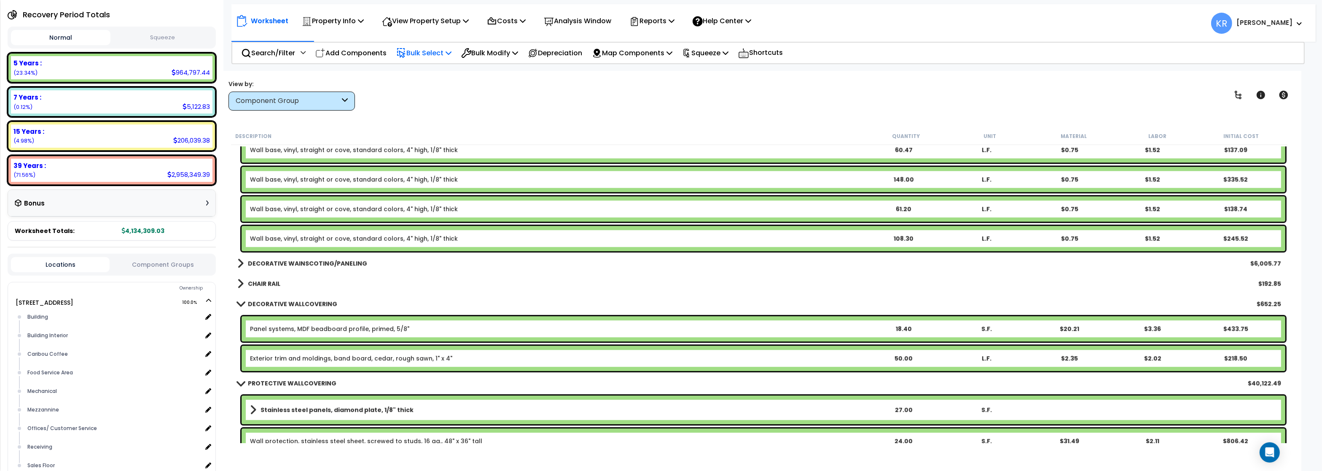
scroll to position [3795, 0]
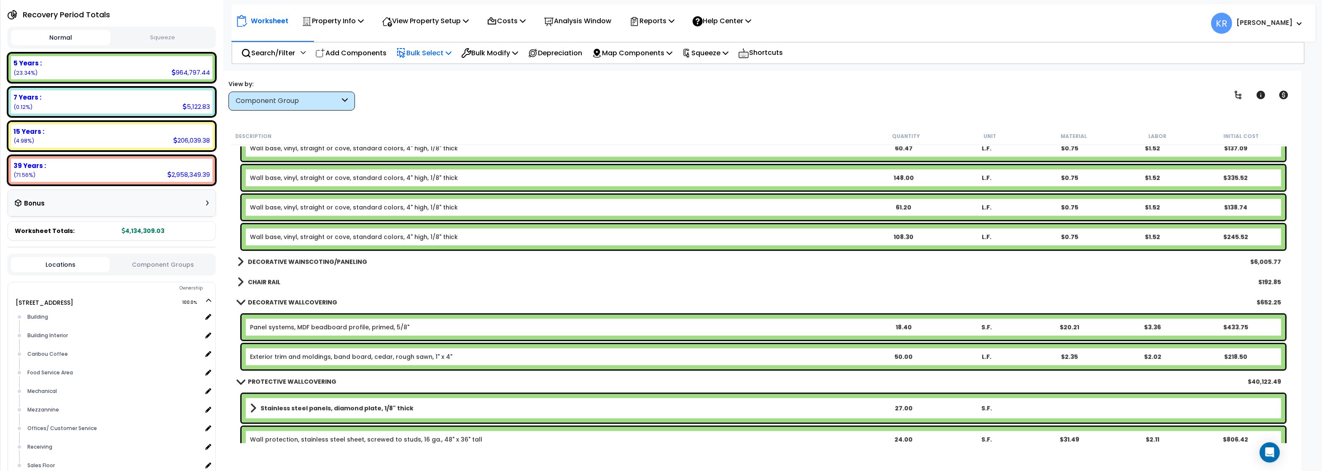
click at [265, 261] on b "DECORATIVE WAINSCOTING/PANELING" at bounding box center [307, 261] width 119 height 8
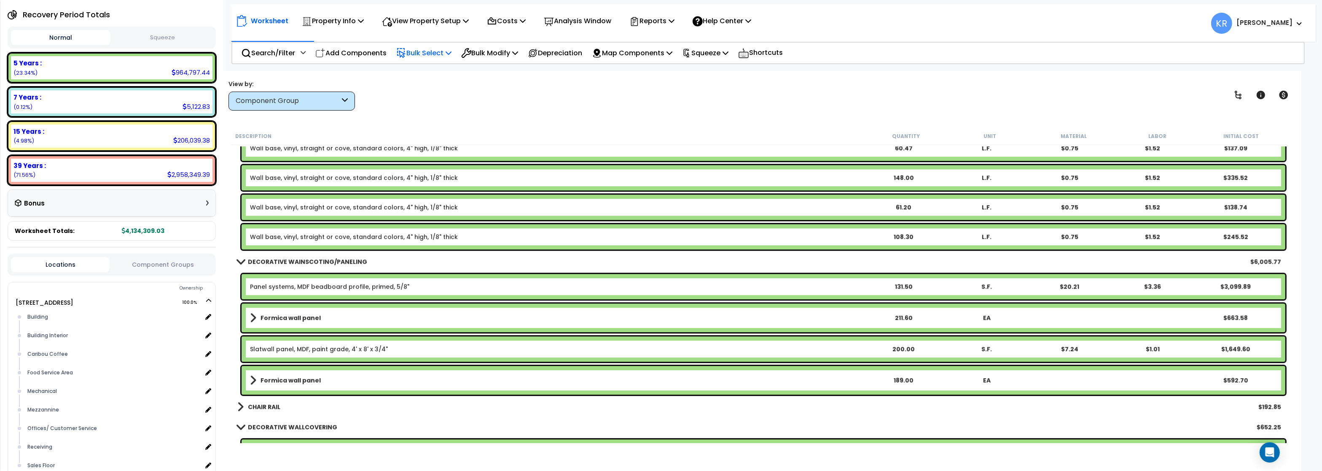
click at [267, 257] on link "DECORATIVE WAINSCOTING/PANELING" at bounding box center [302, 262] width 130 height 12
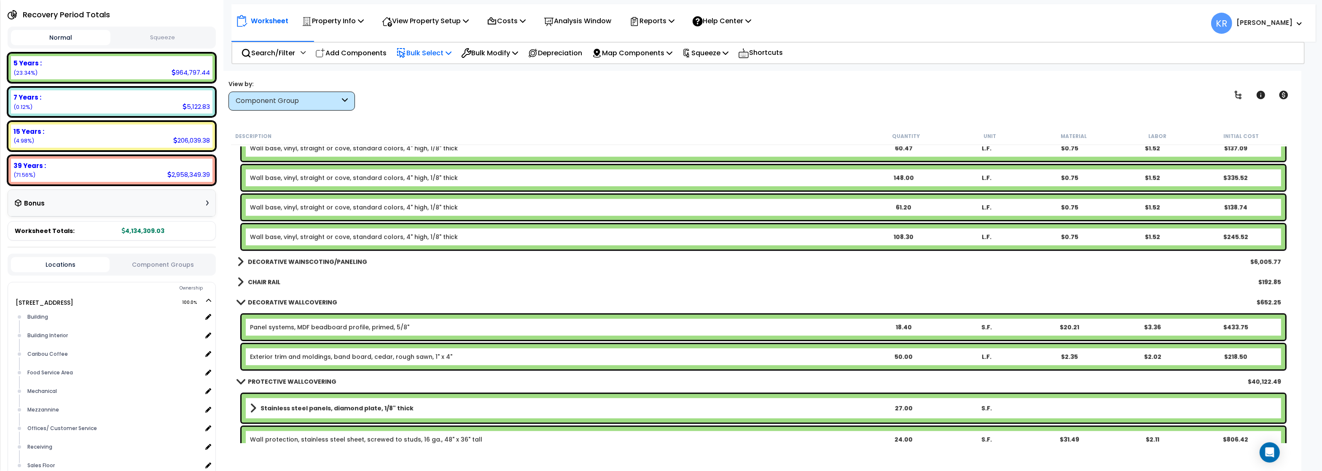
click at [261, 279] on b "CHAIR RAIL" at bounding box center [264, 281] width 32 height 8
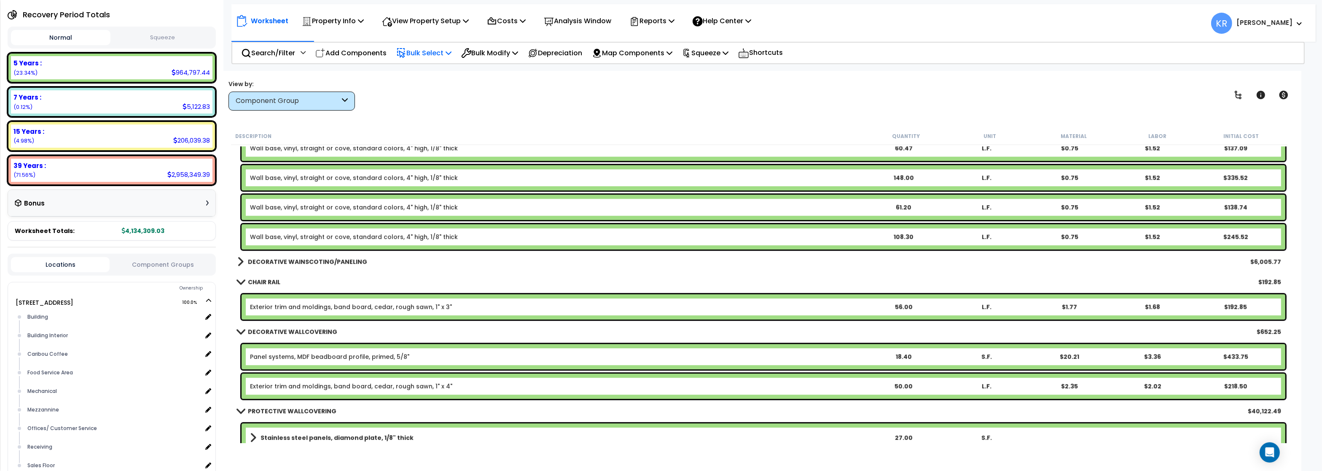
click at [314, 305] on link "Exterior trim and moldings, band board, cedar, rough sawn, 1" x 3"" at bounding box center [351, 306] width 202 height 8
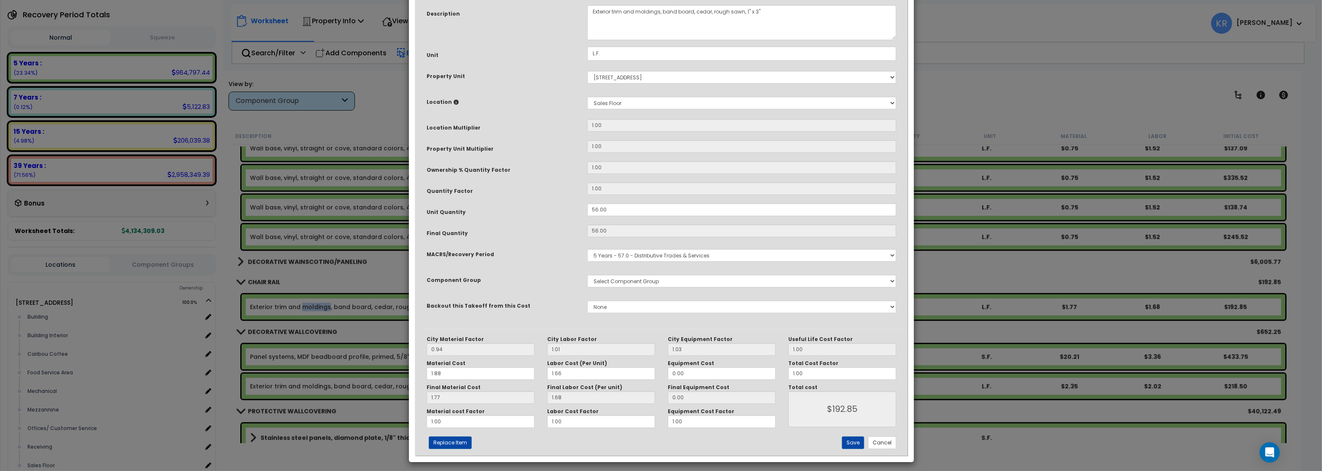
select select "56933"
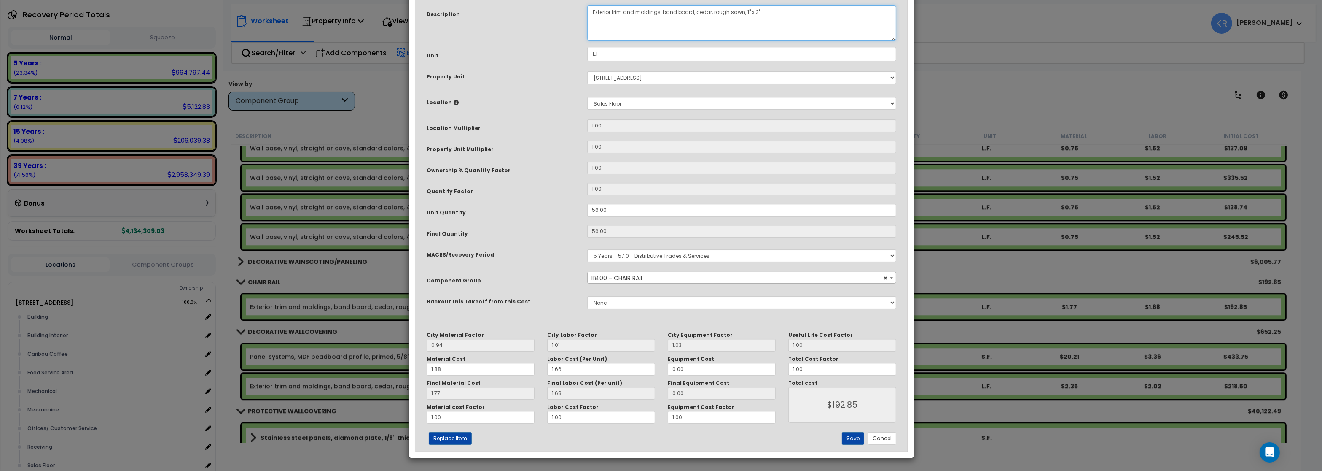
drag, startPoint x: 615, startPoint y: 85, endPoint x: 469, endPoint y: 84, distance: 145.5
click at [587, 40] on textarea "Exterior trim and moldings, band board, cedar, rough sawn, 1" x 3"" at bounding box center [741, 22] width 309 height 35
type textarea "Trim and moldings, band board, cedar, rough sawn, 1" x 3""
click at [855, 420] on button "Save" at bounding box center [853, 438] width 22 height 13
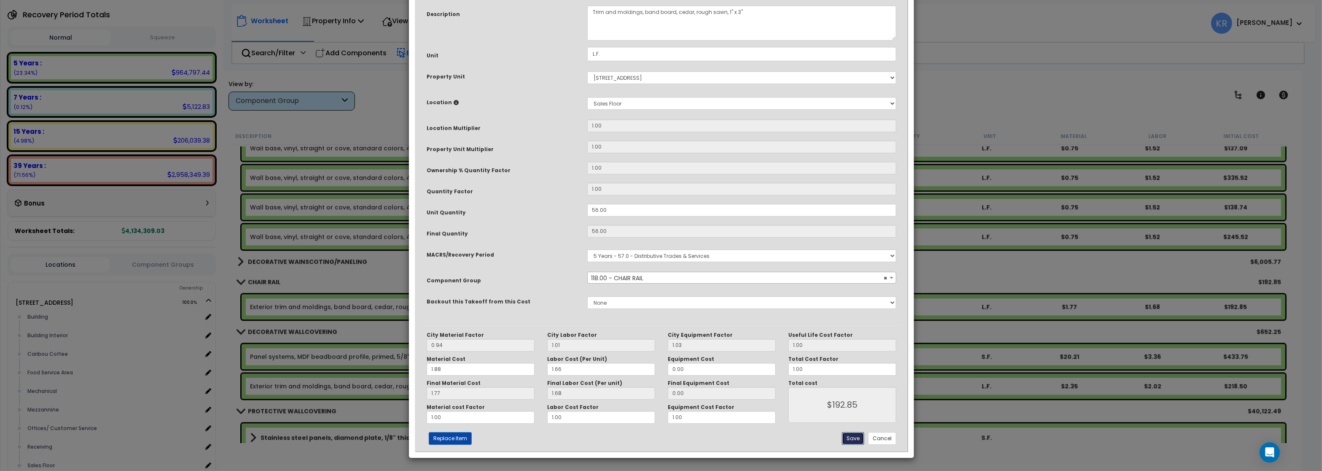
type input "192.85"
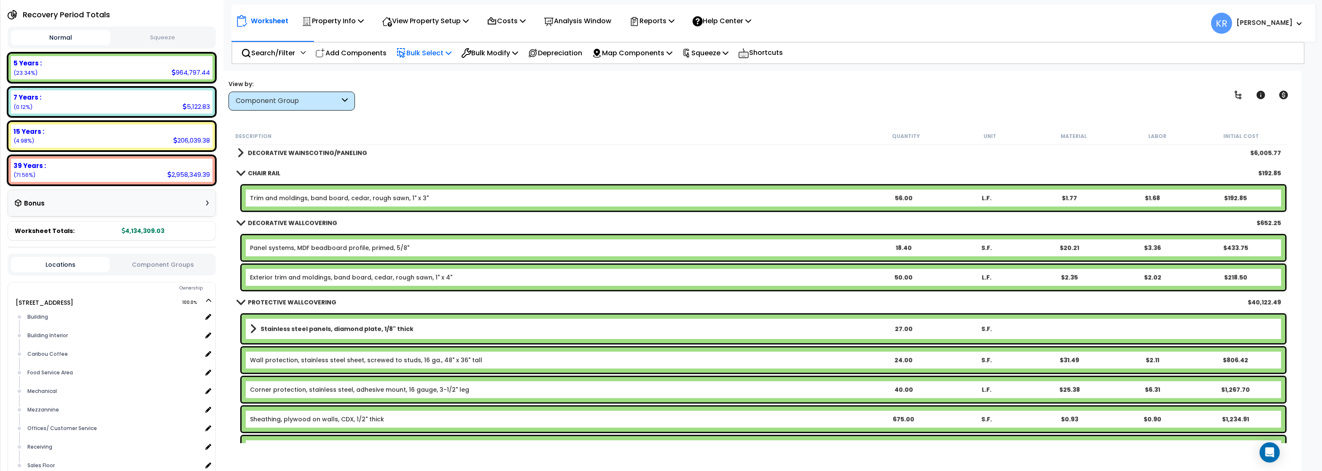
scroll to position [3896, 0]
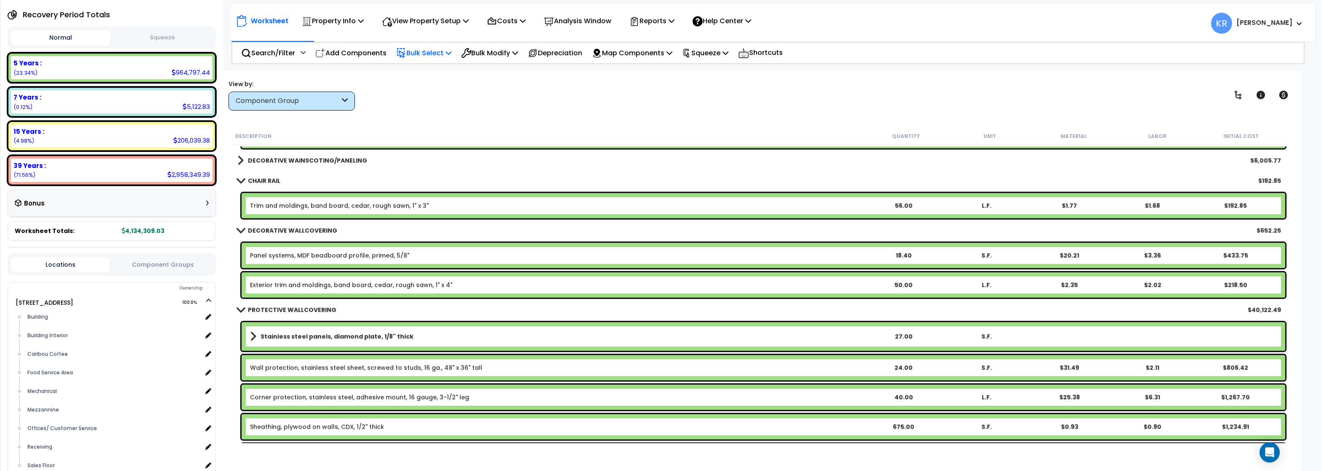
click at [401, 285] on link "Exterior trim and moldings, band board, cedar, rough sawn, 1" x 4"" at bounding box center [351, 284] width 202 height 8
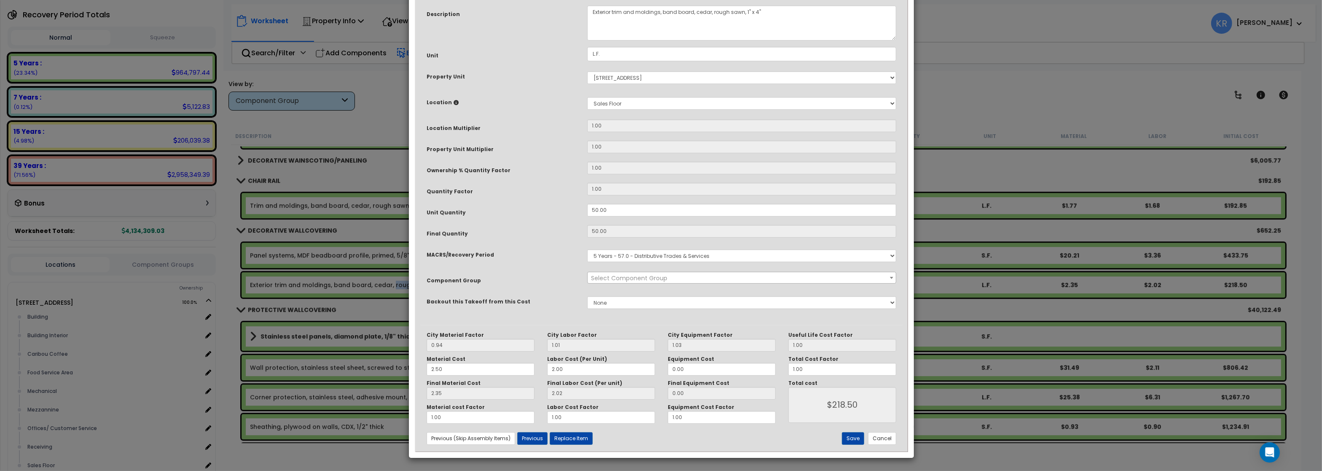
select select "56935"
drag, startPoint x: 615, startPoint y: 86, endPoint x: 470, endPoint y: 82, distance: 144.7
click at [587, 40] on textarea "Exterior trim and moldings, band board, cedar, rough sawn, 1" x 4"" at bounding box center [741, 22] width 309 height 35
type textarea "Trim and moldings, band board, cedar, rough sawn, 1" x 4""
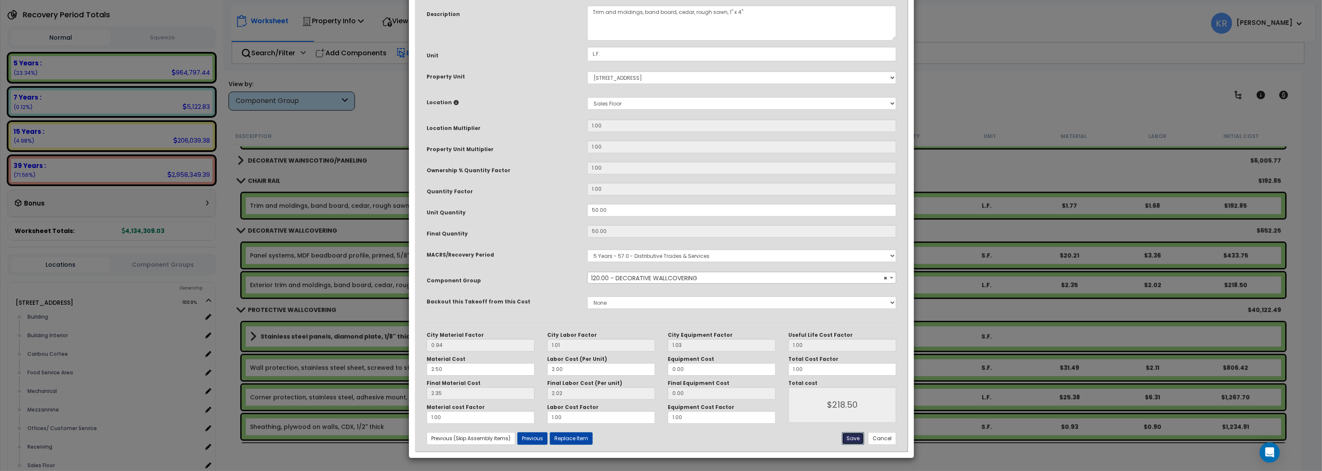
click at [851, 420] on button "Save" at bounding box center [853, 438] width 22 height 13
type input "218.50"
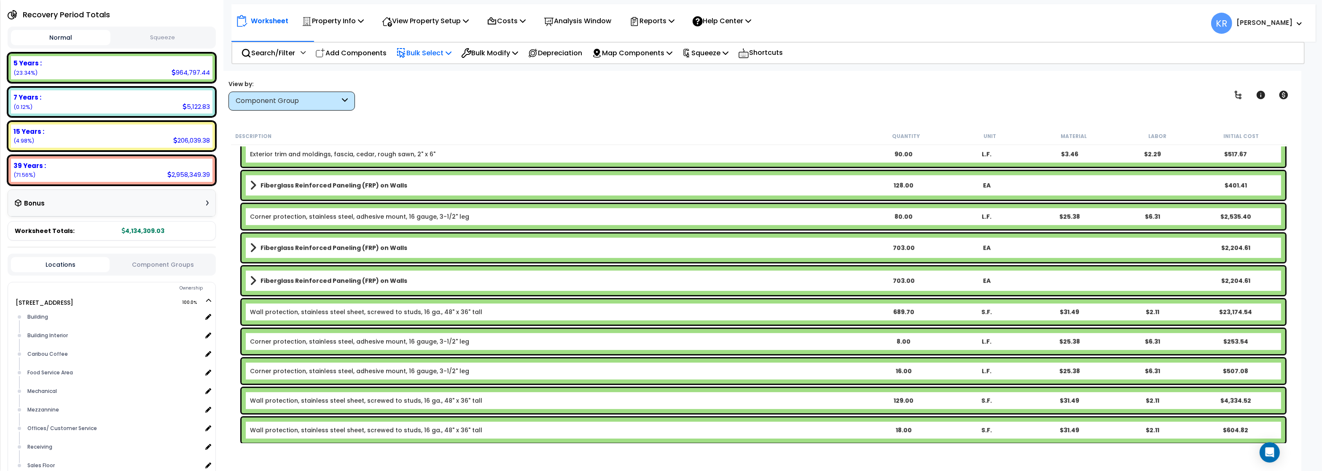
scroll to position [4199, 0]
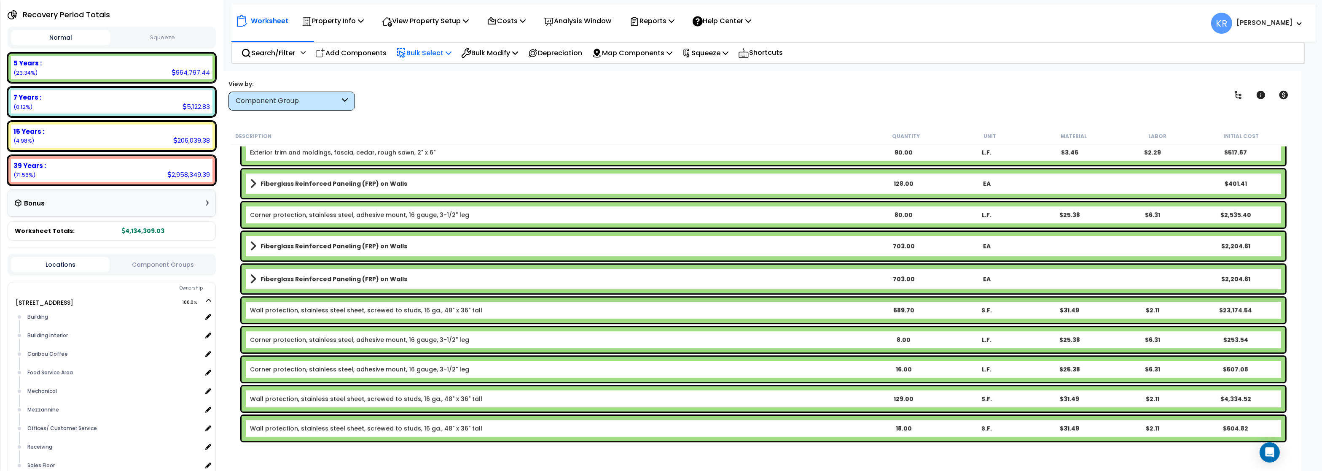
click at [298, 273] on link "Fiberglass Reinforced Paneling (FRP) on Walls" at bounding box center [556, 279] width 612 height 12
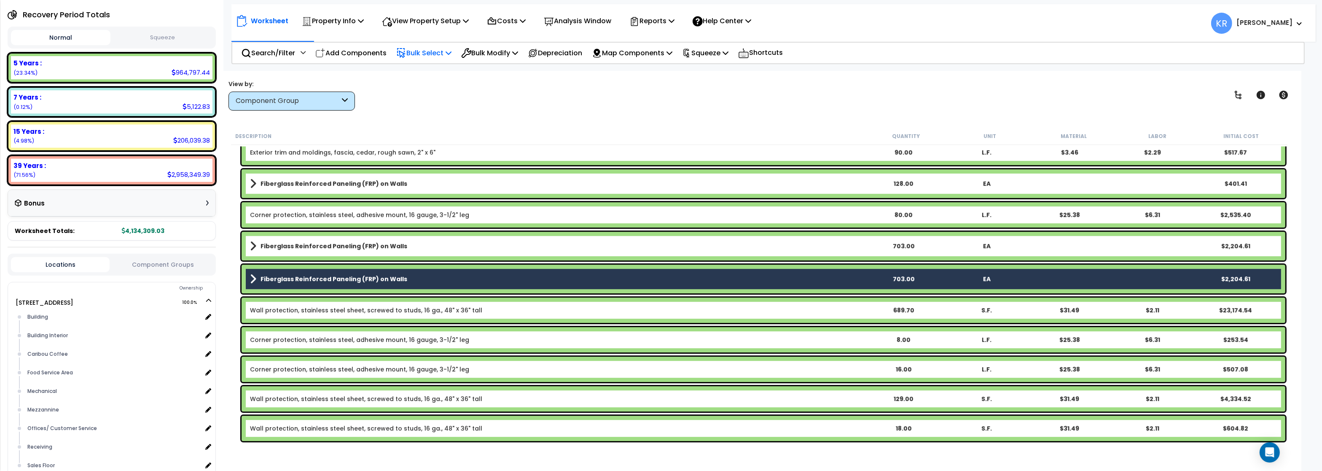
click at [295, 247] on b "Fiberglass Reinforced Paneling (FRP) on Walls" at bounding box center [334, 246] width 147 height 8
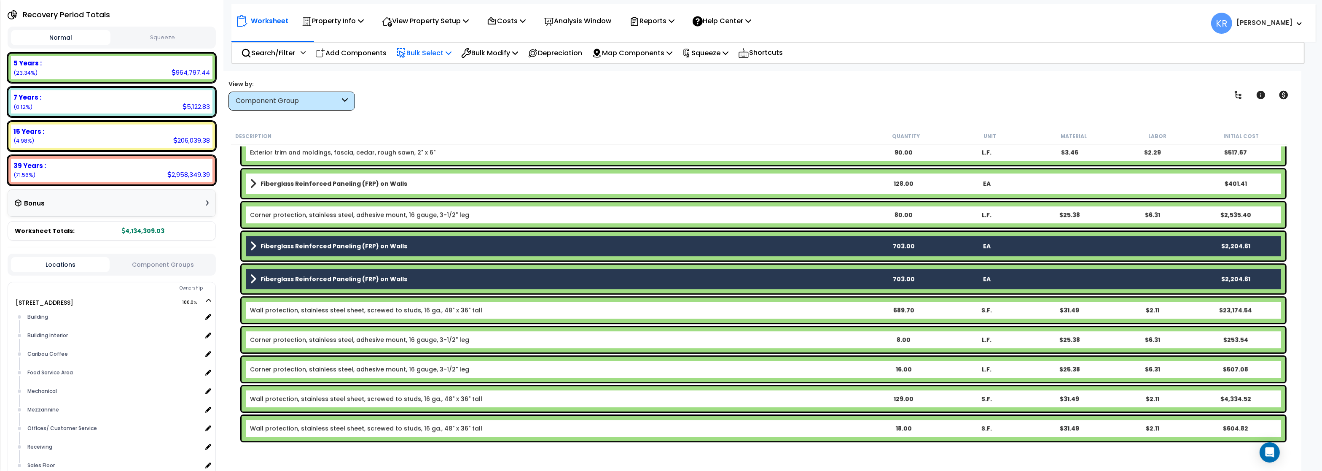
click at [295, 175] on div "Fiberglass Reinforced Paneling (FRP) on Walls 128.00 EA $401.41" at bounding box center [764, 183] width 1044 height 29
click at [293, 185] on b "Fiberglass Reinforced Paneling (FRP) on Walls" at bounding box center [334, 183] width 147 height 8
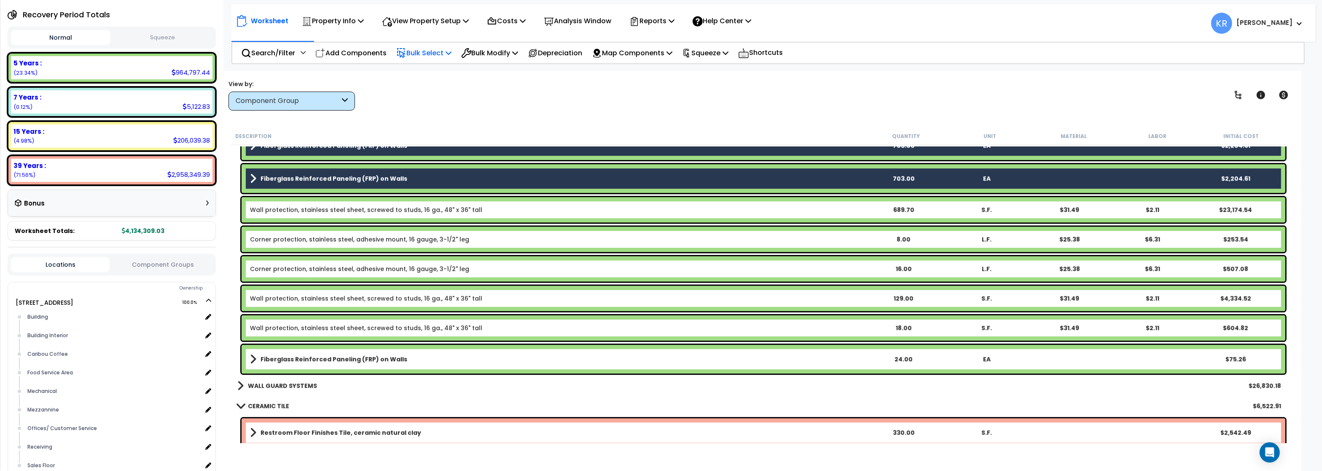
scroll to position [4301, 0]
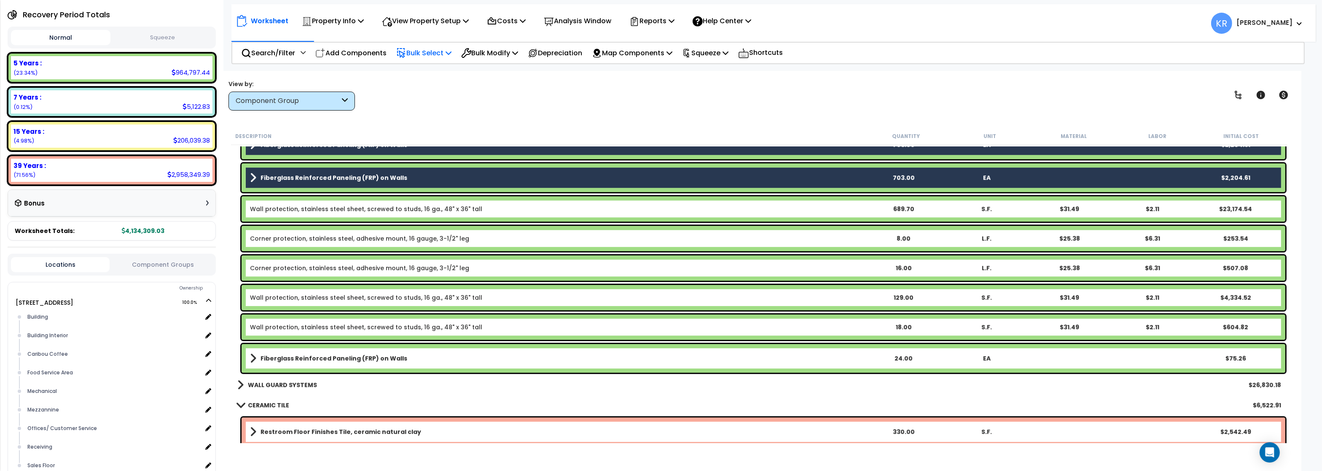
click at [373, 369] on div "Fiberglass Reinforced Paneling (FRP) on Walls 24.00 EA $75.26" at bounding box center [764, 358] width 1044 height 29
click at [373, 358] on b "Fiberglass Reinforced Paneling (FRP) on Walls" at bounding box center [334, 358] width 147 height 8
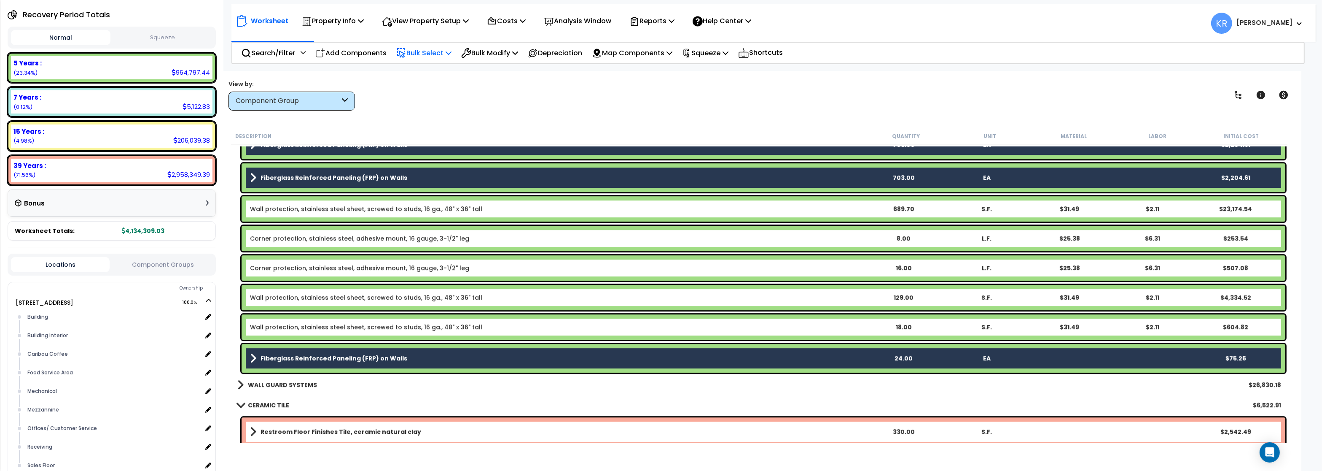
click at [437, 55] on p "Bulk Select" at bounding box center [423, 52] width 55 height 11
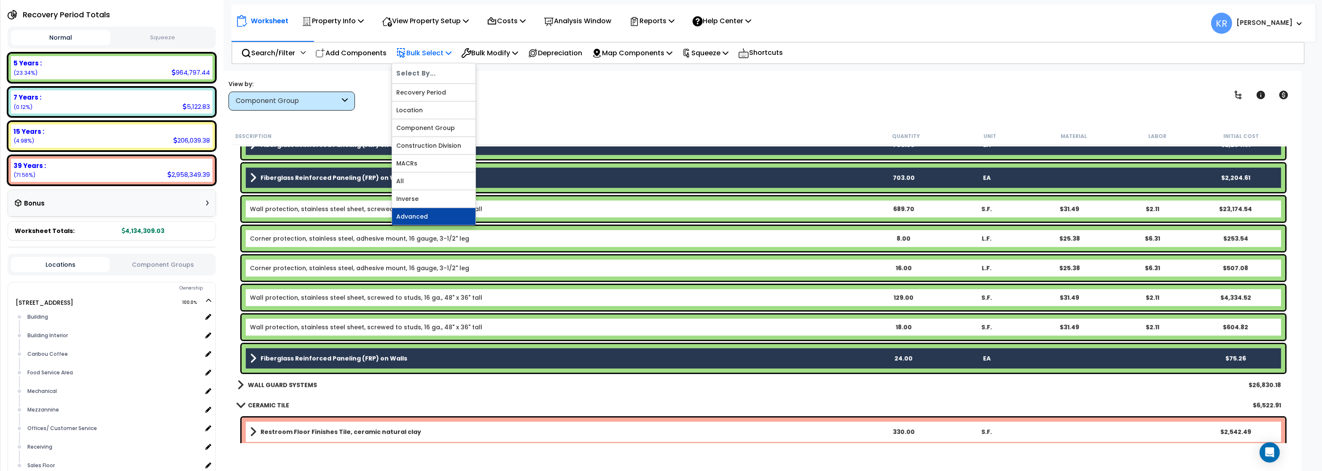
click at [413, 214] on link "Advanced" at bounding box center [433, 216] width 83 height 17
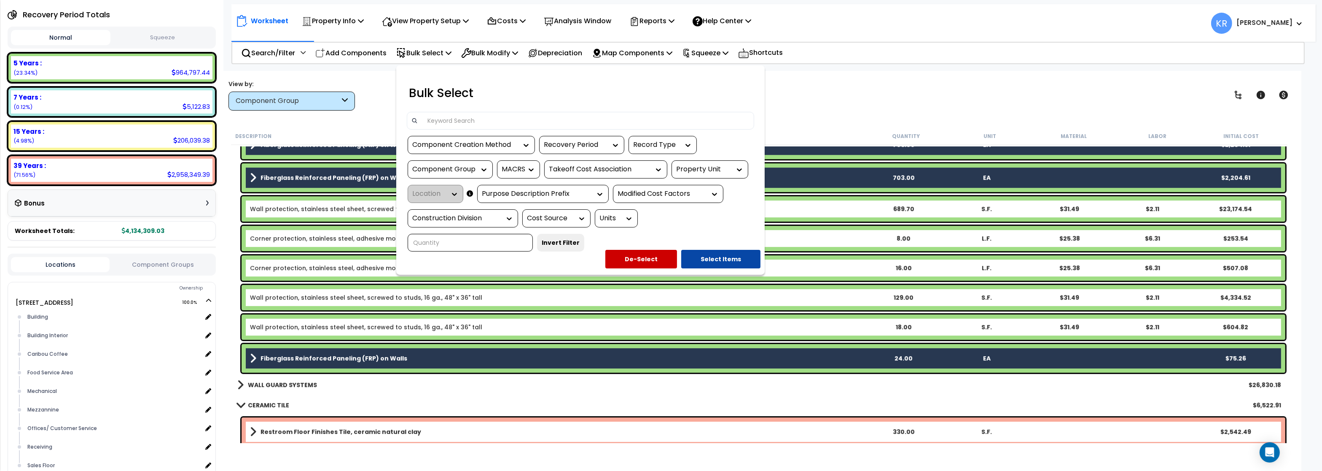
click at [823, 83] on div at bounding box center [661, 235] width 1322 height 471
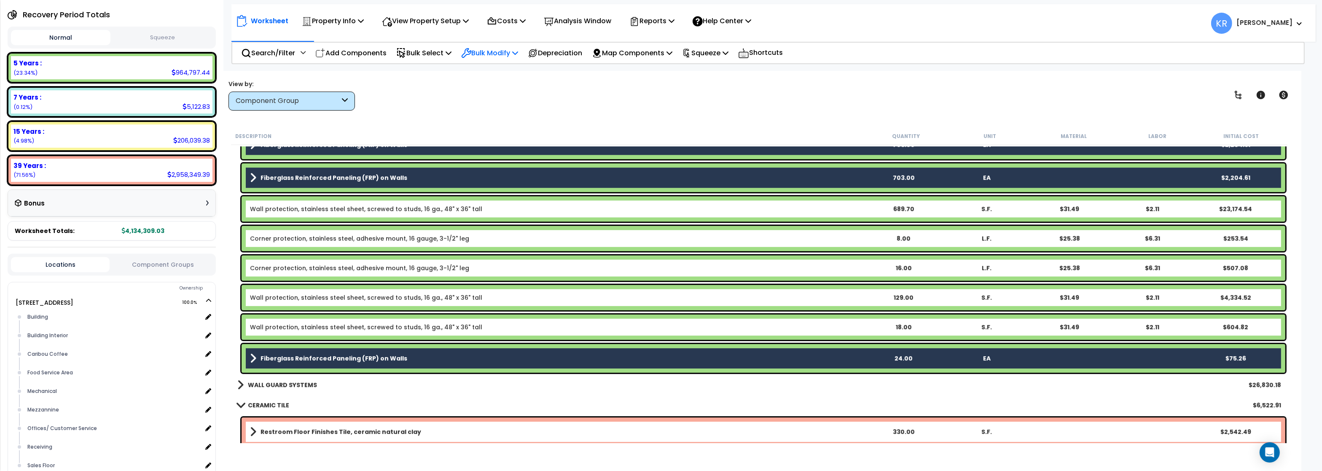
click at [491, 55] on p "Bulk Modify" at bounding box center [489, 52] width 57 height 11
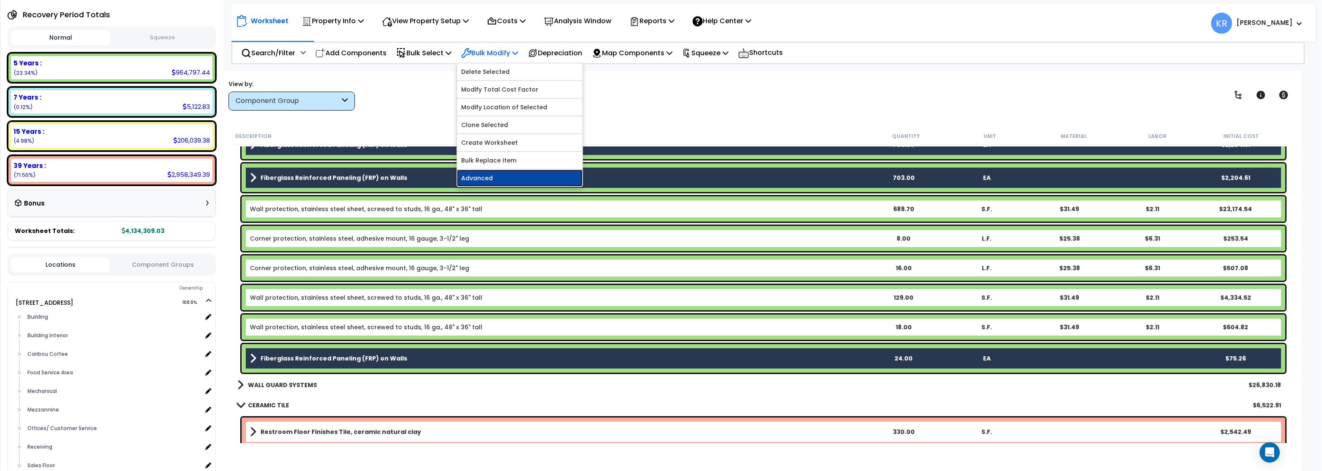
click at [500, 177] on link "Advanced" at bounding box center [520, 177] width 126 height 17
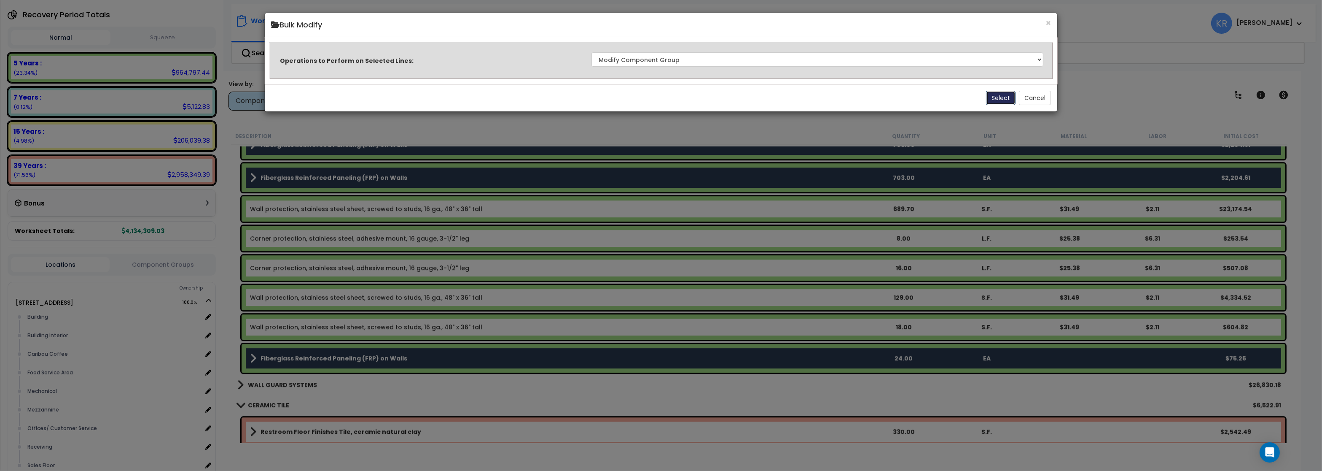
click at [993, 96] on button "Select" at bounding box center [1001, 98] width 30 height 14
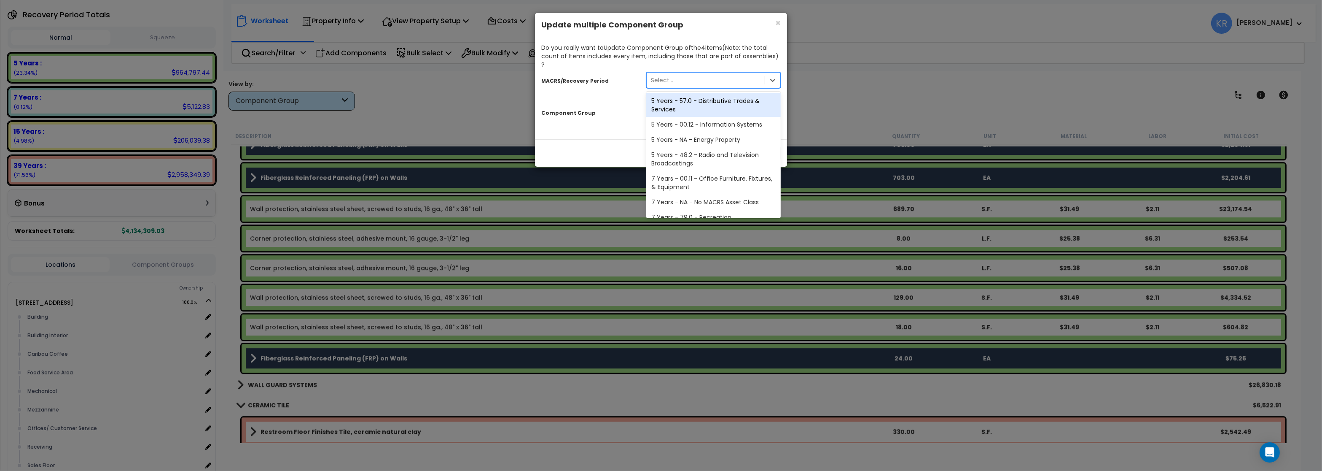
click at [666, 76] on div "Select..." at bounding box center [662, 80] width 22 height 8
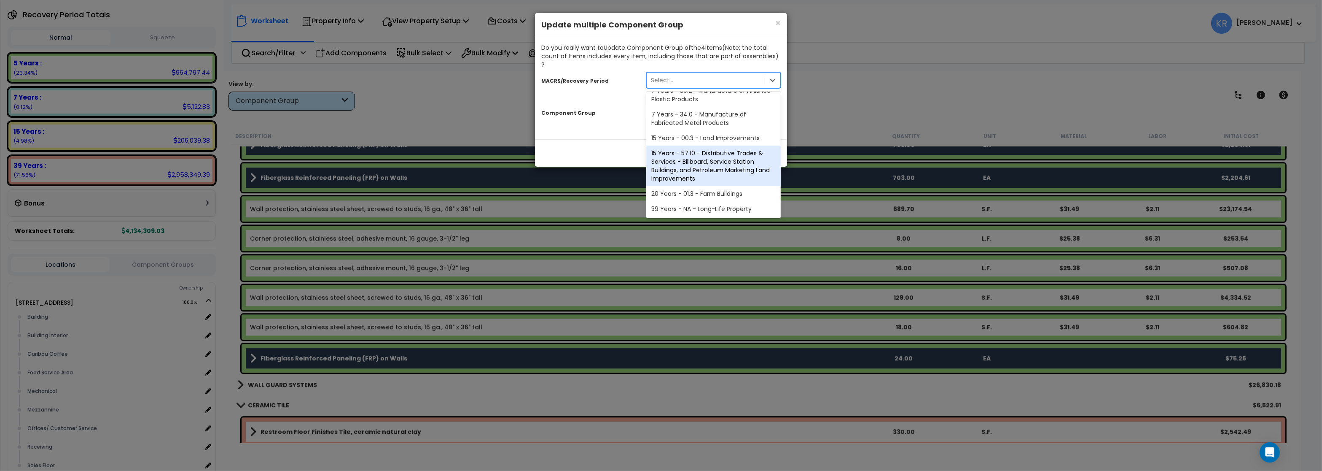
click at [685, 201] on div "39 Years - NA - Long-Life Property" at bounding box center [713, 208] width 135 height 15
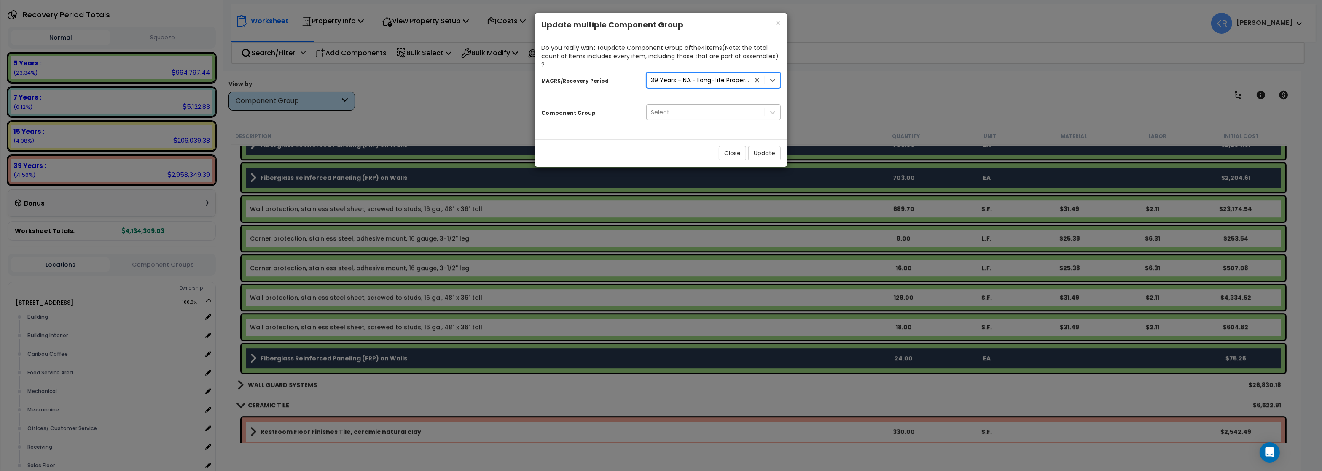
click at [665, 108] on div "Select..." at bounding box center [662, 112] width 22 height 8
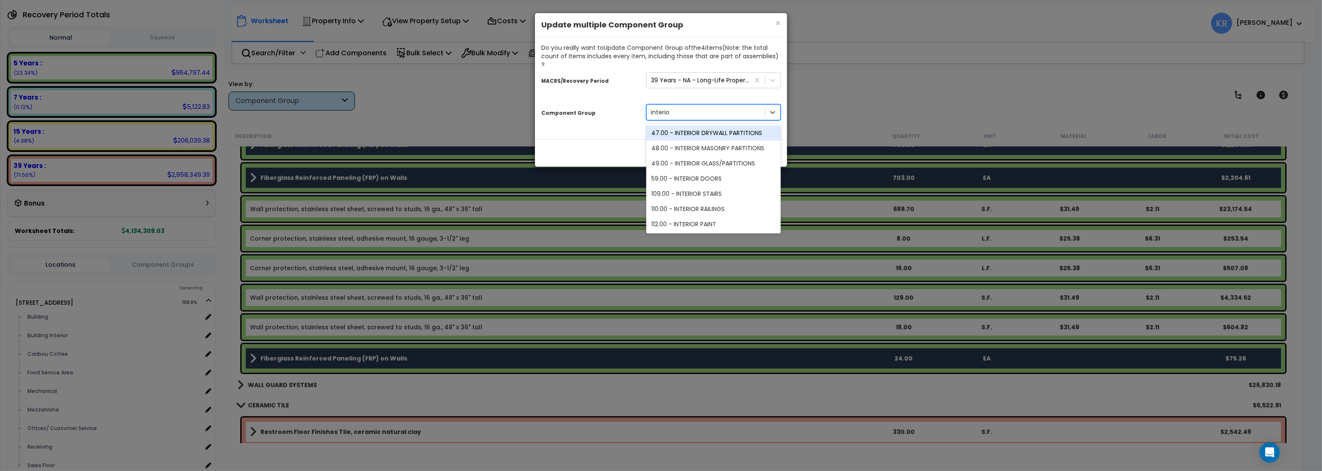
type input "interior"
click at [702, 125] on div "47.00 - INTERIOR DRYWALL PARTITIONS" at bounding box center [713, 132] width 135 height 15
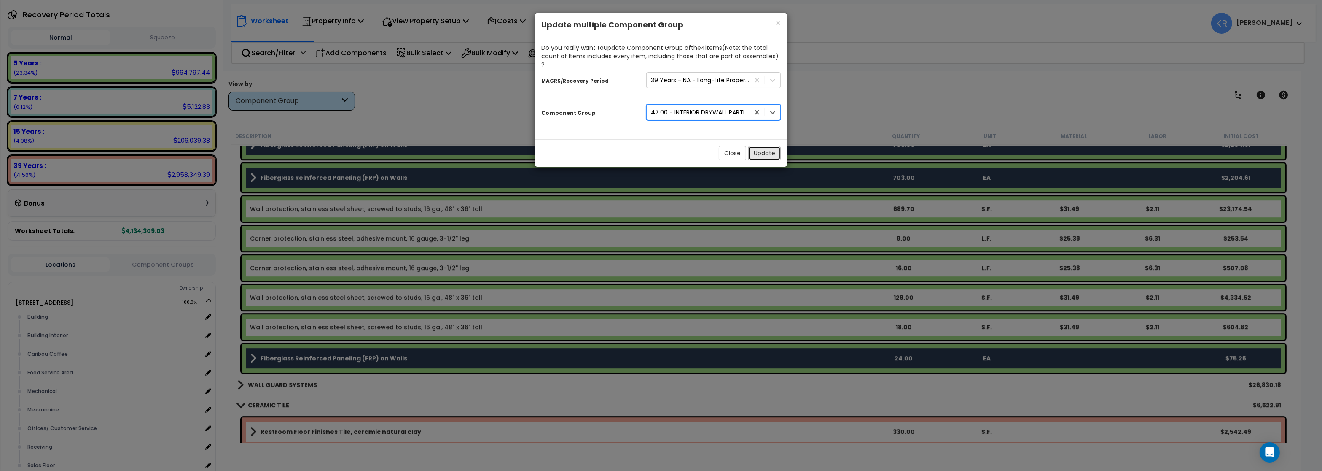
click at [755, 146] on button "Update" at bounding box center [764, 153] width 32 height 14
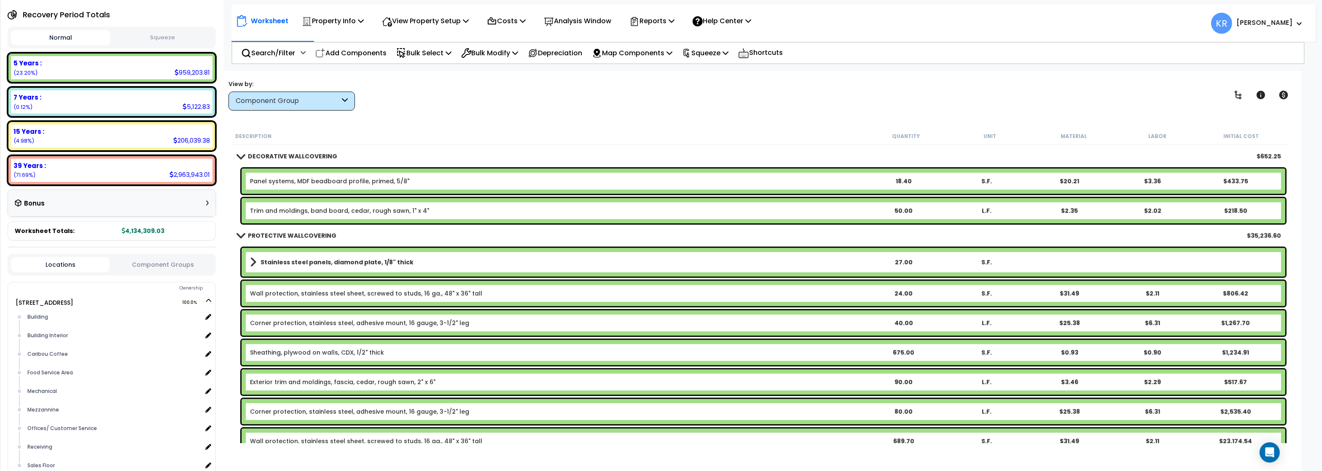
scroll to position [4149, 0]
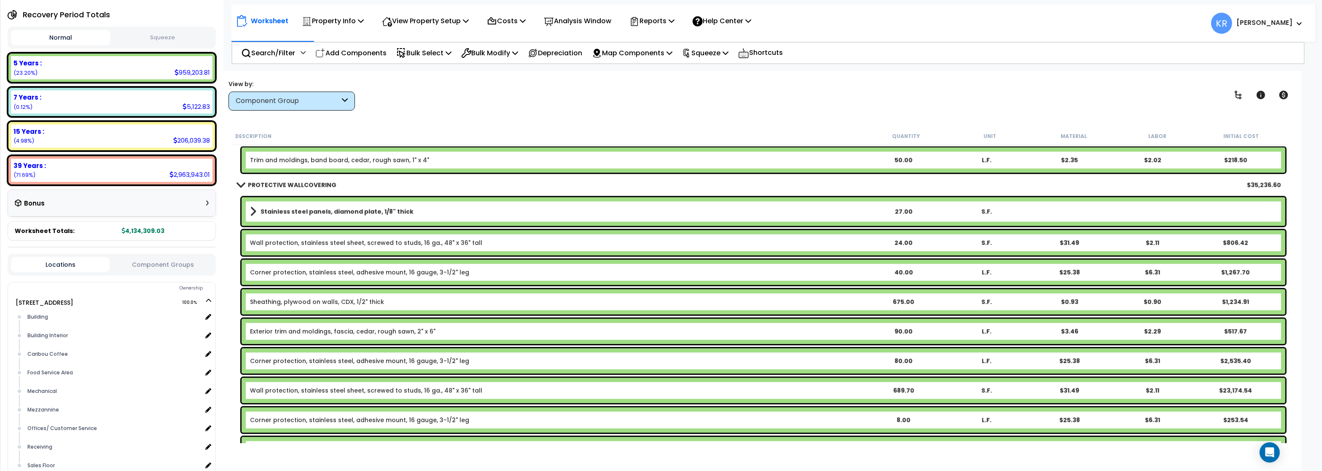
click at [284, 186] on b "PROTECTIVE WALLCOVERING" at bounding box center [292, 184] width 89 height 8
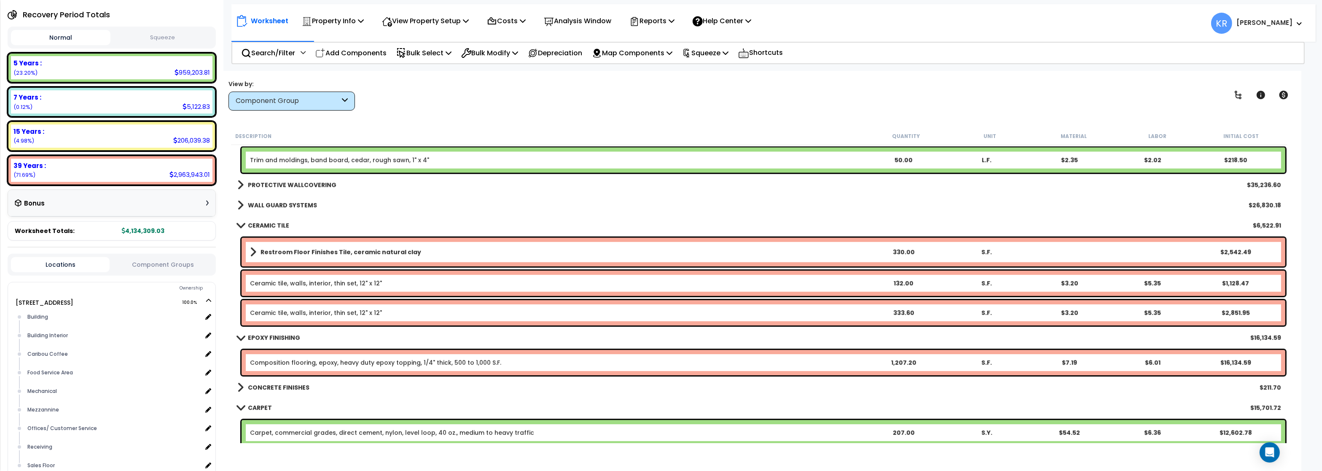
click at [282, 205] on b "WALL GUARD SYSTEMS" at bounding box center [282, 205] width 69 height 8
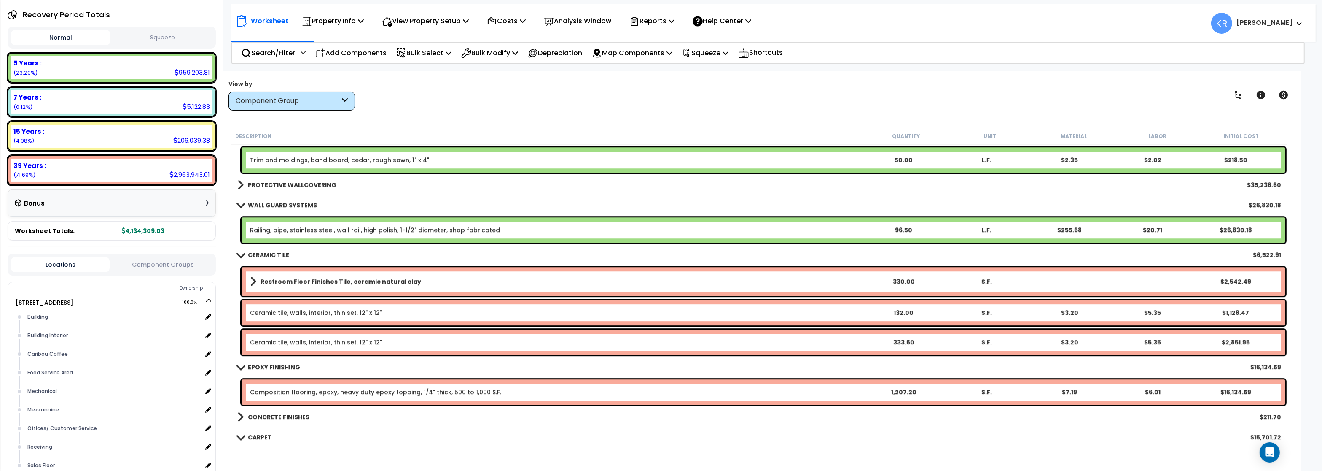
click at [282, 205] on b "WALL GUARD SYSTEMS" at bounding box center [282, 205] width 69 height 8
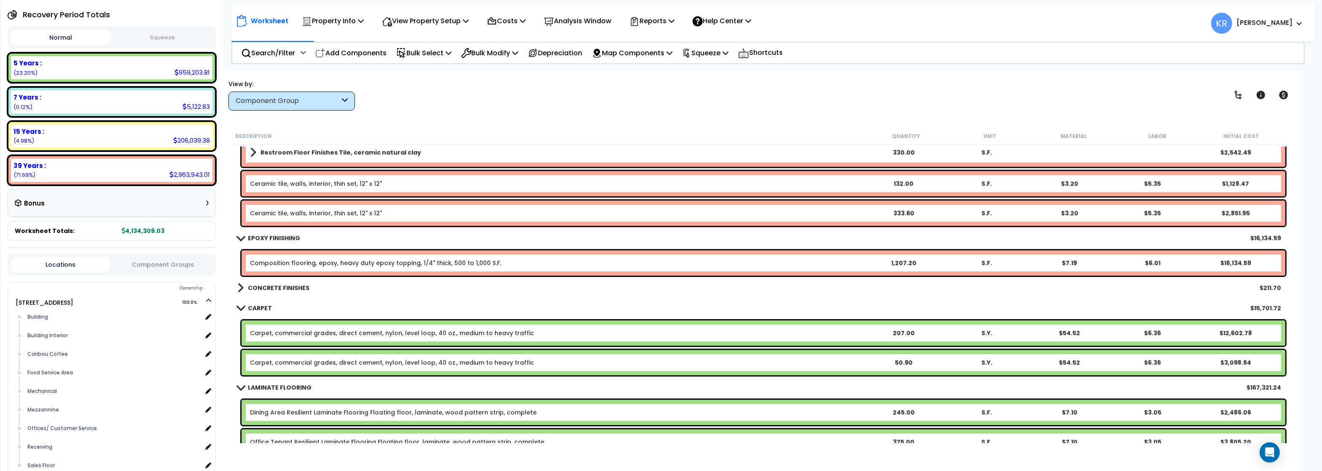
scroll to position [4250, 0]
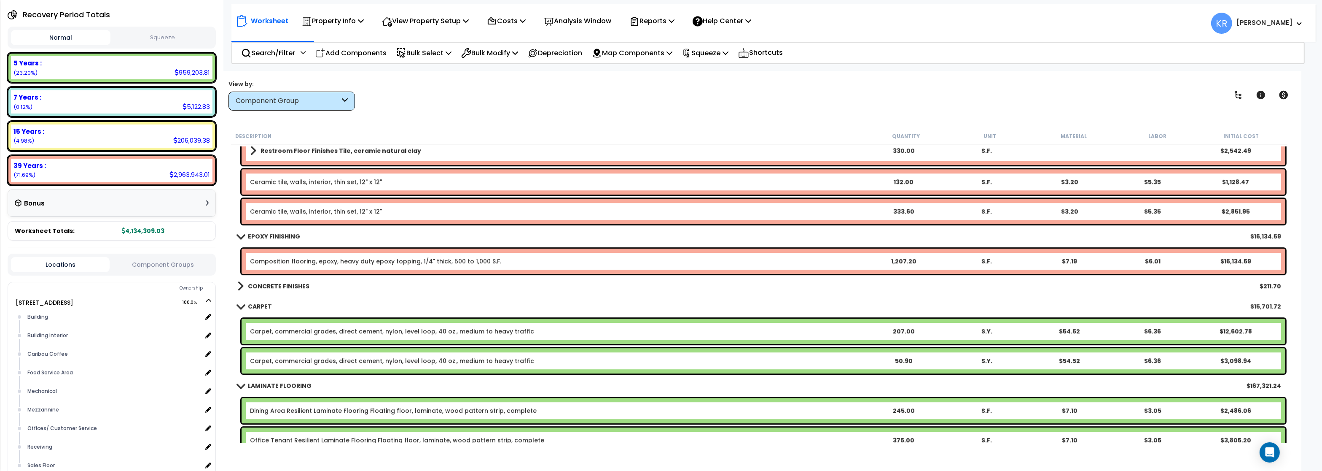
click at [272, 288] on b "CONCRETE FINISHES" at bounding box center [279, 286] width 62 height 8
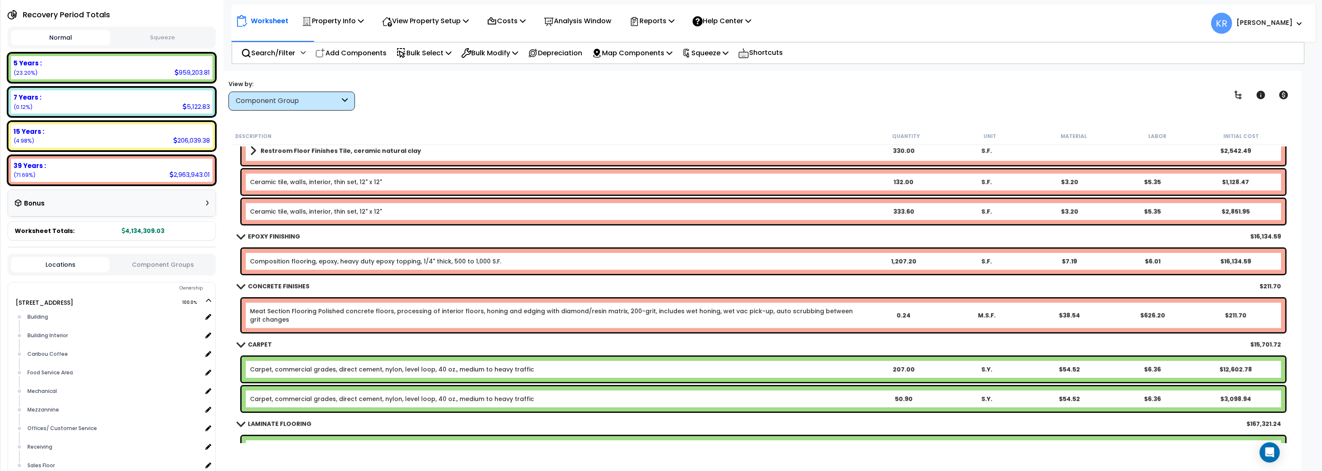
click at [273, 288] on b "CONCRETE FINISHES" at bounding box center [279, 286] width 62 height 8
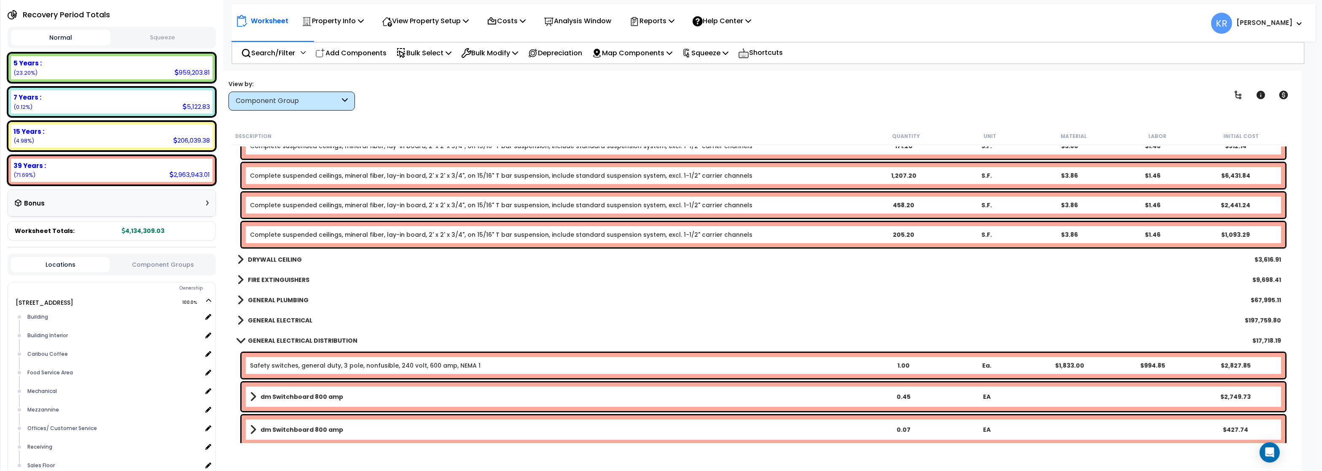
scroll to position [4958, 0]
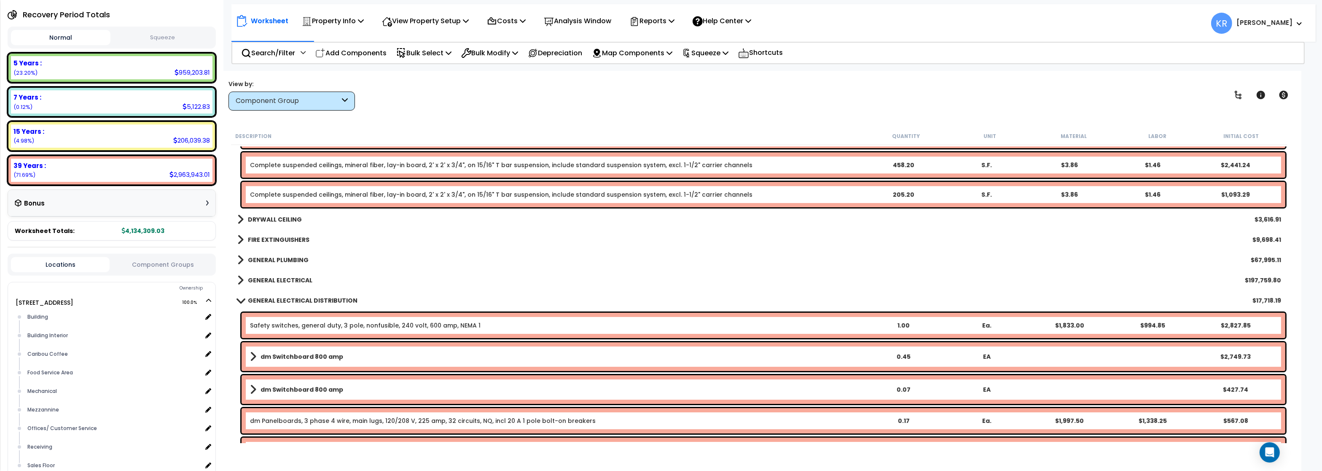
click at [255, 217] on b "DRYWALL CEILING" at bounding box center [275, 219] width 54 height 8
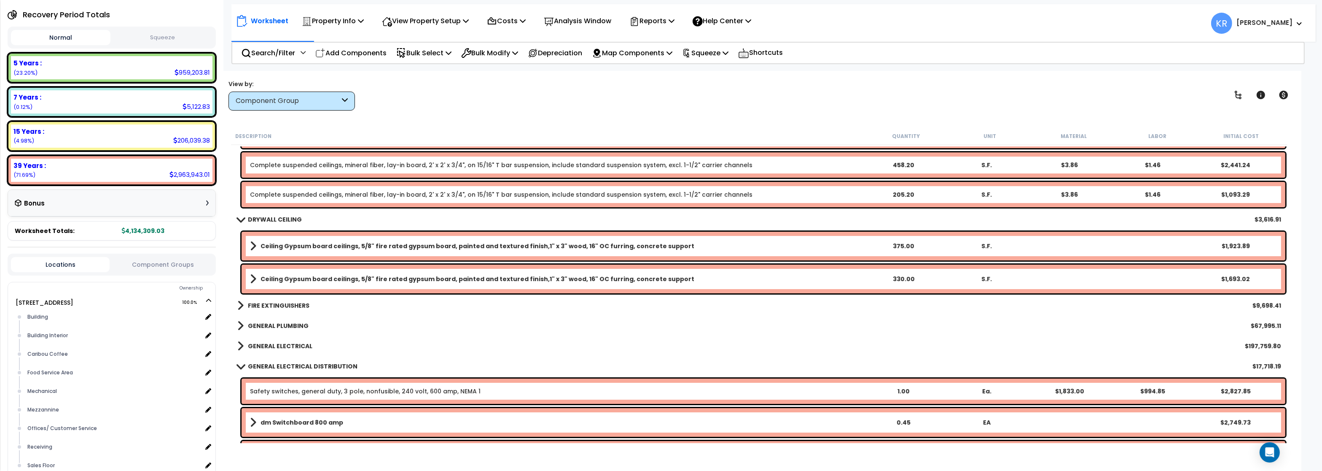
click at [255, 217] on b "DRYWALL CEILING" at bounding box center [275, 219] width 54 height 8
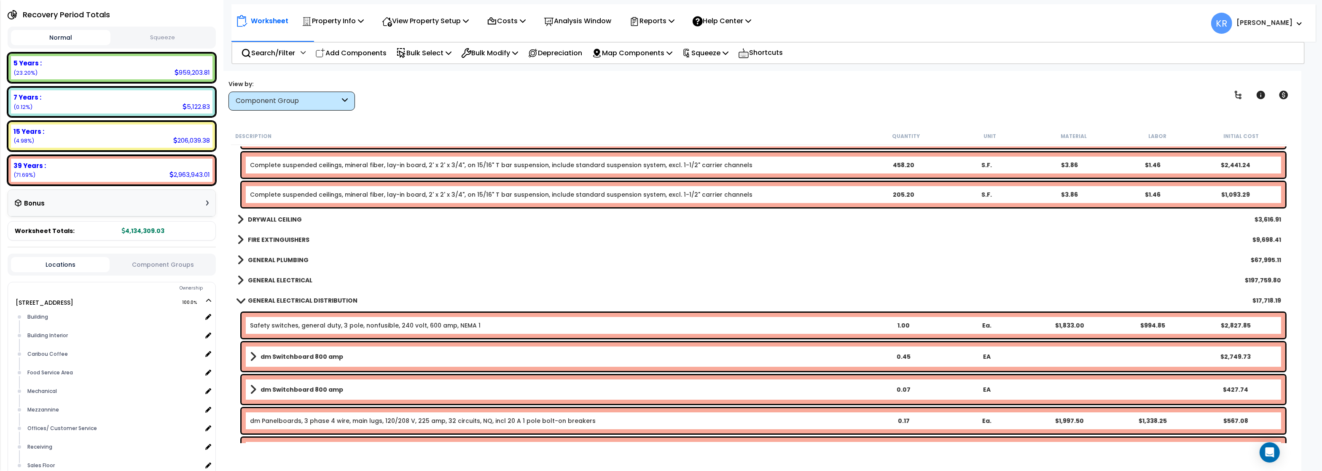
click at [255, 239] on b "FIRE EXTINGUISHERS" at bounding box center [279, 239] width 62 height 8
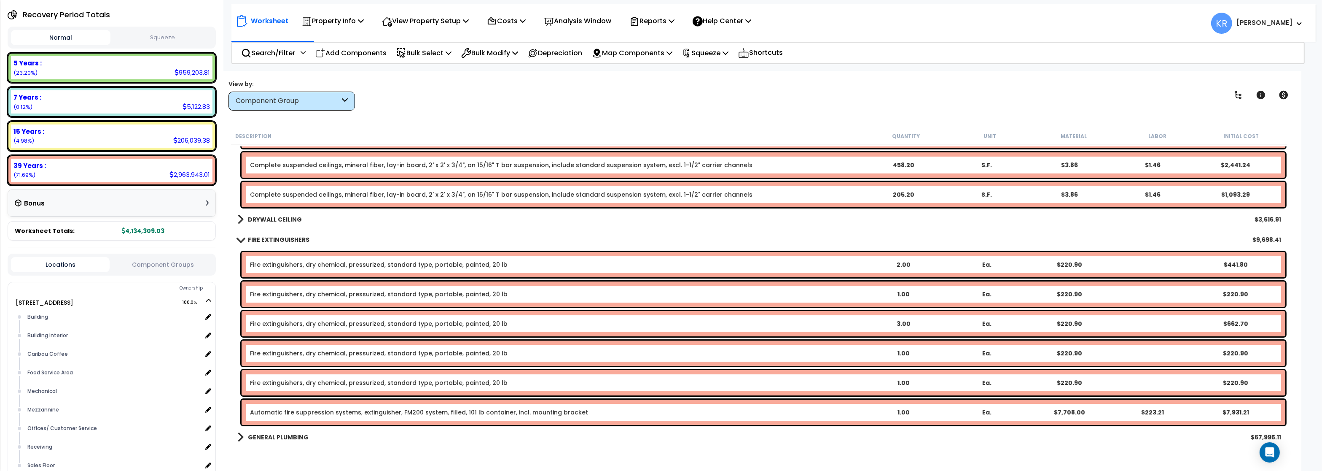
click at [388, 409] on link "Automatic fire suppression systems, extinguisher, FM200 system, filled, 101 lb …" at bounding box center [419, 412] width 338 height 8
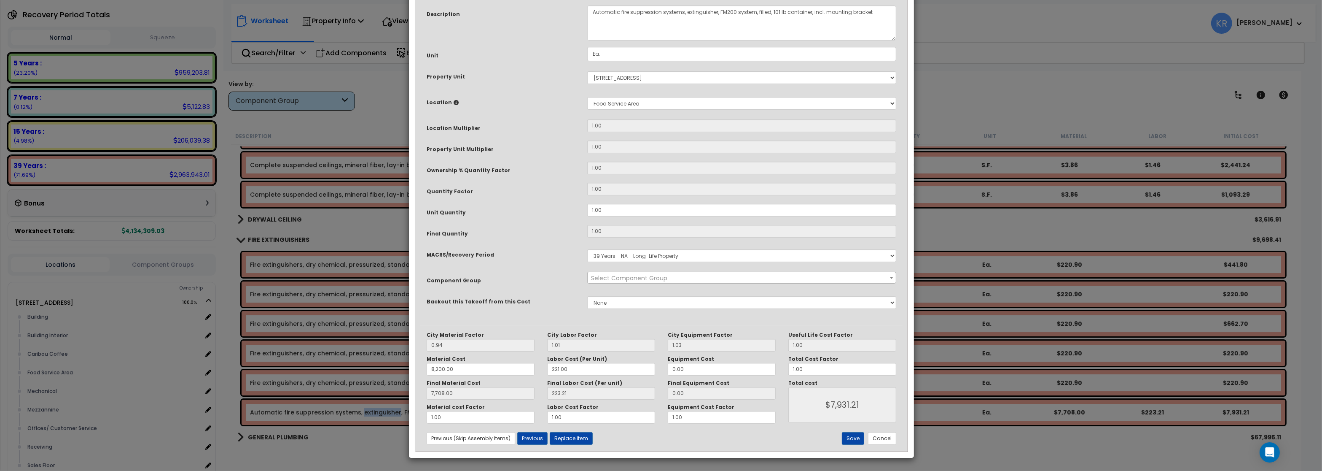
select select "56816"
click at [587, 249] on select "Select MACRS/Recovery Period 5 Years - 57.0 - Distributive Trades & Services 5 …" at bounding box center [741, 255] width 309 height 13
select select "3667"
click option "5 Years - 57.0 - Distributive Trades & Services" at bounding box center [0, 0] width 0 height 0
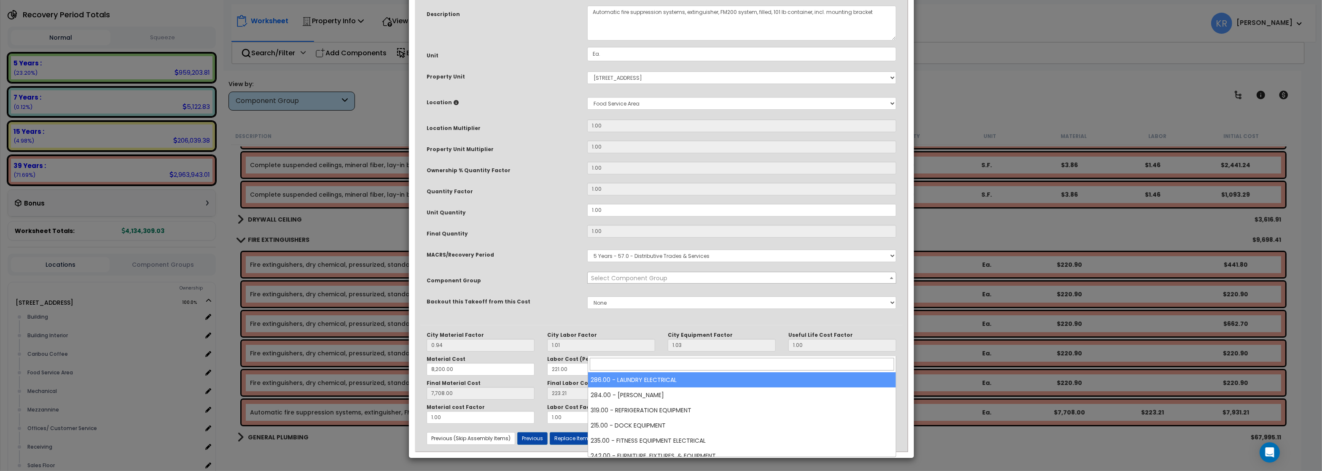
click at [613, 282] on span "Select Component Group" at bounding box center [629, 278] width 76 height 8
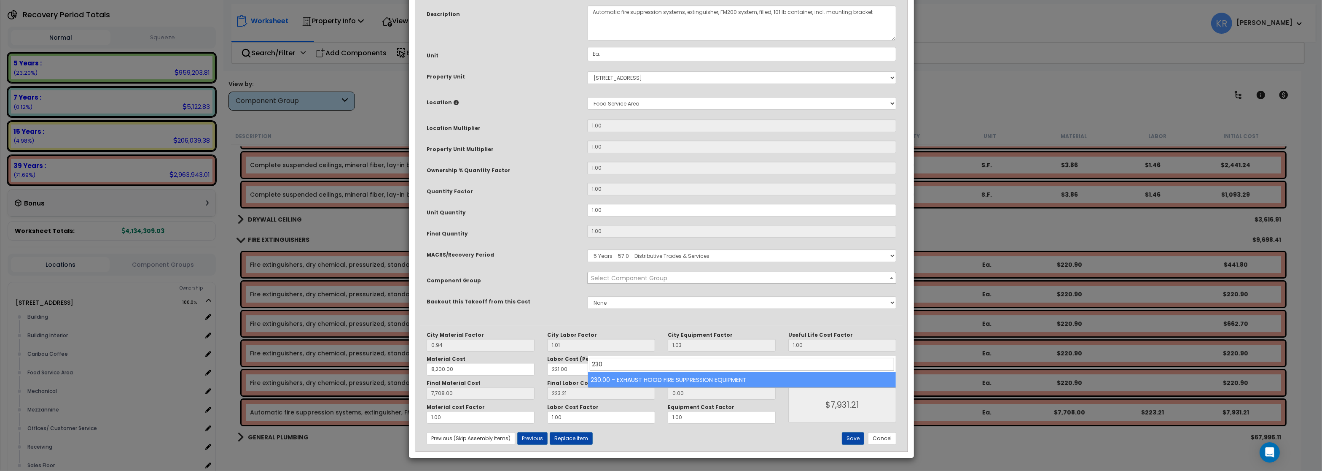
type input "230"
select select "57034"
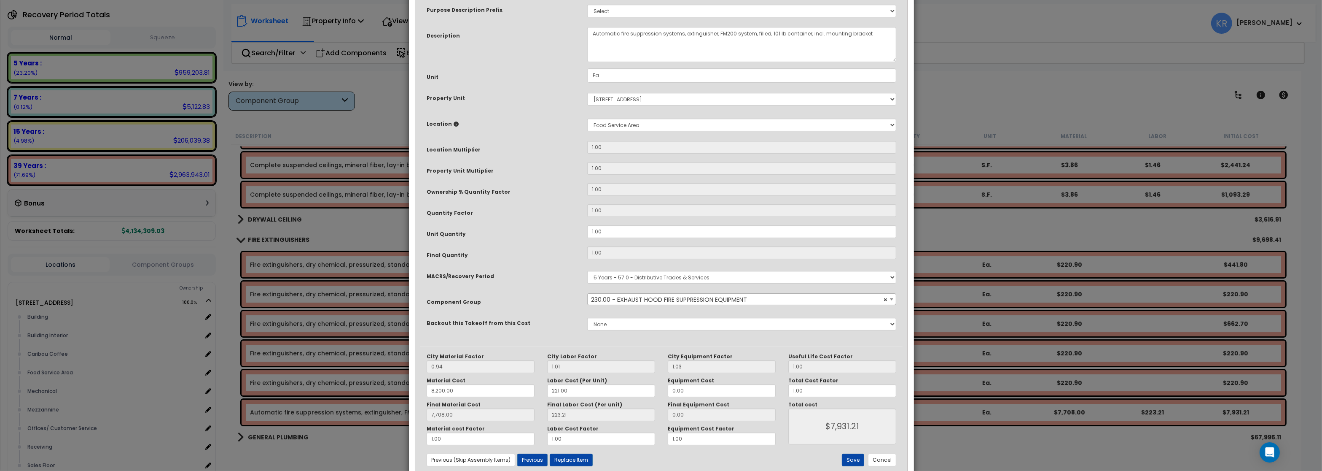
scroll to position [73, 0]
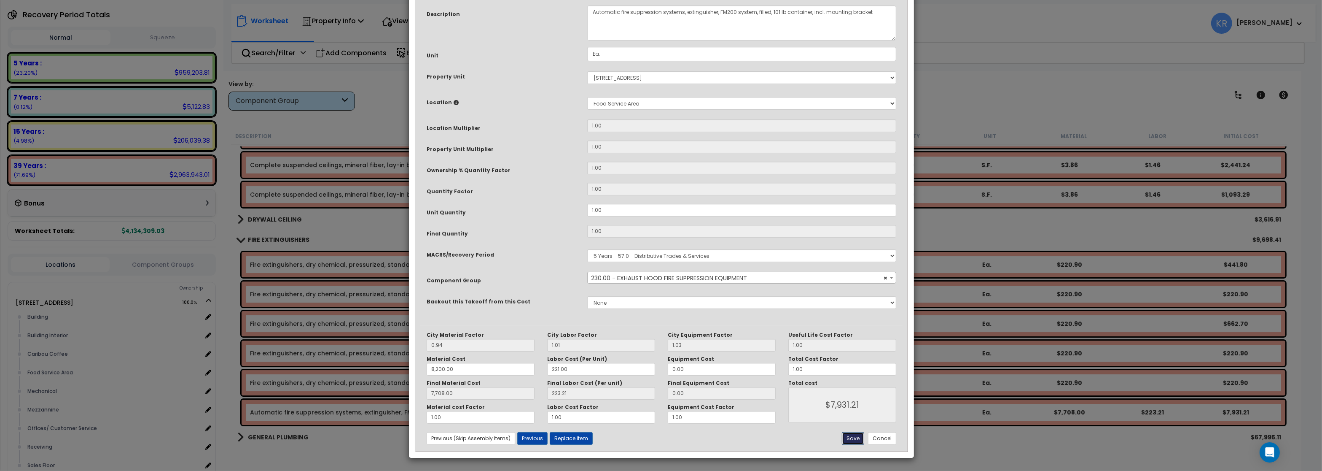
click at [847, 420] on button "Save" at bounding box center [853, 438] width 22 height 13
type input "8200.00"
type input "7708.00"
type input "7931.21"
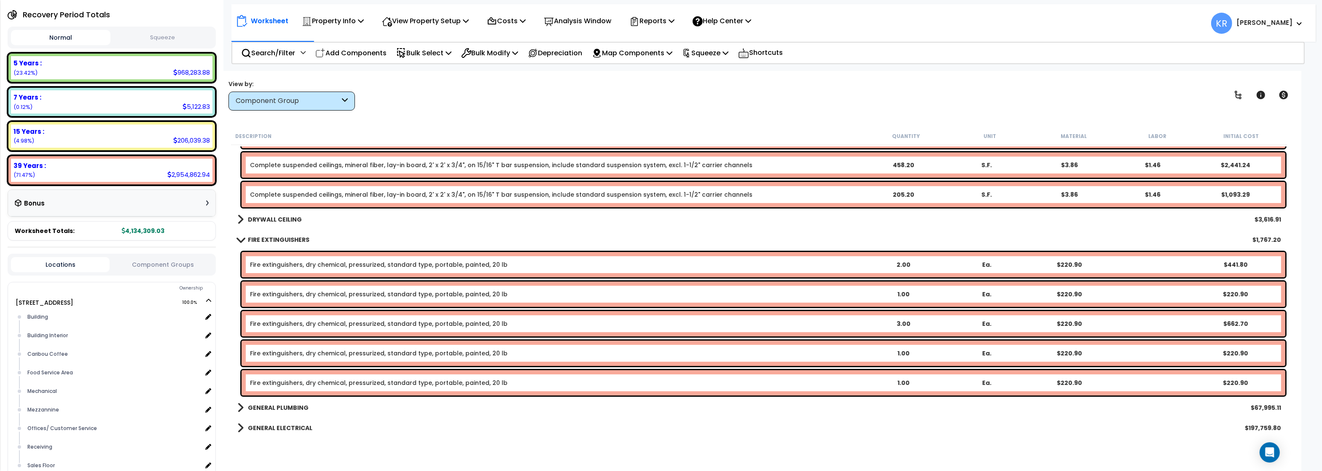
click at [261, 237] on b "FIRE EXTINGUISHERS" at bounding box center [279, 239] width 62 height 8
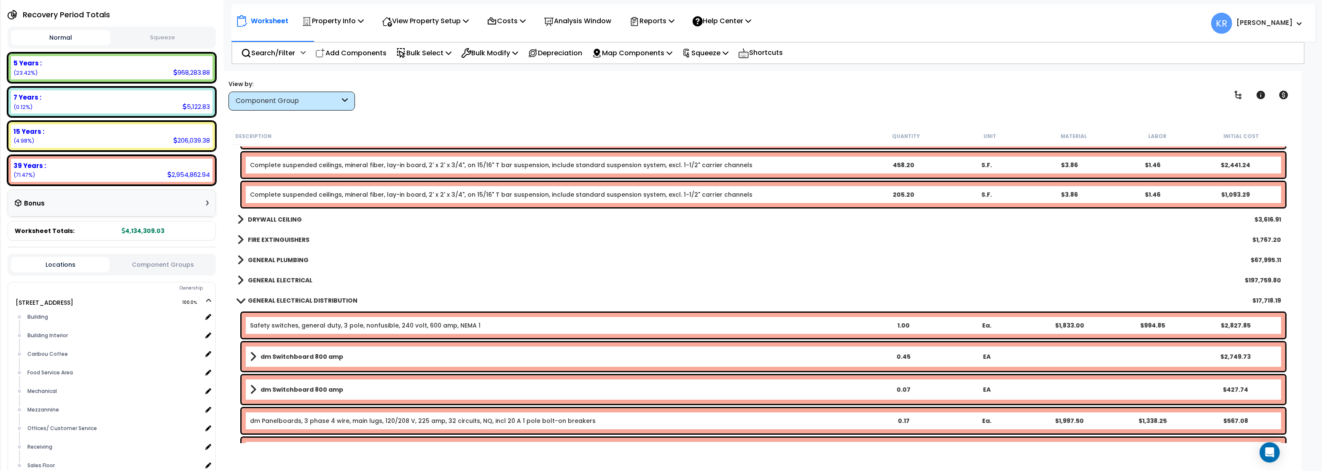
click at [261, 257] on b "GENERAL PLUMBING" at bounding box center [278, 260] width 61 height 8
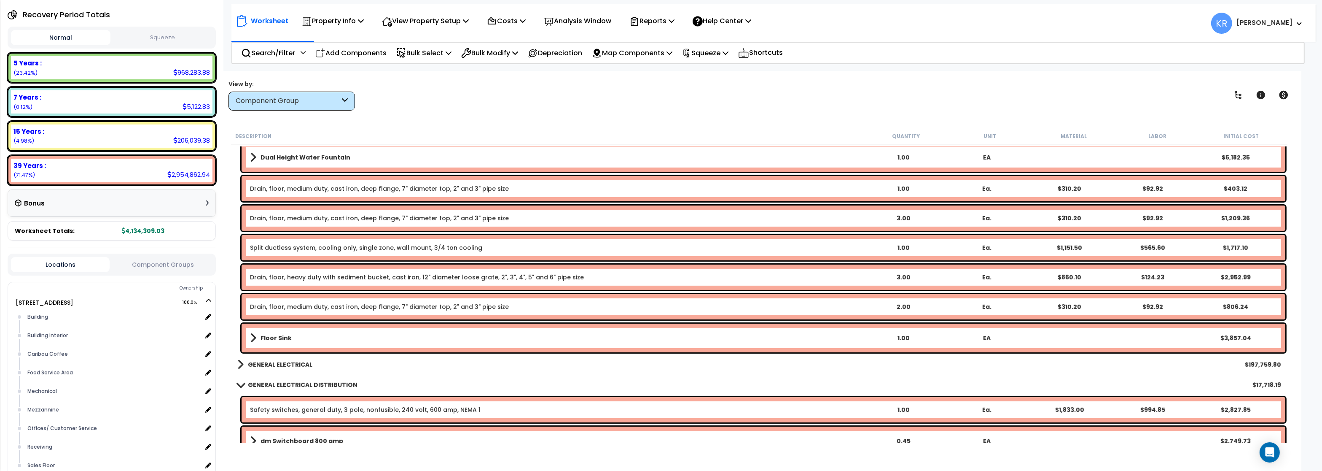
scroll to position [5920, 0]
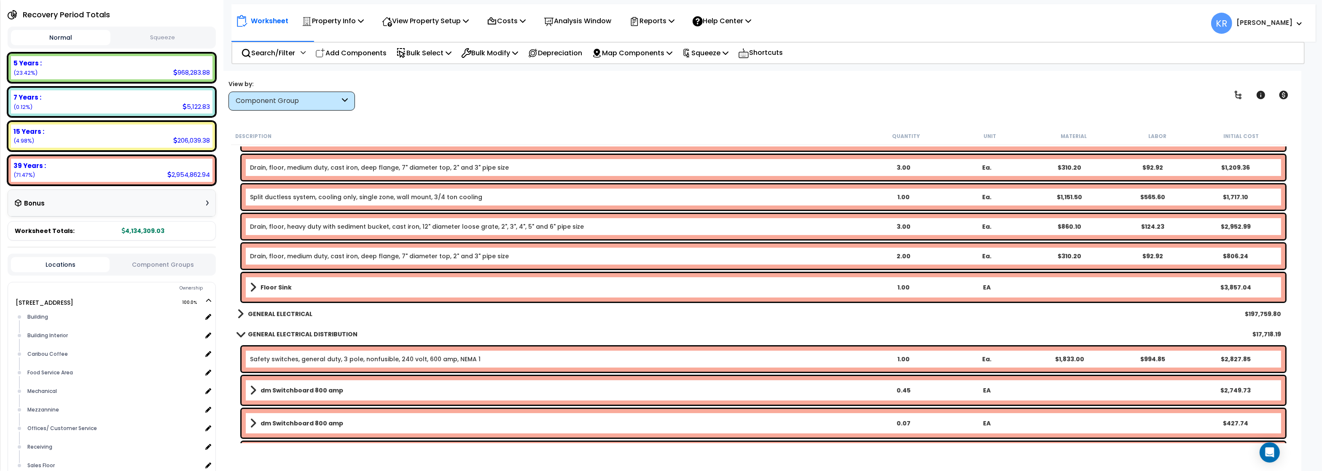
click at [289, 310] on b "GENERAL ELECTRICAL" at bounding box center [280, 313] width 65 height 8
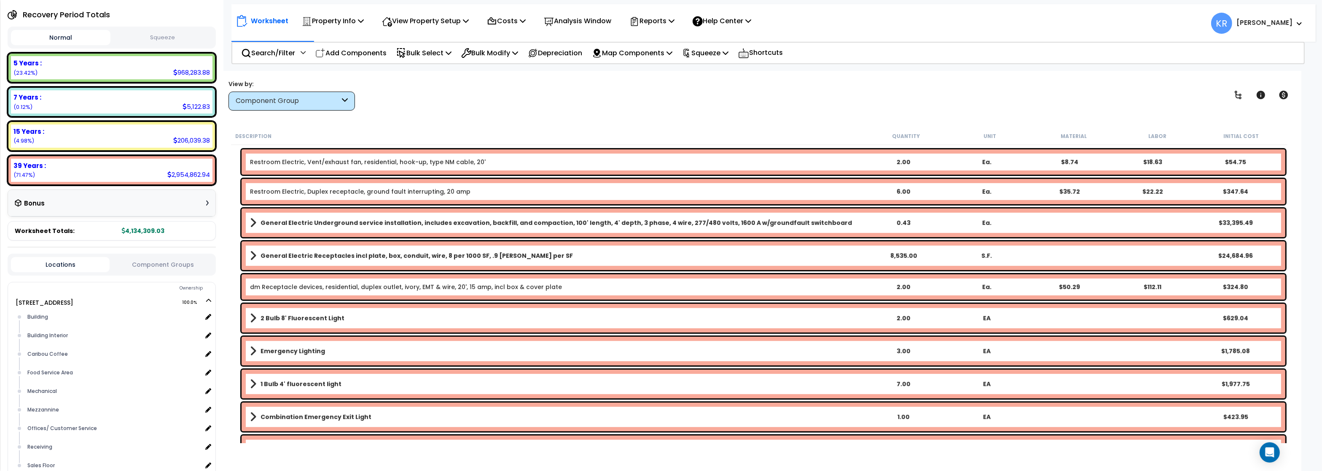
scroll to position [6173, 0]
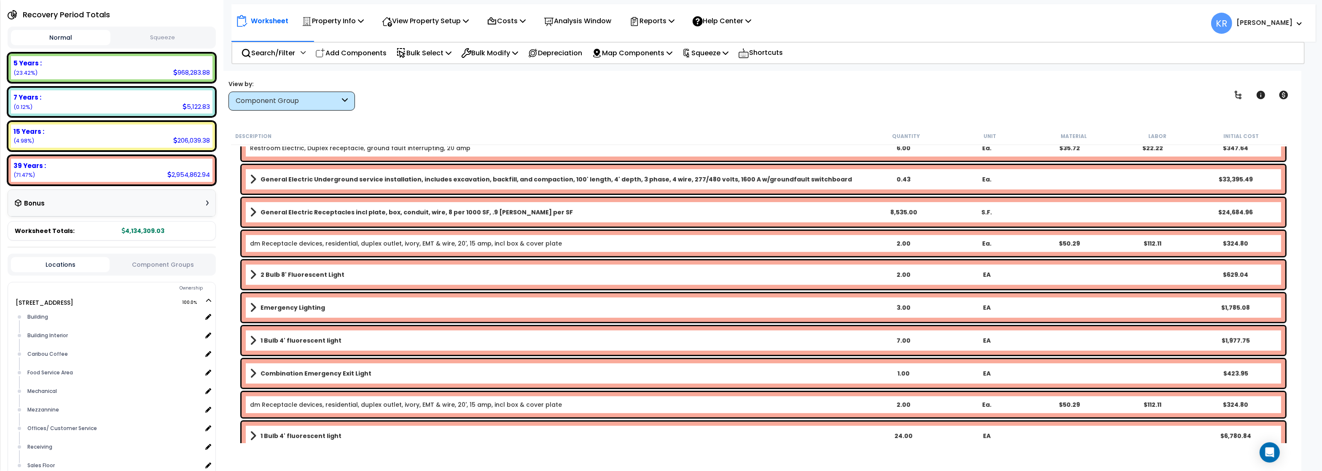
click at [297, 277] on b "2 Bulb 8' Fluorescent Light" at bounding box center [303, 274] width 84 height 8
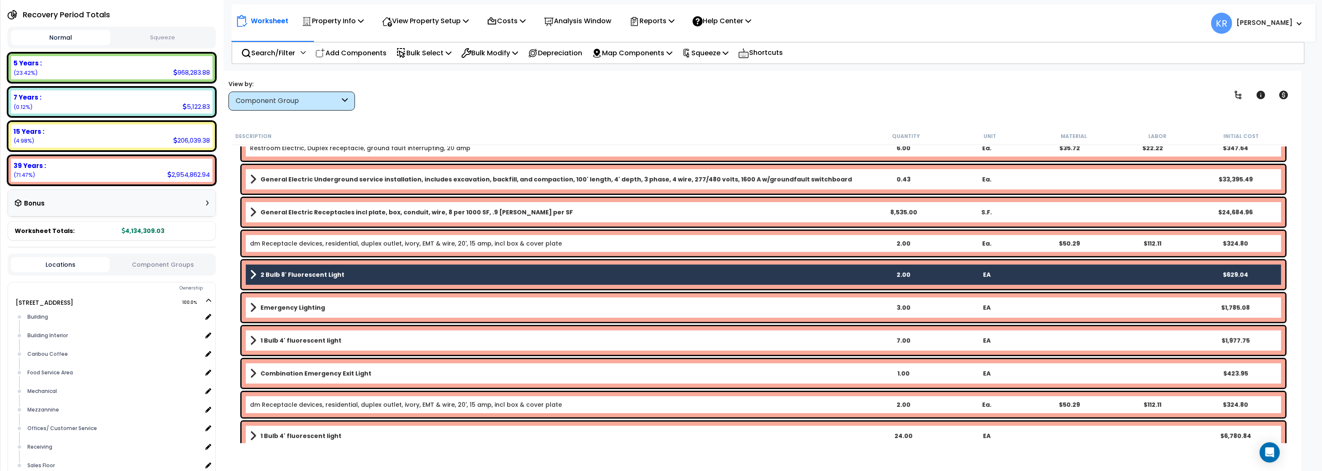
click at [295, 307] on b "Emergency Lighting" at bounding box center [293, 307] width 65 height 8
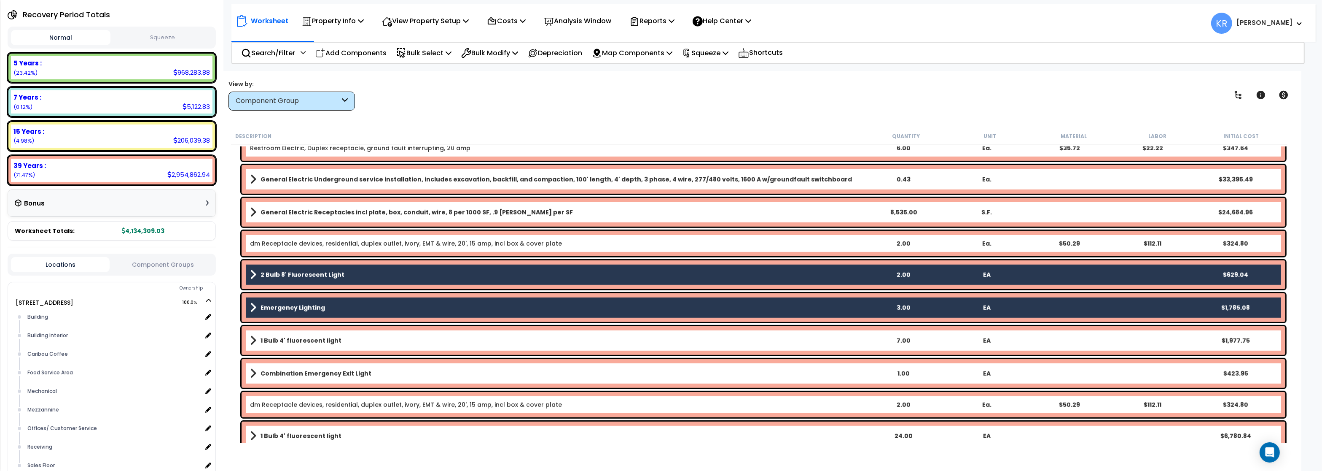
click at [293, 346] on link "1 Bulb 4' fluorescent light" at bounding box center [556, 340] width 612 height 12
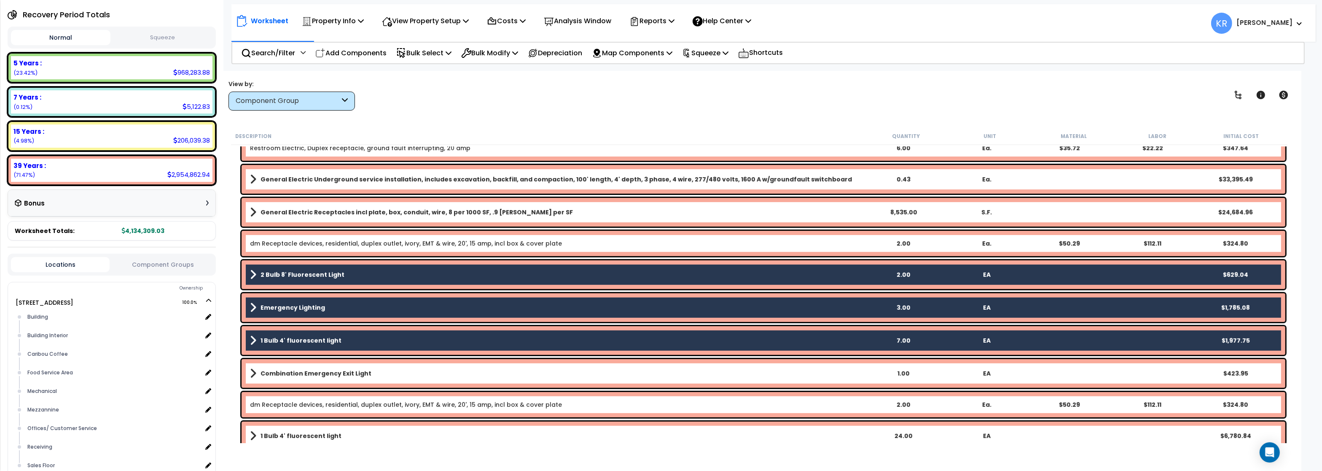
click at [294, 371] on b "Combination Emergency Exit Light" at bounding box center [316, 373] width 111 height 8
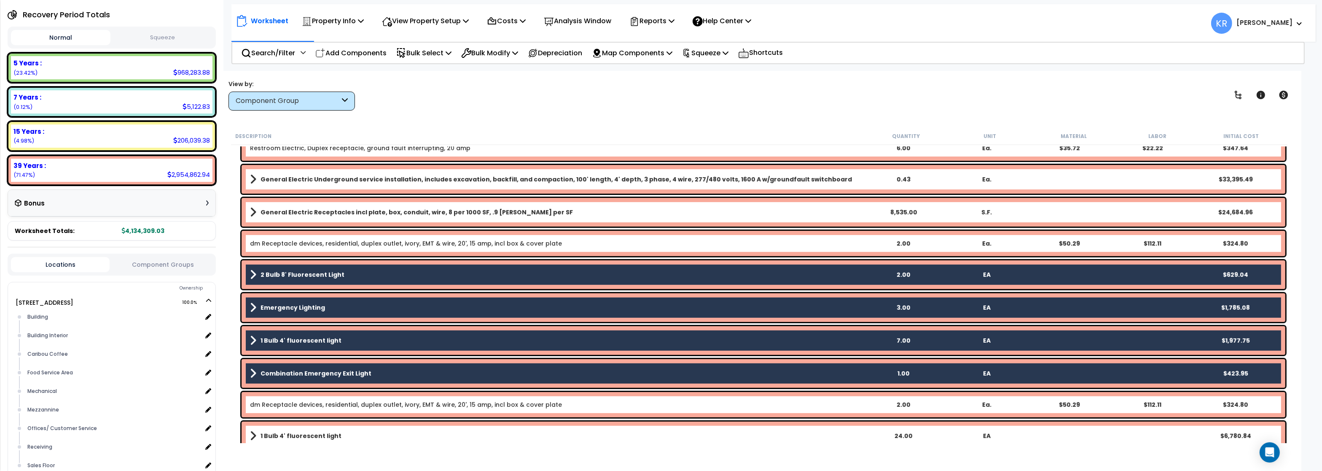
click at [286, 420] on div "1 Bulb 4' fluorescent light 24.00 EA $6,780.84" at bounding box center [764, 435] width 1044 height 29
click at [290, 420] on b "1 Bulb 4' fluorescent light" at bounding box center [301, 435] width 81 height 8
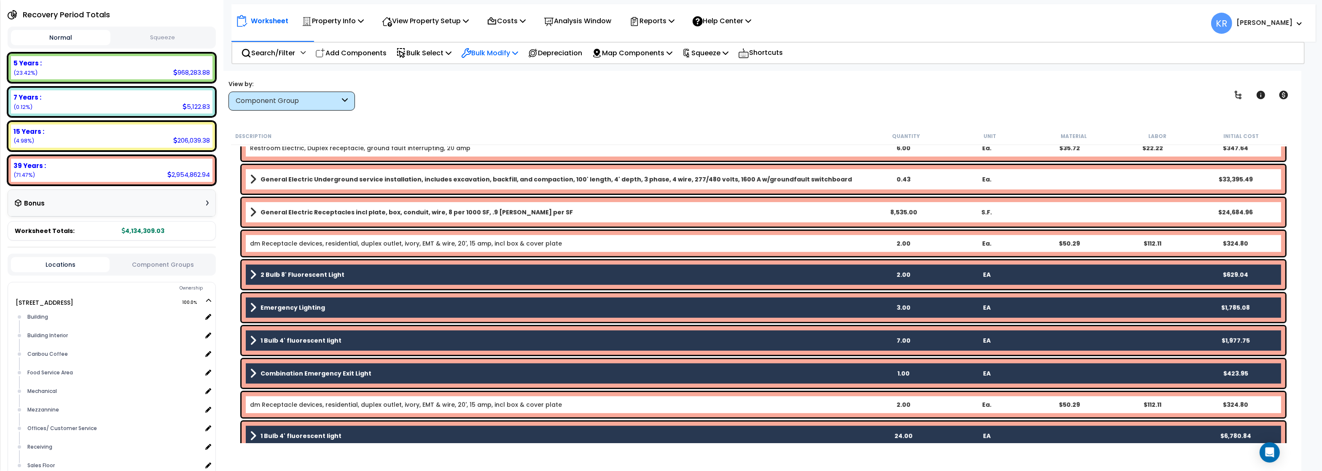
click at [484, 47] on p "Bulk Modify" at bounding box center [489, 52] width 57 height 11
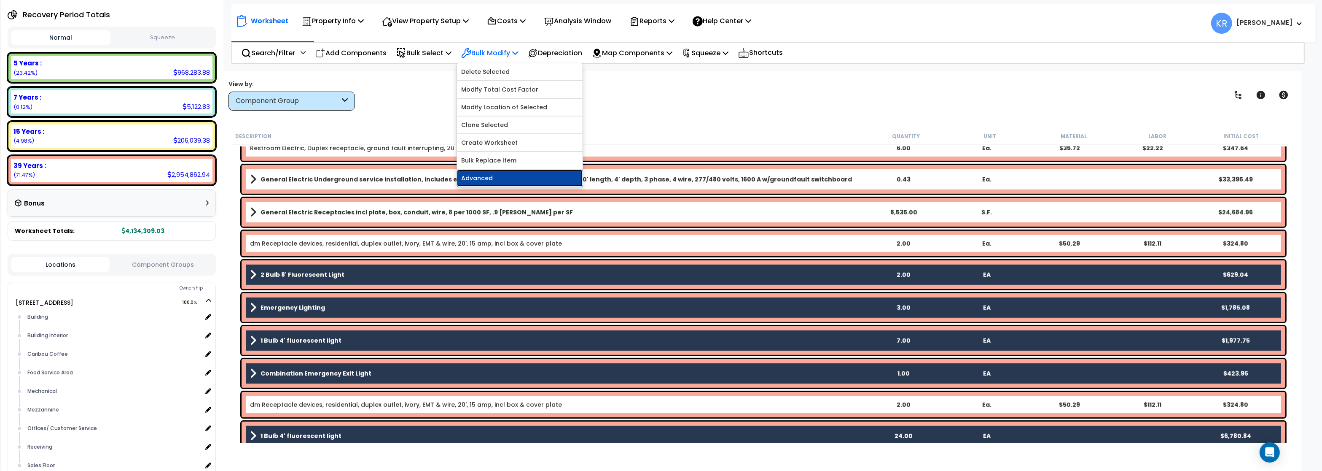
click at [486, 179] on link "Advanced" at bounding box center [520, 177] width 126 height 17
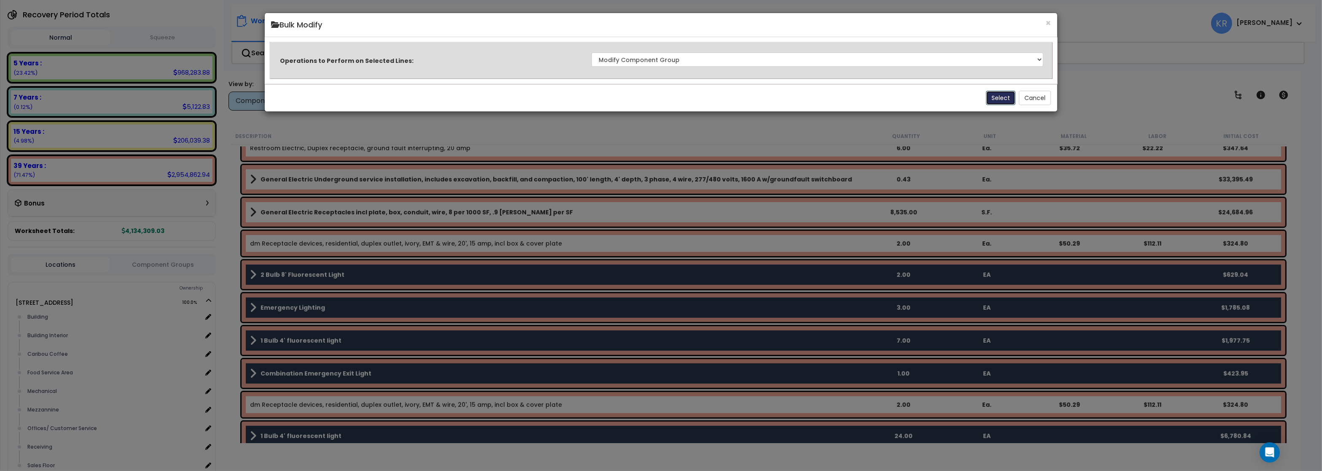
click at [1003, 99] on button "Select" at bounding box center [1001, 98] width 30 height 14
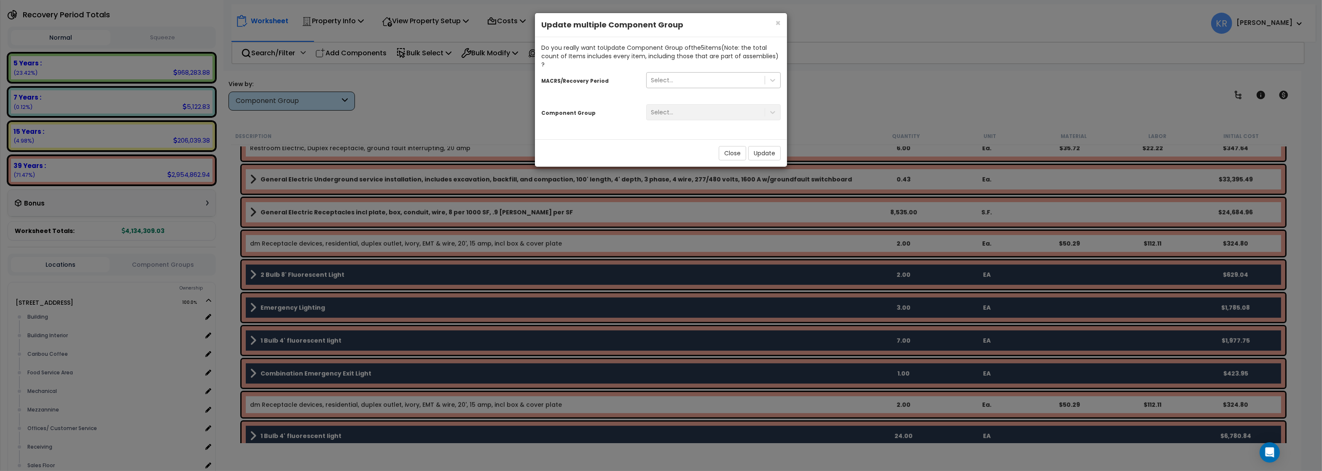
click at [660, 76] on div "Select..." at bounding box center [662, 80] width 22 height 8
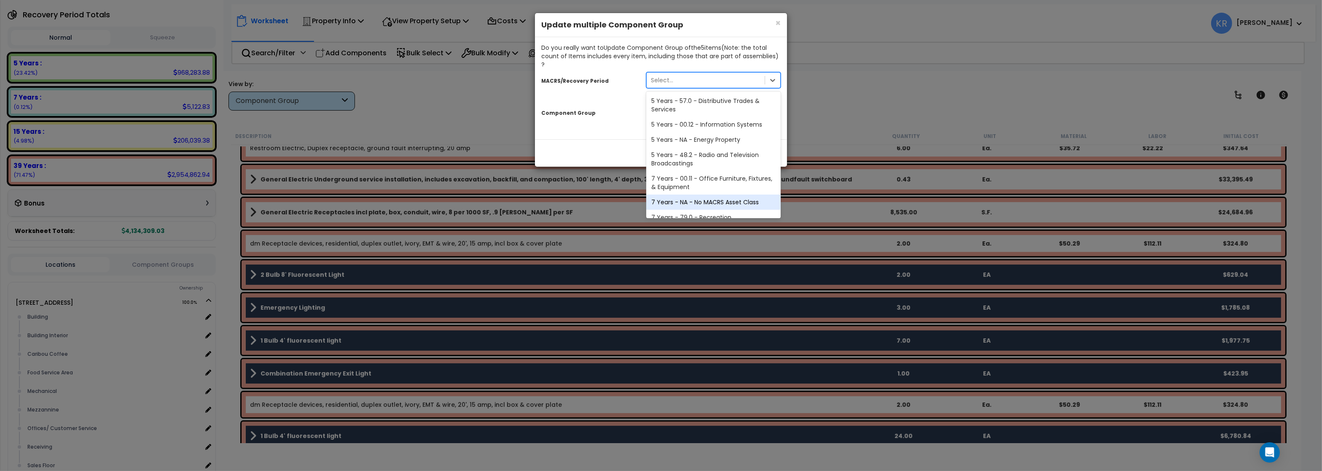
scroll to position [142, 0]
drag, startPoint x: 687, startPoint y: 183, endPoint x: 687, endPoint y: 189, distance: 6.3
click at [687, 209] on div "5 Years - 57.0 - Distributive Trades & Services 5 Years - 00.12 - Information S…" at bounding box center [713, 154] width 135 height 126
click at [696, 201] on div "39 Years - NA - Long-Life Property" at bounding box center [713, 208] width 135 height 15
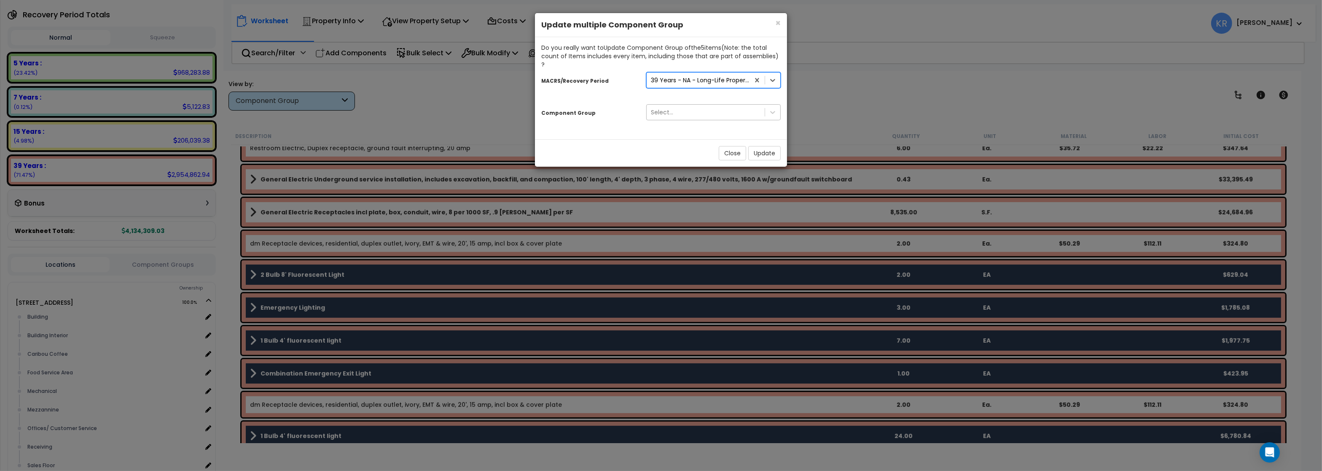
click at [671, 110] on div "Select..." at bounding box center [706, 111] width 118 height 13
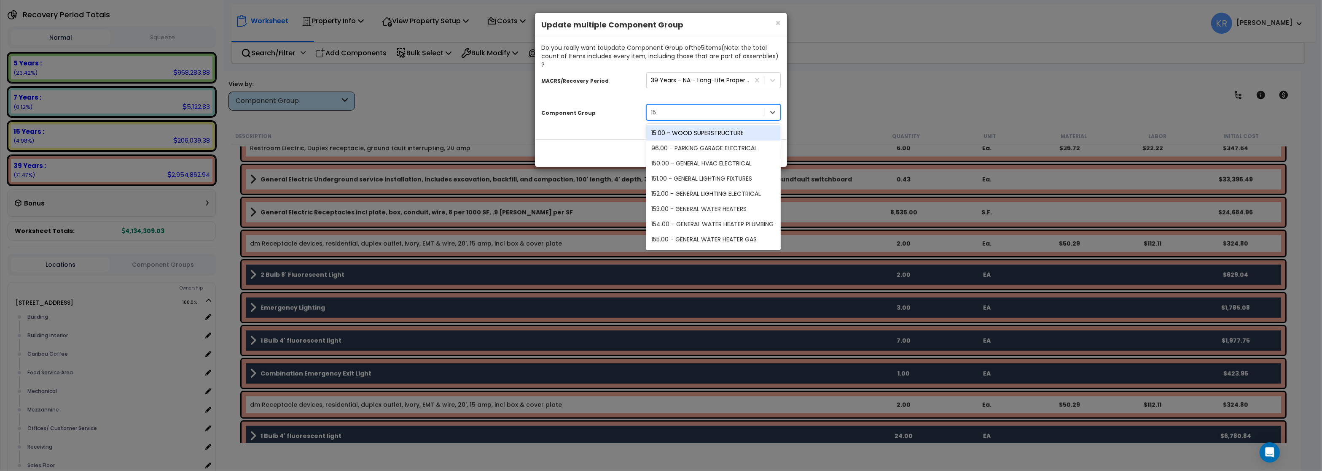
type input "152"
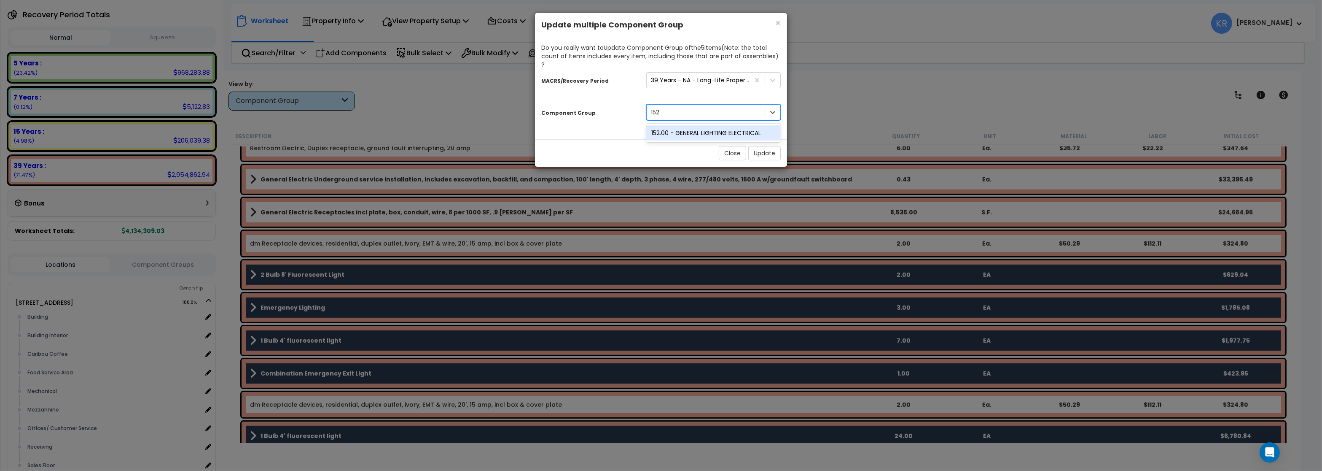
click at [694, 125] on div "152.00 - GENERAL LIGHTING ELECTRICAL" at bounding box center [713, 132] width 135 height 15
click at [764, 146] on button "Update" at bounding box center [764, 153] width 32 height 14
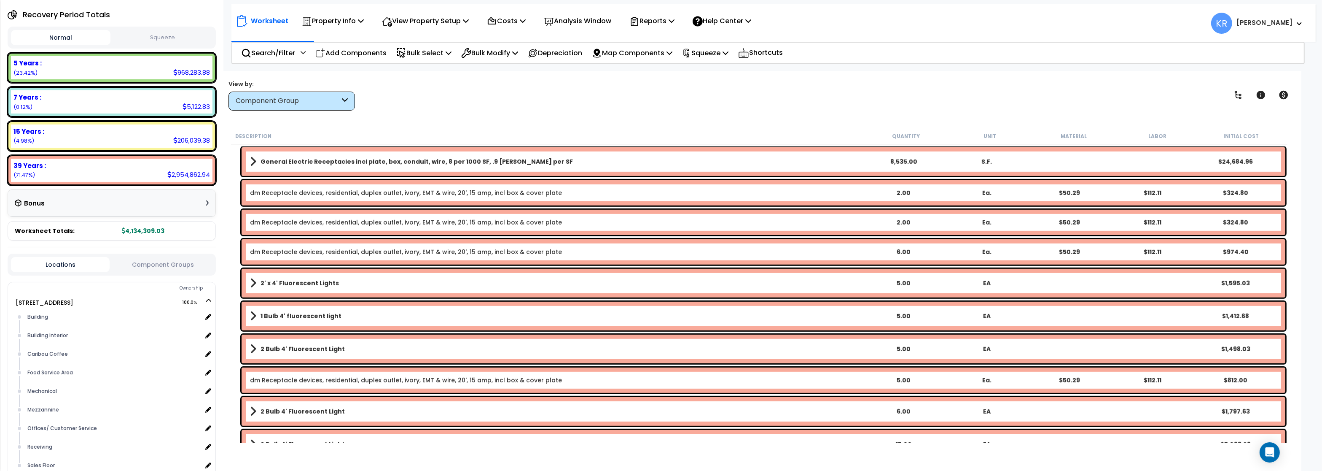
scroll to position [6274, 0]
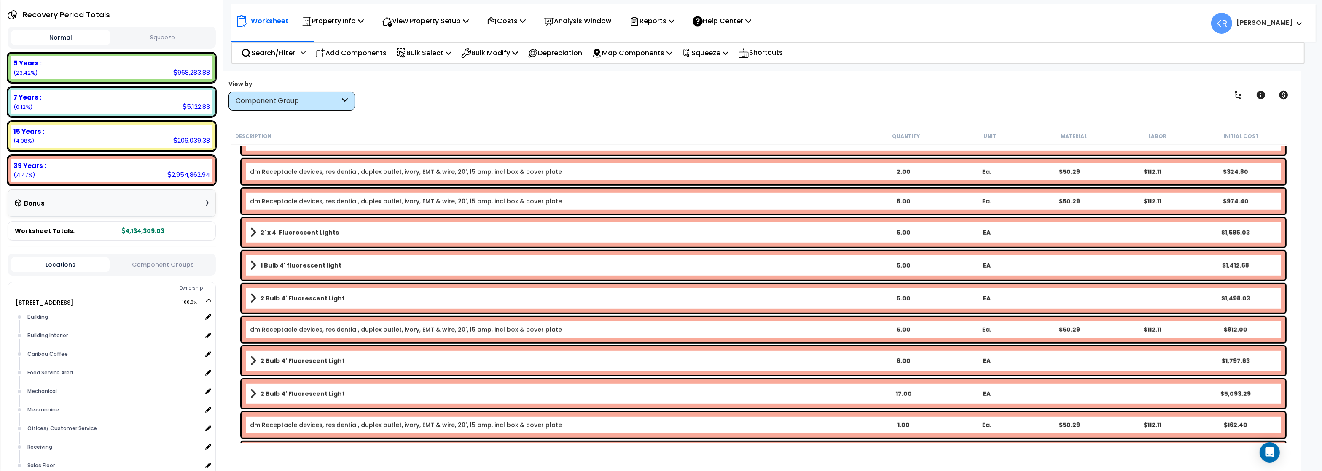
click at [306, 230] on b "2' x 4' Fluorescent Lights" at bounding box center [300, 232] width 78 height 8
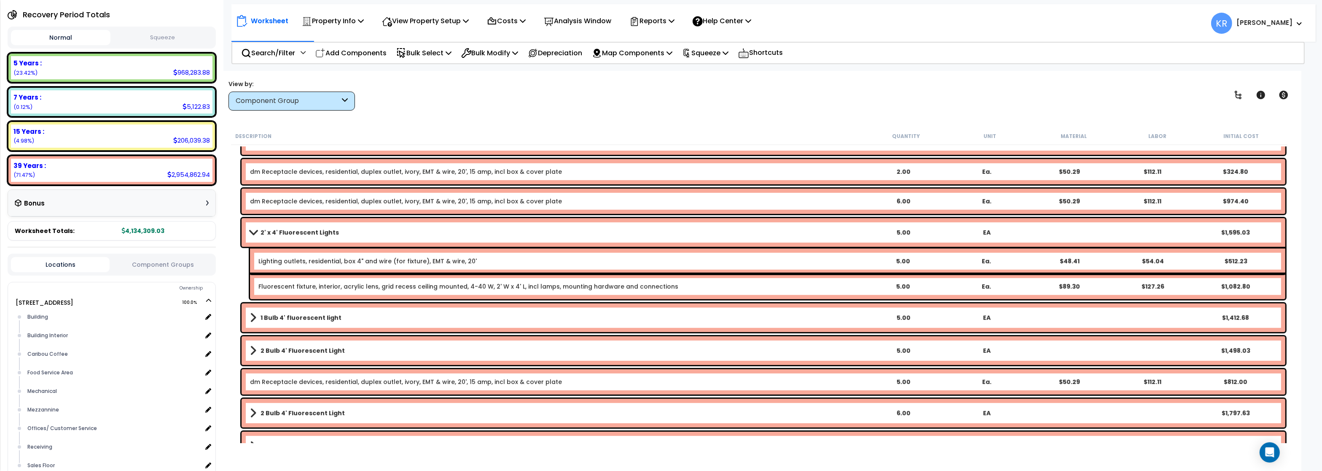
click at [306, 230] on b "2' x 4' Fluorescent Lights" at bounding box center [300, 232] width 78 height 8
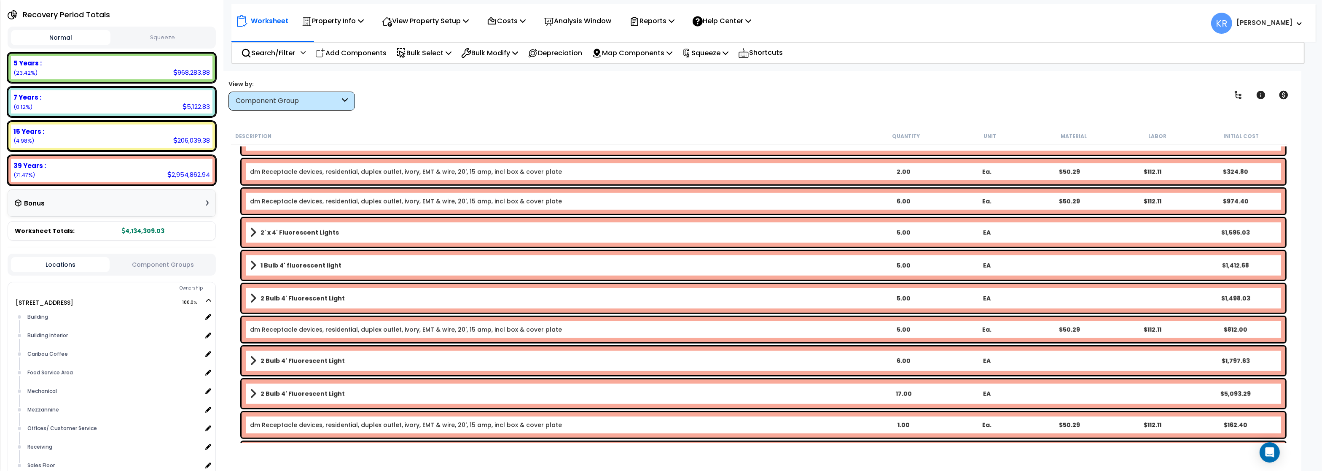
click at [306, 230] on b "2' x 4' Fluorescent Lights" at bounding box center [300, 232] width 78 height 8
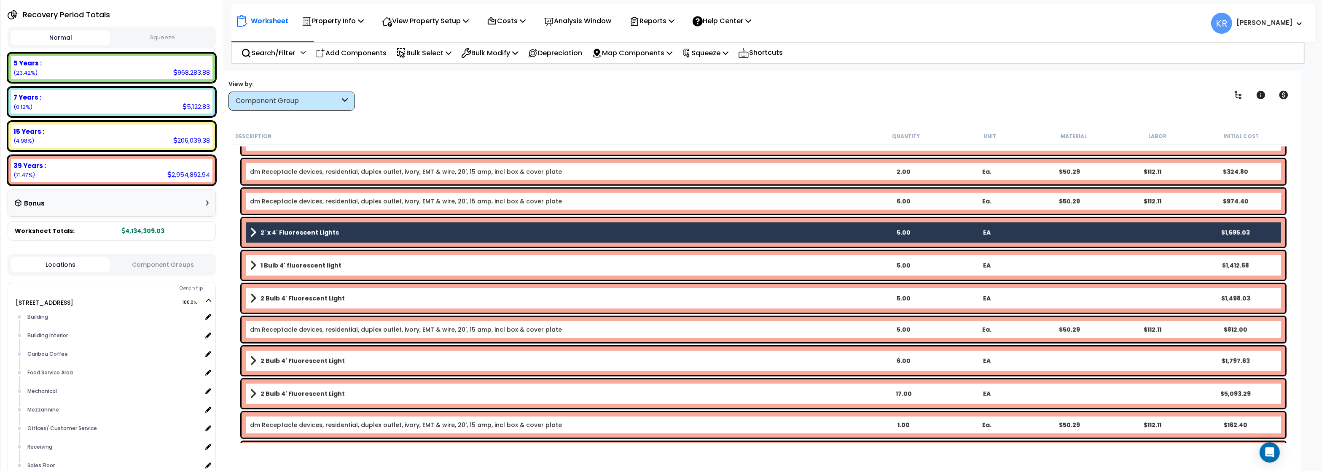
click at [307, 260] on link "1 Bulb 4' fluorescent light" at bounding box center [556, 265] width 612 height 12
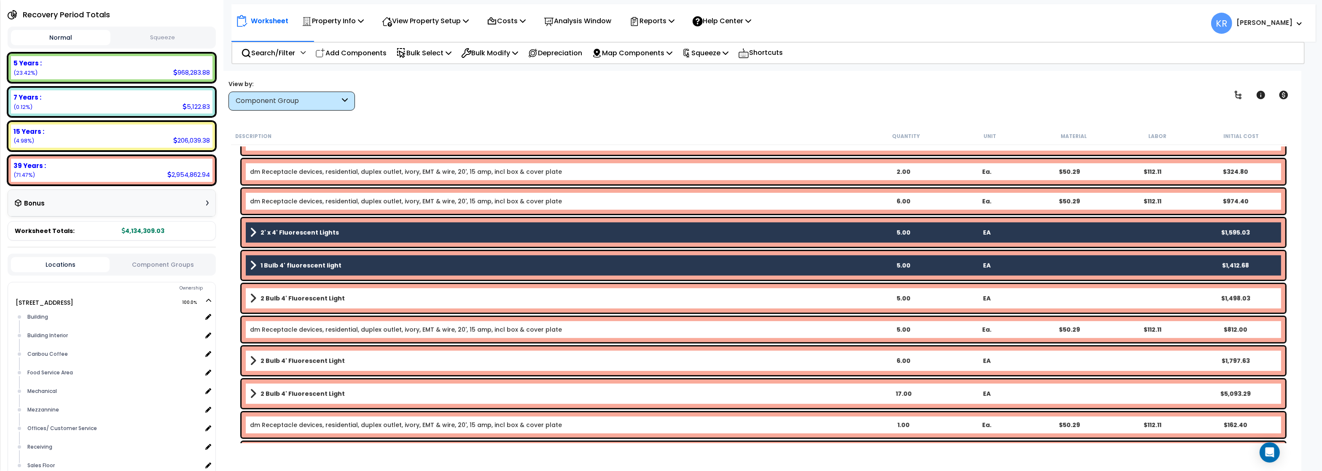
click at [299, 293] on link "2 Bulb 4' Fluorescent Light" at bounding box center [556, 298] width 612 height 12
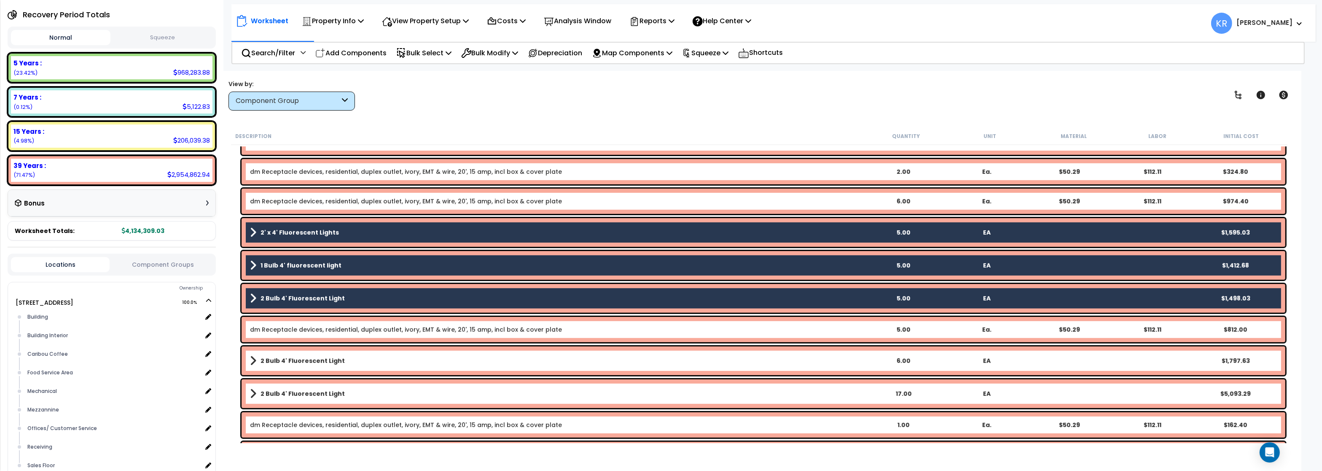
click at [283, 360] on b "2 Bulb 4' Fluorescent Light" at bounding box center [303, 360] width 84 height 8
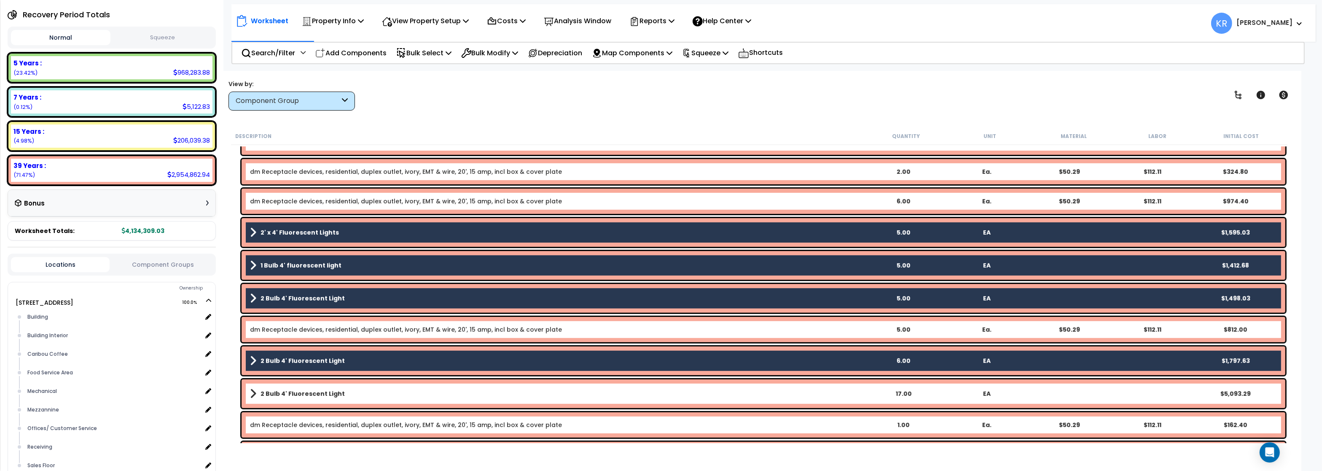
click at [288, 388] on link "2 Bulb 4' Fluorescent Light" at bounding box center [556, 393] width 612 height 12
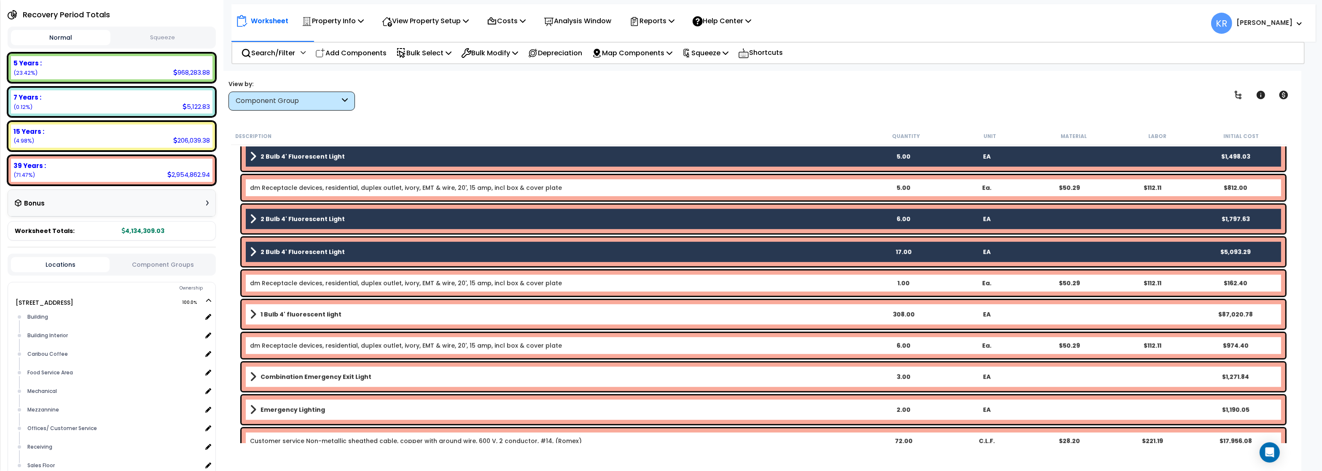
scroll to position [6426, 0]
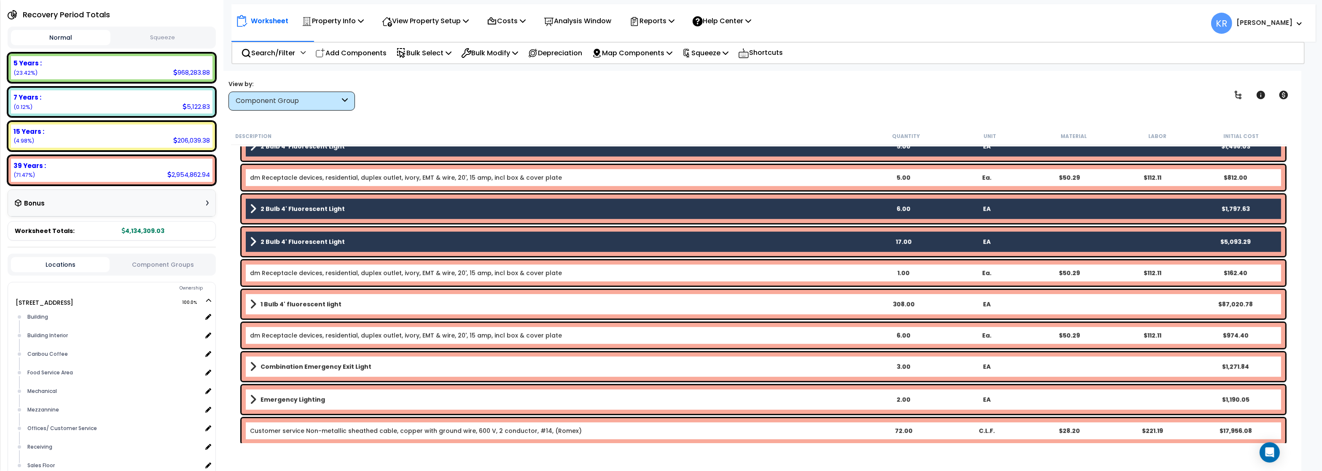
click at [321, 304] on b "1 Bulb 4' fluorescent light" at bounding box center [301, 304] width 81 height 8
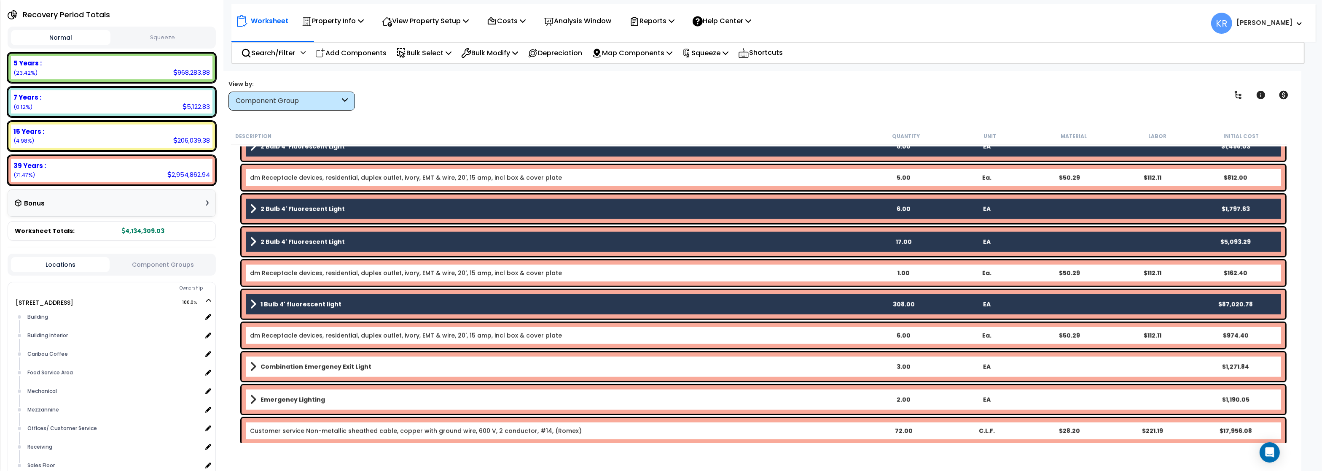
drag, startPoint x: 314, startPoint y: 365, endPoint x: 315, endPoint y: 376, distance: 11.0
click at [315, 365] on b "Combination Emergency Exit Light" at bounding box center [316, 366] width 111 height 8
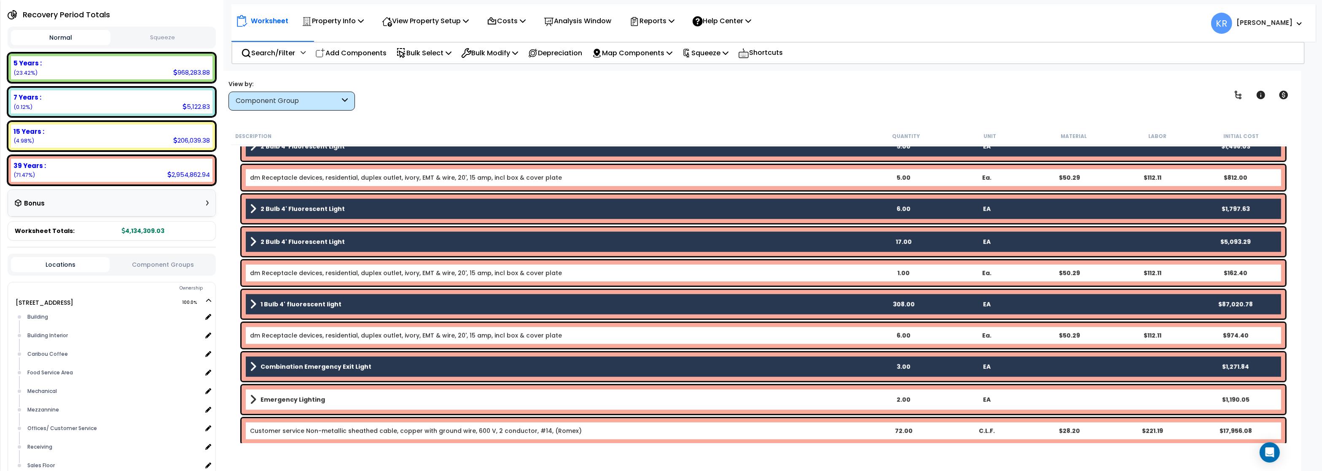
click at [312, 392] on div "Emergency Lighting 2.00 EA $1,190.05" at bounding box center [764, 399] width 1044 height 29
click at [288, 402] on b "Emergency Lighting" at bounding box center [293, 399] width 65 height 8
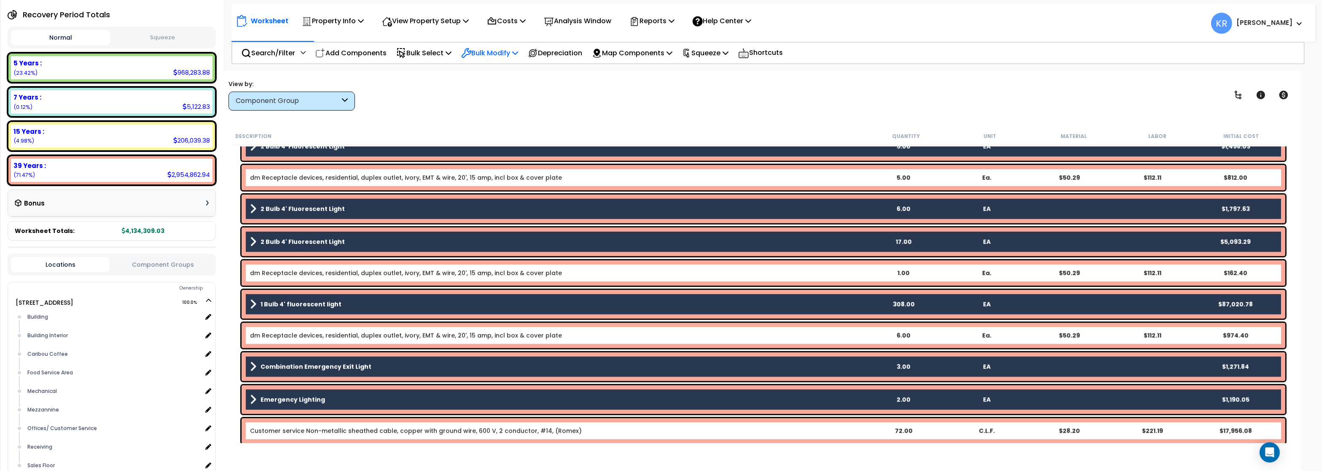
click at [514, 52] on p "Bulk Modify" at bounding box center [489, 52] width 57 height 11
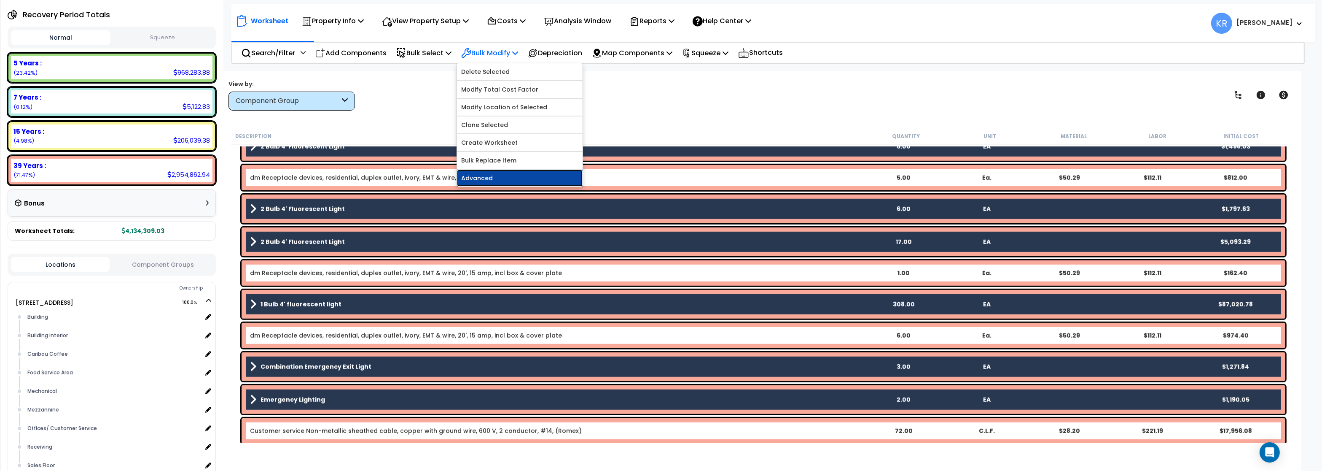
click at [518, 179] on link "Advanced" at bounding box center [520, 177] width 126 height 17
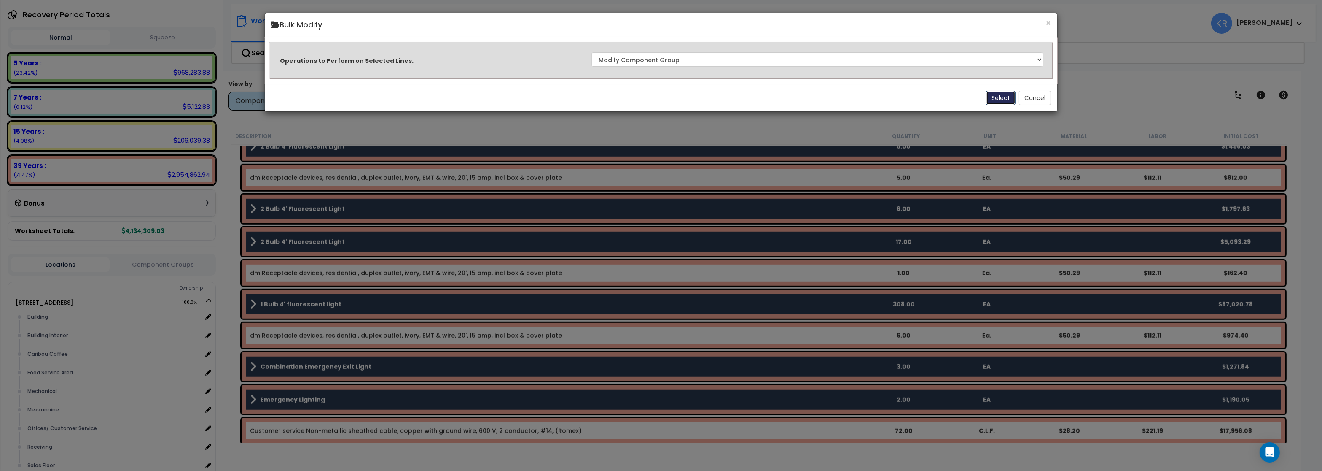
click at [1001, 101] on button "Select" at bounding box center [1001, 98] width 30 height 14
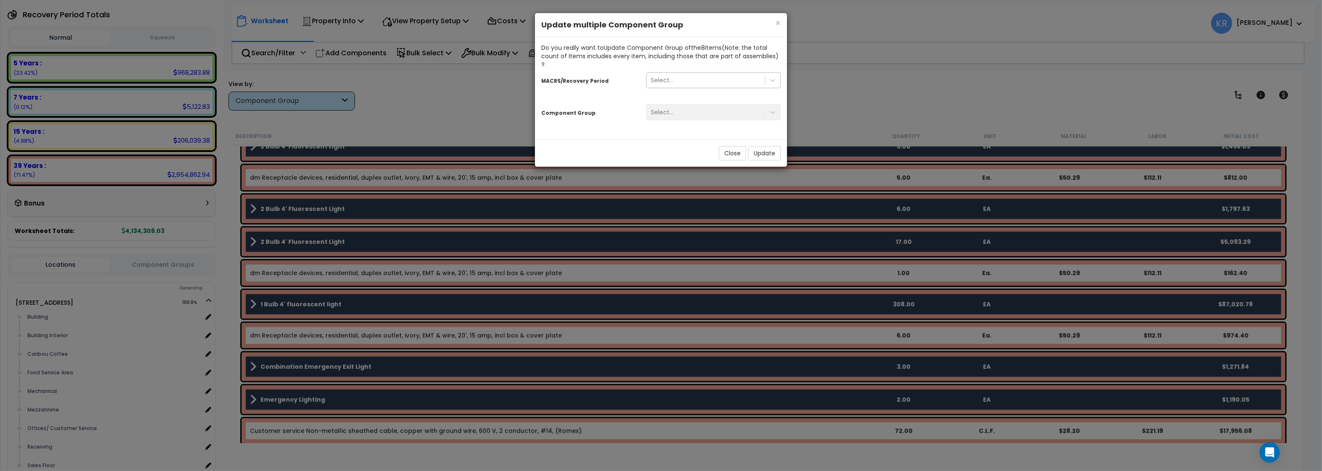
click at [690, 73] on div "Select..." at bounding box center [706, 79] width 118 height 13
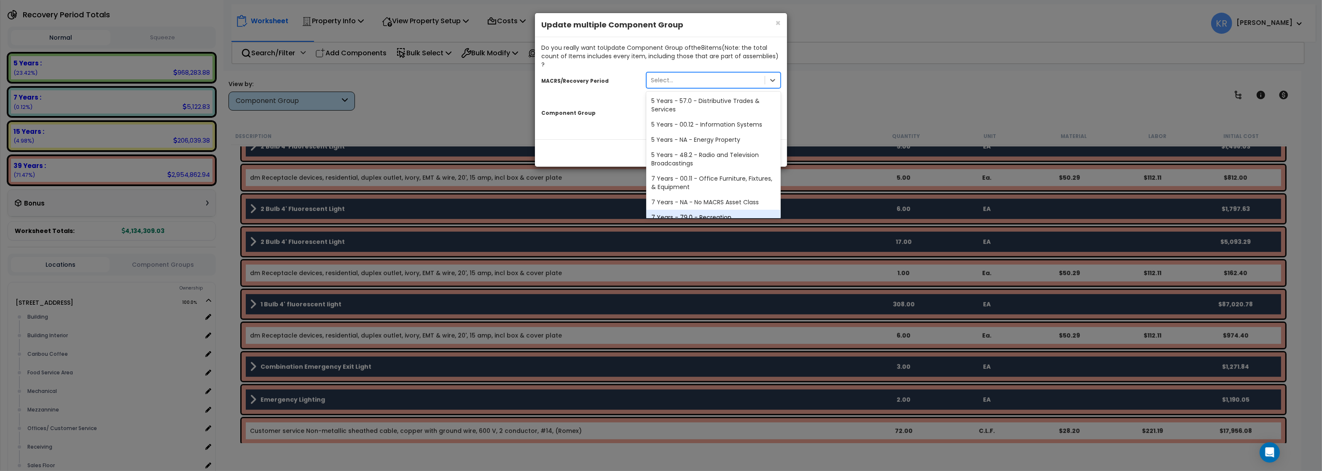
scroll to position [142, 0]
click at [684, 201] on div "39 Years - NA - Long-Life Property" at bounding box center [713, 208] width 135 height 15
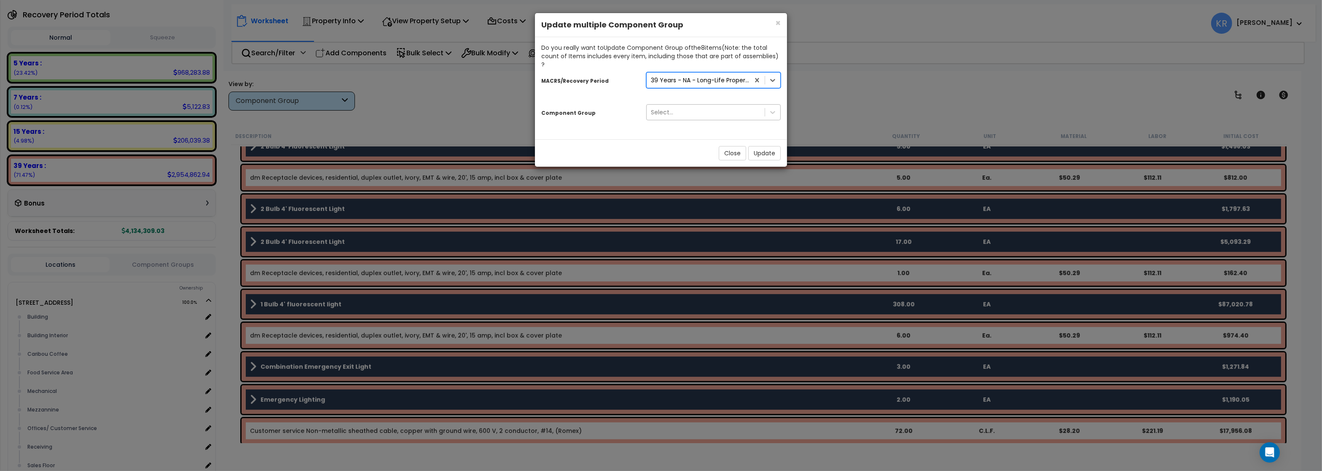
click at [686, 106] on div "Select..." at bounding box center [706, 111] width 118 height 13
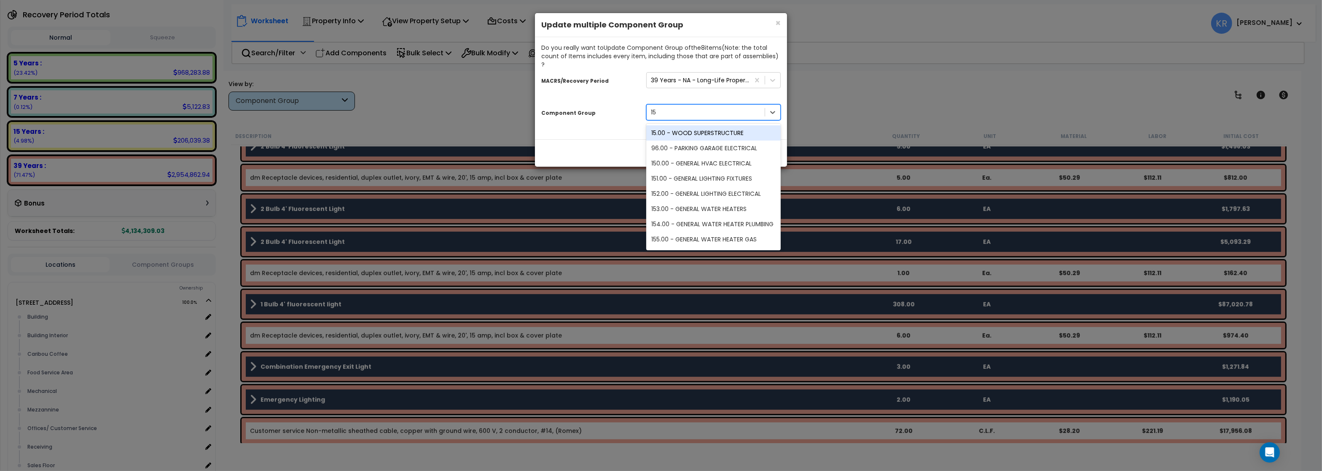
type input "152"
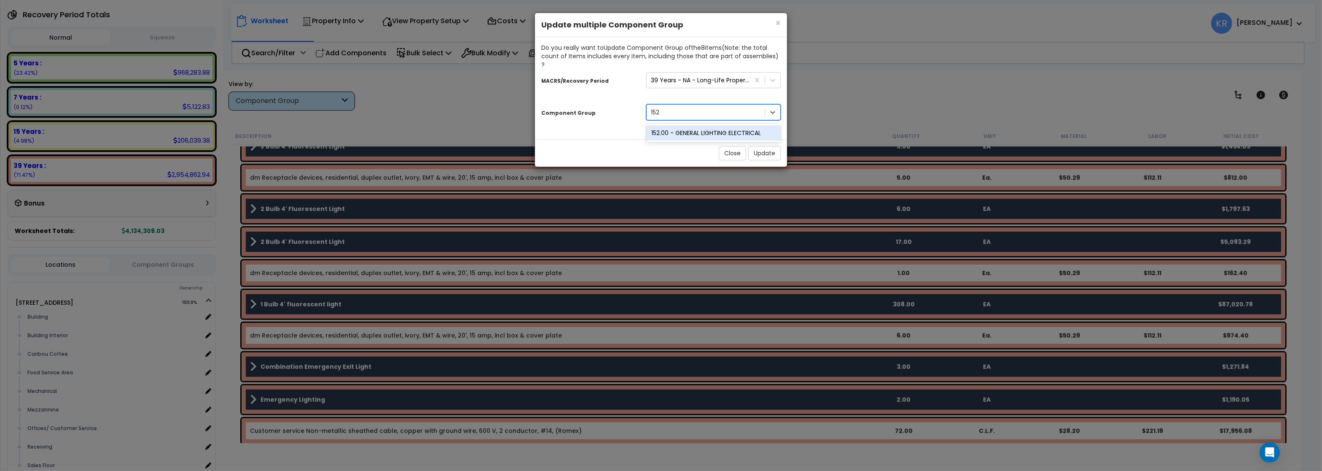
click at [715, 125] on div "152.00 - GENERAL LIGHTING ELECTRICAL" at bounding box center [713, 132] width 135 height 15
click at [761, 146] on button "Update" at bounding box center [764, 153] width 32 height 14
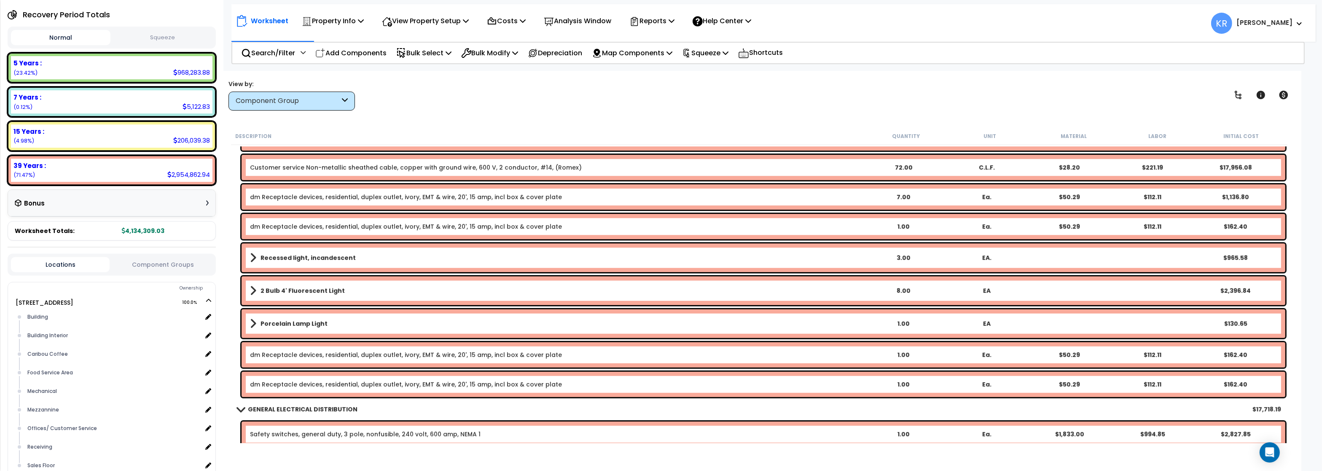
click at [310, 255] on b "Recessed light, incandescent" at bounding box center [308, 257] width 95 height 8
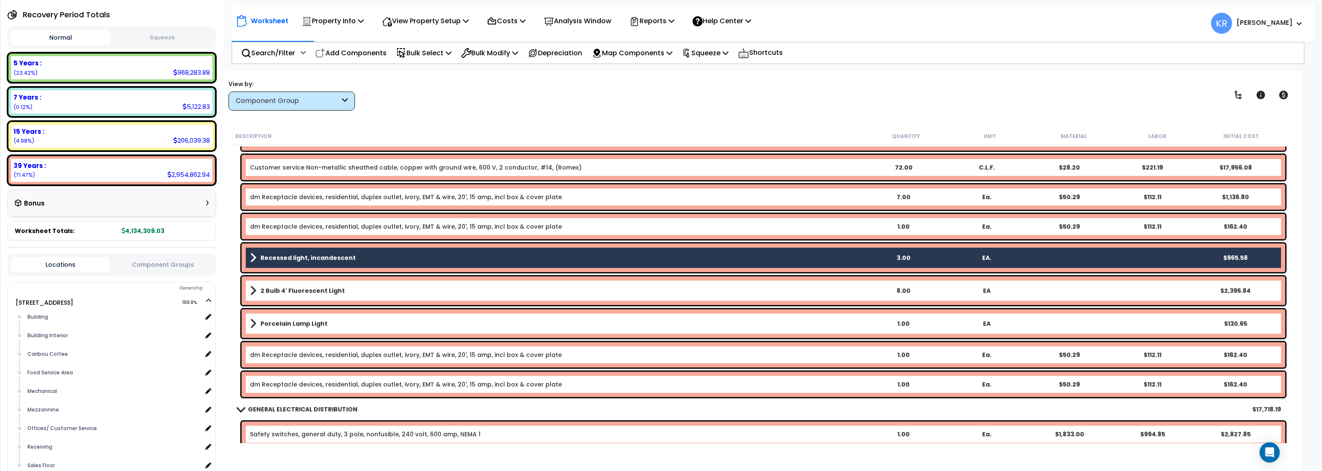
click at [309, 293] on b "2 Bulb 4' Fluorescent Light" at bounding box center [303, 290] width 84 height 8
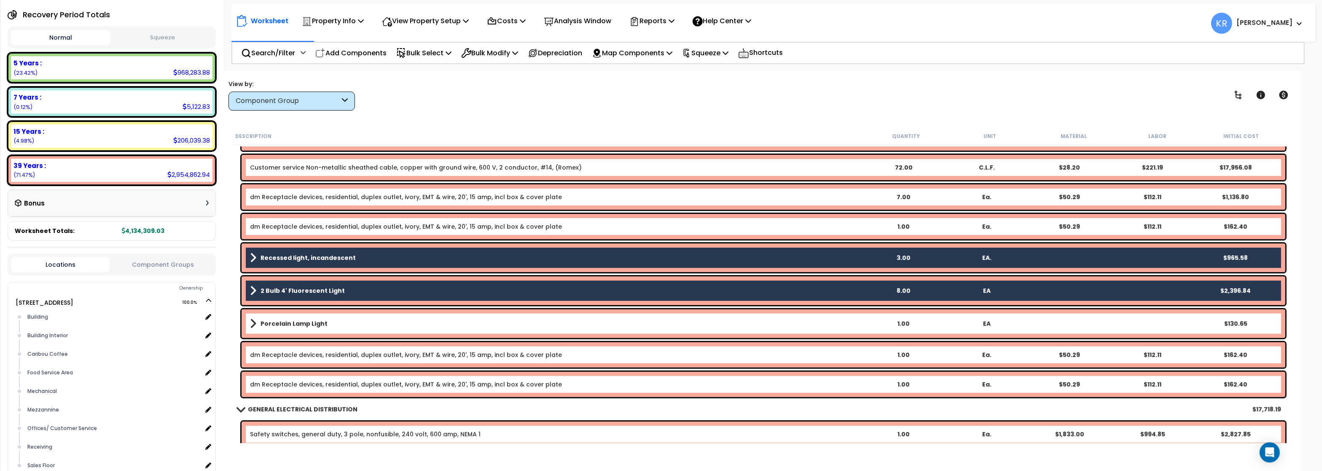
click at [305, 320] on b "Porcelain Lamp Light" at bounding box center [294, 323] width 67 height 8
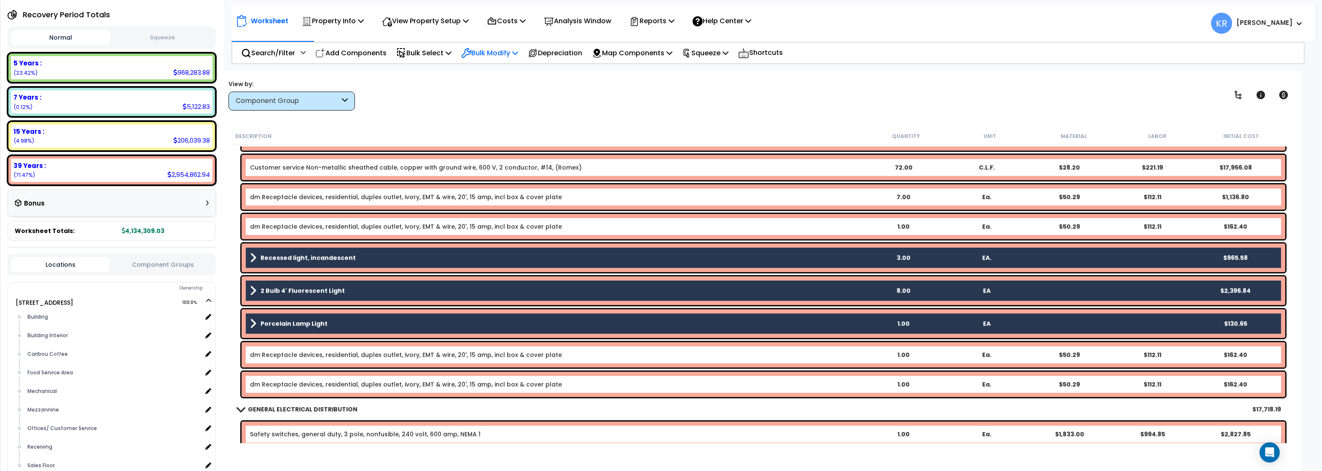
click at [514, 53] on p "Bulk Modify" at bounding box center [489, 52] width 57 height 11
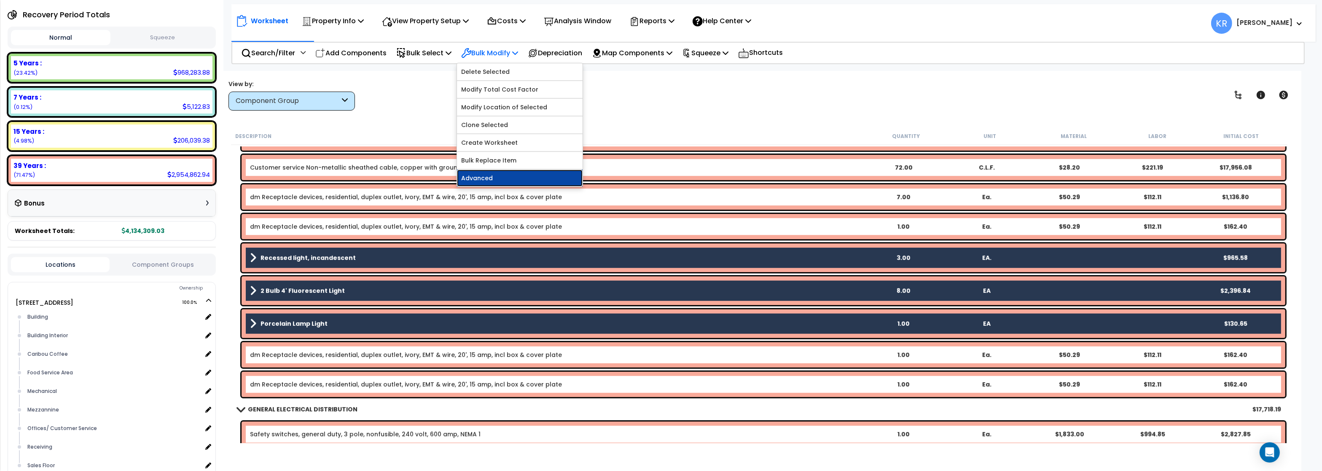
click at [511, 185] on link "Advanced" at bounding box center [520, 177] width 126 height 17
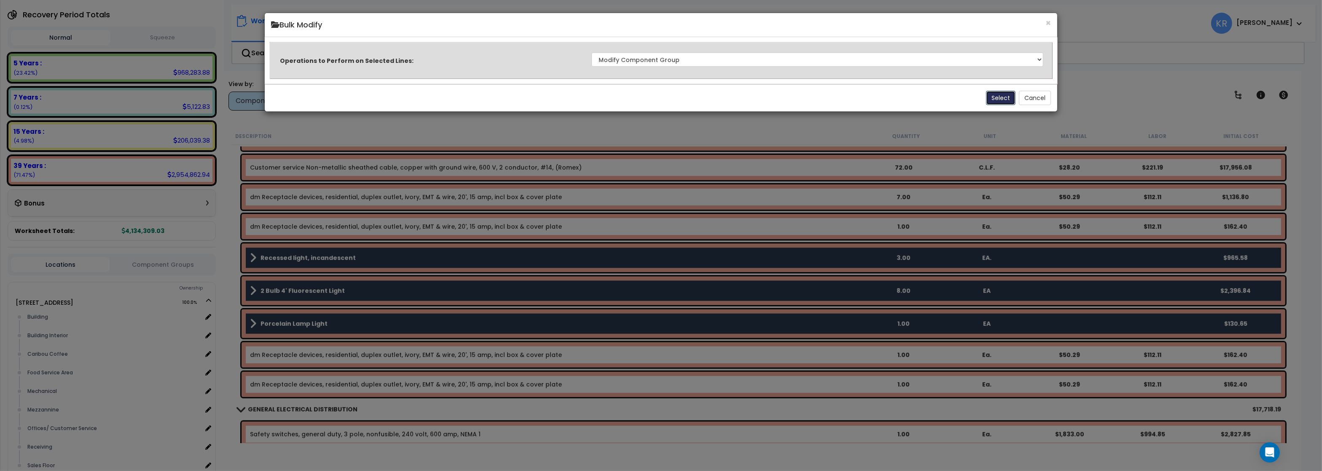
click at [991, 96] on button "Select" at bounding box center [1001, 98] width 30 height 14
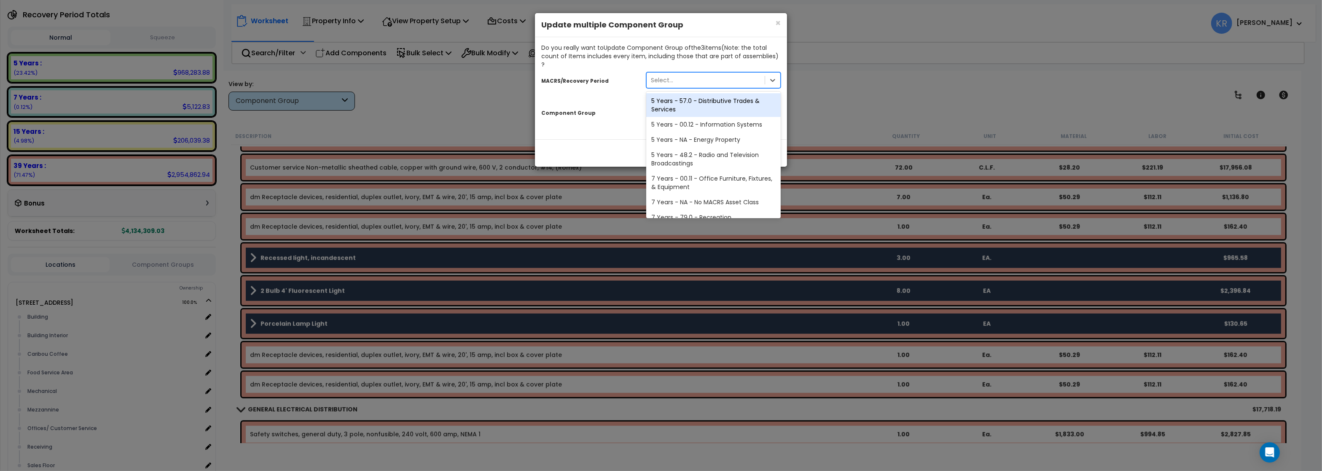
click at [681, 73] on div "Select..." at bounding box center [706, 79] width 118 height 13
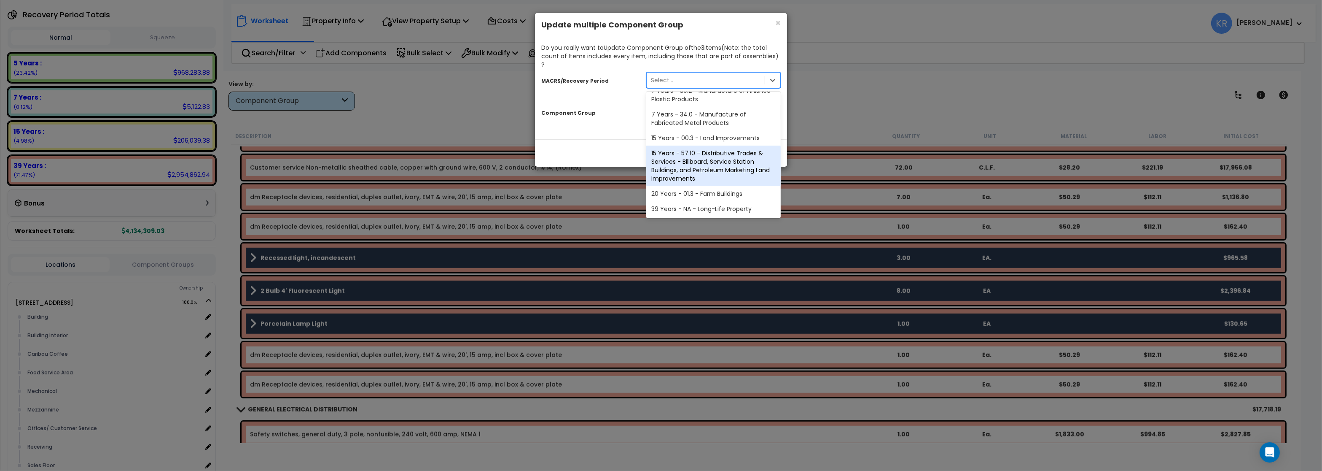
click at [694, 201] on div "39 Years - NA - Long-Life Property" at bounding box center [713, 208] width 135 height 15
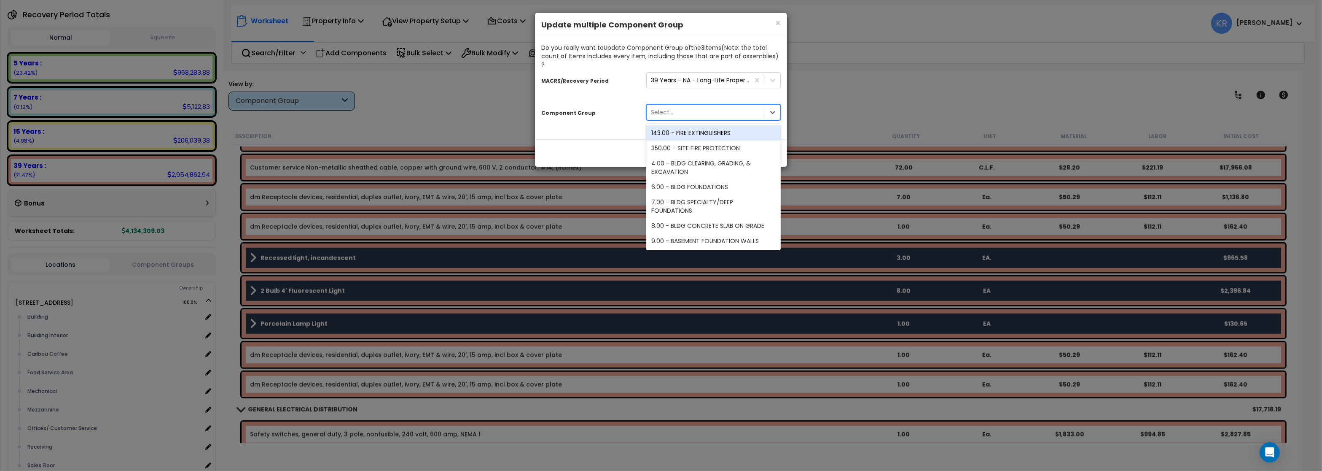
click at [670, 108] on div "Select..." at bounding box center [662, 112] width 22 height 8
type input "152"
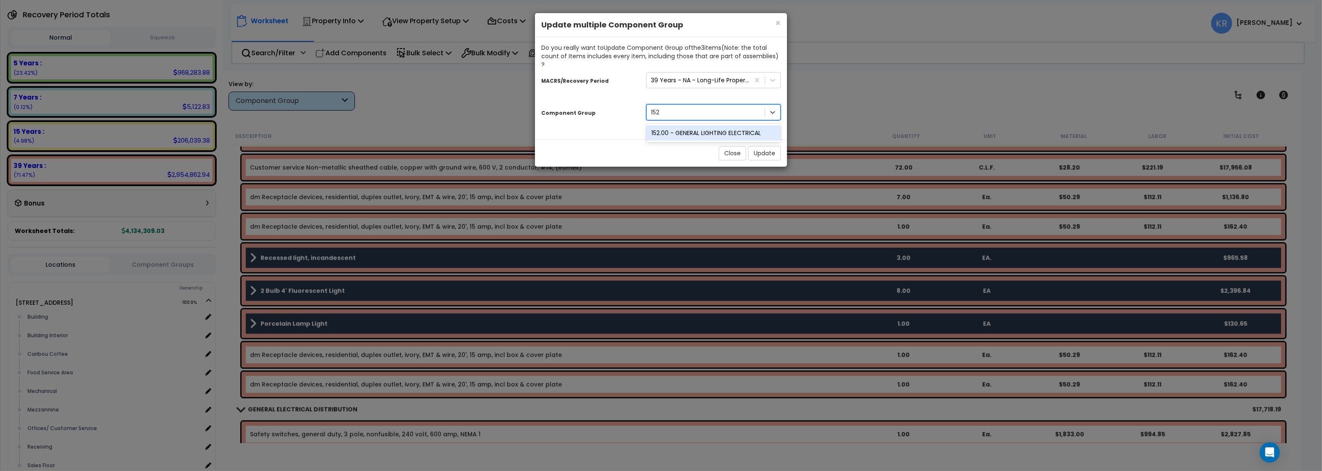
click at [694, 125] on div "152.00 - GENERAL LIGHTING ELECTRICAL" at bounding box center [713, 132] width 135 height 15
click at [771, 146] on button "Update" at bounding box center [764, 153] width 32 height 14
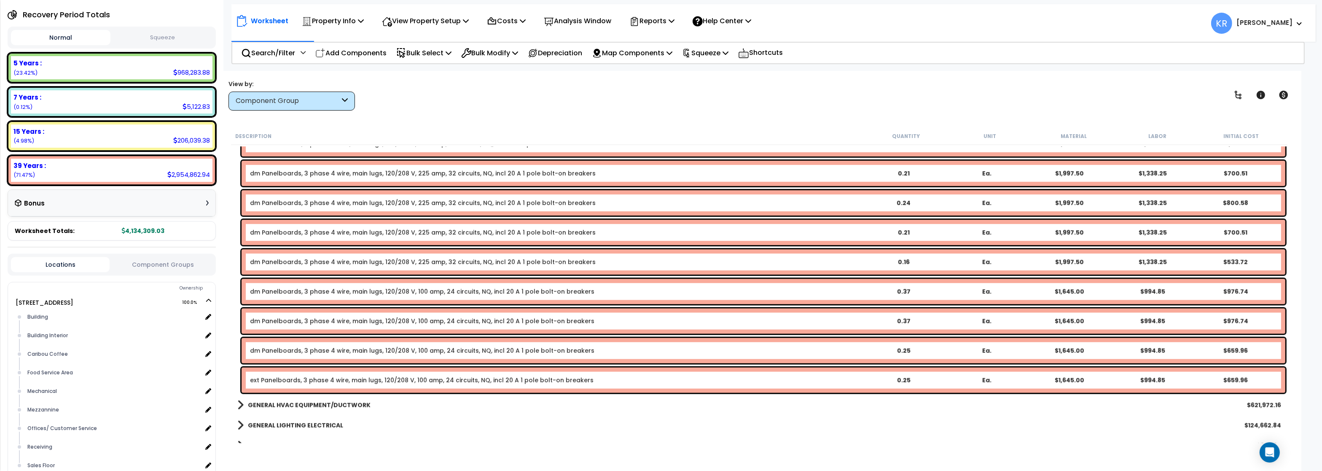
scroll to position [6881, 0]
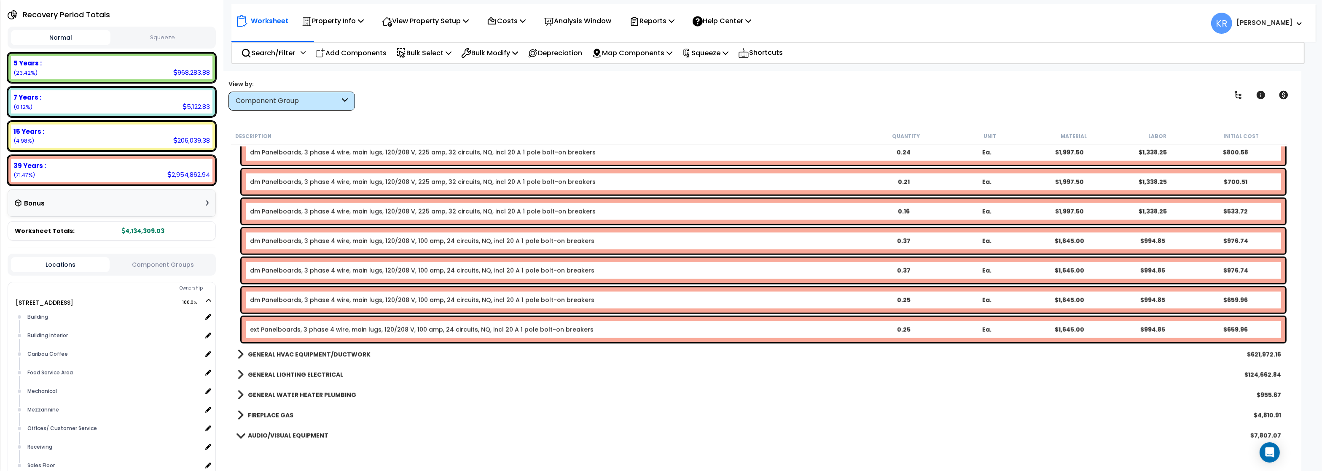
click at [331, 331] on link "ext Panelboards, 3 phase 4 wire, main lugs, 120/208 V, 100 amp, 24 circuits, NQ…" at bounding box center [422, 329] width 344 height 8
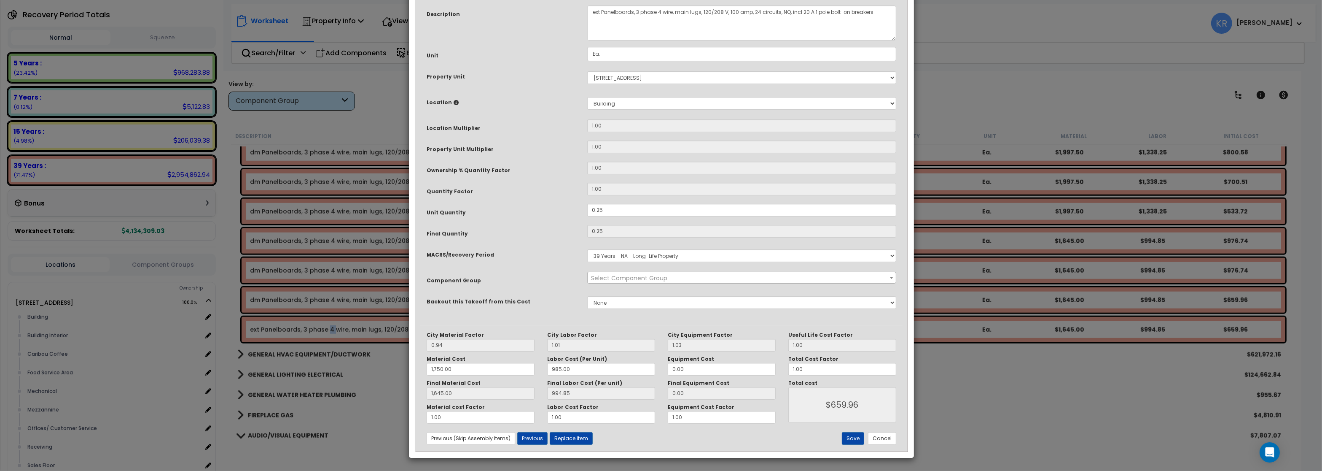
select select "56956"
click at [587, 249] on select "Select MACRS/Recovery Period 5 Years - 57.0 - Distributive Trades & Services 5 …" at bounding box center [741, 255] width 309 height 13
select select "3666"
click option "15 Years - 00.3 - Land Improvements" at bounding box center [0, 0] width 0 height 0
click at [617, 282] on span "Select Component Group" at bounding box center [629, 278] width 76 height 8
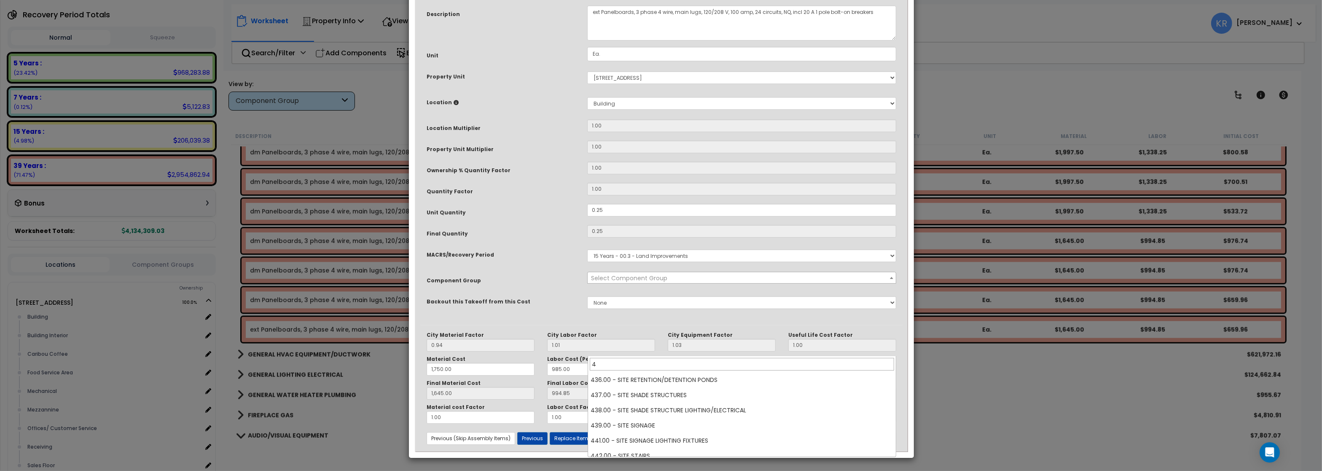
scroll to position [0, 0]
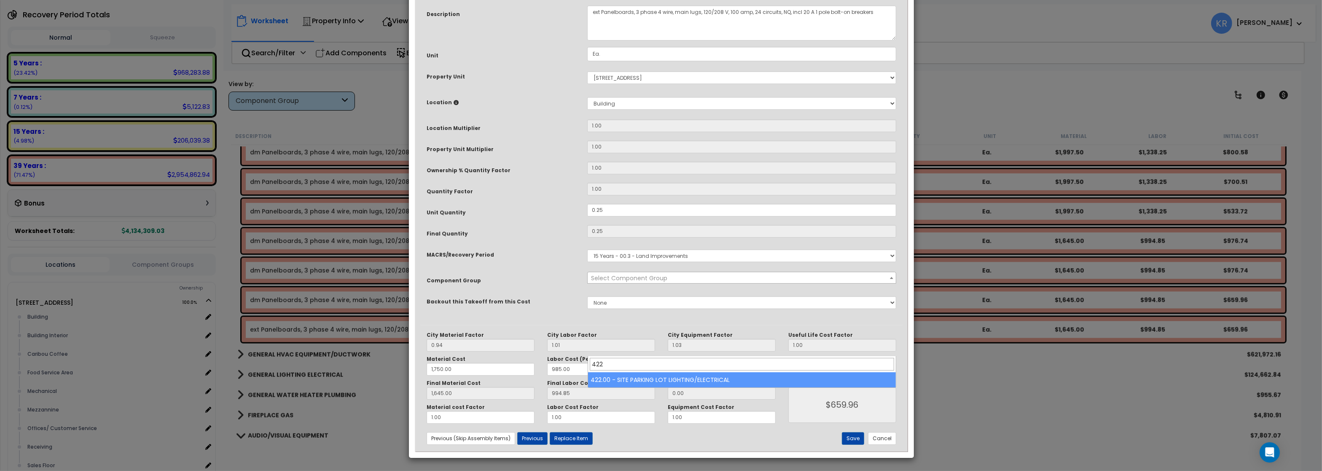
type input "422"
select select "57209"
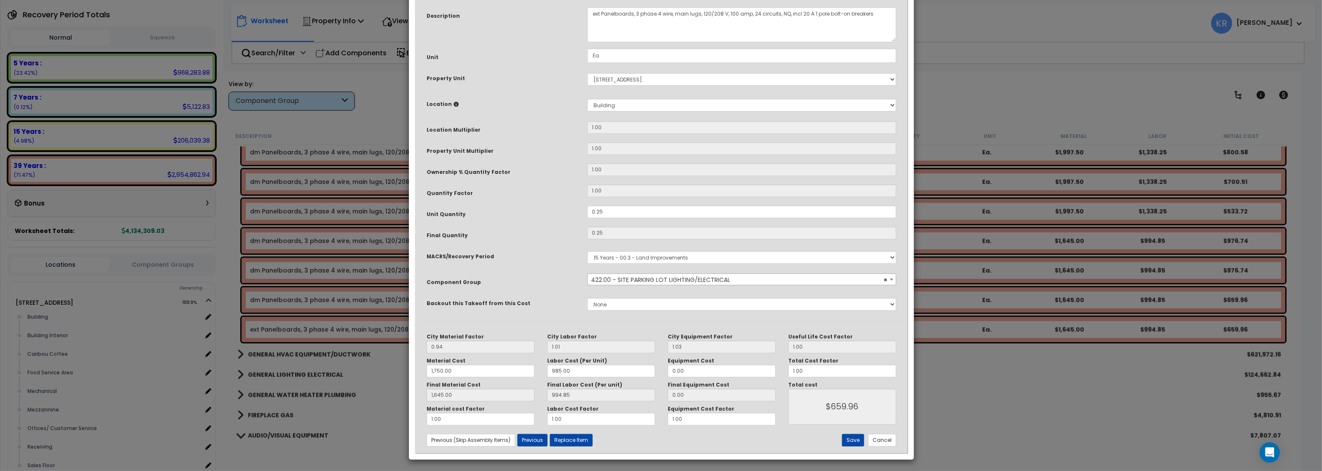
scroll to position [73, 0]
click at [849, 420] on button "Save" at bounding box center [853, 438] width 22 height 13
type input "1750.00"
type input "1645.00"
type input "659.96"
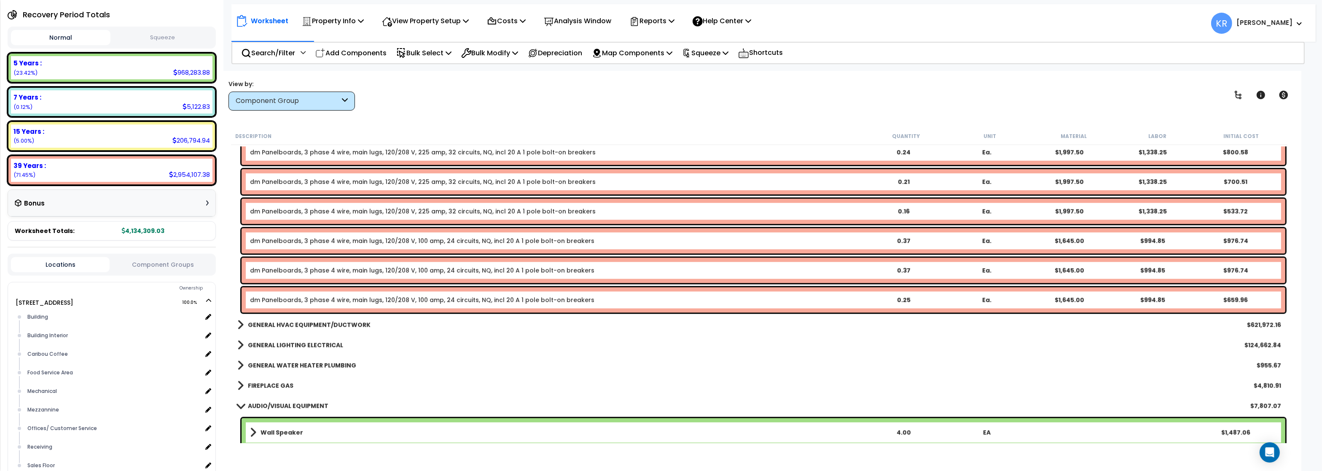
click at [339, 323] on b "GENERAL HVAC EQUIPMENT/DUCTWORK" at bounding box center [309, 324] width 123 height 8
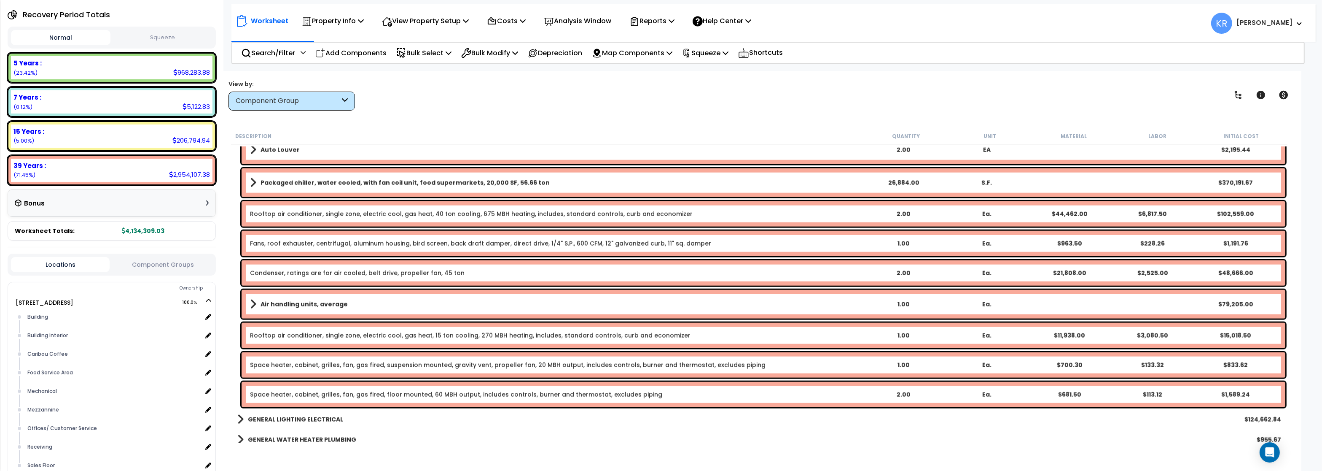
scroll to position [7134, 0]
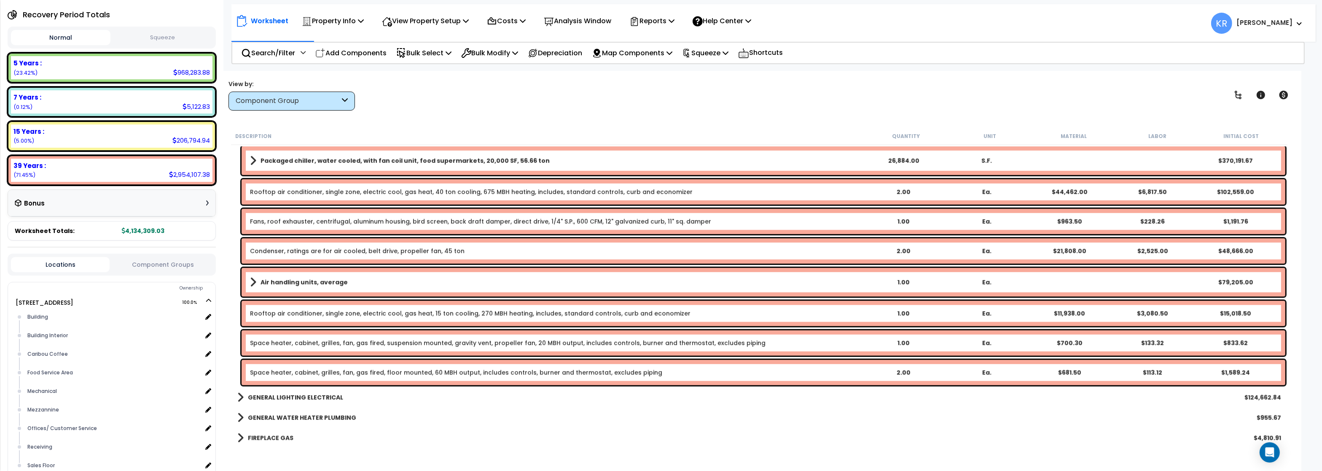
click at [267, 285] on b "Air handling units, average" at bounding box center [304, 282] width 87 height 8
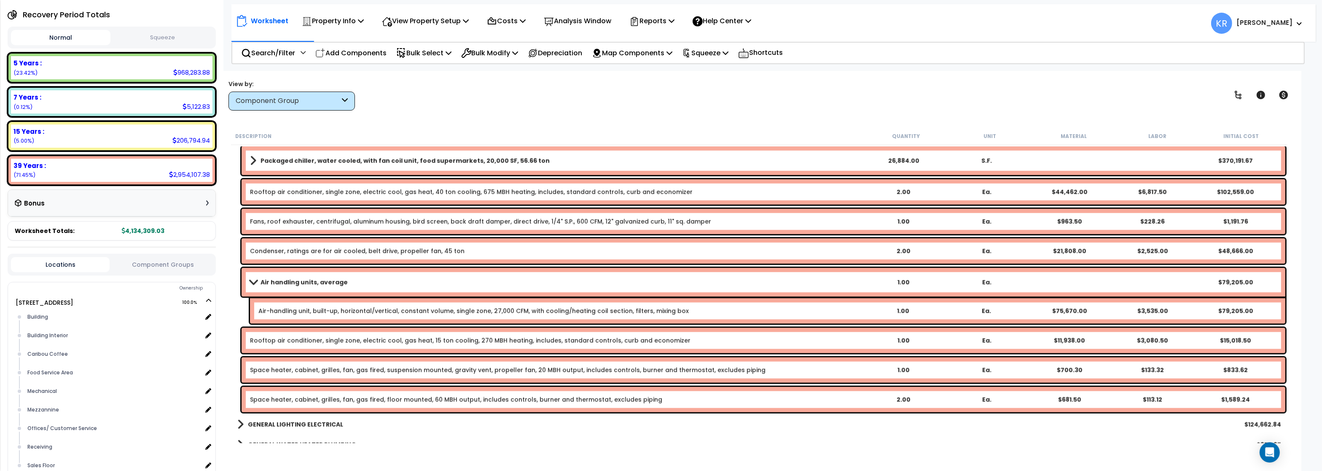
click at [276, 282] on b "Air handling units, average" at bounding box center [304, 282] width 87 height 8
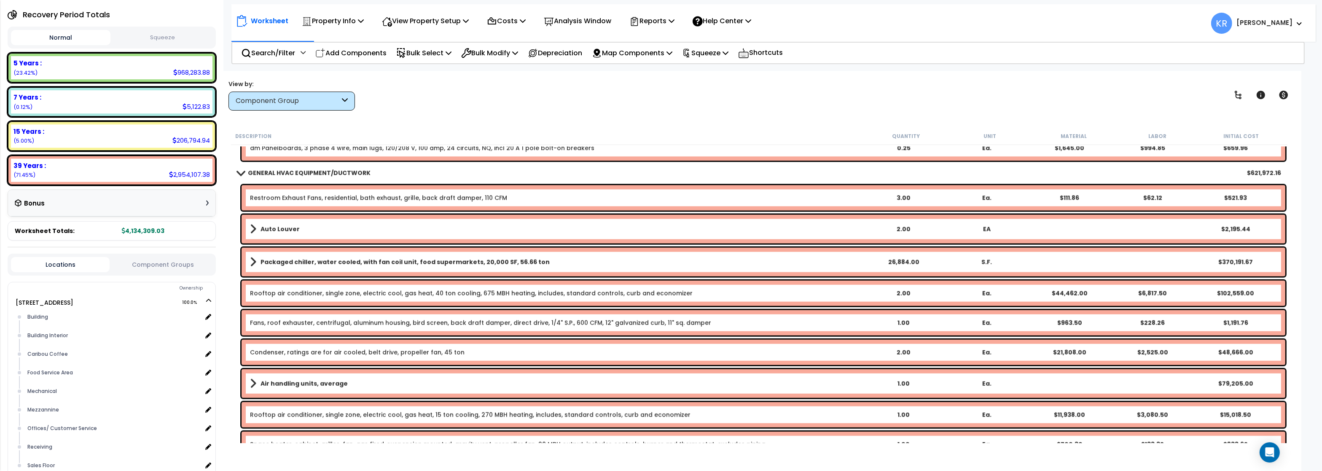
scroll to position [7083, 0]
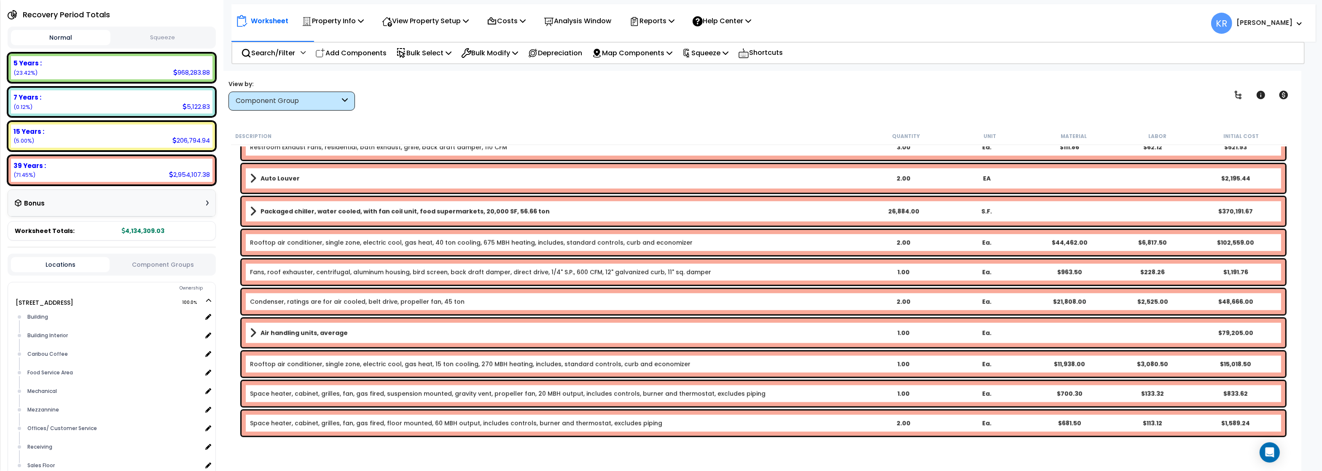
click at [282, 334] on b "Air handling units, average" at bounding box center [304, 332] width 87 height 8
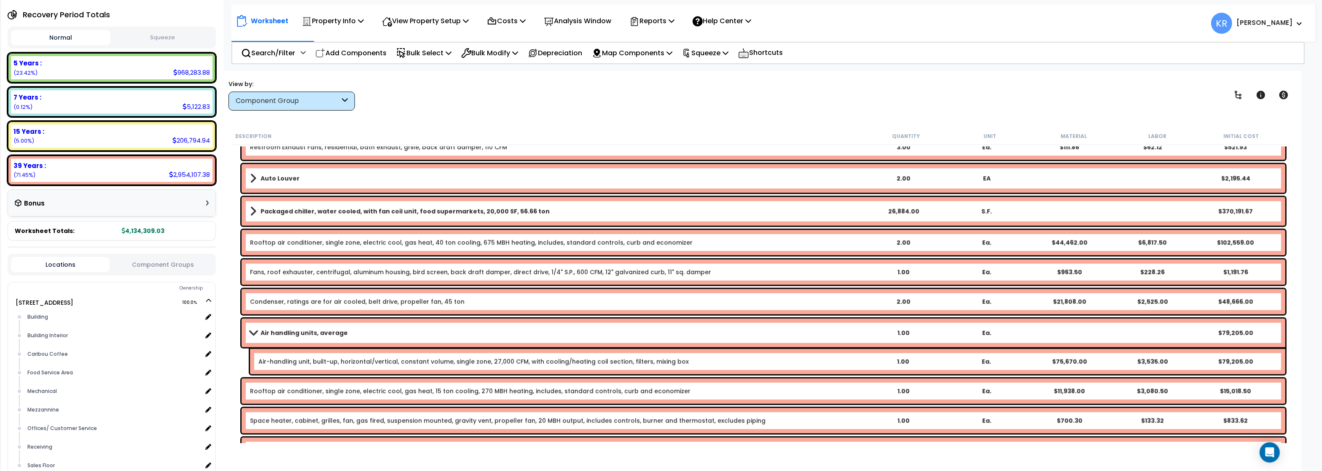
click at [282, 333] on b "Air handling units, average" at bounding box center [304, 332] width 87 height 8
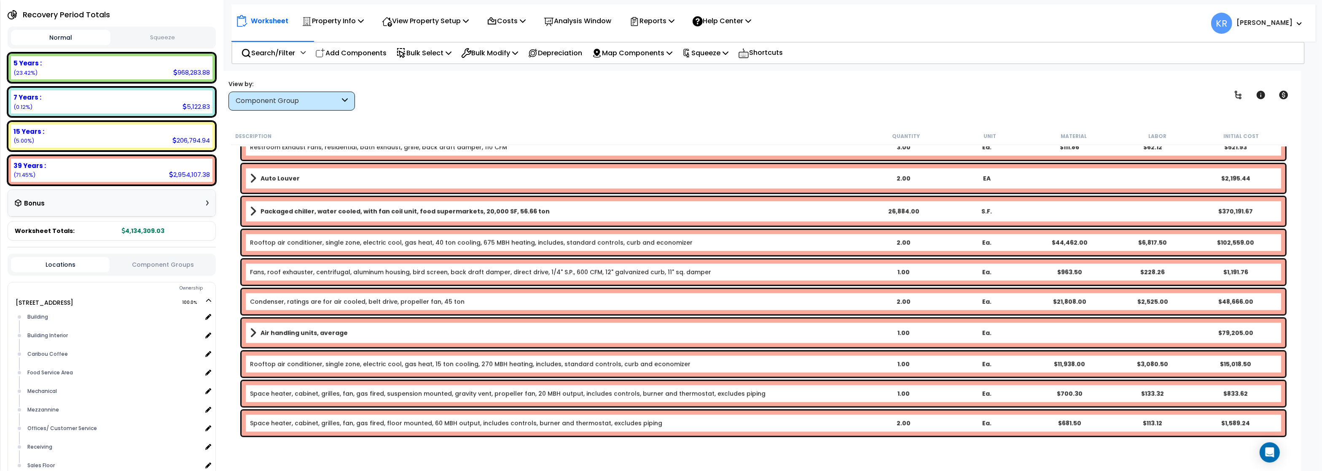
scroll to position [6932, 0]
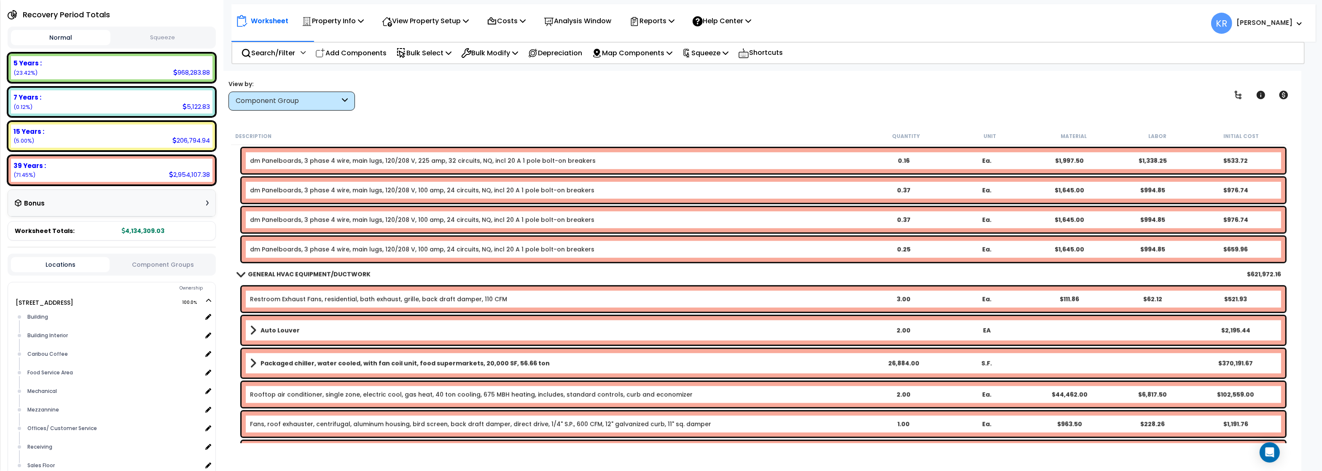
click at [253, 275] on b "GENERAL HVAC EQUIPMENT/DUCTWORK" at bounding box center [309, 274] width 123 height 8
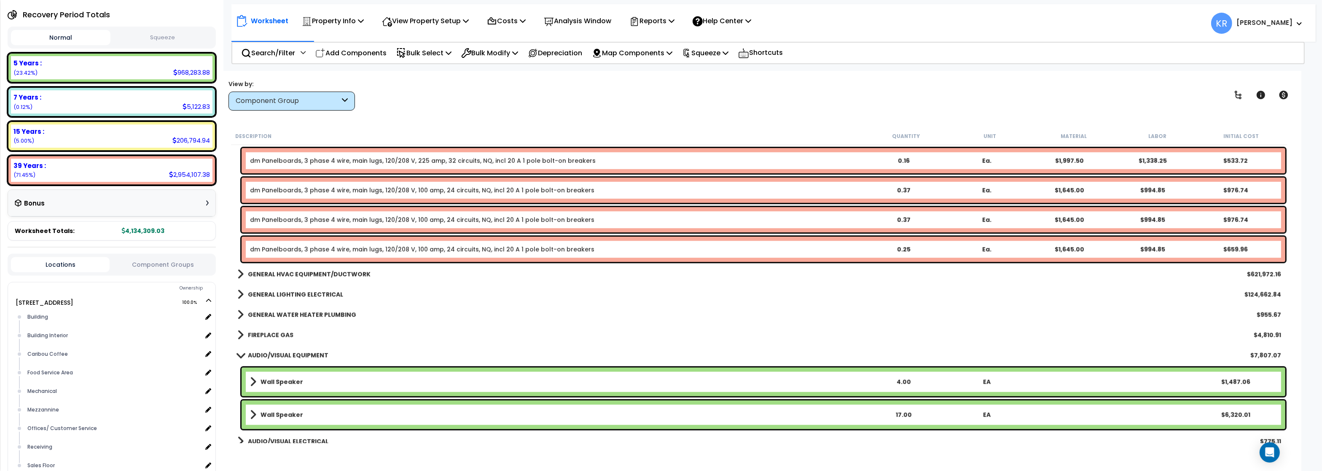
click at [266, 293] on b "GENERAL LIGHTING ELECTRICAL" at bounding box center [295, 294] width 95 height 8
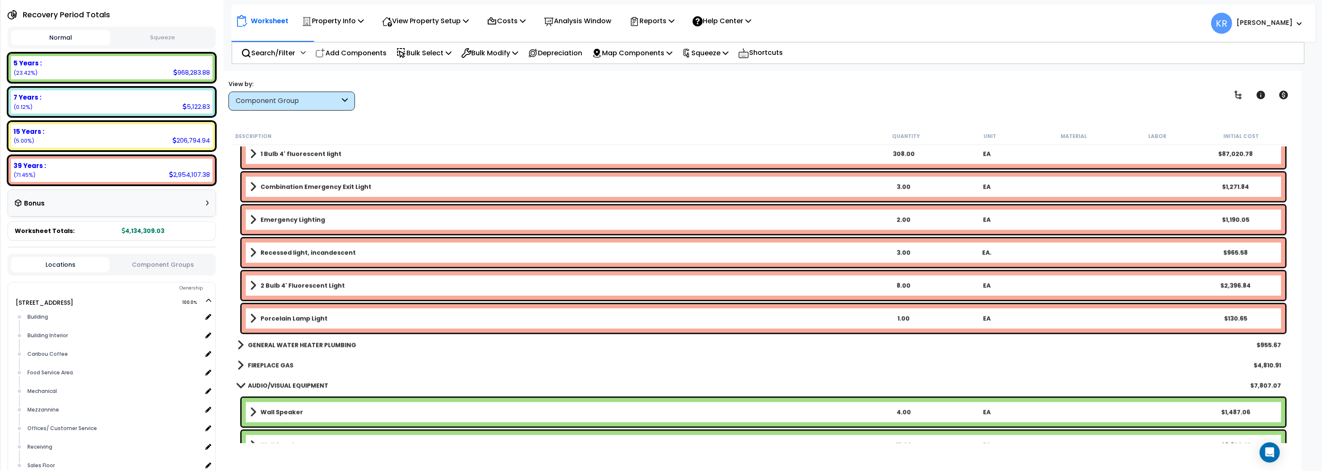
scroll to position [7741, 0]
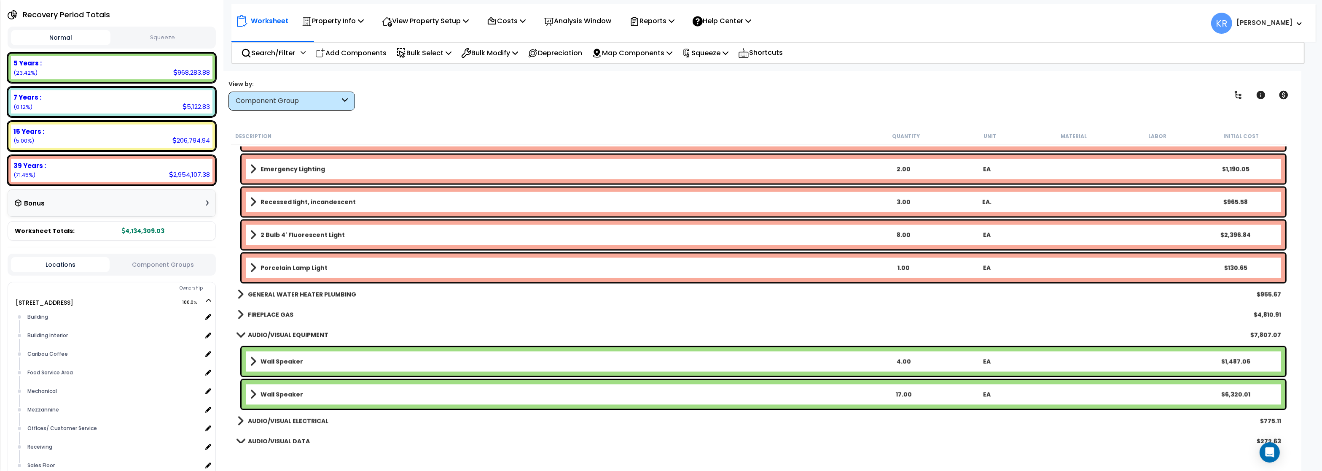
click at [280, 293] on b "GENERAL WATER HEATER PLUMBING" at bounding box center [302, 294] width 108 height 8
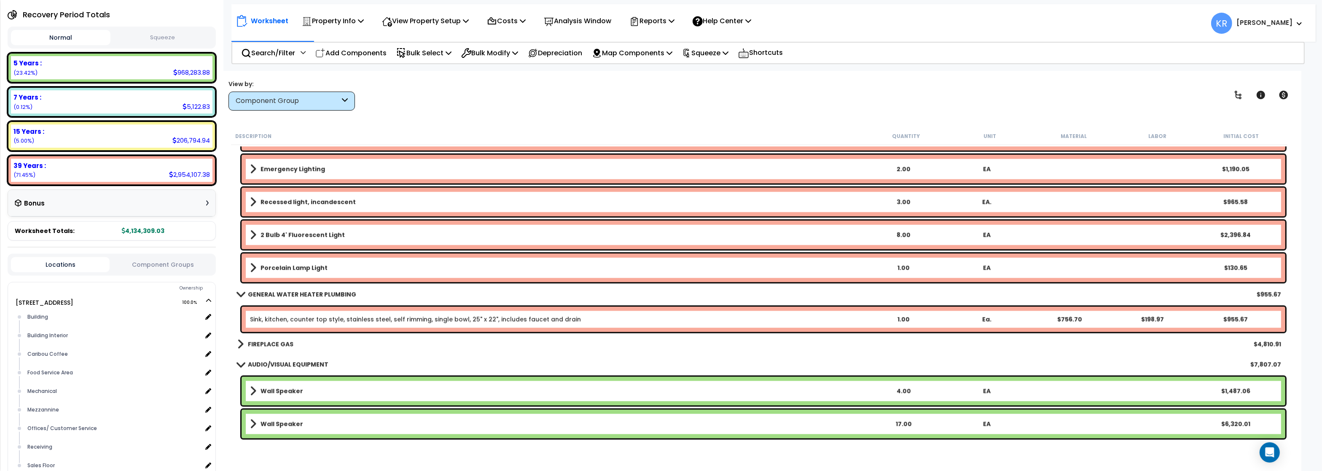
click at [285, 317] on link "Sink, kitchen, counter top style, stainless steel, self rimming, single bowl, 2…" at bounding box center [415, 319] width 331 height 8
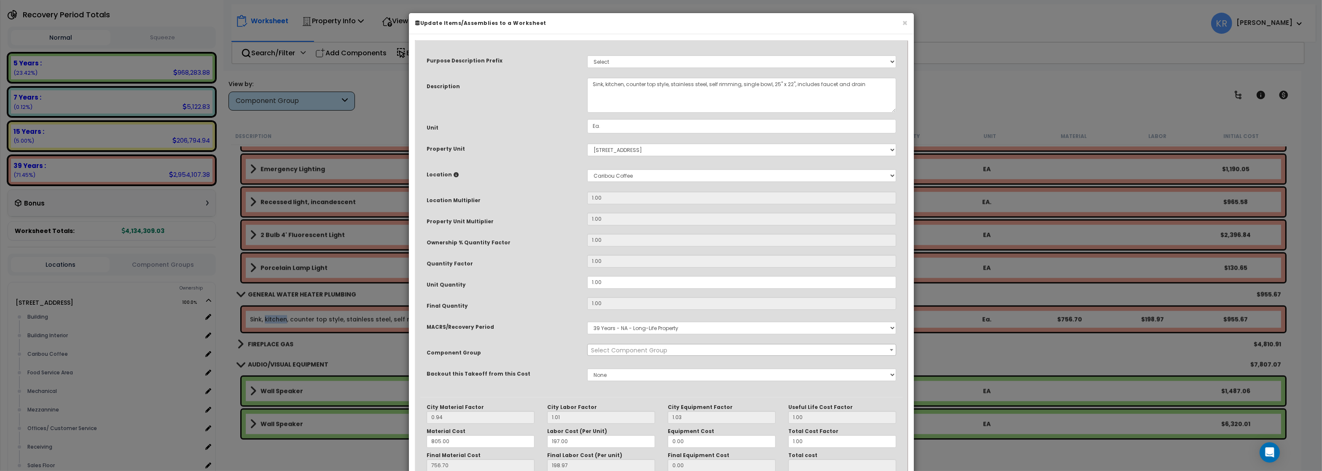
select select "56964"
click at [587, 321] on select "Select MACRS/Recovery Period 5 Years - 57.0 - Distributive Trades & Services 5 …" at bounding box center [741, 327] width 309 height 13
select select "3667"
click option "5 Years - 57.0 - Distributive Trades & Services" at bounding box center [0, 0] width 0 height 0
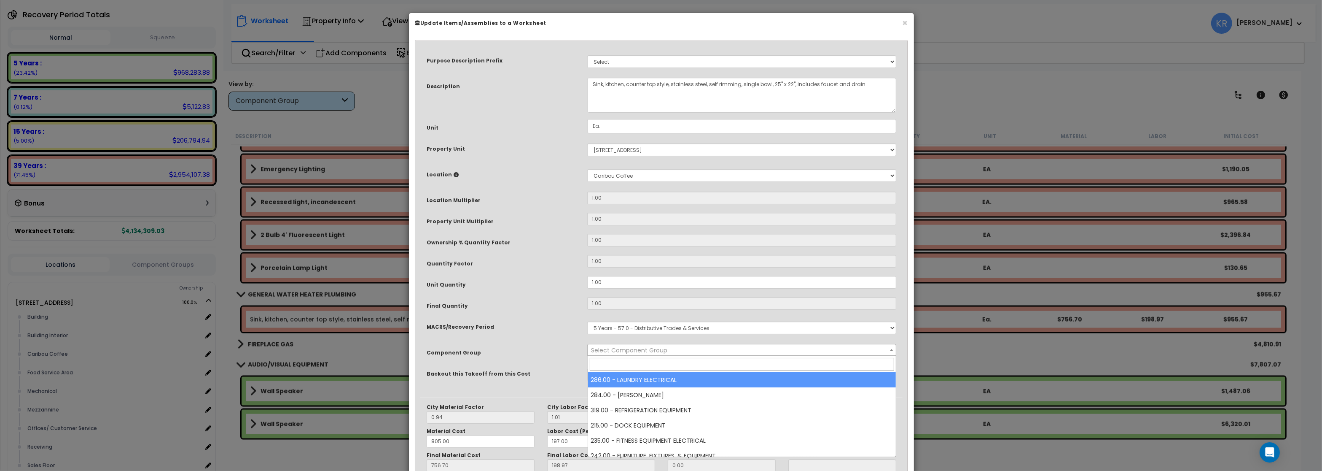
click at [625, 350] on span "Select Component Group" at bounding box center [629, 350] width 76 height 8
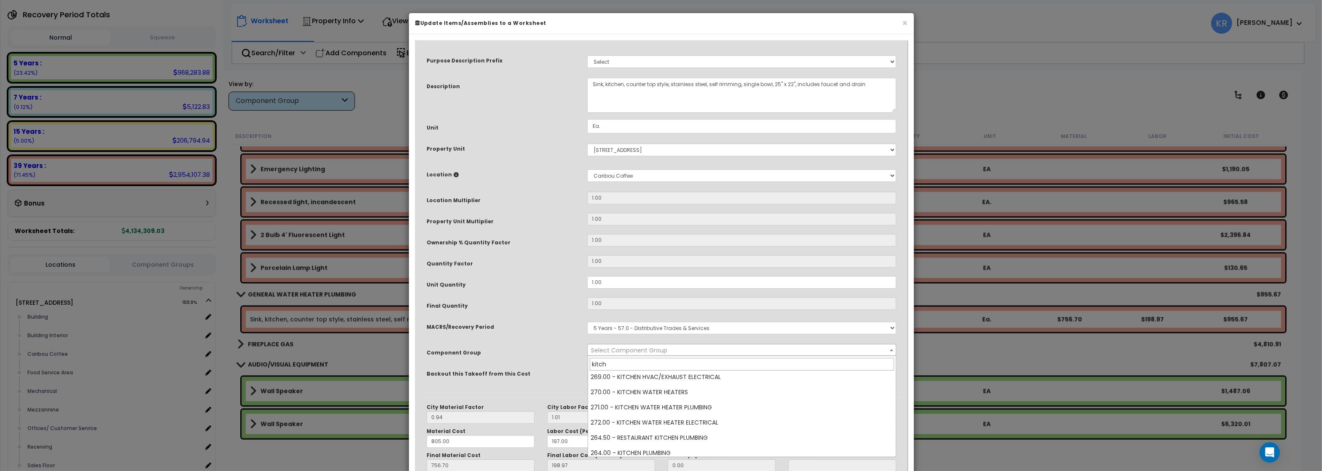
scroll to position [97, 0]
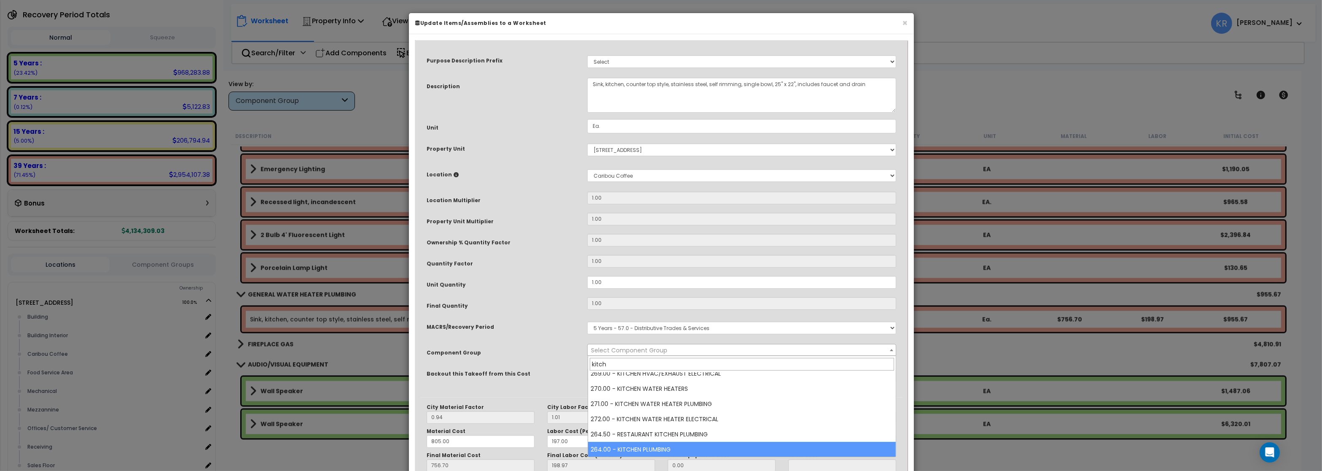
type input "kitch"
select select "57266"
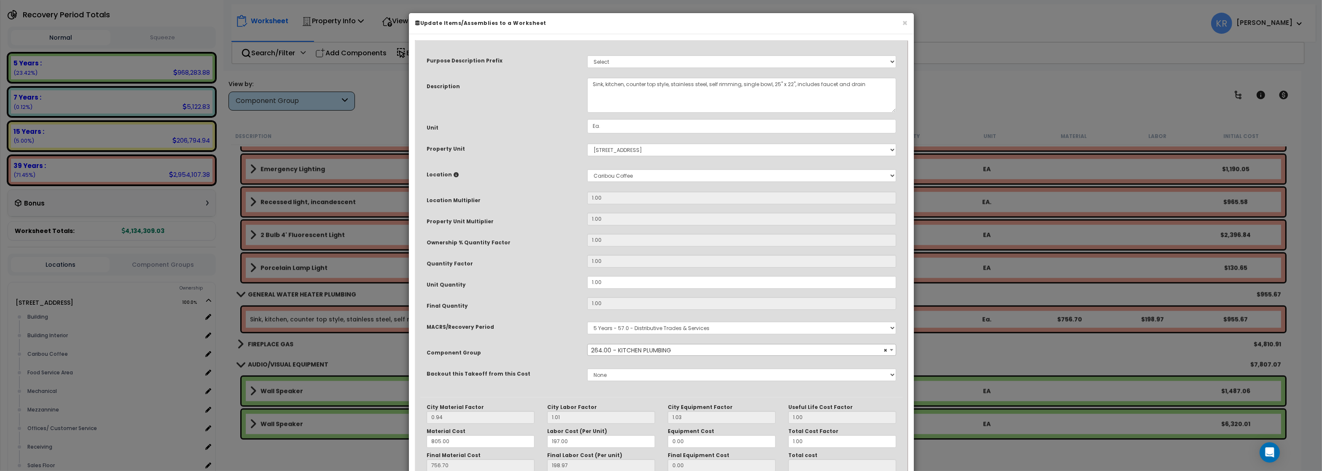
scroll to position [73, 0]
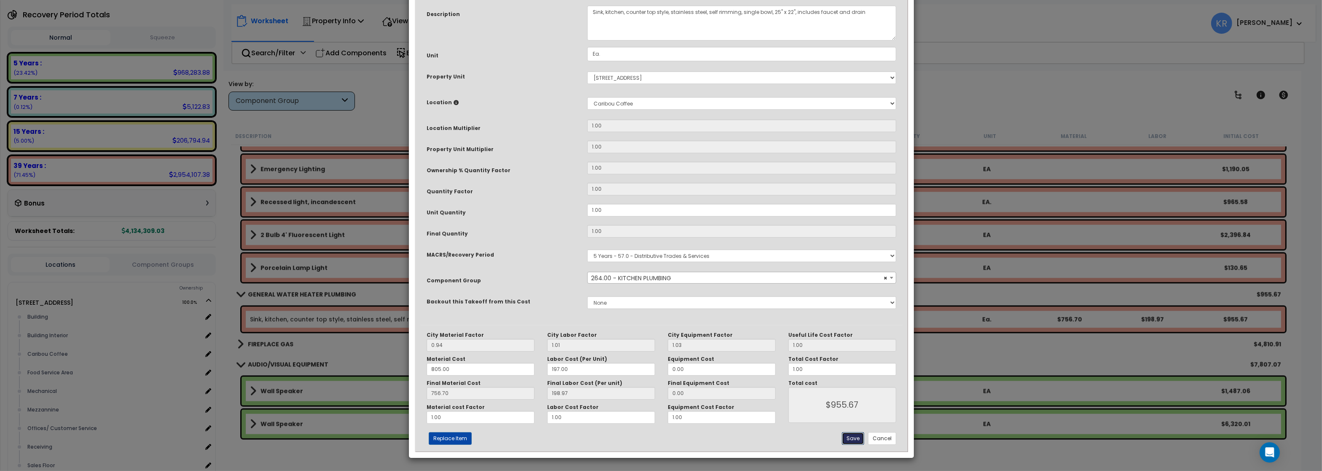
click at [849, 437] on button "Save" at bounding box center [853, 438] width 22 height 13
type input "955.67"
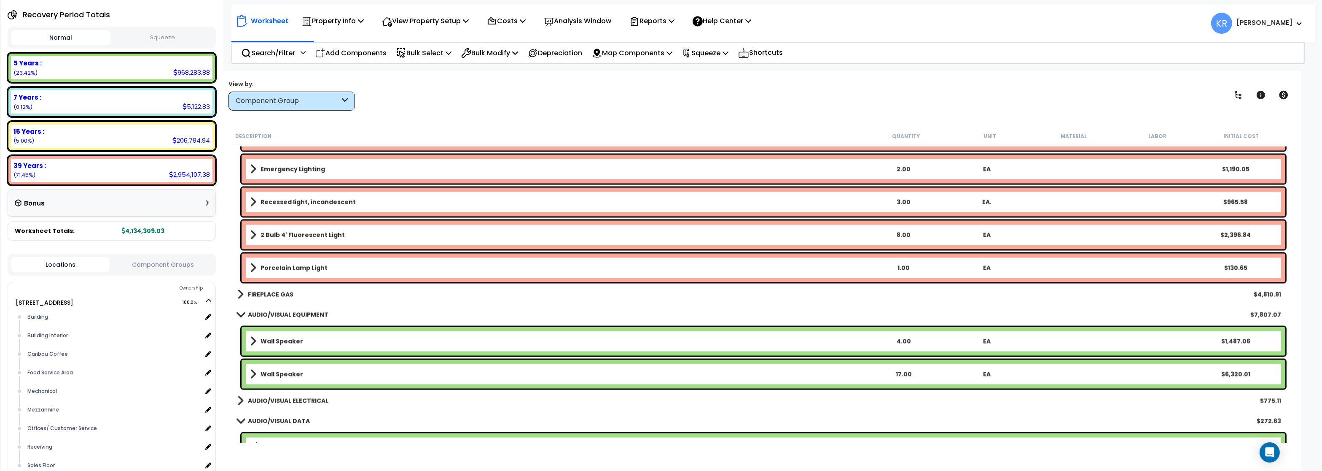
click at [280, 299] on link "FIREPLACE GAS" at bounding box center [265, 294] width 56 height 12
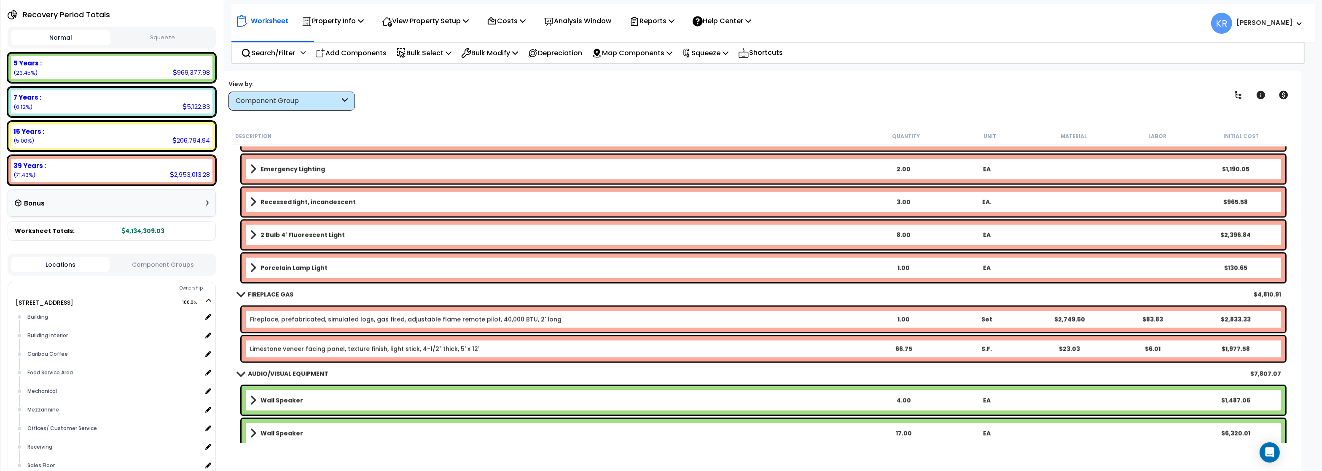
click at [281, 293] on b "FIREPLACE GAS" at bounding box center [271, 294] width 46 height 8
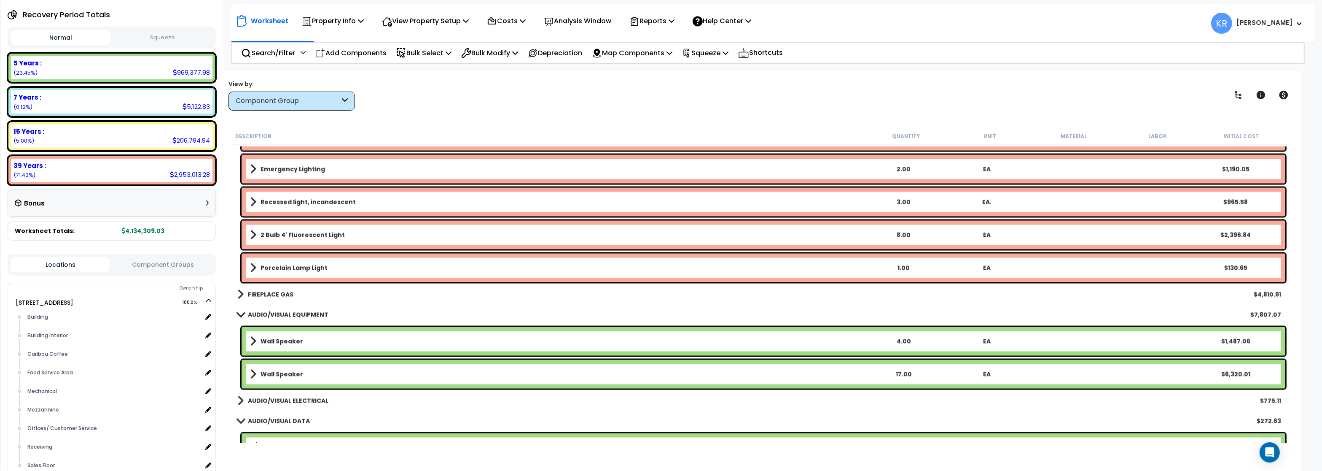
click at [270, 315] on b "AUDIO/VISUAL EQUIPMENT" at bounding box center [288, 314] width 81 height 8
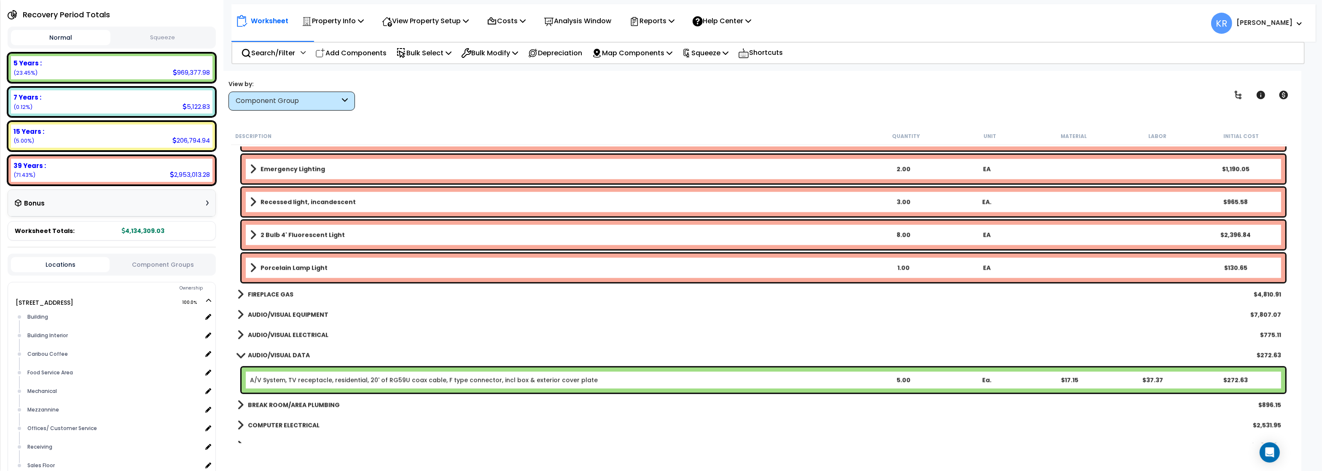
click at [270, 315] on b "AUDIO/VISUAL EQUIPMENT" at bounding box center [288, 314] width 81 height 8
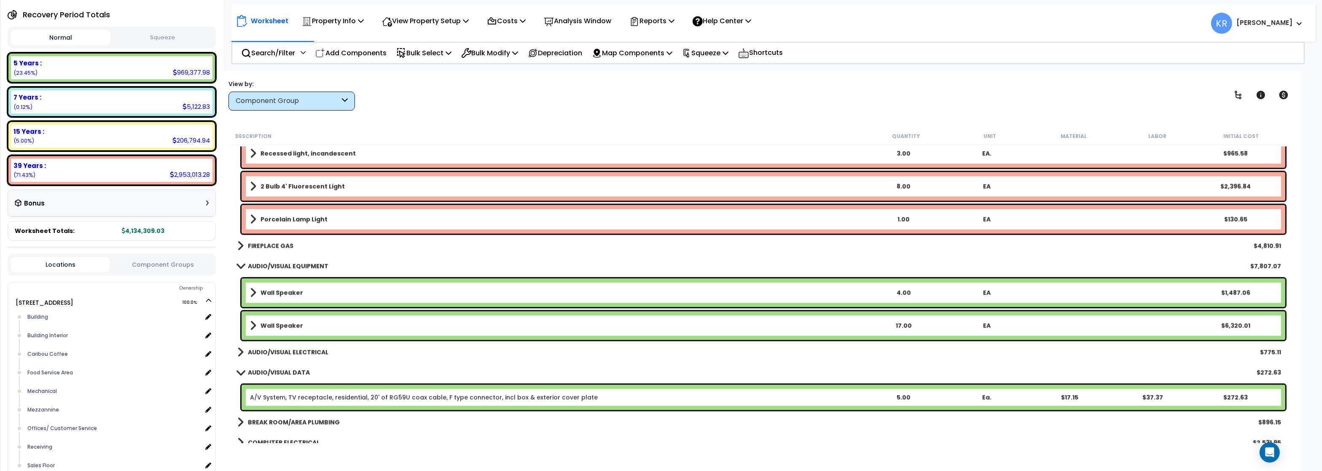
scroll to position [7792, 0]
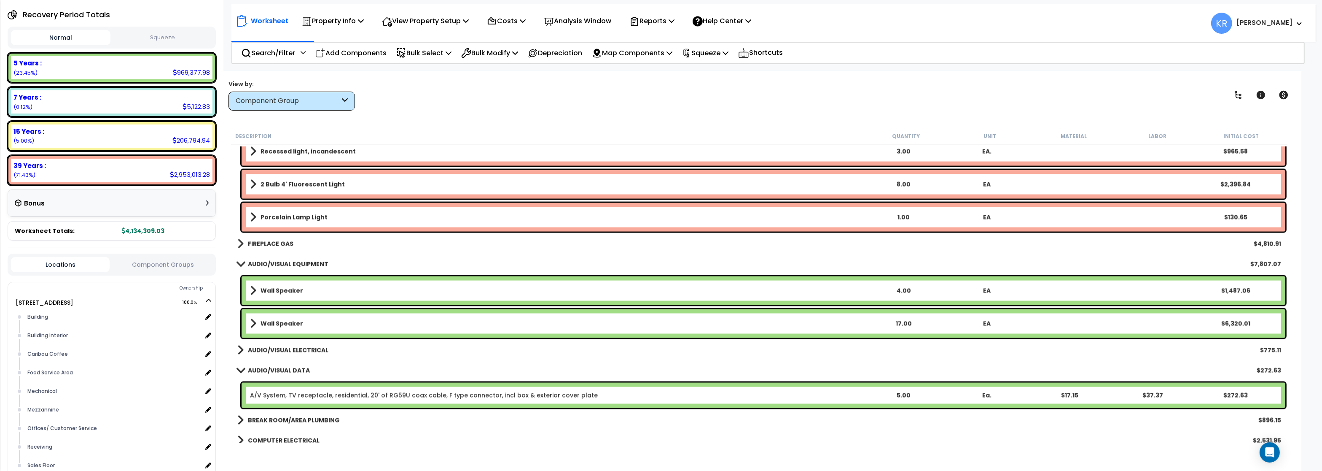
click at [280, 348] on b "AUDIO/VISUAL ELECTRICAL" at bounding box center [288, 350] width 81 height 8
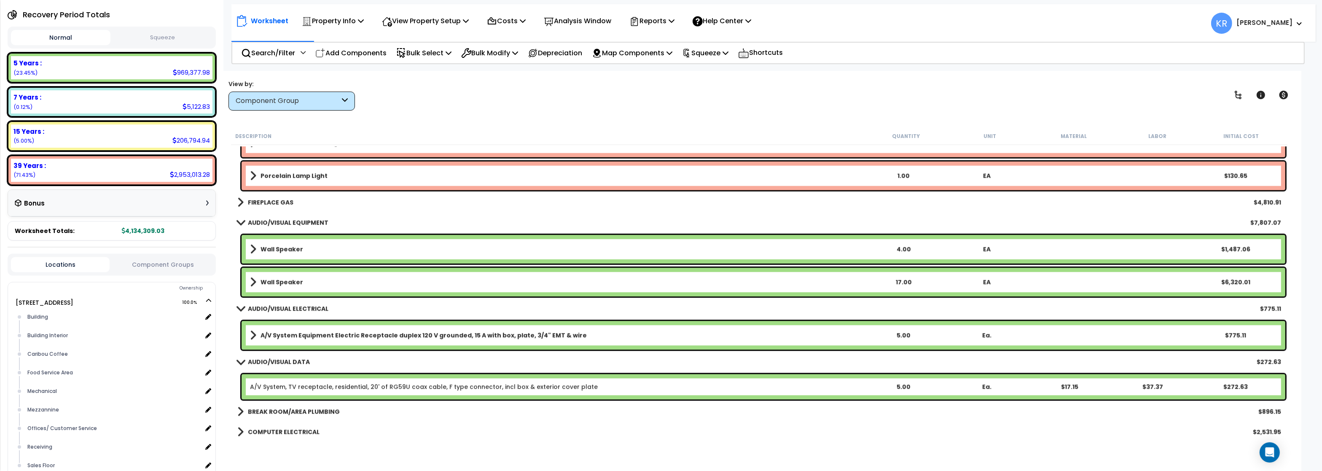
scroll to position [7842, 0]
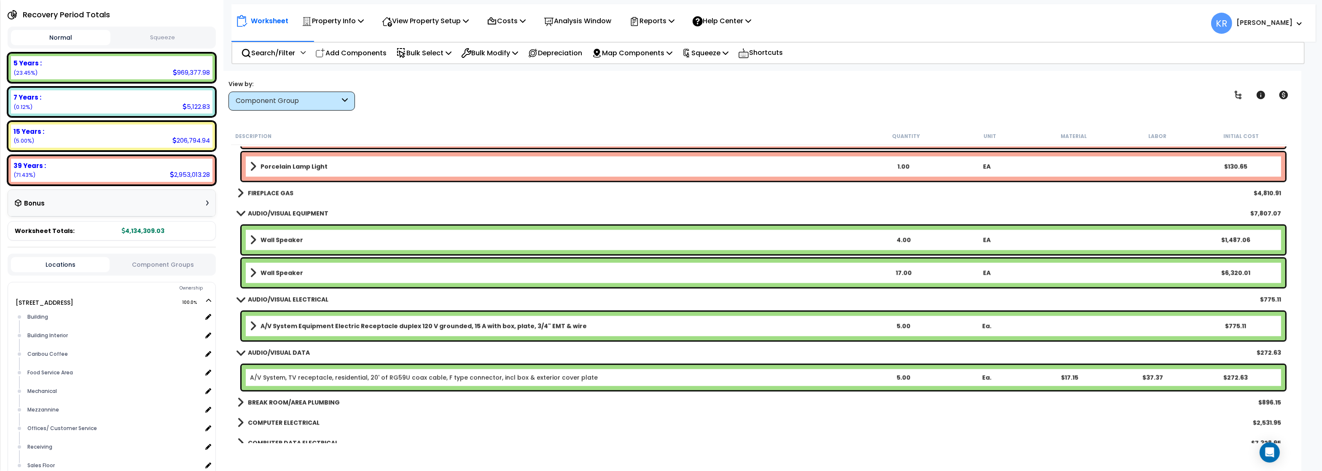
click at [277, 374] on link "A/V System, TV receptacle, residential, 20' of RG59U coax cable, F type connect…" at bounding box center [424, 377] width 348 height 8
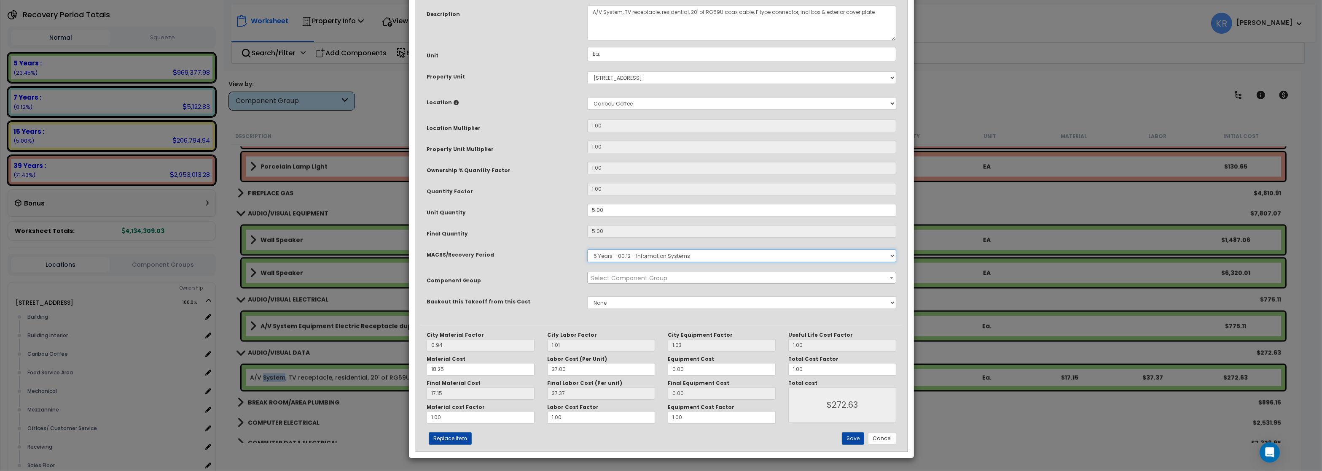
click at [587, 249] on select "Select MACRS/Recovery Period 5 Years - 57.0 - Distributive Trades & Services 5 …" at bounding box center [741, 255] width 309 height 13
click at [648, 284] on span "× 174.00 - AUDIO/VISUAL DATA" at bounding box center [742, 278] width 308 height 12
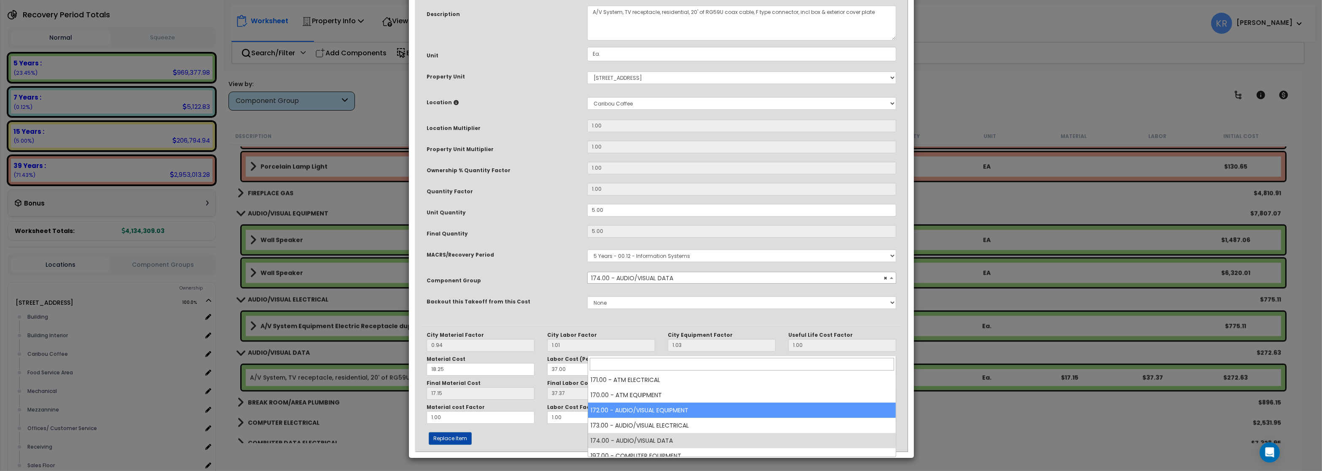
select select "56982"
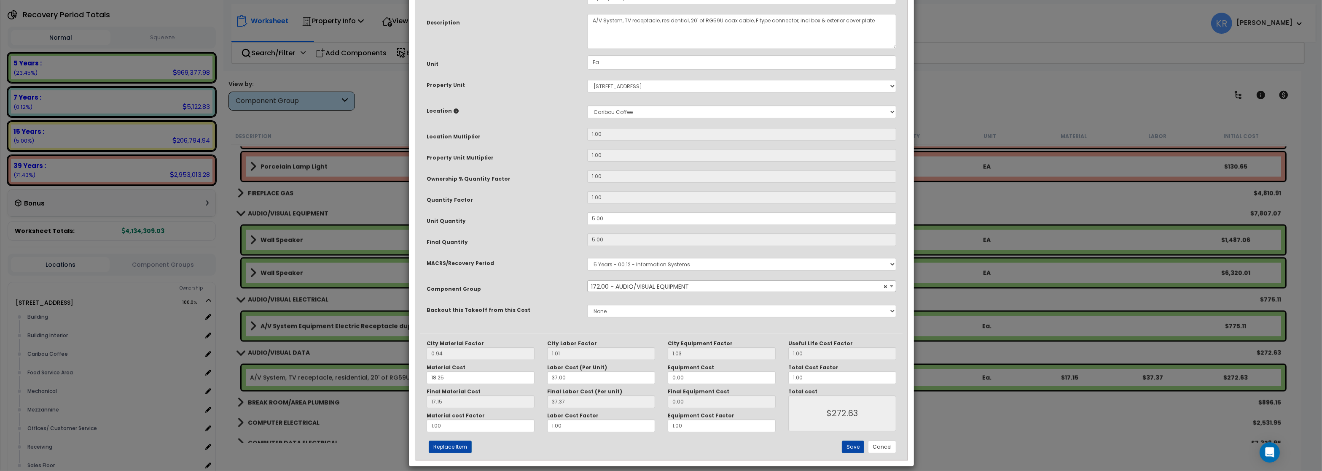
scroll to position [73, 0]
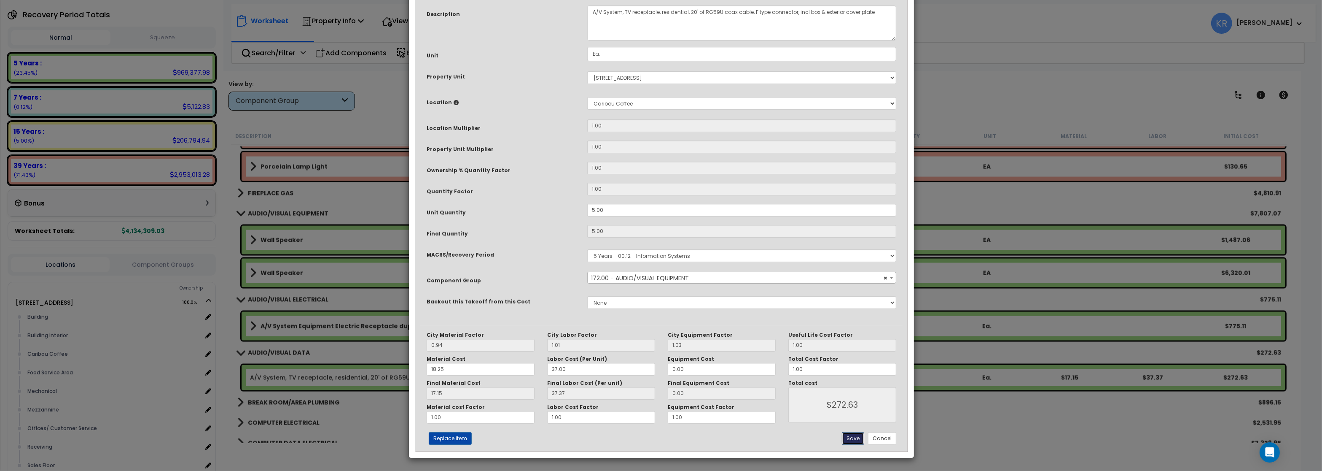
click at [852, 435] on button "Save" at bounding box center [853, 438] width 22 height 13
type input "272.63"
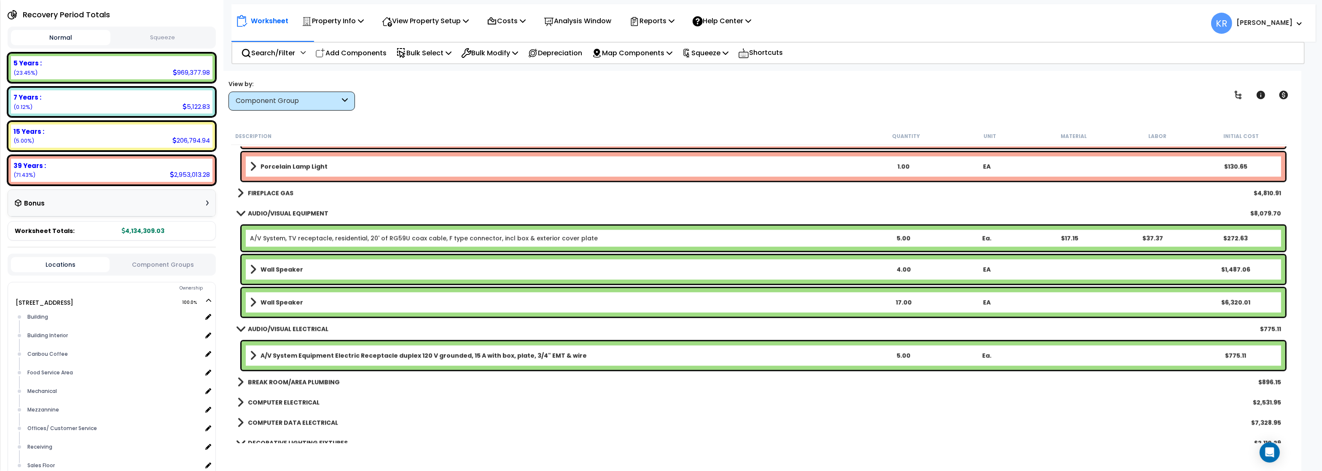
click at [300, 354] on b "A/V System Equipment Electric Receptacle duplex 120 V grounded, 15 A with box, …" at bounding box center [424, 355] width 326 height 8
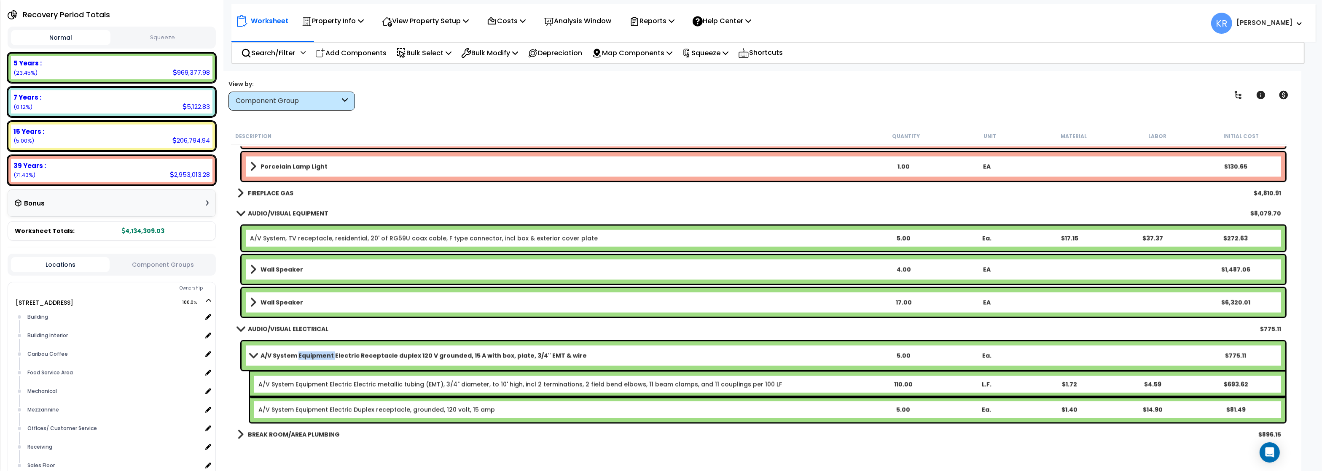
click at [300, 354] on b "A/V System Equipment Electric Receptacle duplex 120 V grounded, 15 A with box, …" at bounding box center [424, 355] width 326 height 8
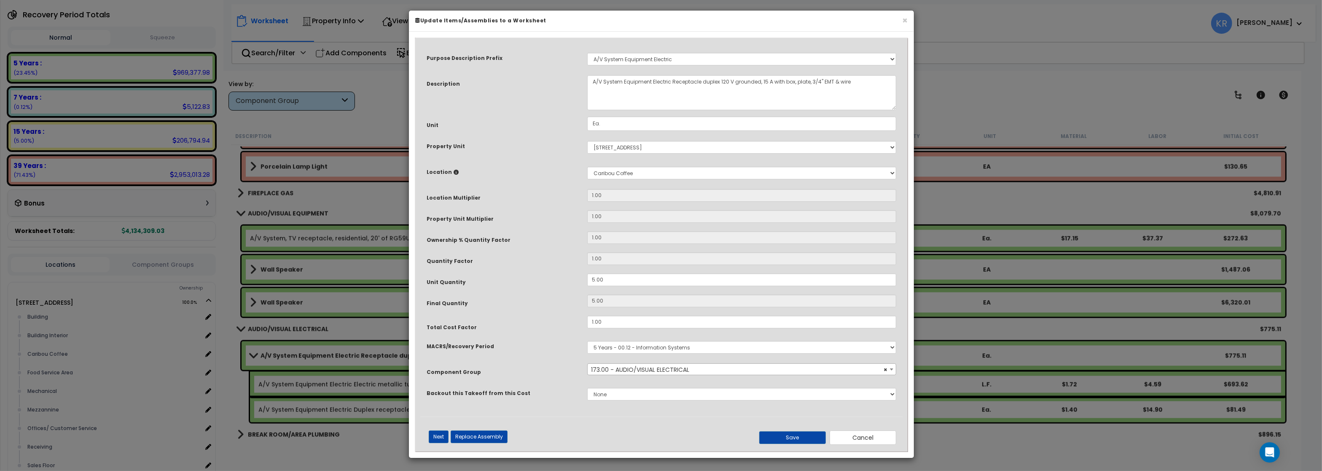
click at [653, 372] on span "× 173.00 - AUDIO/VISUAL ELECTRICAL" at bounding box center [742, 369] width 308 height 12
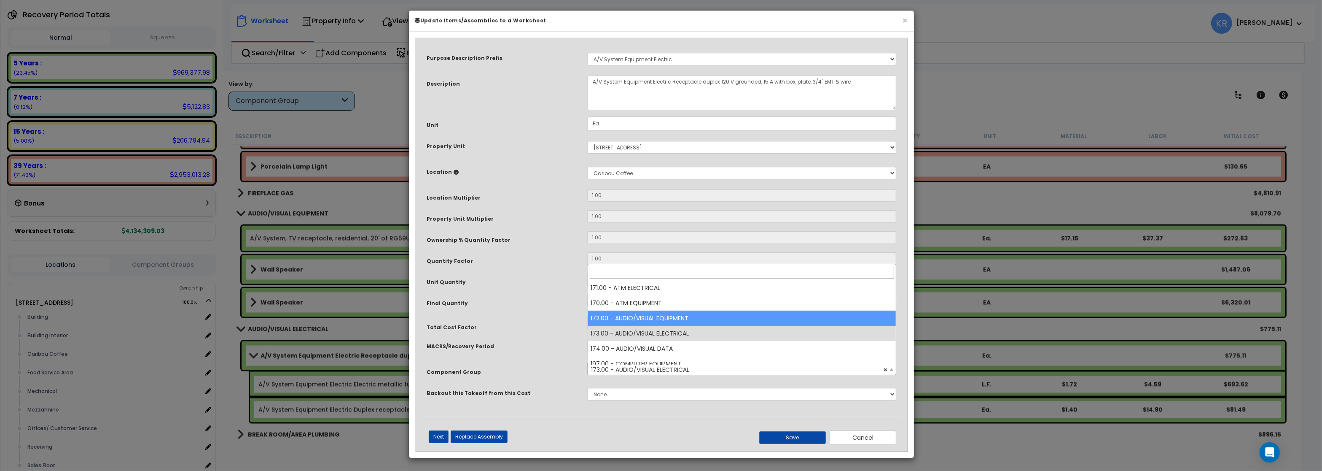
select select "56982"
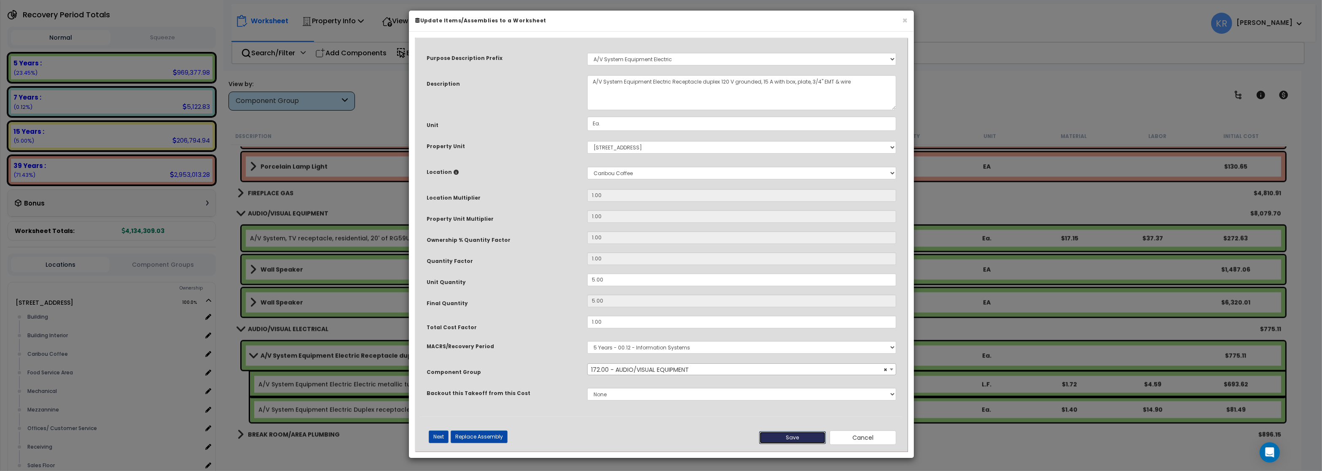
drag, startPoint x: 790, startPoint y: 438, endPoint x: 767, endPoint y: 431, distance: 23.9
click at [790, 439] on button "Save" at bounding box center [792, 437] width 67 height 13
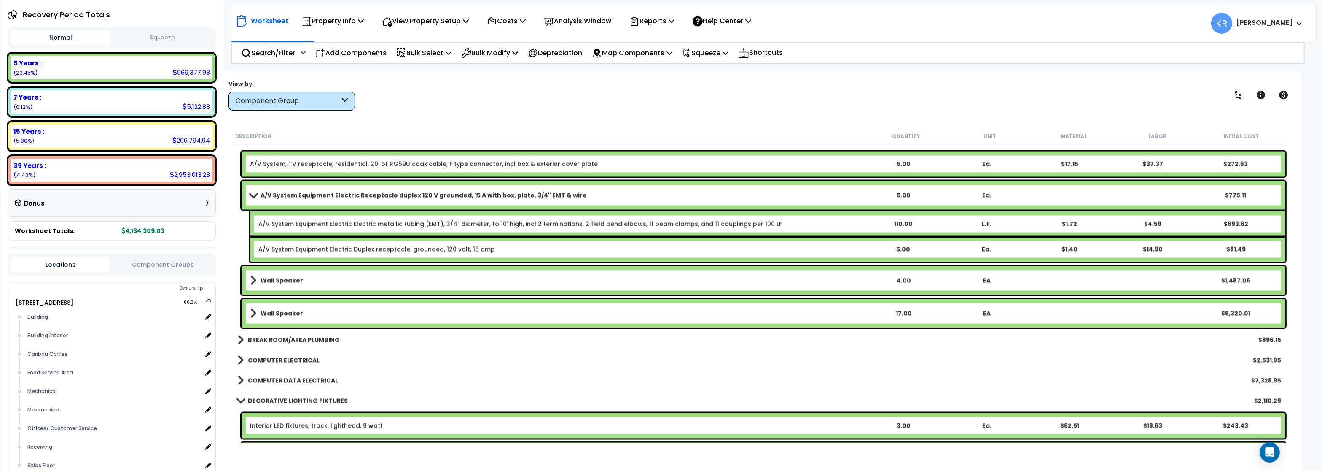
scroll to position [7944, 0]
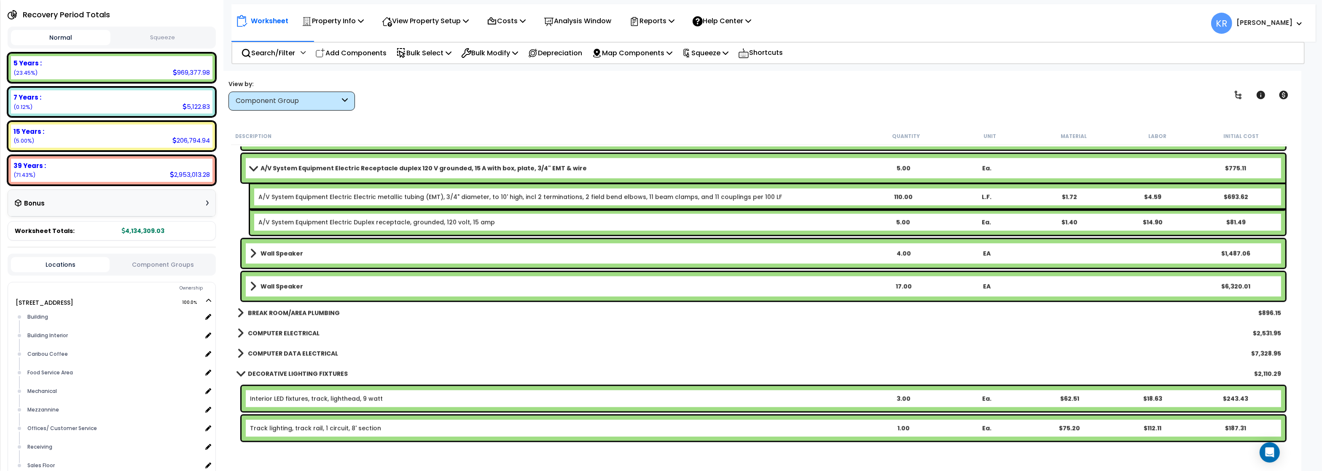
click at [301, 312] on b "BREAK ROOM/AREA PLUMBING" at bounding box center [294, 313] width 92 height 8
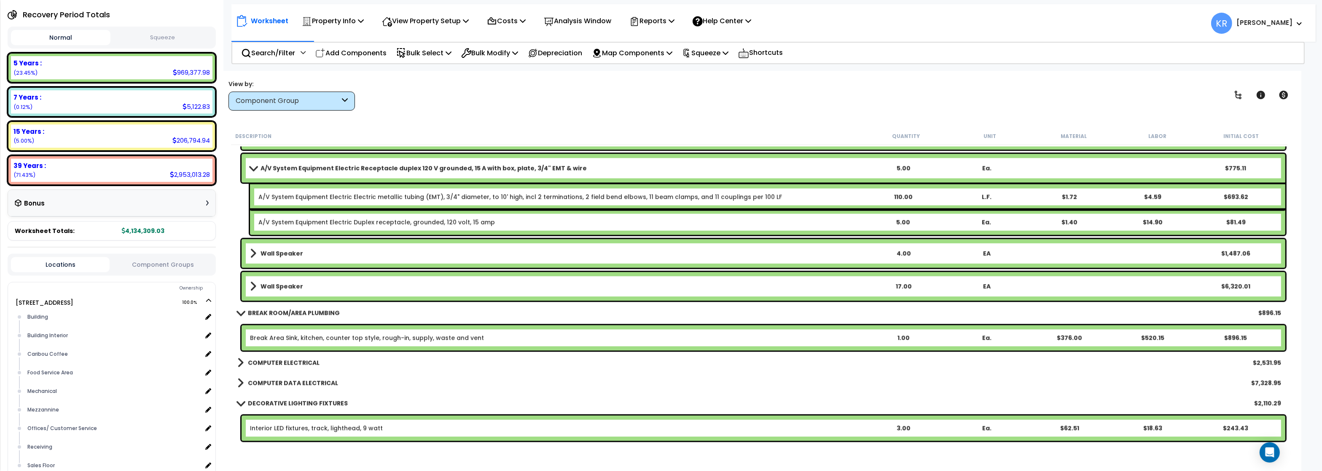
click at [309, 336] on link "Break Area Sink, kitchen, counter top style, rough-in, supply, waste and vent" at bounding box center [367, 338] width 234 height 8
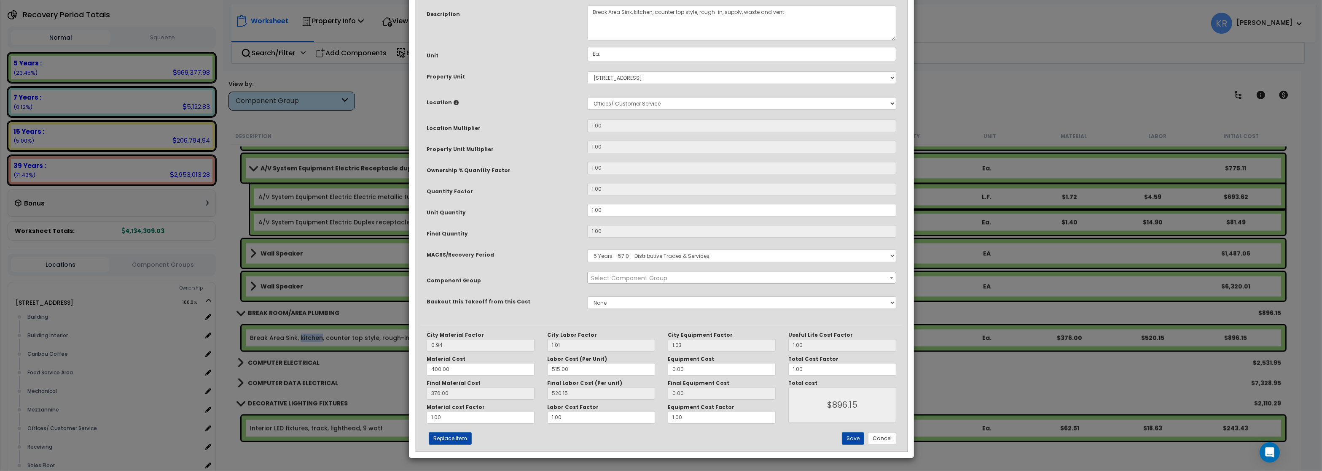
select select "56995"
click at [252, 311] on div "× Update Items/Assemblies to a Worksheet Purpose Description Prefix Select A/V …" at bounding box center [661, 235] width 1322 height 471
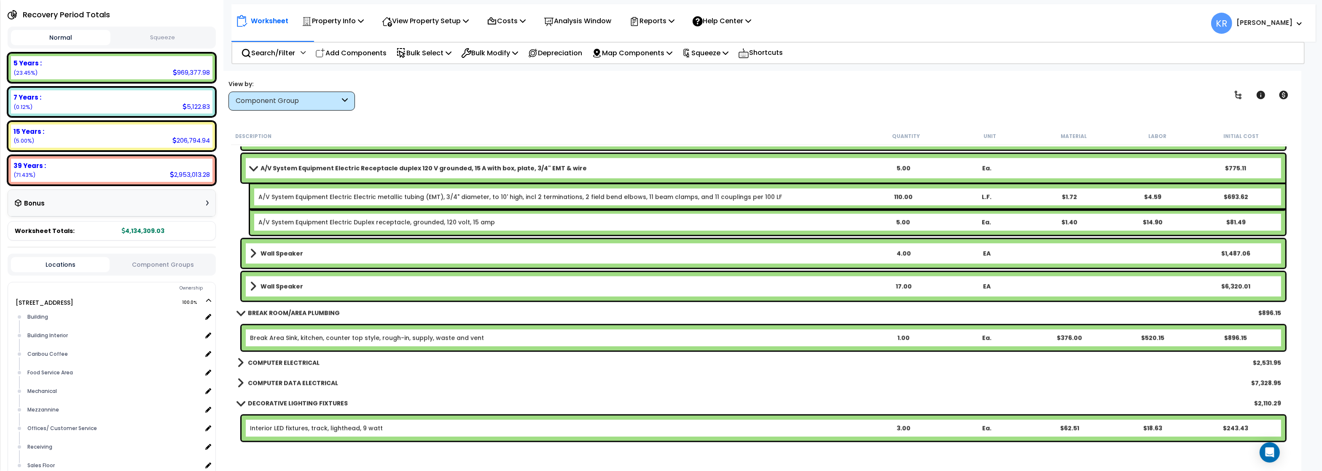
click at [271, 358] on link "COMPUTER ELECTRICAL" at bounding box center [278, 363] width 82 height 12
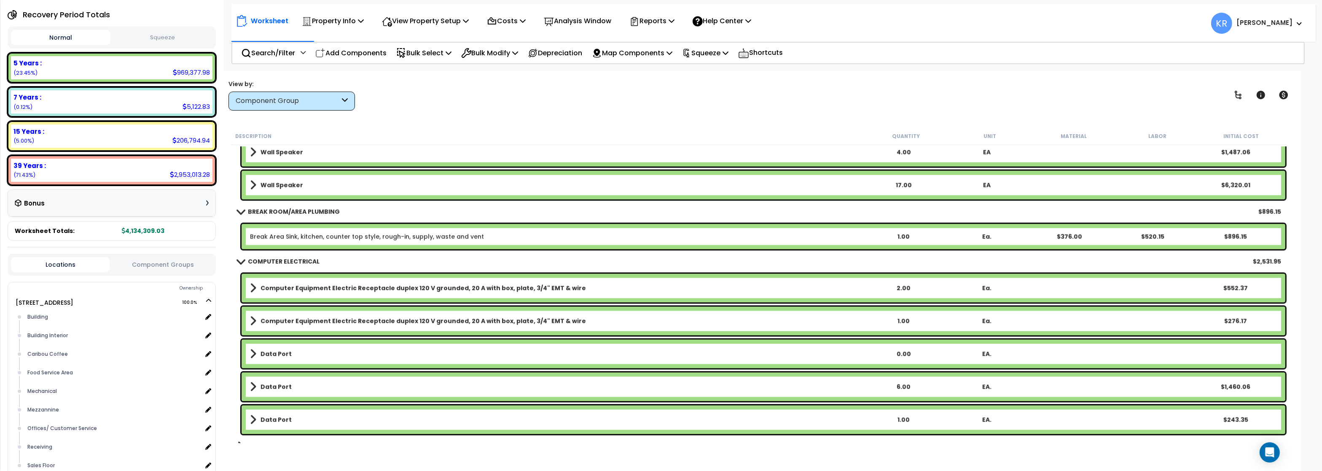
scroll to position [8095, 0]
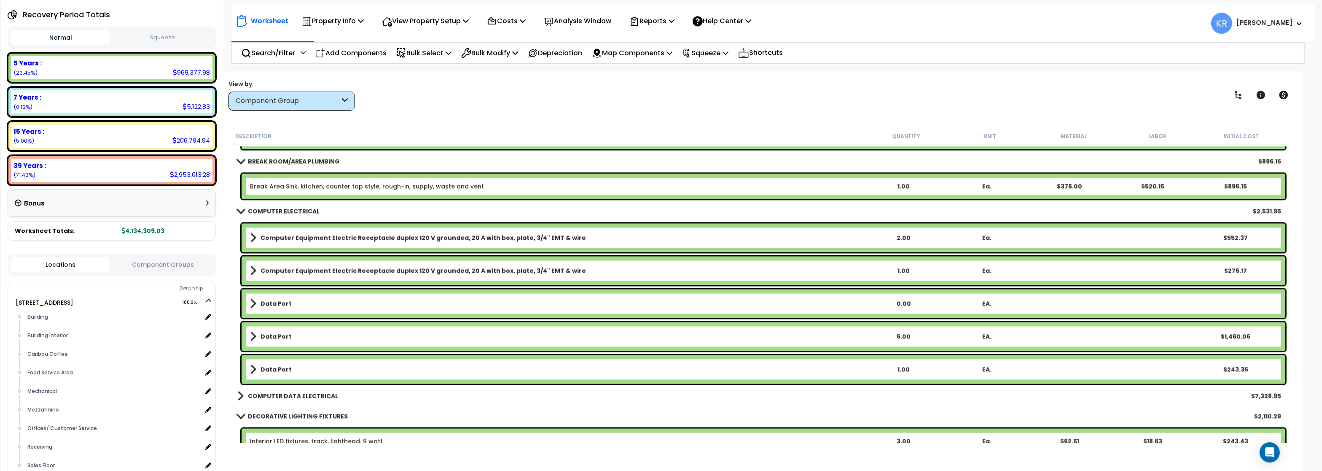
click at [334, 390] on div "COMPUTER DATA ELECTRICAL $7,328.95" at bounding box center [759, 395] width 1052 height 20
click at [333, 392] on b "COMPUTER DATA ELECTRICAL" at bounding box center [293, 395] width 90 height 8
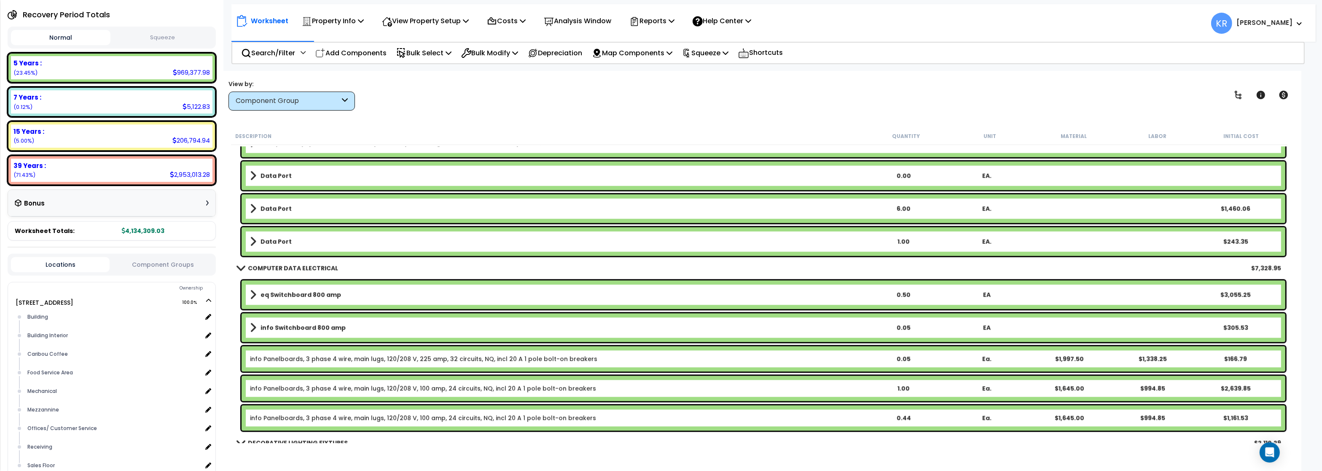
scroll to position [8247, 0]
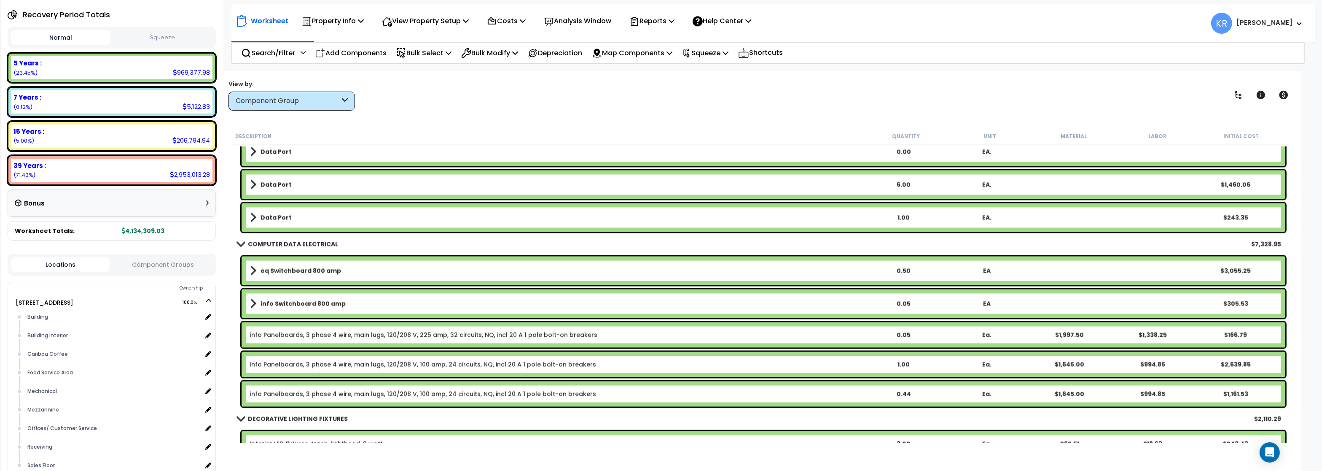
click at [291, 270] on b "eq Switchboard 800 amp" at bounding box center [301, 270] width 81 height 8
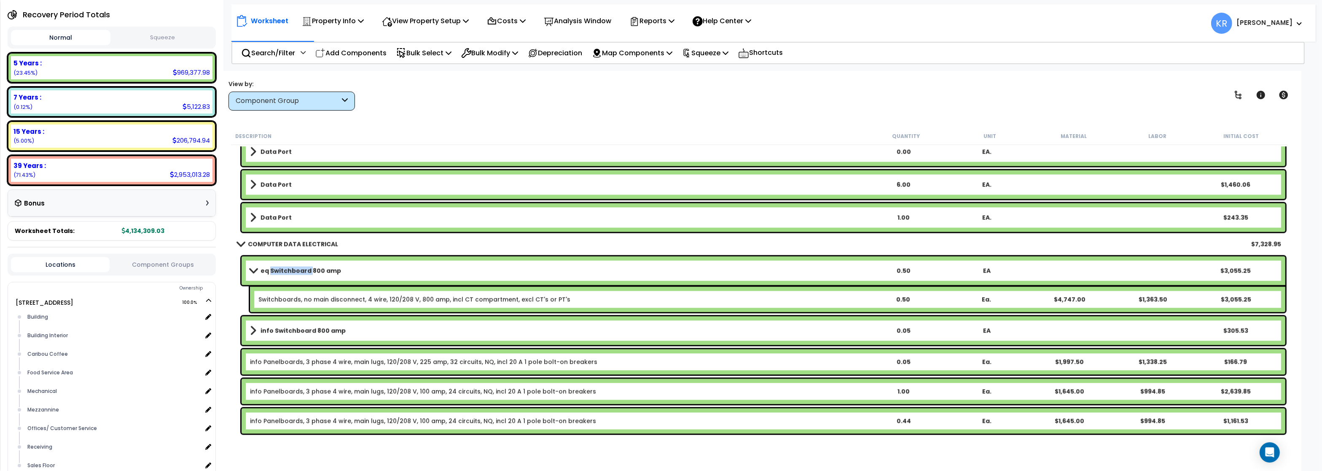
click at [291, 270] on b "eq Switchboard 800 amp" at bounding box center [301, 270] width 81 height 8
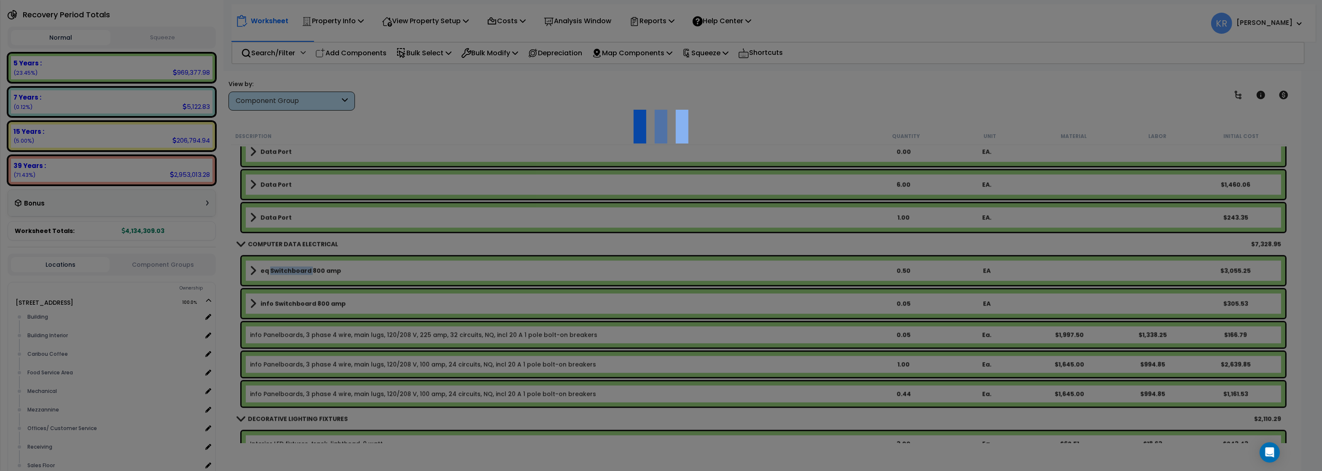
select select "57011"
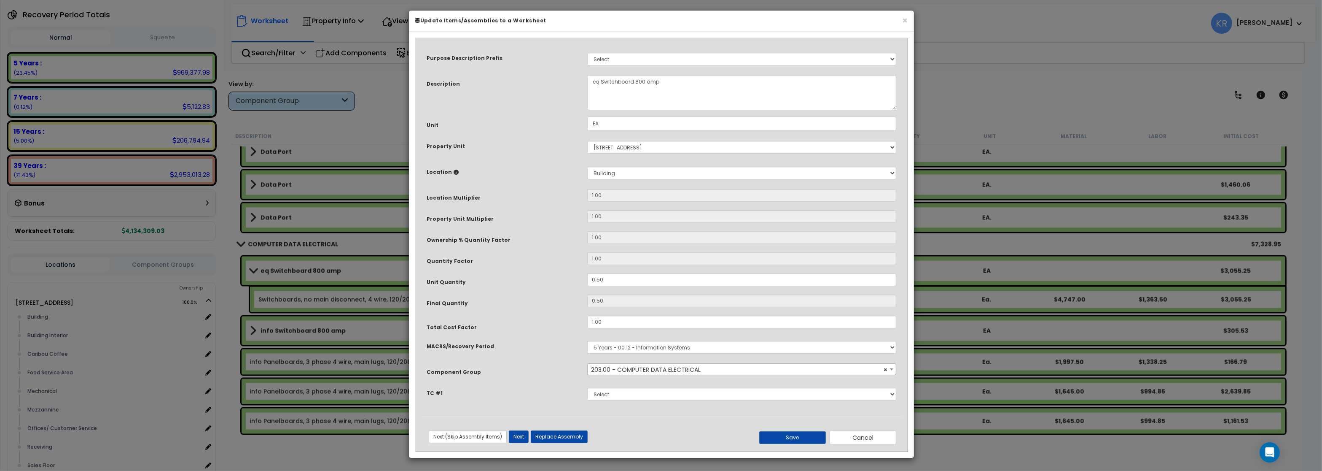
click at [634, 371] on span "× 203.00 - COMPUTER DATA ELECTRICAL" at bounding box center [742, 369] width 308 height 12
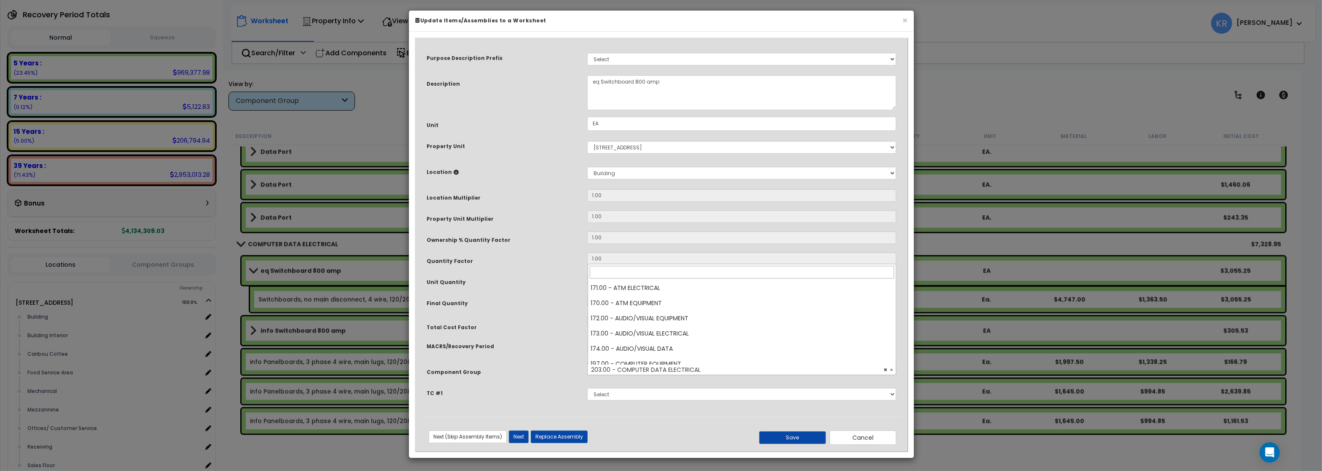
scroll to position [136, 0]
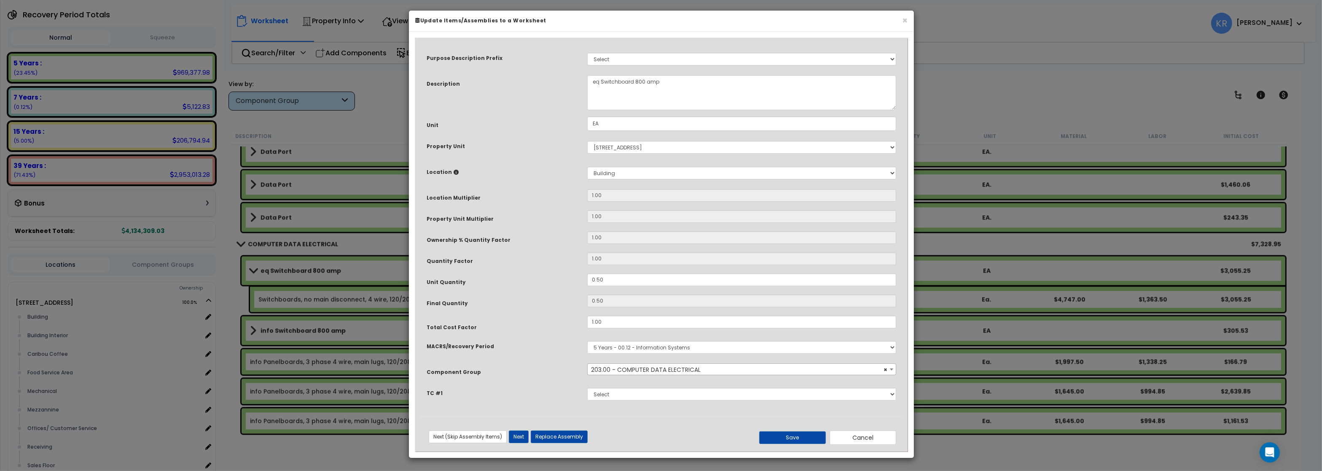
click at [503, 258] on div "Quantity Factor" at bounding box center [500, 259] width 161 height 15
click at [587, 341] on select "Select MACRS/Recovery Period 5 Years - 57.0 - Distributive Trades & Services 5 …" at bounding box center [741, 347] width 309 height 13
select select "3667"
click option "5 Years - 57.0 - Distributive Trades & Services" at bounding box center [0, 0] width 0 height 0
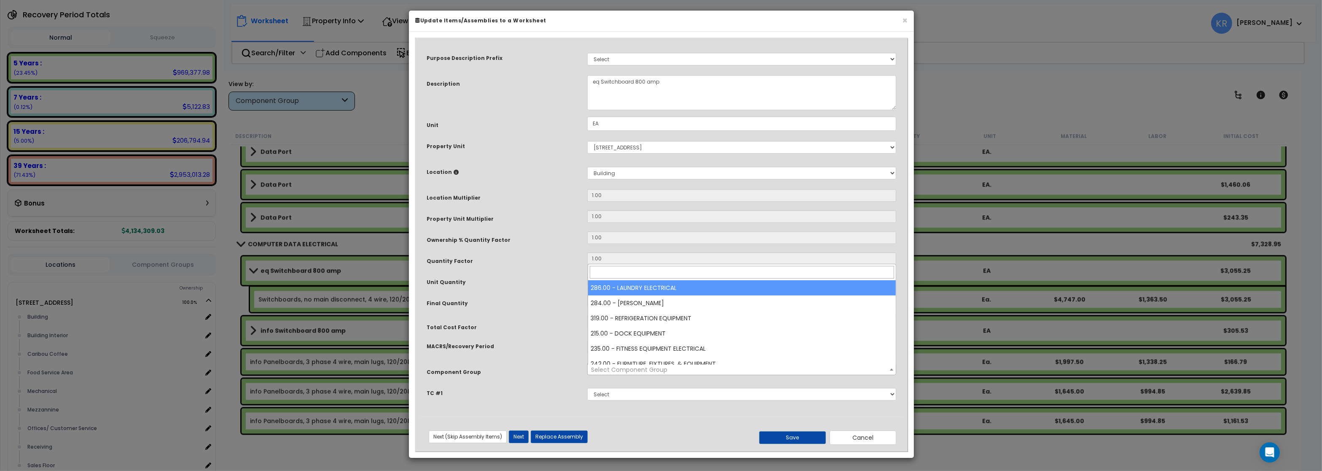
click at [625, 373] on span "Select Component Group" at bounding box center [629, 369] width 76 height 8
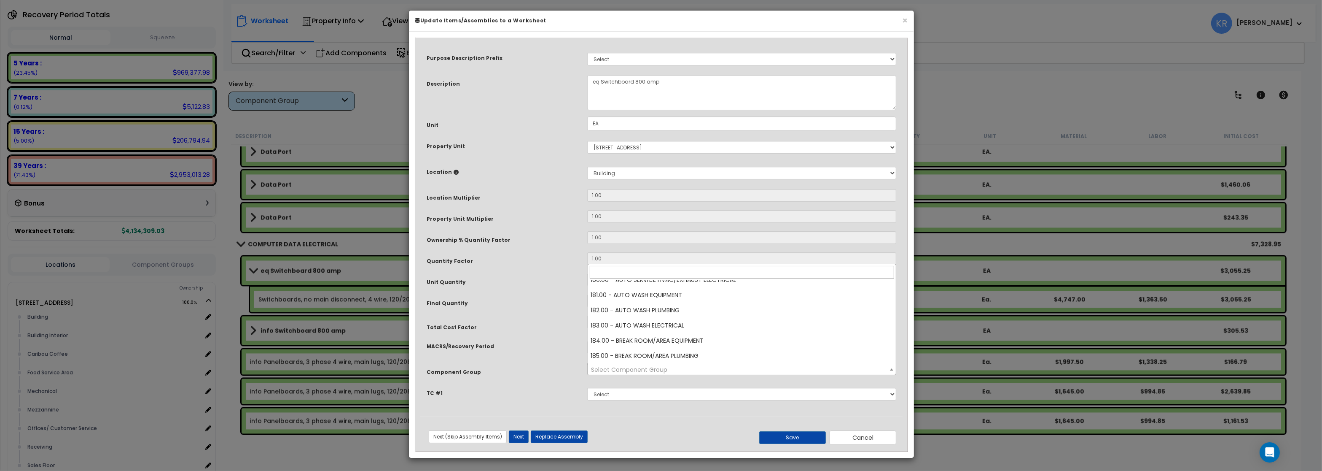
scroll to position [1366, 0]
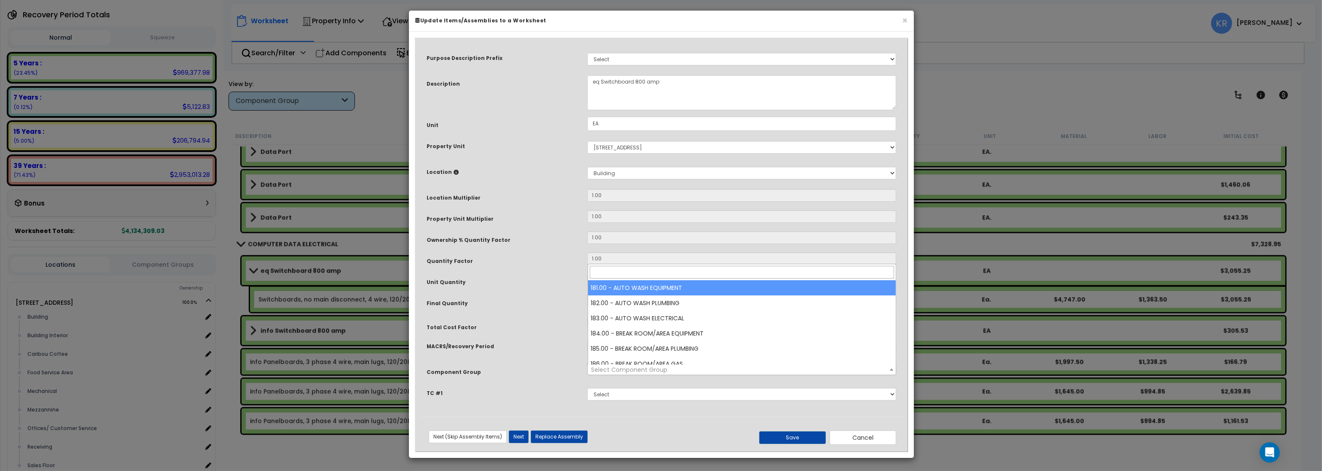
click at [607, 272] on input "search" at bounding box center [742, 272] width 304 height 13
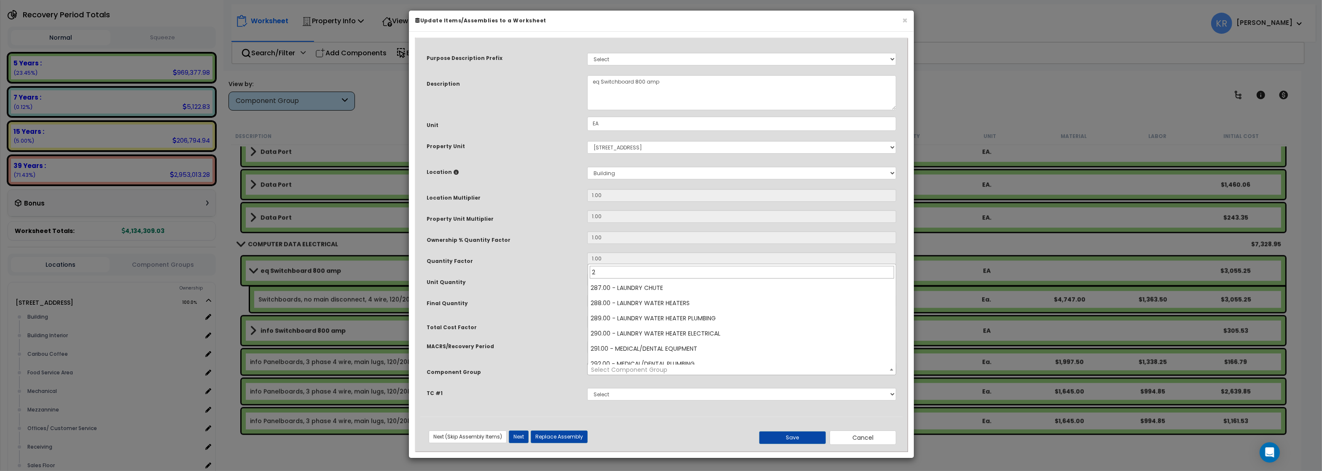
scroll to position [0, 0]
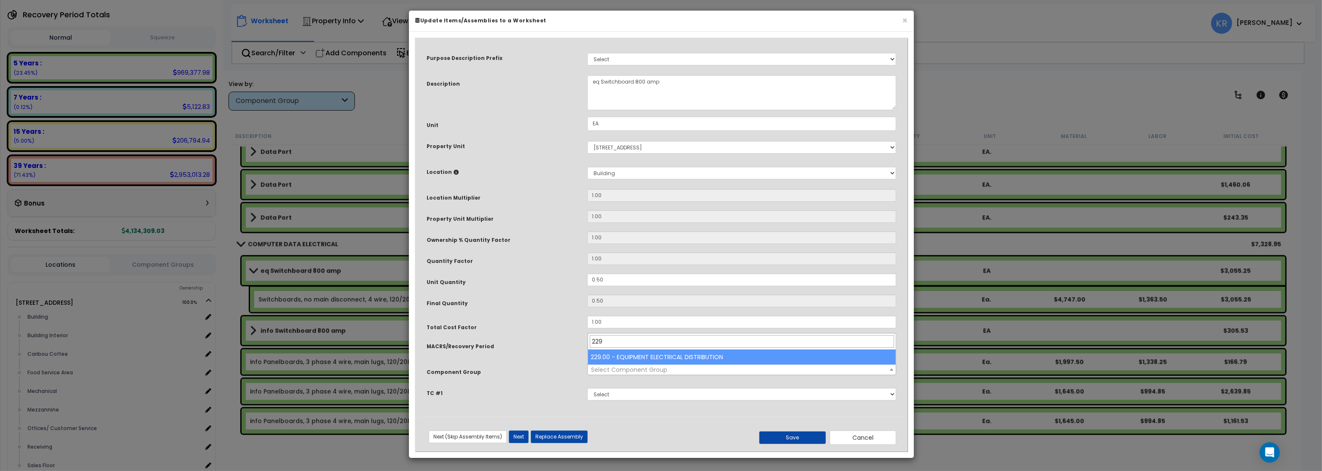
type input "229"
select select "57033"
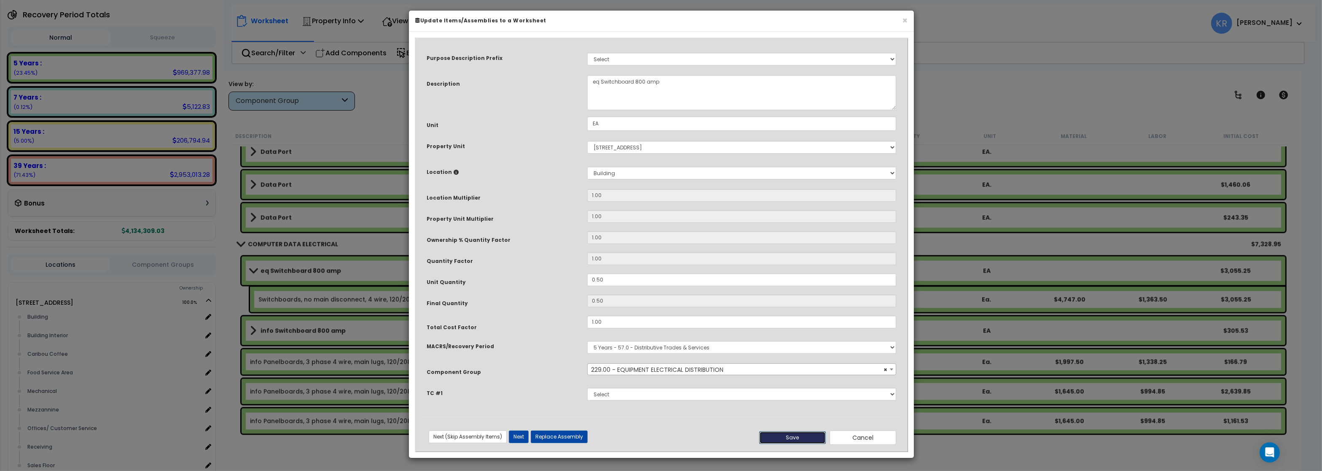
click at [803, 443] on button "Save" at bounding box center [792, 437] width 67 height 13
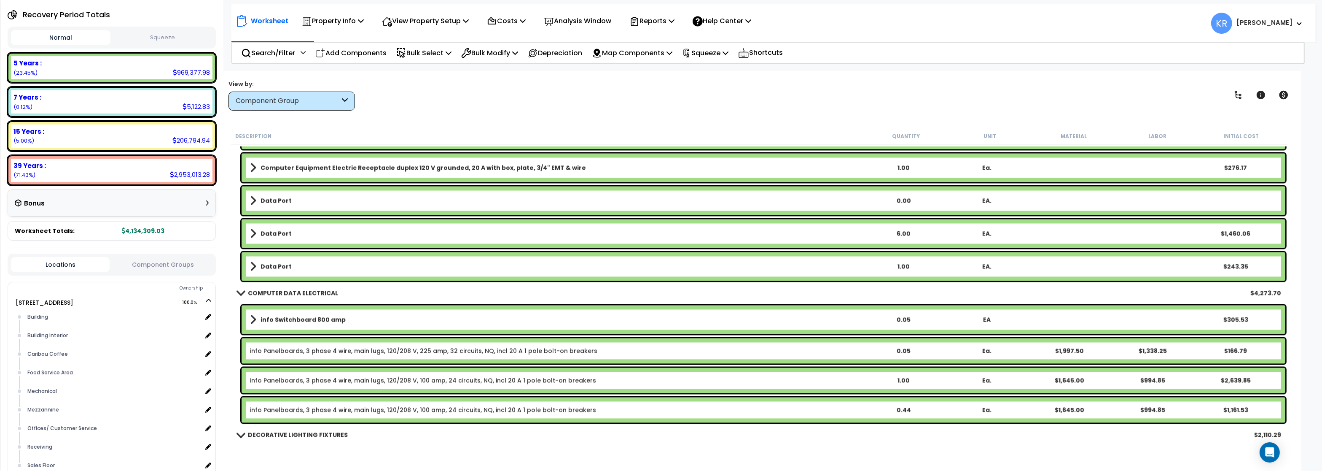
scroll to position [8095, 0]
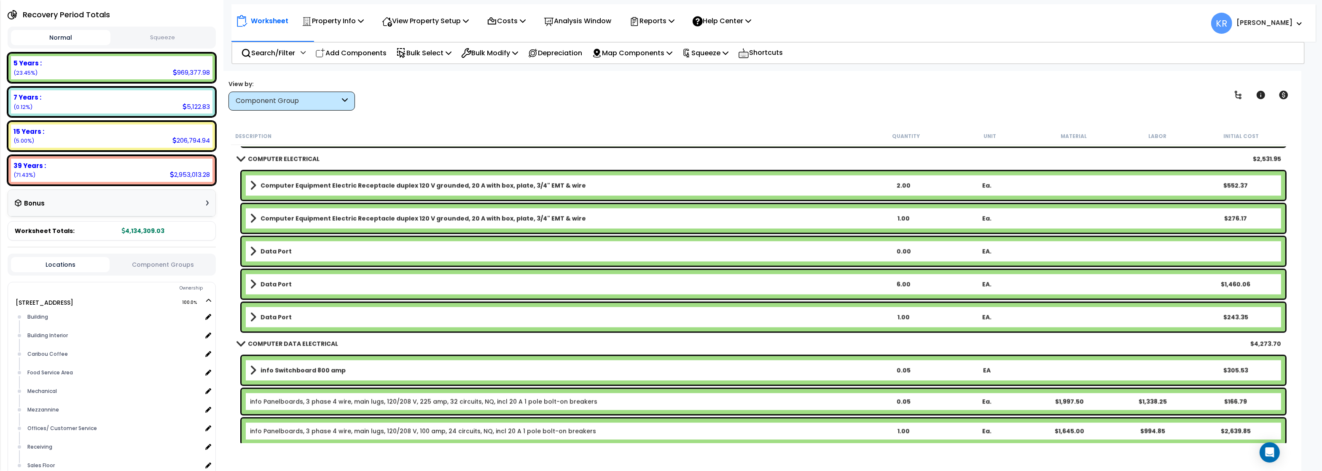
click at [297, 182] on b "Computer Equipment Electric Receptacle duplex 120 V grounded, 20 A with box, pl…" at bounding box center [423, 185] width 325 height 8
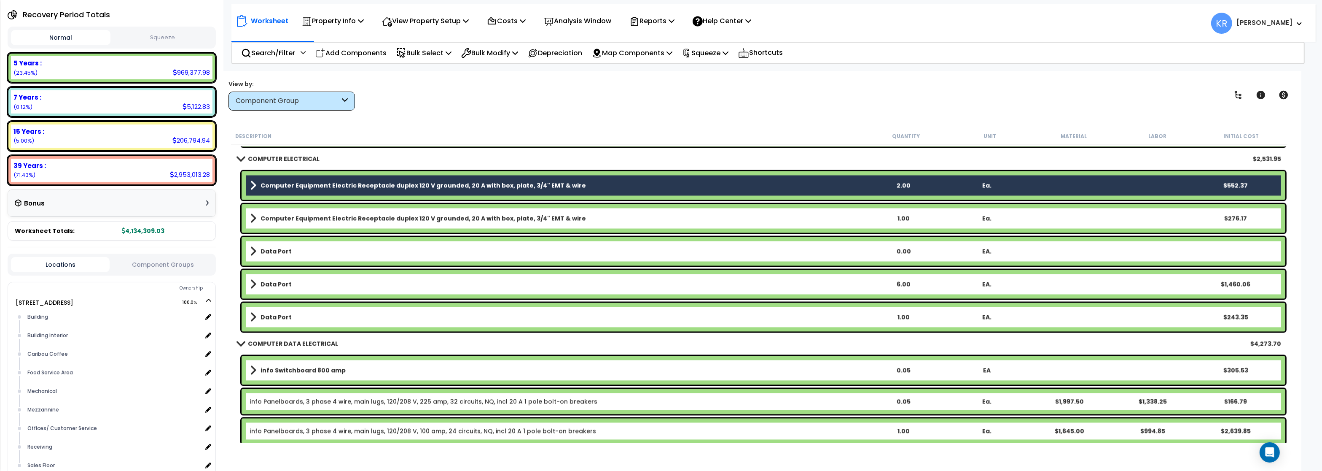
click at [299, 205] on div "Computer Equipment Electric Receptacle duplex 120 V grounded, 20 A with box, pl…" at bounding box center [764, 218] width 1044 height 29
click at [296, 220] on b "Computer Equipment Electric Receptacle duplex 120 V grounded, 20 A with box, pl…" at bounding box center [423, 218] width 325 height 8
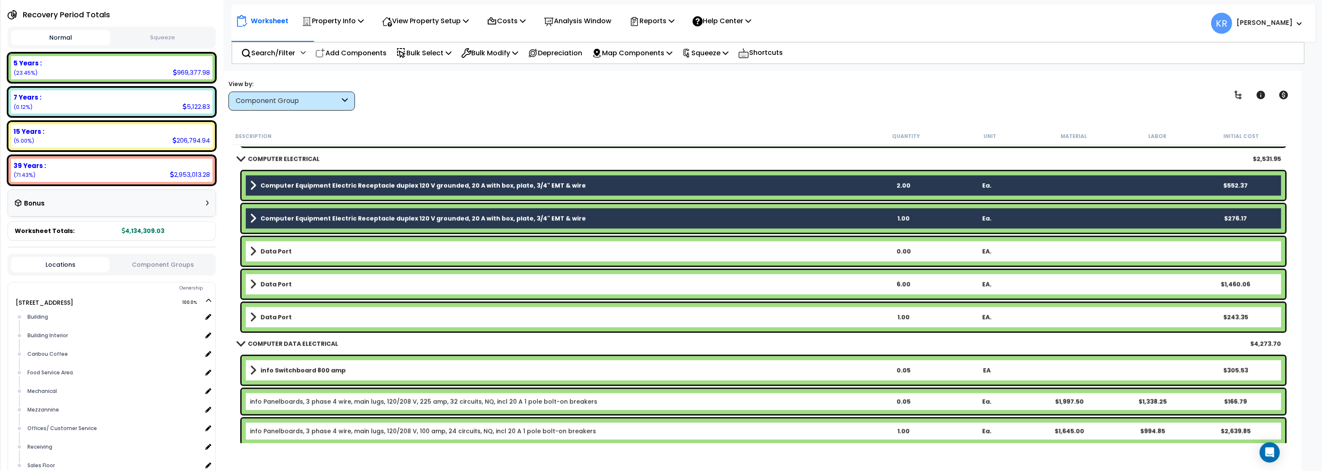
click at [285, 248] on b "Data Port" at bounding box center [276, 251] width 31 height 8
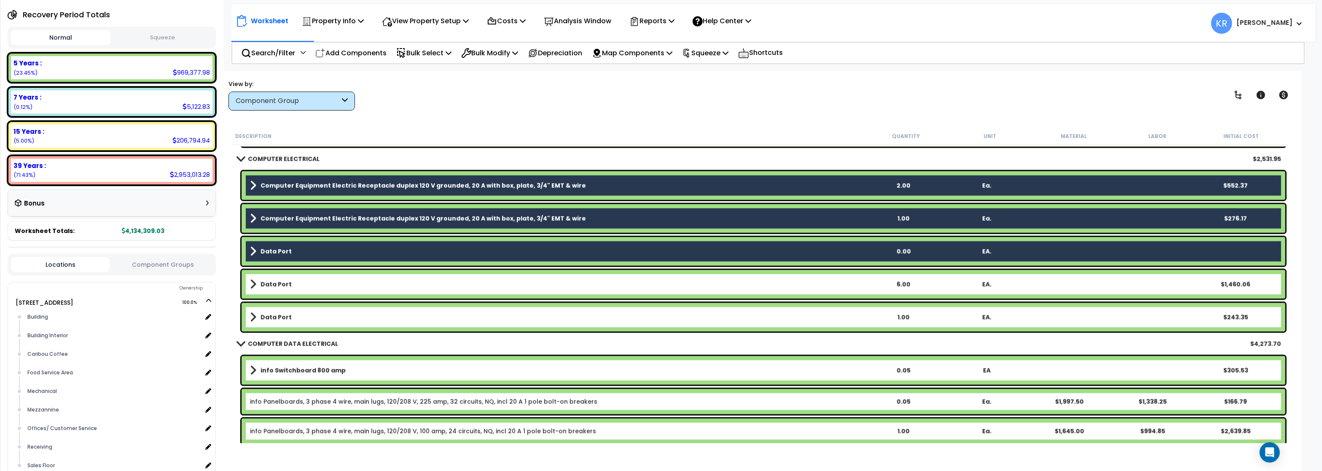
click at [274, 289] on link "Data Port" at bounding box center [556, 284] width 612 height 12
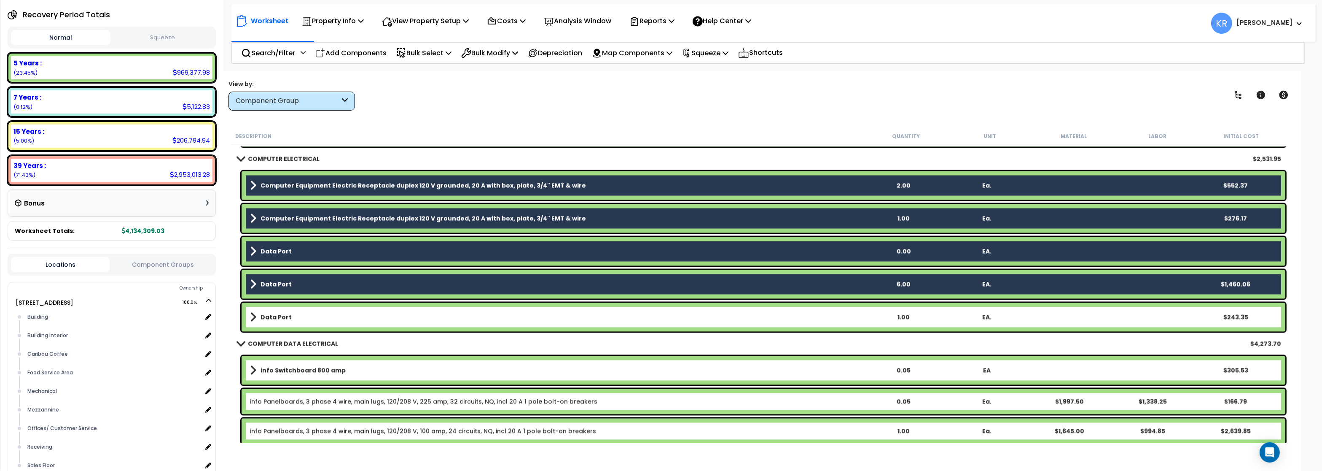
click at [269, 310] on div "Data Port 1.00 EA. $243.35" at bounding box center [764, 316] width 1044 height 29
click at [305, 327] on div "Data Port 1.00 EA. $243.35" at bounding box center [764, 316] width 1044 height 29
click at [271, 316] on b "Data Port" at bounding box center [276, 316] width 31 height 8
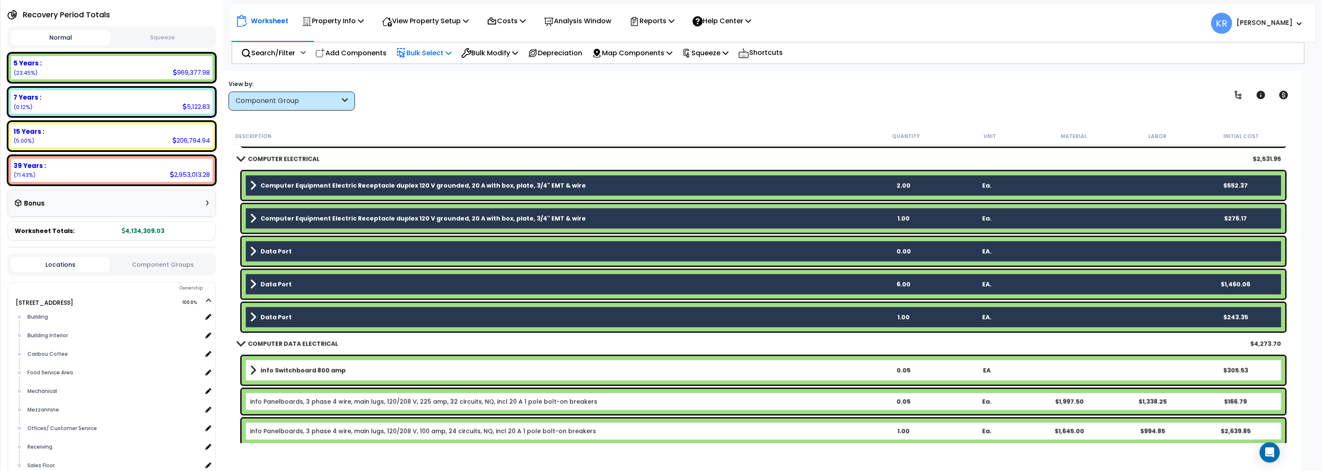
click at [438, 54] on p "Bulk Select" at bounding box center [423, 52] width 55 height 11
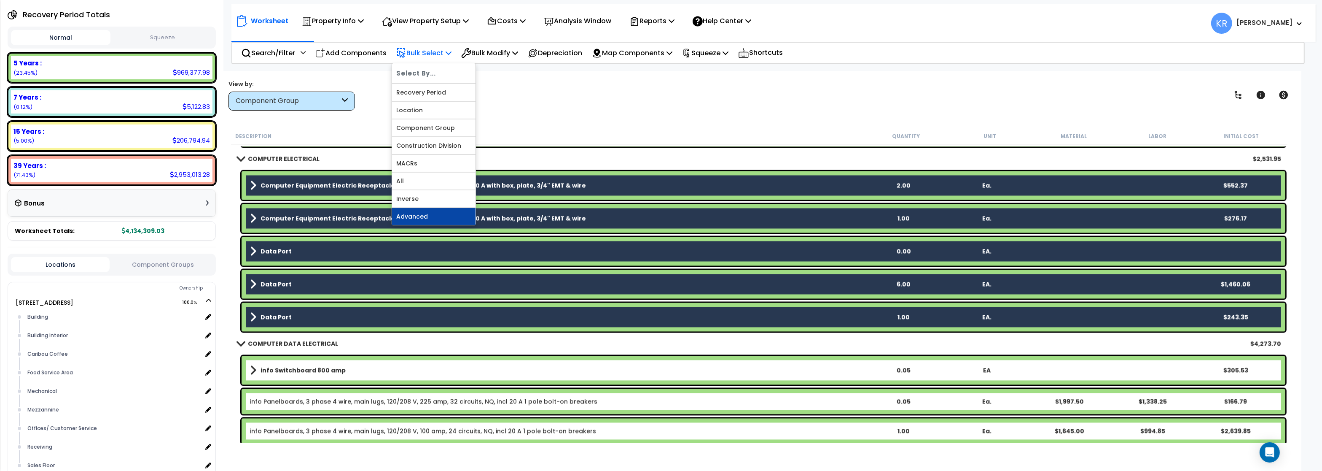
click at [420, 213] on link "Advanced" at bounding box center [433, 216] width 83 height 17
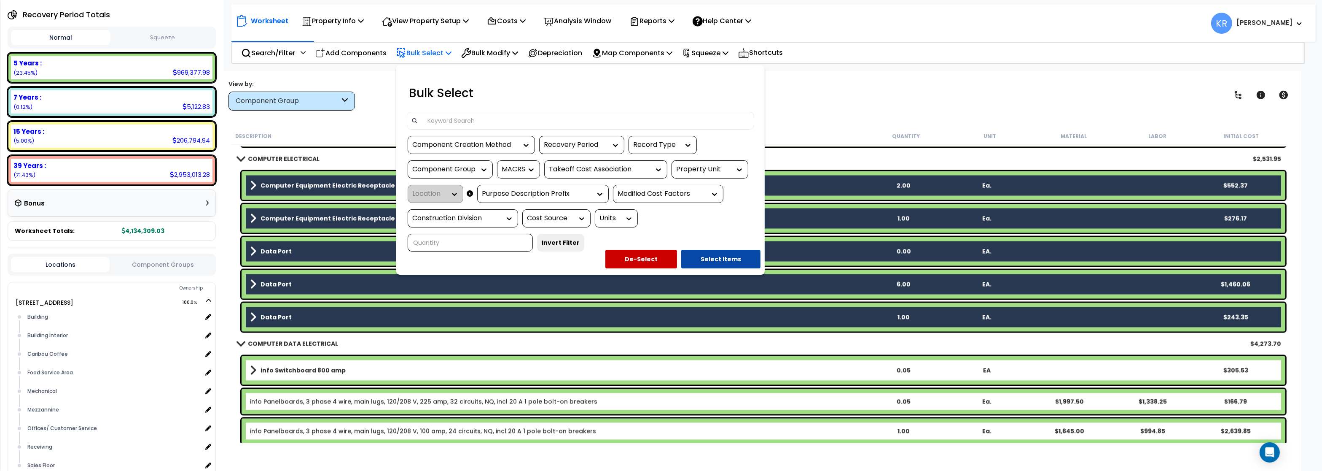
click at [796, 90] on div at bounding box center [661, 235] width 1322 height 471
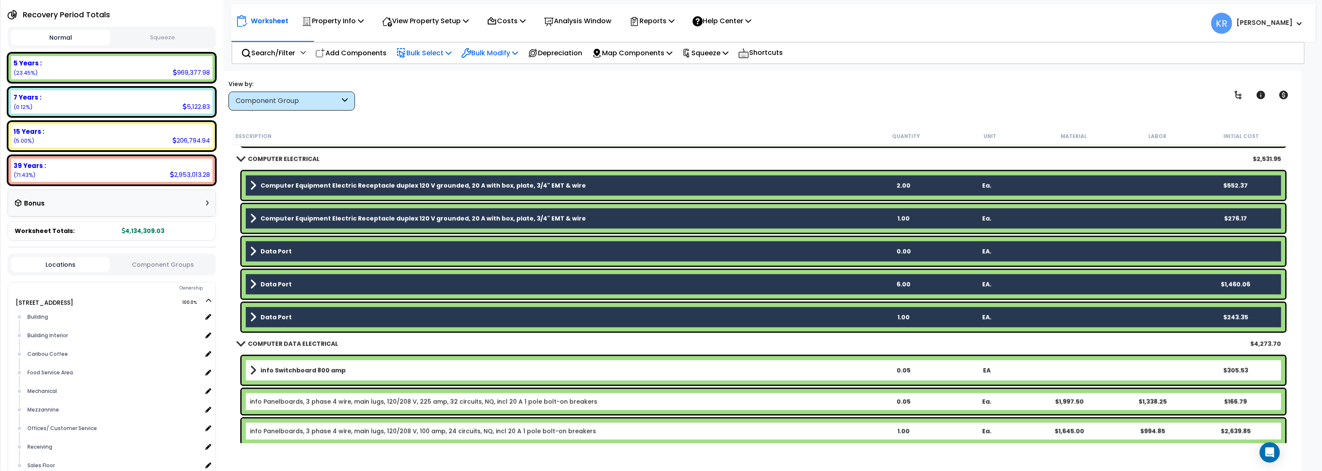
click at [502, 51] on p "Bulk Modify" at bounding box center [489, 52] width 57 height 11
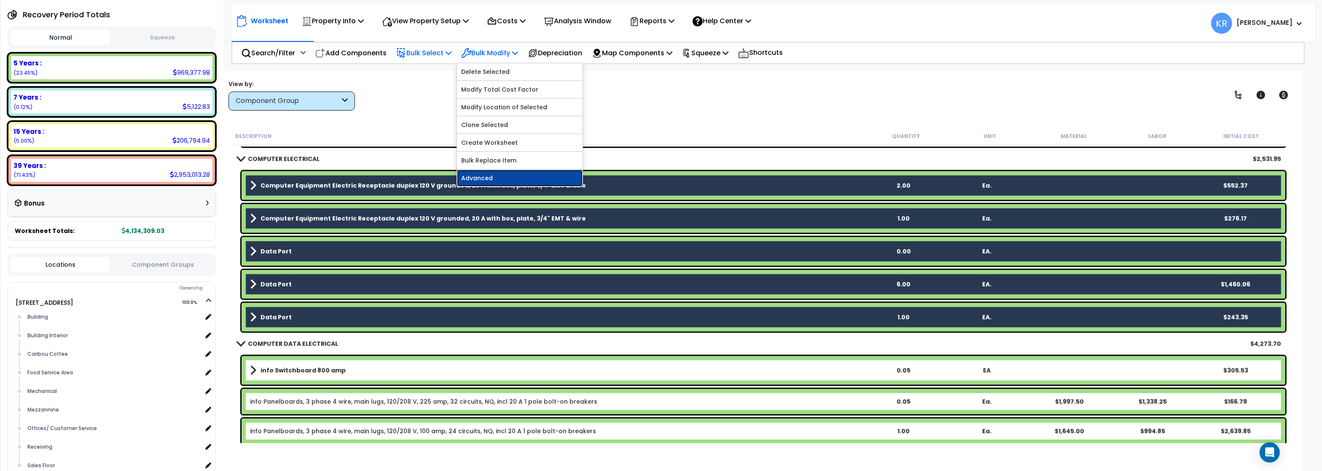
click at [507, 181] on link "Advanced" at bounding box center [520, 177] width 126 height 17
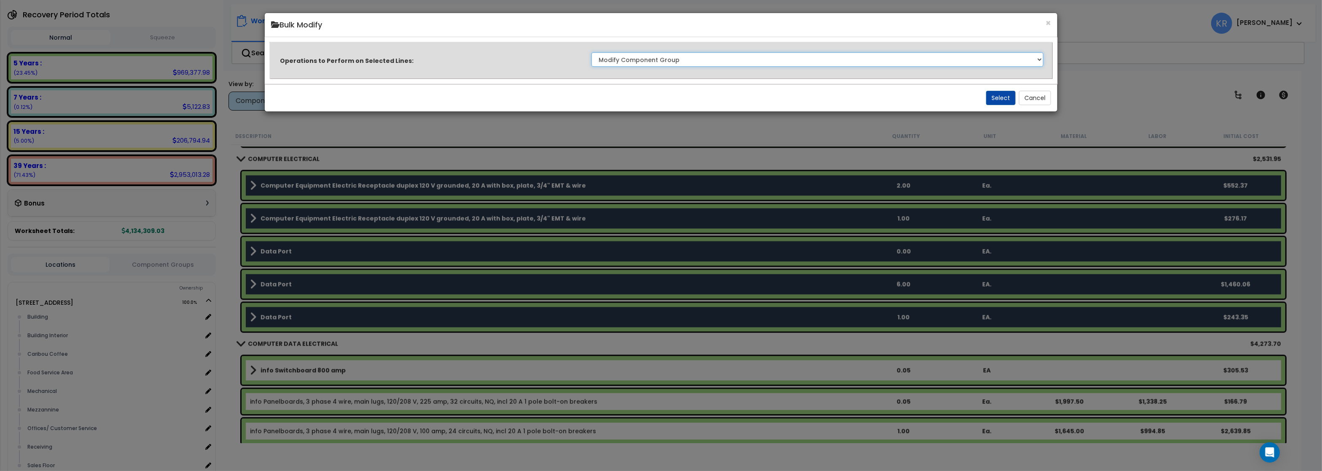
click at [592, 52] on select "Clone Delete Delete Zero Quantities Modify Component Group Modify Recovery Peri…" at bounding box center [818, 59] width 452 height 14
click at [680, 57] on select "Clone Delete Delete Zero Quantities Modify Component Group Modify Recovery Peri…" at bounding box center [818, 59] width 452 height 14
click at [998, 97] on button "Select" at bounding box center [1001, 98] width 30 height 14
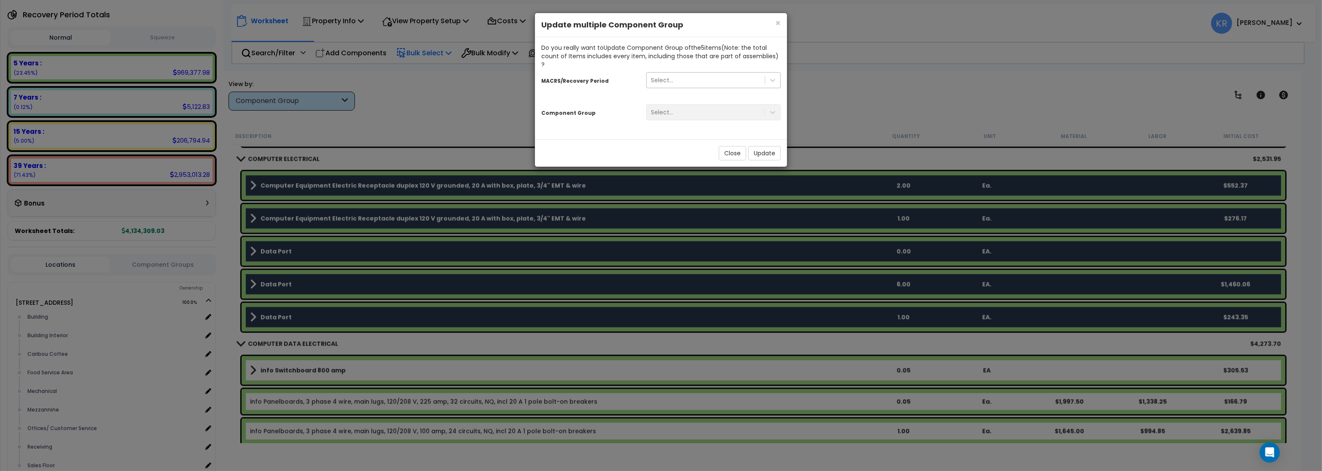
click at [706, 76] on div "Select..." at bounding box center [706, 79] width 118 height 13
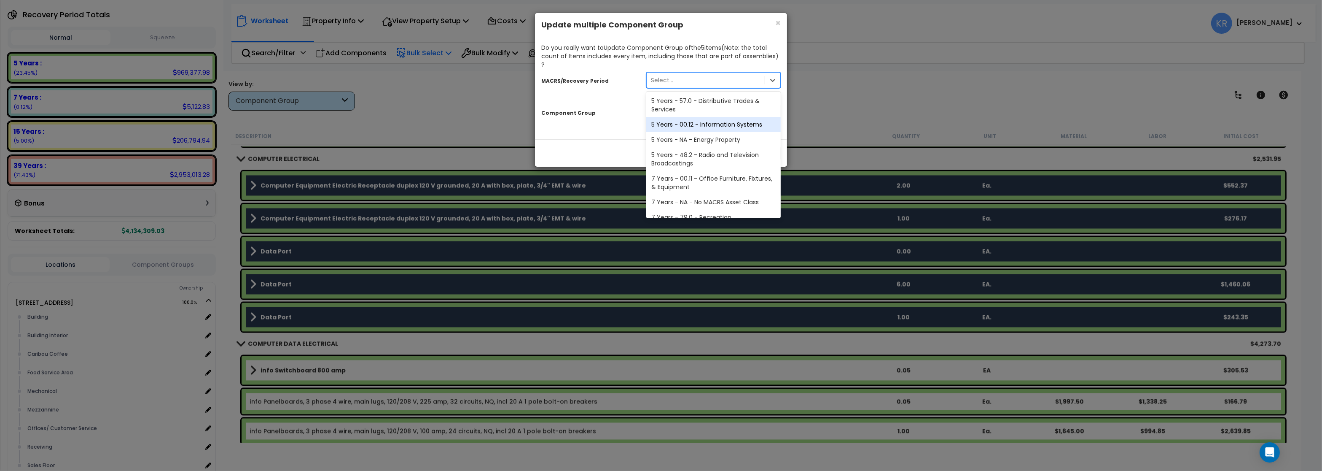
click at [706, 117] on div "5 Years - 00.12 - Information Systems" at bounding box center [713, 124] width 135 height 15
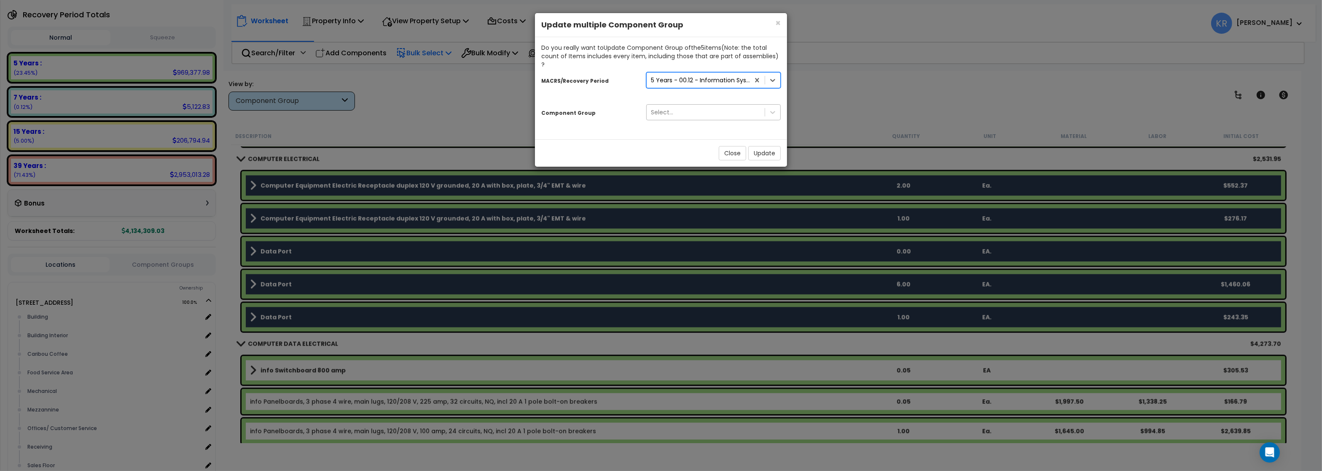
click at [695, 105] on div "Select..." at bounding box center [706, 111] width 118 height 13
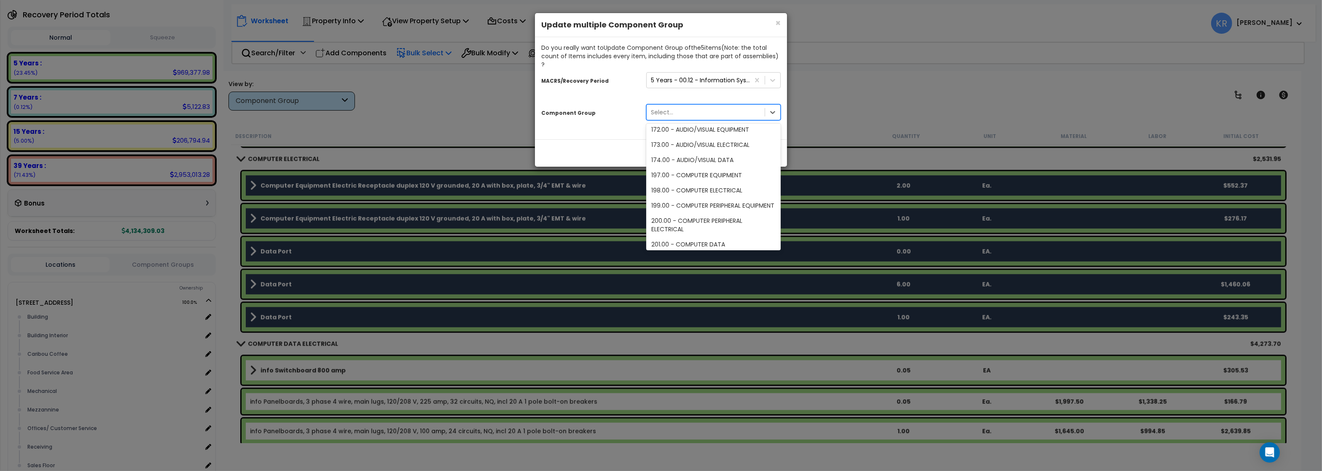
scroll to position [51, 0]
click at [703, 235] on div "202.00 - COMPUTER DATA EQUIPMENT" at bounding box center [713, 242] width 135 height 15
click at [728, 108] on div "202.00 - COMPUTER DATA EQUIPMENT" at bounding box center [701, 112] width 100 height 8
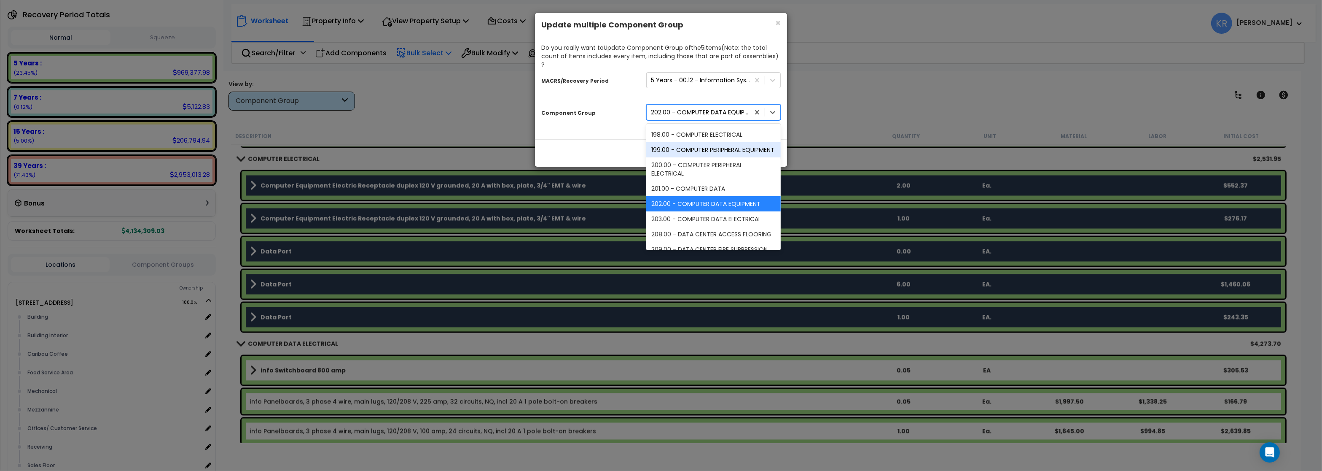
scroll to position [106, 0]
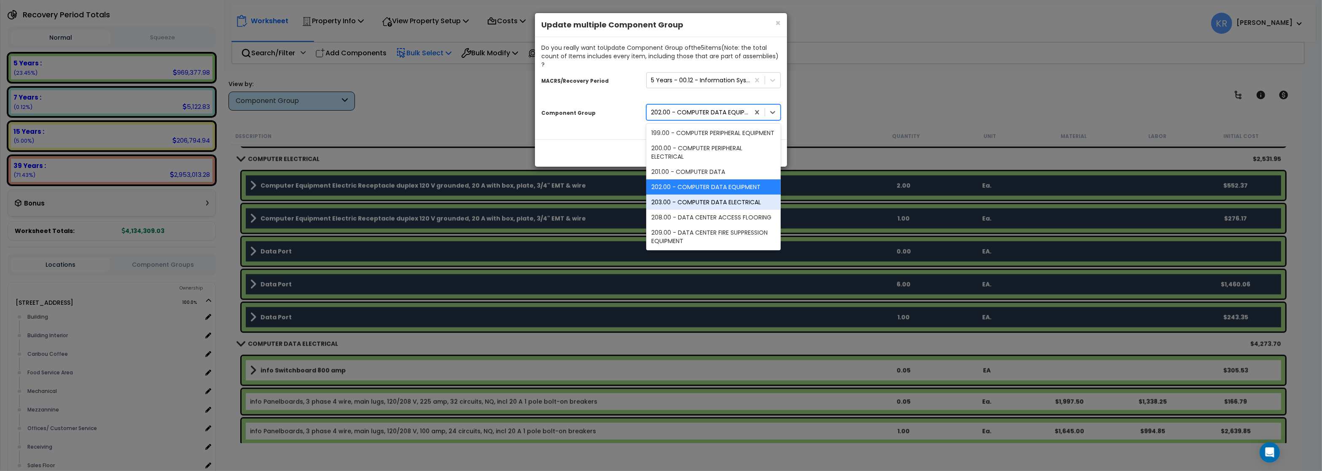
click at [716, 194] on div "203.00 - COMPUTER DATA ELECTRICAL" at bounding box center [713, 201] width 135 height 15
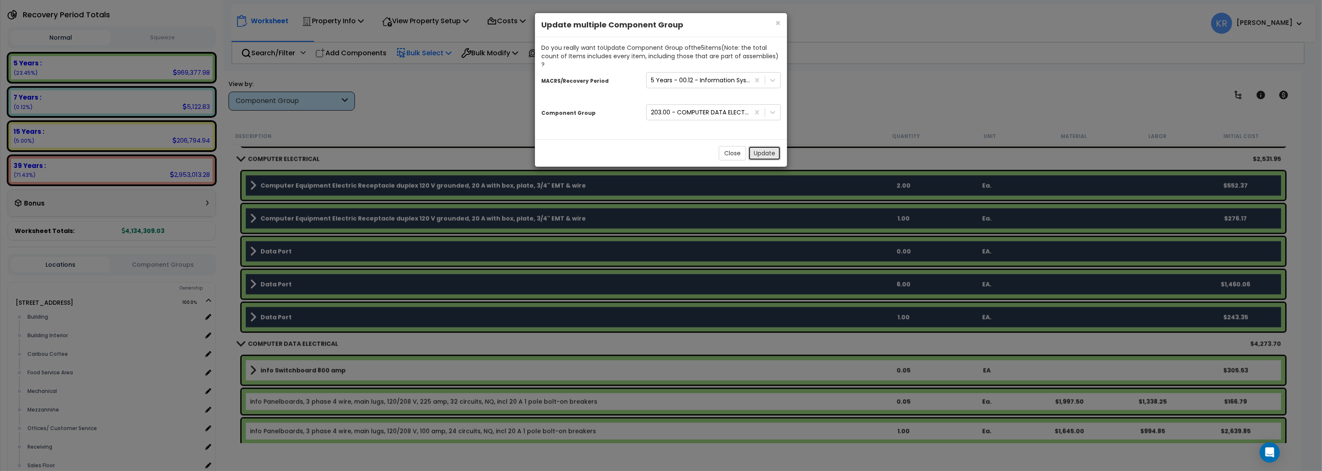
click at [763, 146] on button "Update" at bounding box center [764, 153] width 32 height 14
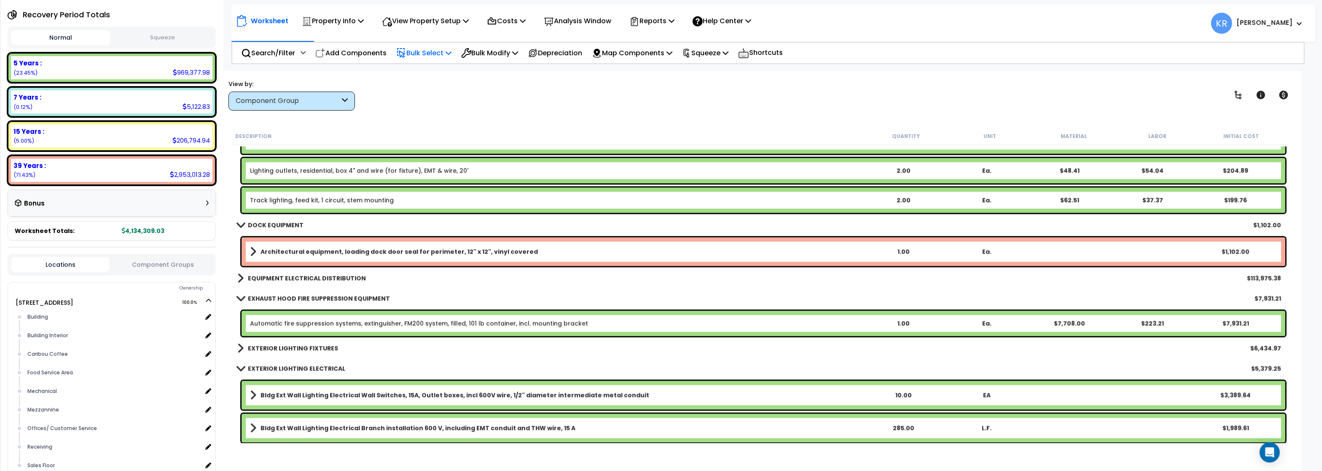
scroll to position [8652, 0]
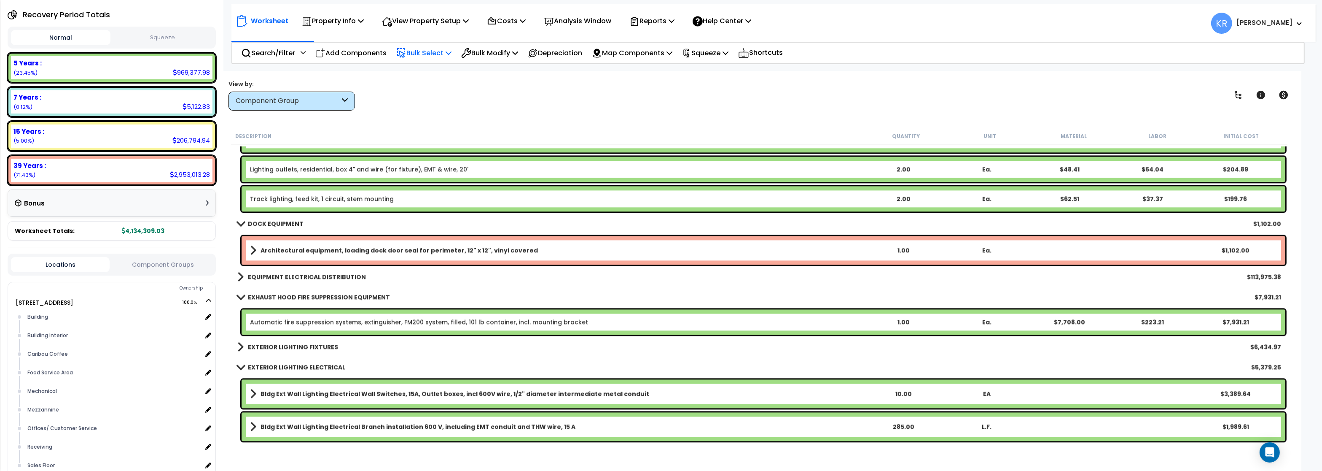
click at [286, 274] on b "EQUIPMENT ELECTRICAL DISTRIBUTION" at bounding box center [307, 276] width 118 height 8
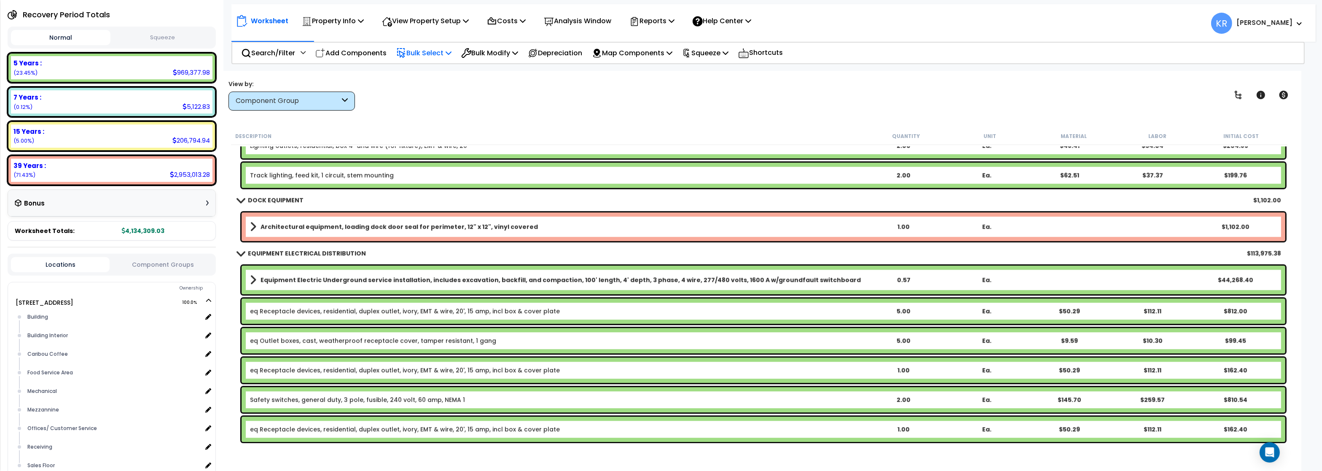
scroll to position [8702, 0]
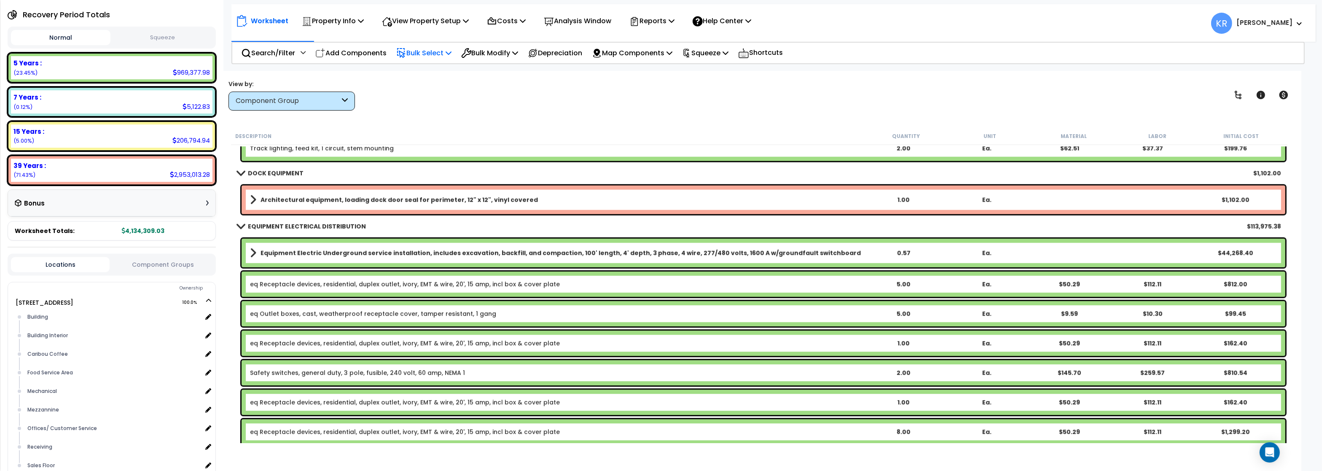
click at [378, 250] on b "Equipment Electric Underground service installation, includes excavation, backf…" at bounding box center [561, 252] width 600 height 8
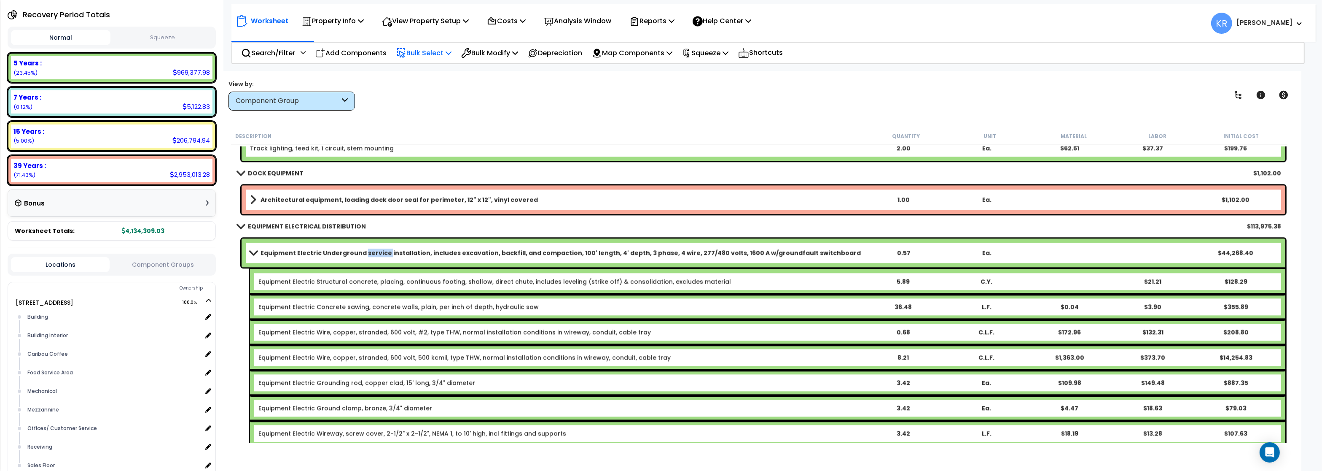
click at [378, 250] on b "Equipment Electric Underground service installation, includes excavation, backf…" at bounding box center [561, 252] width 600 height 8
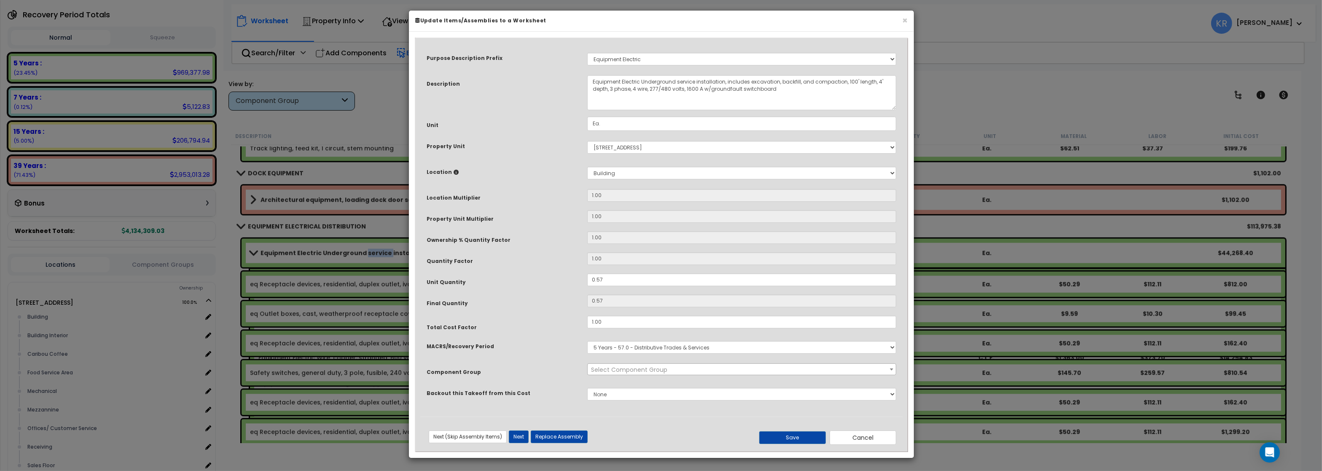
select select "57033"
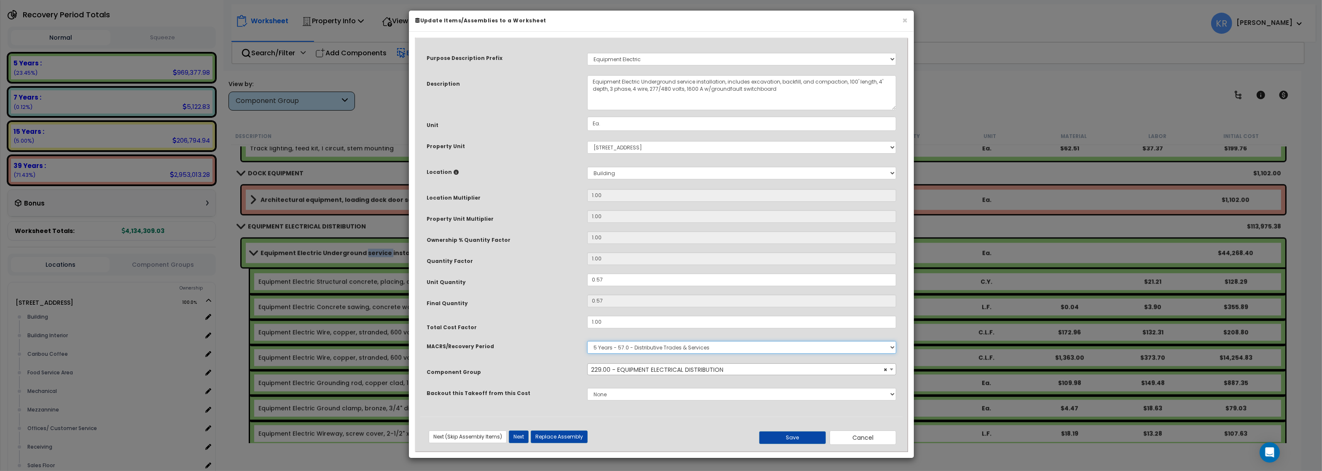
click at [587, 341] on select "Select MACRS/Recovery Period 5 Years - 57.0 - Distributive Trades & Services 5 …" at bounding box center [741, 347] width 309 height 13
select select "3669"
click option "39 Years - NA - Long-Life Property" at bounding box center [0, 0] width 0 height 0
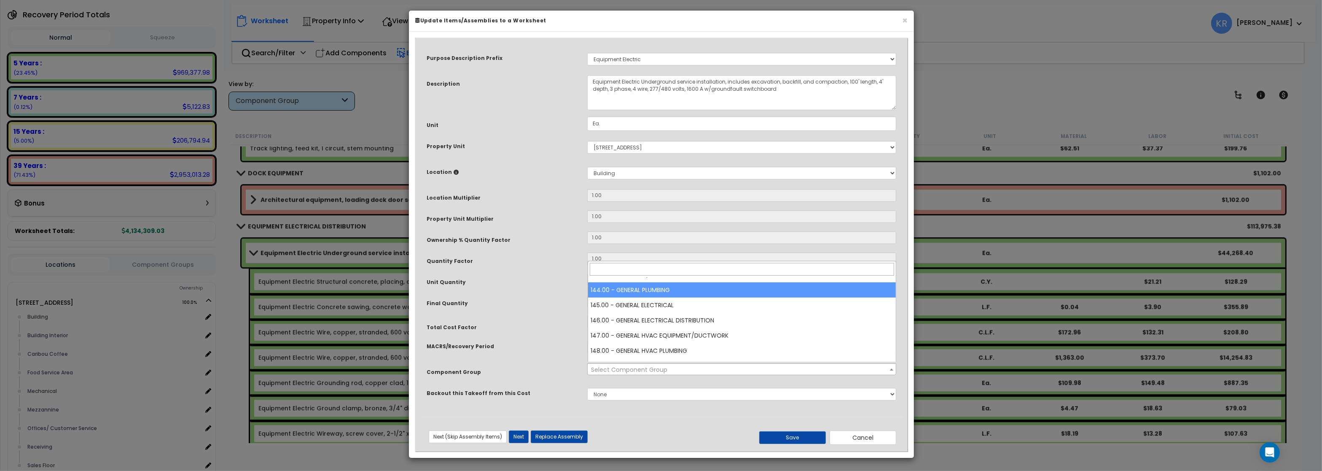
scroll to position [810, 0]
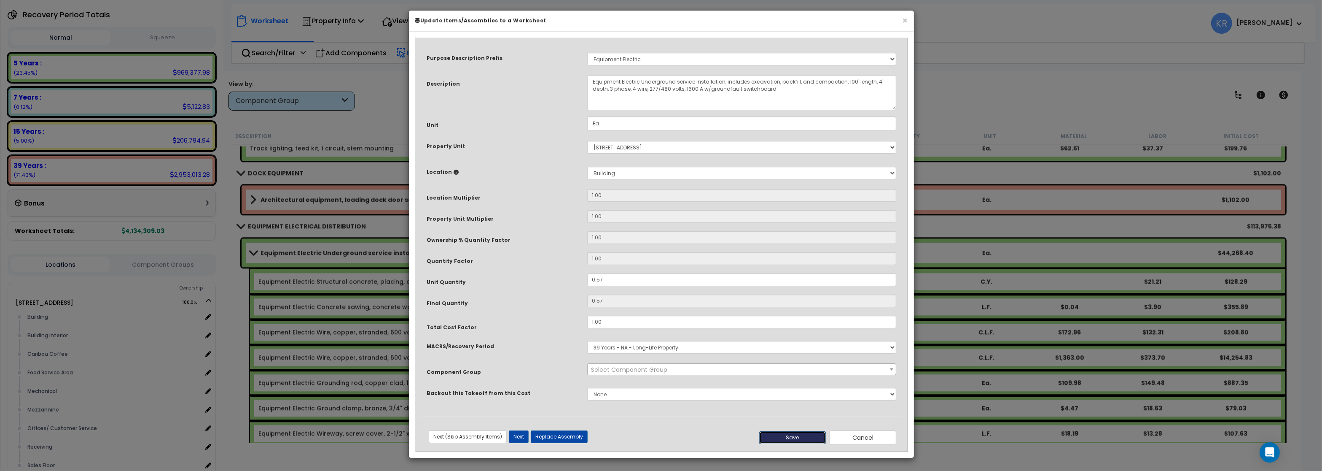
click at [791, 438] on button "Save" at bounding box center [792, 437] width 67 height 13
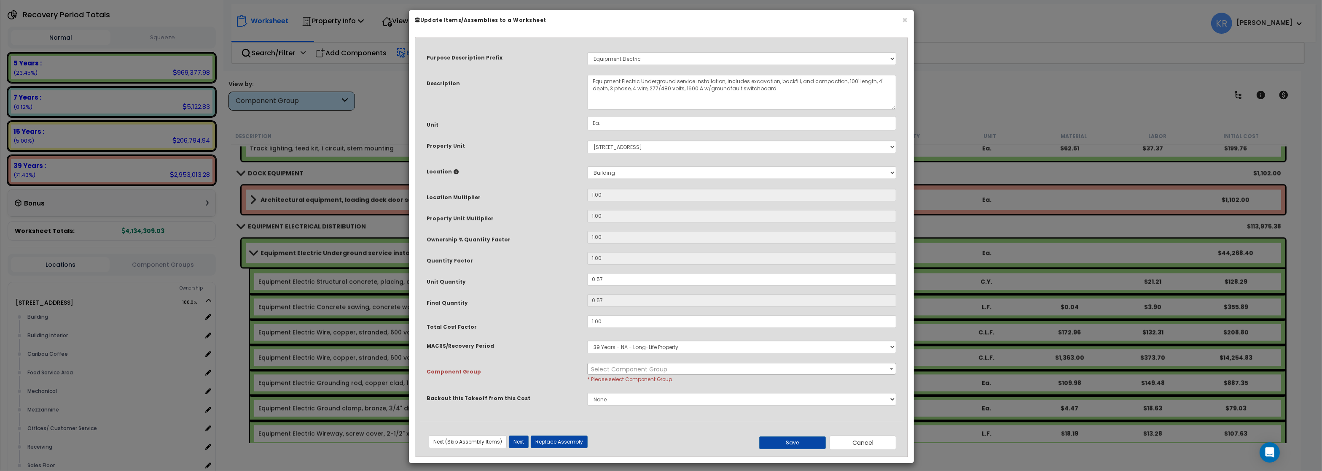
click at [613, 369] on span "Select Component Group" at bounding box center [629, 369] width 76 height 8
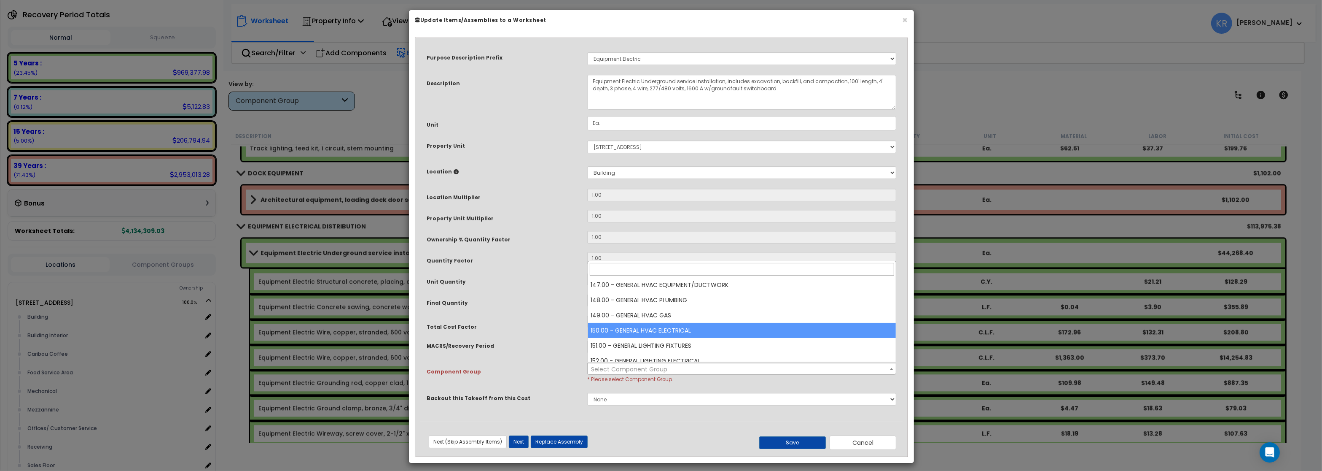
scroll to position [860, 0]
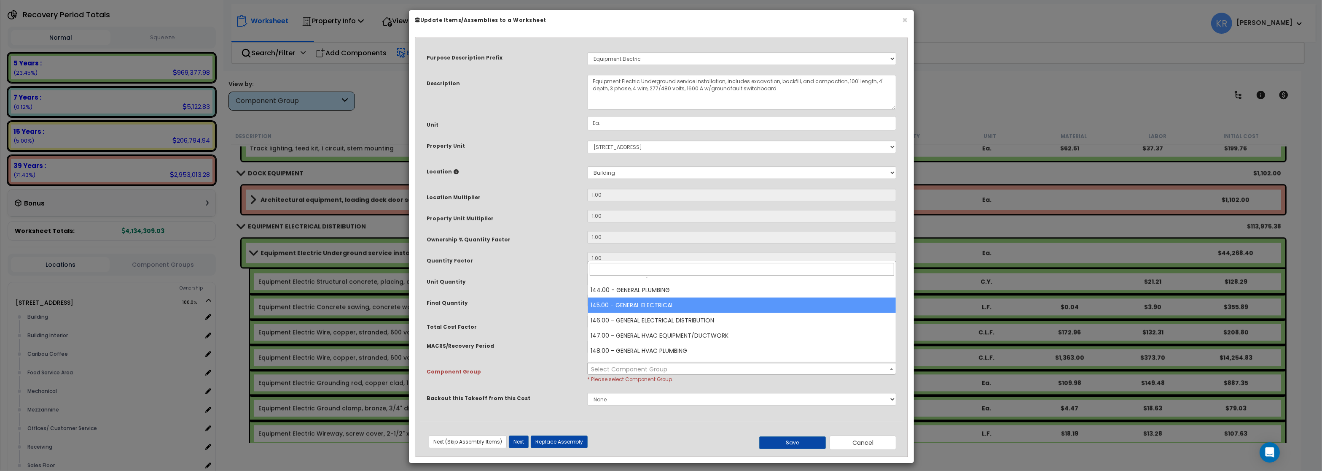
select select "56955"
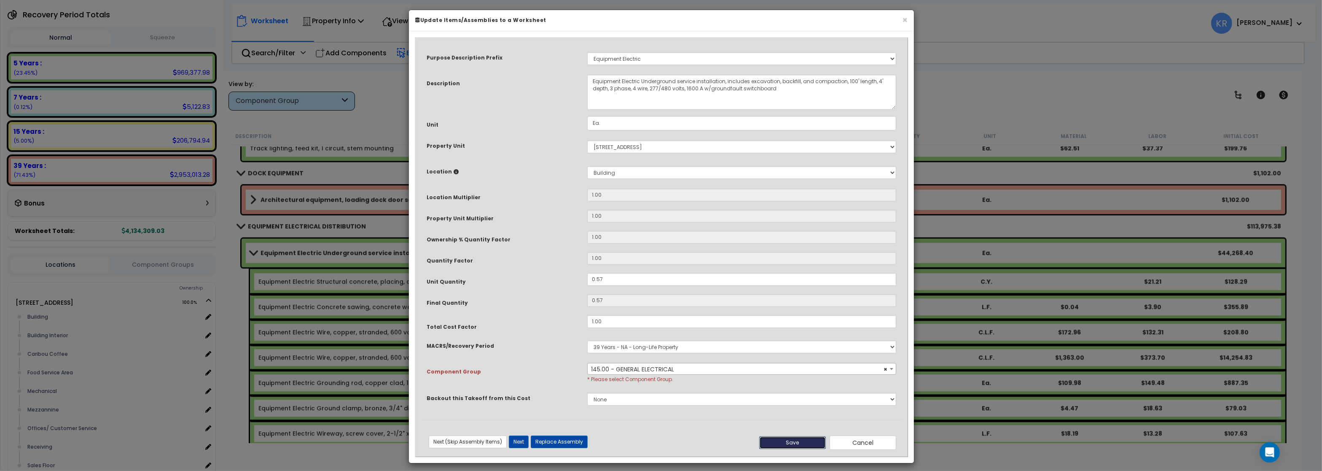
click at [779, 441] on button "Save" at bounding box center [792, 442] width 67 height 13
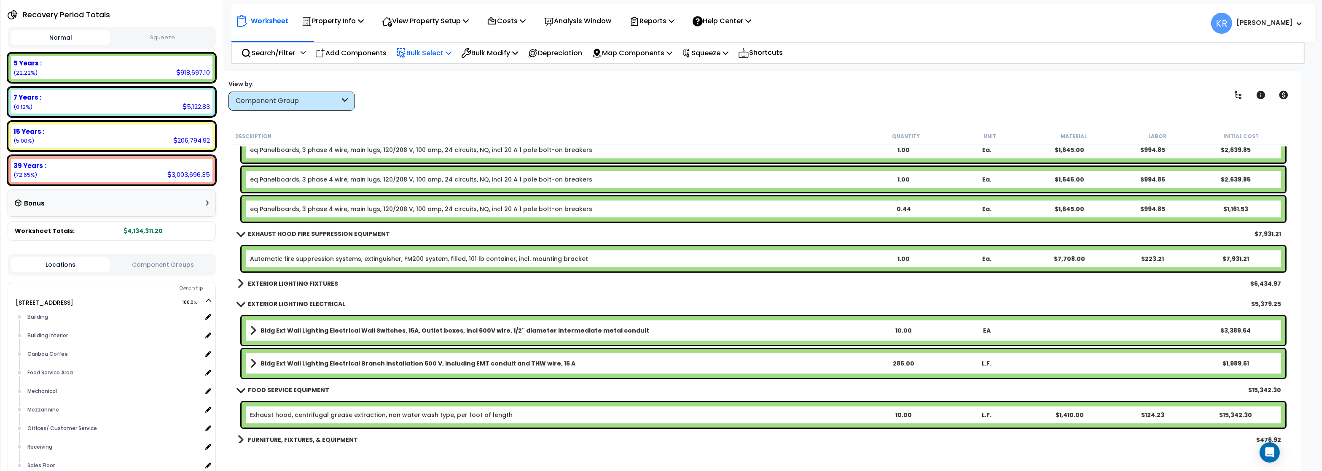
scroll to position [9816, 0]
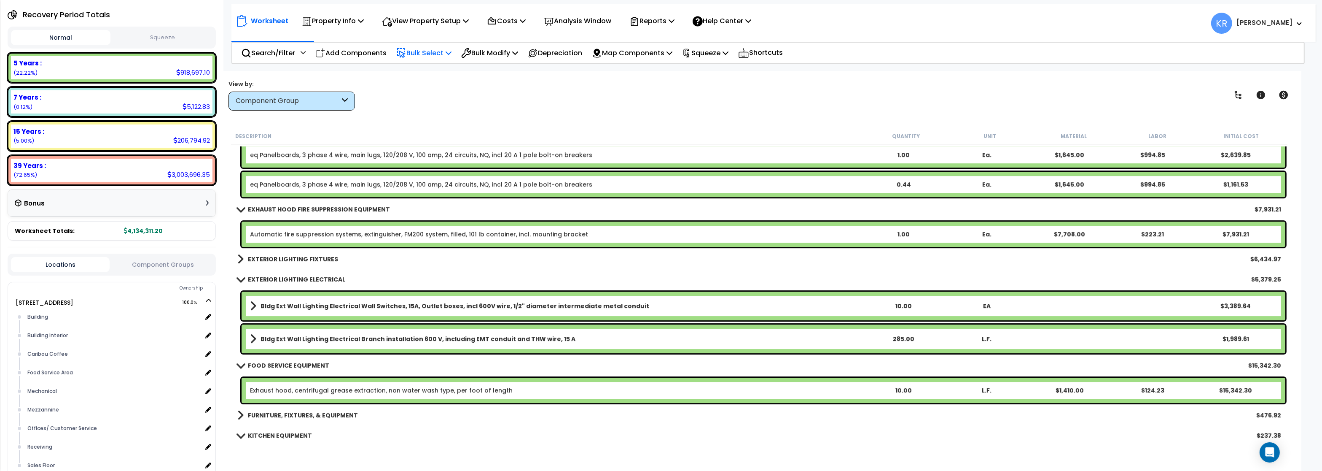
click at [336, 261] on div "EXTERIOR LIGHTING FIXTURES $6,434.97" at bounding box center [759, 259] width 1052 height 20
click at [317, 256] on b "EXTERIOR LIGHTING FIXTURES" at bounding box center [293, 259] width 90 height 8
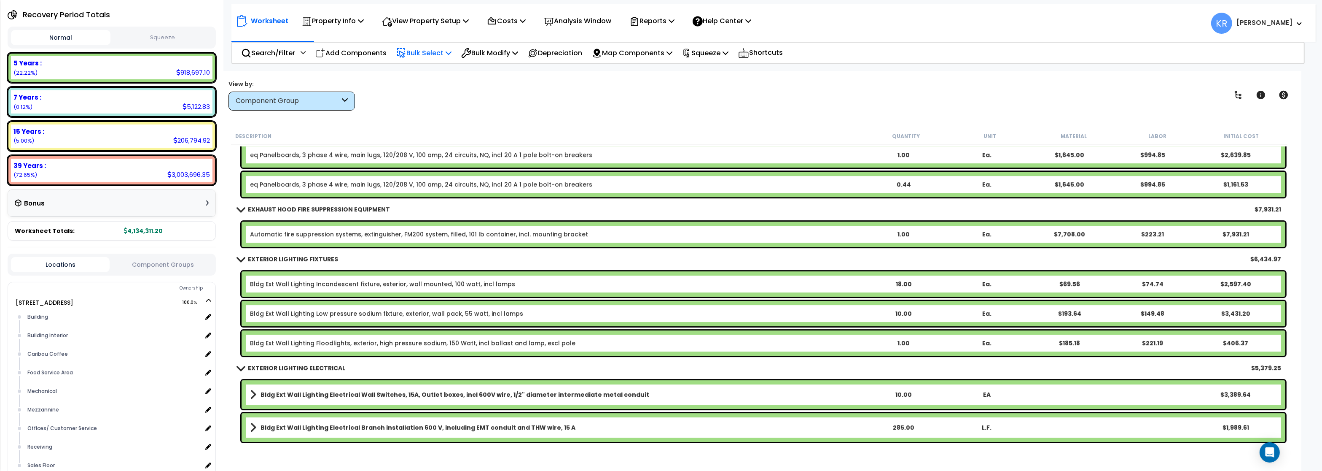
click at [312, 287] on link "Bldg Ext Wall Lighting Incandescent fixture, exterior, wall mounted, 100 watt, …" at bounding box center [382, 284] width 265 height 8
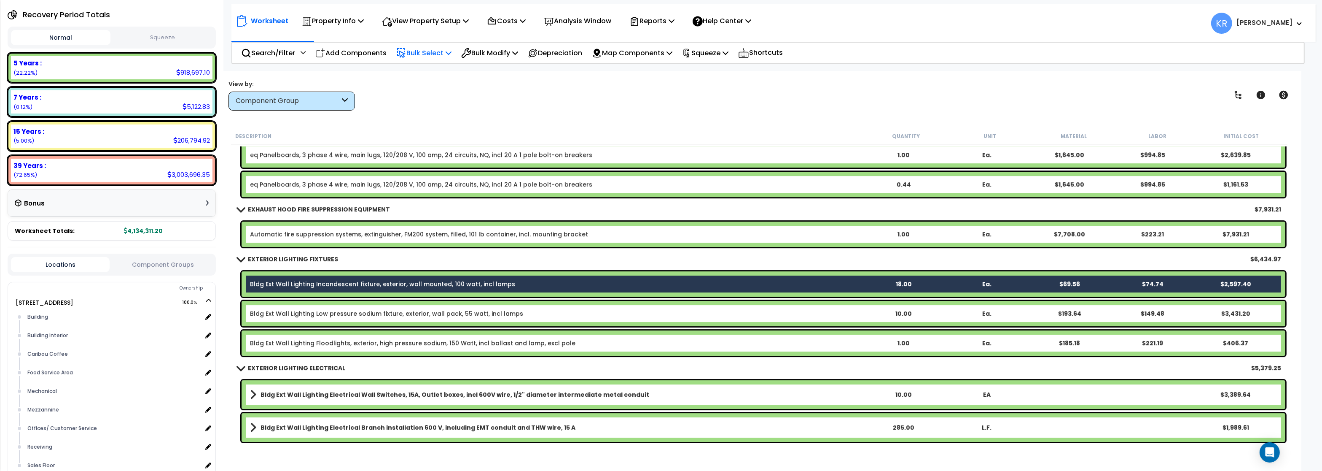
click at [314, 312] on link "Bldg Ext Wall Lighting Low pressure sodium fixture, exterior, wall pack, 55 wat…" at bounding box center [386, 313] width 273 height 8
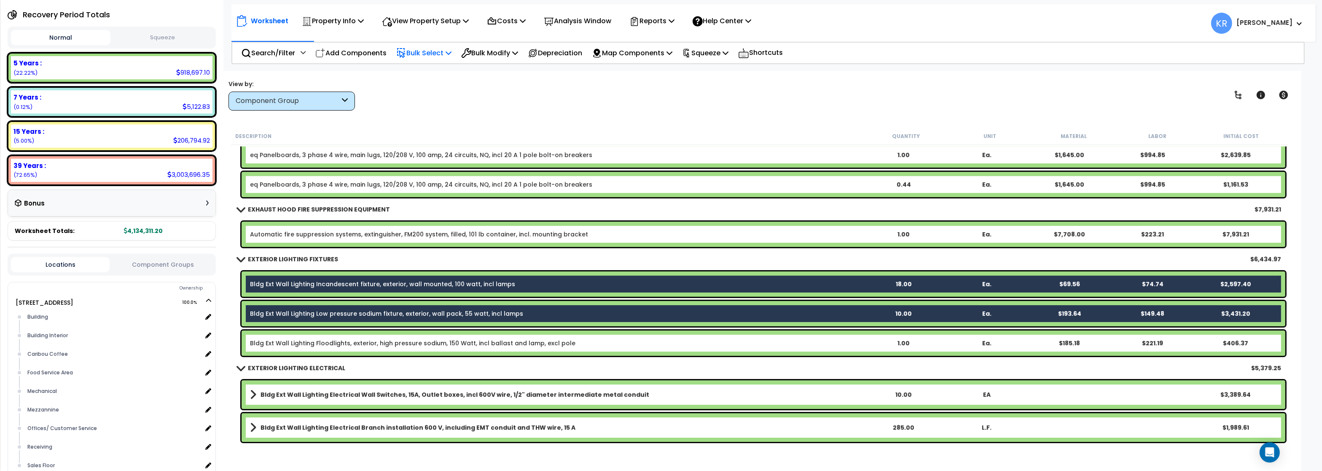
click at [312, 344] on link "Bldg Ext Wall Lighting Floodlights, exterior, high pressure sodium, 150 Watt, i…" at bounding box center [412, 343] width 325 height 8
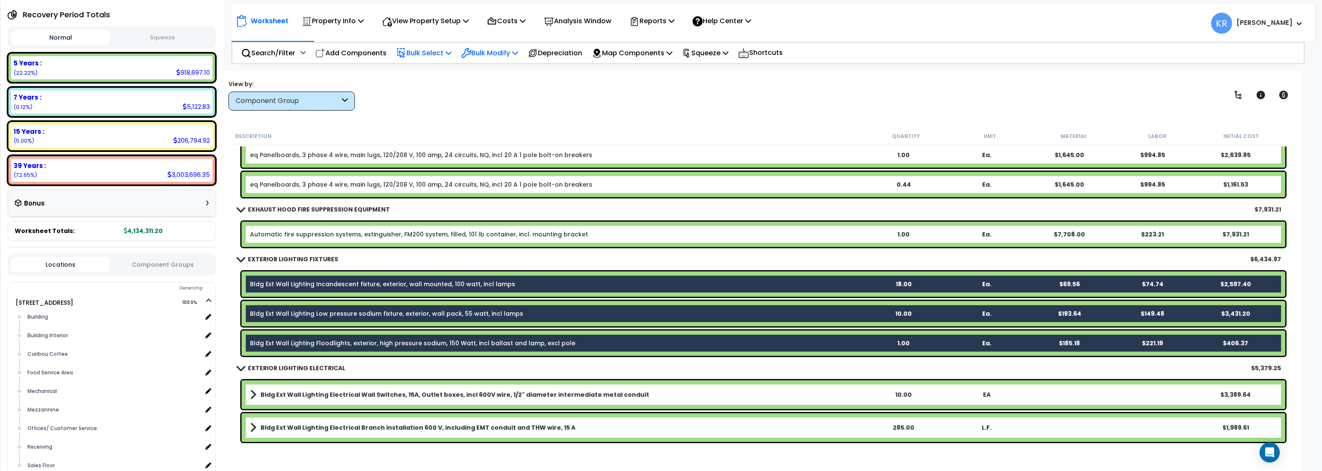
click at [508, 46] on div "Bulk Modify" at bounding box center [489, 53] width 57 height 20
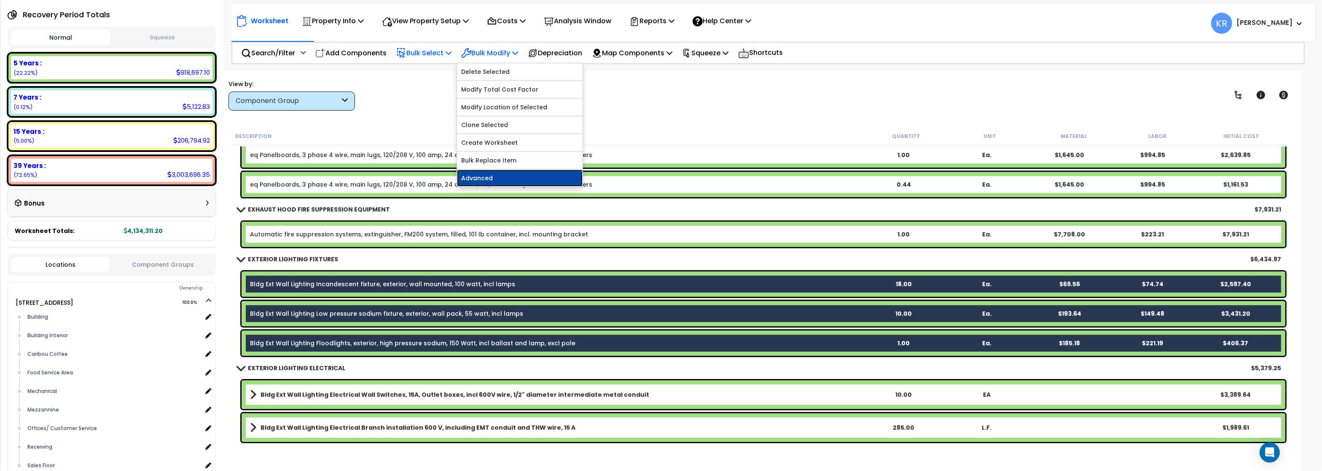
click at [491, 181] on link "Advanced" at bounding box center [520, 177] width 126 height 17
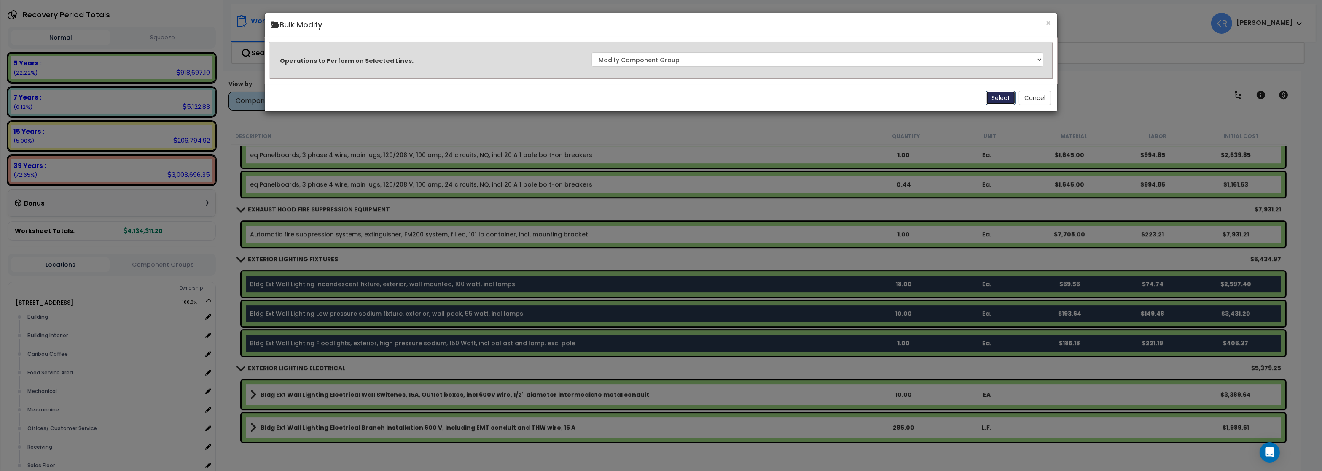
click at [999, 97] on button "Select" at bounding box center [1001, 98] width 30 height 14
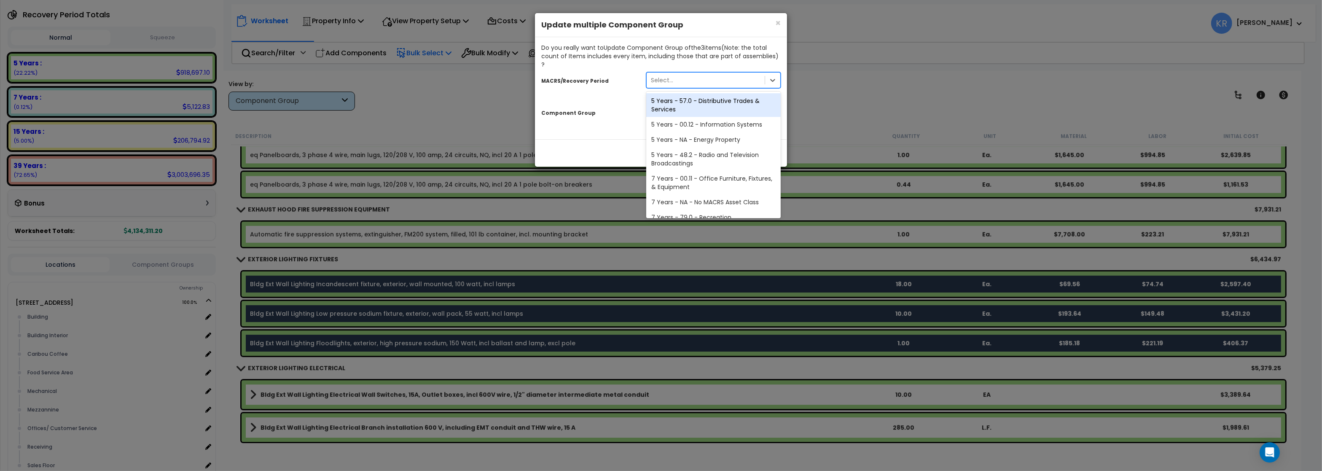
click at [683, 73] on div "Select..." at bounding box center [706, 79] width 118 height 13
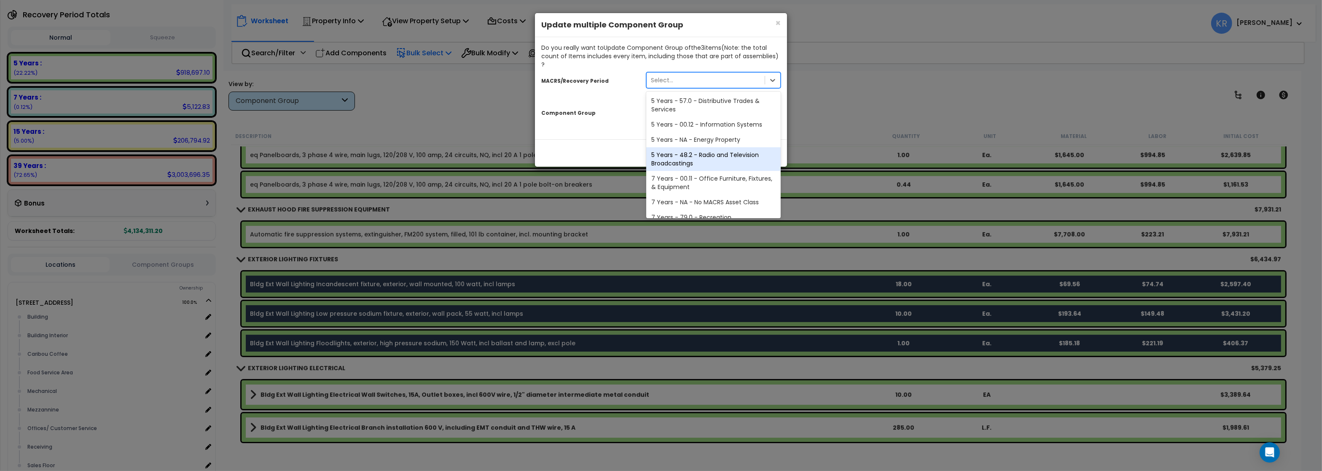
scroll to position [142, 0]
click at [691, 201] on div "39 Years - NA - Long-Life Property" at bounding box center [713, 208] width 135 height 15
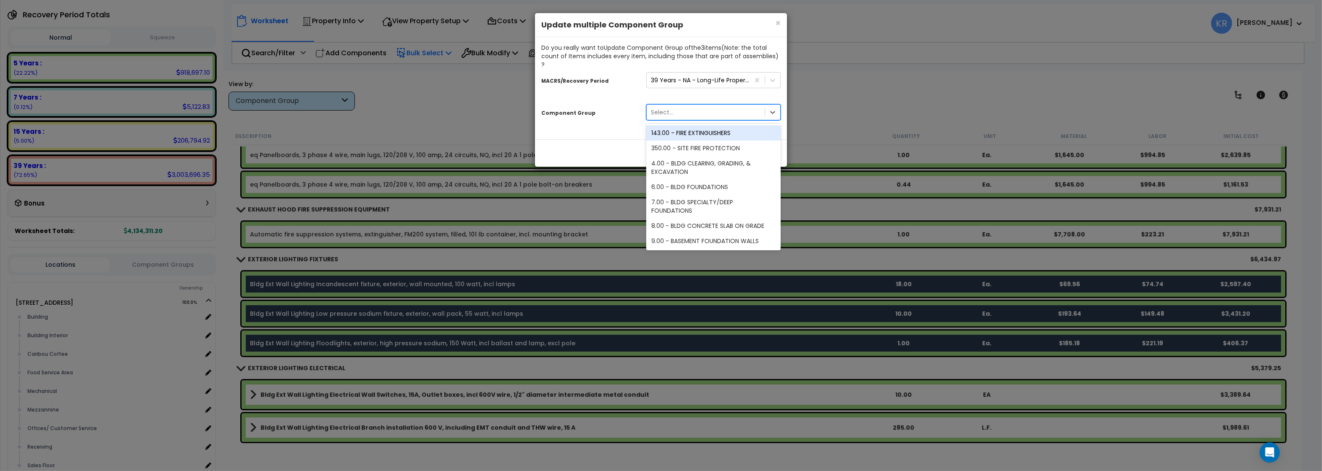
click at [694, 105] on div "Select..." at bounding box center [706, 111] width 118 height 13
type input "152"
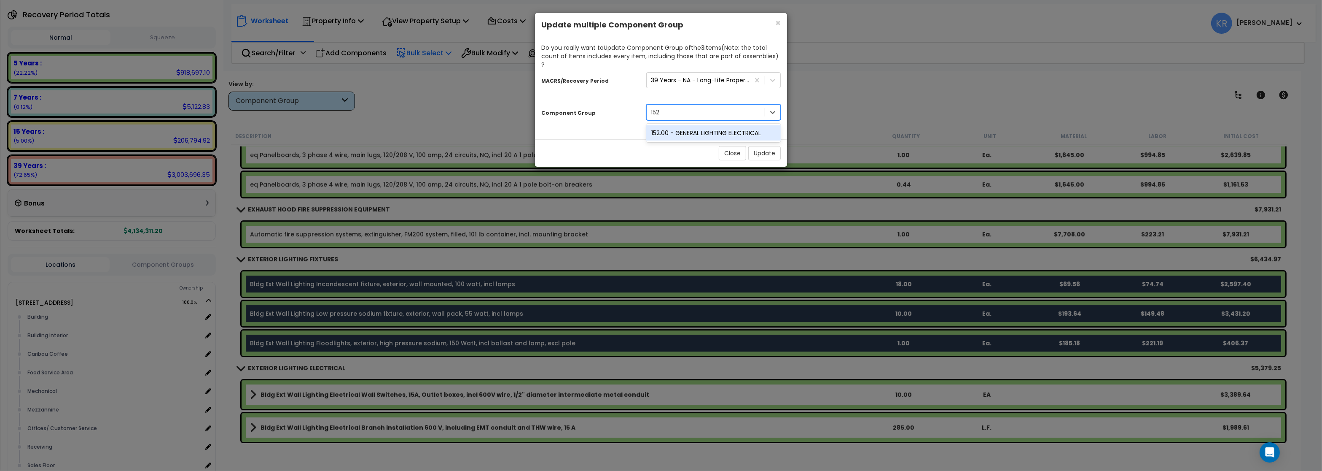
click at [691, 126] on div "152.00 - GENERAL LIGHTING ELECTRICAL" at bounding box center [713, 132] width 135 height 15
click at [757, 146] on button "Update" at bounding box center [764, 153] width 32 height 14
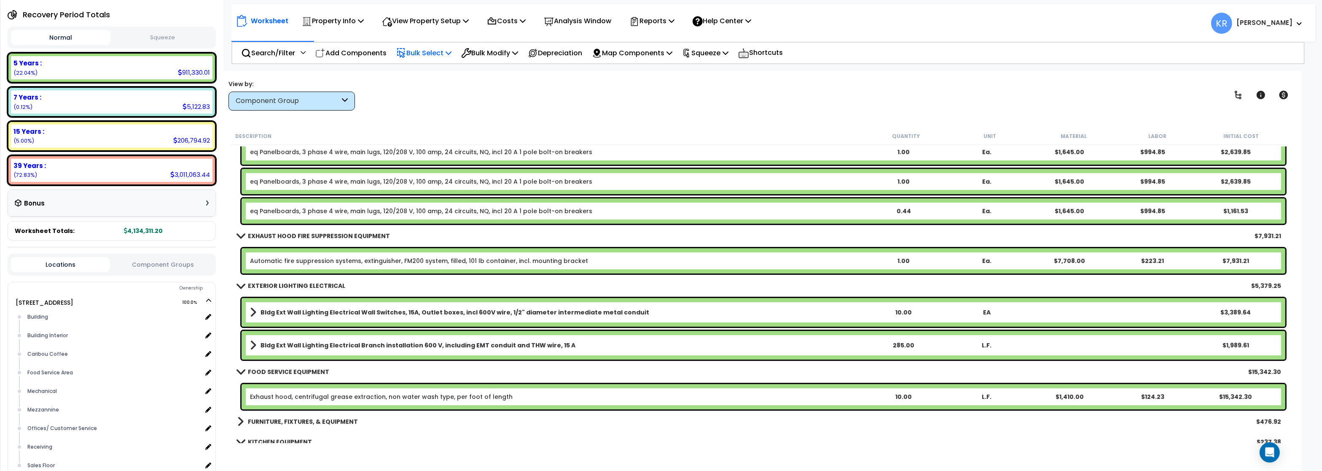
scroll to position [9917, 0]
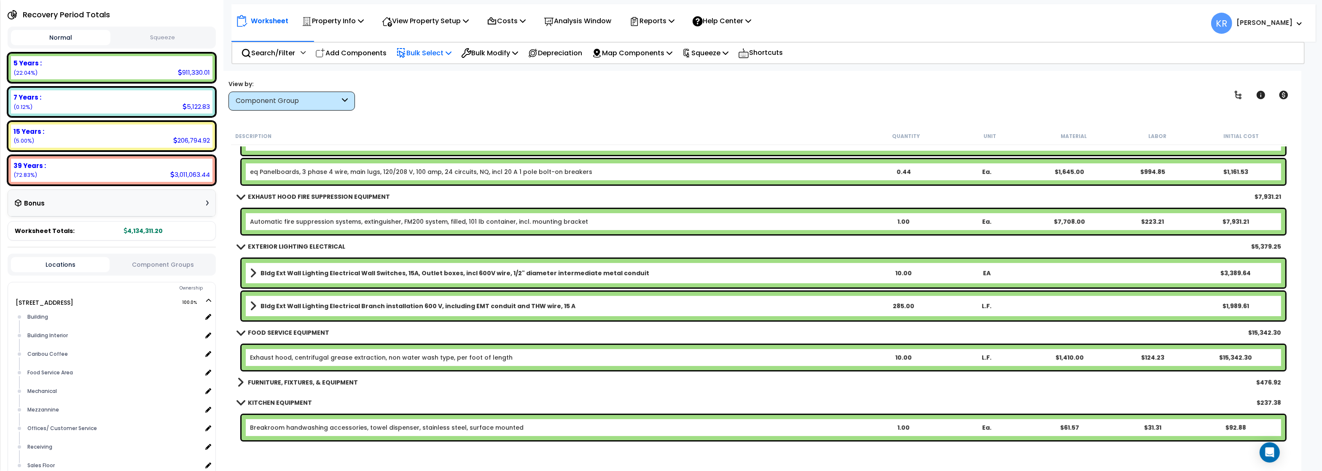
click at [286, 271] on b "Bldg Ext Wall Lighting Electrical Wall Switches, 15A, Outlet boxes, incl 600V w…" at bounding box center [455, 273] width 389 height 8
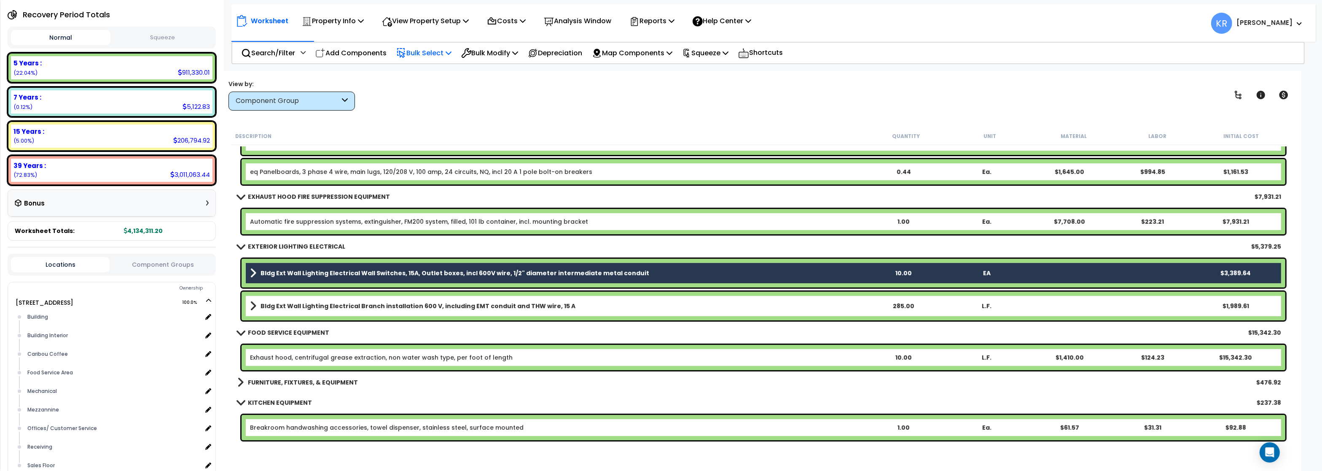
click at [291, 303] on b "Bldg Ext Wall Lighting Electrical Branch installation 600 V, including EMT cond…" at bounding box center [418, 305] width 315 height 8
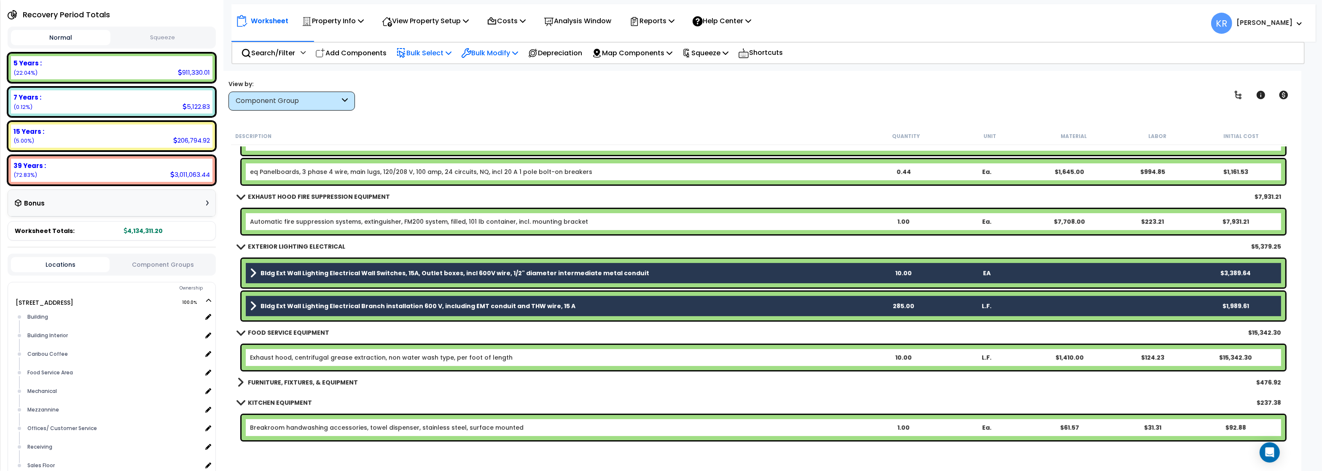
click at [485, 52] on p "Bulk Modify" at bounding box center [489, 52] width 57 height 11
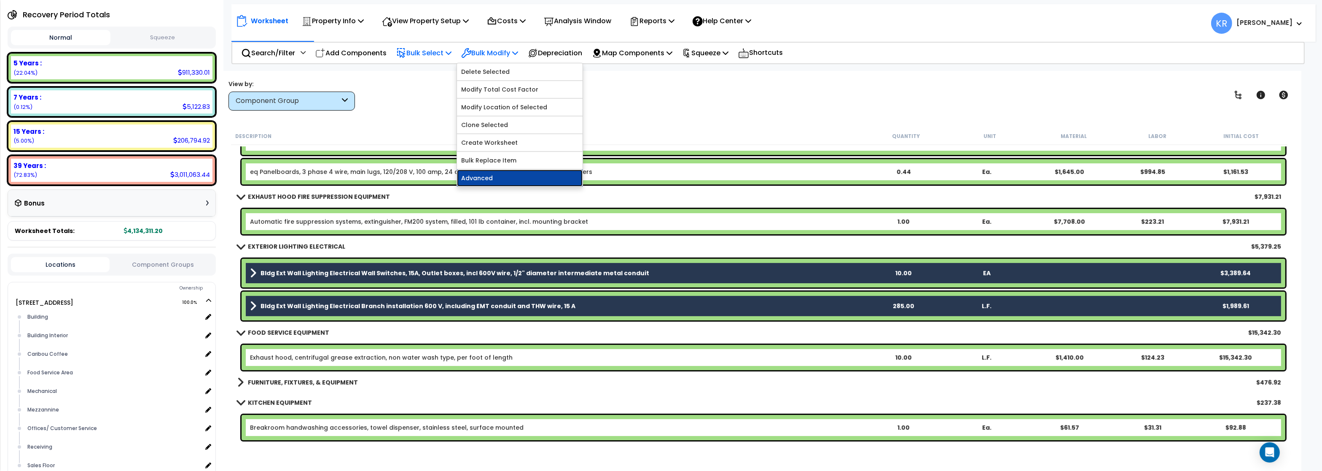
click at [489, 179] on link "Advanced" at bounding box center [520, 177] width 126 height 17
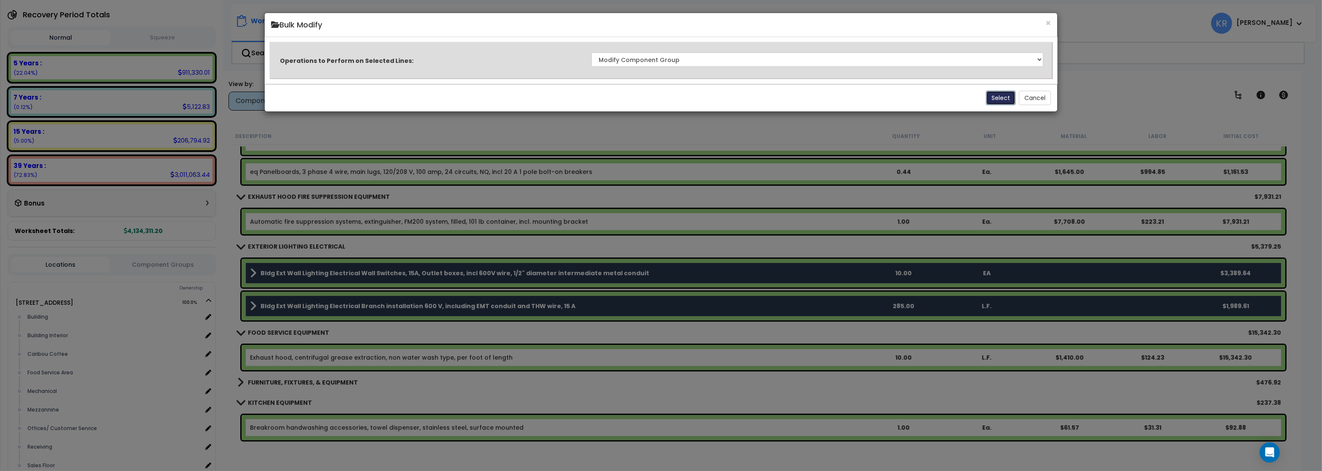
click at [1007, 100] on button "Select" at bounding box center [1001, 98] width 30 height 14
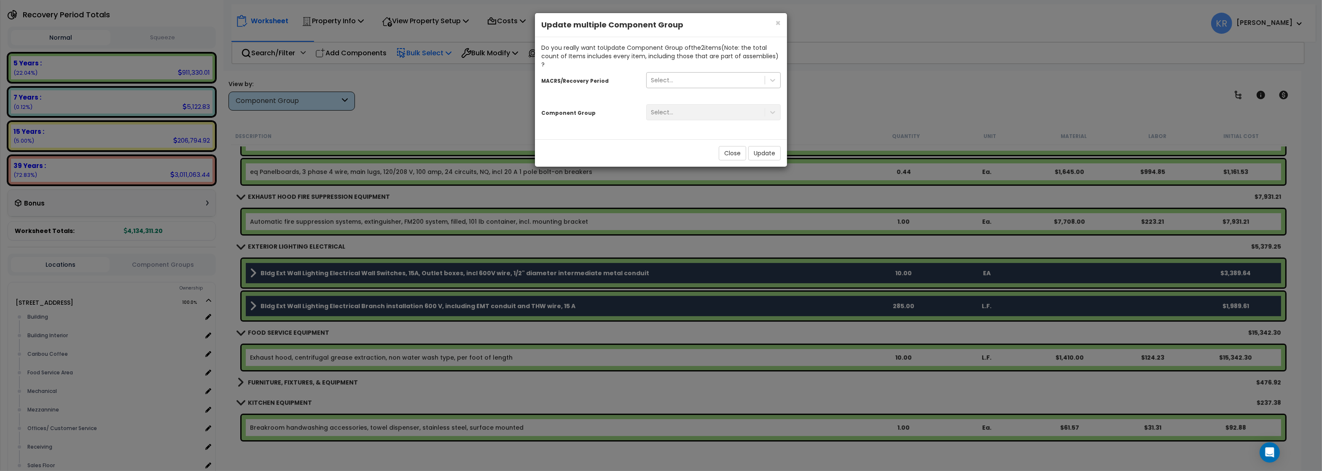
click at [676, 73] on div "Select..." at bounding box center [706, 79] width 118 height 13
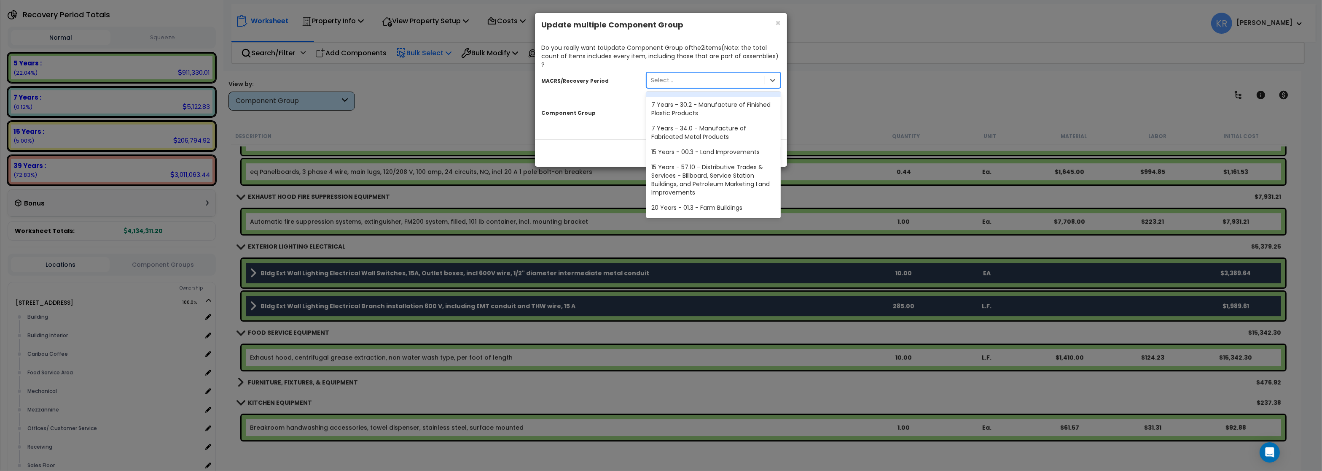
scroll to position [142, 0]
click at [744, 201] on div "39 Years - NA - Long-Life Property" at bounding box center [713, 208] width 135 height 15
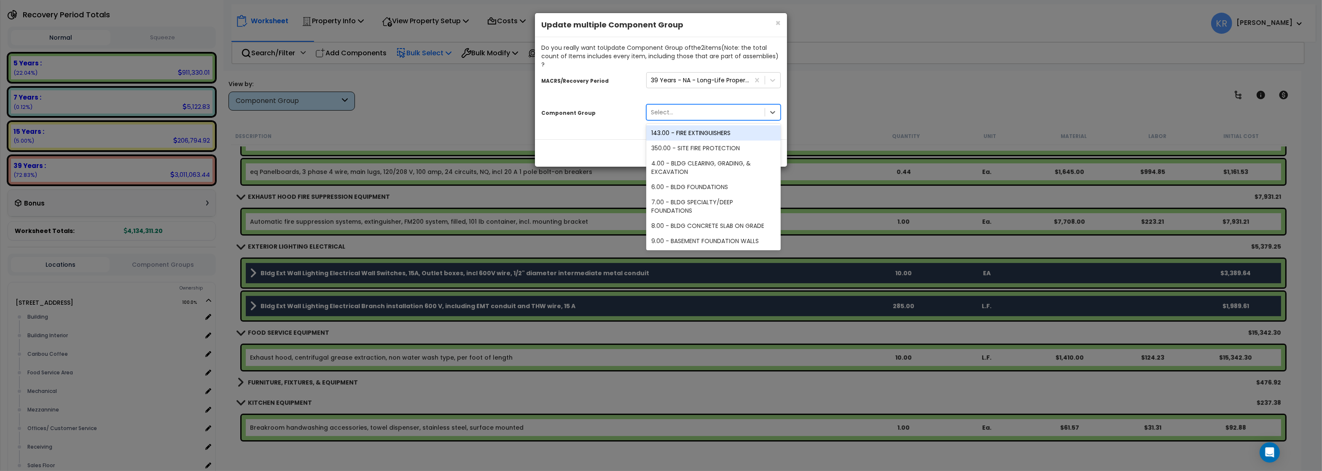
click at [703, 105] on div "Select..." at bounding box center [706, 111] width 118 height 13
type input "152"
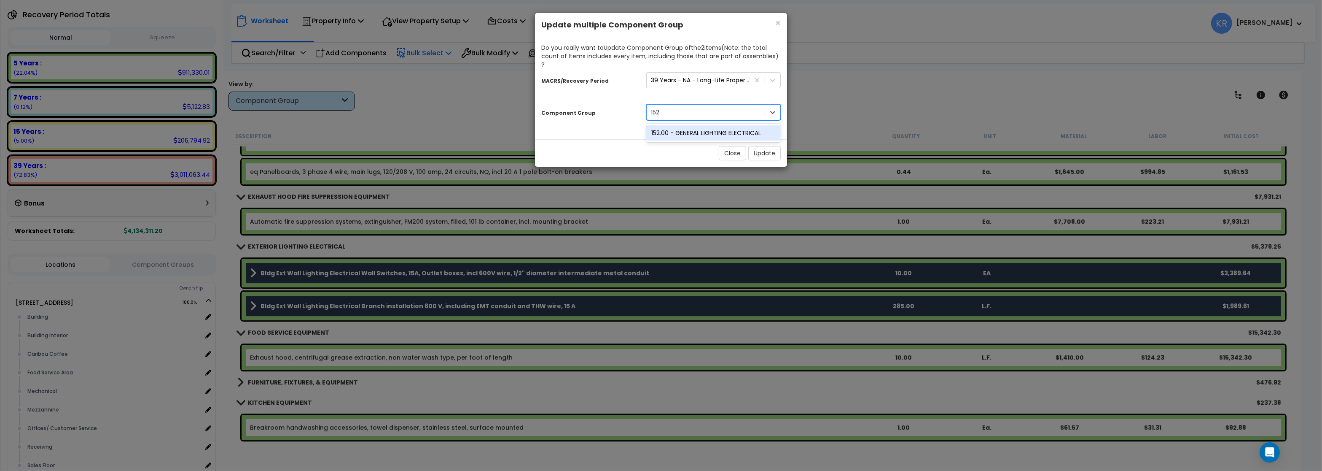
click at [710, 125] on div "152.00 - GENERAL LIGHTING ELECTRICAL" at bounding box center [713, 132] width 135 height 15
click at [760, 146] on button "Update" at bounding box center [764, 153] width 32 height 14
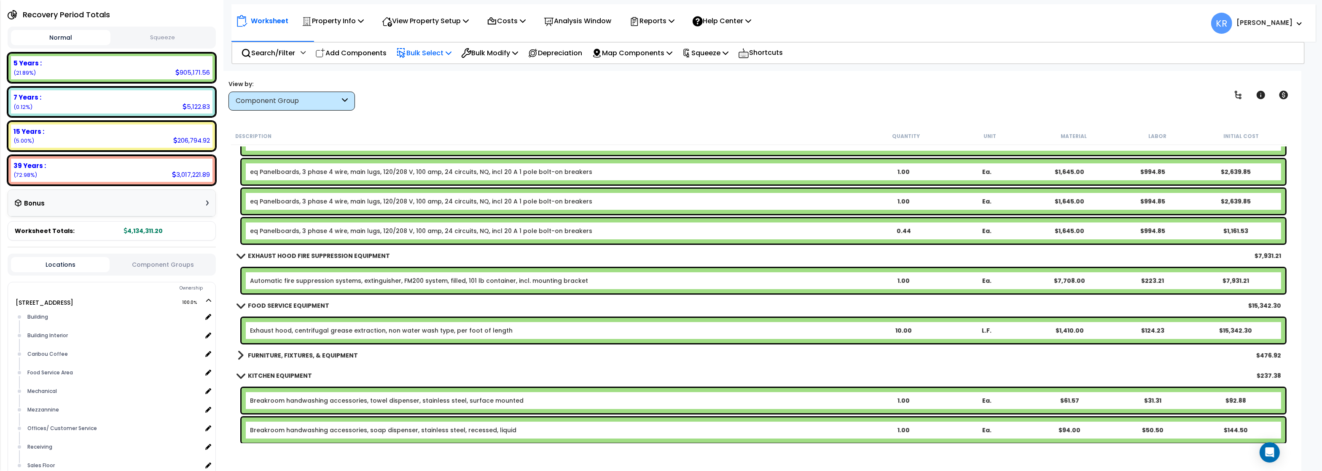
click at [291, 355] on b "FURNITURE, FIXTURES, & EQUIPMENT" at bounding box center [303, 355] width 110 height 8
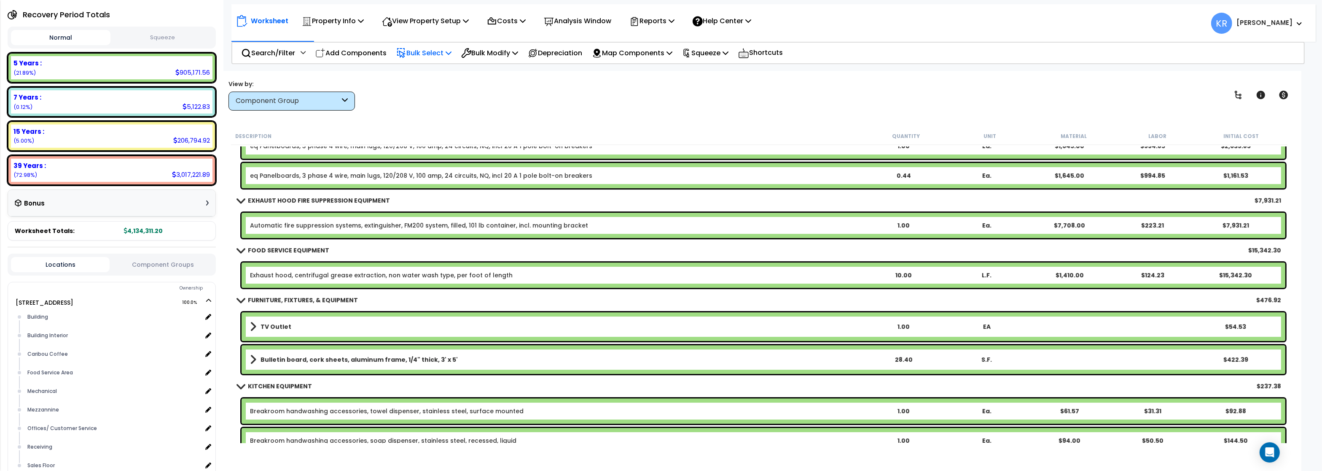
scroll to position [10018, 0]
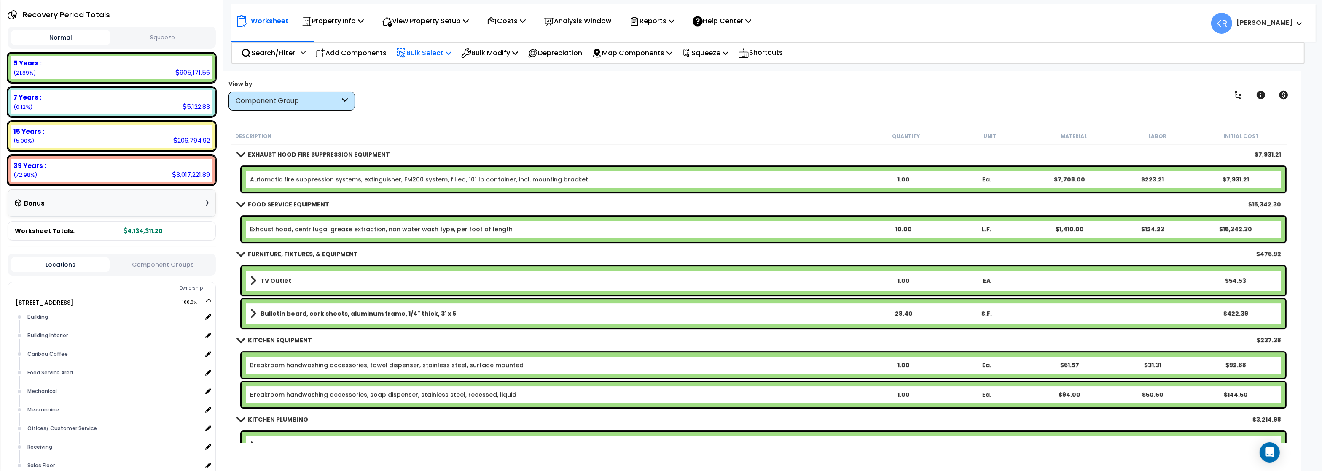
click at [272, 280] on b "TV Outlet" at bounding box center [276, 280] width 31 height 8
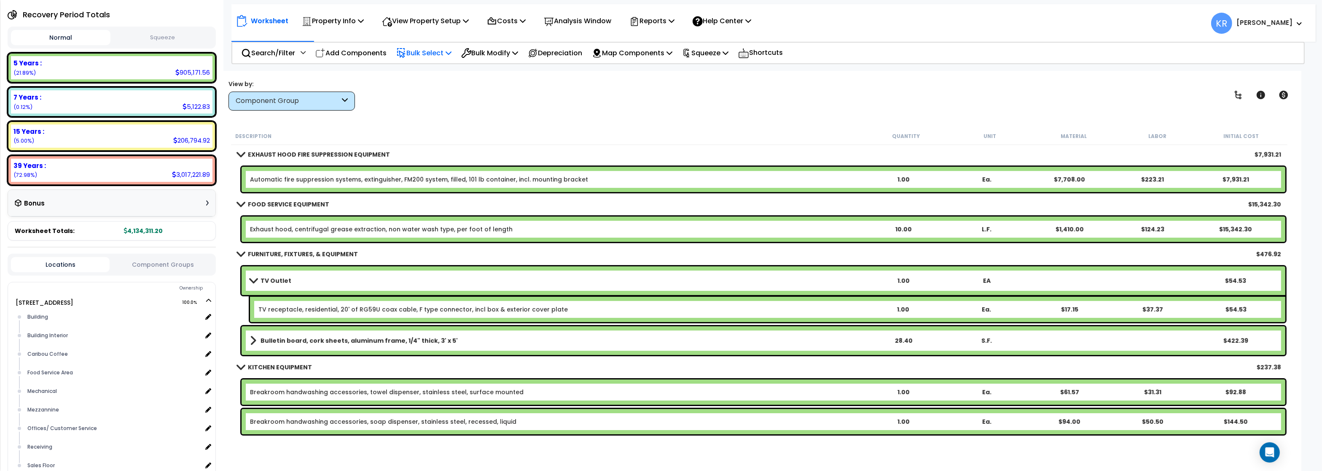
click at [272, 280] on b "TV Outlet" at bounding box center [276, 280] width 31 height 8
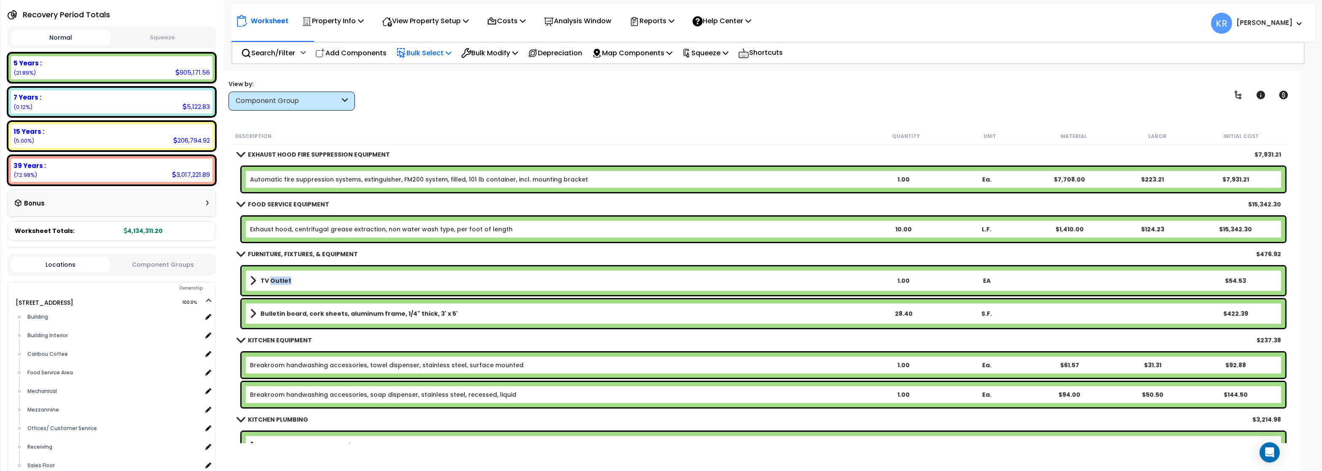
click at [272, 280] on b "TV Outlet" at bounding box center [276, 280] width 31 height 8
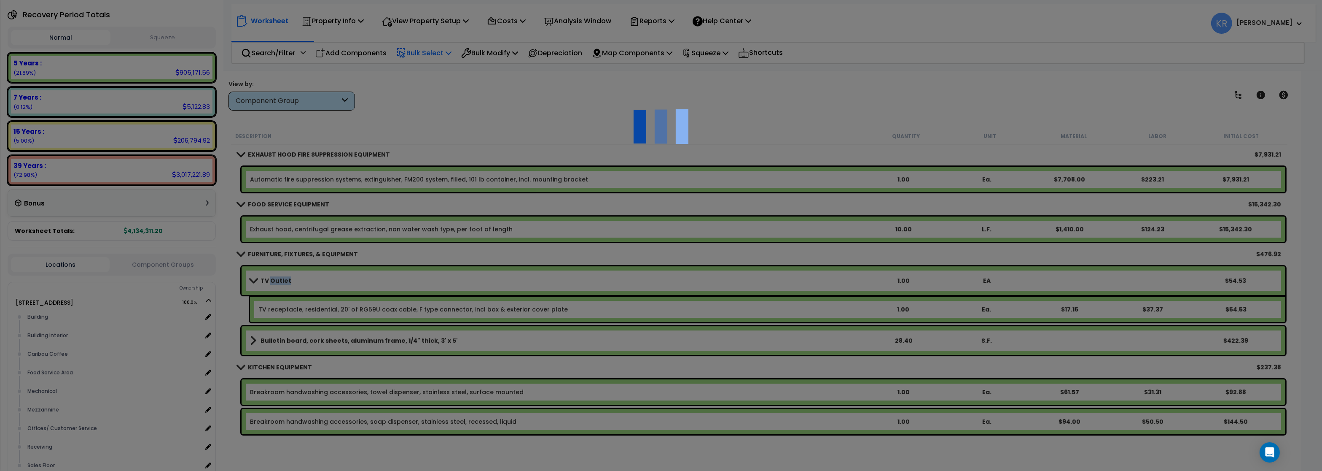
select select "56818"
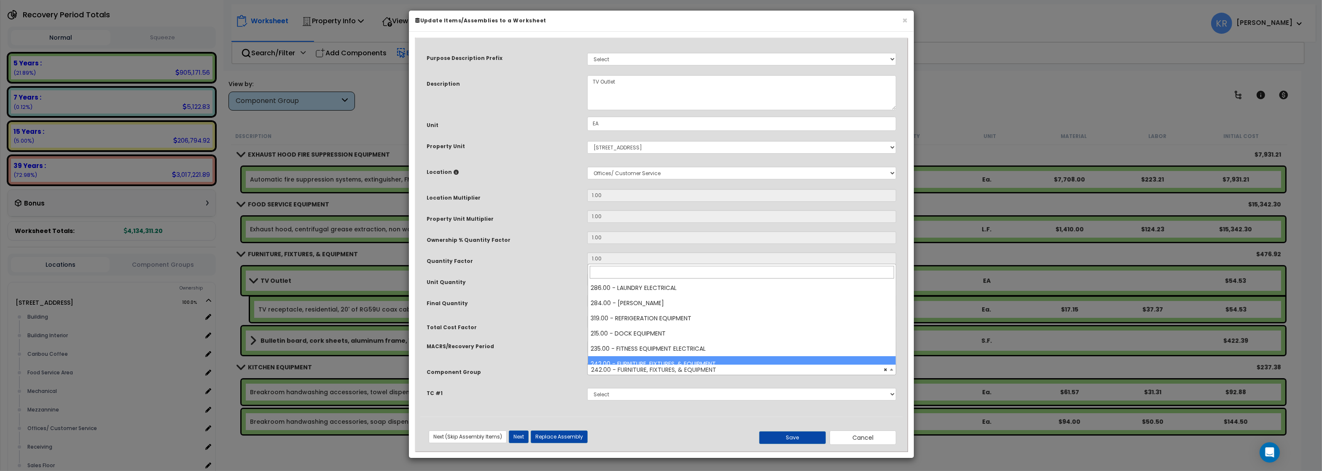
click at [654, 369] on span "× 242.00 - FURNITURE, FIXTURES, & EQUIPMENT" at bounding box center [742, 369] width 308 height 12
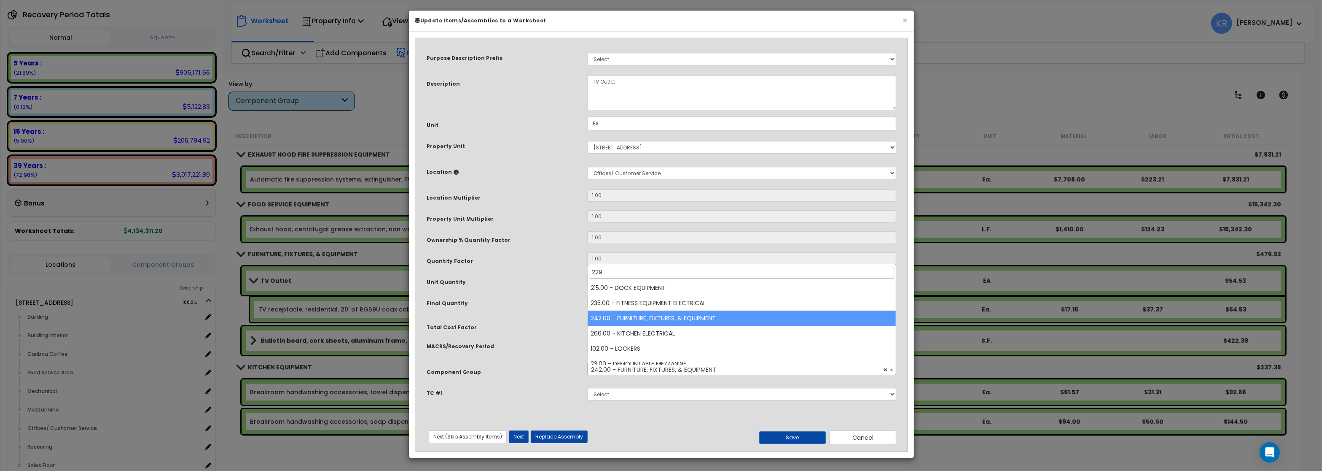
scroll to position [0, 0]
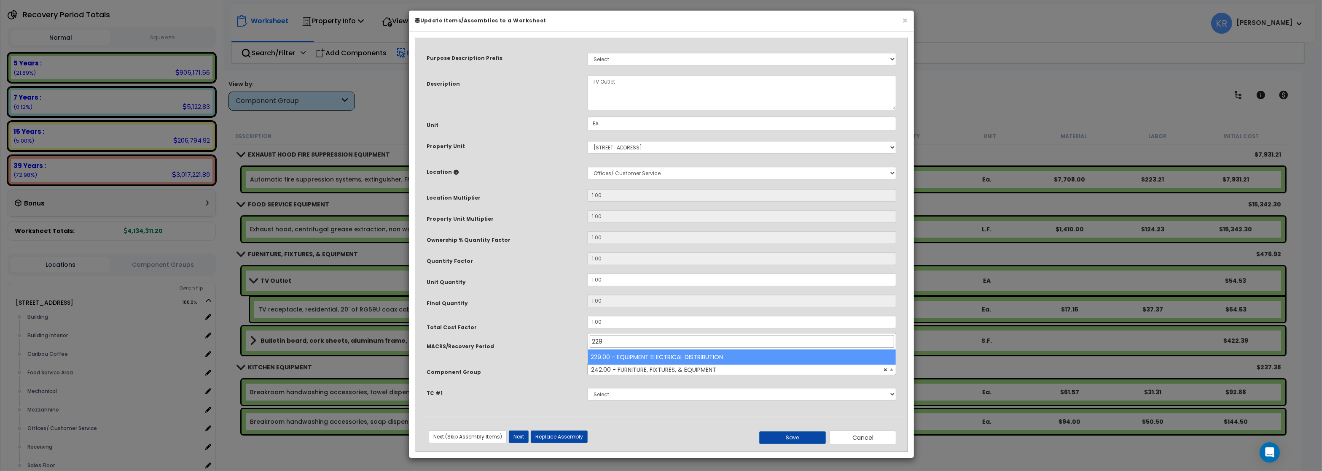
type input "229"
select select "57033"
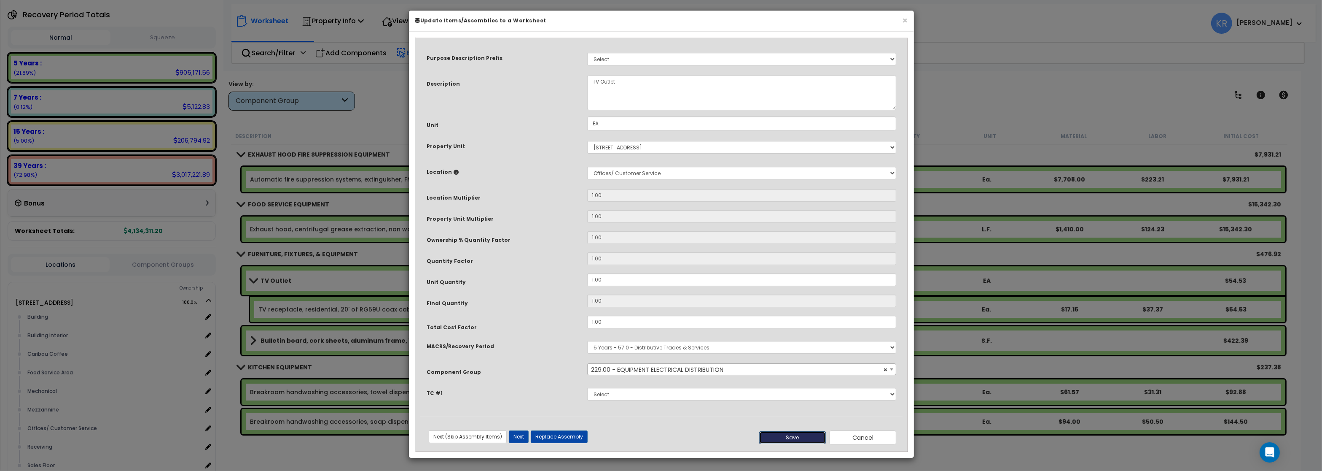
click at [789, 444] on button "Save" at bounding box center [792, 437] width 67 height 13
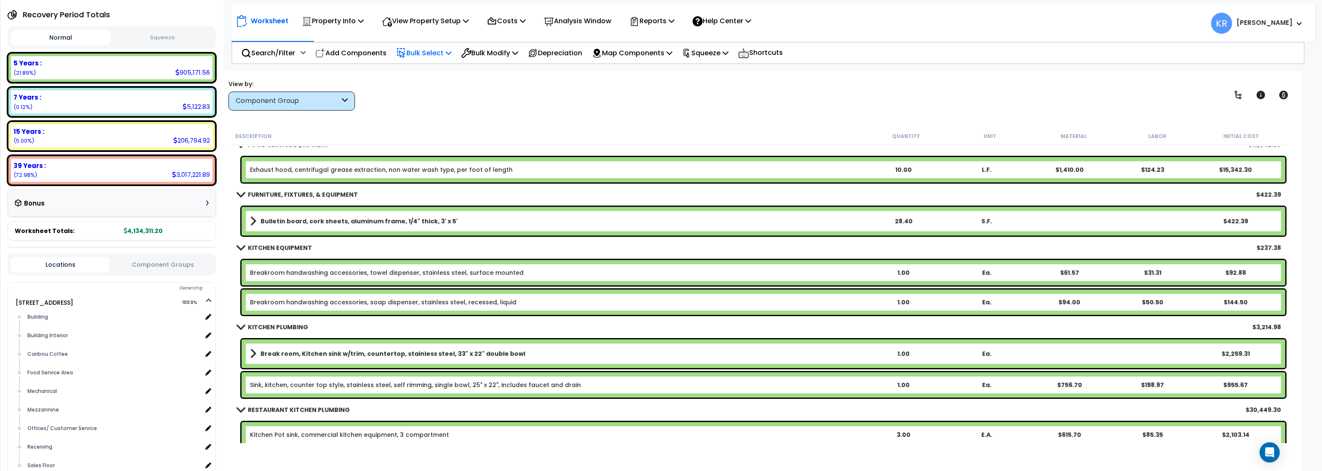
scroll to position [10119, 0]
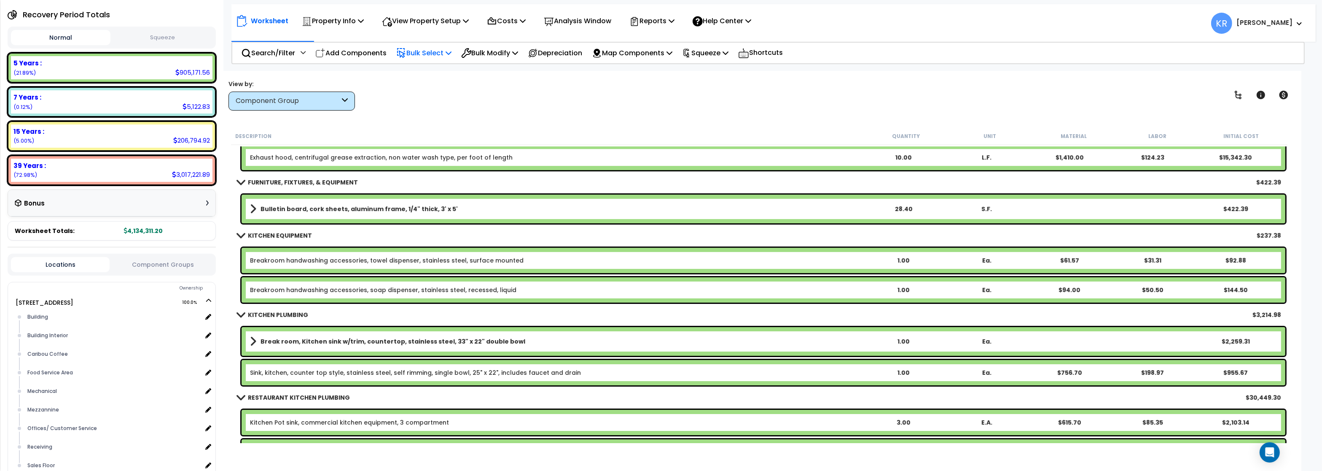
click at [333, 339] on b "Break room, Kitchen sink w/trim, countertop, stainless steel, 33" x 22" double …" at bounding box center [393, 341] width 265 height 8
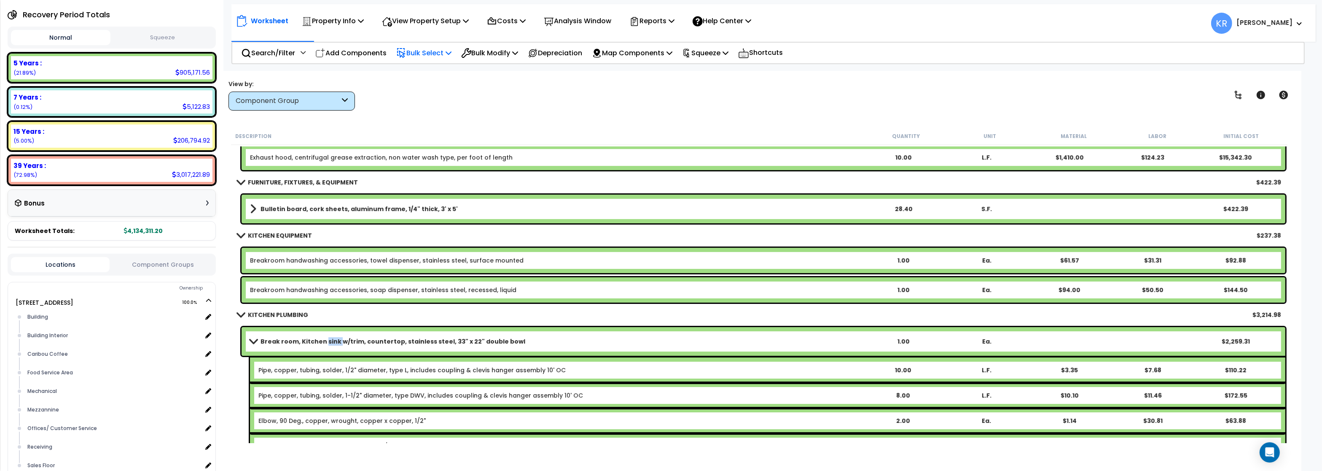
click at [333, 339] on b "Break room, Kitchen sink w/trim, countertop, stainless steel, 33" x 22" double …" at bounding box center [393, 341] width 265 height 8
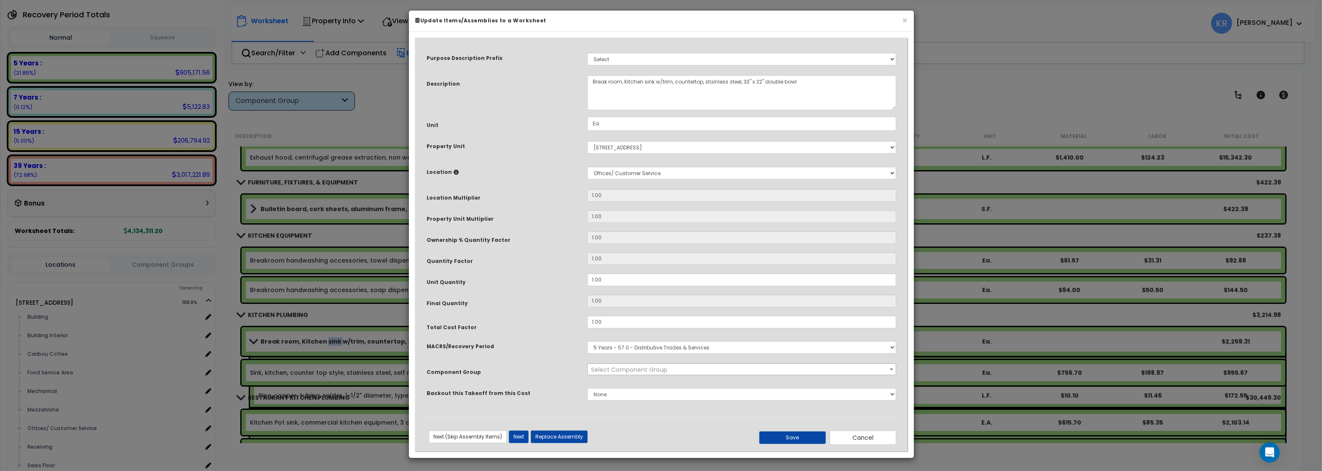
select select "57266"
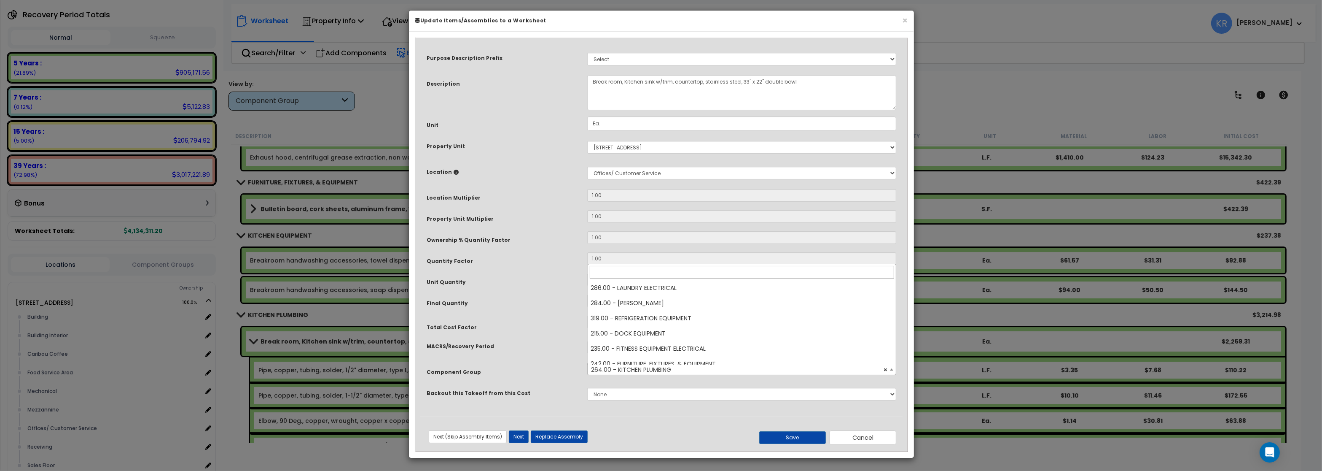
click at [636, 371] on span "× 264.00 - KITCHEN PLUMBING" at bounding box center [742, 369] width 308 height 12
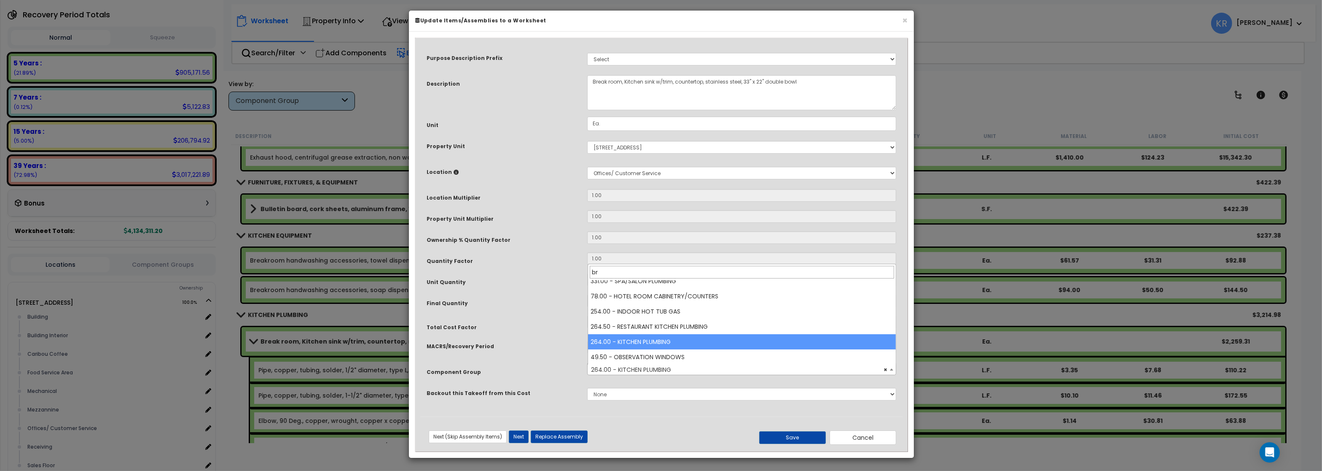
scroll to position [0, 0]
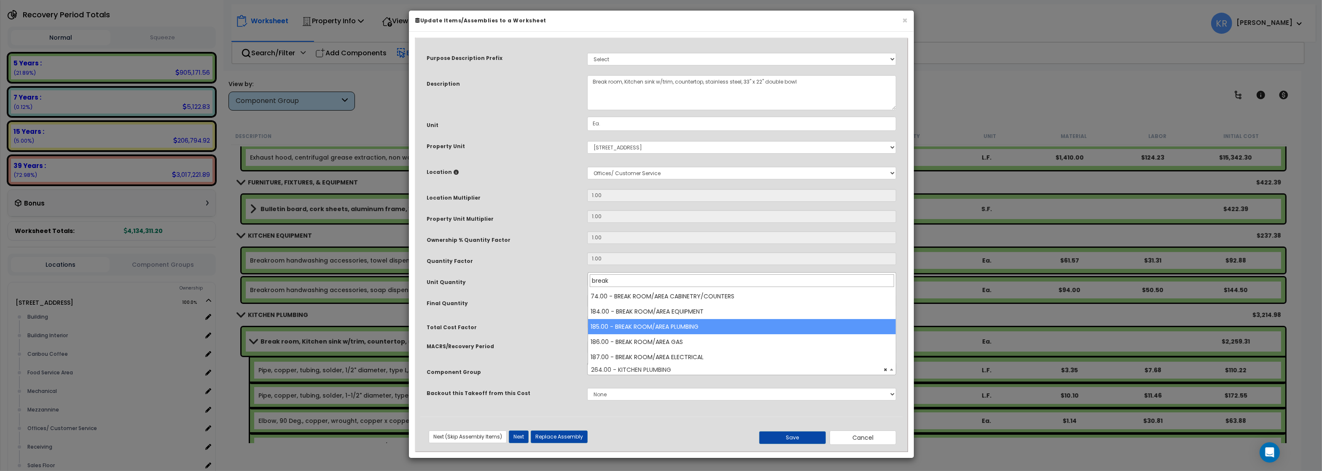
type input "break"
select select "56995"
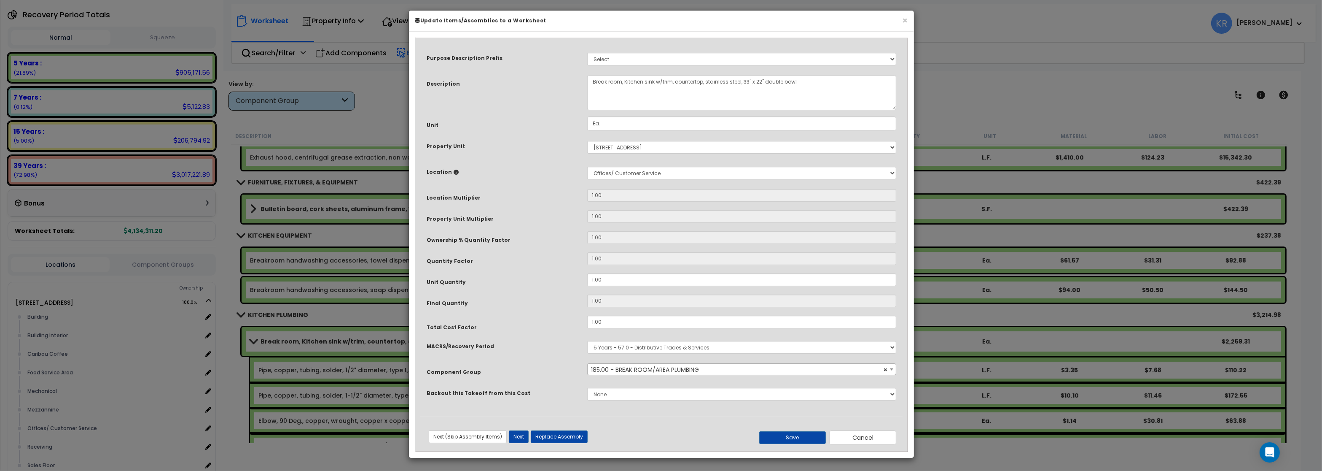
click at [790, 434] on div "Save Cancel" at bounding box center [822, 437] width 161 height 14
click at [788, 437] on button "Save" at bounding box center [792, 437] width 67 height 13
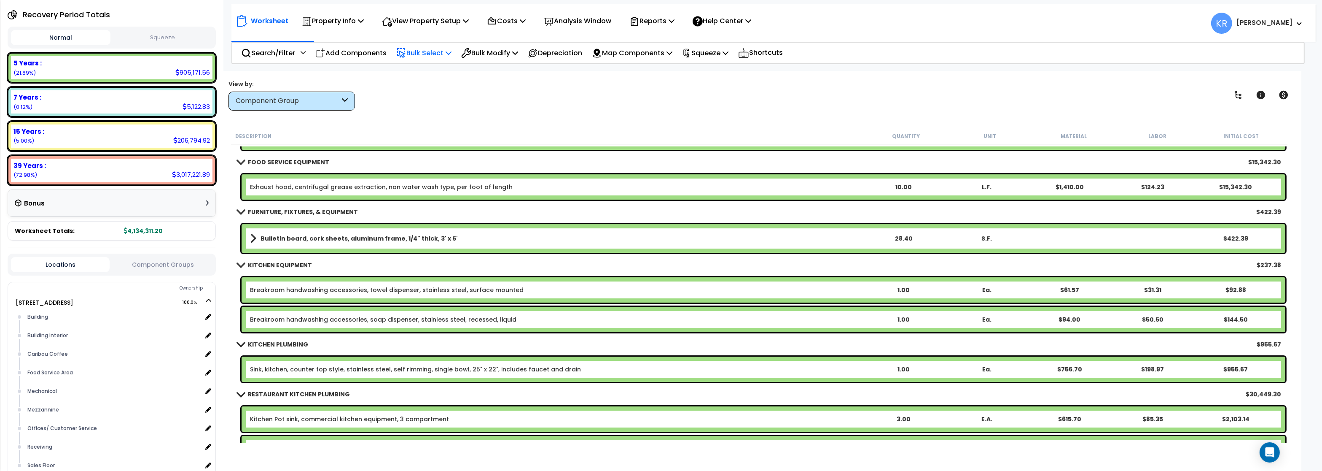
click at [323, 289] on link "Breakroom handwashing accessories, towel dispenser, stainless steel, surface mo…" at bounding box center [387, 289] width 274 height 8
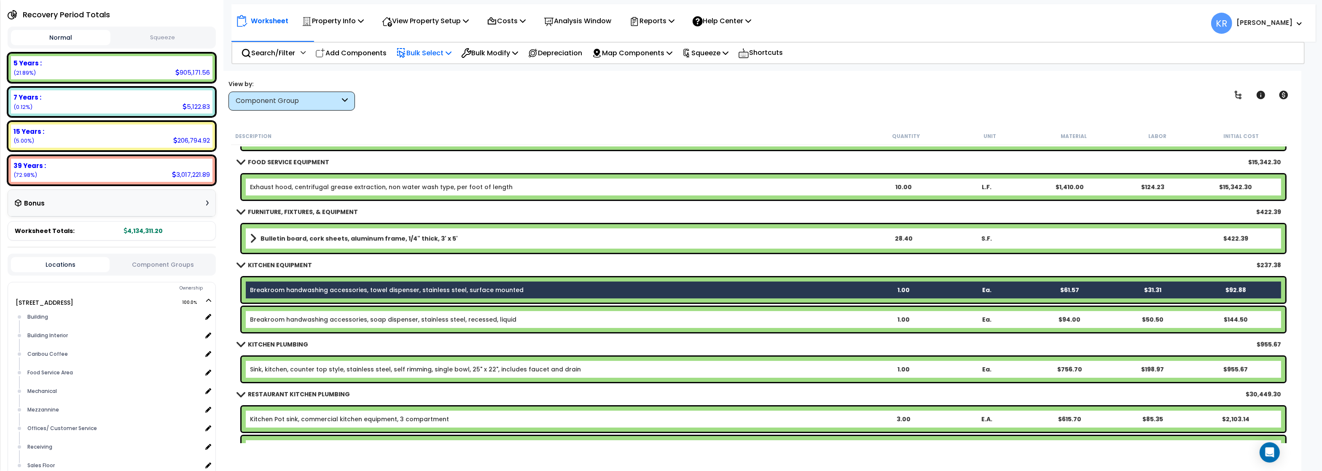
click at [322, 315] on link "Breakroom handwashing accessories, soap dispenser, stainless steel, recessed, l…" at bounding box center [383, 319] width 266 height 8
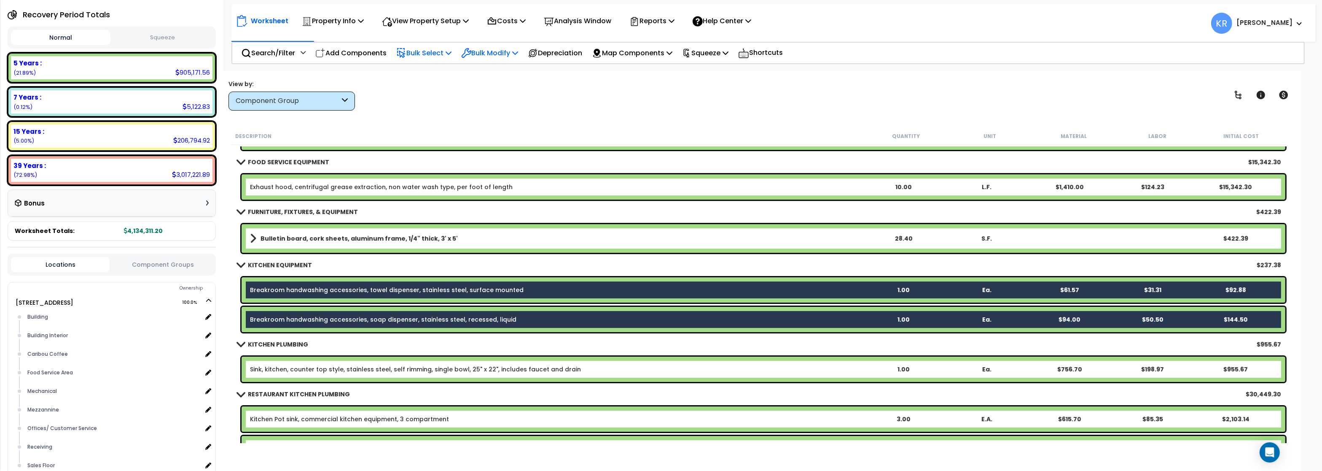
click at [491, 51] on p "Bulk Modify" at bounding box center [489, 52] width 57 height 11
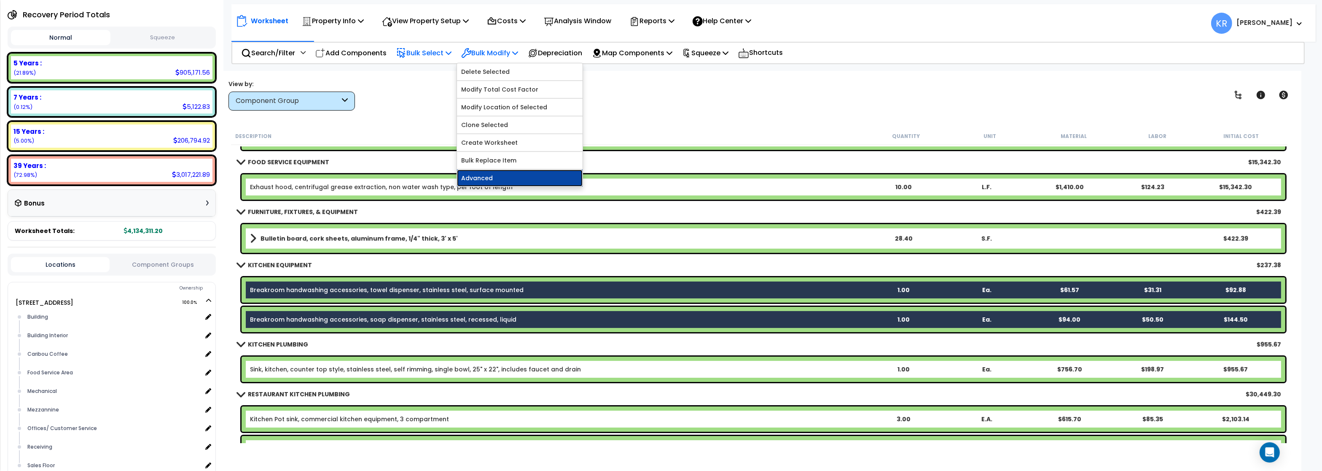
click at [493, 178] on link "Advanced" at bounding box center [520, 177] width 126 height 17
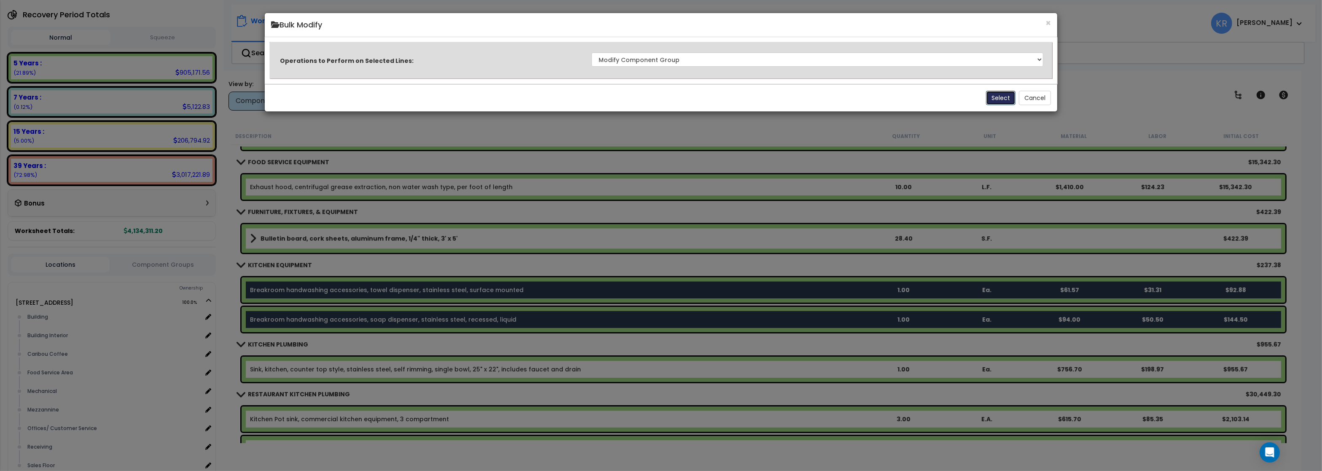
click at [997, 100] on button "Select" at bounding box center [1001, 98] width 30 height 14
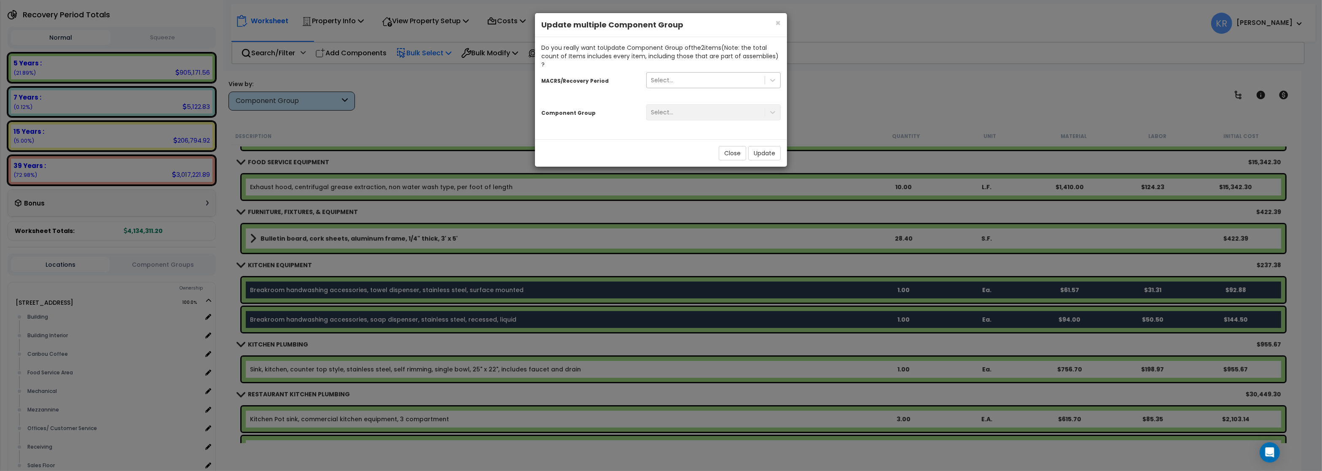
click at [678, 77] on div "Select..." at bounding box center [706, 79] width 118 height 13
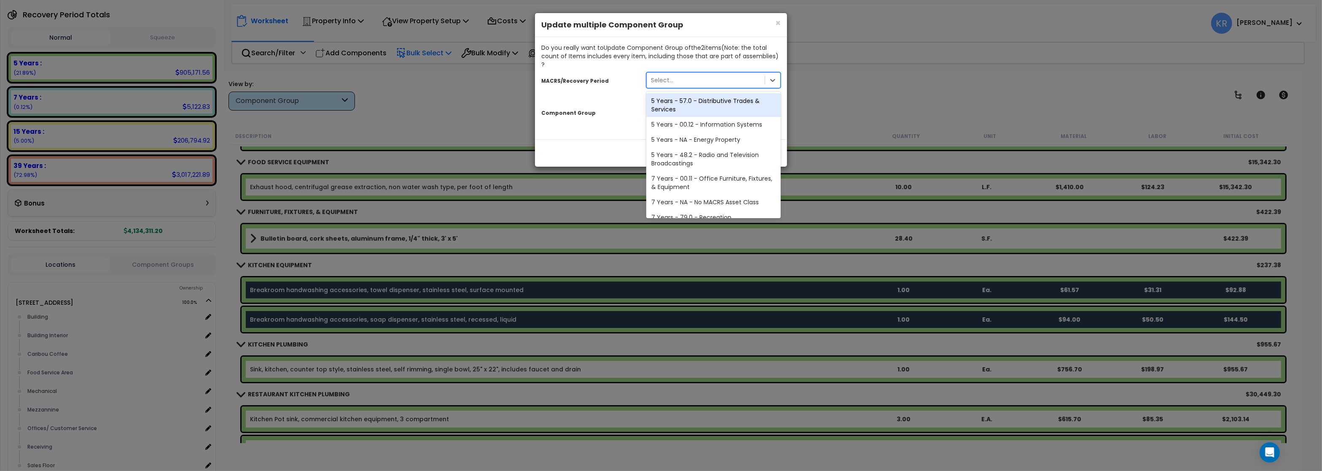
click at [674, 105] on div "5 Years - 57.0 - Distributive Trades & Services" at bounding box center [713, 105] width 135 height 24
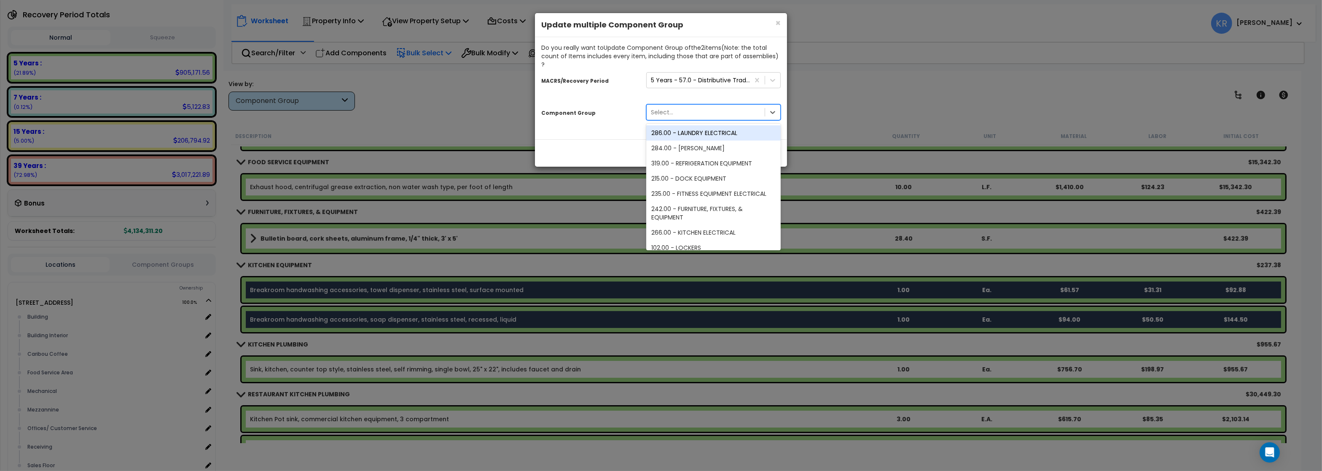
click at [668, 108] on div "Select..." at bounding box center [662, 112] width 22 height 8
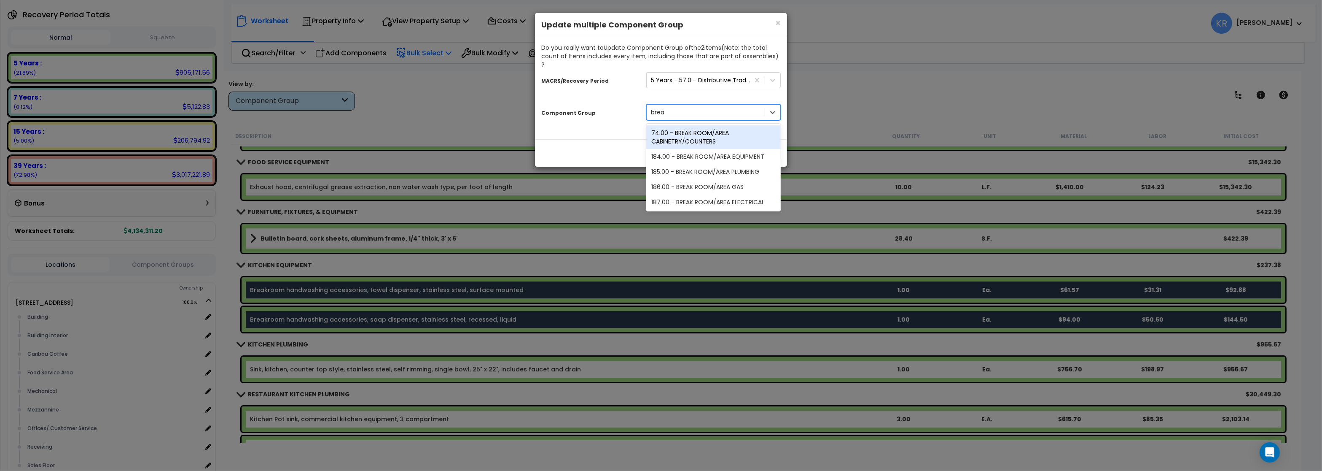
type input "break"
click at [727, 149] on div "184.00 - BREAK ROOM/AREA EQUIPMENT" at bounding box center [713, 156] width 135 height 15
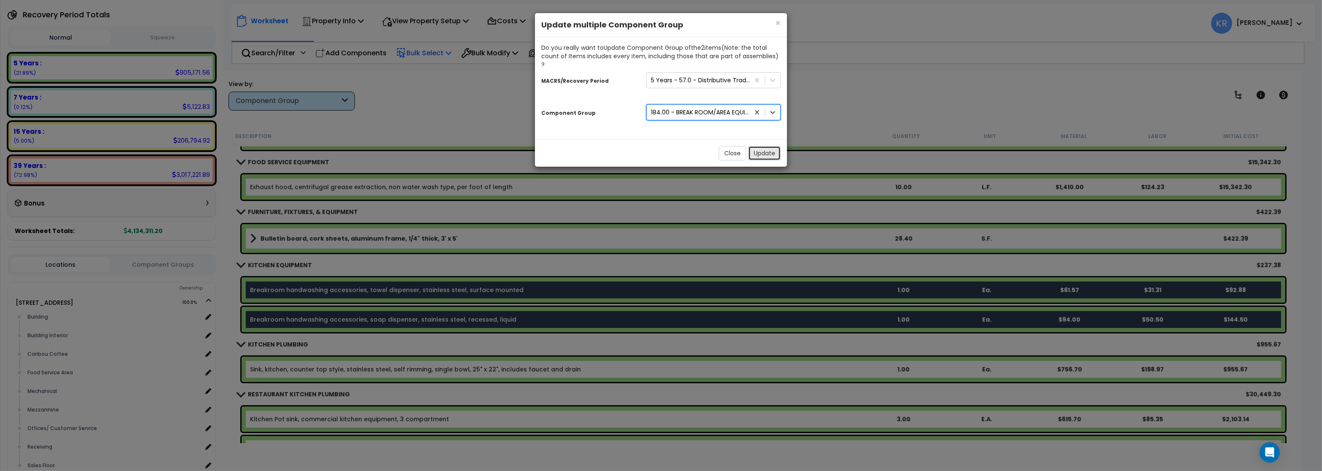
click at [756, 146] on button "Update" at bounding box center [764, 153] width 32 height 14
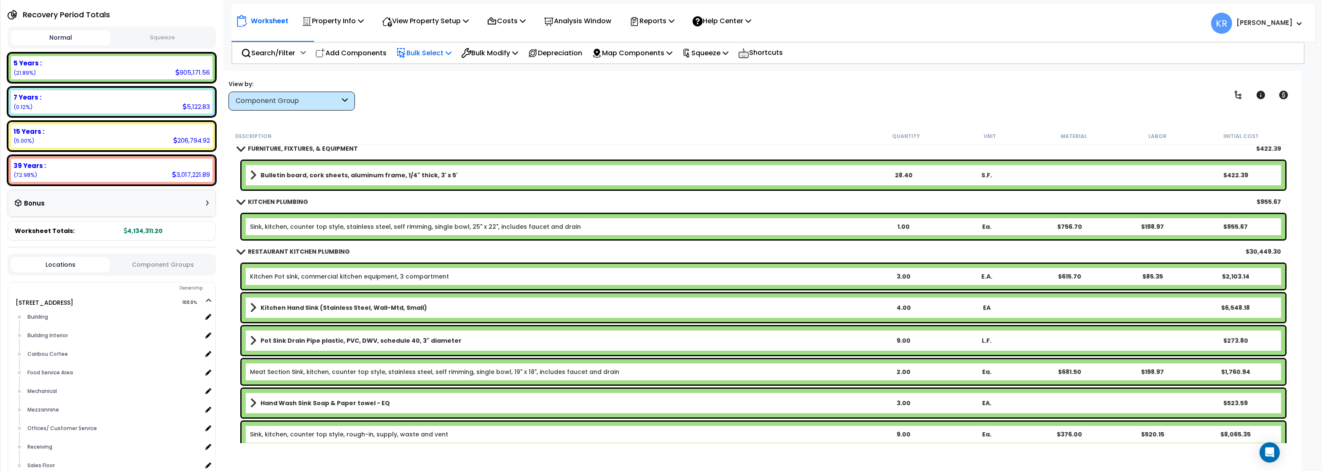
scroll to position [10220, 0]
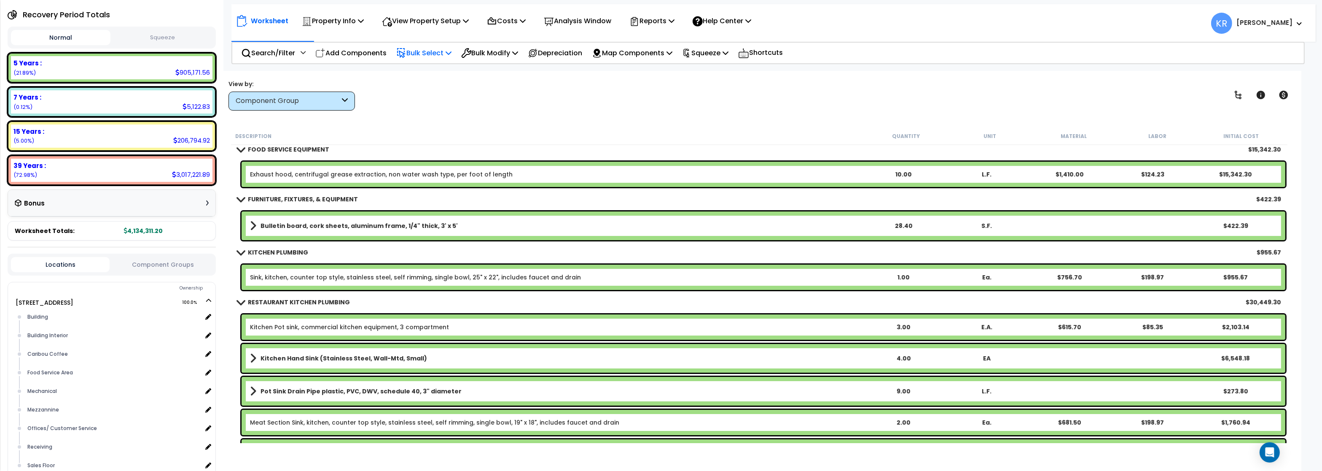
click at [324, 273] on link "Sink, kitchen, counter top style, stainless steel, self rimming, single bowl, 2…" at bounding box center [415, 277] width 331 height 8
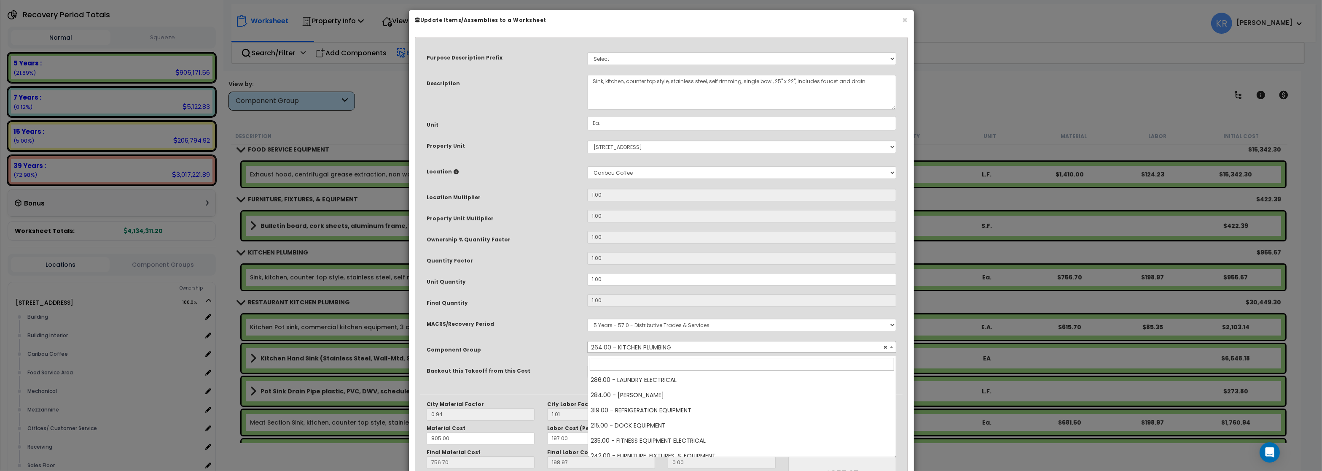
click at [652, 350] on span "× 264.00 - KITCHEN PLUMBING" at bounding box center [742, 347] width 308 height 12
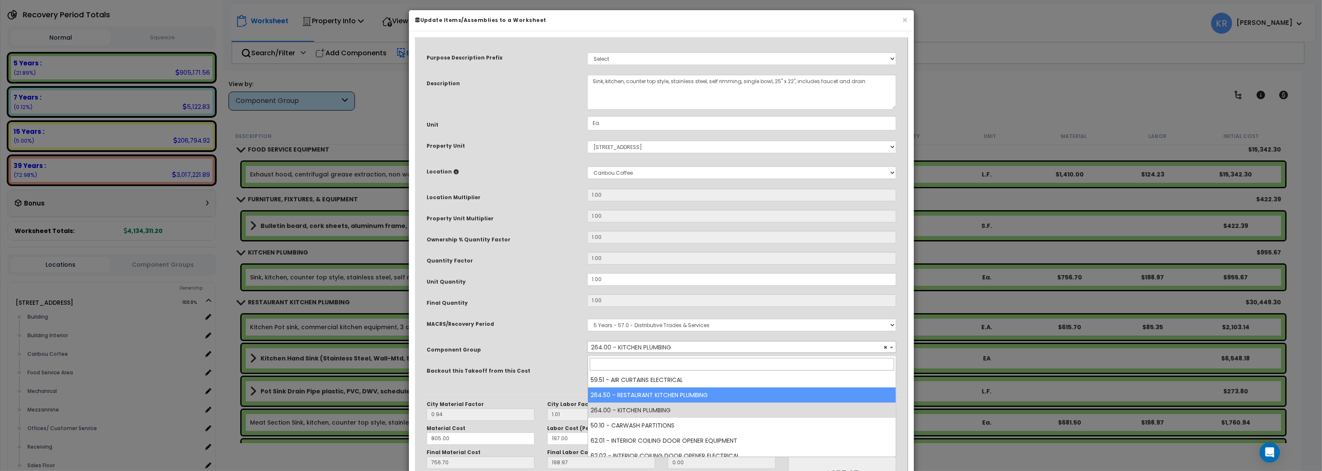
select select "57265"
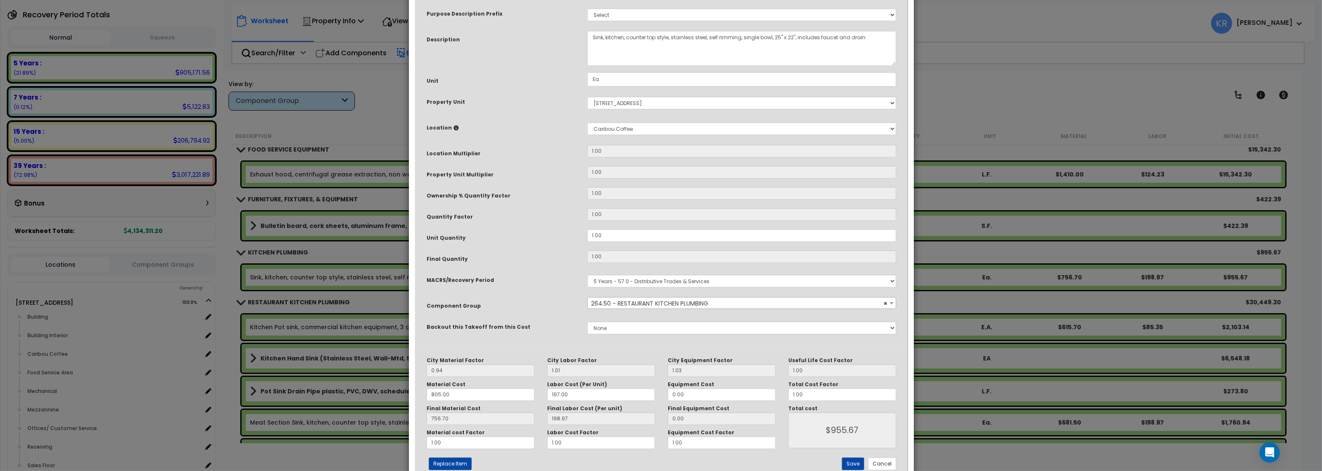
scroll to position [73, 0]
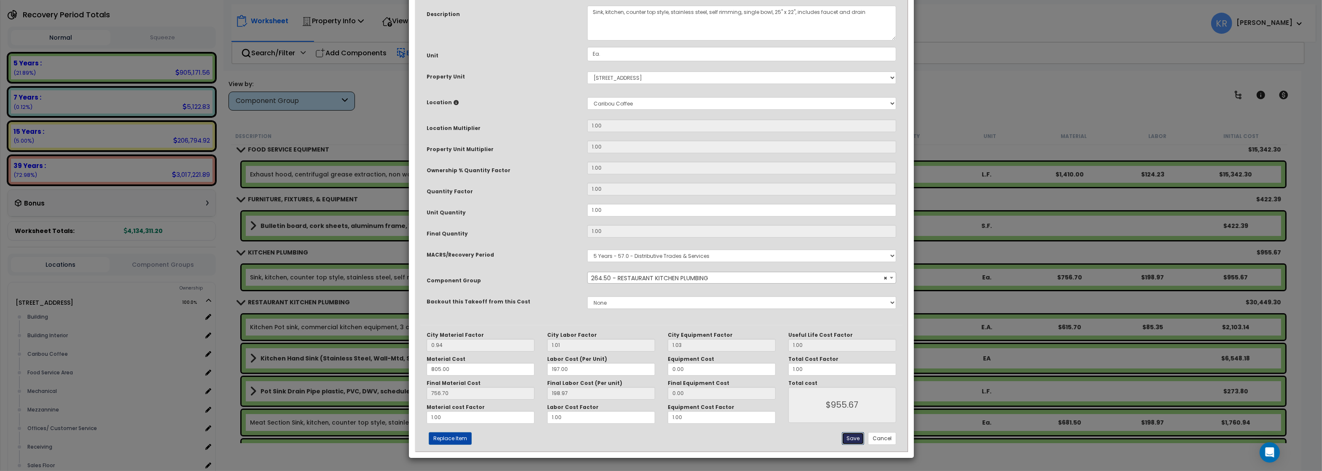
click at [849, 442] on button "Save" at bounding box center [853, 438] width 22 height 13
type input "955.67"
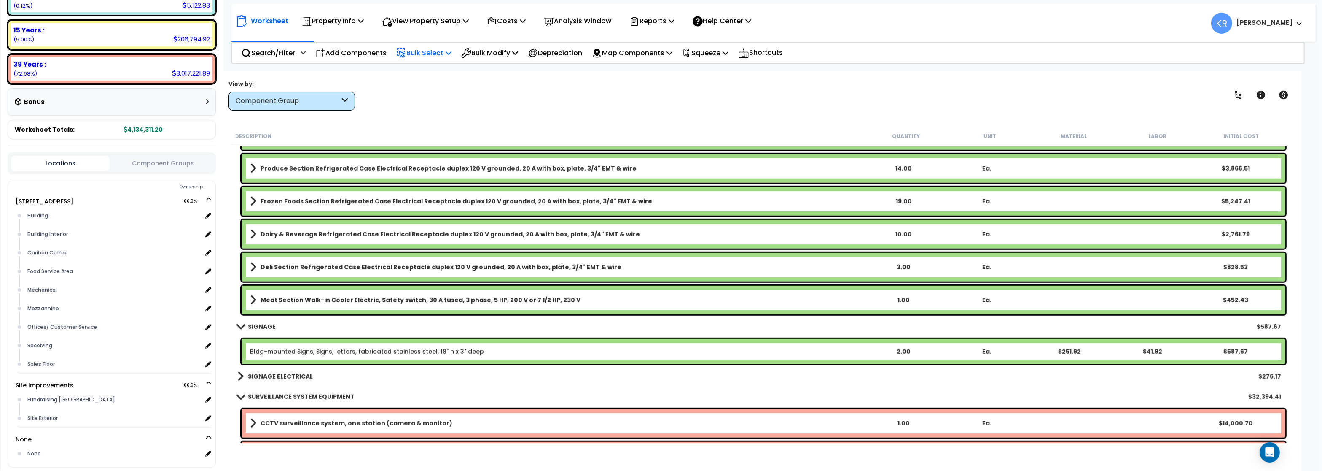
scroll to position [11688, 0]
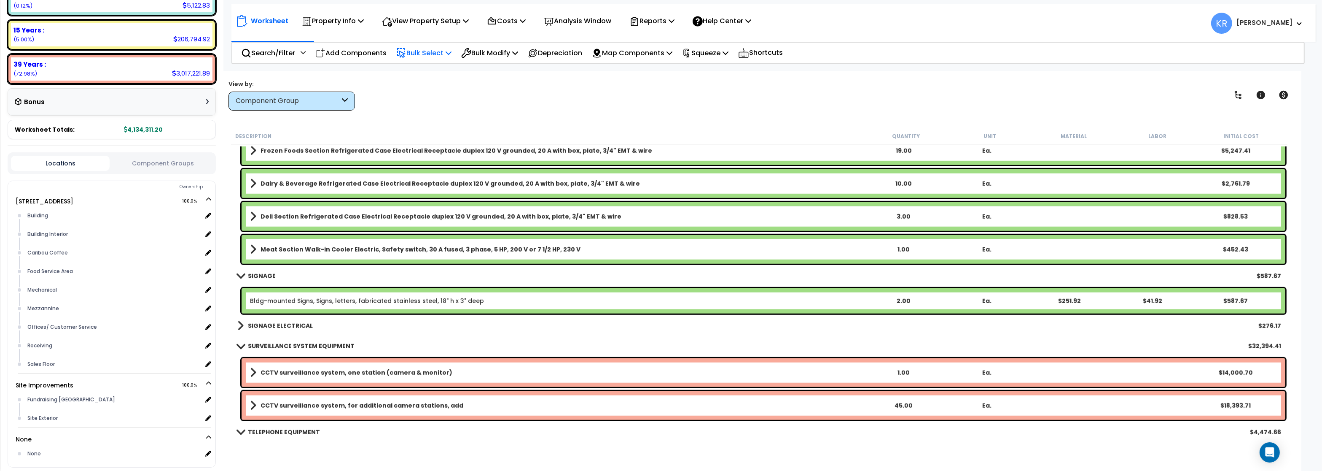
click at [266, 320] on link "SIGNAGE ELECTRICAL" at bounding box center [274, 326] width 75 height 12
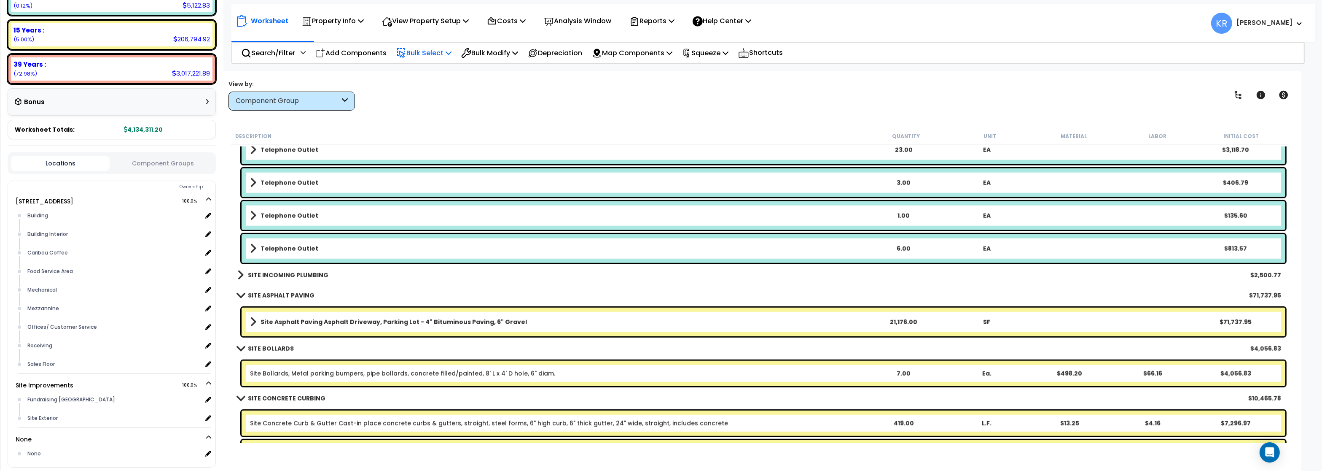
scroll to position [12042, 0]
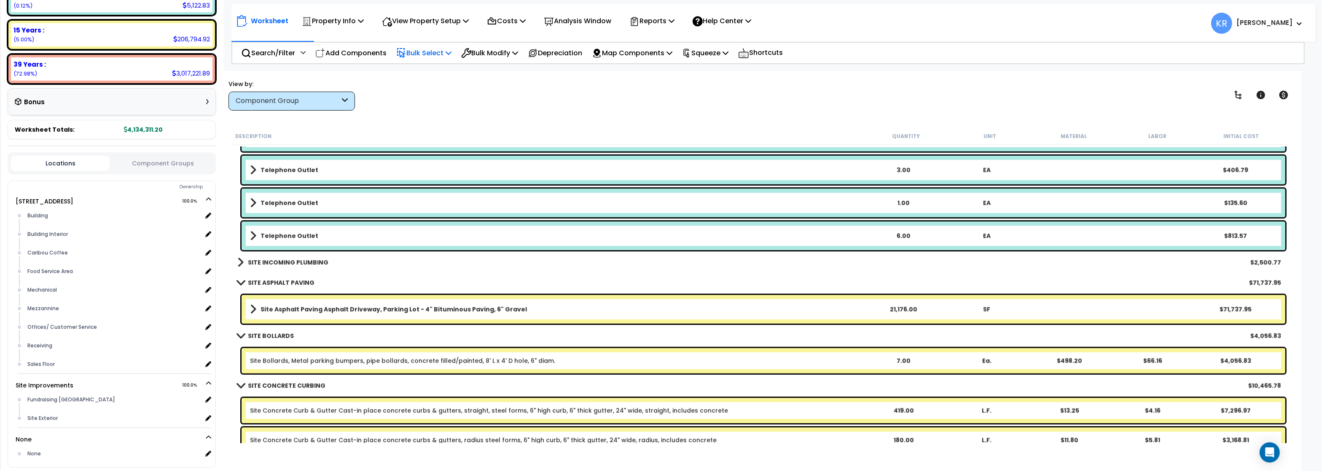
click at [297, 261] on b "SITE INCOMING PLUMBING" at bounding box center [288, 262] width 81 height 8
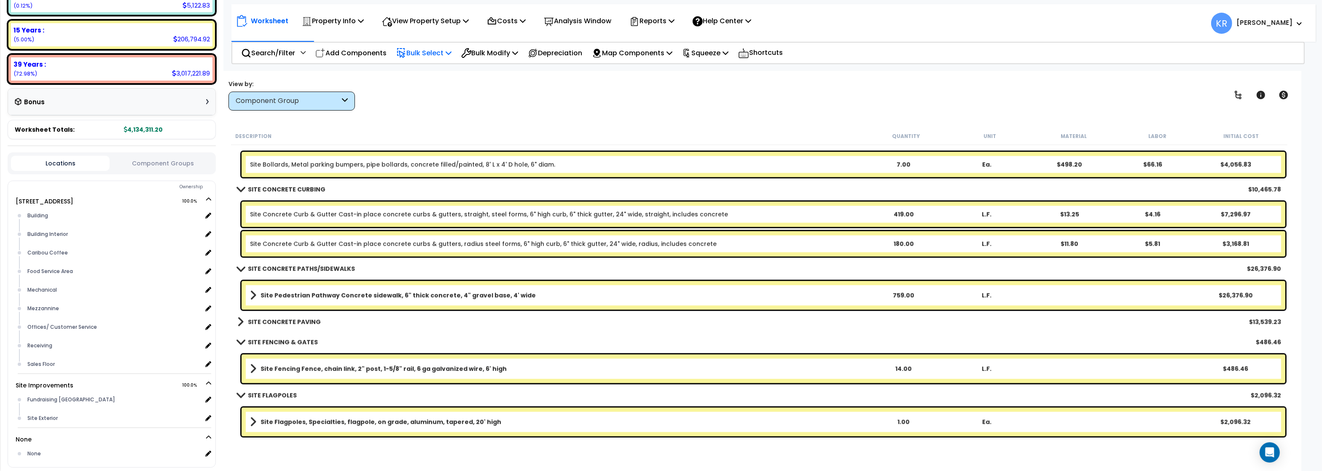
scroll to position [12345, 0]
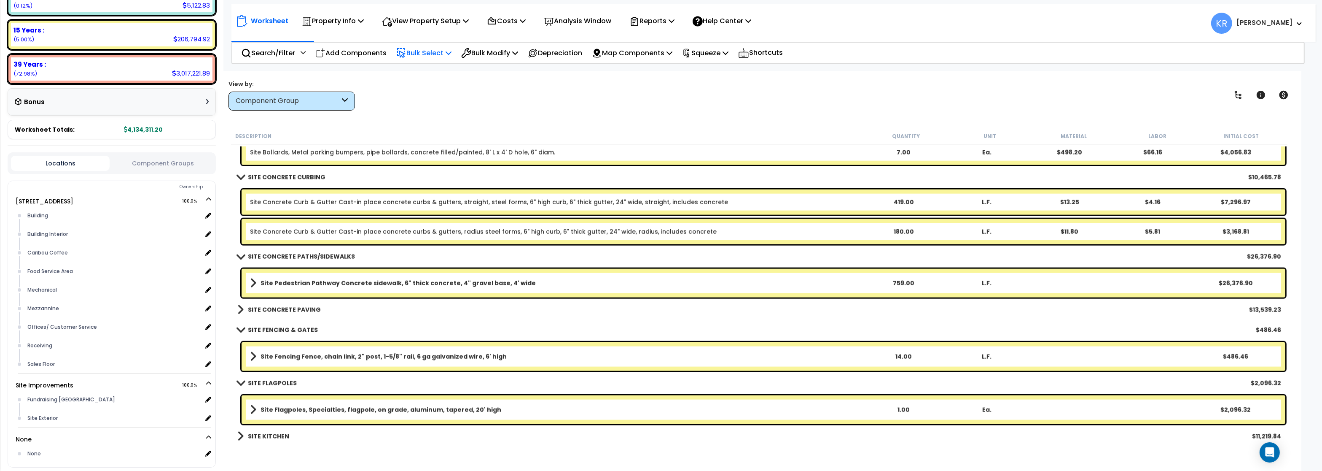
click at [301, 306] on b "SITE CONCRETE PAVING" at bounding box center [284, 309] width 73 height 8
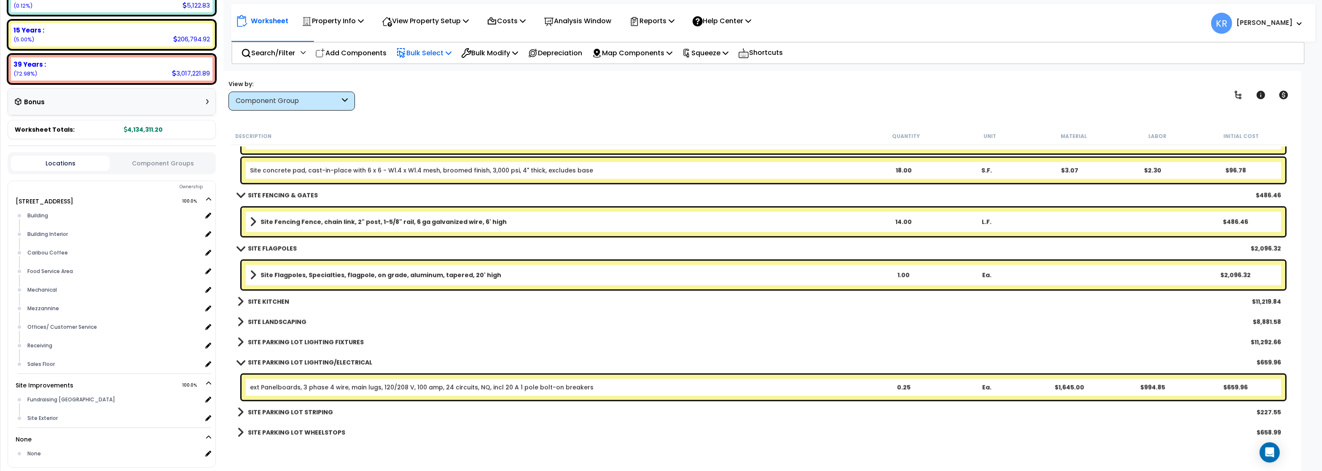
scroll to position [12598, 0]
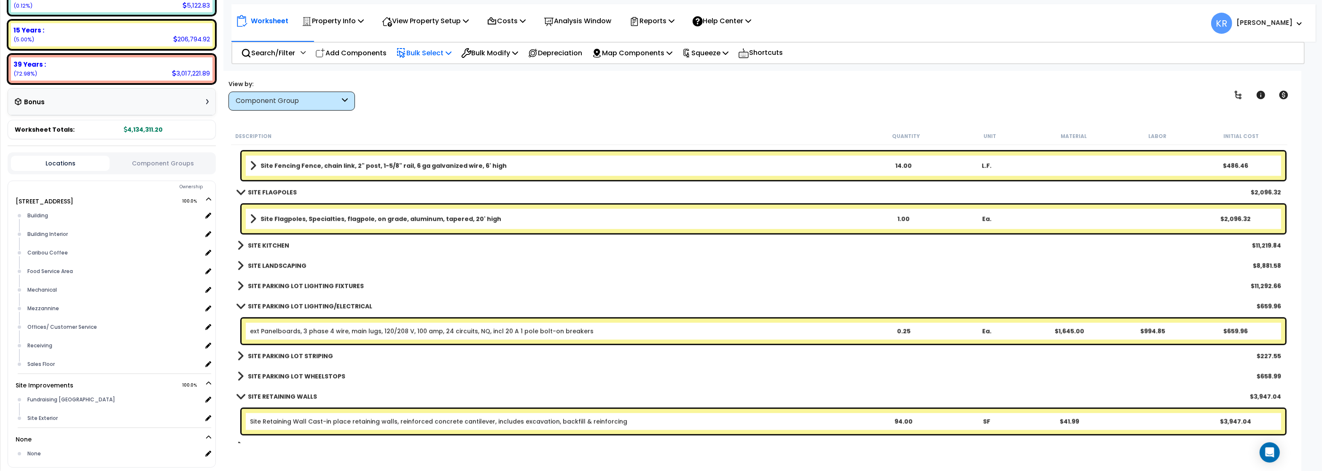
click at [348, 287] on b "SITE PARKING LOT LIGHTING FIXTURES" at bounding box center [306, 286] width 116 height 8
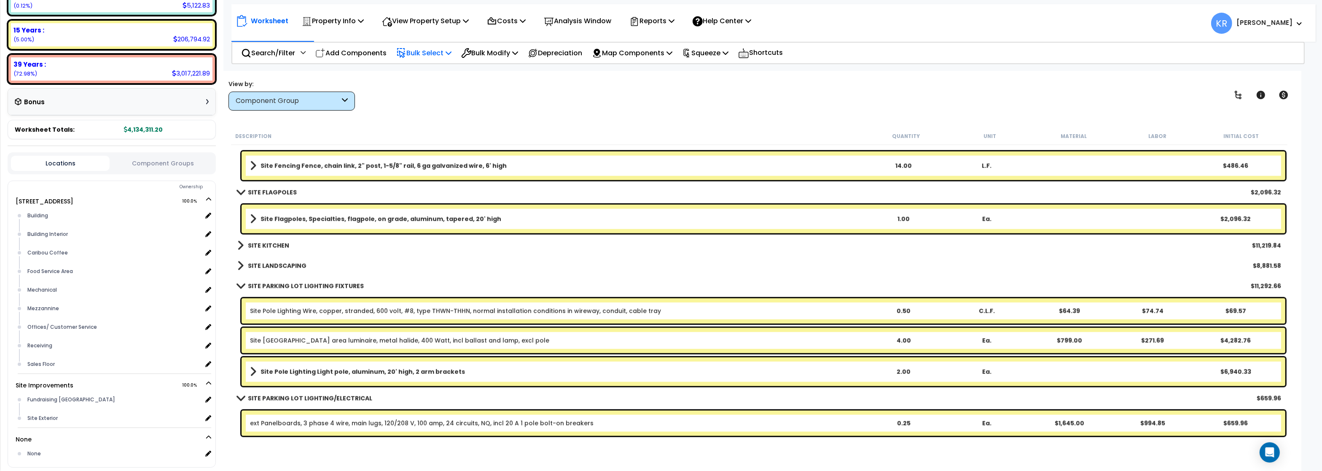
click at [348, 287] on b "SITE PARKING LOT LIGHTING FIXTURES" at bounding box center [306, 286] width 116 height 8
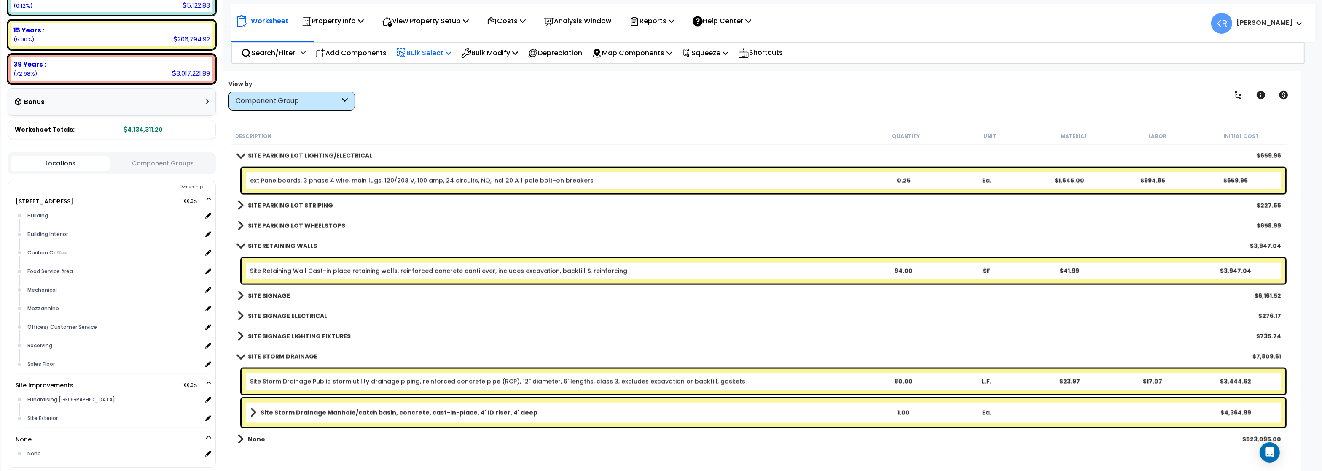
scroll to position [12755, 0]
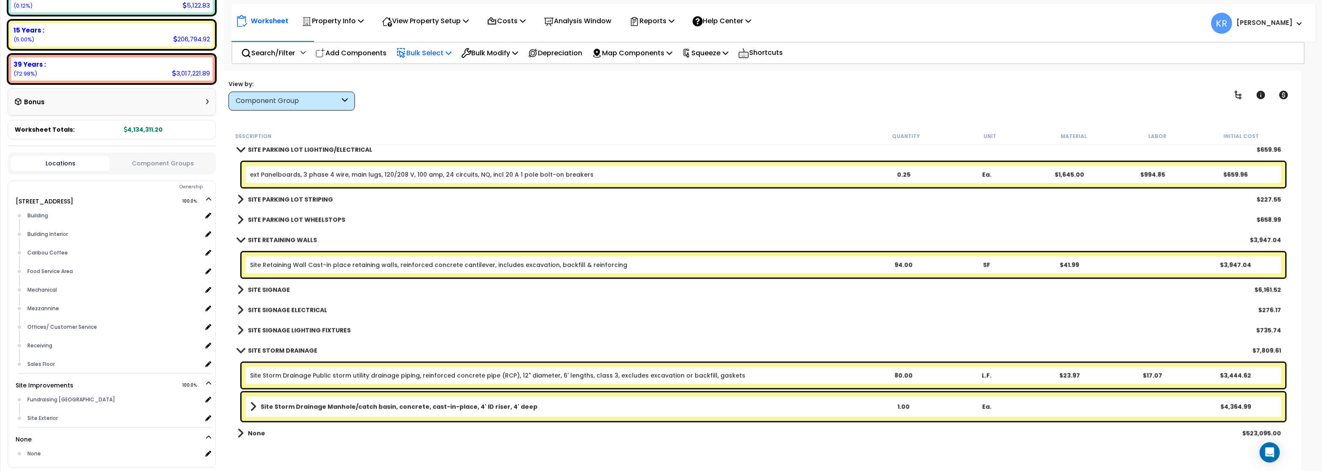
click at [284, 287] on b "SITE SIGNAGE" at bounding box center [269, 289] width 42 height 8
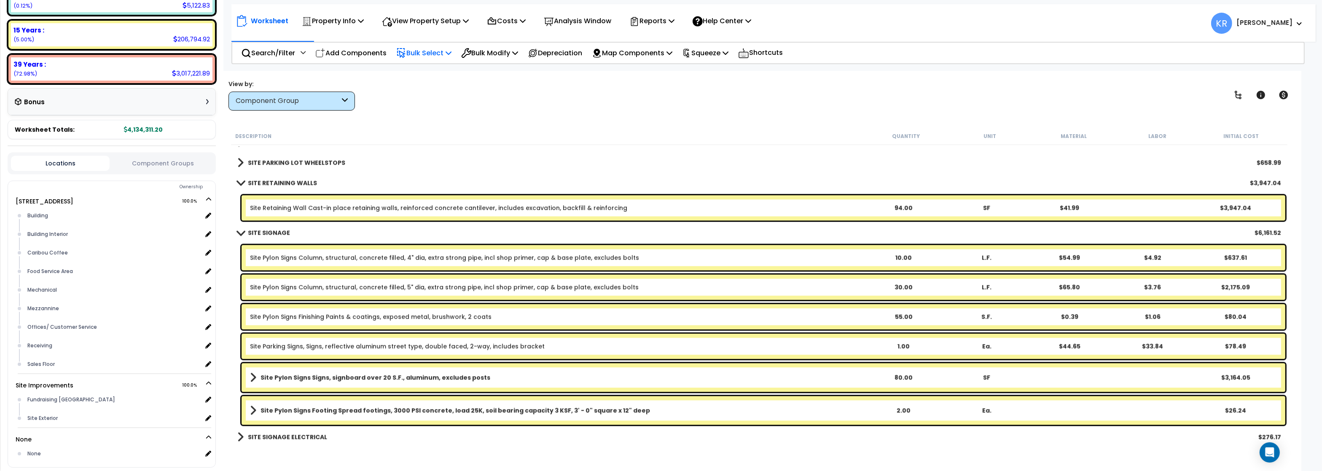
scroll to position [12856, 0]
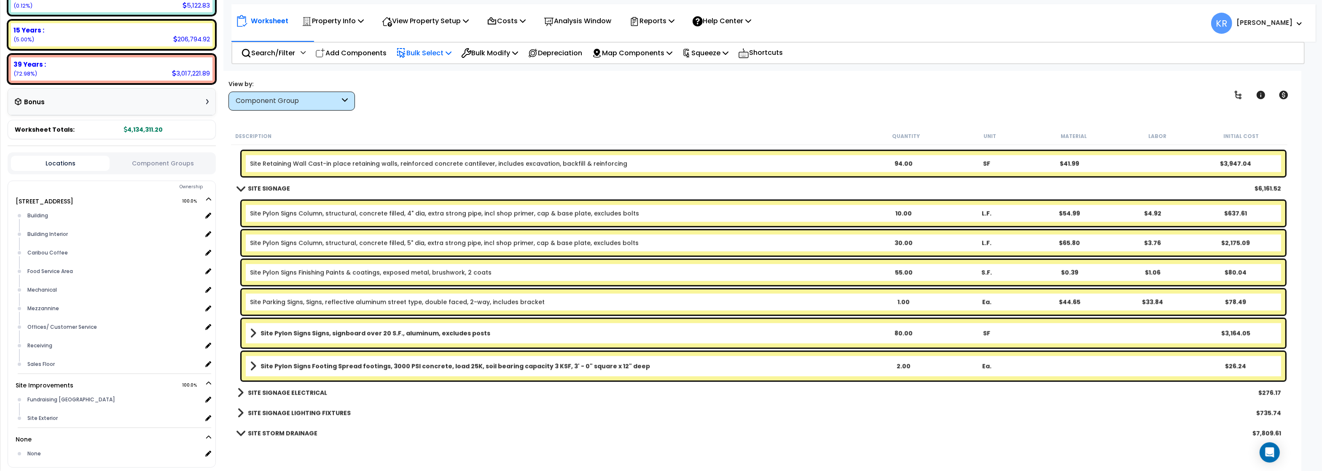
click at [267, 301] on link "Site Parking Signs, Signs, reflective aluminum street type, double faced, 2-way…" at bounding box center [397, 302] width 295 height 8
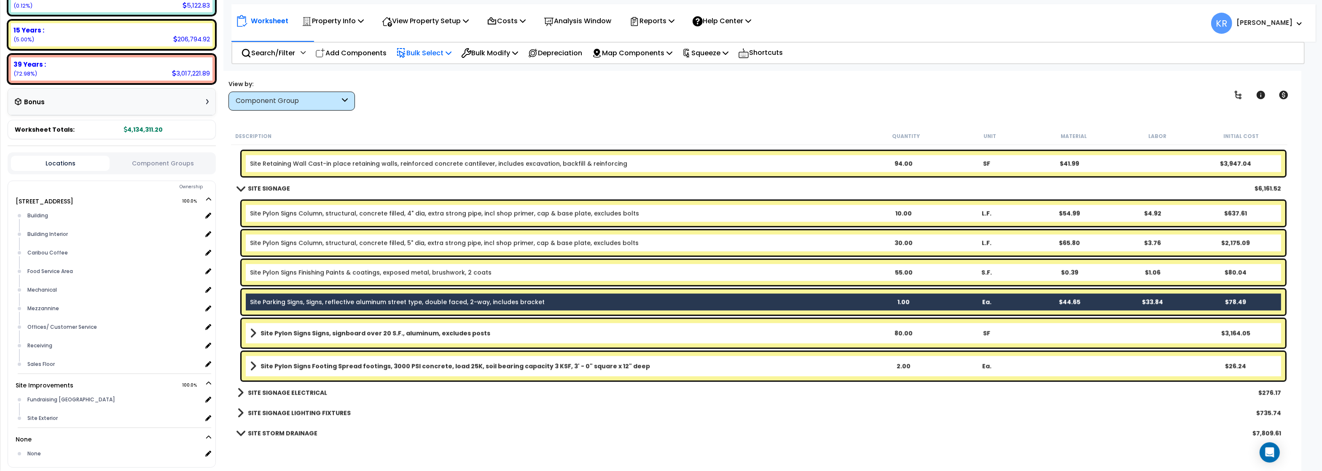
click at [267, 301] on link "Site Parking Signs, Signs, reflective aluminum street type, double faced, 2-way…" at bounding box center [397, 302] width 295 height 8
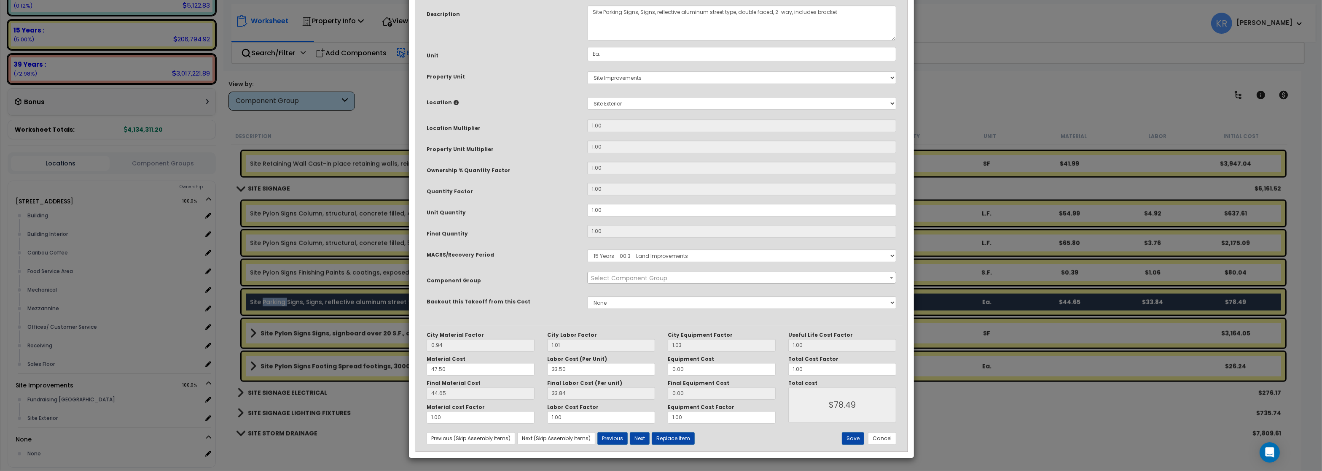
select select "57224"
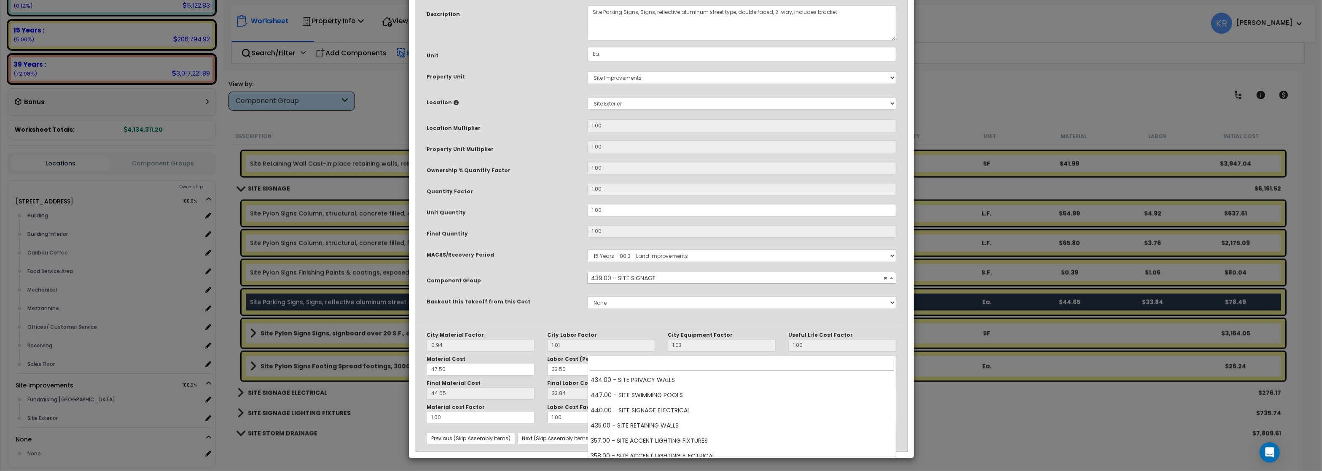
click at [642, 284] on span "× 439.00 - SITE SIGNAGE" at bounding box center [742, 278] width 308 height 12
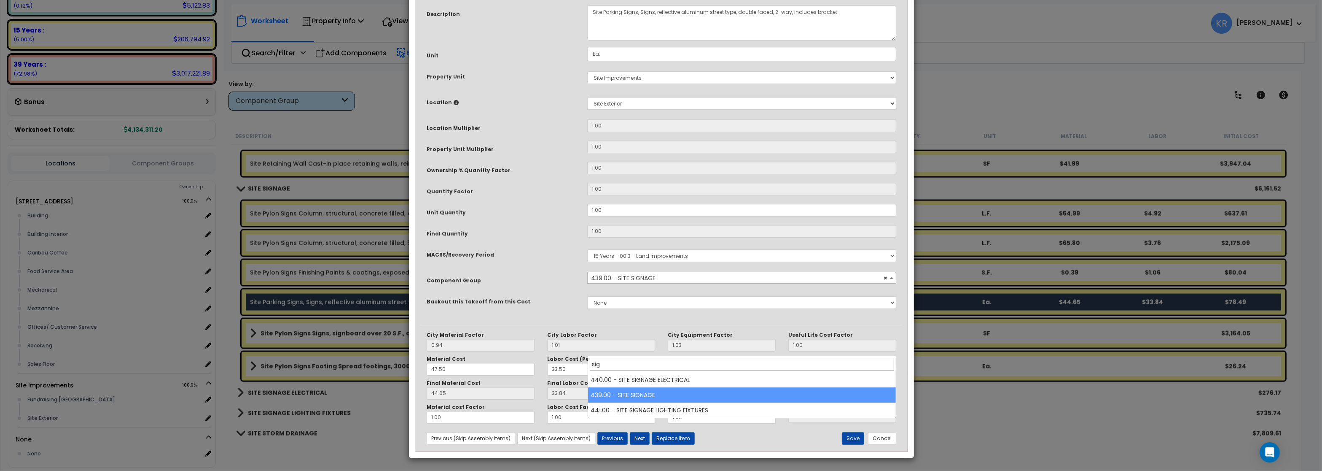
scroll to position [0, 0]
type input "sign"
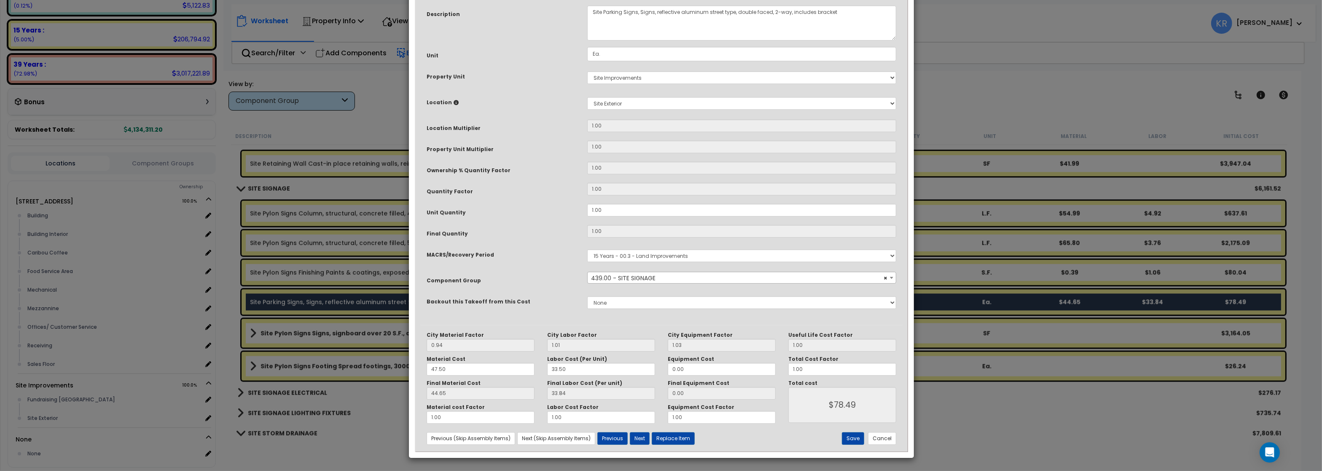
click at [647, 262] on select "Select MACRS/Recovery Period 5 Years - 57.0 - Distributive Trades & Services 5 …" at bounding box center [741, 255] width 309 height 13
click at [587, 249] on select "Select MACRS/Recovery Period 5 Years - 57.0 - Distributive Trades & Services 5 …" at bounding box center [741, 255] width 309 height 13
select select "3667"
click option "5 Years - 57.0 - Distributive Trades & Services" at bounding box center [0, 0] width 0 height 0
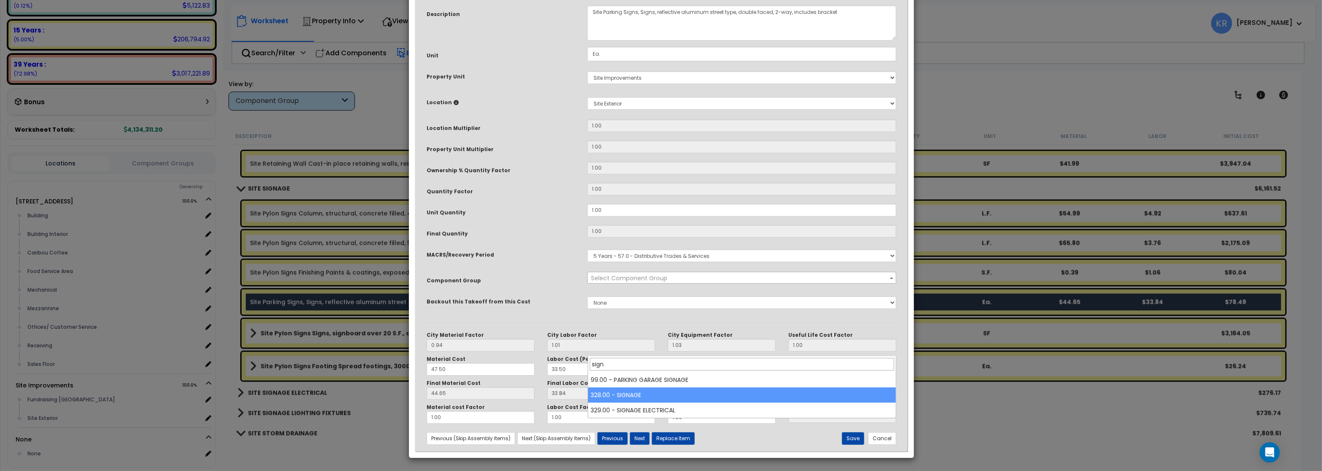
type input "sign"
select select "57119"
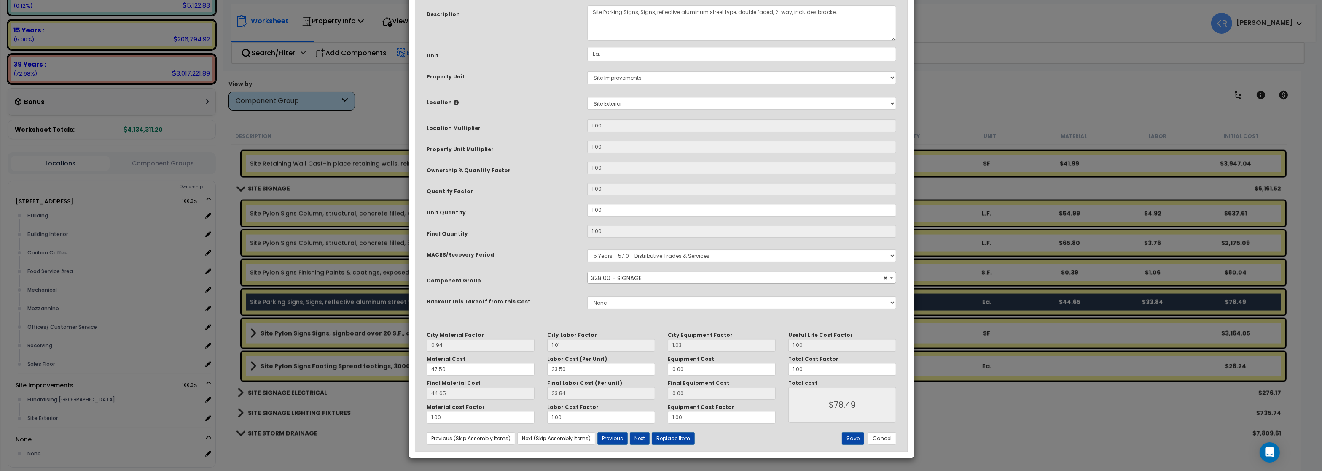
scroll to position [73, 0]
click at [848, 436] on button "Save" at bounding box center [853, 438] width 22 height 13
type input "78.49"
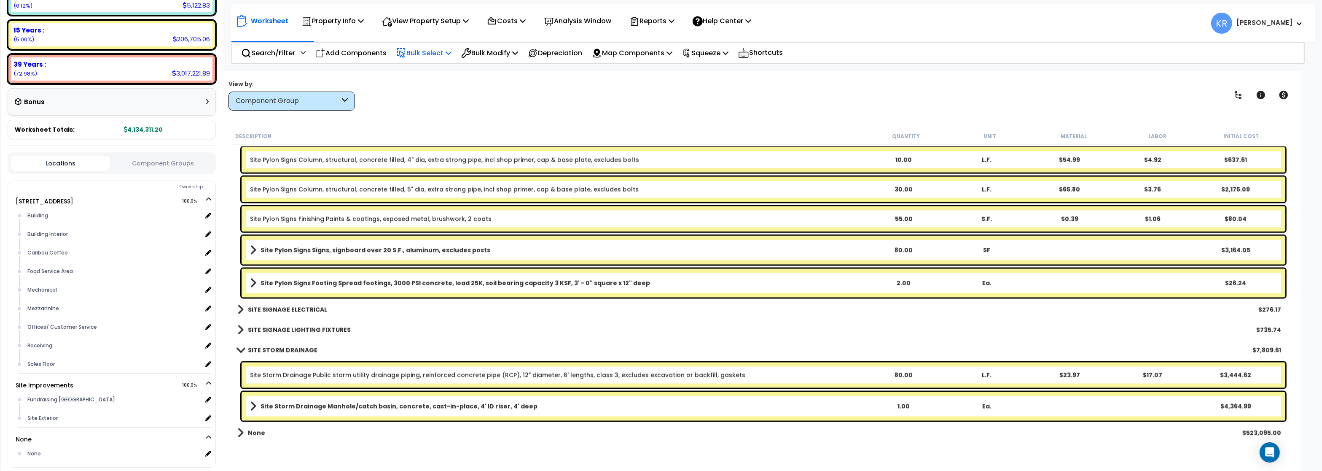
scroll to position [0, 0]
click at [317, 329] on b "SITE SIGNAGE LIGHTING FIXTURES" at bounding box center [299, 329] width 103 height 8
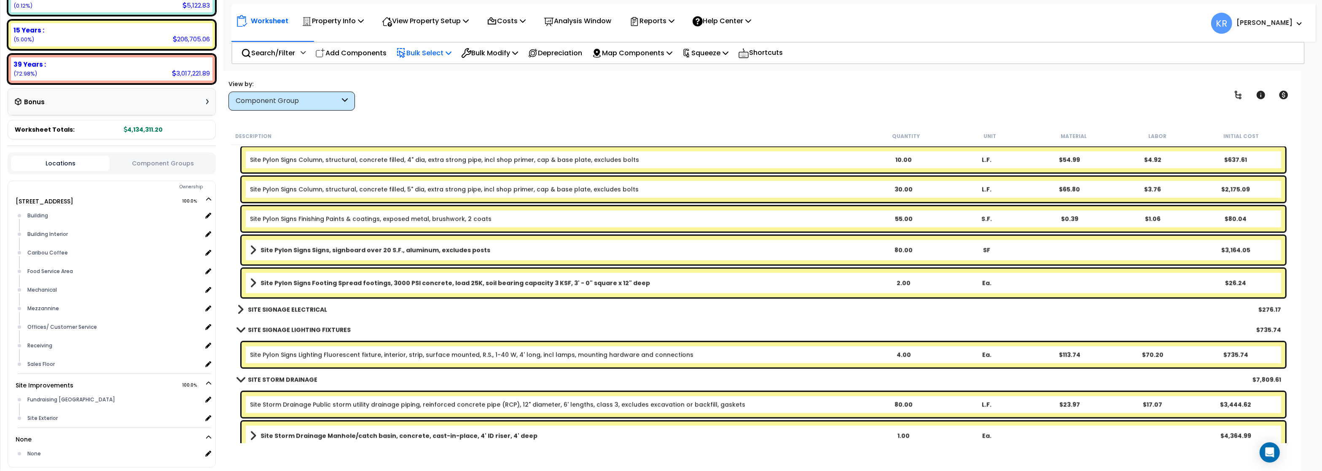
click at [317, 329] on b "SITE SIGNAGE LIGHTING FIXTURES" at bounding box center [299, 329] width 103 height 8
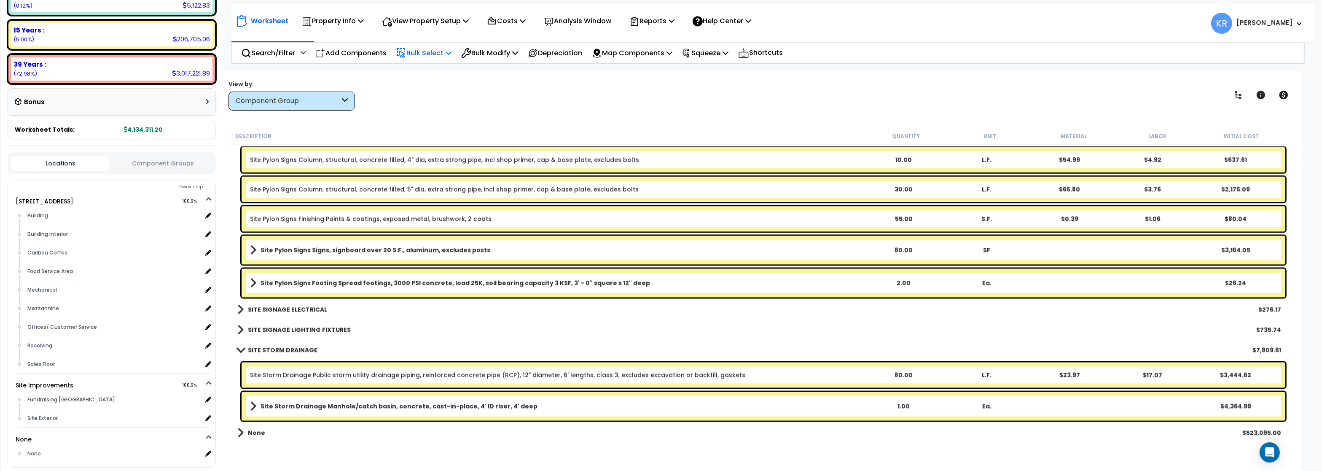
scroll to position [37, 0]
click at [57, 247] on div "Caribou Coffee" at bounding box center [113, 252] width 177 height 10
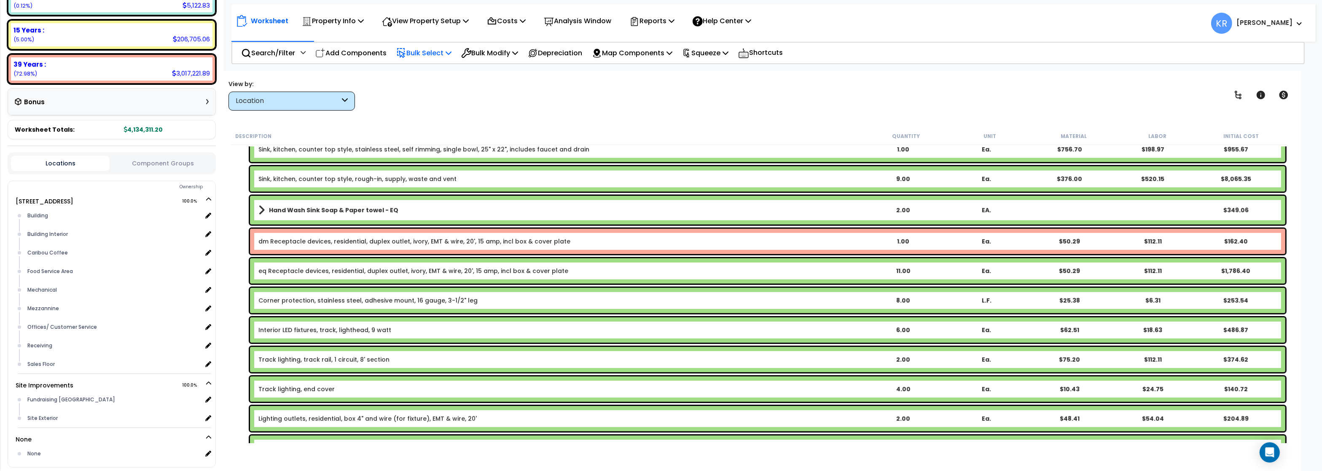
scroll to position [679, 0]
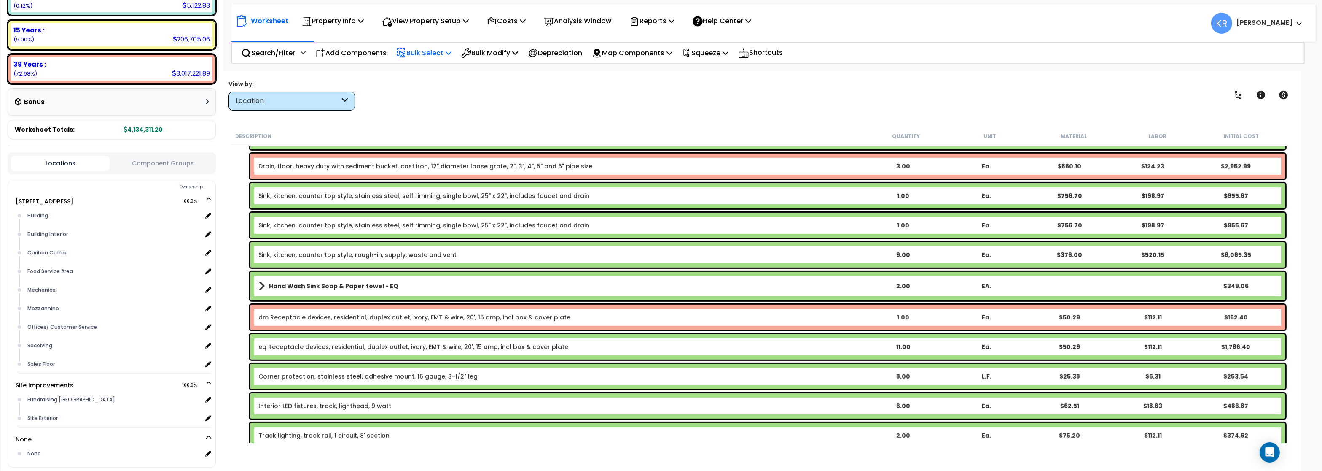
click at [358, 168] on link "Drain, floor, heavy duty with sediment bucket, cast iron, 12" diameter loose gr…" at bounding box center [425, 166] width 334 height 8
click at [325, 167] on link "Drain, floor, heavy duty with sediment bucket, cast iron, 12" diameter loose gr…" at bounding box center [425, 166] width 334 height 8
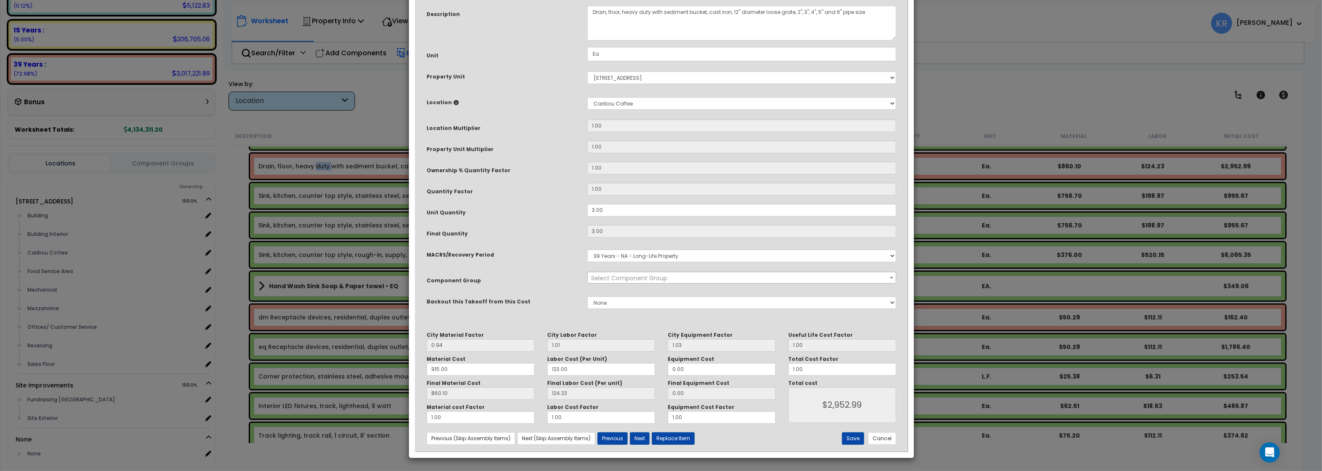
select select "56954"
click at [587, 249] on select "Select MACRS/Recovery Period 5 Years - 57.0 - Distributive Trades & Services 5 …" at bounding box center [741, 255] width 309 height 13
select select "3667"
click option "5 Years - 57.0 - Distributive Trades & Services" at bounding box center [0, 0] width 0 height 0
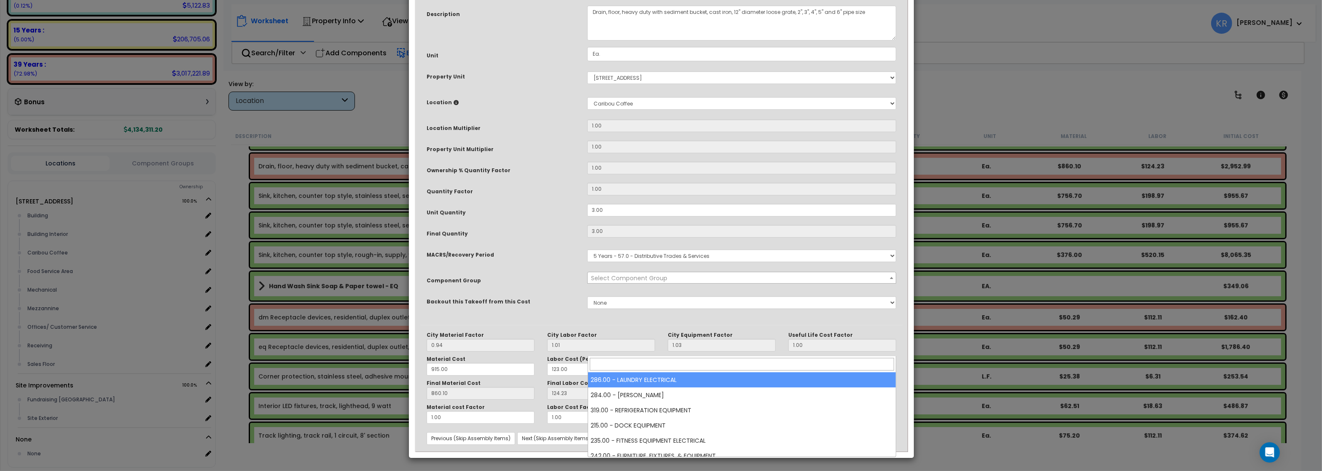
click at [627, 282] on span "Select Component Group" at bounding box center [629, 278] width 76 height 8
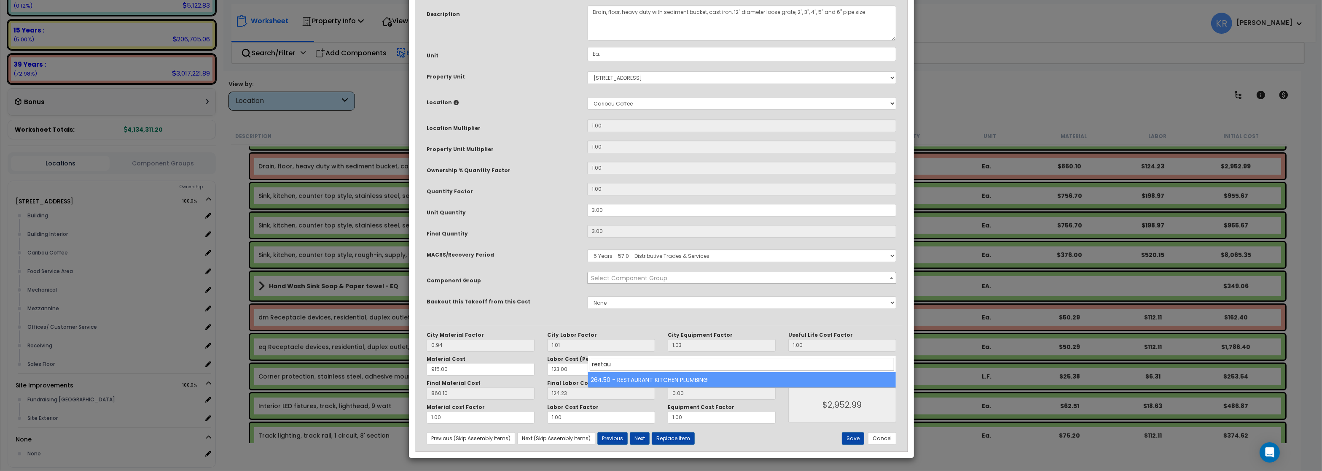
type input "restau"
select select "57265"
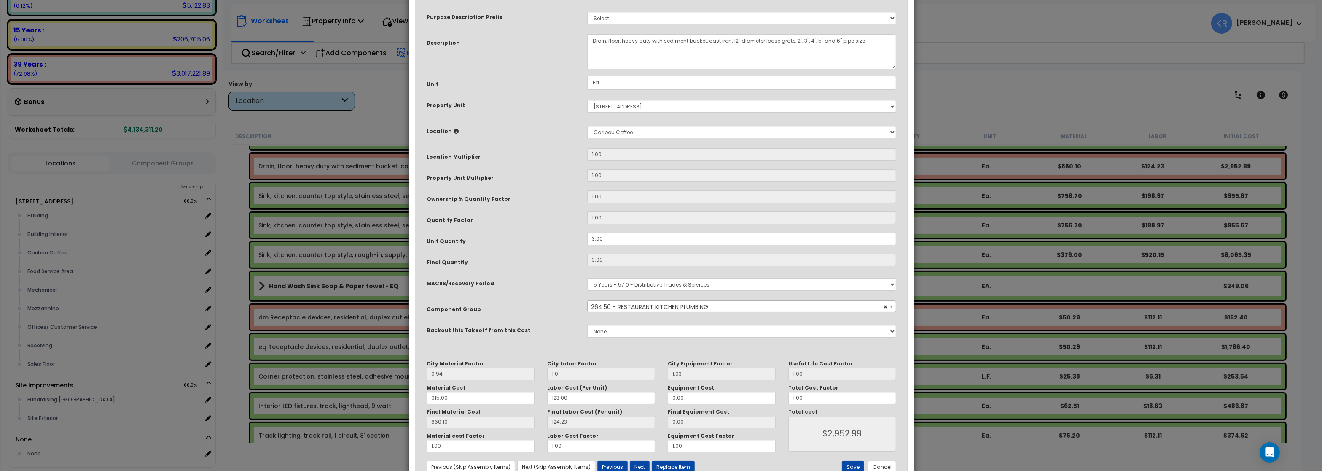
scroll to position [73, 0]
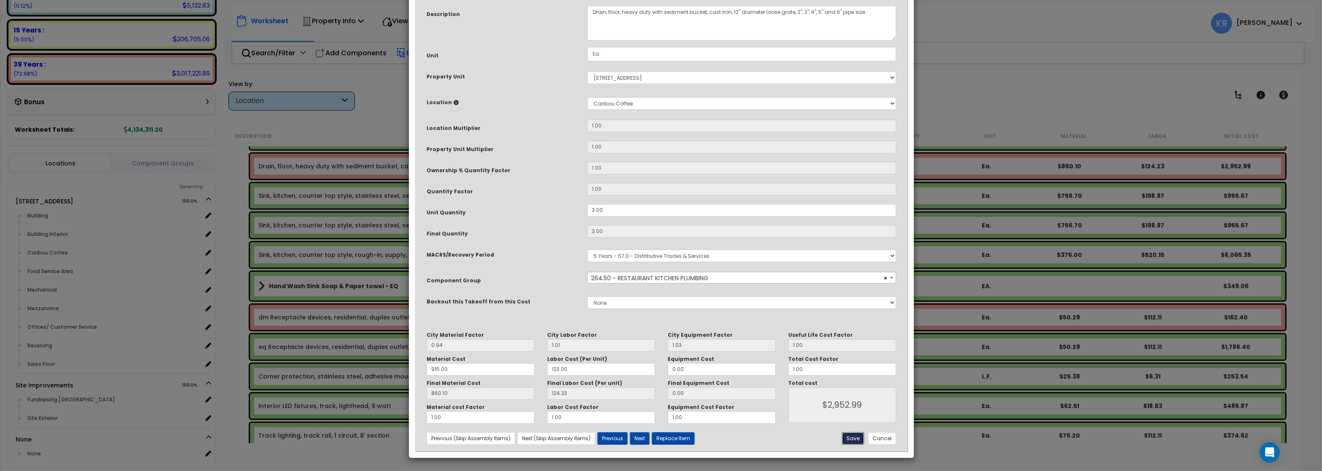
click at [847, 439] on button "Save" at bounding box center [853, 438] width 22 height 13
type input "2952.99"
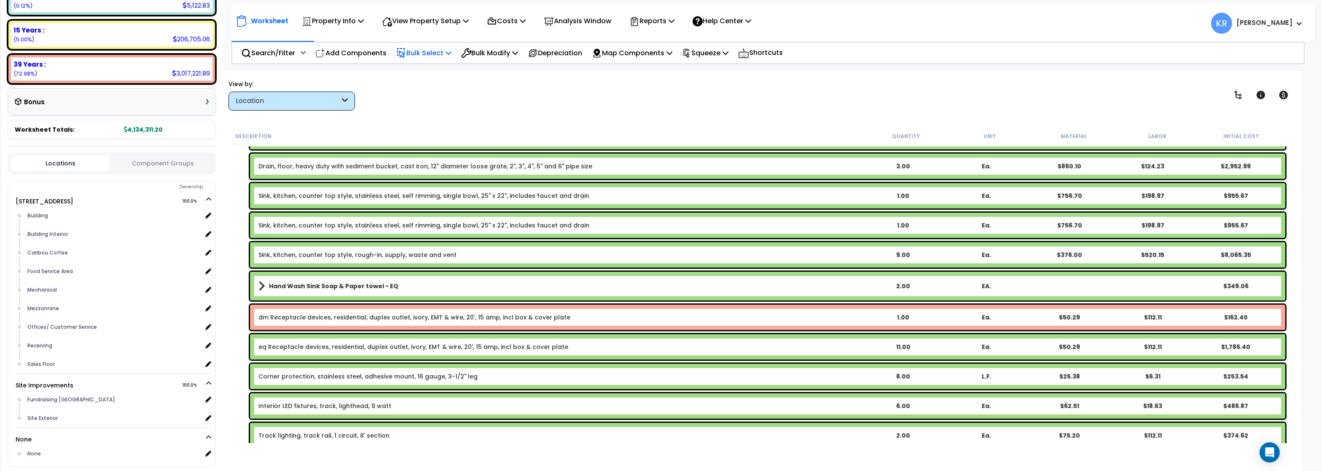
scroll to position [629, 0]
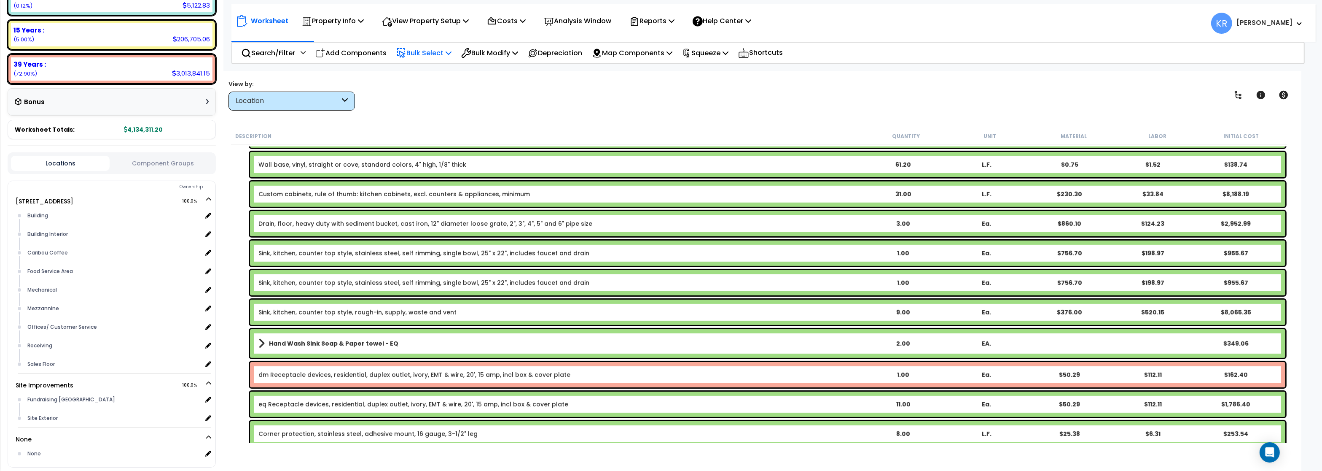
click at [318, 253] on link "Sink, kitchen, counter top style, stainless steel, self rimming, single bowl, 2…" at bounding box center [423, 253] width 331 height 8
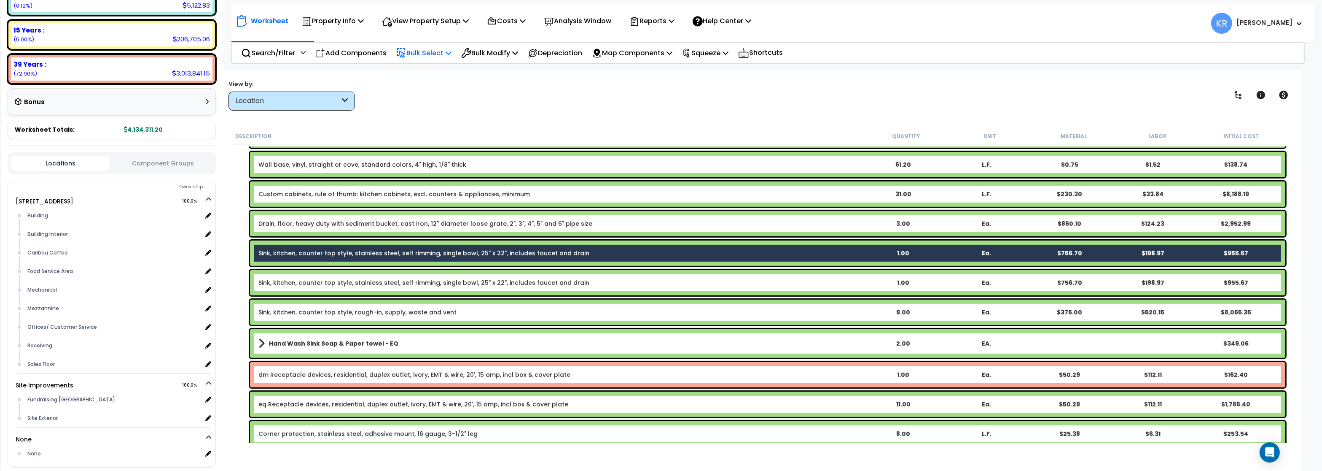
click at [313, 287] on div "Sink, kitchen, counter top style, stainless steel, self rimming, single bowl, 2…" at bounding box center [768, 282] width 1036 height 25
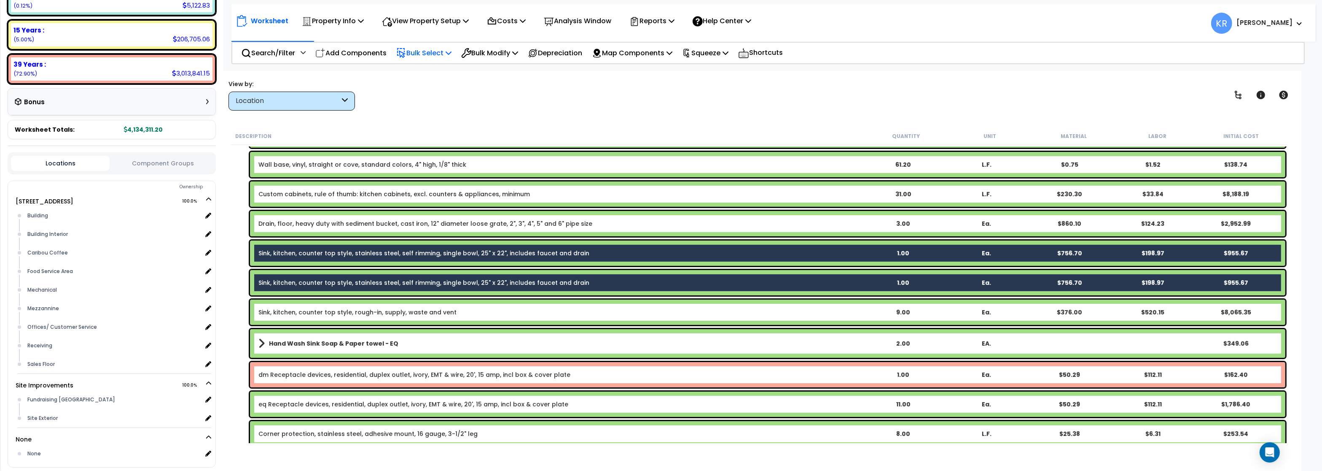
click at [305, 318] on div "Sink, kitchen, counter top style, rough-in, supply, waste and vent 9.00 Ea. $37…" at bounding box center [768, 311] width 1036 height 25
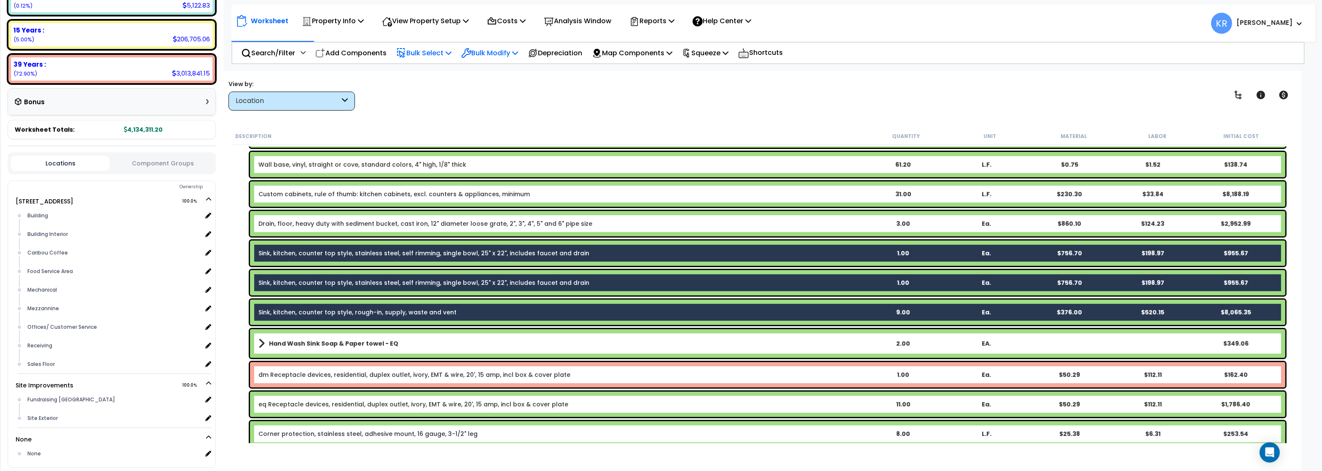
click at [503, 53] on p "Bulk Modify" at bounding box center [489, 52] width 57 height 11
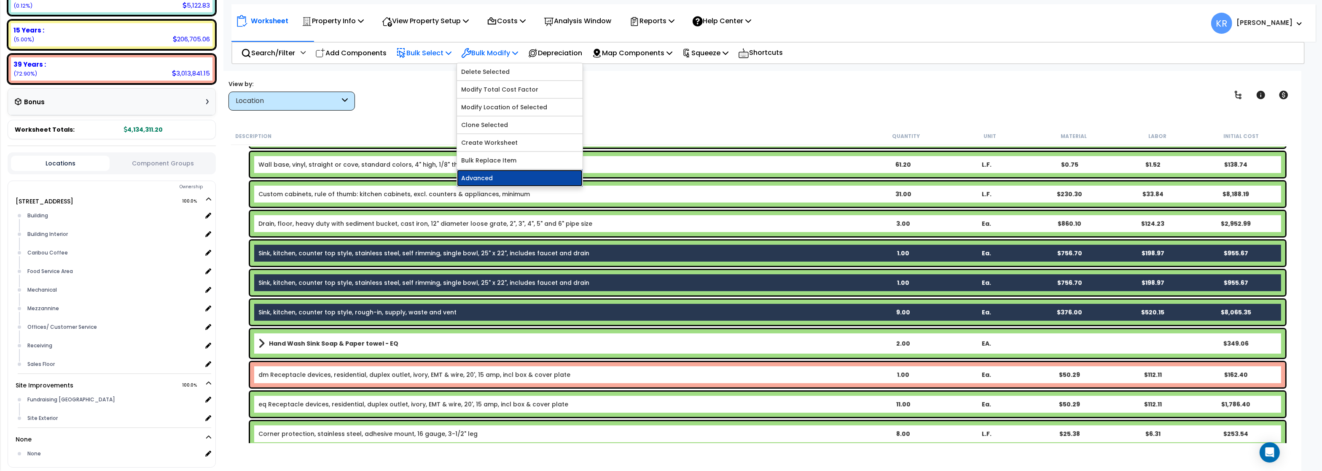
click at [514, 183] on link "Advanced" at bounding box center [520, 177] width 126 height 17
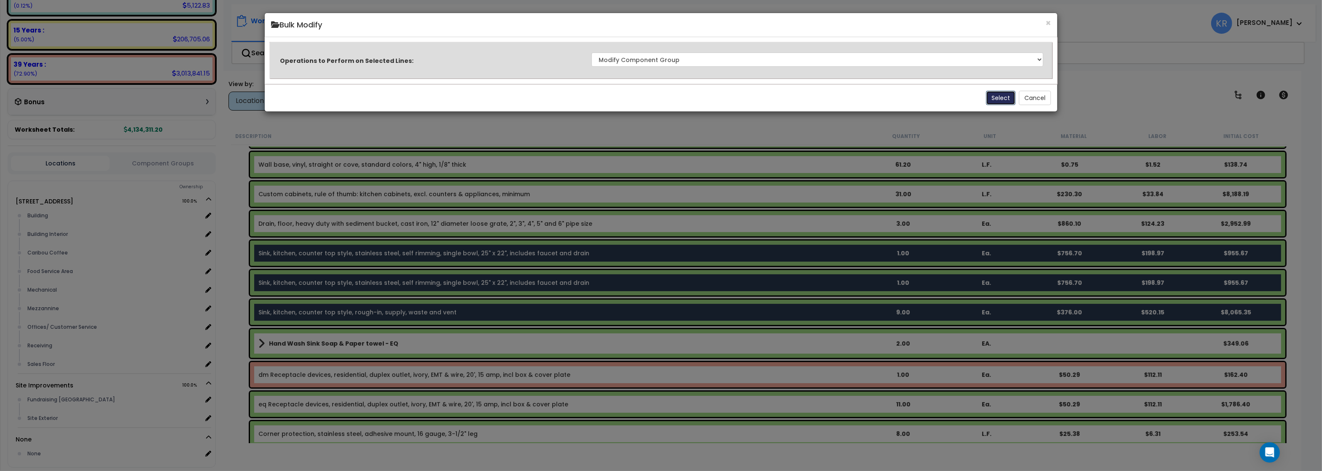
click at [1010, 98] on button "Select" at bounding box center [1001, 98] width 30 height 14
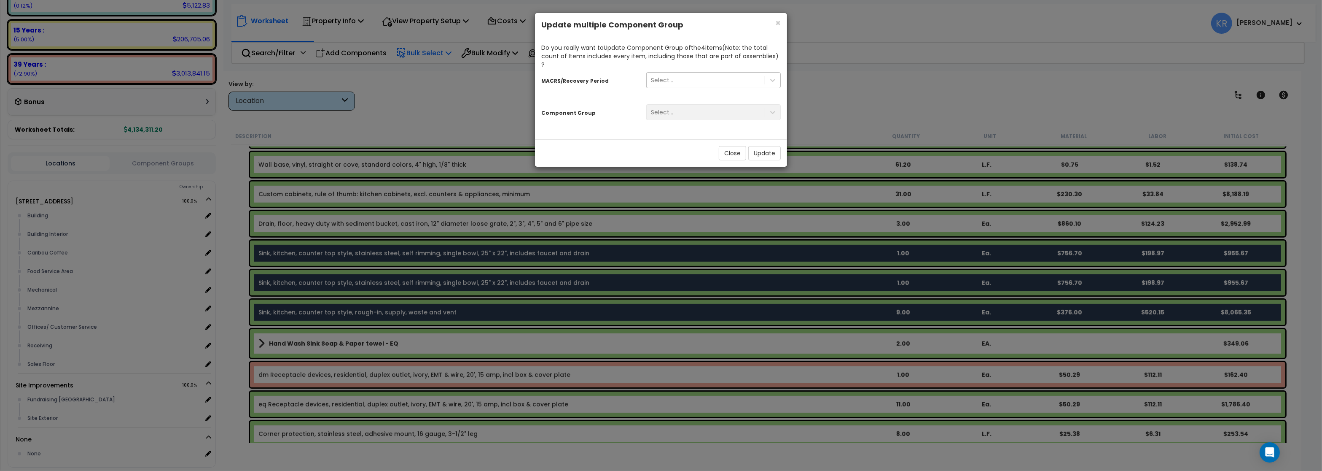
click at [672, 76] on div "Select..." at bounding box center [662, 80] width 22 height 8
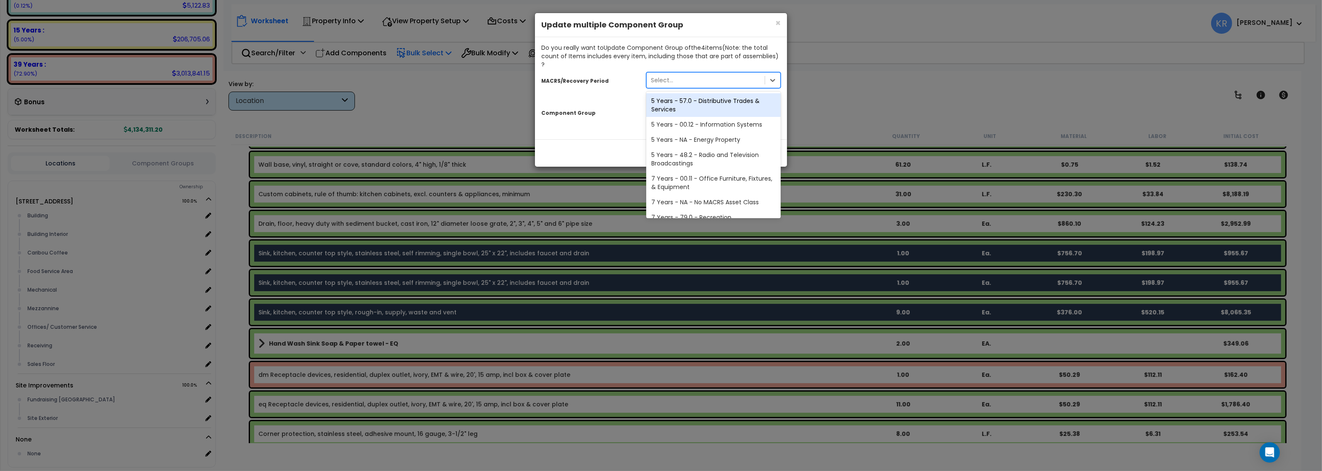
click at [673, 97] on div "5 Years - 57.0 - Distributive Trades & Services" at bounding box center [713, 105] width 135 height 24
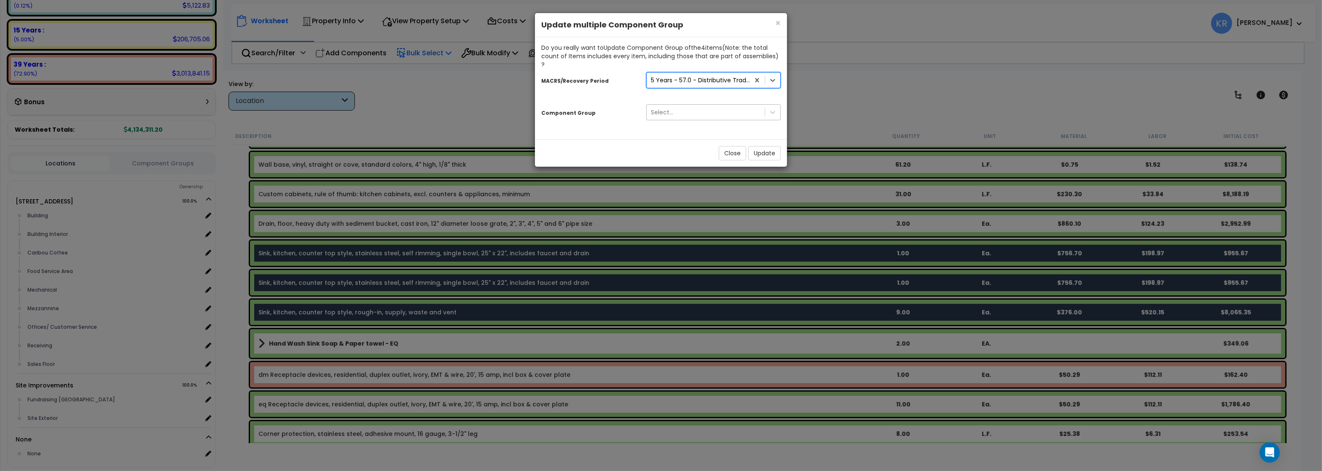
click at [666, 108] on div "Select..." at bounding box center [662, 112] width 22 height 8
type input "rest"
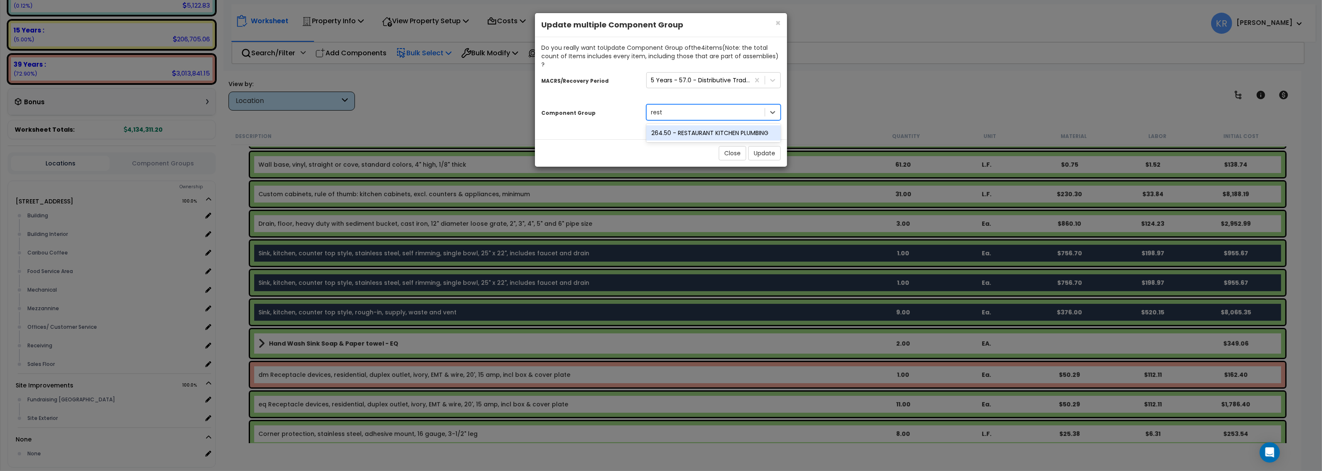
click at [683, 125] on div "264.50 - RESTAURANT KITCHEN PLUMBING" at bounding box center [713, 132] width 135 height 15
click at [761, 146] on button "Update" at bounding box center [764, 153] width 32 height 14
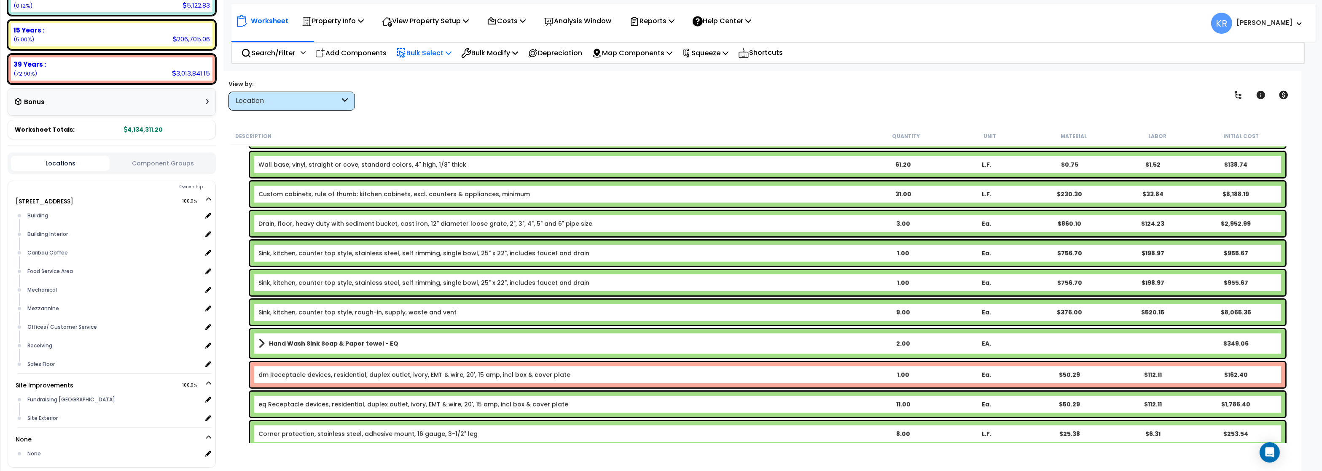
click at [341, 345] on b "Hand Wash Sink Soap & Paper towel - EQ" at bounding box center [333, 343] width 129 height 8
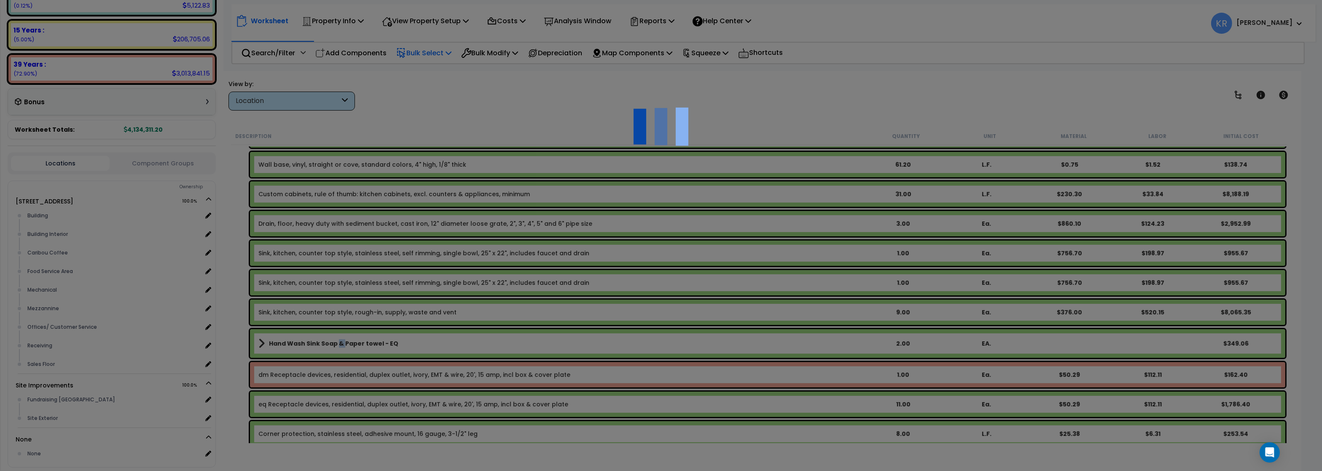
select select "57265"
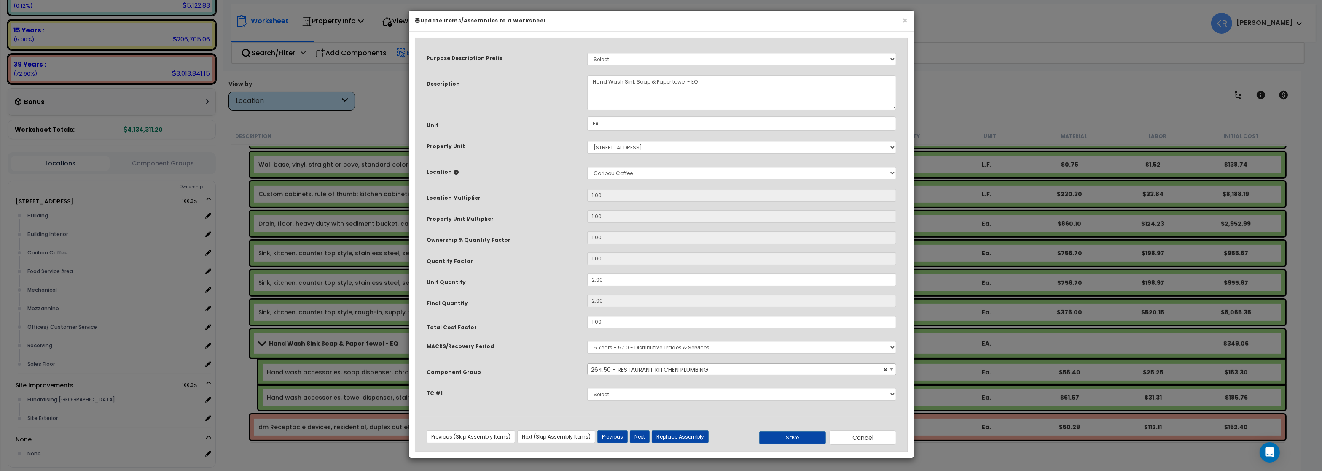
click at [648, 369] on span "× 264.50 - RESTAURANT KITCHEN PLUMBING" at bounding box center [742, 369] width 308 height 12
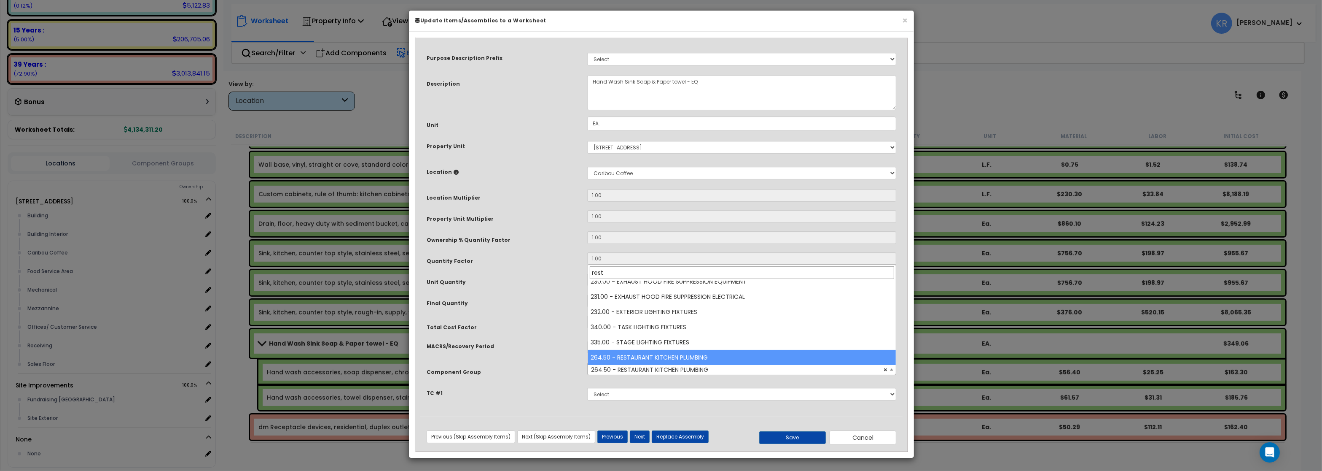
scroll to position [0, 0]
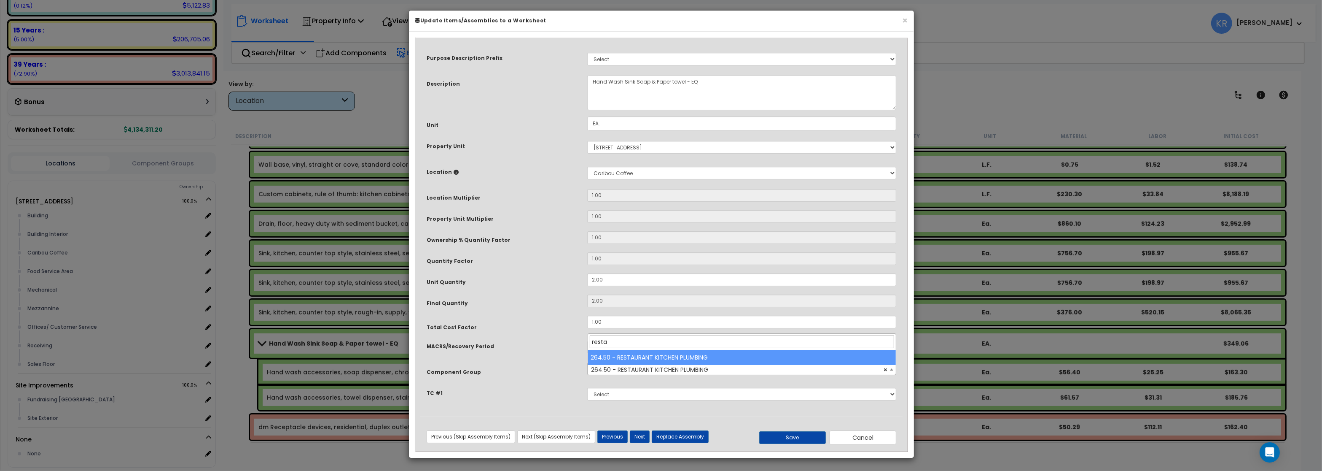
type input "restau"
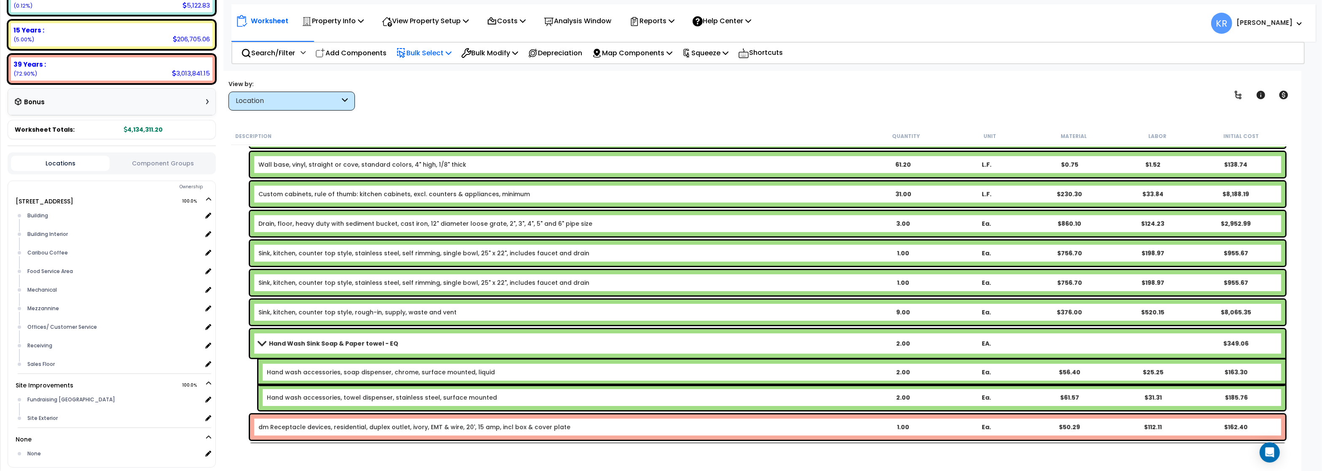
click at [335, 337] on link "Hand Wash Sink Soap & Paper towel - EQ" at bounding box center [559, 343] width 603 height 12
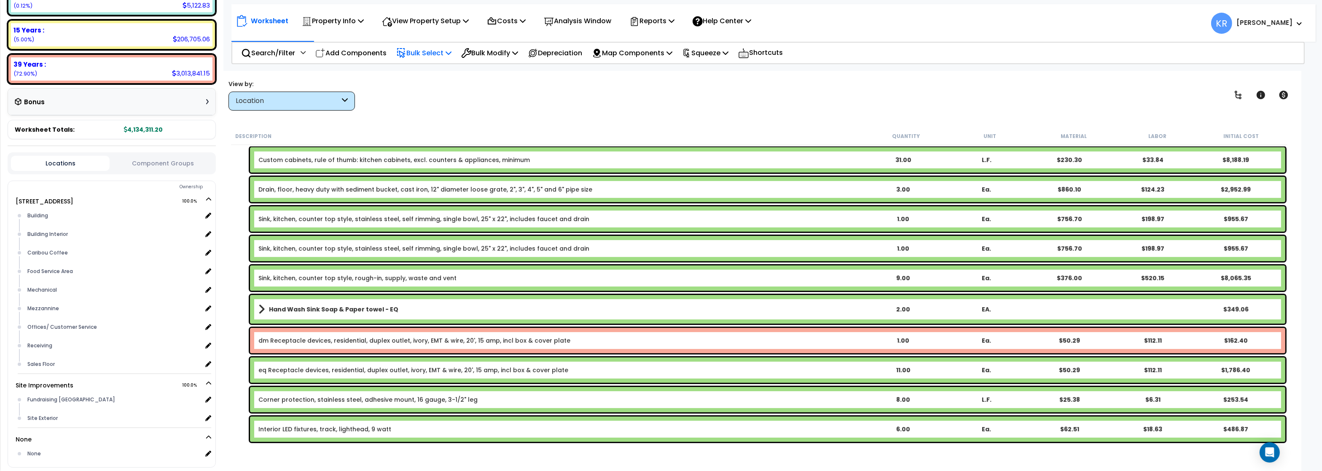
scroll to position [679, 0]
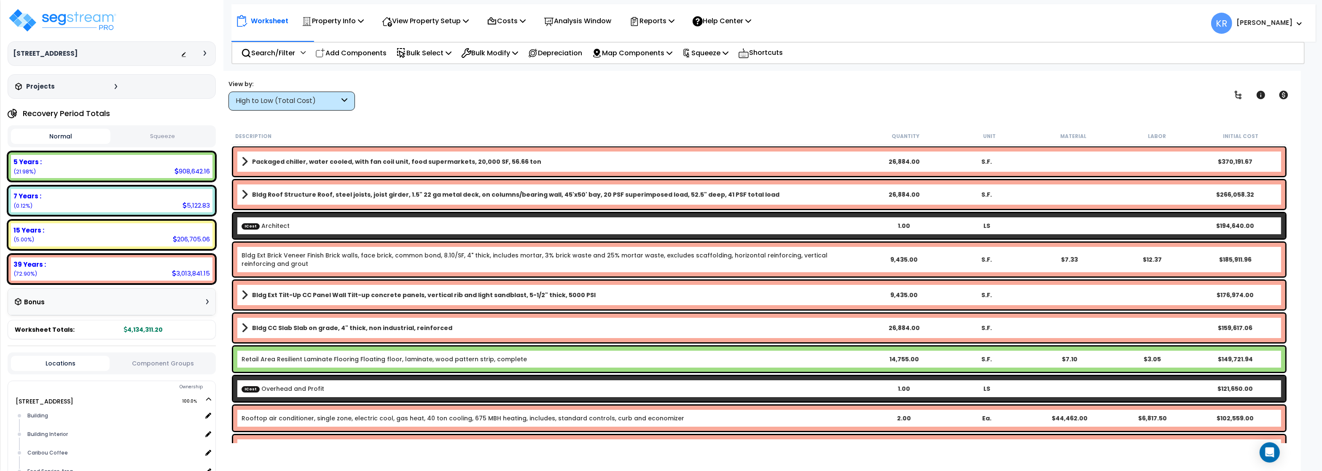
scroll to position [121, 0]
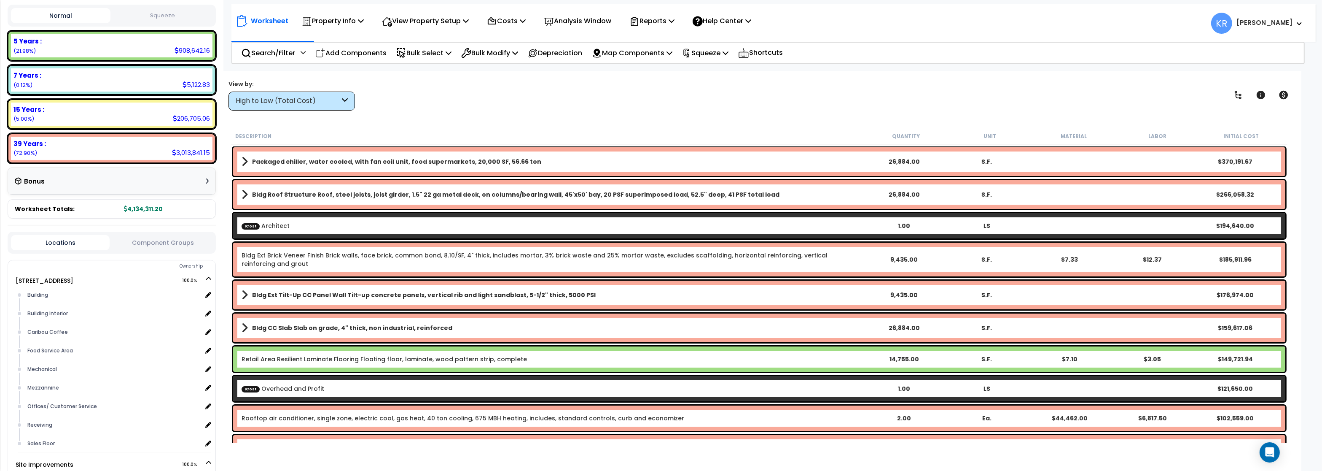
click at [280, 100] on div "High to Low (Total Cost)" at bounding box center [288, 101] width 104 height 10
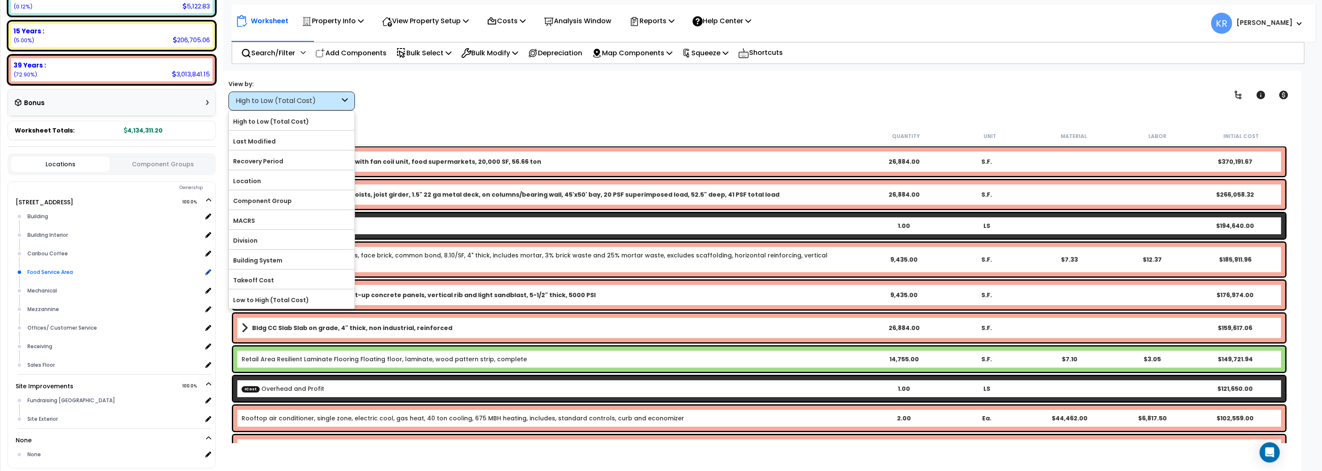
scroll to position [222, 0]
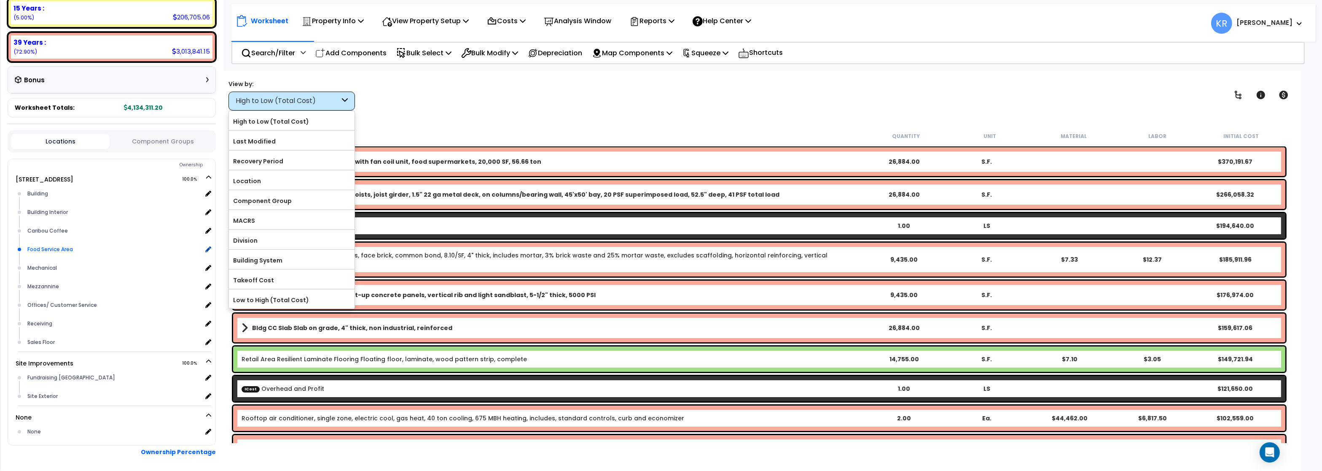
click at [67, 249] on div "Food Service Area" at bounding box center [113, 249] width 177 height 10
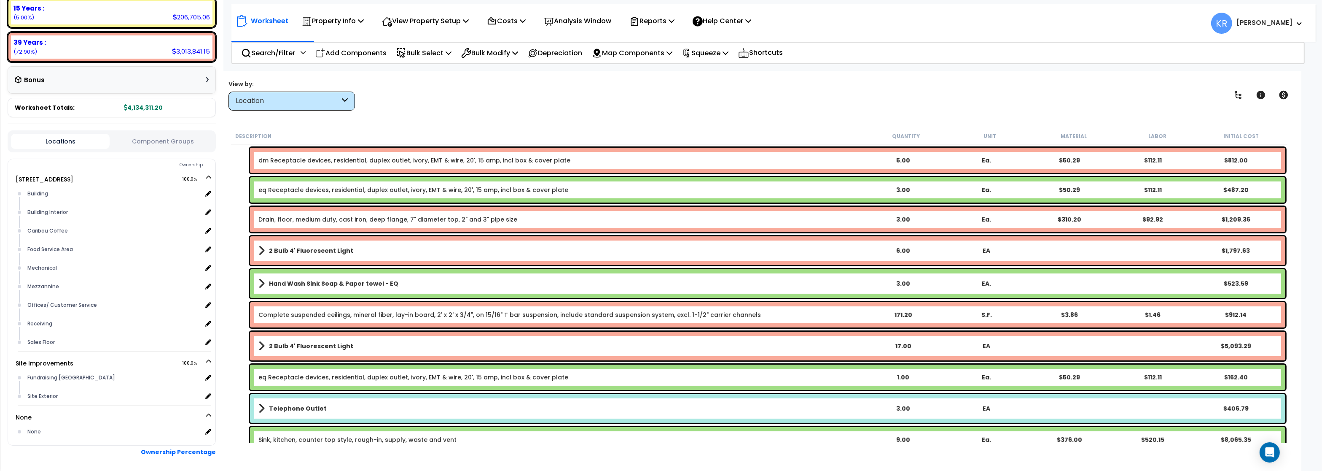
scroll to position [405, 0]
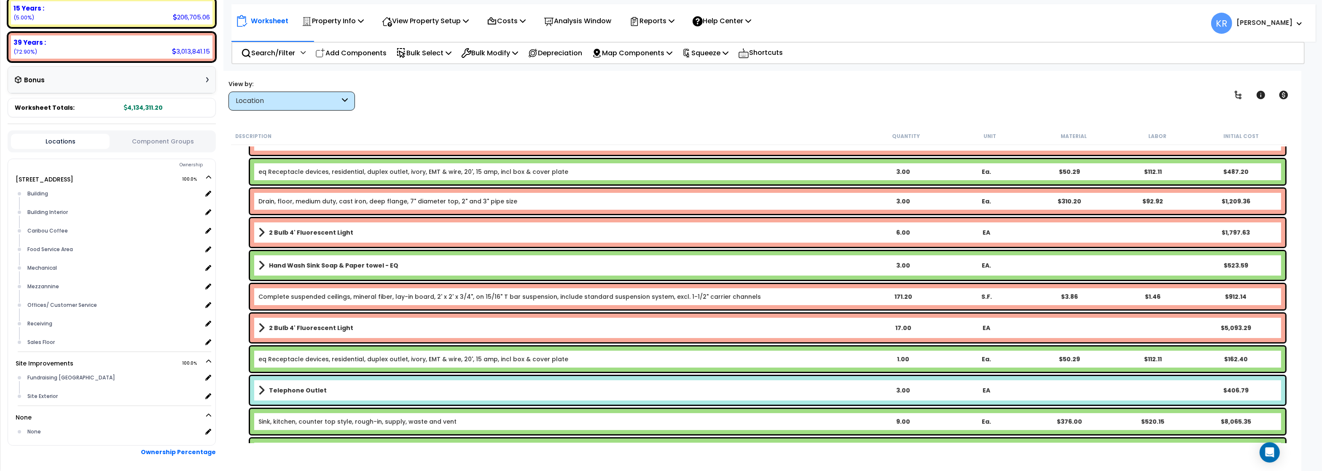
click at [304, 197] on link "Drain, floor, medium duty, cast iron, deep flange, 7" diameter top, 2" and 3" p…" at bounding box center [387, 201] width 259 height 8
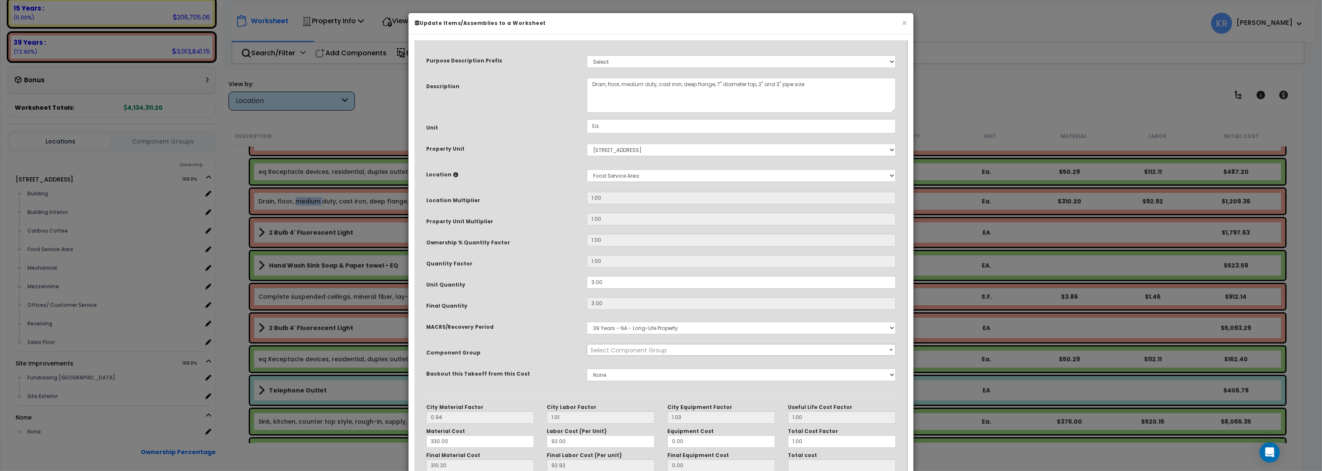
select select "56954"
click at [587, 321] on select "Select MACRS/Recovery Period 5 Years - 57.0 - Distributive Trades & Services 5 …" at bounding box center [741, 327] width 309 height 13
click option "5 Years - 00.12 - Information Systems" at bounding box center [0, 0] width 0 height 0
click at [642, 202] on input "1.00" at bounding box center [741, 197] width 309 height 13
click at [587, 321] on select "Select MACRS/Recovery Period 5 Years - 57.0 - Distributive Trades & Services 5 …" at bounding box center [741, 327] width 309 height 13
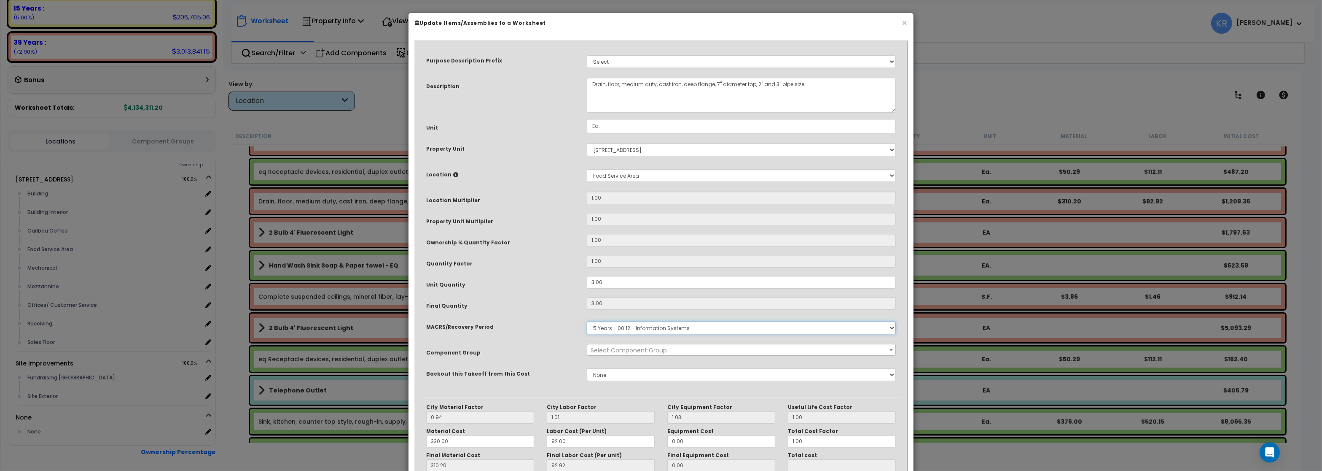
select select "3667"
click option "5 Years - 57.0 - Distributive Trades & Services" at bounding box center [0, 0] width 0 height 0
click at [587, 321] on select "Select MACRS/Recovery Period 5 Years - 57.0 - Distributive Trades & Services 5 …" at bounding box center [741, 327] width 309 height 13
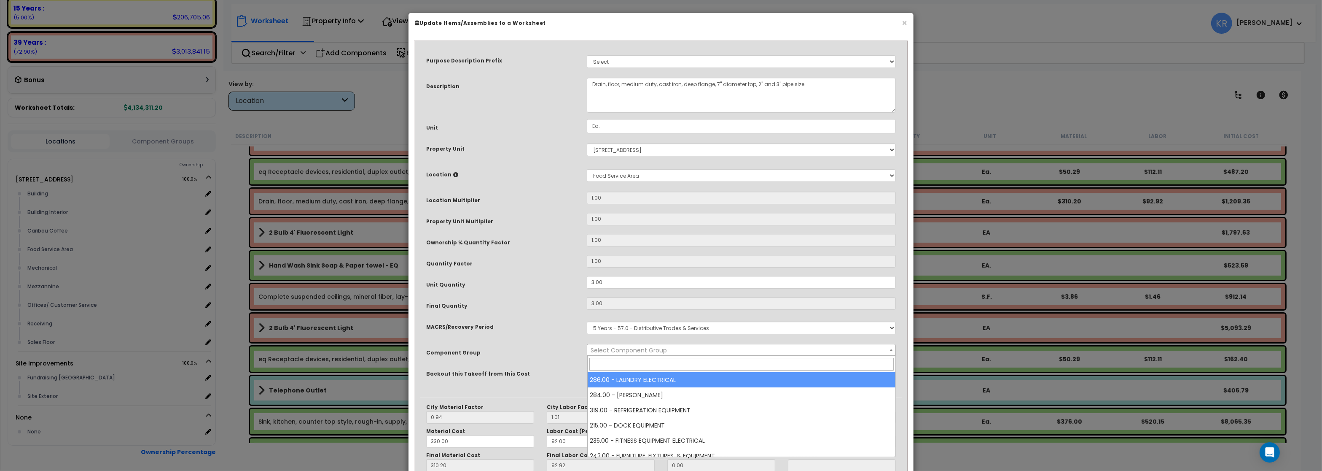
click at [618, 349] on span "Select Component Group" at bounding box center [629, 350] width 76 height 8
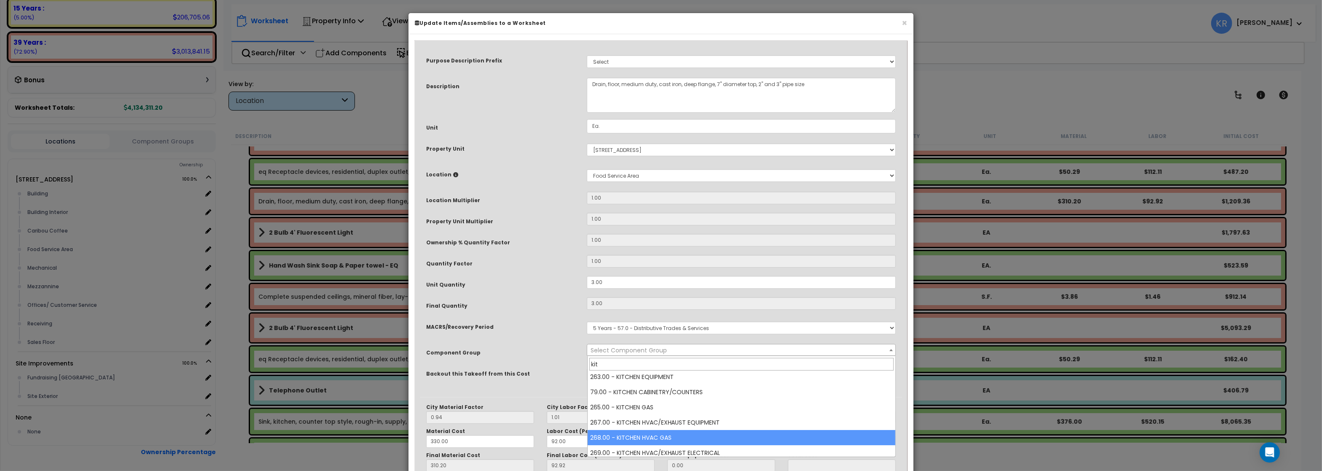
scroll to position [0, 0]
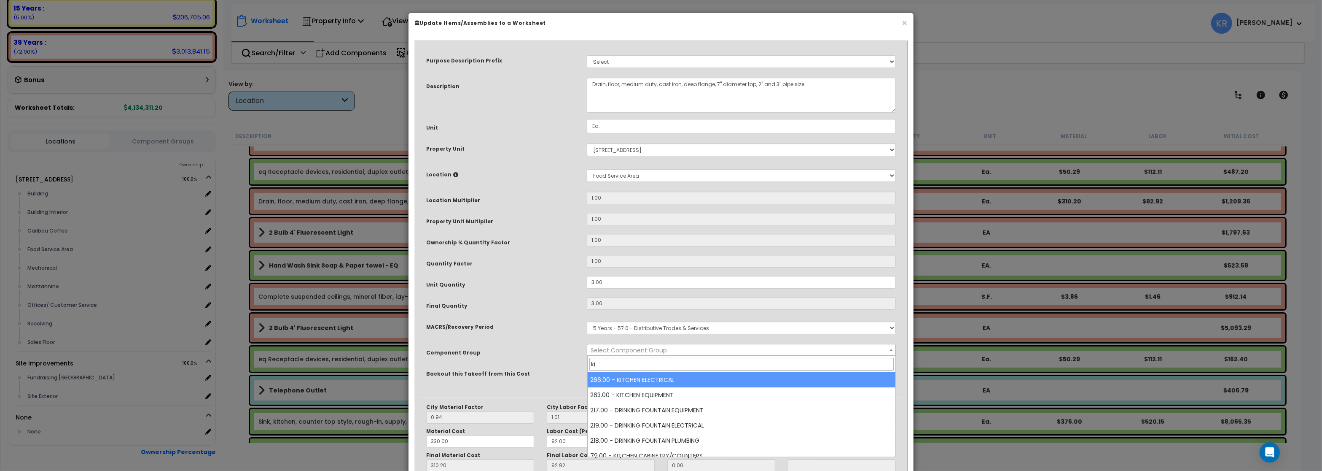
type input "k"
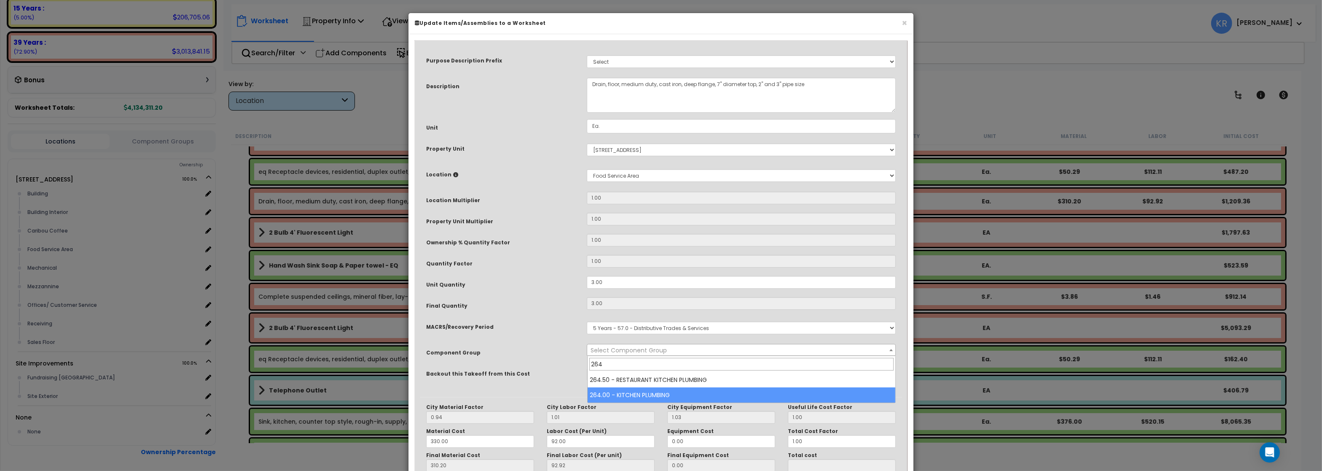
type input "264"
select select "57266"
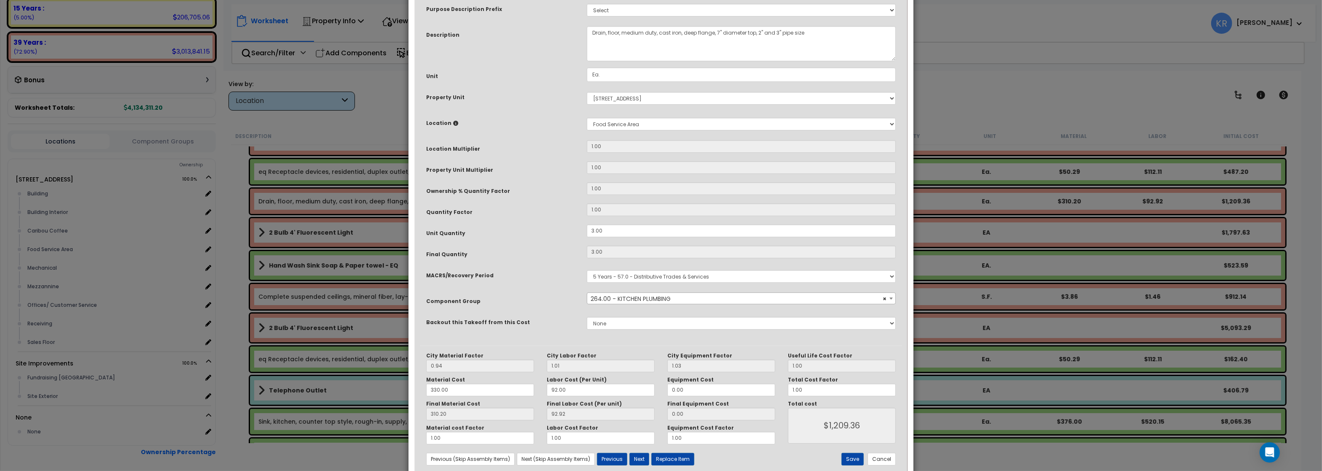
scroll to position [73, 0]
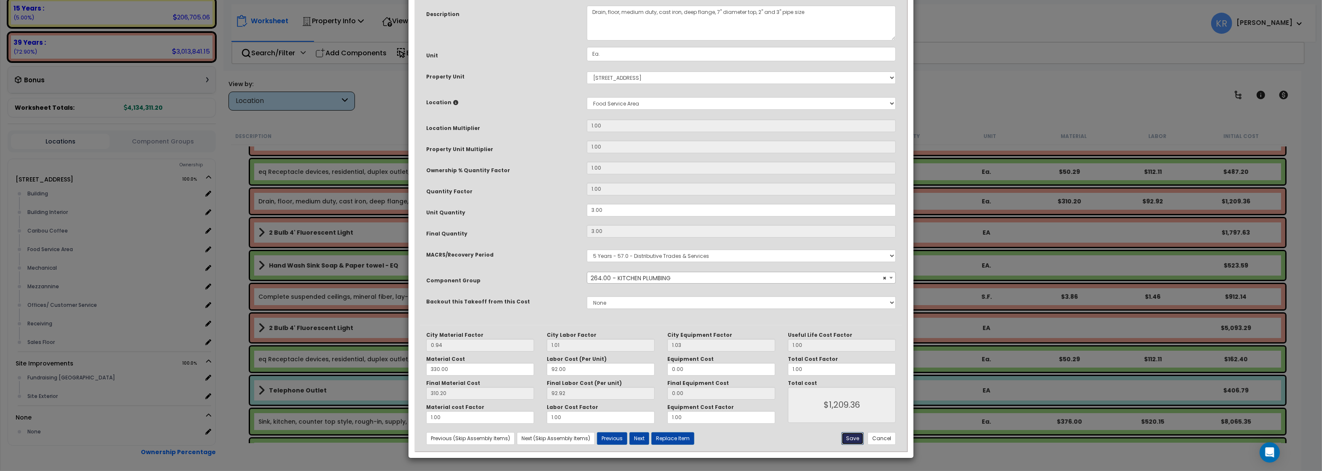
click at [855, 438] on button "Save" at bounding box center [853, 438] width 22 height 13
type input "1209.36"
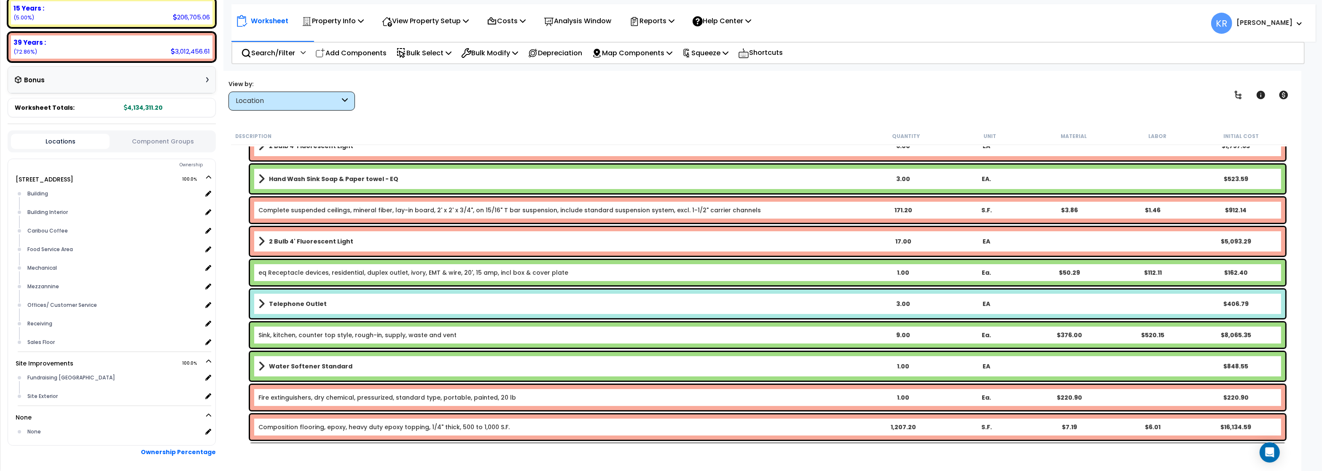
scroll to position [506, 0]
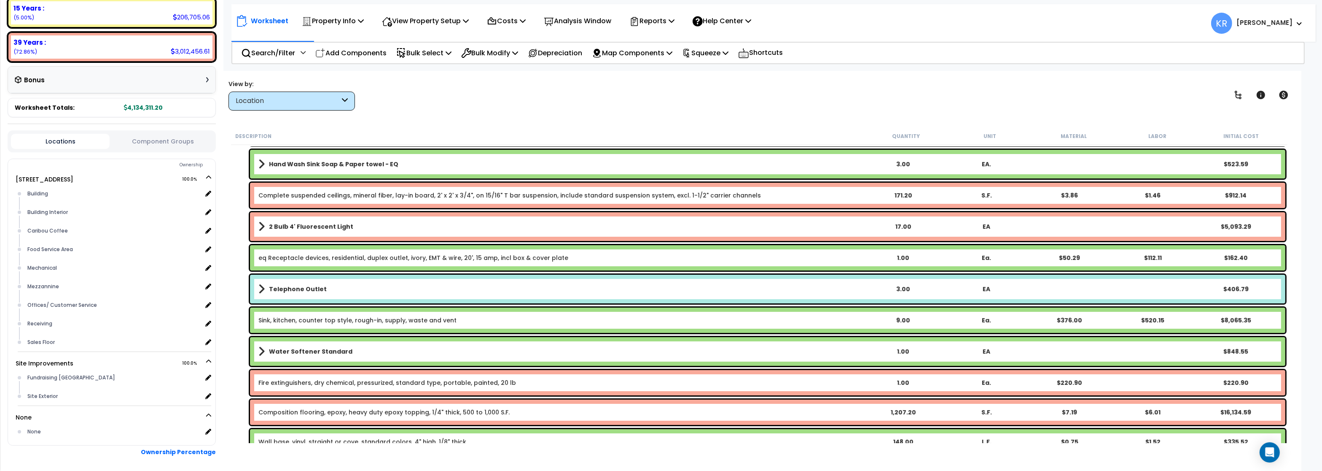
click at [419, 315] on div "Sink, kitchen, counter top style, rough-in, supply, waste and vent 9.00 Ea. $37…" at bounding box center [768, 319] width 1036 height 25
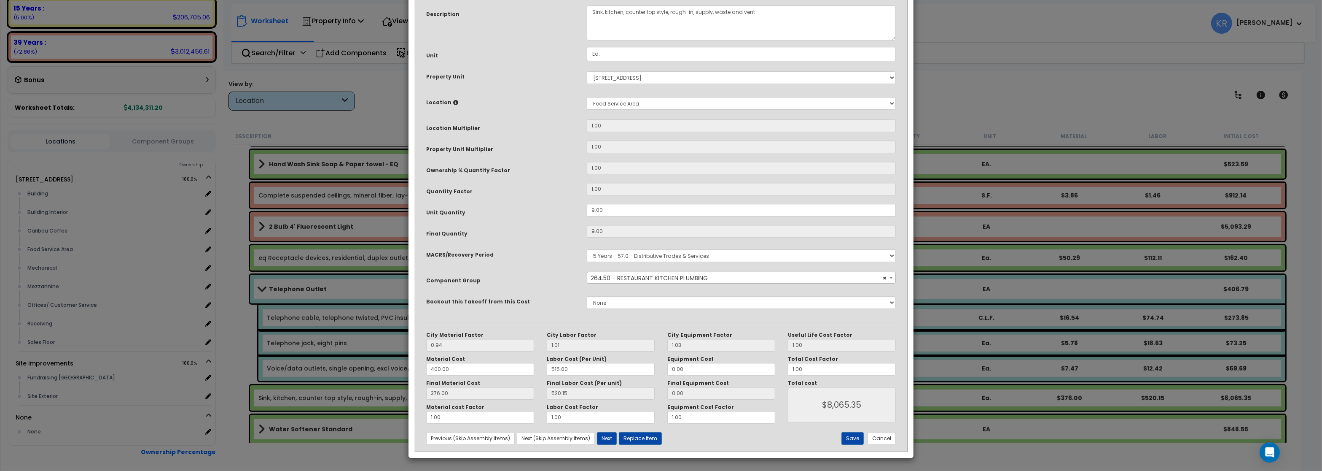
click at [614, 284] on span "× 264.50 - RESTAURANT KITCHEN PLUMBING" at bounding box center [741, 278] width 308 height 12
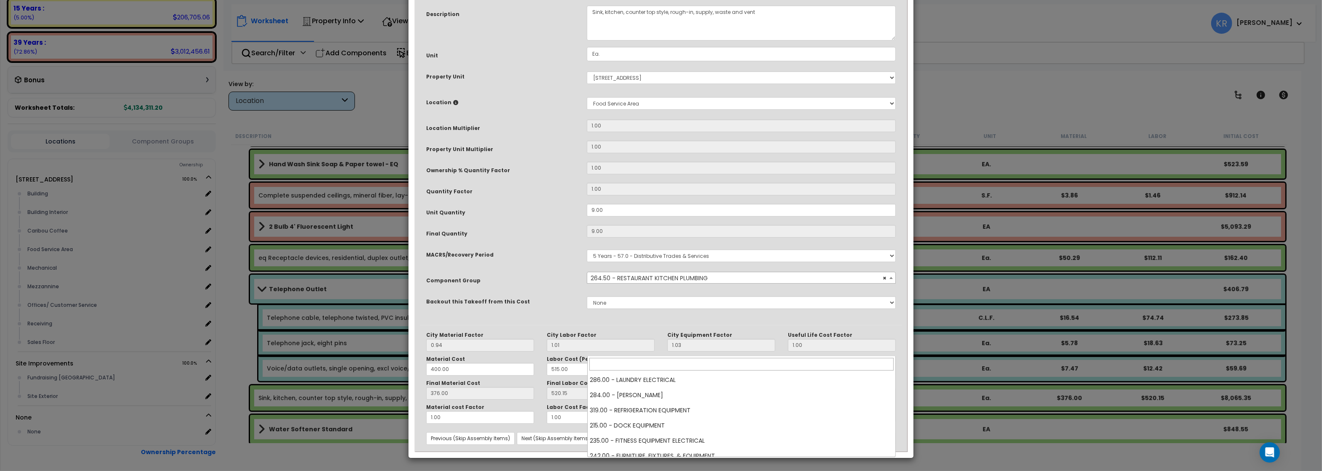
scroll to position [3263, 0]
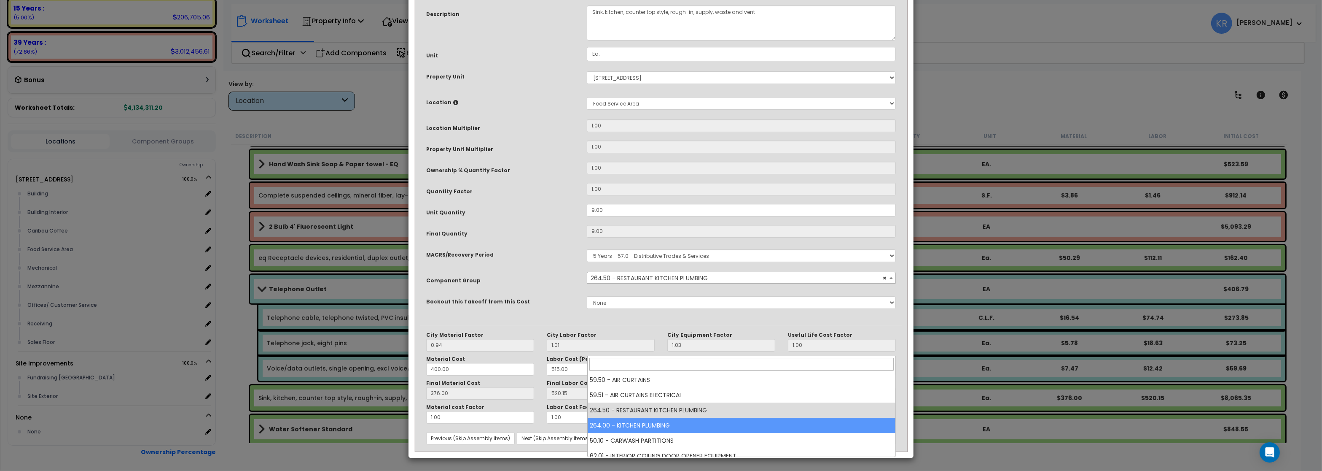
select select "57266"
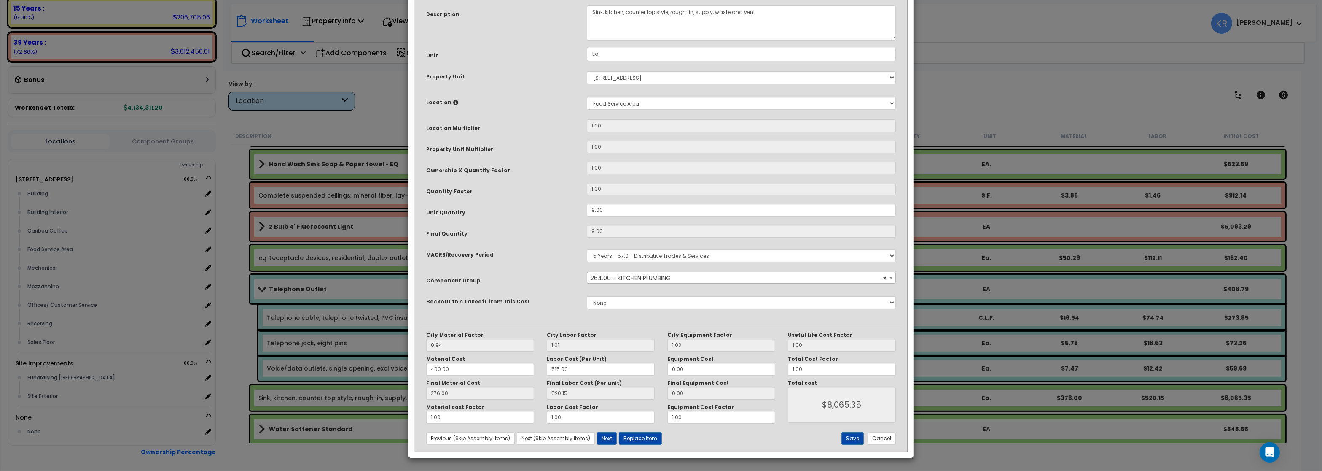
scroll to position [73, 0]
click at [852, 439] on button "Save" at bounding box center [853, 438] width 22 height 13
type input "8065.35"
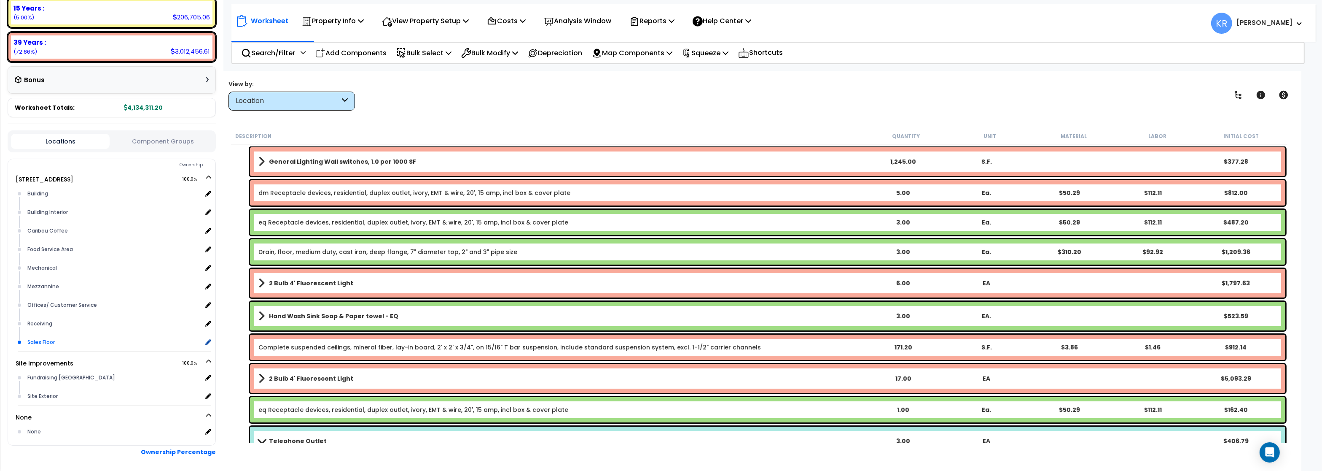
scroll to position [254, 0]
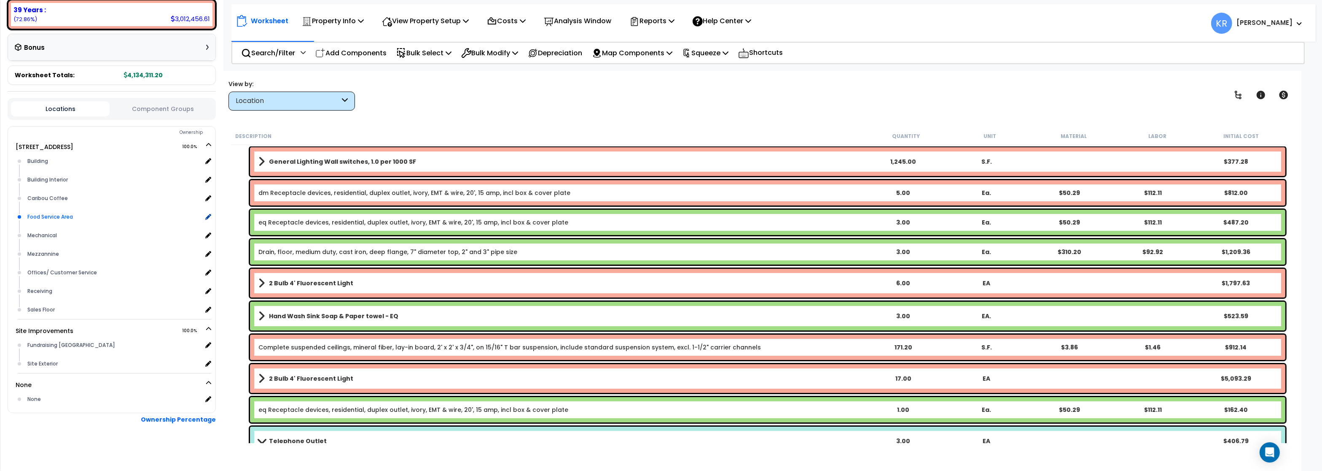
click at [54, 212] on div "Food Service Area" at bounding box center [113, 217] width 177 height 10
click at [463, 248] on link "Drain, floor, medium duty, cast iron, deep flange, 7" diameter top, 2" and 3" p…" at bounding box center [387, 251] width 259 height 8
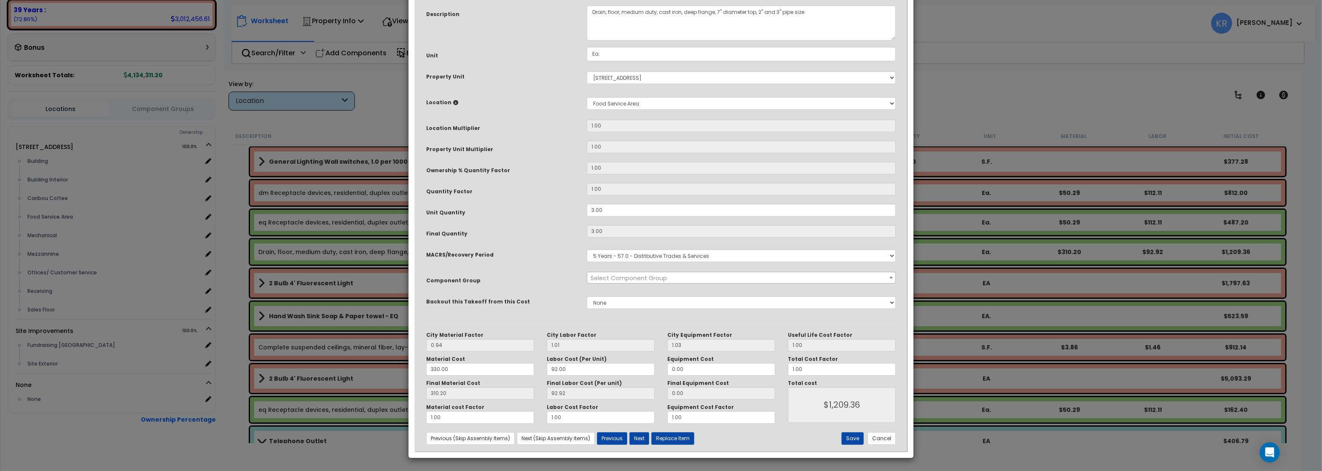
select select "57266"
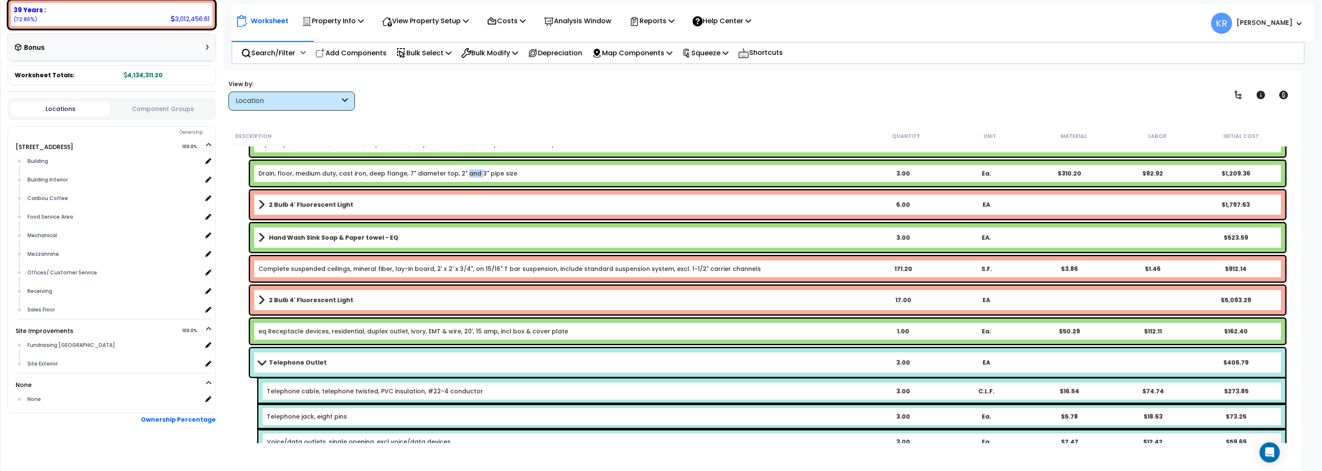
scroll to position [455, 0]
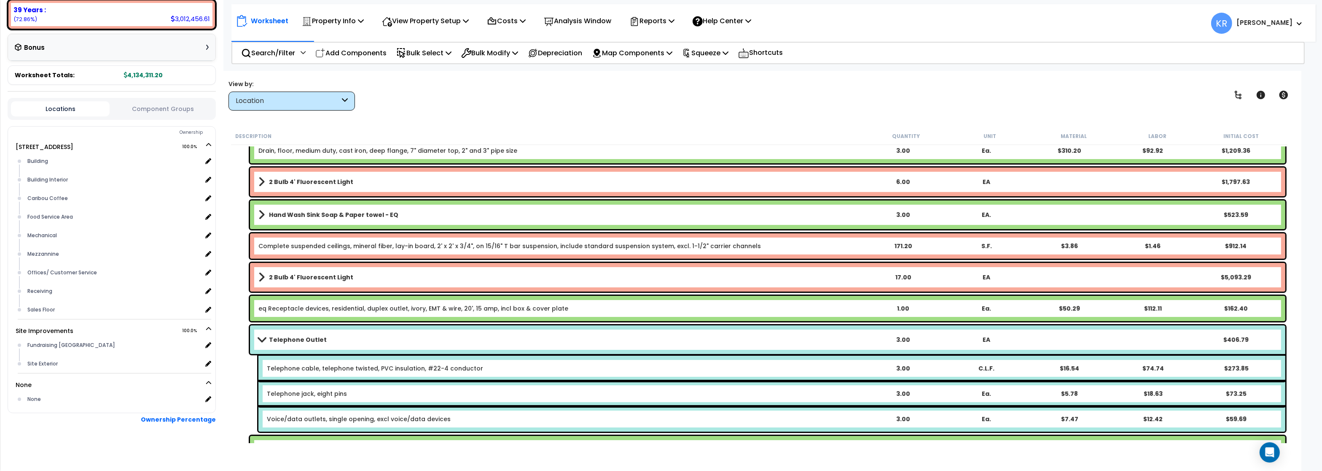
click at [336, 213] on b "Hand Wash Sink Soap & Paper towel - EQ" at bounding box center [333, 214] width 129 height 8
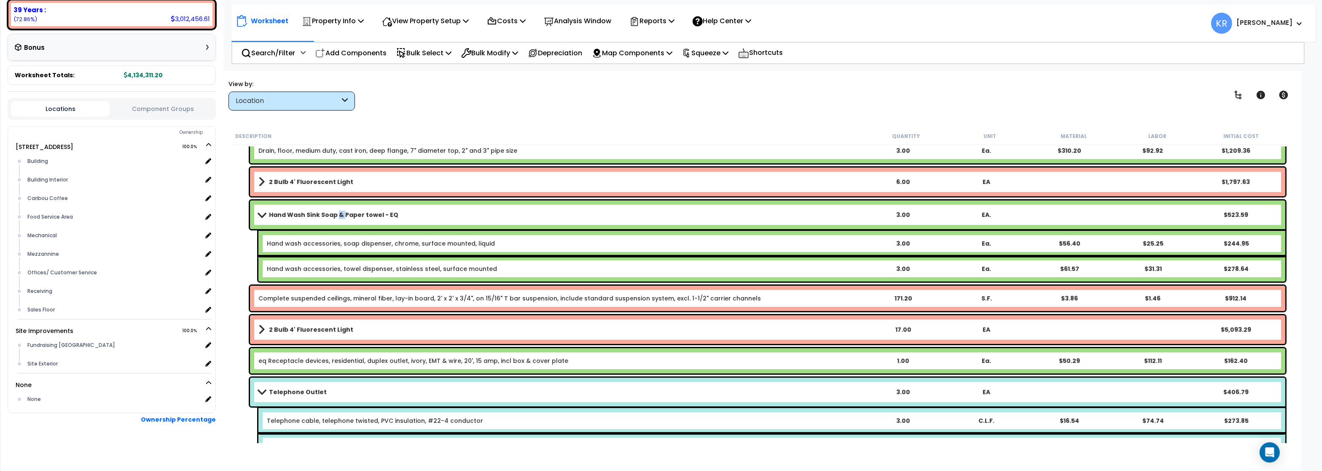
click at [336, 213] on b "Hand Wash Sink Soap & Paper towel - EQ" at bounding box center [333, 214] width 129 height 8
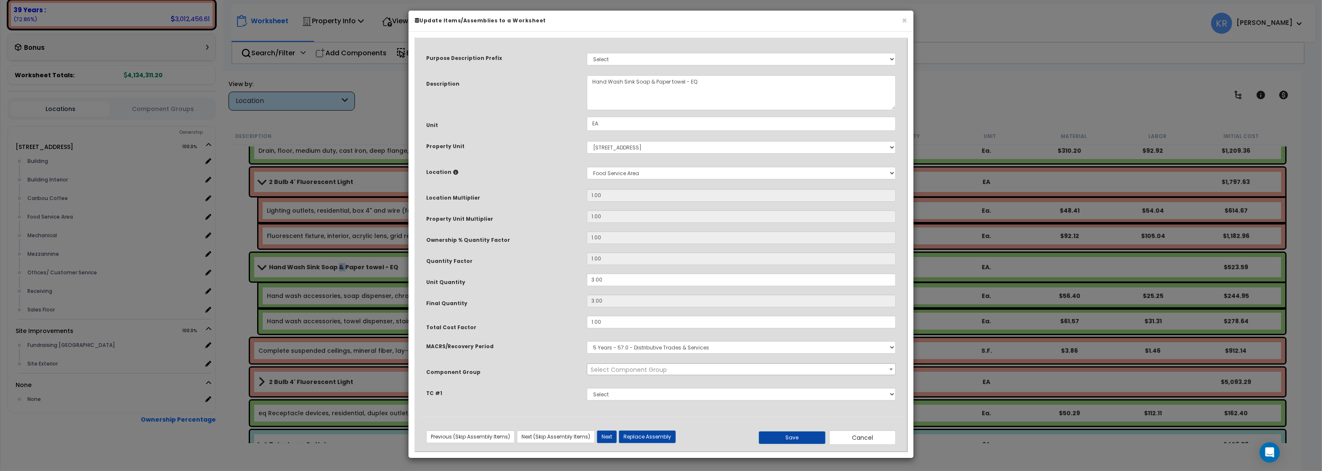
select select "57265"
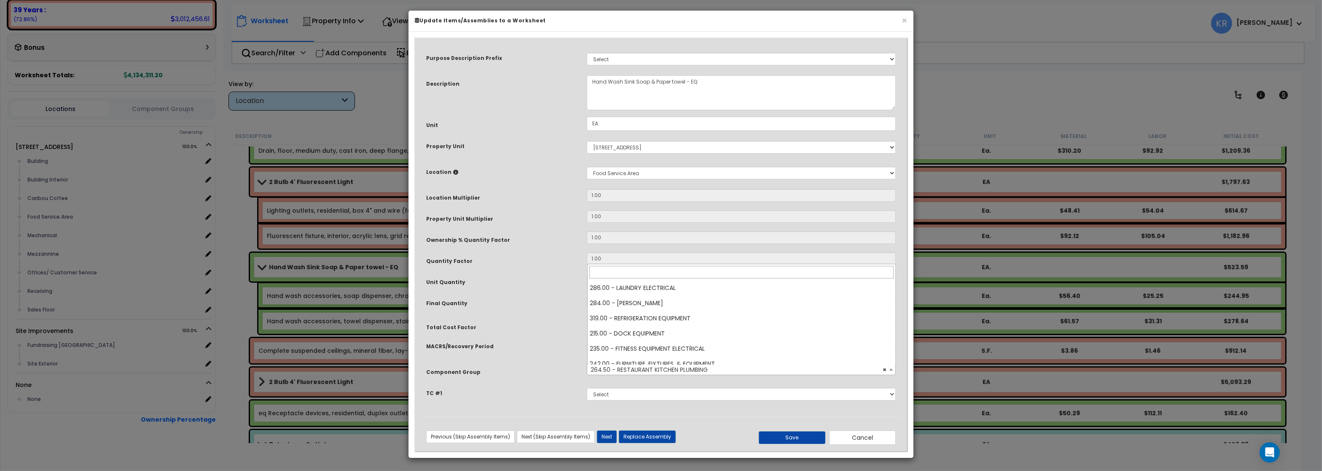
click at [658, 372] on span "× 264.50 - RESTAURANT KITCHEN PLUMBING" at bounding box center [741, 369] width 308 height 12
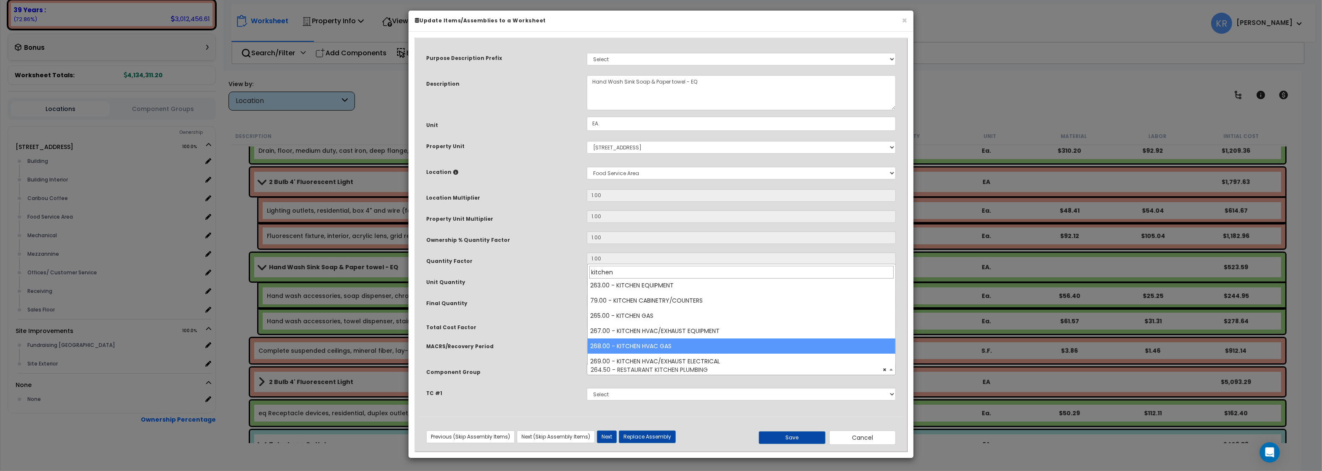
scroll to position [0, 0]
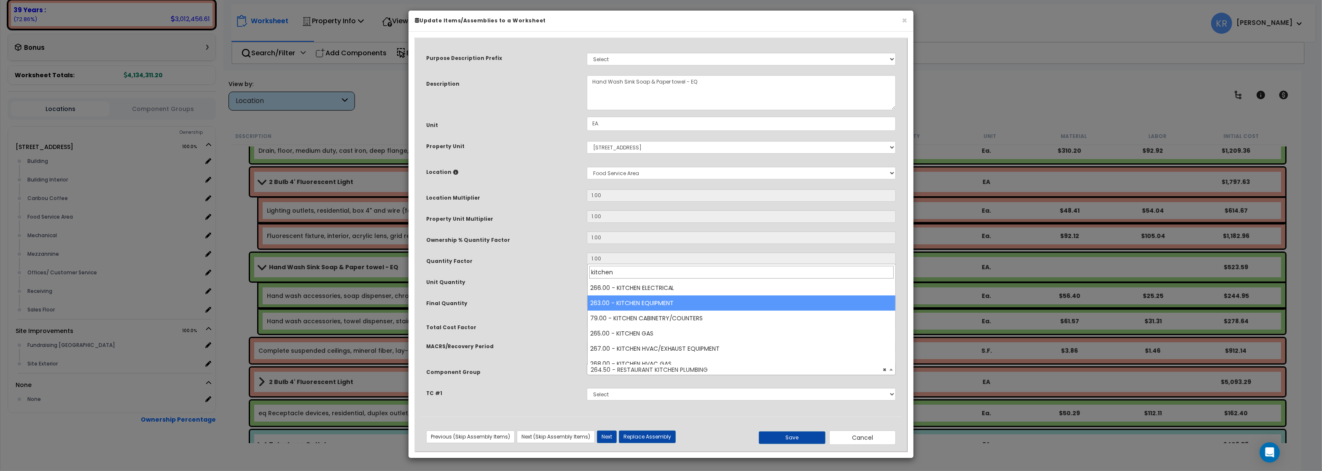
type input "kitchen"
select select "56827"
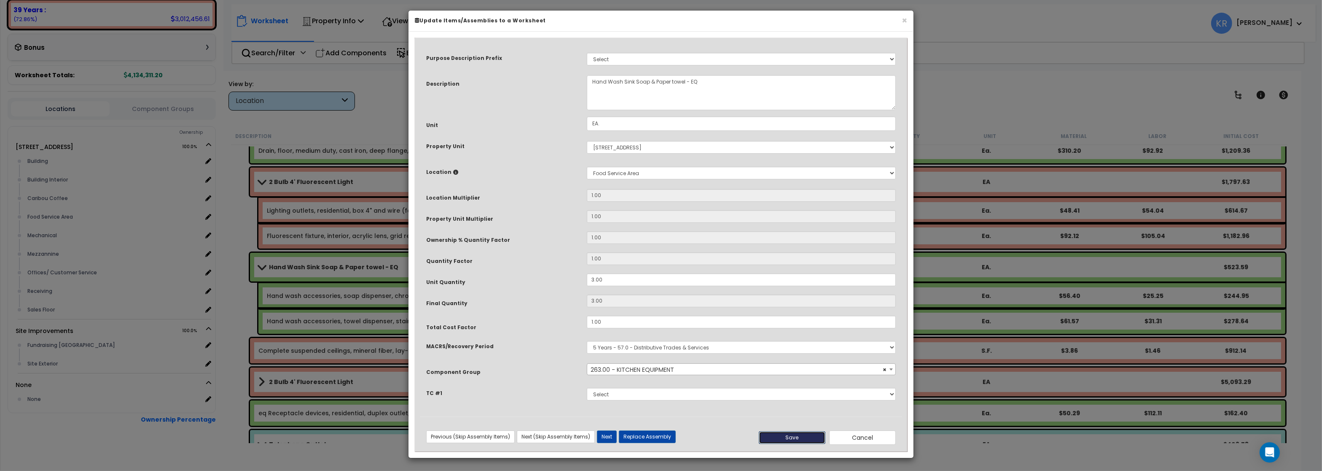
click at [791, 438] on button "Save" at bounding box center [792, 437] width 67 height 13
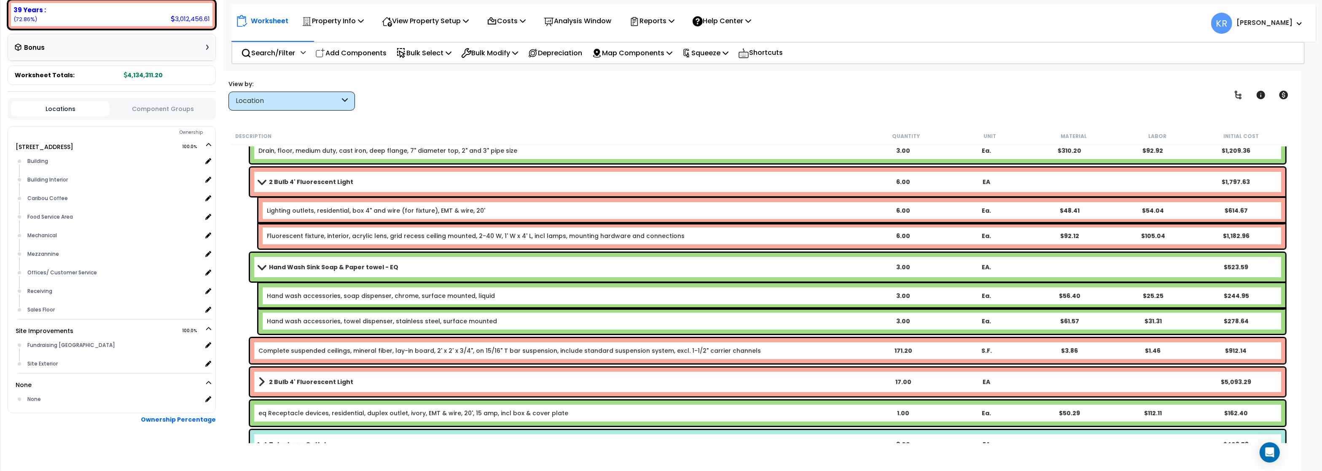
click at [261, 263] on link "Hand Wash Sink Soap & Paper towel - EQ" at bounding box center [559, 267] width 603 height 12
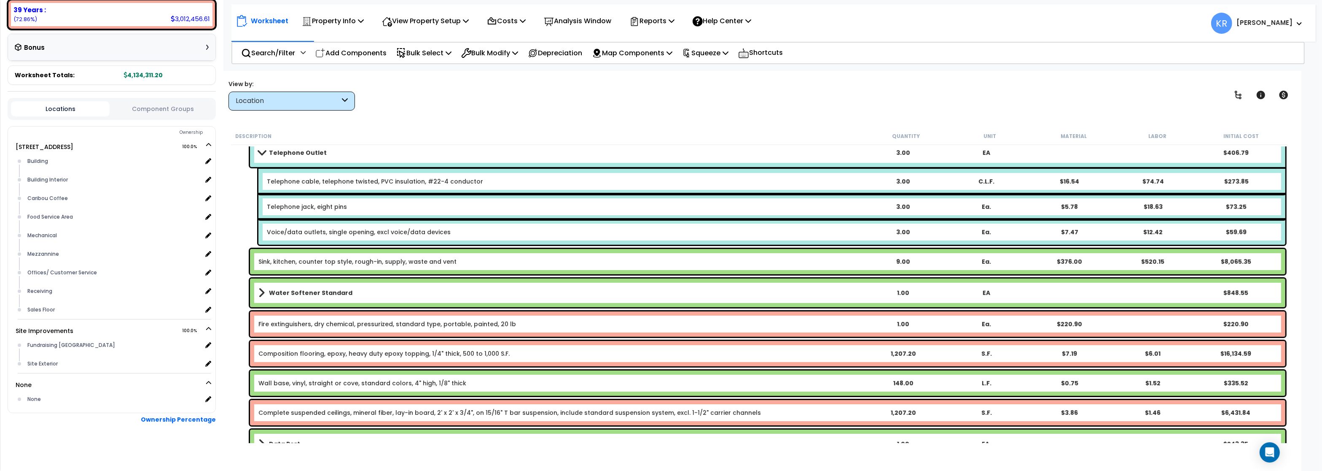
scroll to position [759, 0]
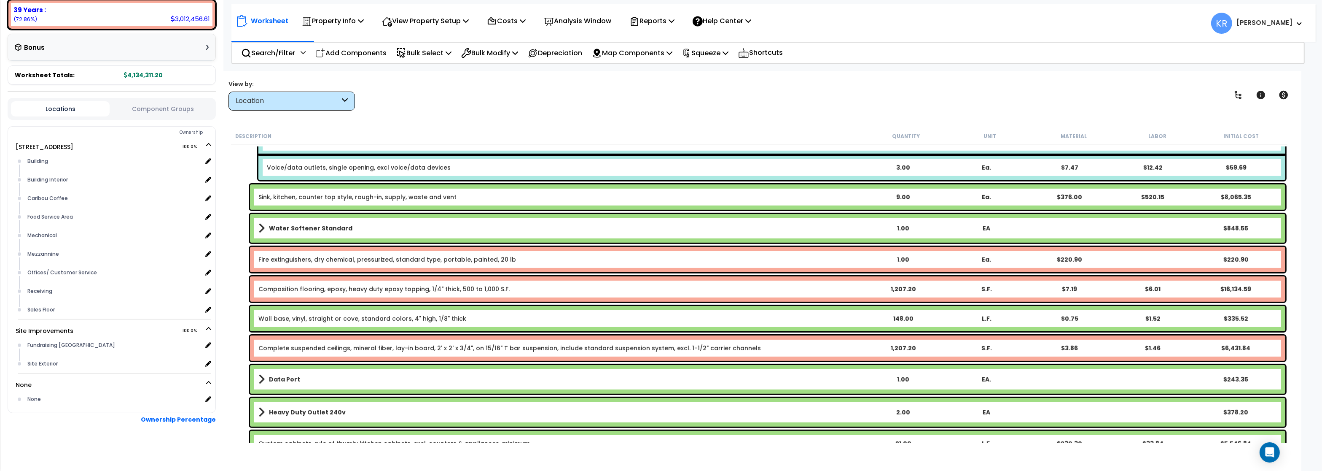
click at [392, 198] on link "Sink, kitchen, counter top style, rough-in, supply, waste and vent" at bounding box center [357, 197] width 198 height 8
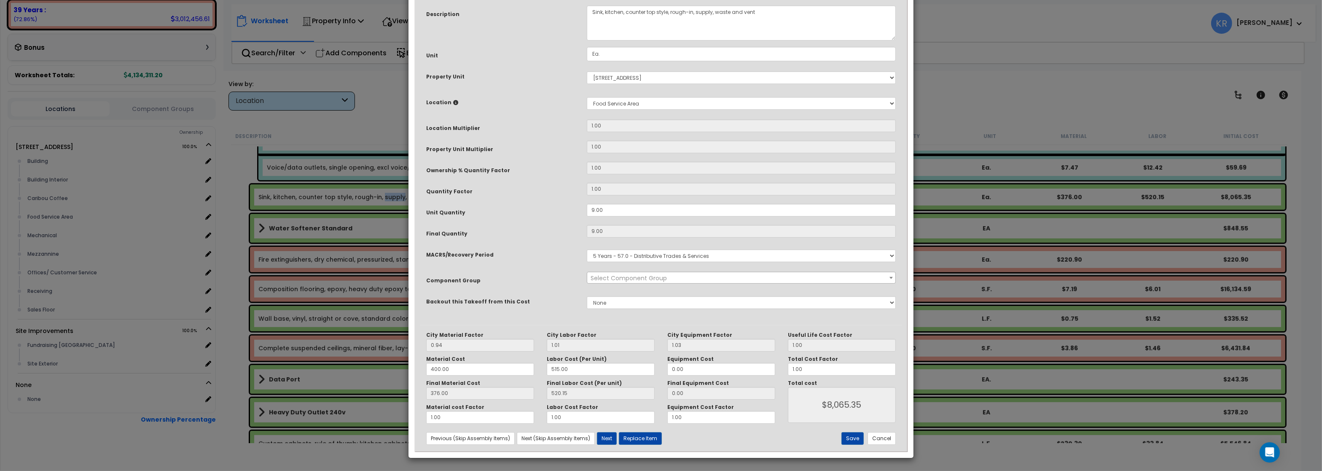
select select "57266"
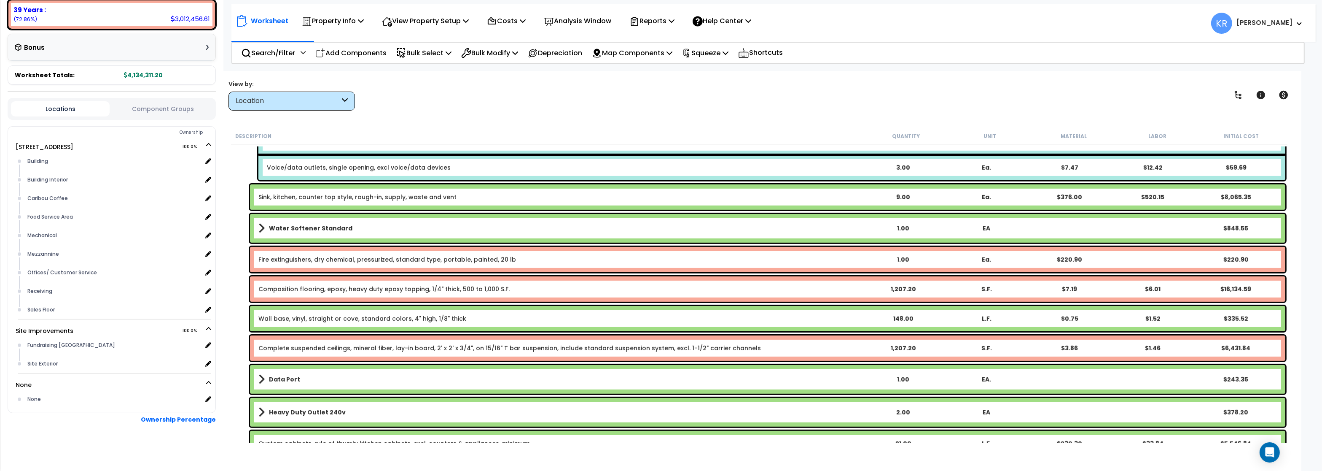
click at [287, 229] on b "Water Softener Standard" at bounding box center [310, 228] width 83 height 8
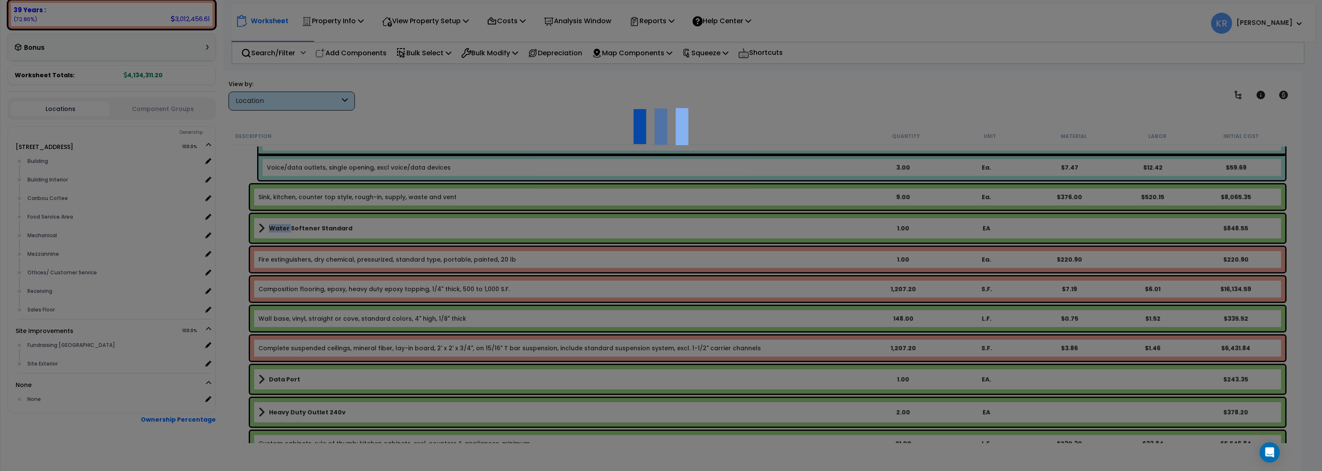
select select "57265"
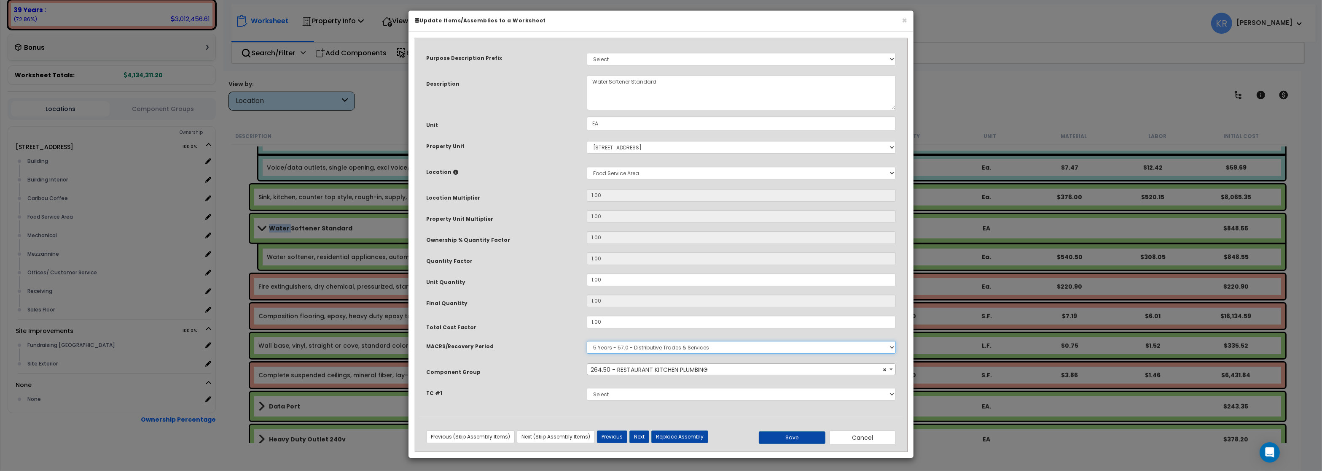
click at [587, 341] on select "Select MACRS/Recovery Period 5 Years - 57.0 - Distributive Trades & Services 5 …" at bounding box center [741, 347] width 309 height 13
select select "3669"
click option "39 Years - NA - Long-Life Property" at bounding box center [0, 0] width 0 height 0
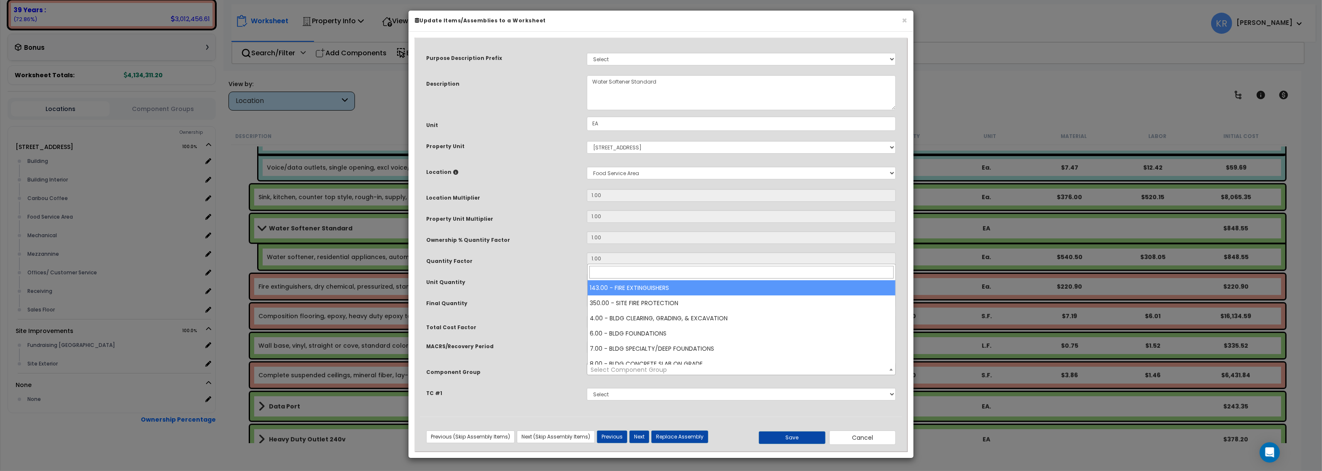
click at [638, 370] on span "Select Component Group" at bounding box center [629, 369] width 76 height 8
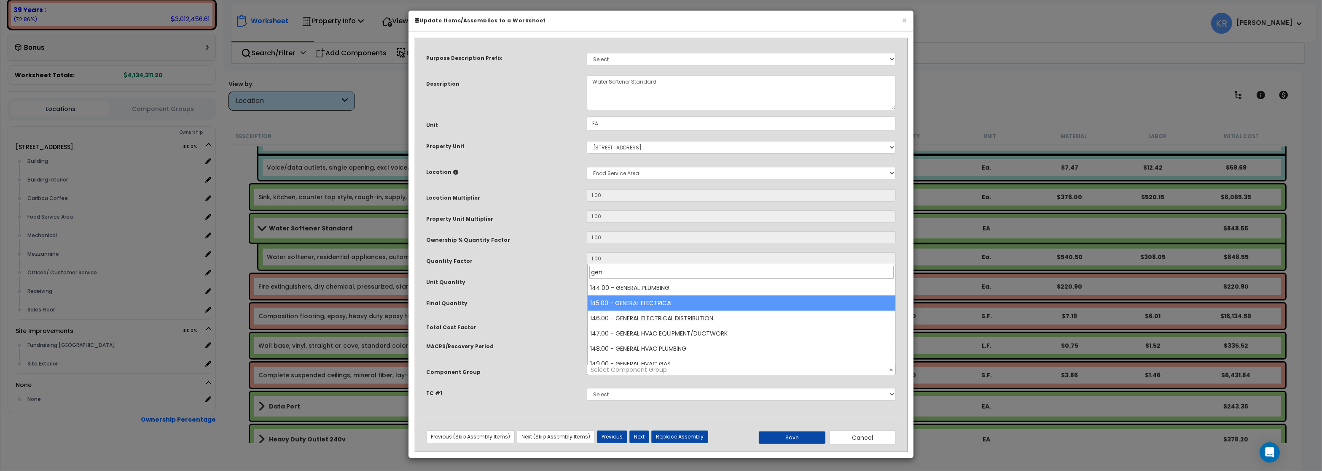
type input "gen"
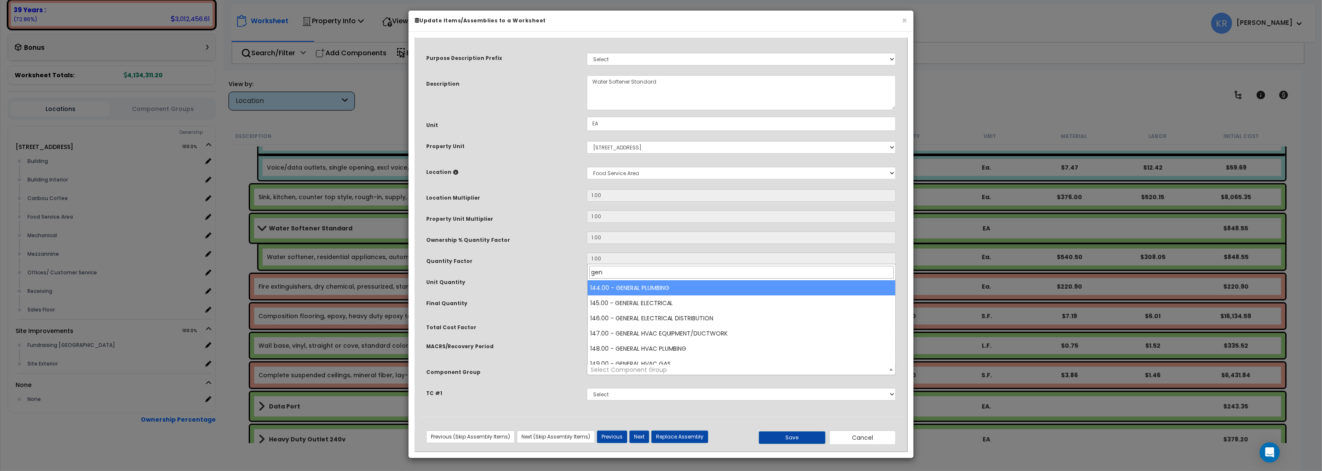
select select "56954"
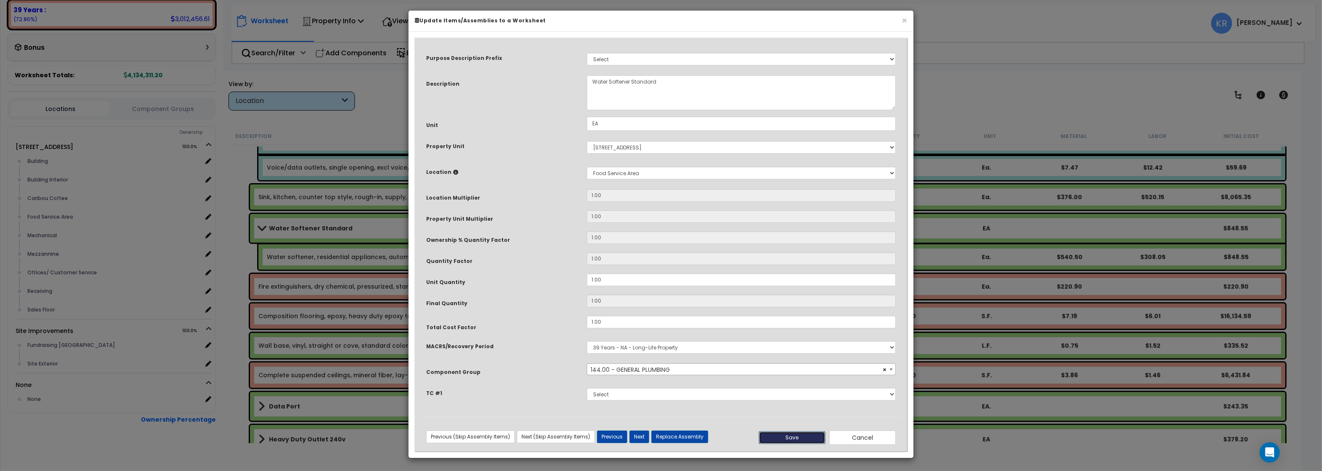
click at [769, 435] on button "Save" at bounding box center [792, 437] width 67 height 13
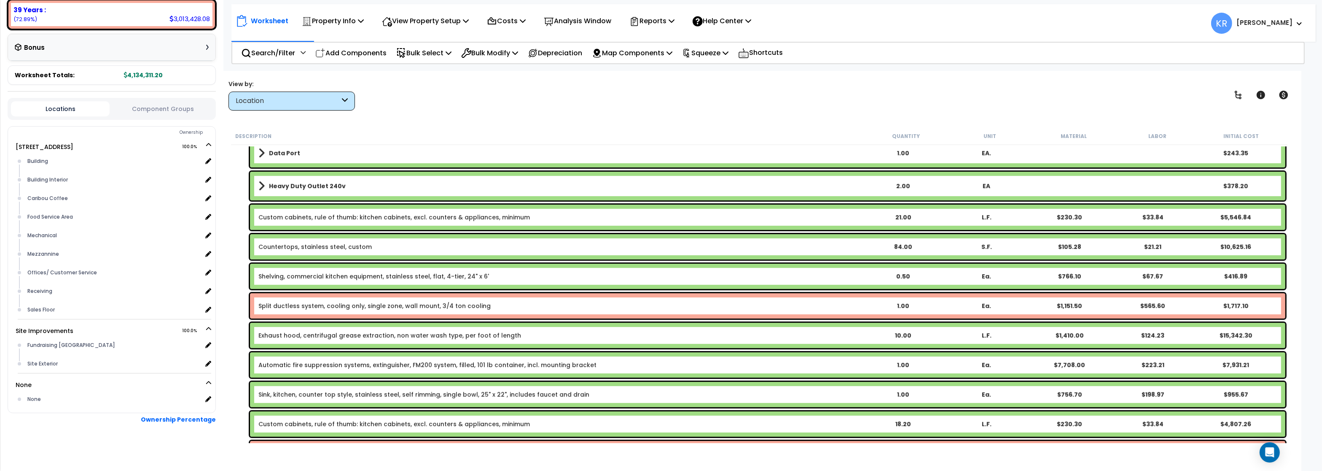
scroll to position [1063, 0]
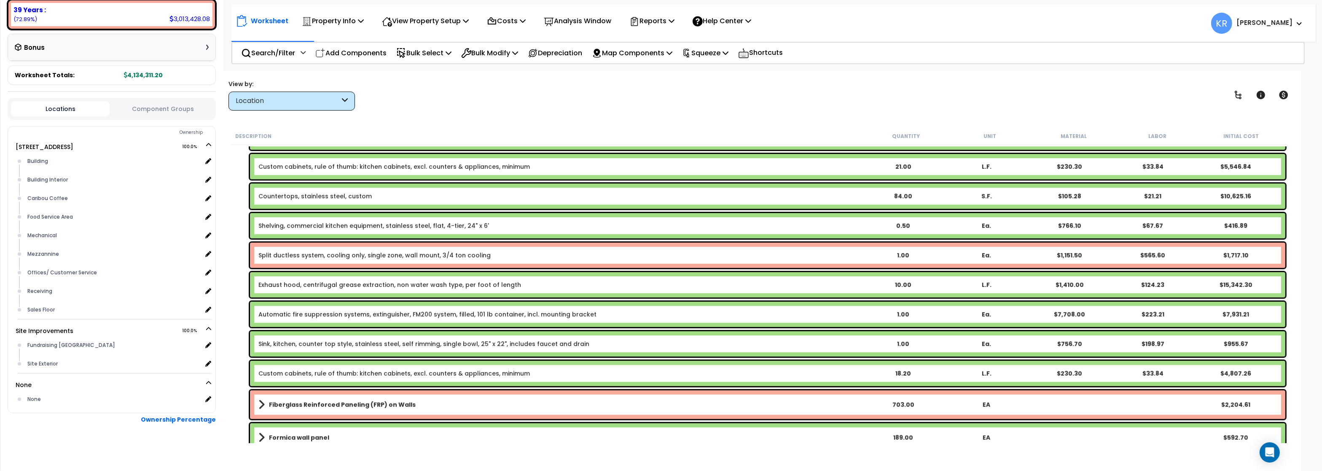
click at [325, 225] on link "Shelving, commercial kitchen equipment, stainless steel, flat, 4-tier, 24" x 6'" at bounding box center [373, 225] width 231 height 8
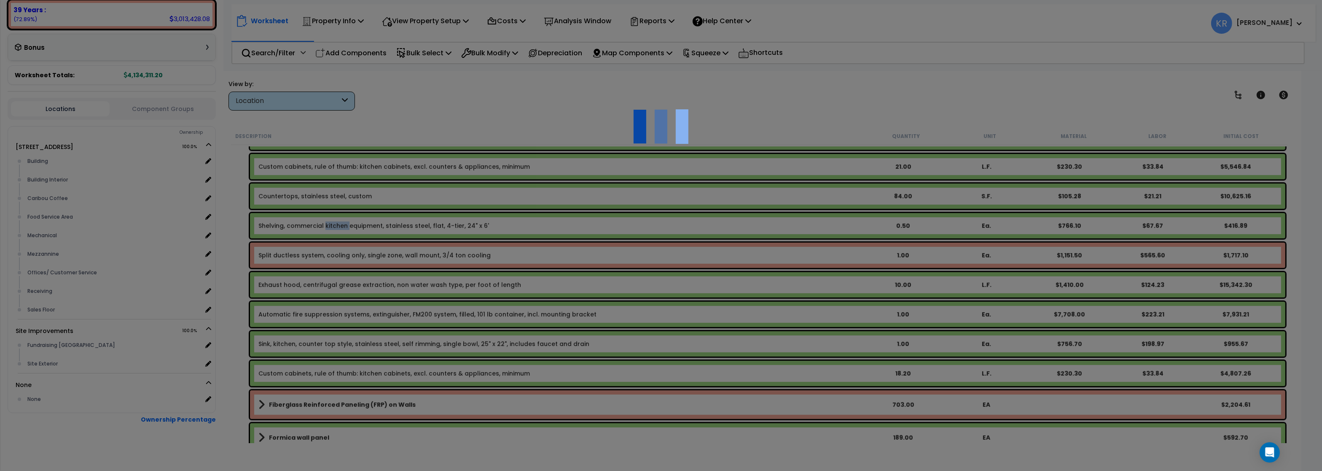
select select "56910"
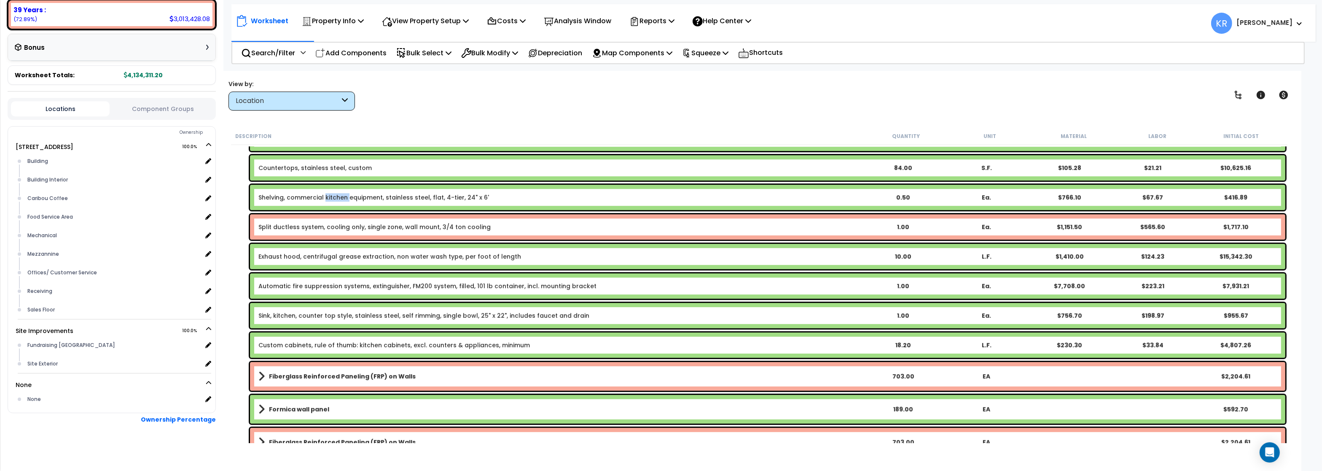
scroll to position [1113, 0]
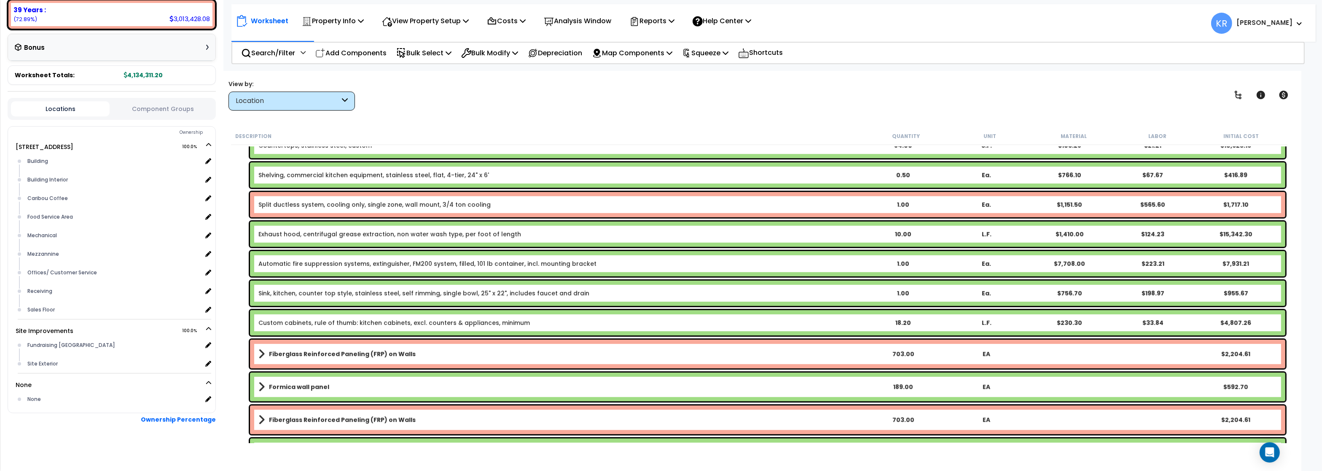
click at [423, 293] on link "Sink, kitchen, counter top style, stainless steel, self rimming, single bowl, 2…" at bounding box center [423, 293] width 331 height 8
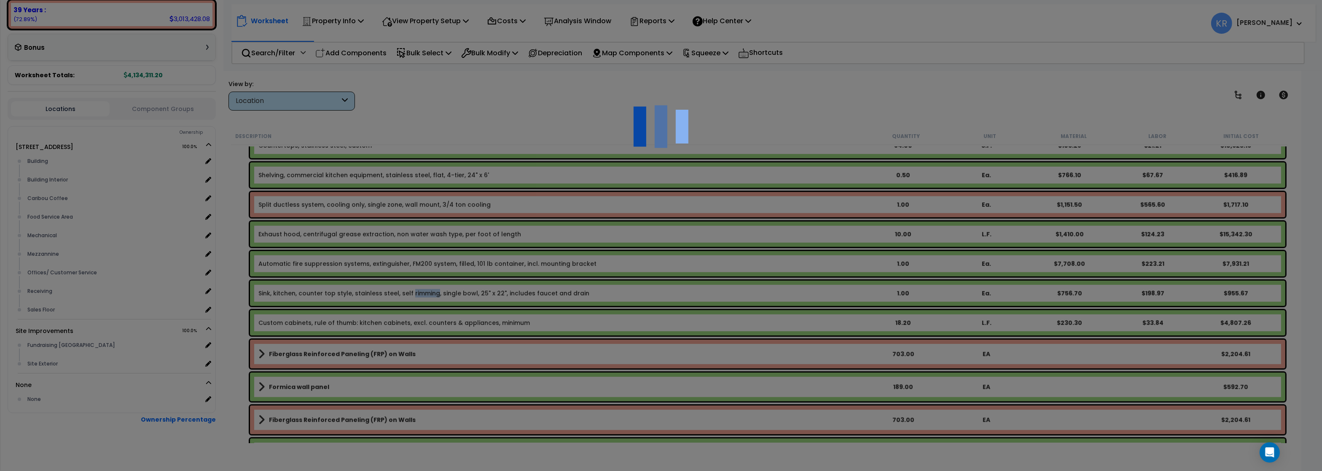
select select "57265"
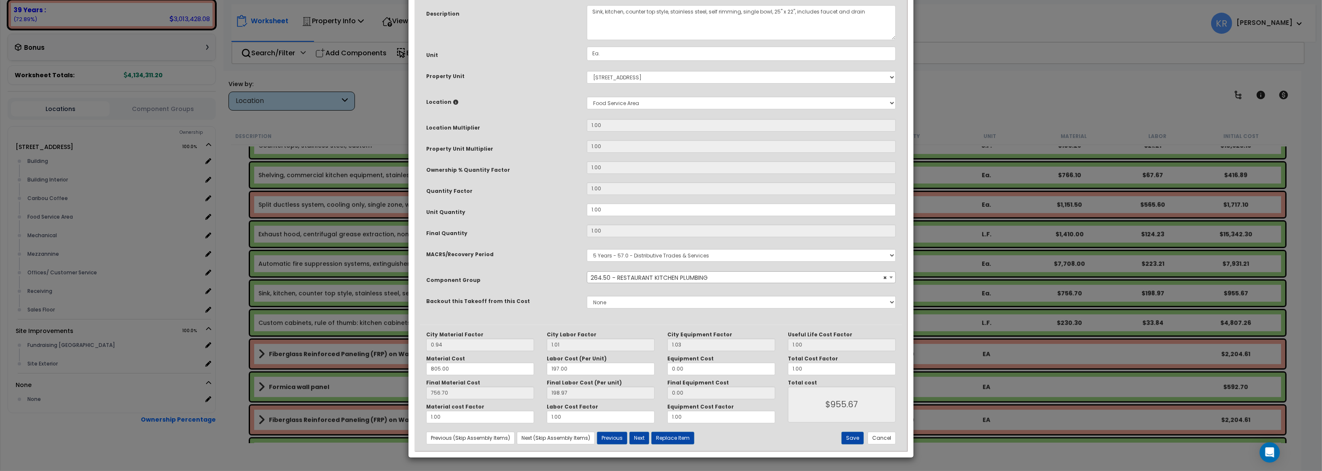
click at [647, 283] on span "× 264.50 - RESTAURANT KITCHEN PLUMBING" at bounding box center [741, 278] width 308 height 12
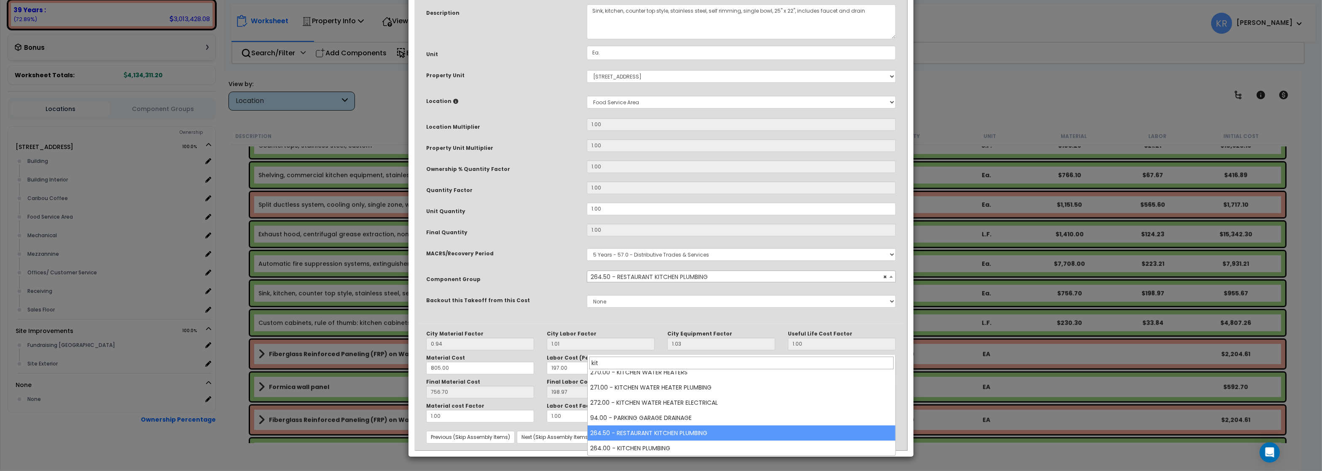
scroll to position [98, 0]
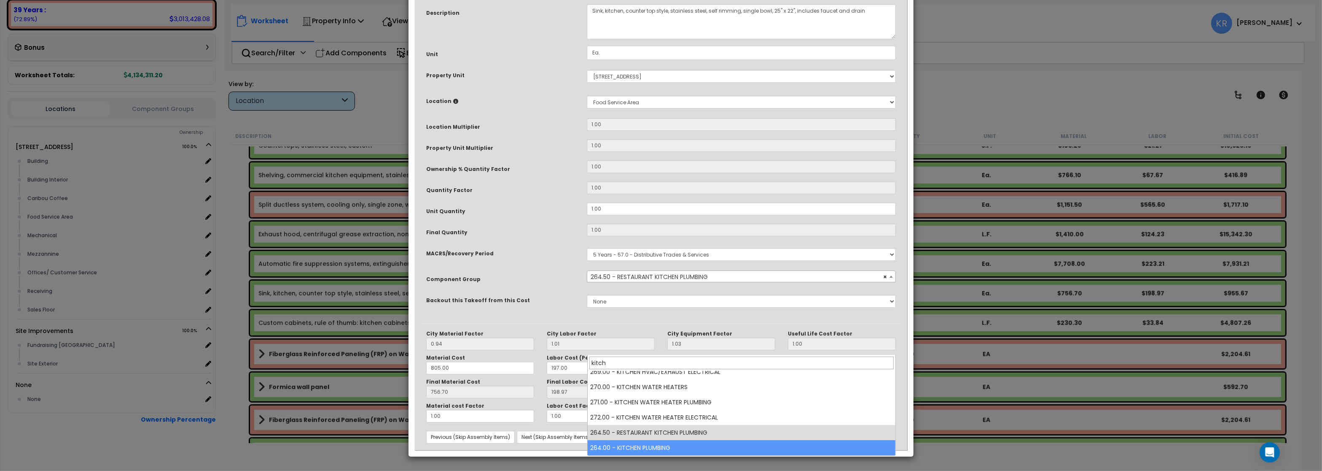
type input "kitch"
select select "57266"
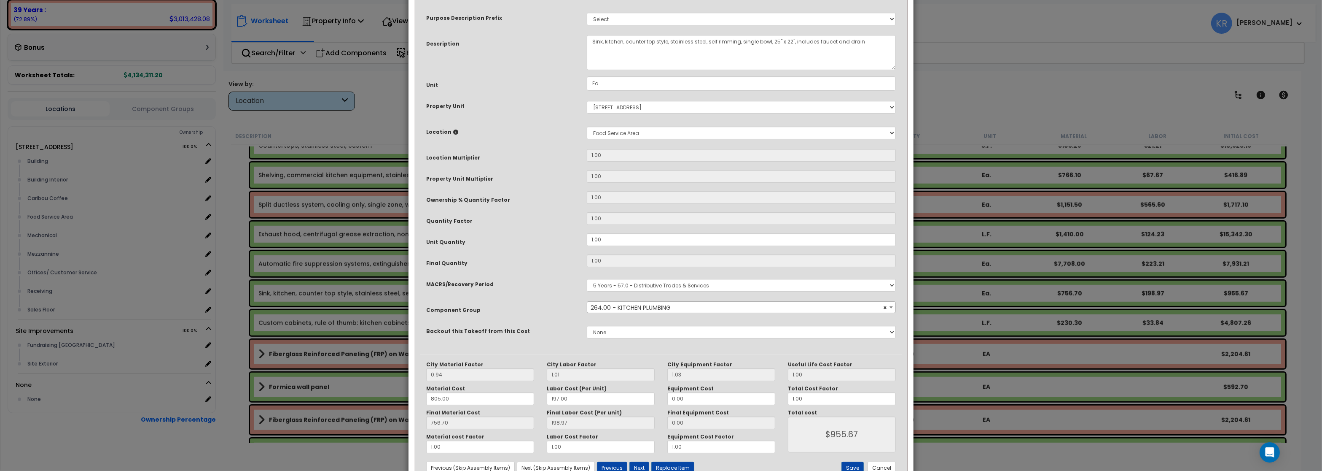
scroll to position [73, 0]
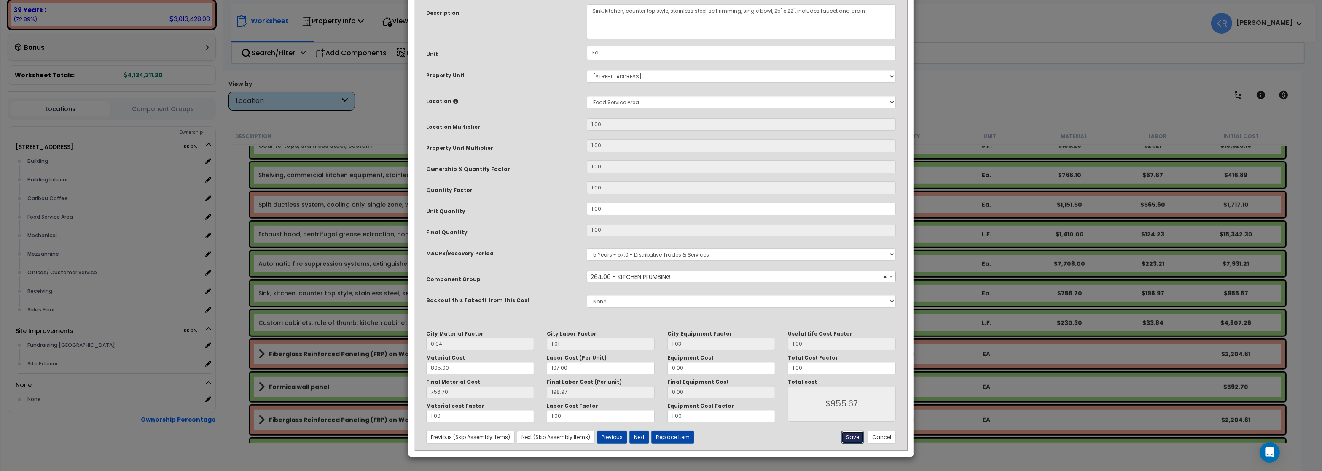
click at [855, 438] on button "Save" at bounding box center [853, 436] width 22 height 13
type input "955.67"
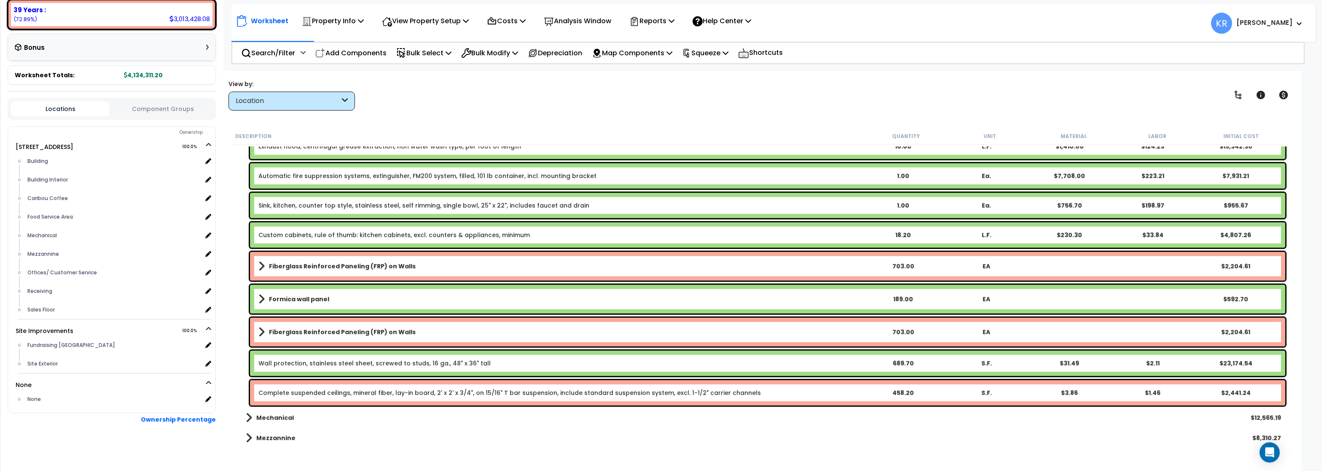
scroll to position [1214, 0]
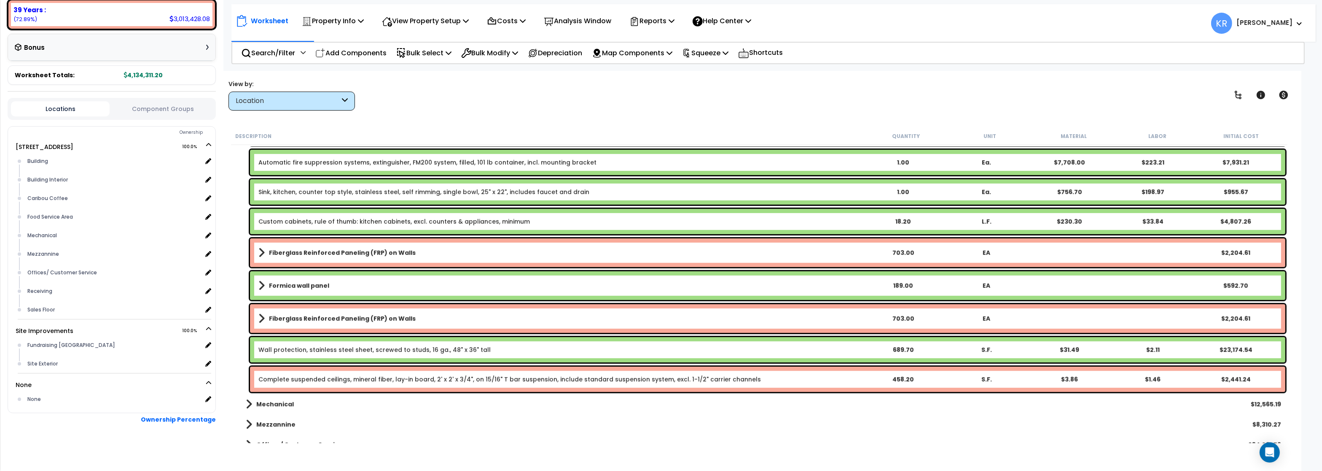
click at [280, 422] on b "Mezzannine" at bounding box center [275, 424] width 39 height 8
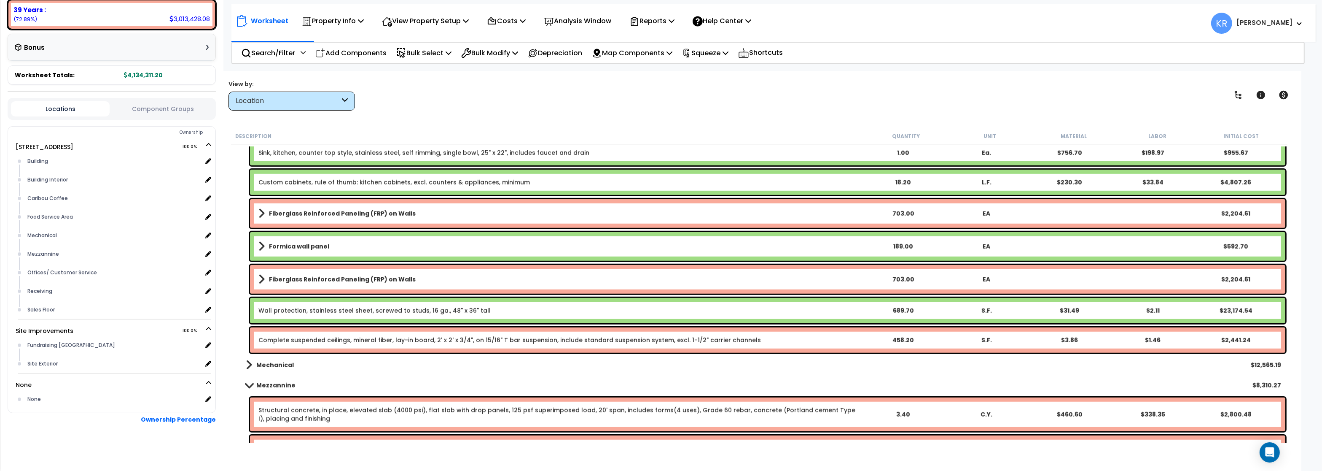
scroll to position [1366, 0]
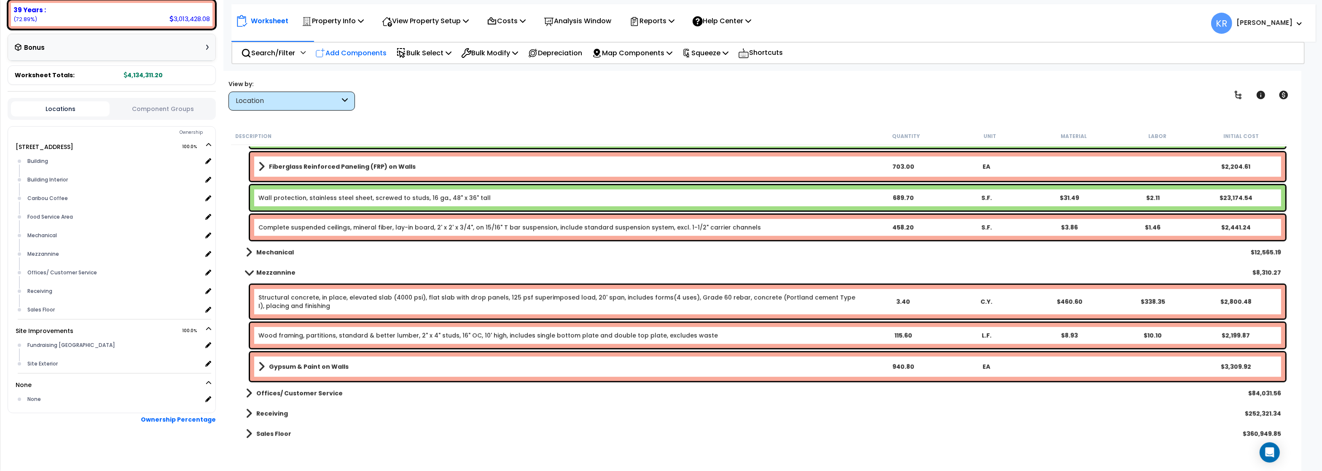
click at [352, 50] on p "Add Components" at bounding box center [350, 52] width 71 height 11
select select
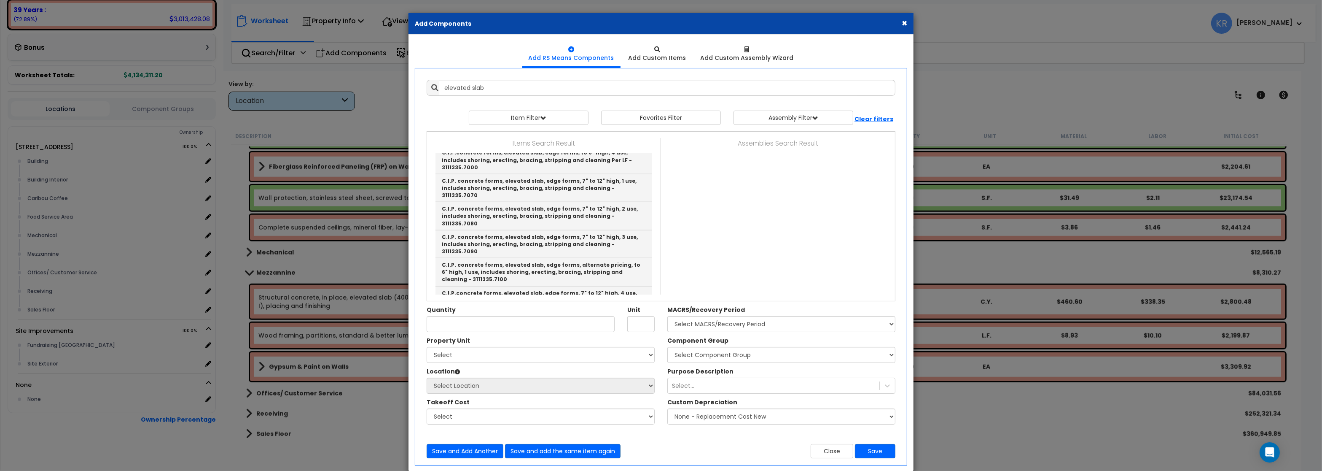
type input "Structural concrete, in place, elevated slab (4000 psi), flat slab with drop pa…"
type input "C.Y."
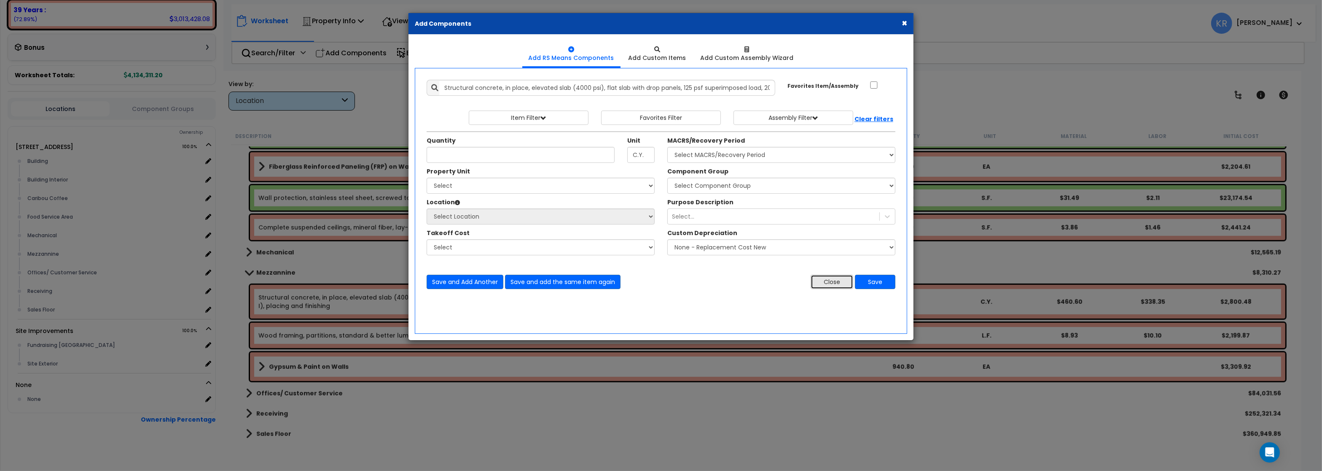
click at [838, 284] on button "Close" at bounding box center [832, 281] width 43 height 14
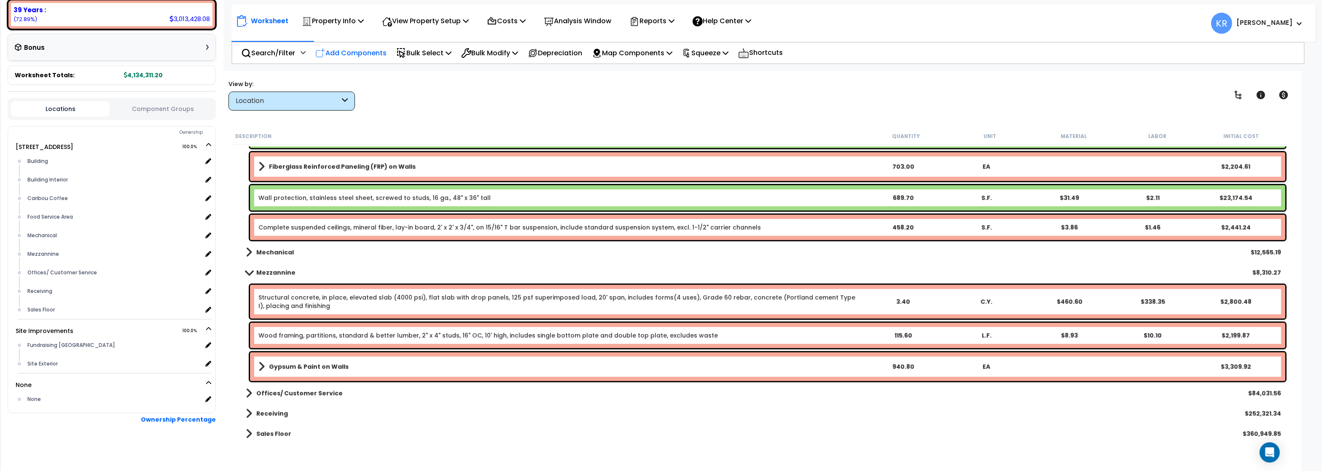
click at [348, 51] on p "Add Components" at bounding box center [350, 52] width 71 height 11
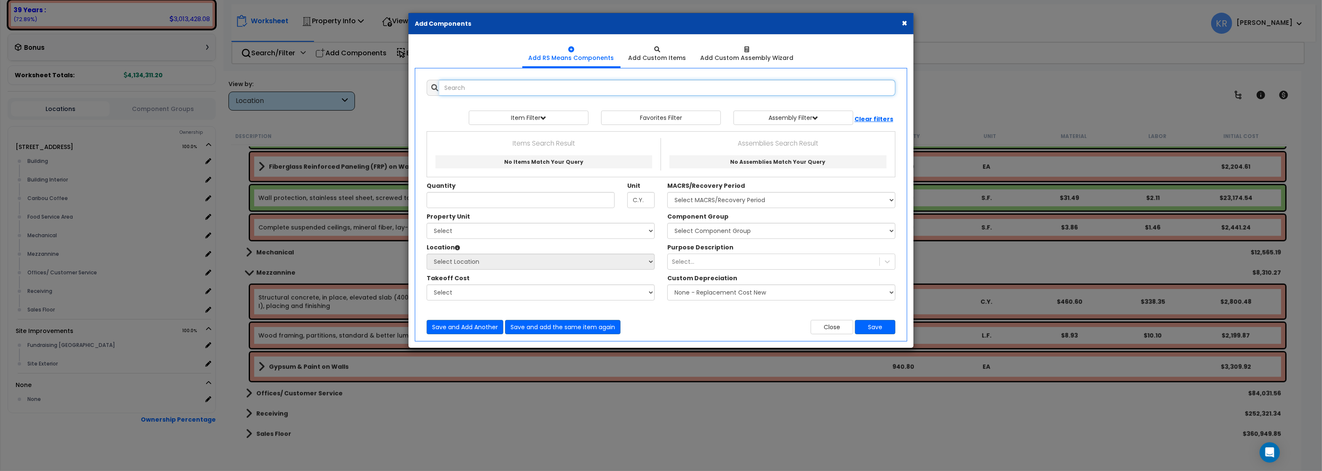
click at [480, 85] on input "text" at bounding box center [667, 88] width 456 height 16
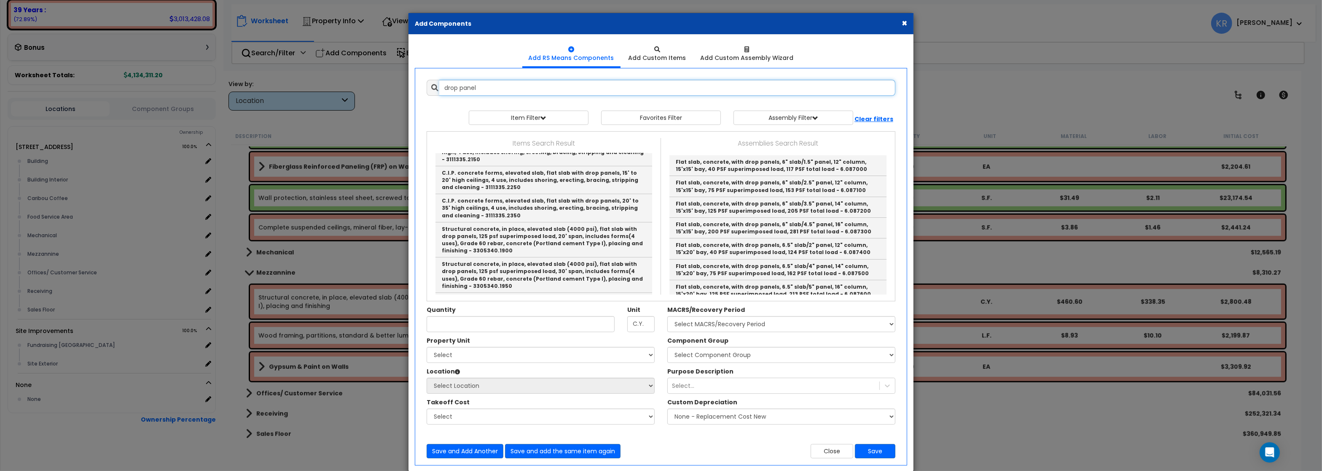
scroll to position [115, 0]
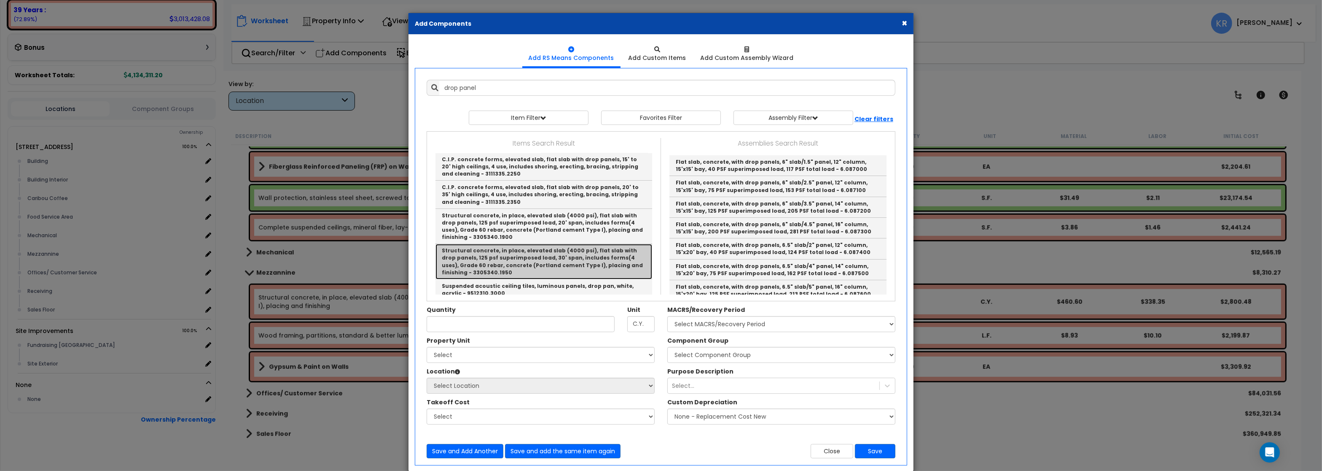
click at [627, 244] on link "Structural concrete, in place, elevated slab (4000 psi), flat slab with drop pa…" at bounding box center [544, 261] width 217 height 35
type input "Structural concrete, in place, elevated slab (4000 psi), flat slab with drop pa…"
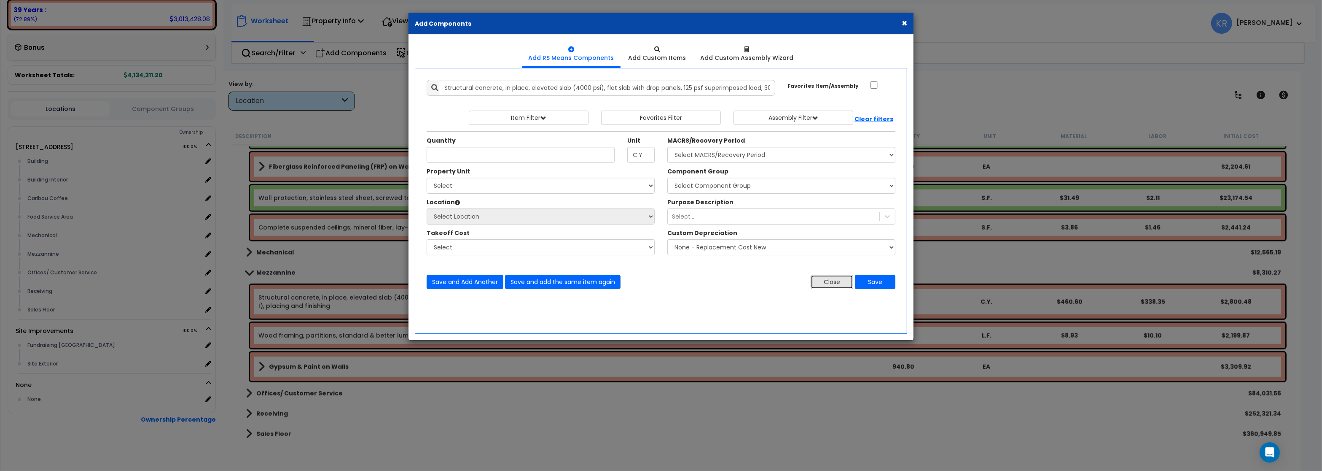
click at [830, 286] on button "Close" at bounding box center [832, 281] width 43 height 14
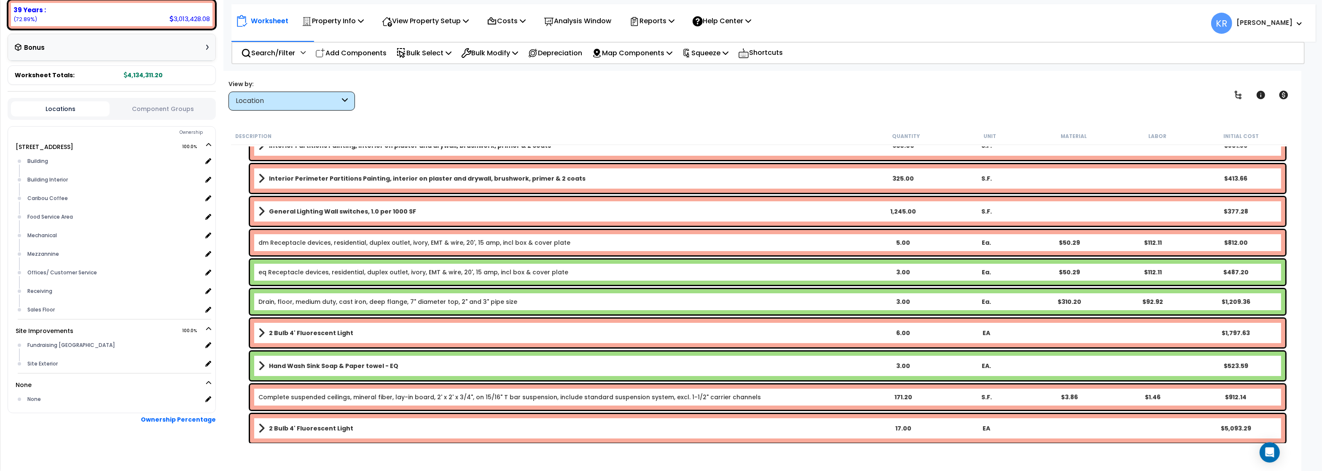
scroll to position [0, 0]
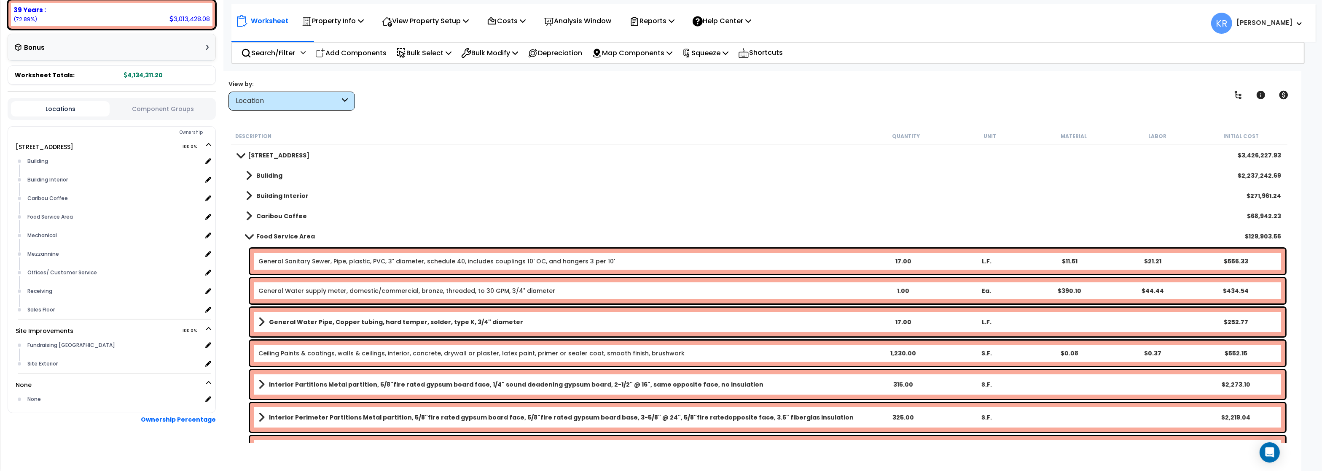
click at [535, 89] on div "View by: Location High to Low (Total Cost)" at bounding box center [760, 94] width 1068 height 31
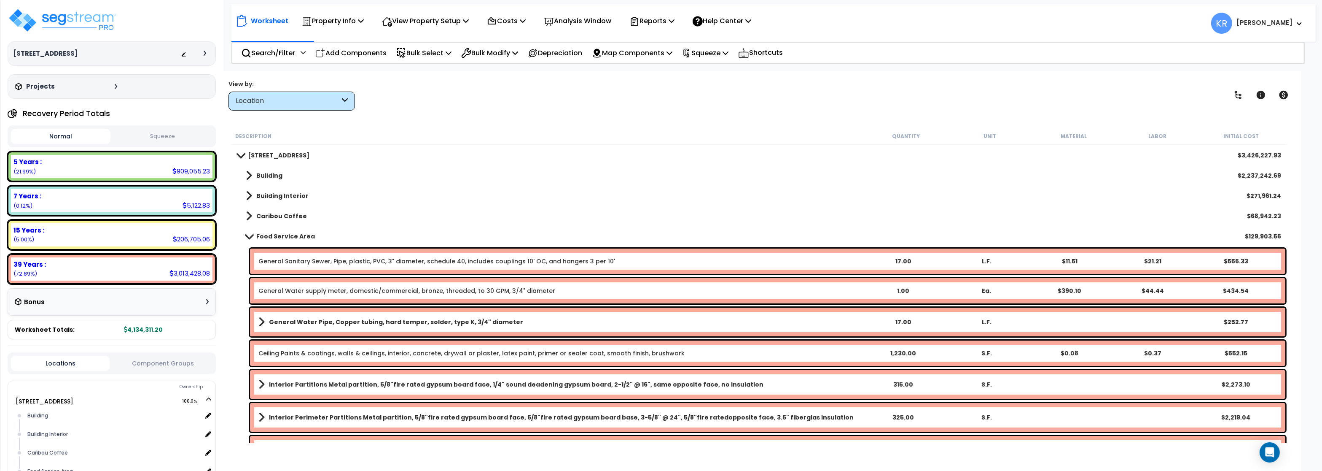
click at [250, 233] on link "Food Service Area" at bounding box center [276, 236] width 78 height 12
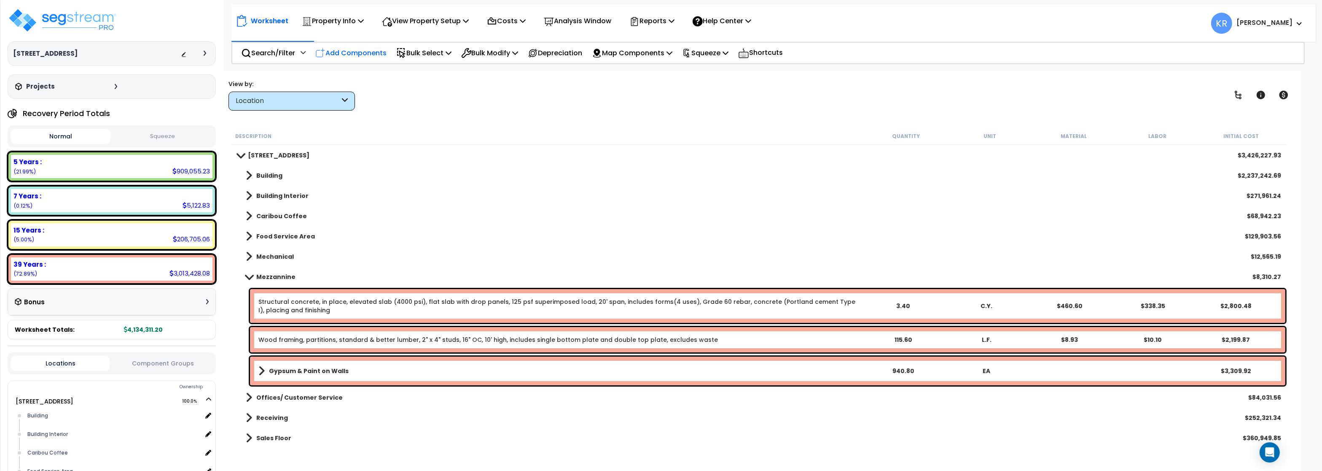
click at [344, 50] on p "Add Components" at bounding box center [350, 52] width 71 height 11
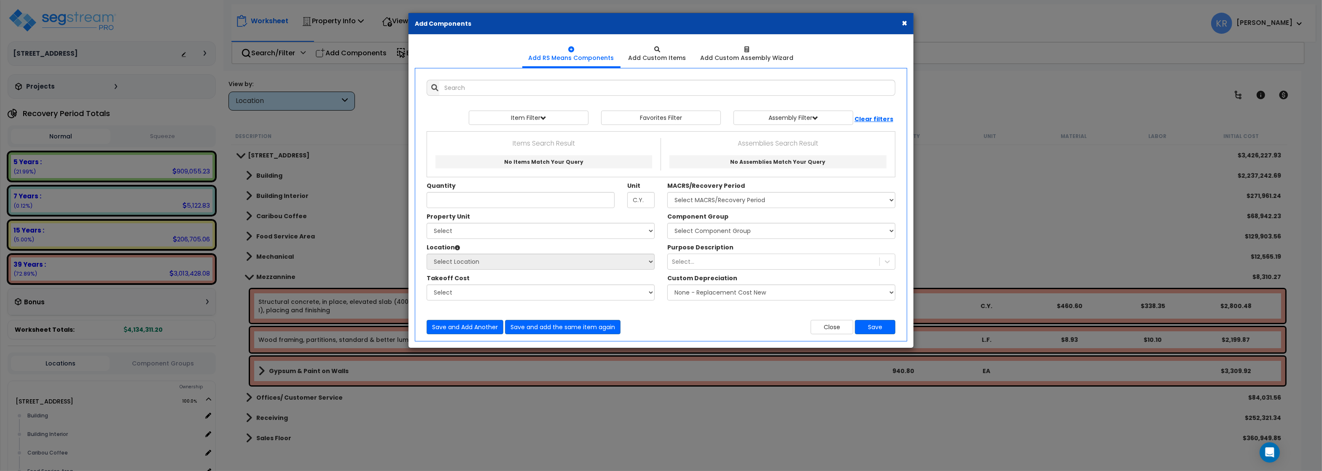
click at [901, 22] on div "× Add Components" at bounding box center [661, 24] width 505 height 22
click at [906, 23] on button "×" at bounding box center [904, 23] width 5 height 9
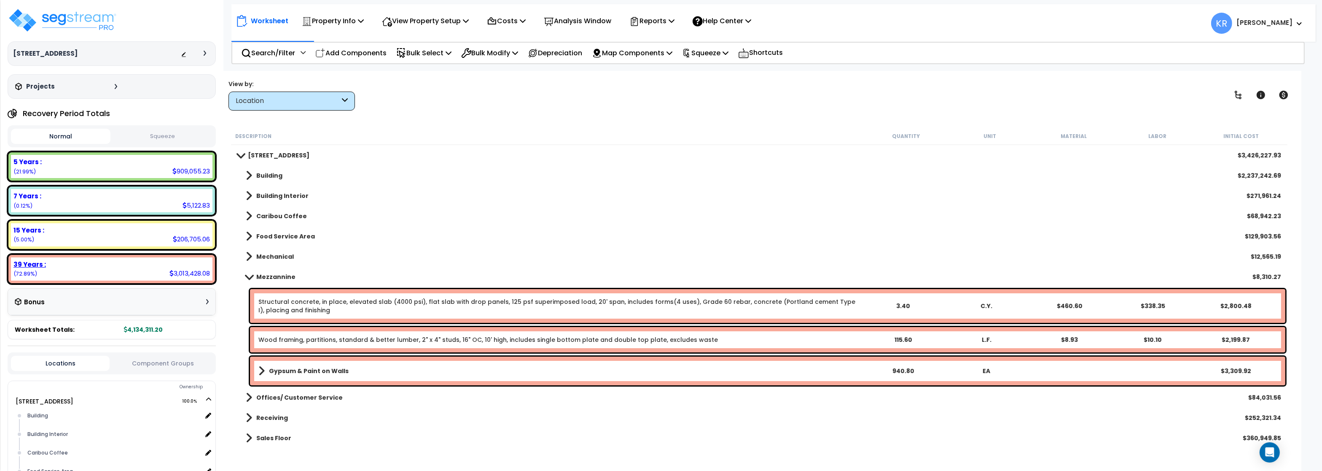
click at [78, 274] on div "39 Years : 3,013,428.08 (72.89%)" at bounding box center [112, 268] width 202 height 23
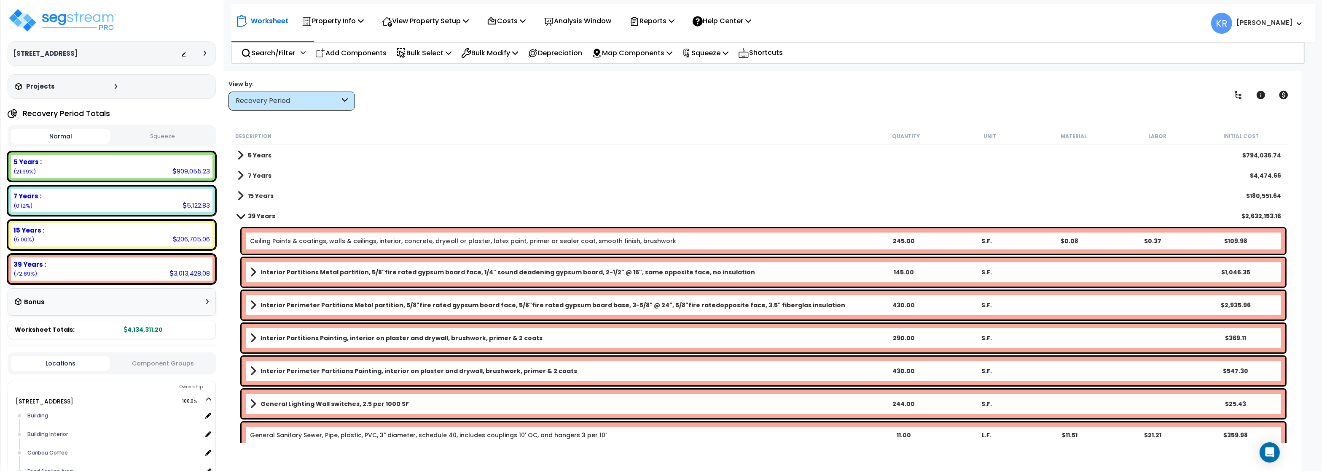
click at [299, 101] on div "Recovery Period" at bounding box center [288, 101] width 104 height 10
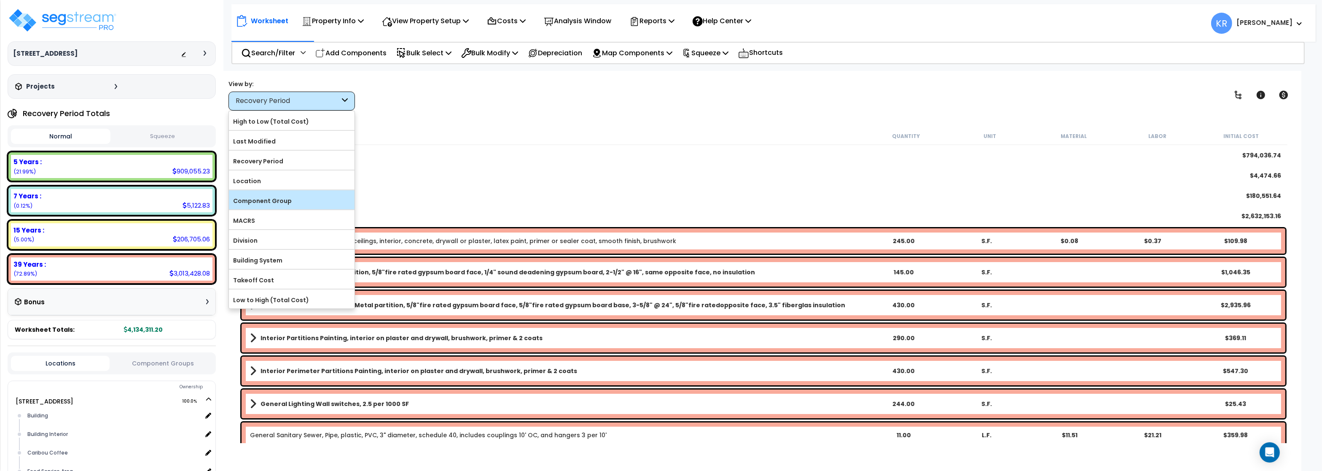
click at [295, 206] on label "Component Group" at bounding box center [292, 200] width 126 height 13
click at [0, 0] on input "Component Group" at bounding box center [0, 0] width 0 height 0
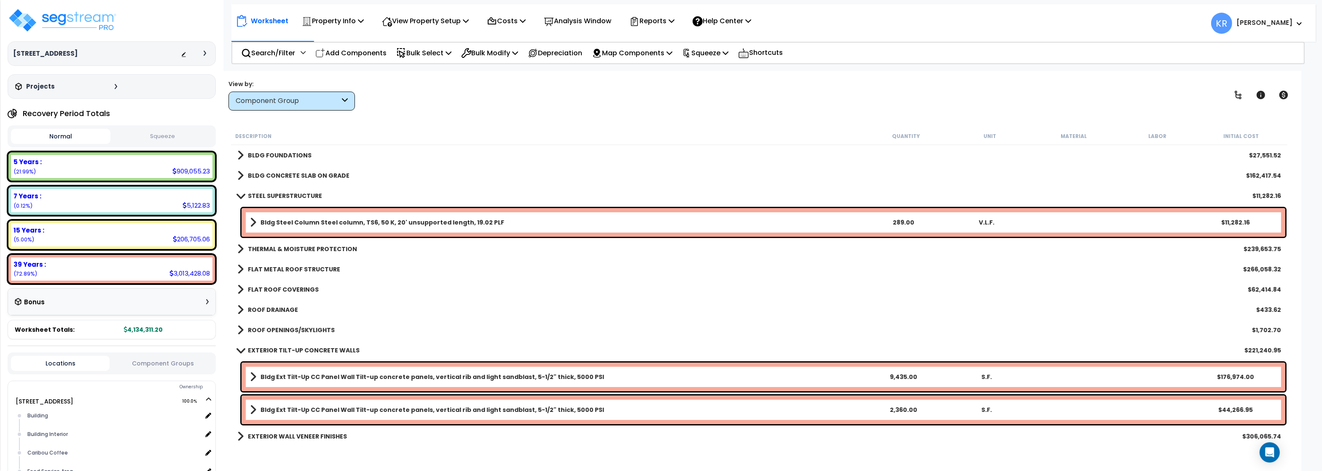
click at [299, 171] on b "BLDG CONCRETE SLAB ON GRADE" at bounding box center [299, 175] width 102 height 8
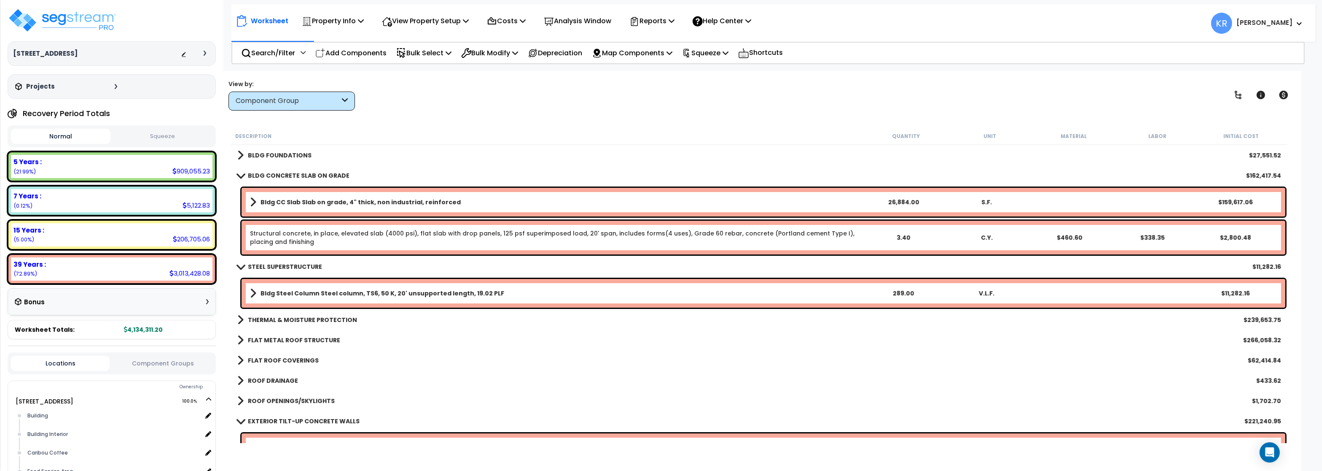
click at [299, 171] on b "BLDG CONCRETE SLAB ON GRADE" at bounding box center [299, 175] width 102 height 8
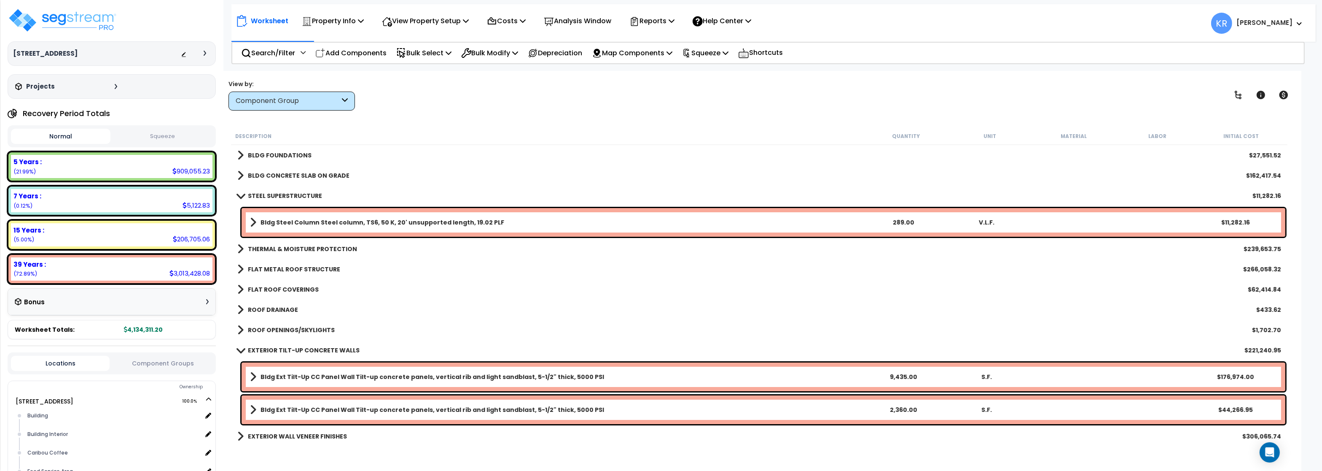
click at [280, 268] on b "FLAT METAL ROOF STRUCTURE" at bounding box center [294, 269] width 92 height 8
